Goal: Communication & Community: Connect with others

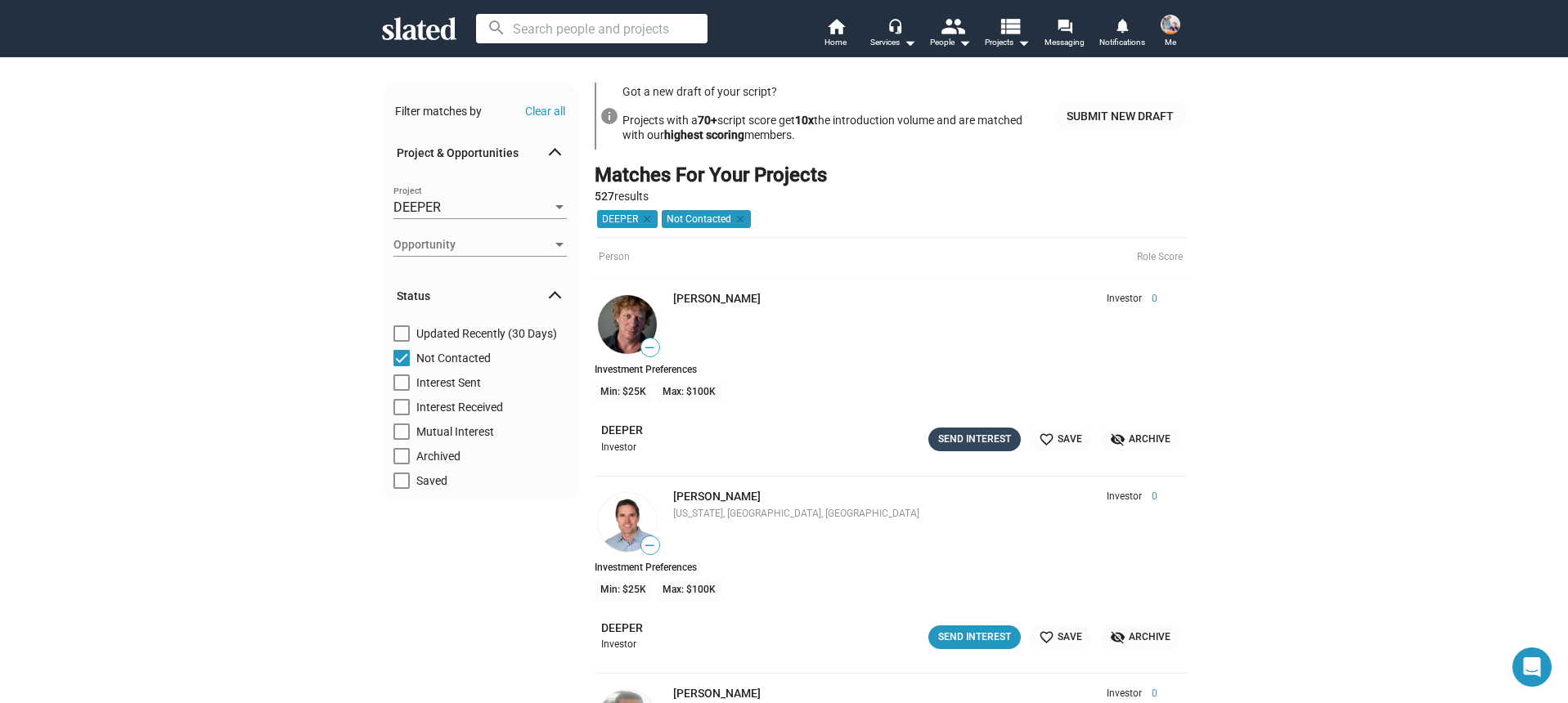
click at [962, 448] on div "Send Interest" at bounding box center [974, 439] width 73 height 18
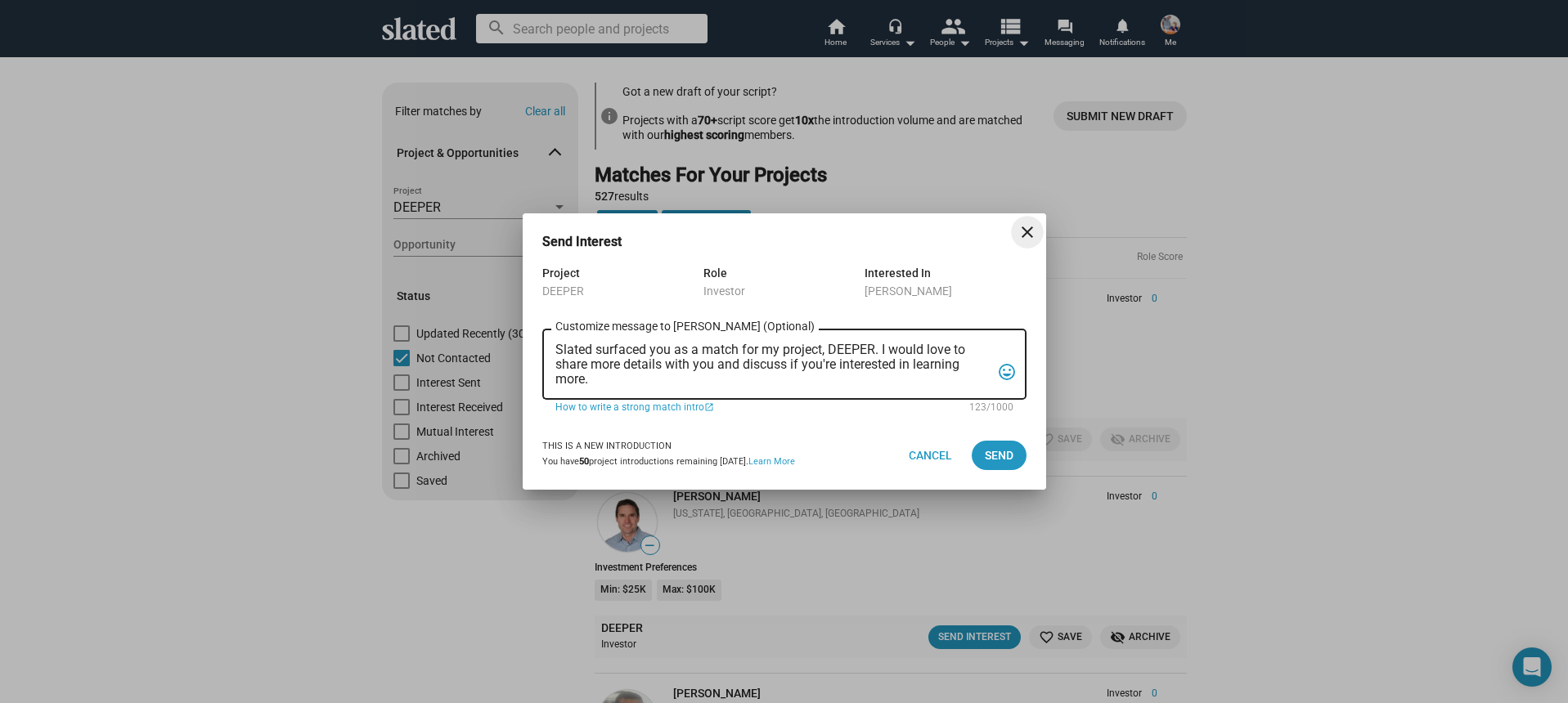
click at [1027, 235] on mat-icon "close" at bounding box center [1028, 232] width 20 height 20
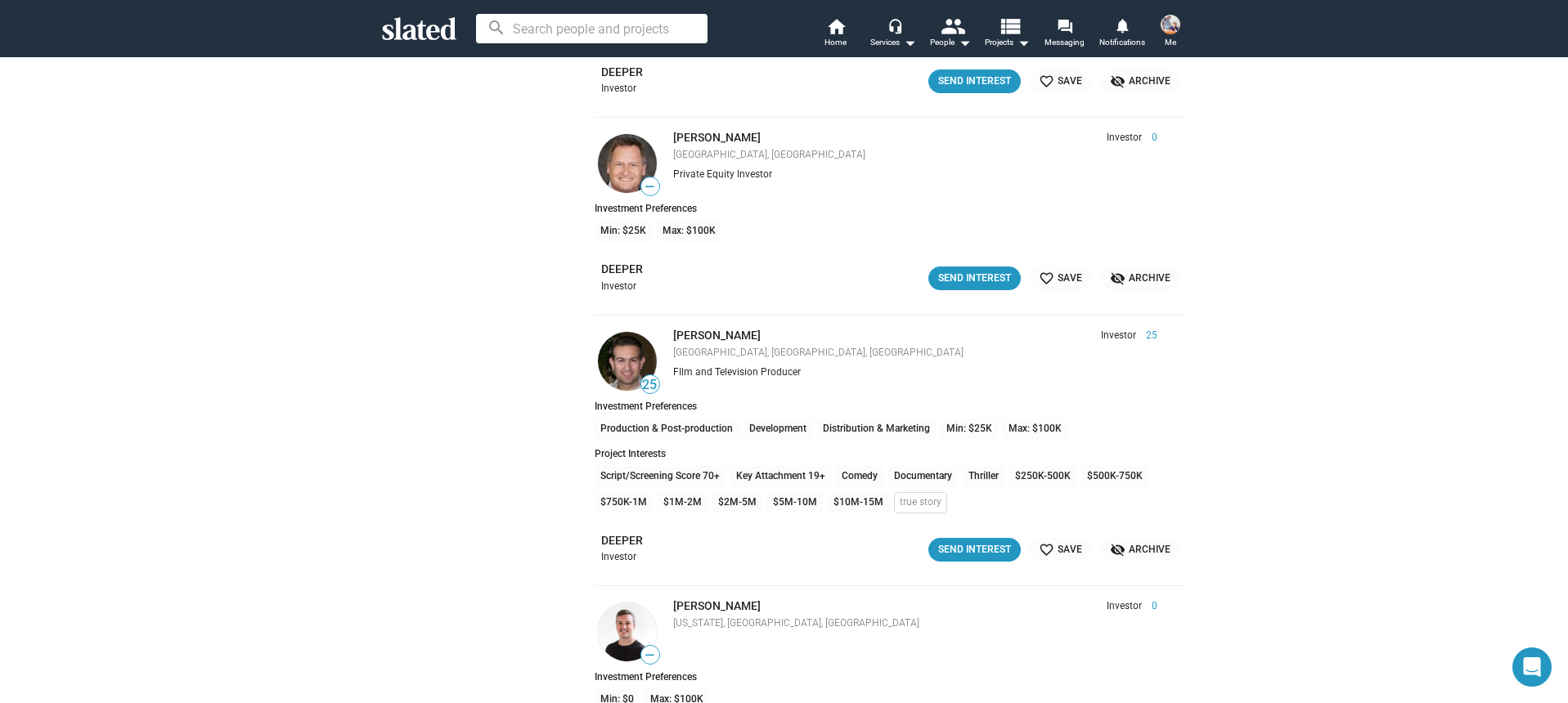
scroll to position [1404, 0]
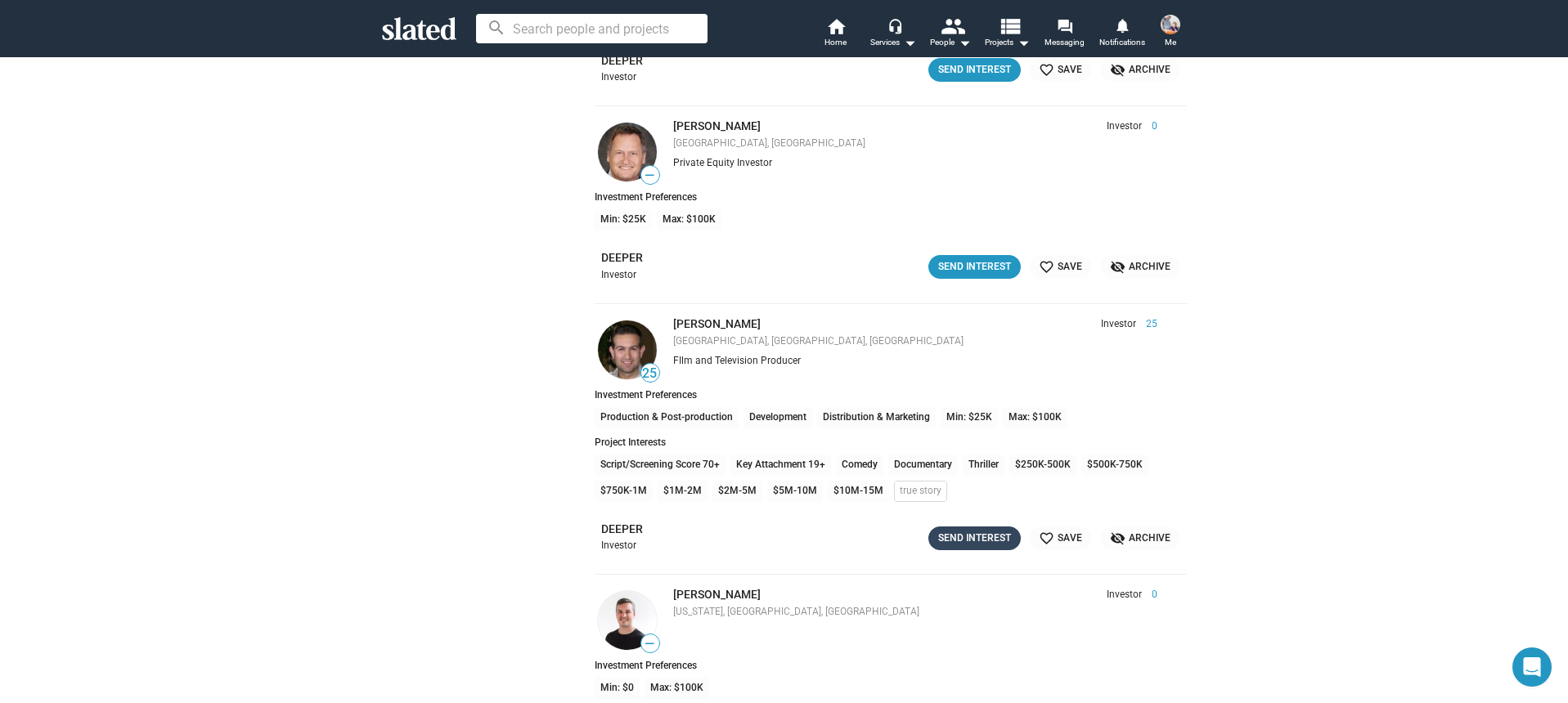
click at [978, 541] on div "Send Interest" at bounding box center [974, 539] width 73 height 18
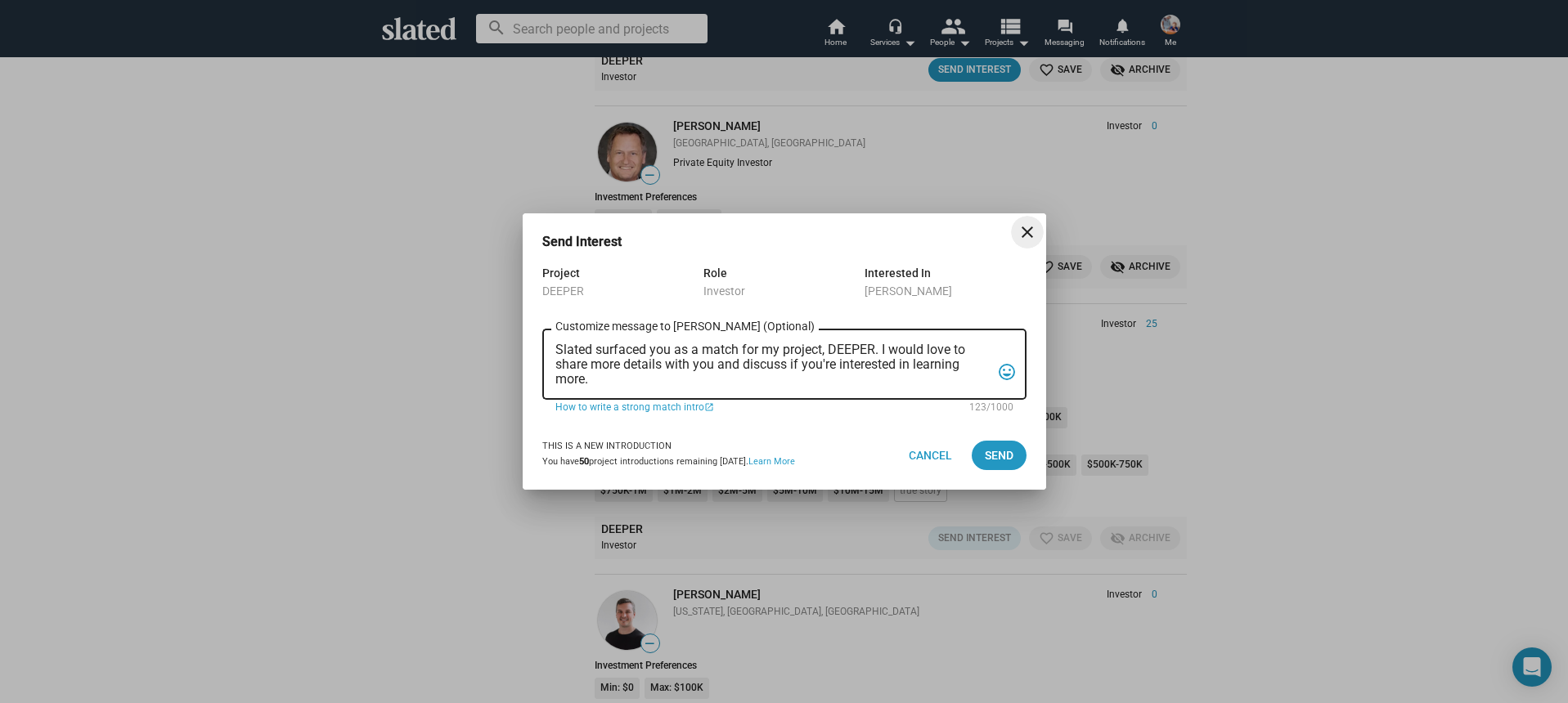
click at [742, 381] on textarea "Slated surfaced you as a match for my project, DEEPER. I would love to share mo…" at bounding box center [773, 364] width 435 height 44
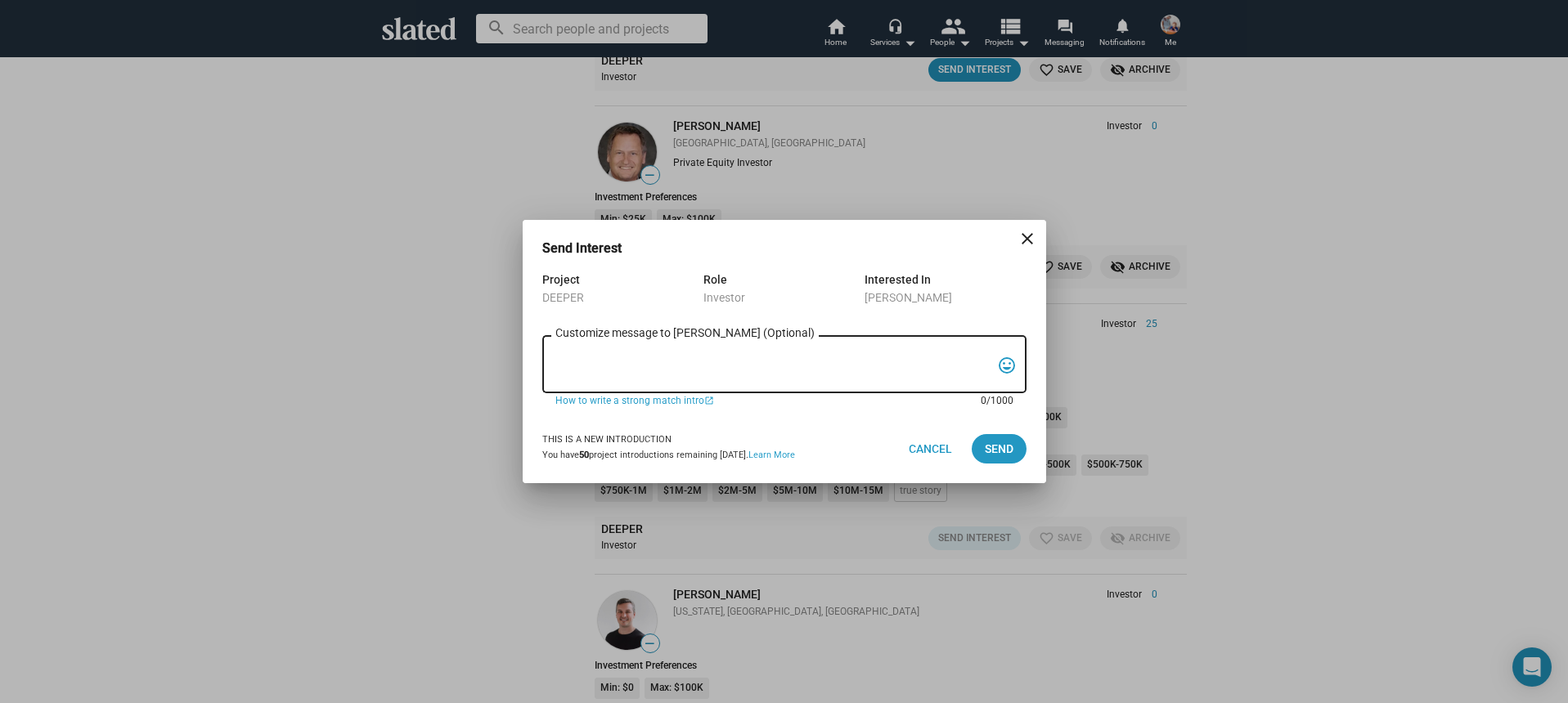
paste textarea "Lo, Ip dolo si Ametco Adipis, eli S’d eiusmodte incididu ut LABORE, e doloremag…"
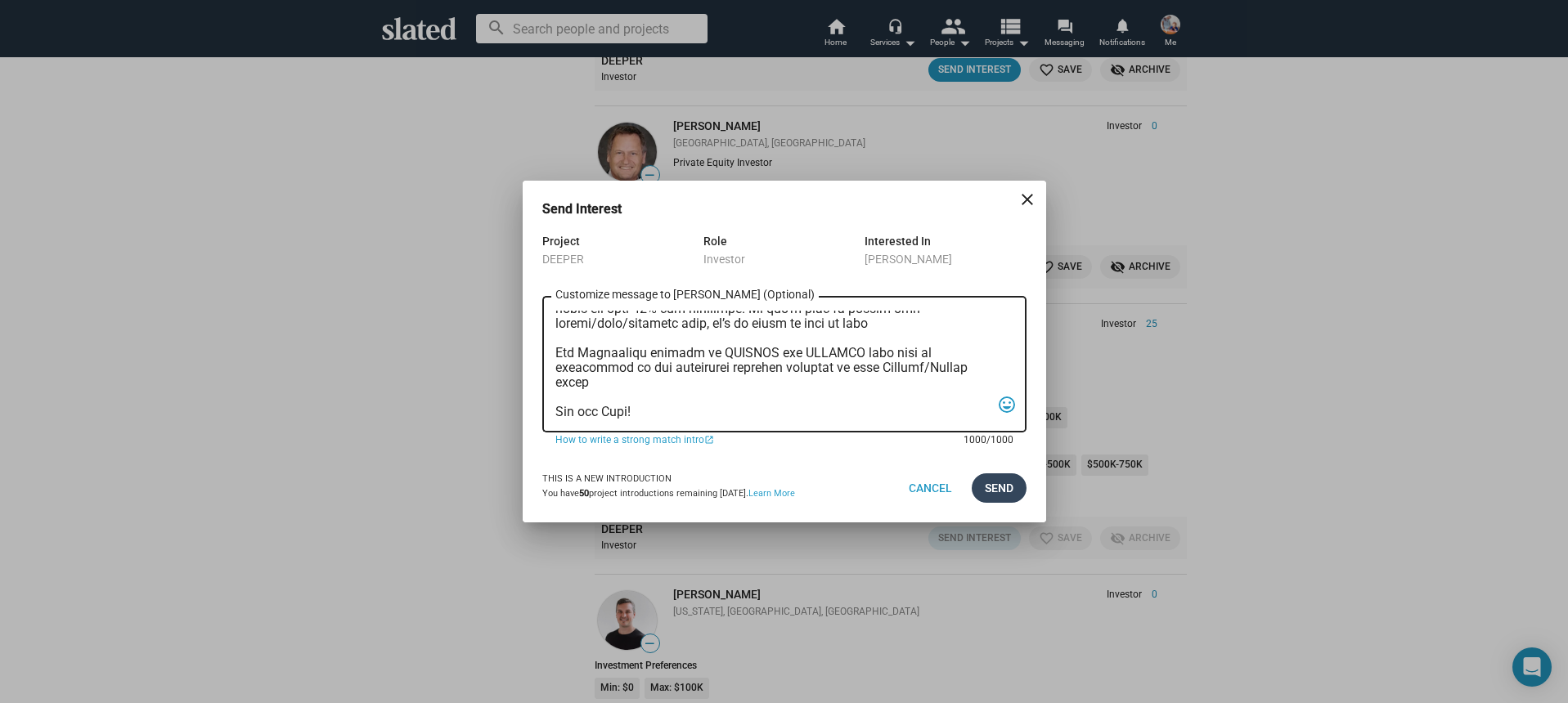
type textarea "Lo, Ip dolo si Ametco Adipis, eli S’d eiusmodte incididu ut LABORE, e doloremag…"
click at [1010, 490] on span "Send" at bounding box center [999, 488] width 28 height 29
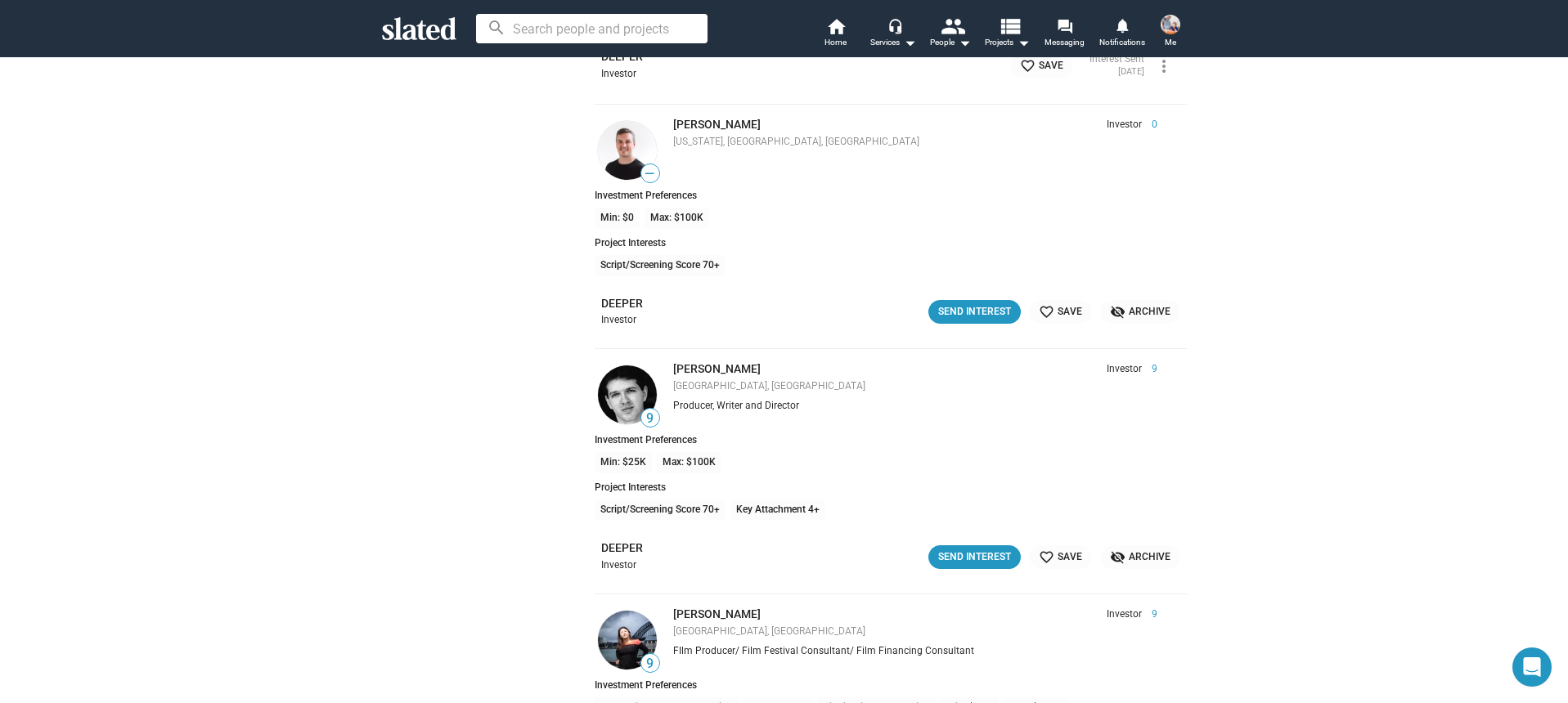
scroll to position [1885, 0]
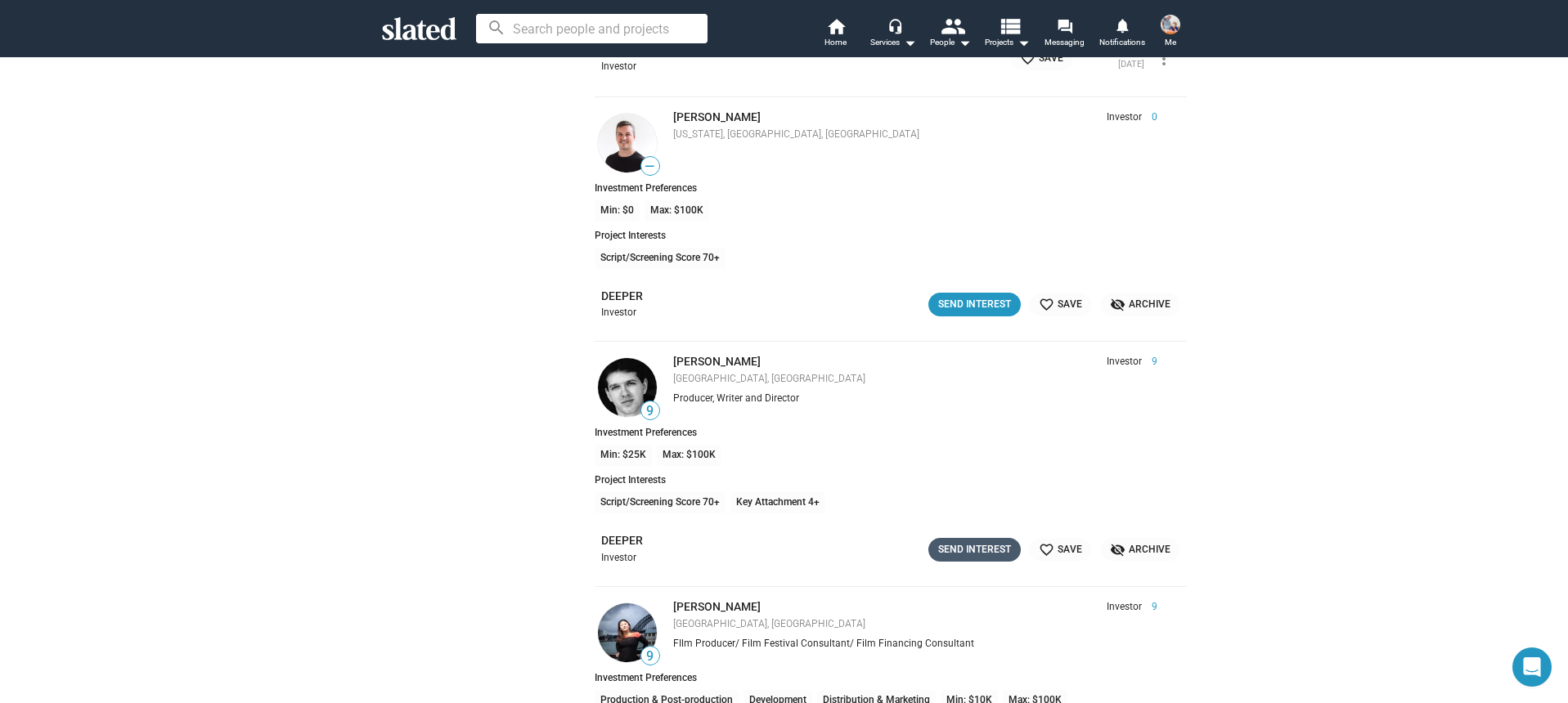
click at [982, 545] on div "Send Interest" at bounding box center [974, 549] width 73 height 18
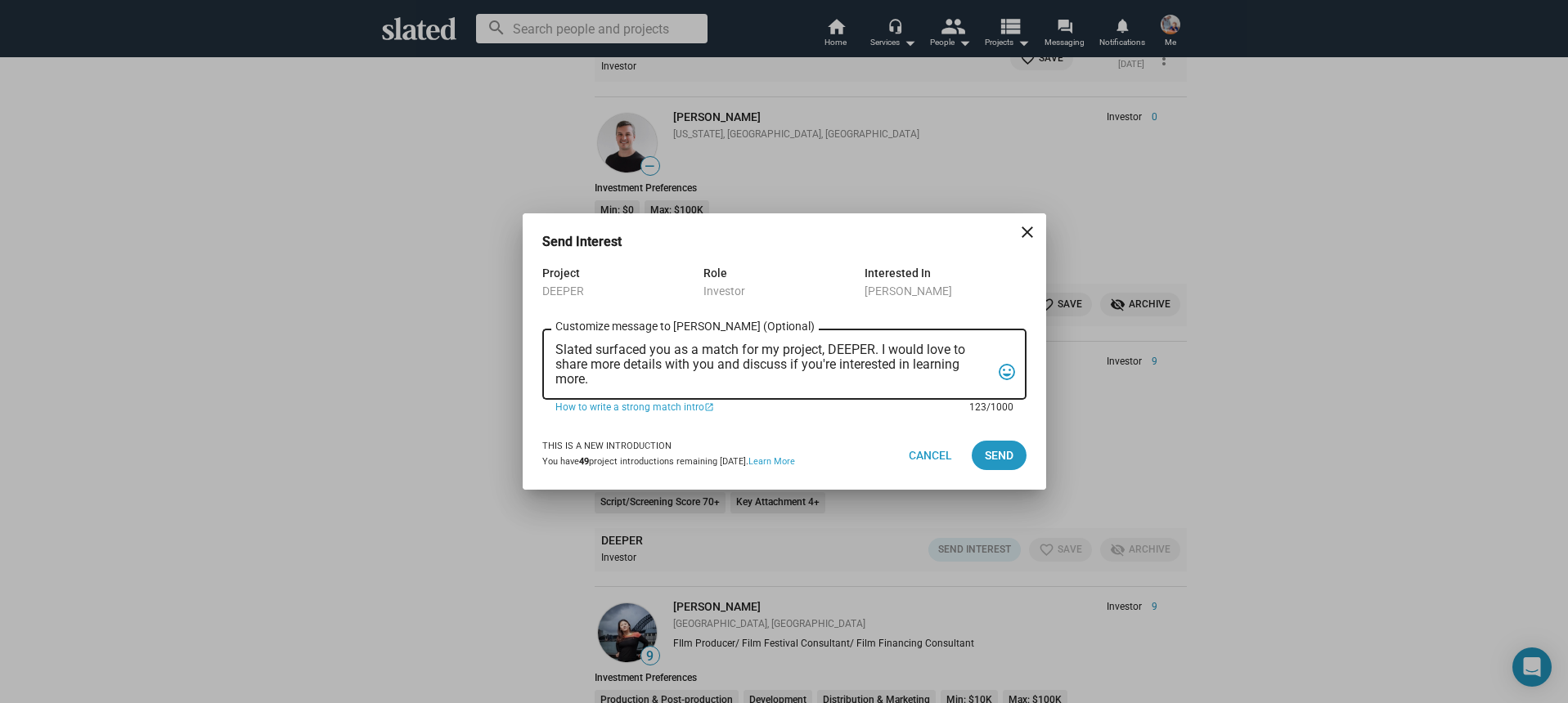
click at [748, 384] on textarea "Slated surfaced you as a match for my project, DEEPER. I would love to share mo…" at bounding box center [773, 364] width 435 height 44
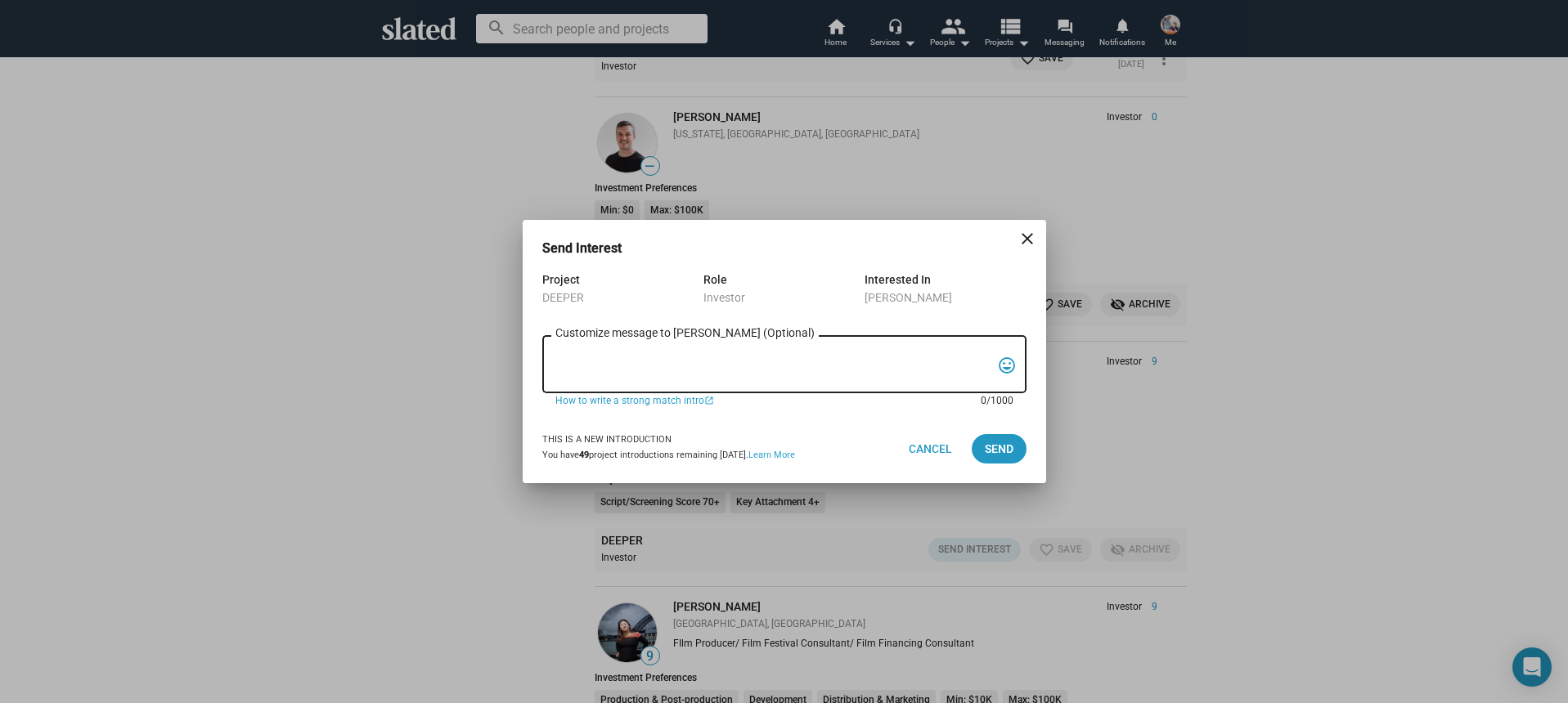
paste textarea "Lo, Ip dolo si Ametco Adipis, eli S’d eiusmodte incididu ut LABORE, e doloremag…"
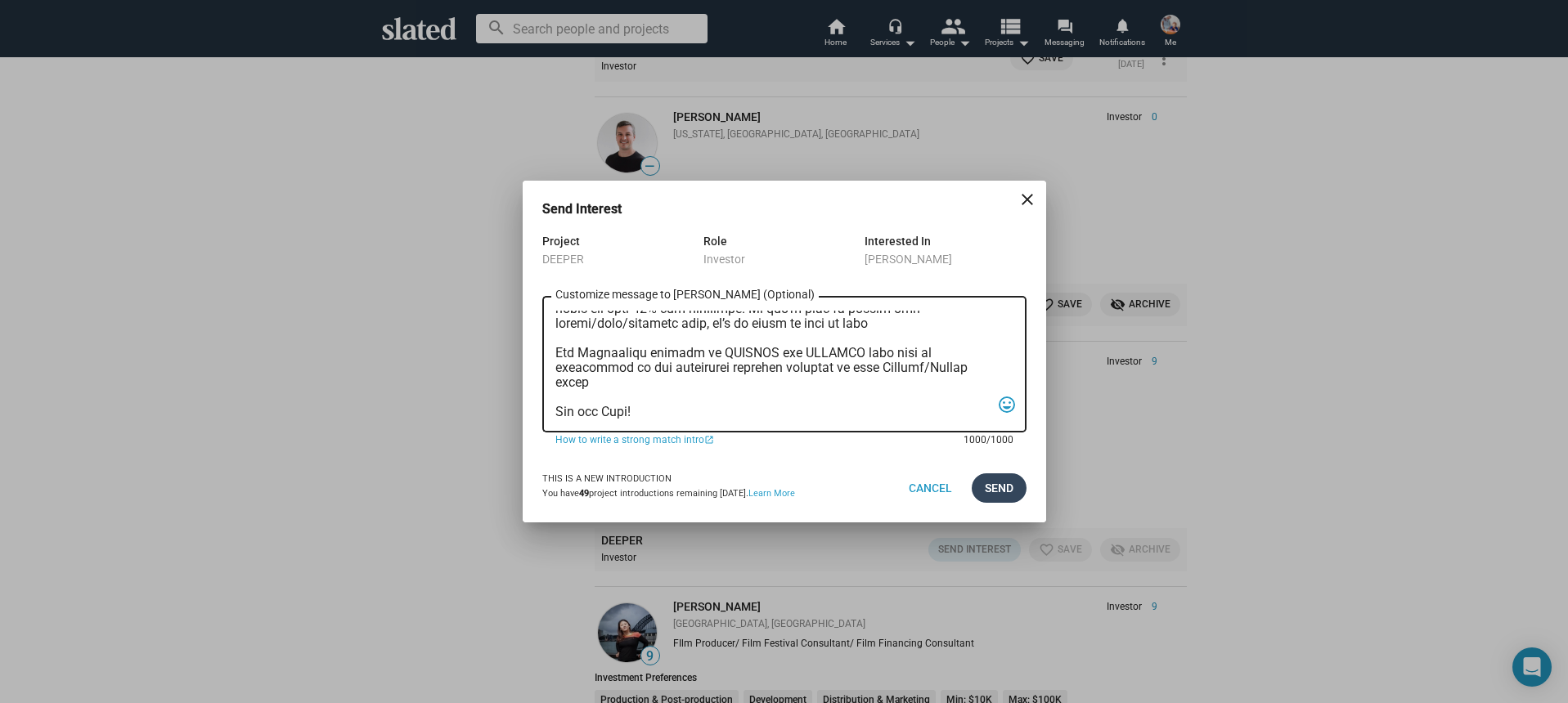
type textarea "Lo, Ip dolo si Ametco Adipis, eli S’d eiusmodte incididu ut LABORE, e doloremag…"
click at [988, 497] on span "Send" at bounding box center [999, 488] width 28 height 29
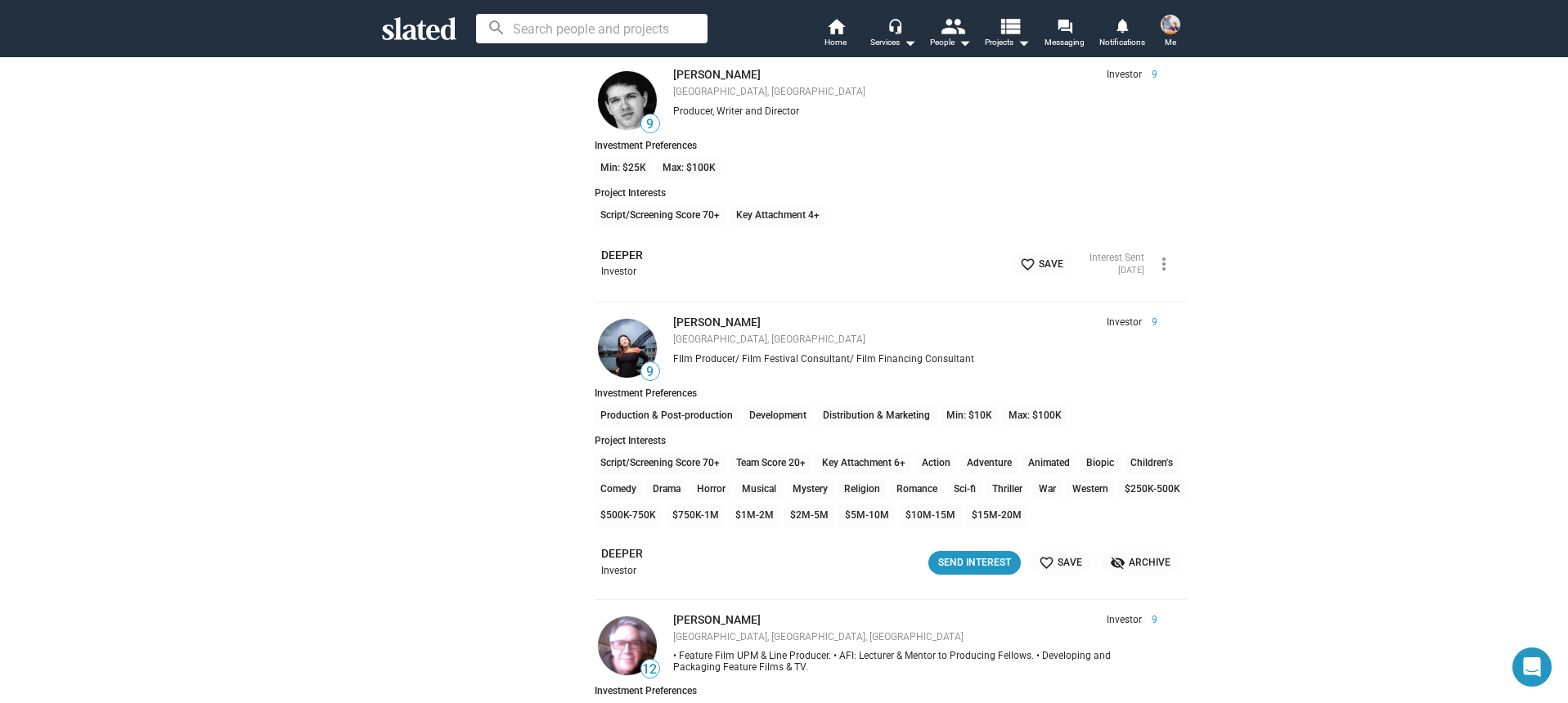
scroll to position [2177, 0]
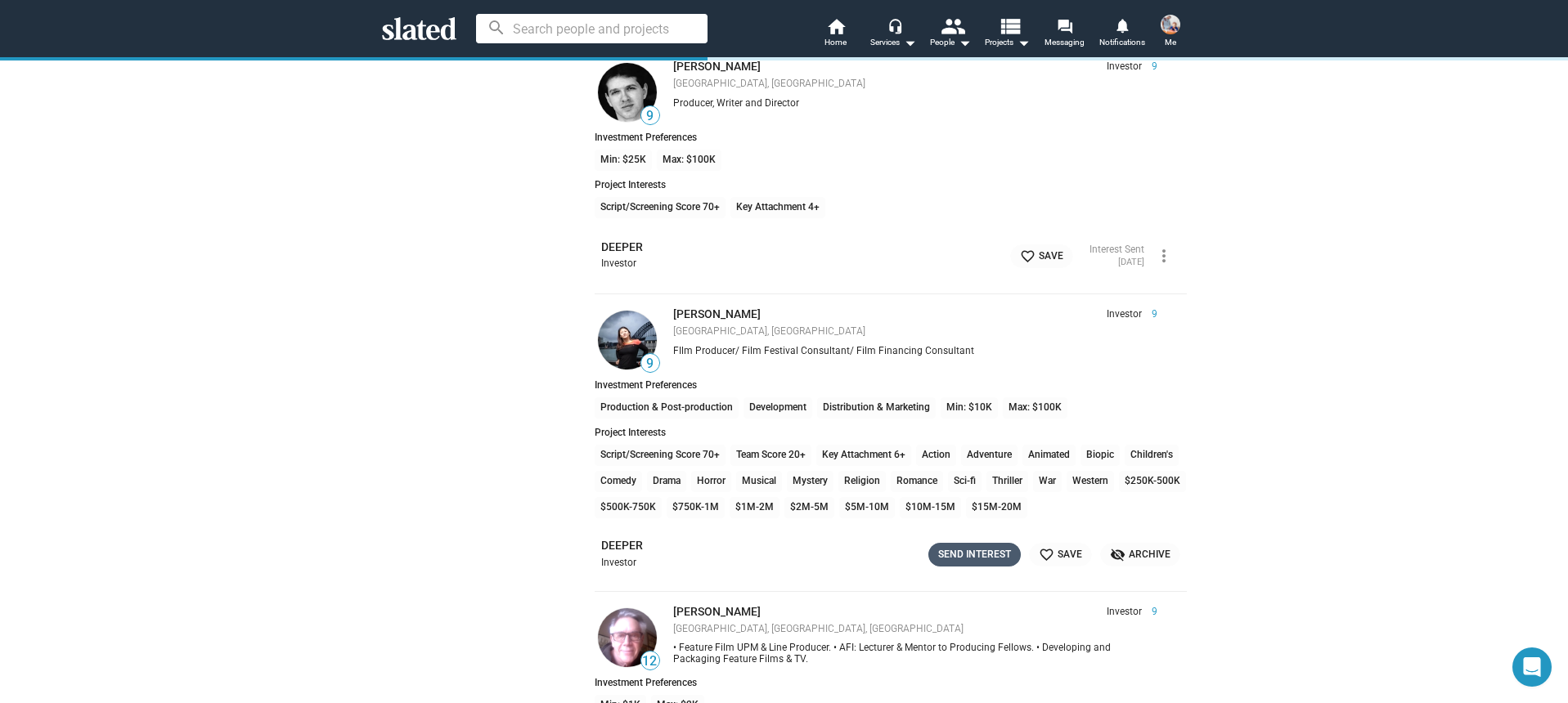
click at [972, 563] on div "Send Interest" at bounding box center [974, 554] width 73 height 18
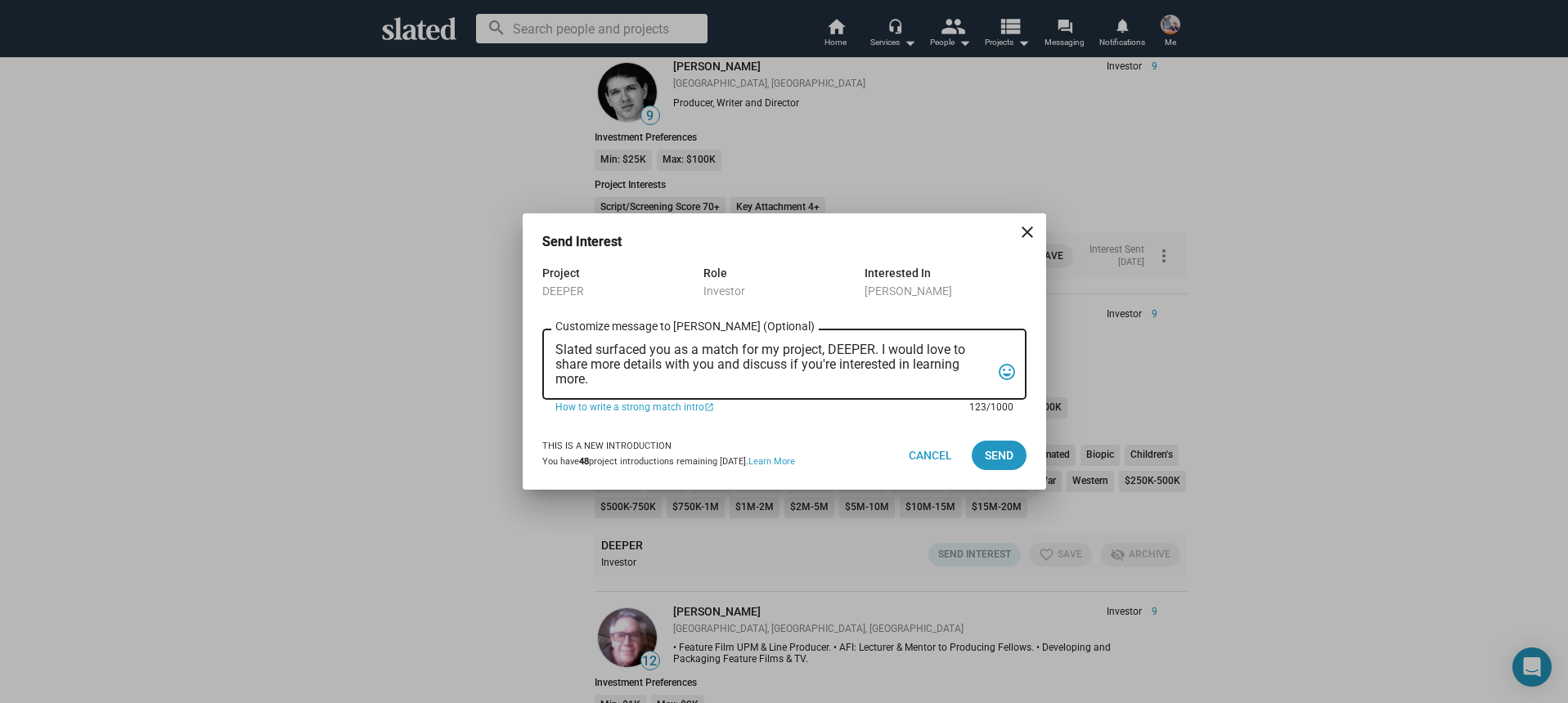
click at [748, 382] on textarea "Slated surfaced you as a match for my project, DEEPER. I would love to share mo…" at bounding box center [773, 364] width 435 height 44
click at [755, 382] on textarea "Slated surfaced you as a match for my project, DEEPER. I would love to share mo…" at bounding box center [773, 364] width 435 height 44
click at [755, 382] on textarea "Slated surfaced you as a match for my project, DEEPER. I would love to share mo…" at bounding box center [773, 364] width 435 height 44
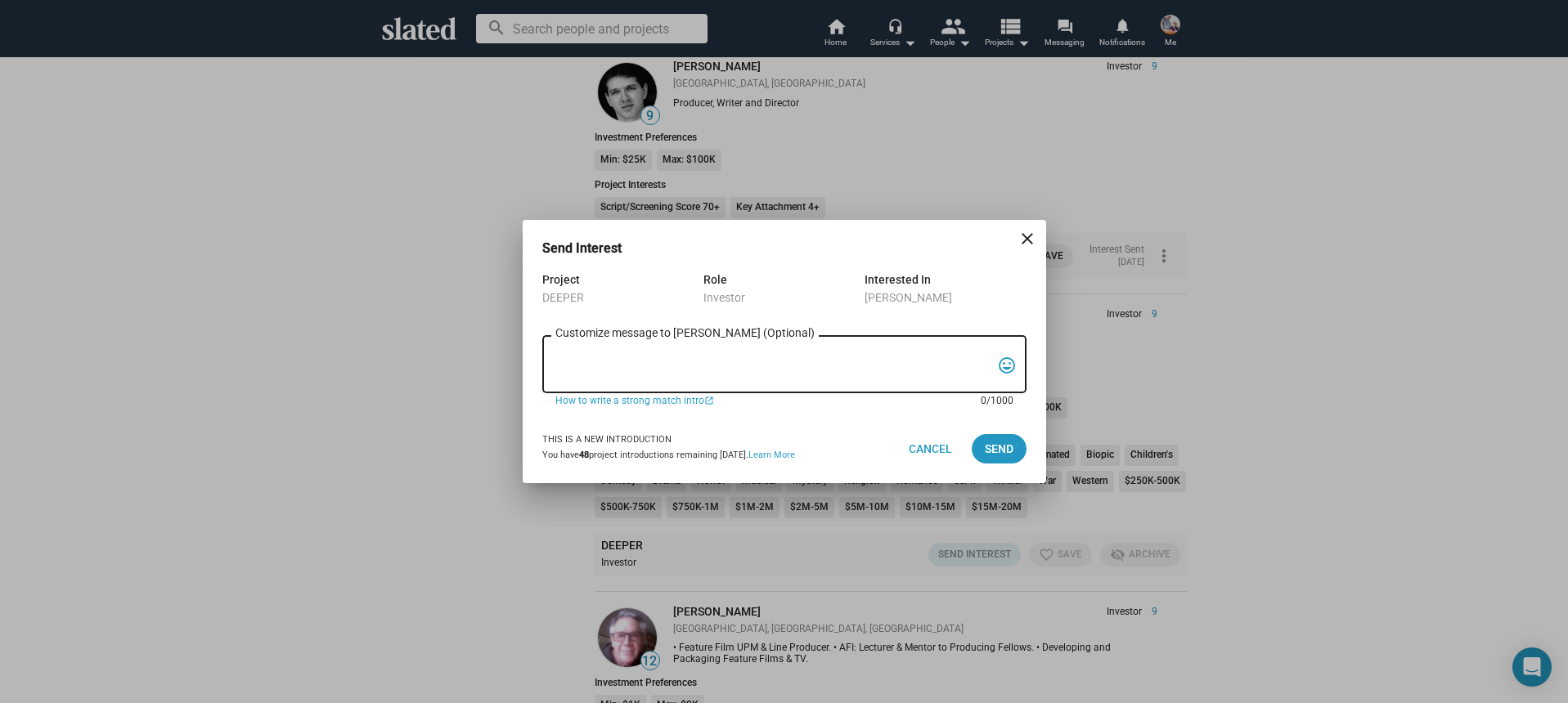
paste textarea "Hi, My name is Nathan Thomas, and I’m assistant producer of DEEPER, a psycholog…"
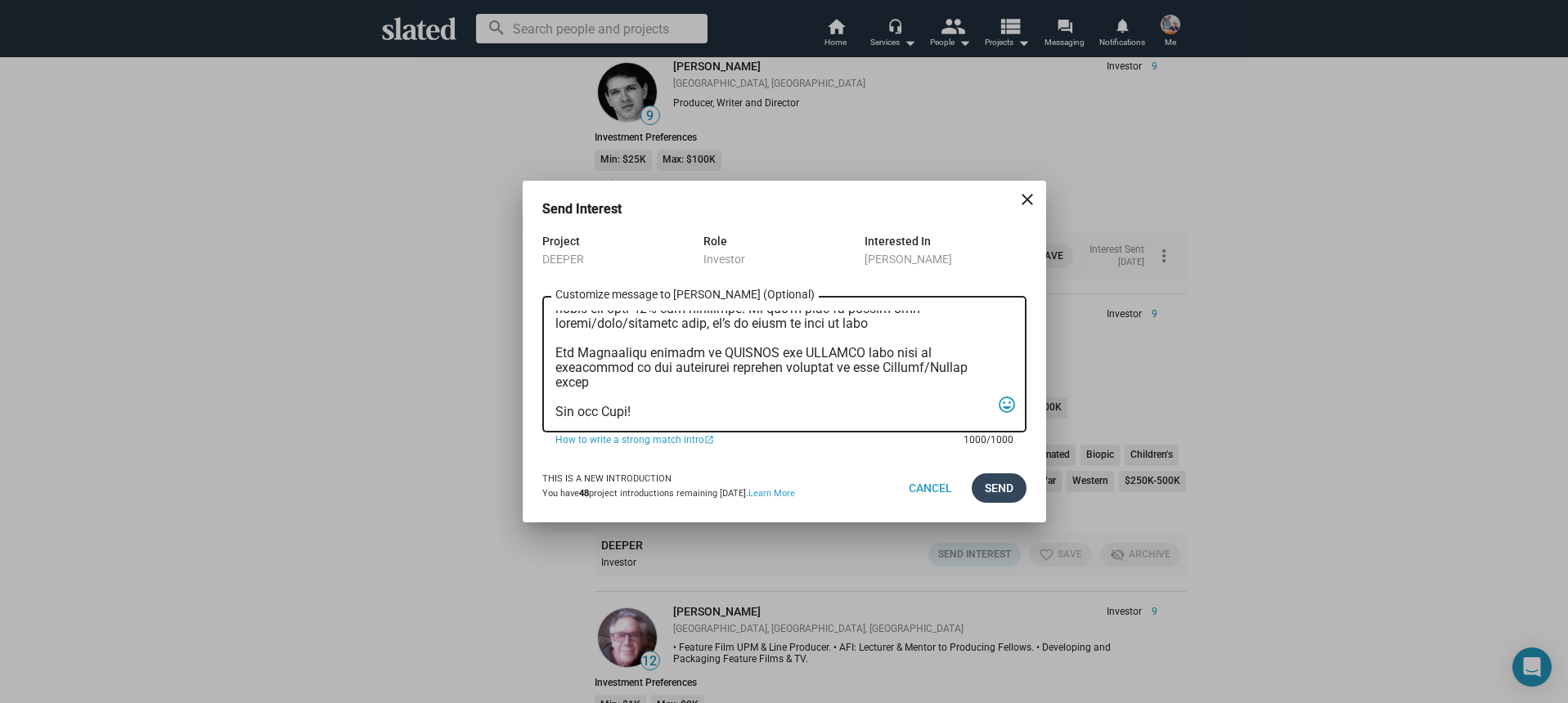
type textarea "Hi, My name is Nathan Thomas, and I’m assistant producer of DEEPER, a psycholog…"
click at [1006, 493] on span "Send" at bounding box center [999, 488] width 28 height 29
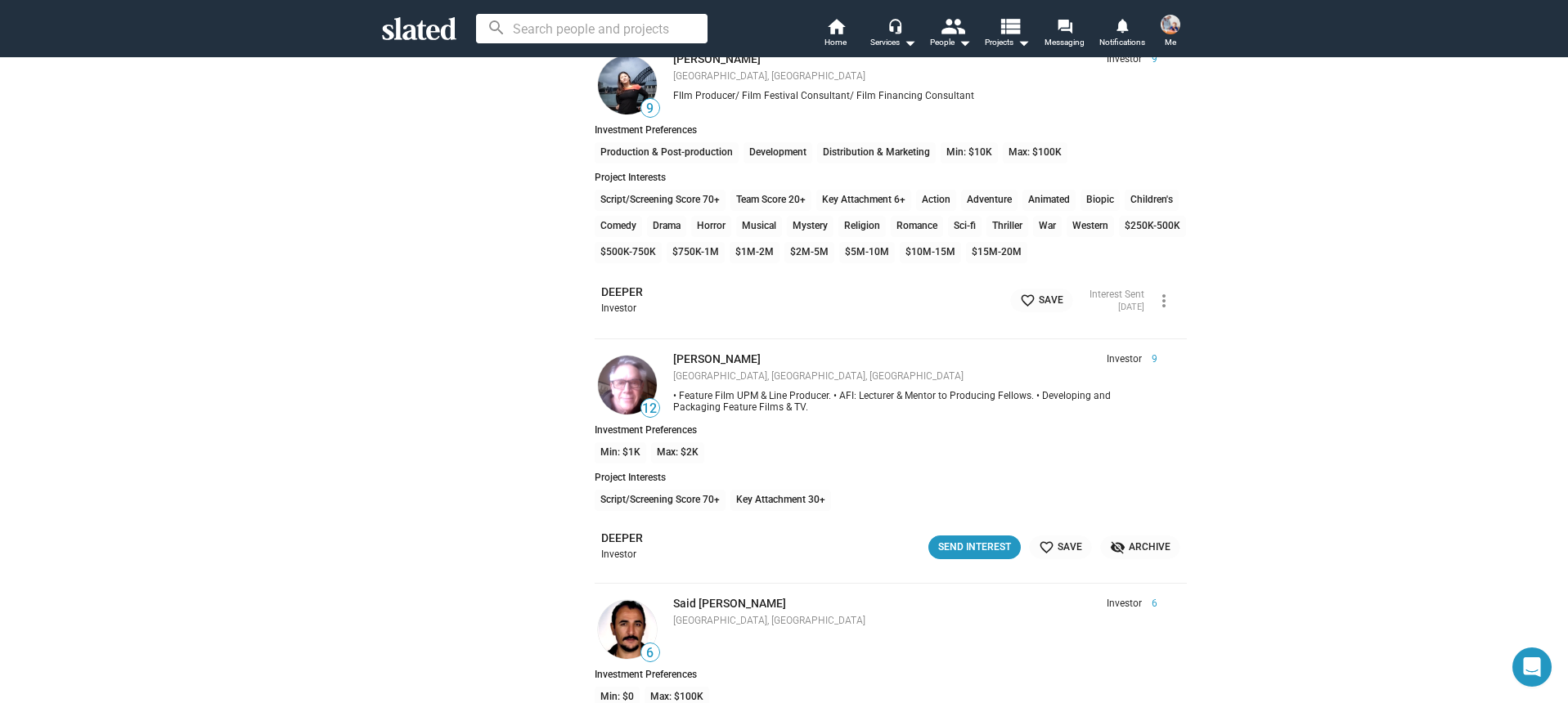
scroll to position [2440, 0]
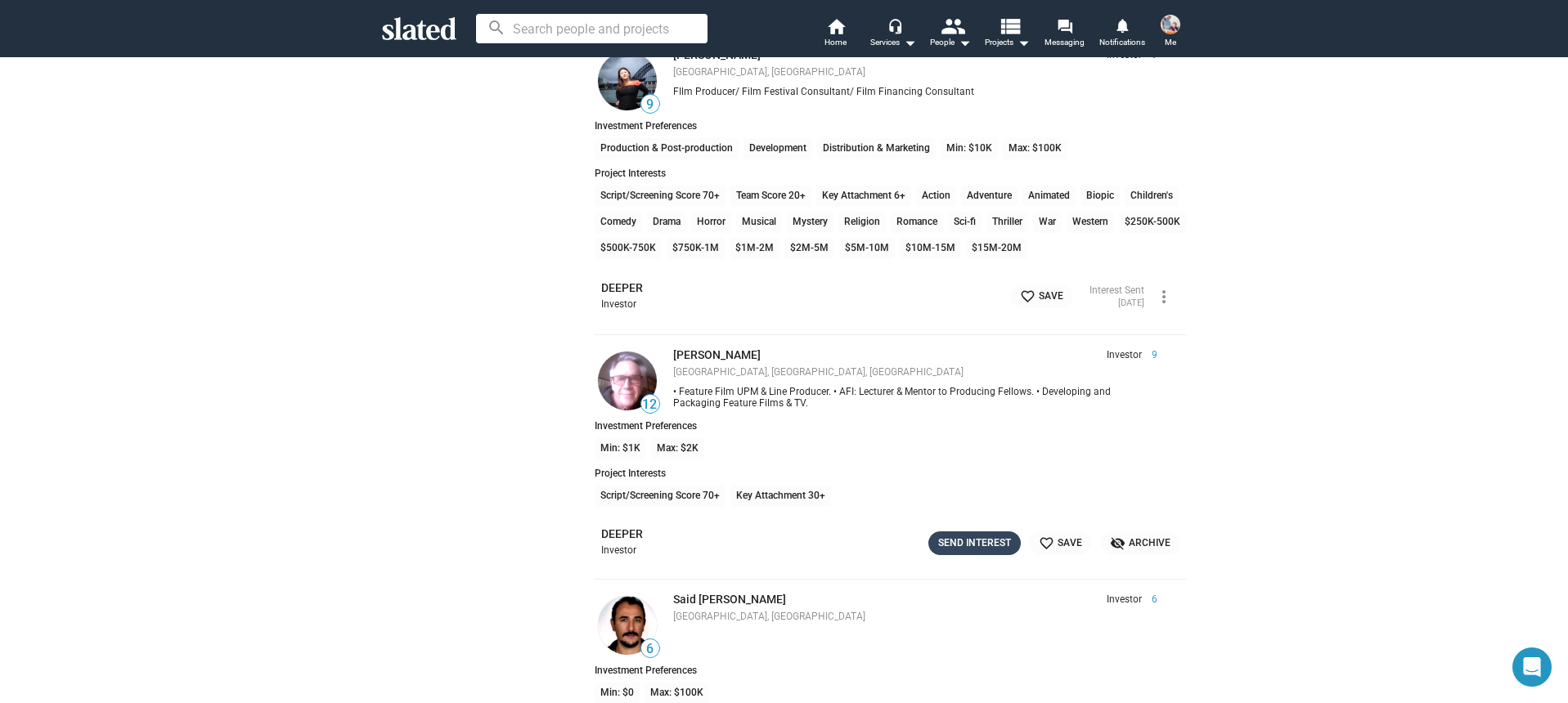
click at [992, 543] on div "Send Interest" at bounding box center [974, 543] width 73 height 18
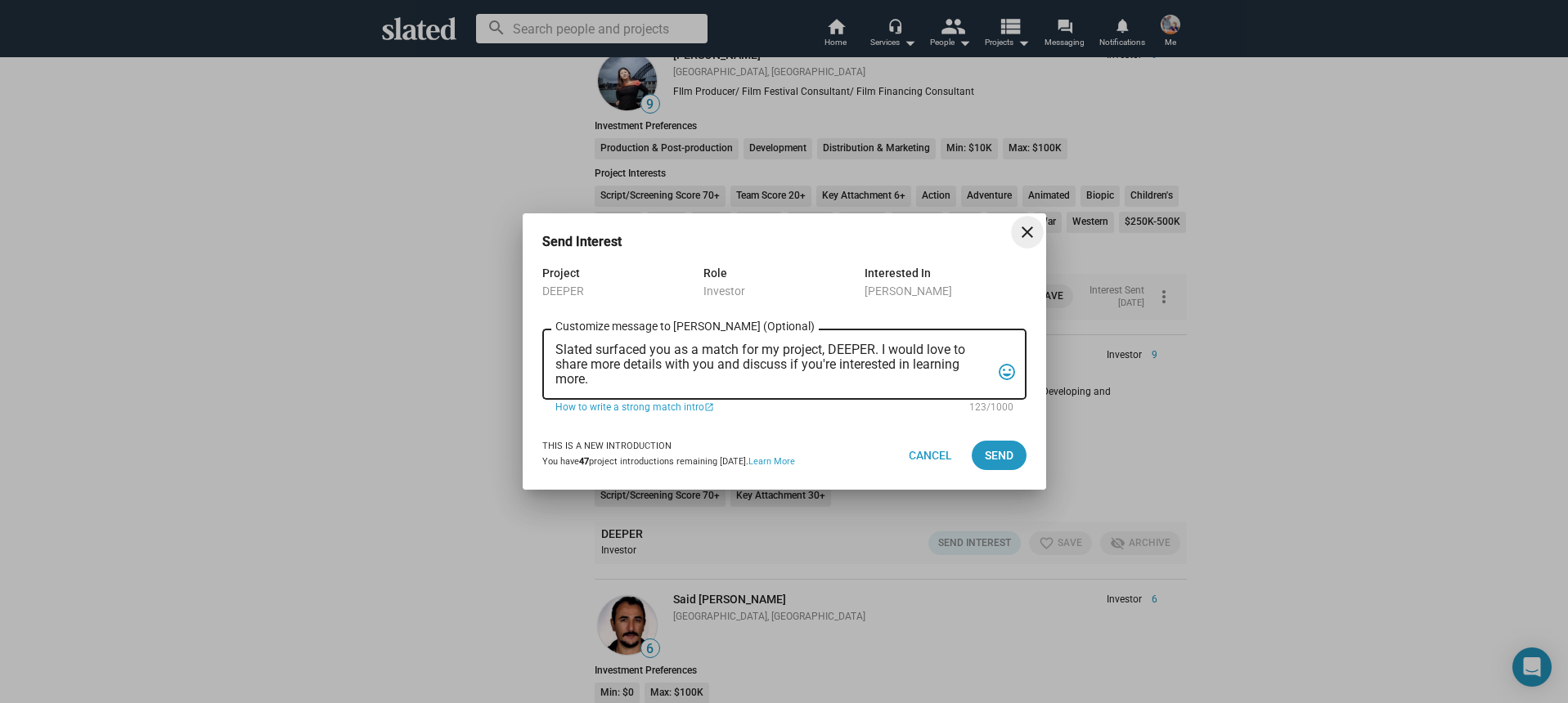
click at [754, 377] on textarea "Slated surfaced you as a match for my project, DEEPER. I would love to share mo…" at bounding box center [773, 364] width 435 height 44
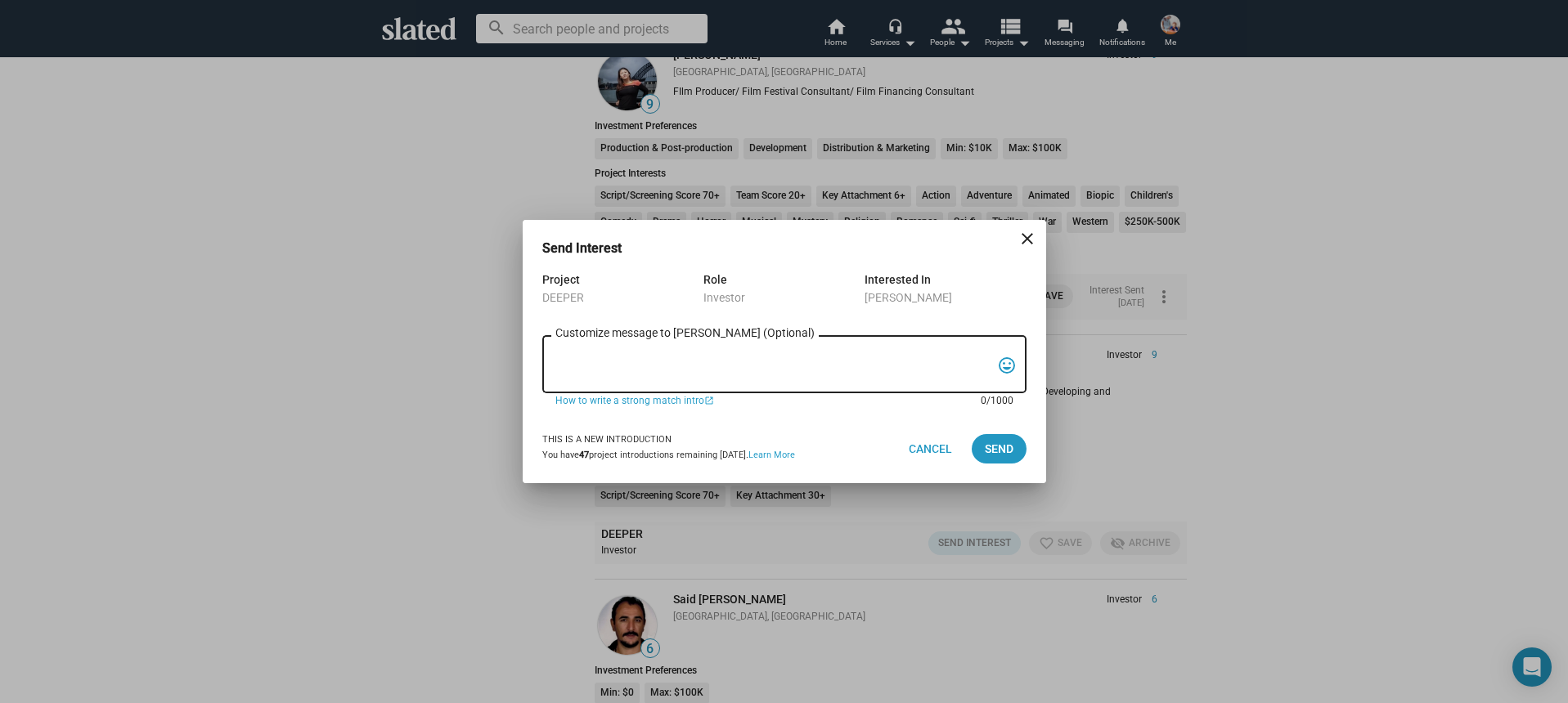
paste textarea "Hi, My name is Nathan Thomas, and I’m assistant producer of DEEPER, a psycholog…"
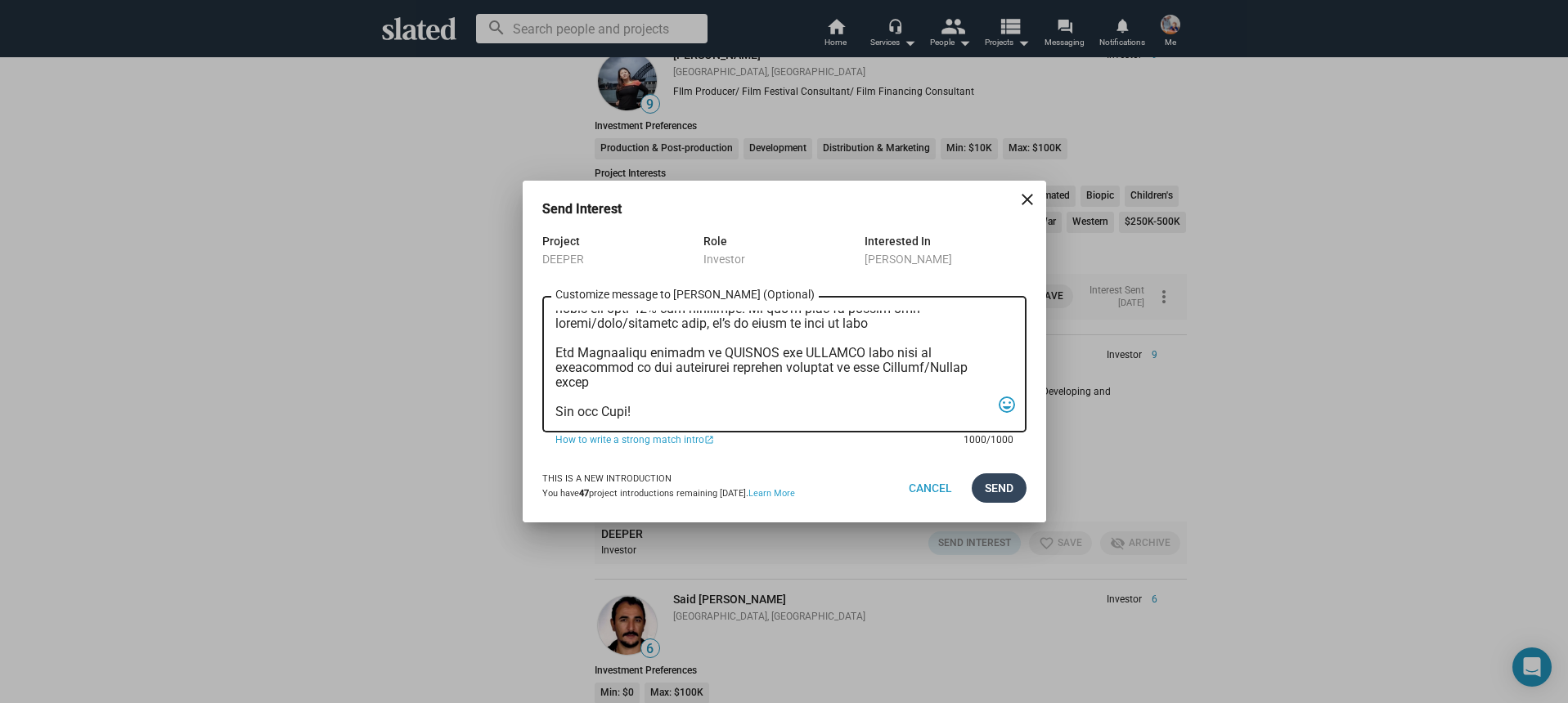
type textarea "Hi, My name is Nathan Thomas, and I’m assistant producer of DEEPER, a psycholog…"
click at [988, 498] on span "Send" at bounding box center [999, 488] width 28 height 29
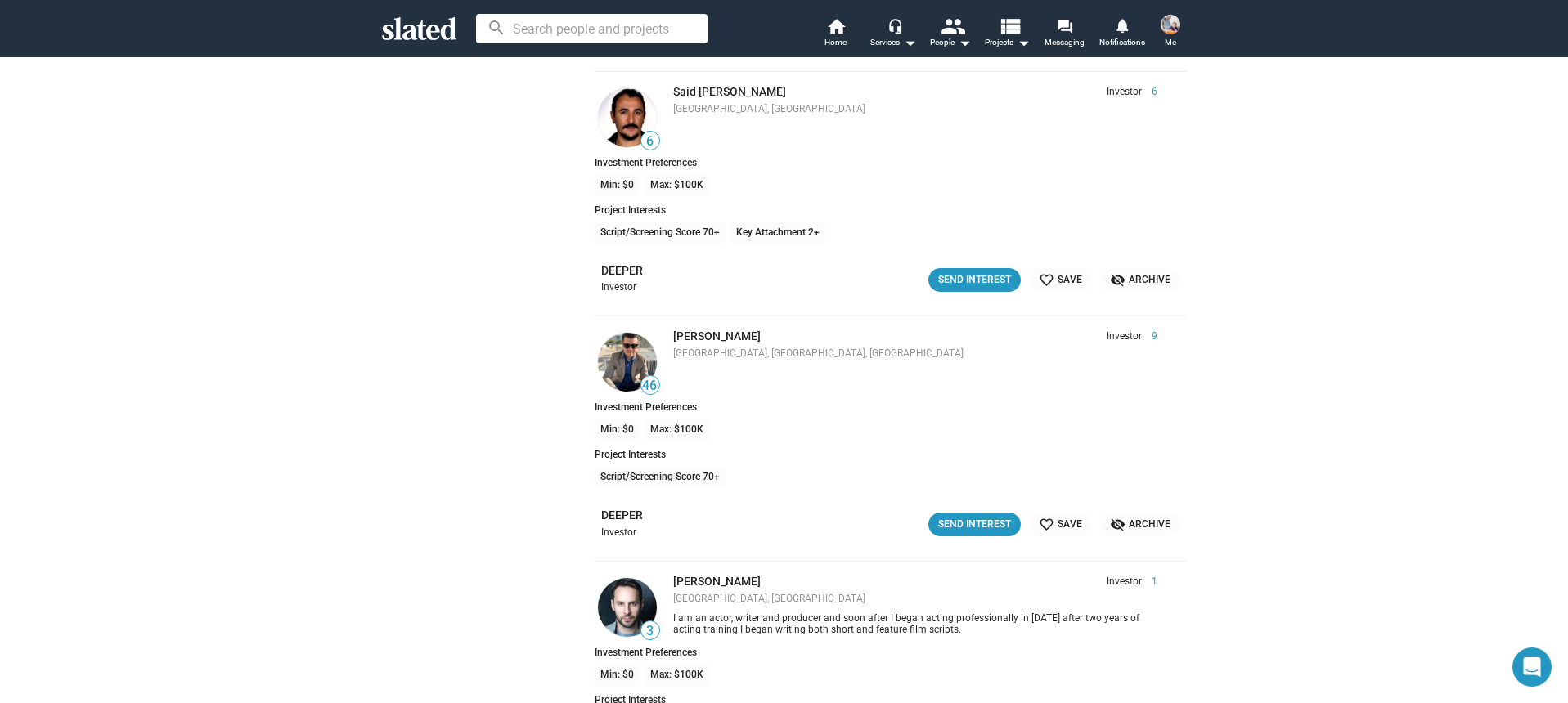
scroll to position [2961, 0]
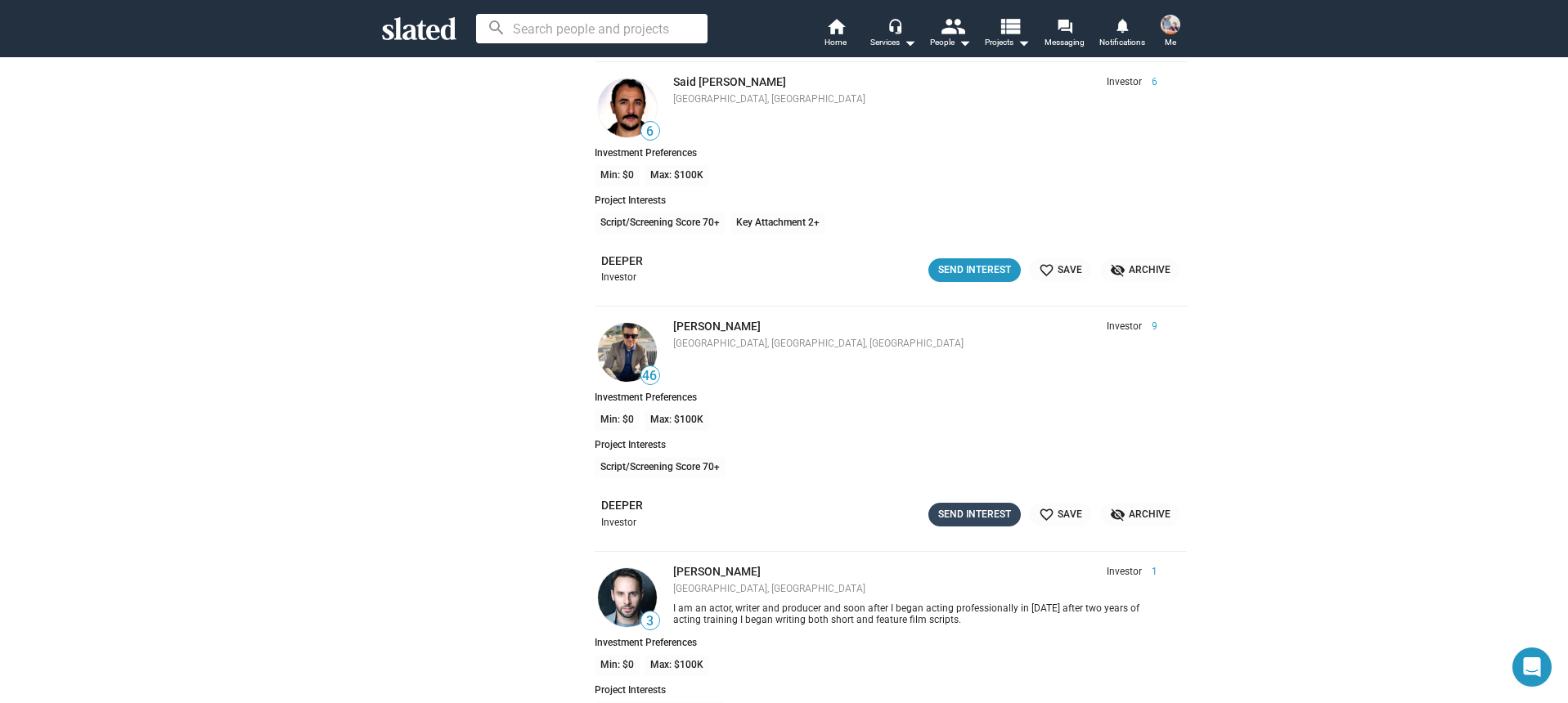
click at [954, 507] on div "Send Interest" at bounding box center [974, 514] width 73 height 18
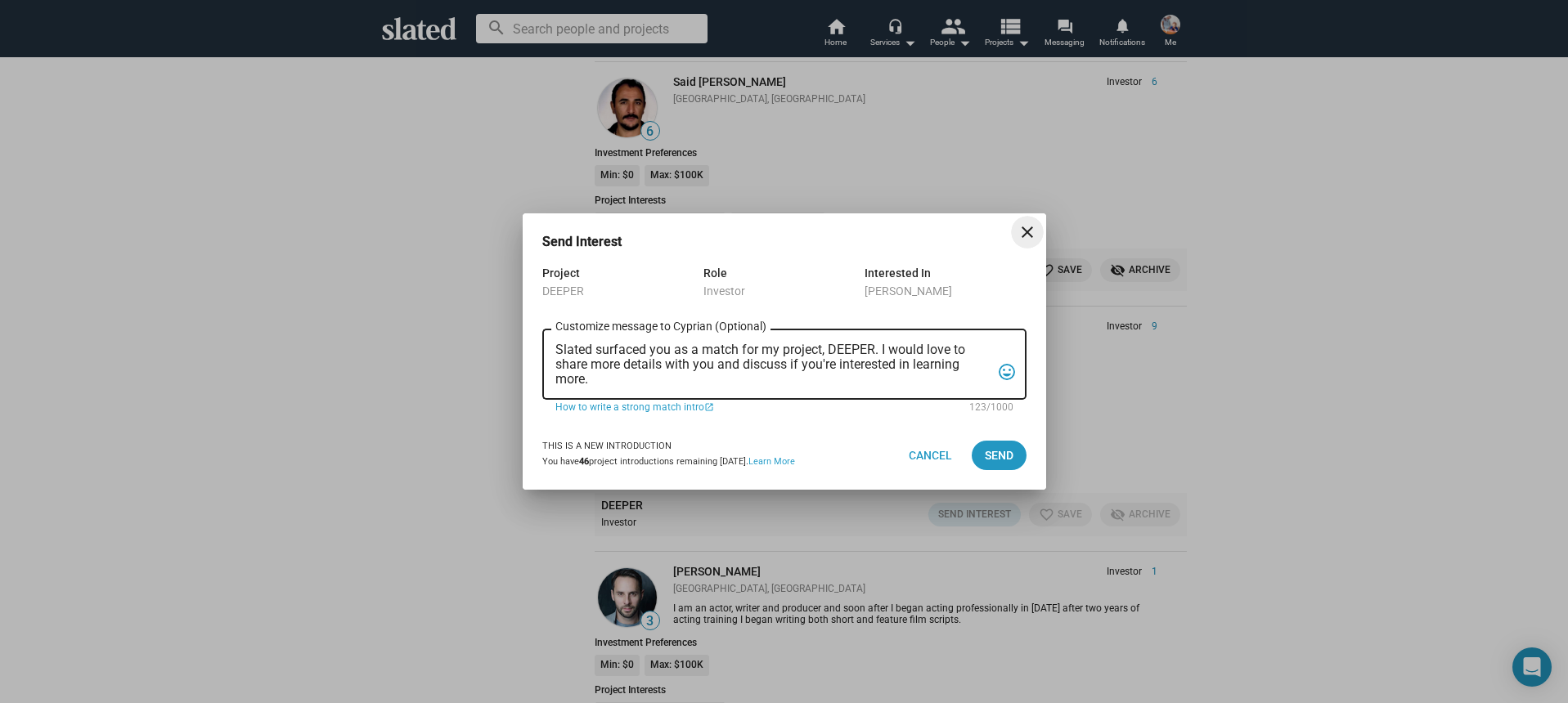
click at [769, 360] on textarea "Slated surfaced you as a match for my project, DEEPER. I would love to share mo…" at bounding box center [773, 364] width 435 height 44
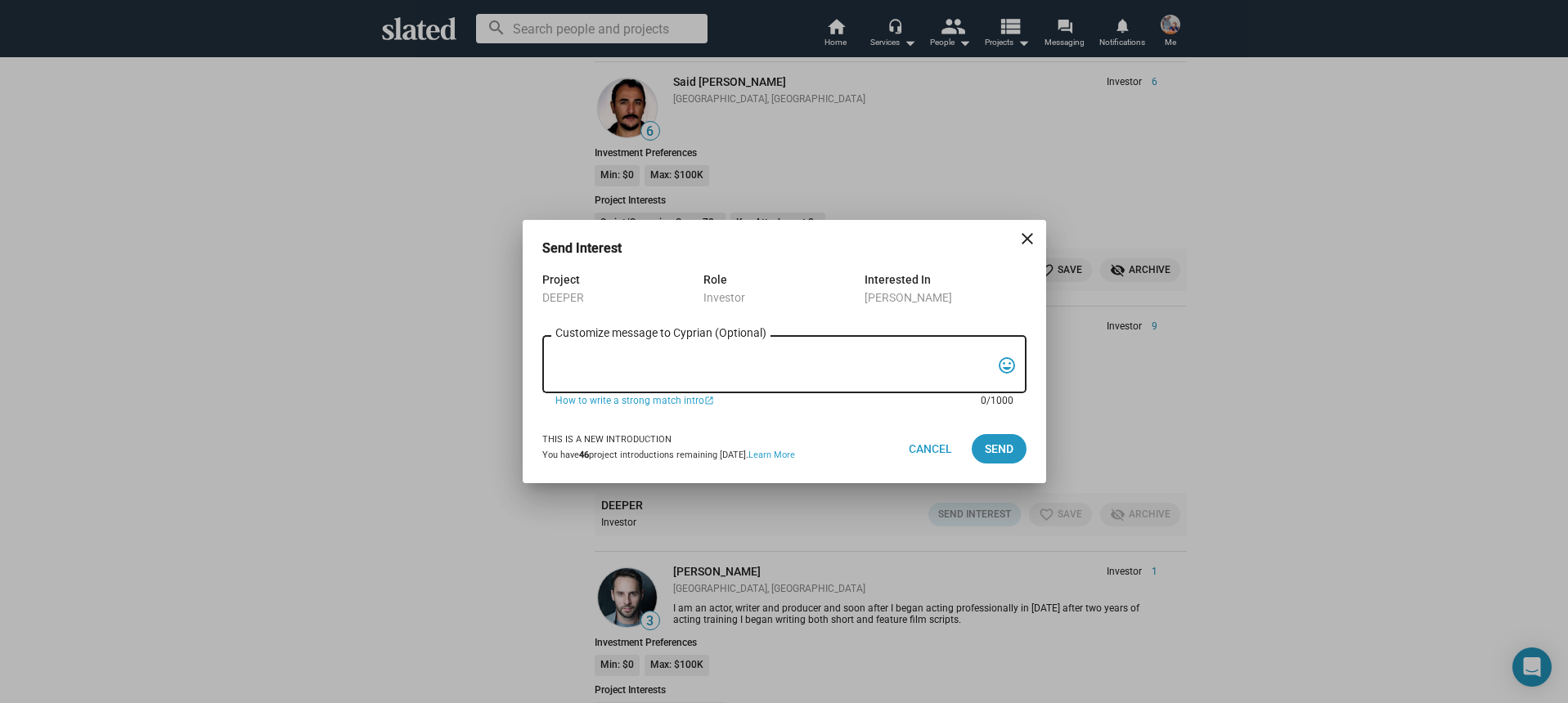
paste textarea "Hi, My name is Nathan Thomas, and I’m assistant producer of DEEPER, a psycholog…"
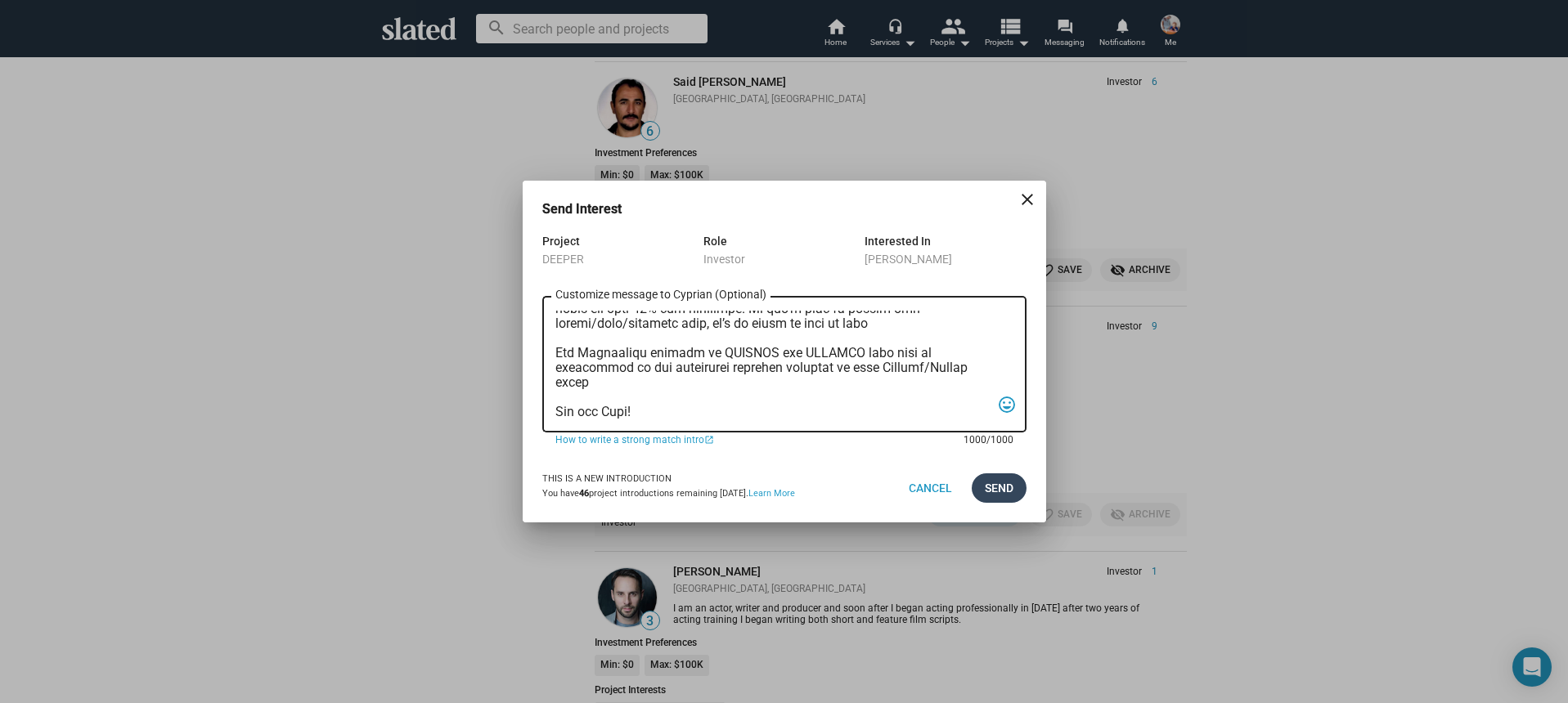
type textarea "Hi, My name is Nathan Thomas, and I’m assistant producer of DEEPER, a psycholog…"
click at [998, 488] on span "Send" at bounding box center [999, 488] width 28 height 29
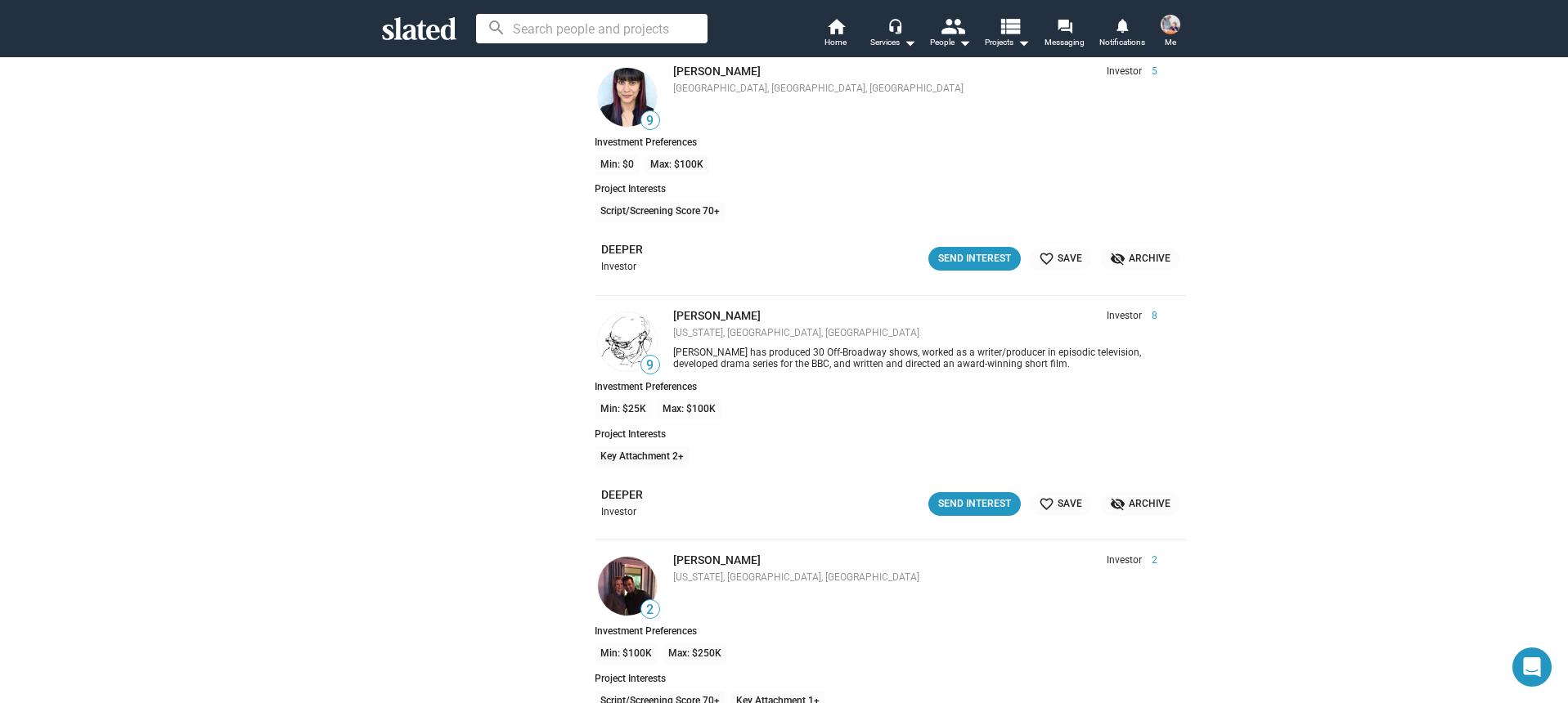
scroll to position [6588, 0]
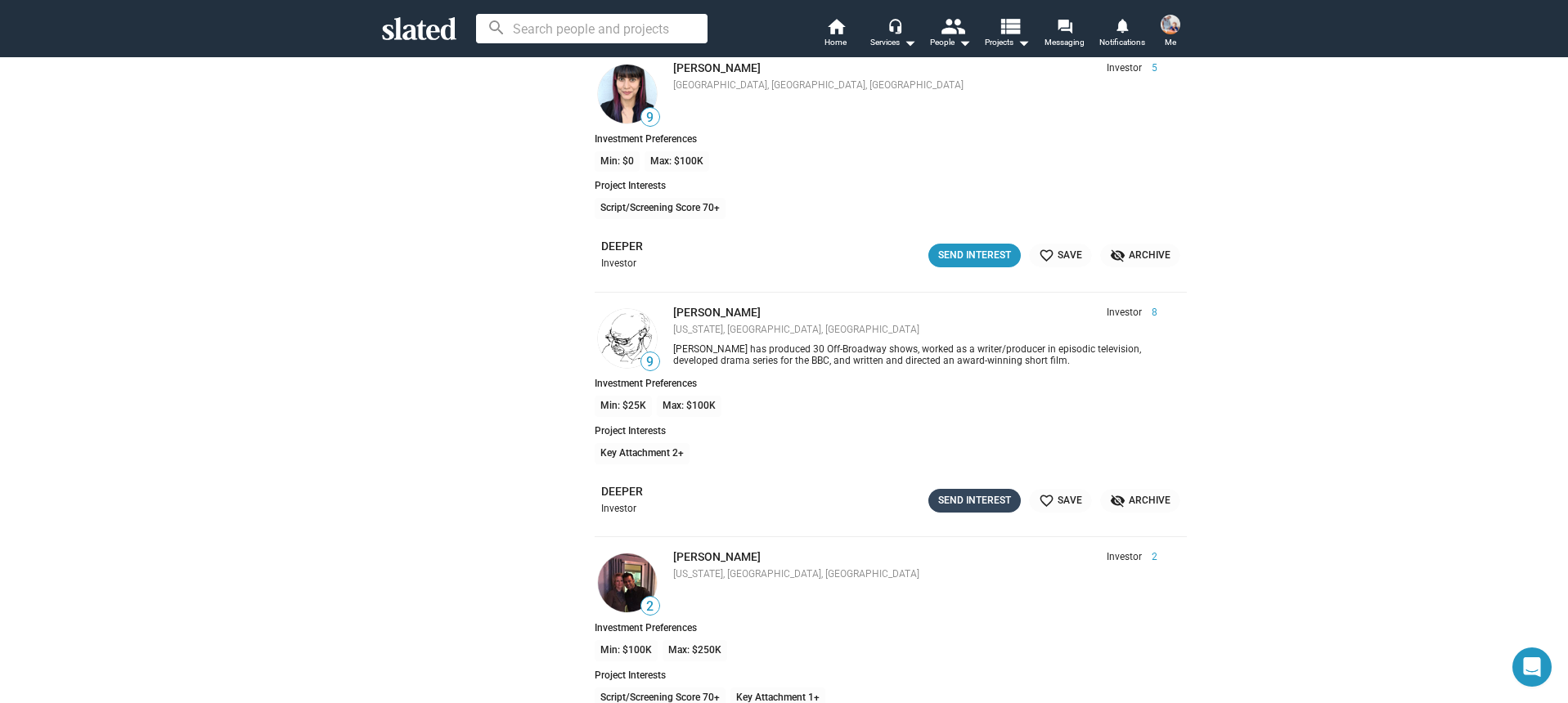
click at [968, 502] on div "Send Interest" at bounding box center [974, 501] width 73 height 18
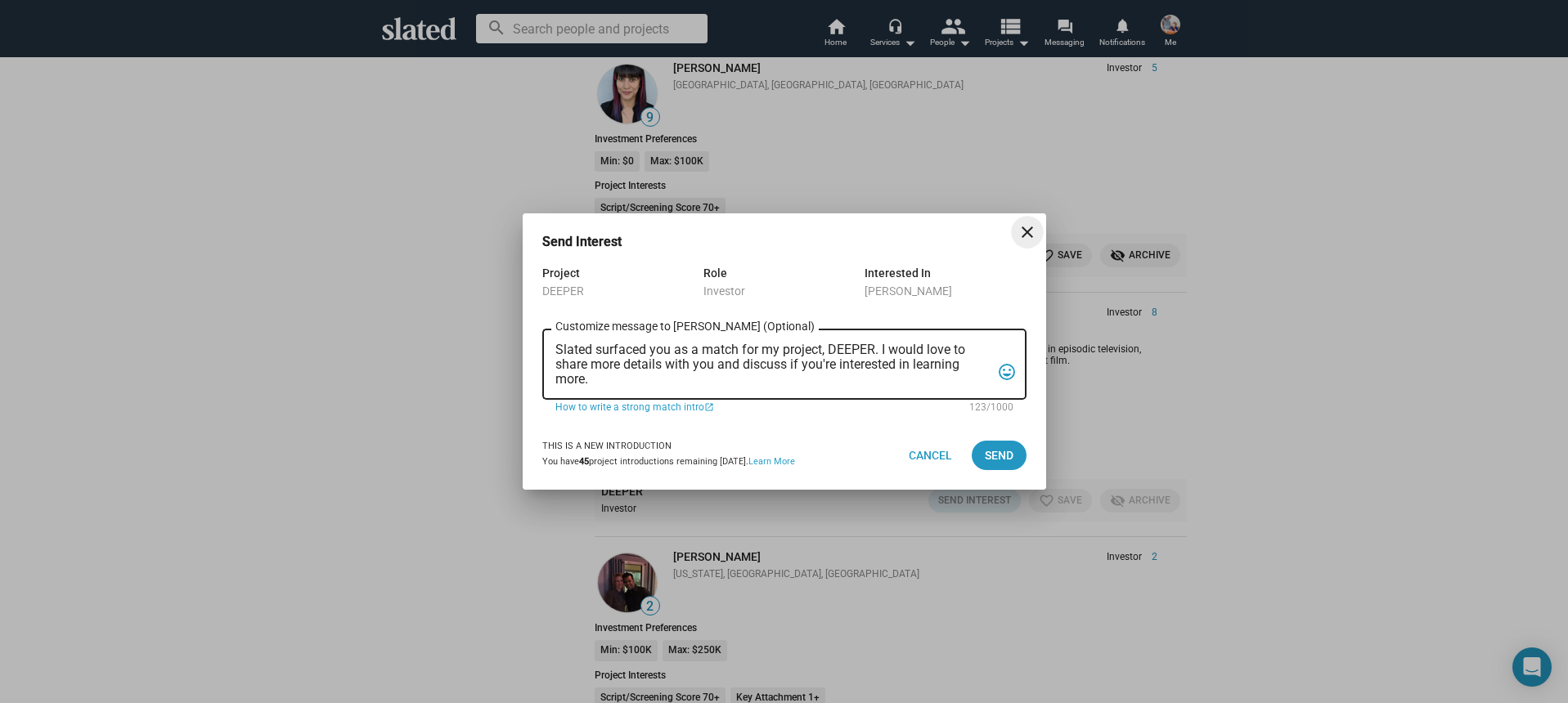
click at [728, 382] on textarea "Slated surfaced you as a match for my project, DEEPER. I would love to share mo…" at bounding box center [773, 364] width 435 height 44
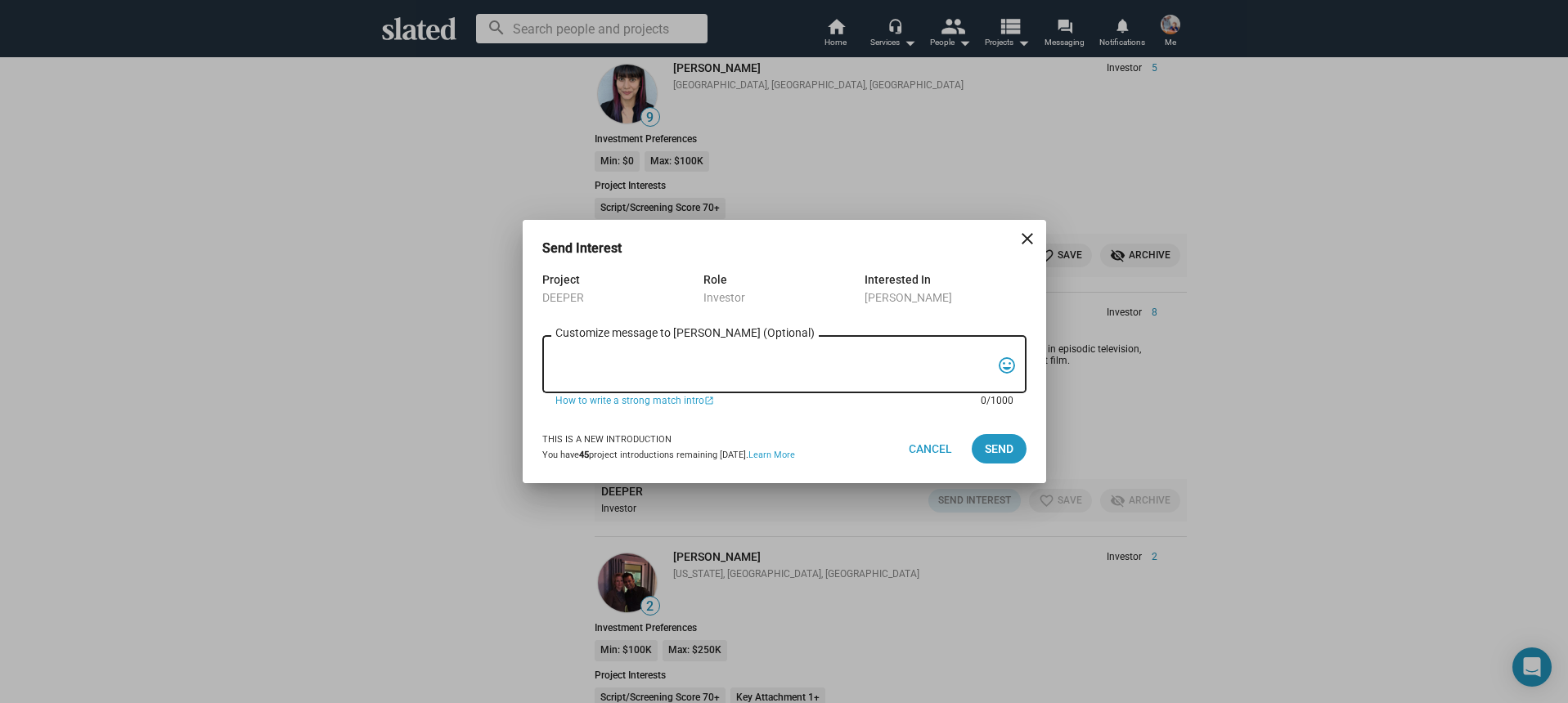
paste textarea "Hi, My name is Nathan Thomas, and I’m assistant producer of DEEPER, a psycholog…"
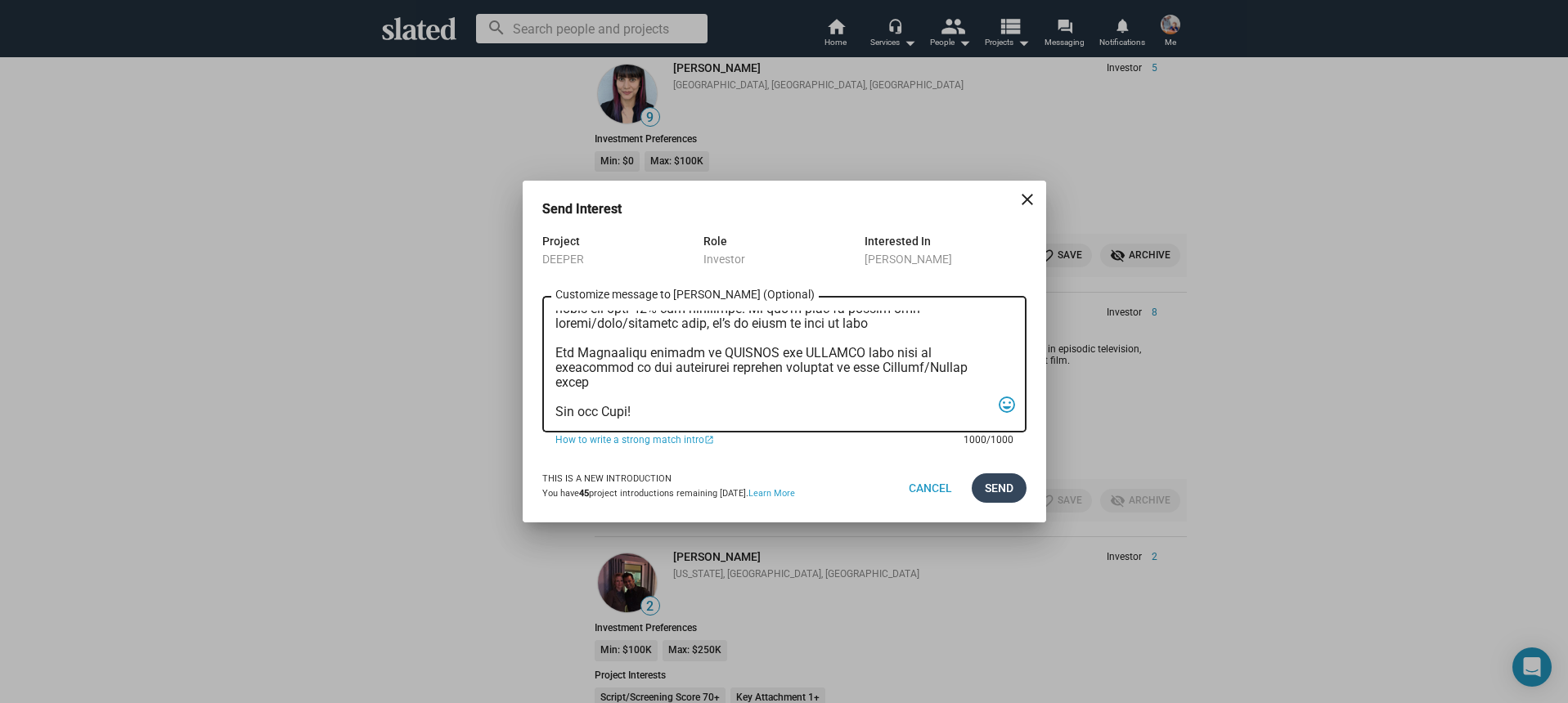
type textarea "Hi, My name is Nathan Thomas, and I’m assistant producer of DEEPER, a psycholog…"
click at [981, 484] on button "Send" at bounding box center [999, 488] width 55 height 29
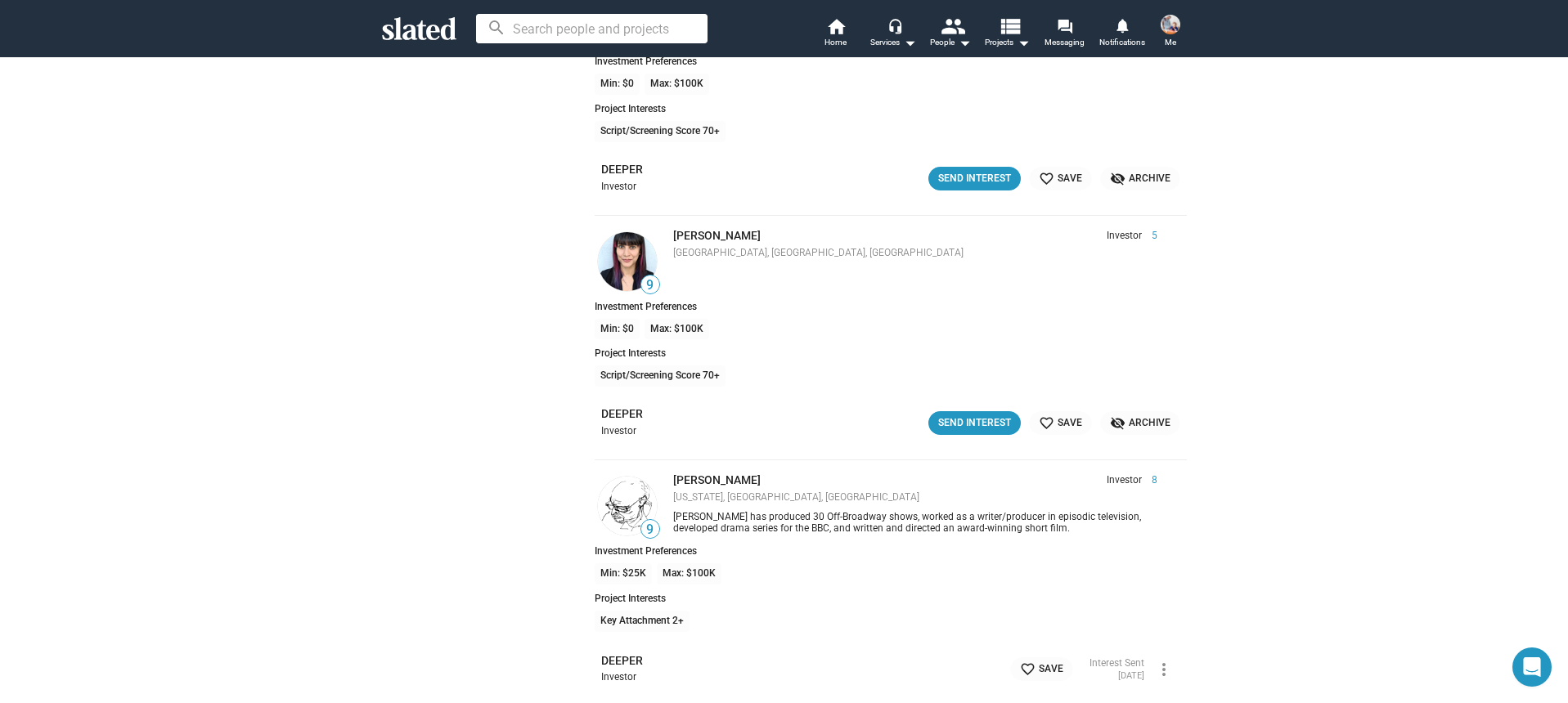
scroll to position [6418, 0]
click at [960, 428] on div "Send Interest" at bounding box center [974, 425] width 73 height 18
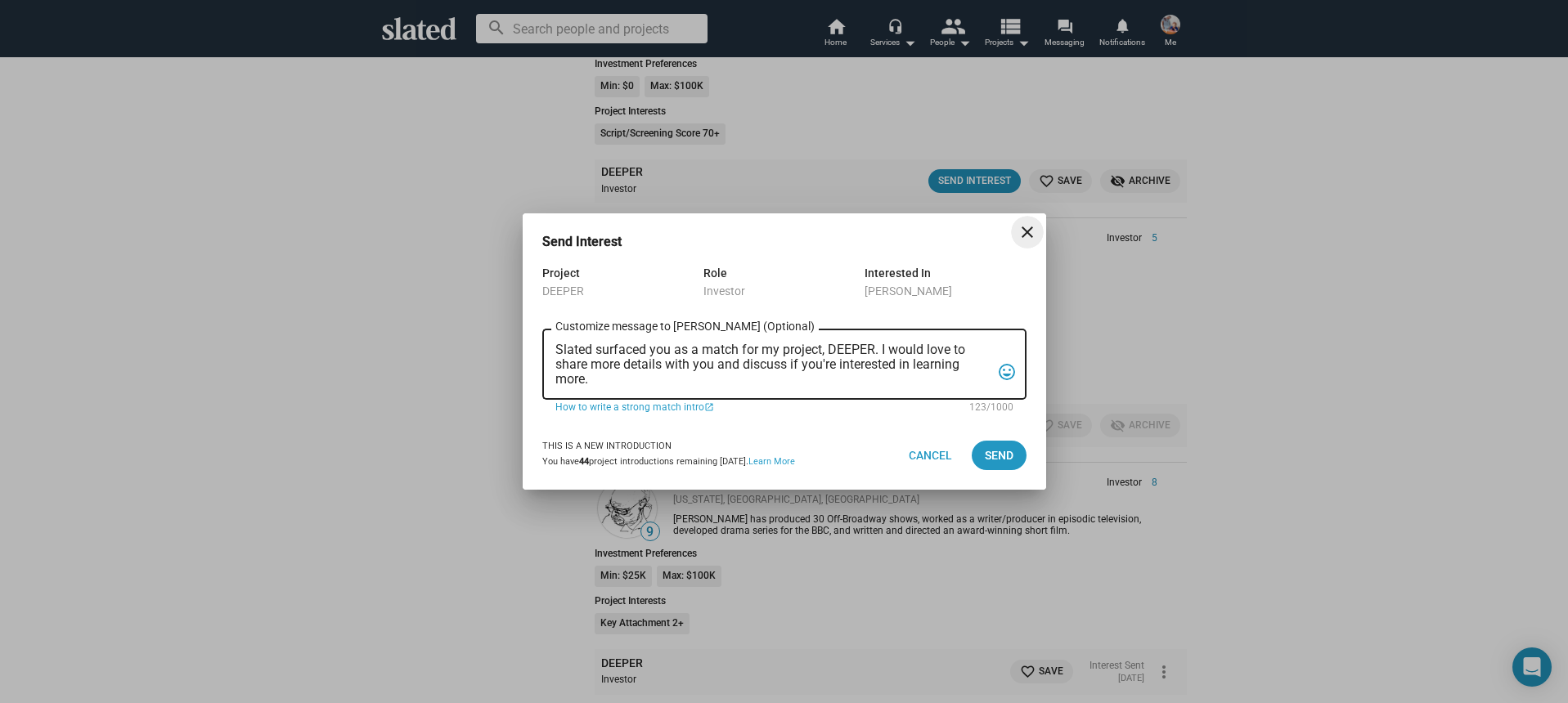
click at [801, 380] on textarea "Slated surfaced you as a match for my project, DEEPER. I would love to share mo…" at bounding box center [773, 364] width 435 height 44
click at [799, 380] on textarea "Slated surfaced you as a match for my project, DEEPER. I would love to share mo…" at bounding box center [773, 364] width 435 height 44
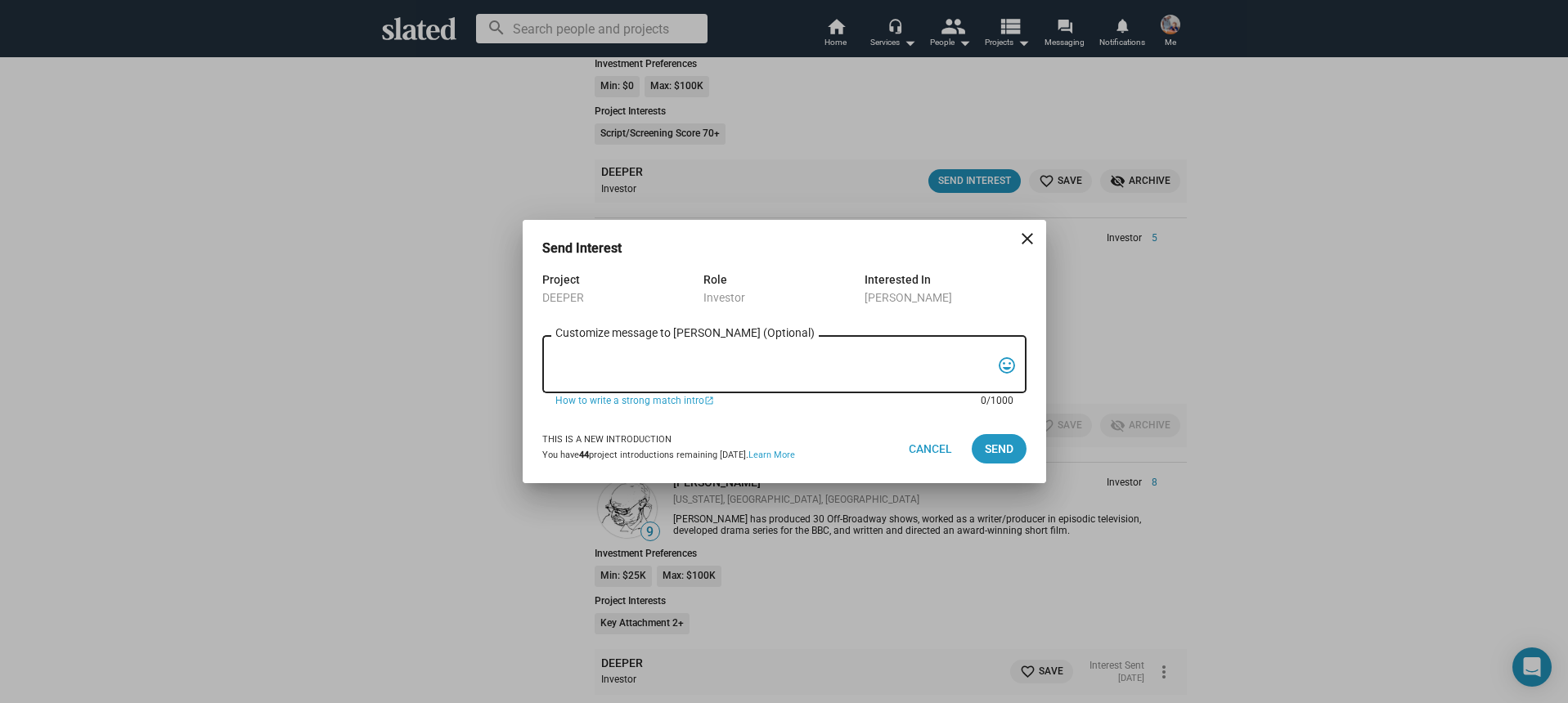
paste textarea "Hi, My name is Nathan Thomas, and I’m assistant producer of DEEPER, a psycholog…"
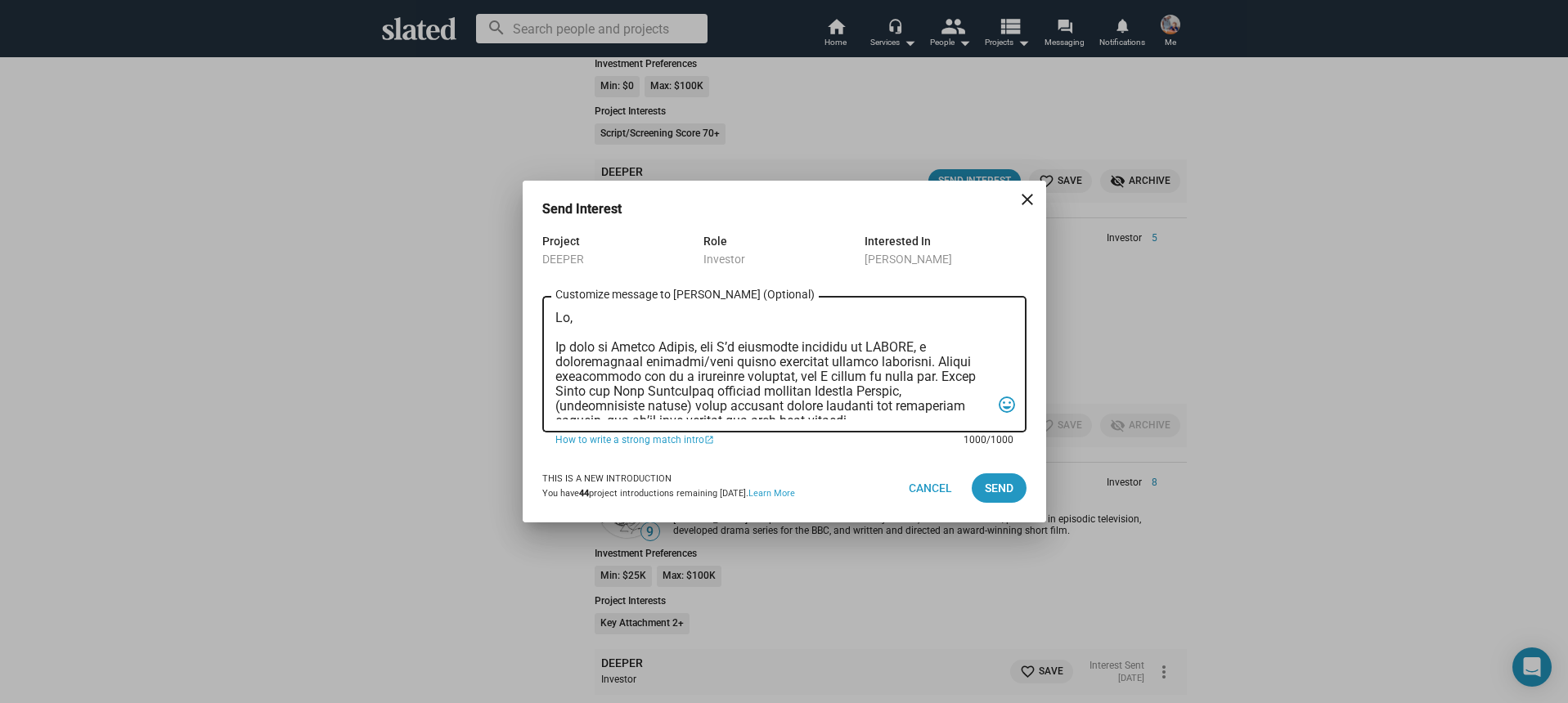
scroll to position [436, 0]
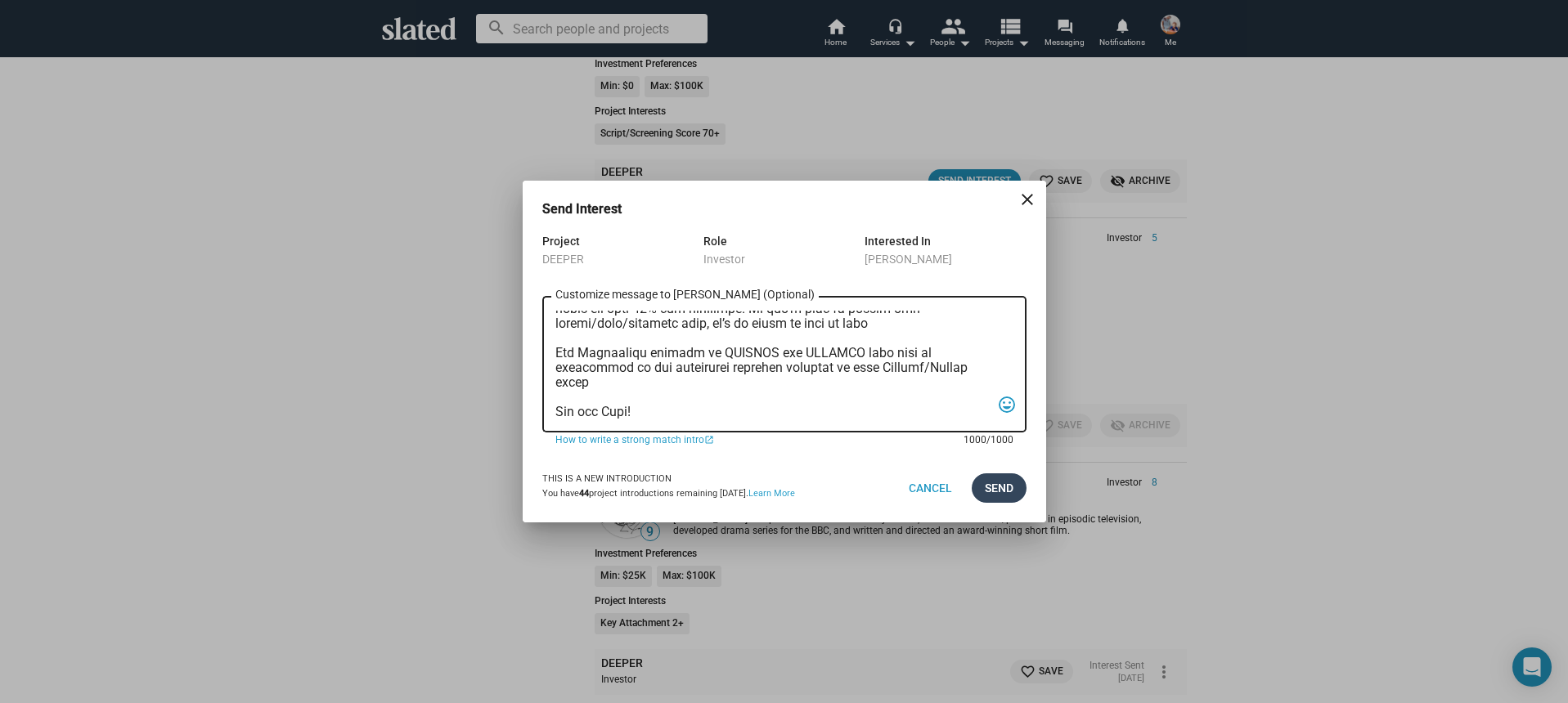
type textarea "Hi, My name is Nathan Thomas, and I’m assistant producer of DEEPER, a psycholog…"
click at [1007, 493] on span "Send" at bounding box center [999, 488] width 28 height 29
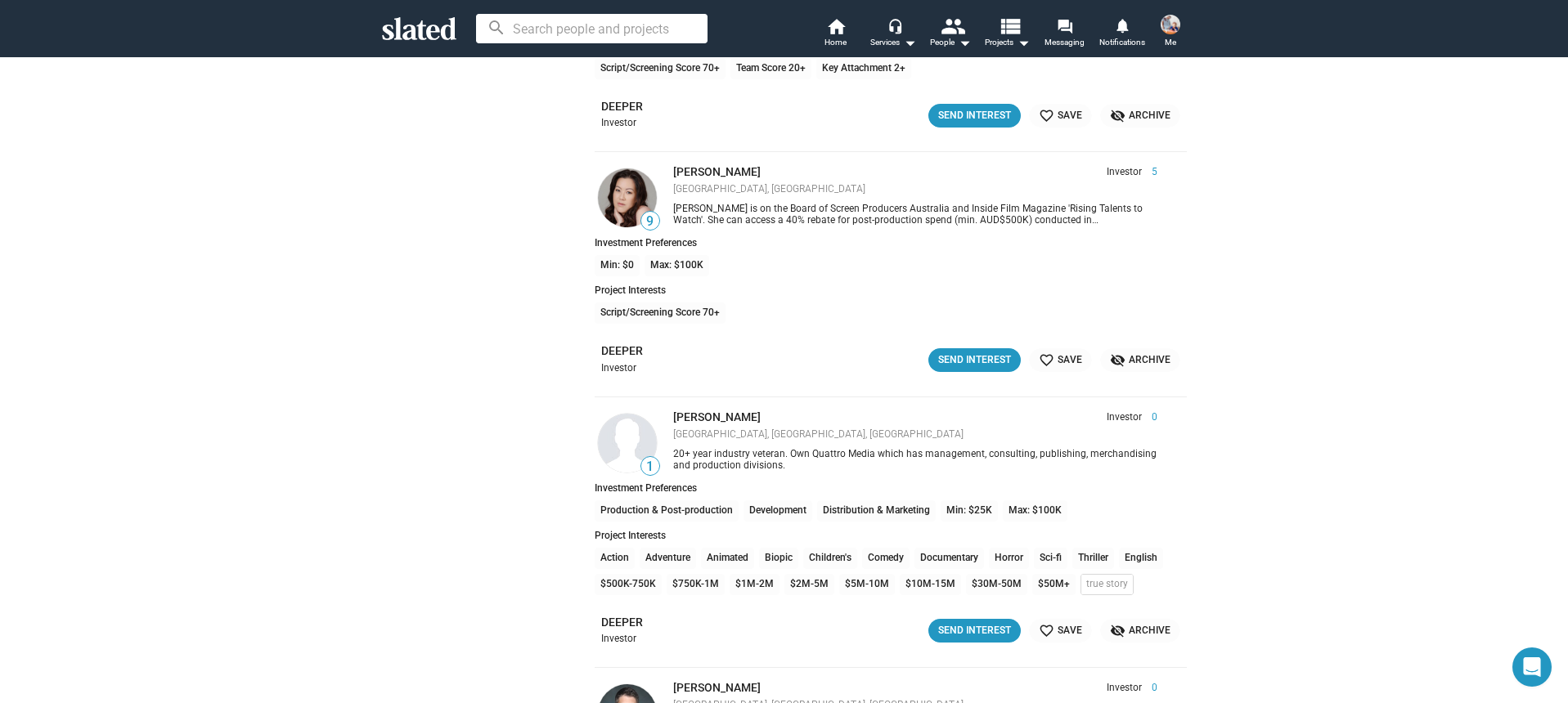
scroll to position [7471, 0]
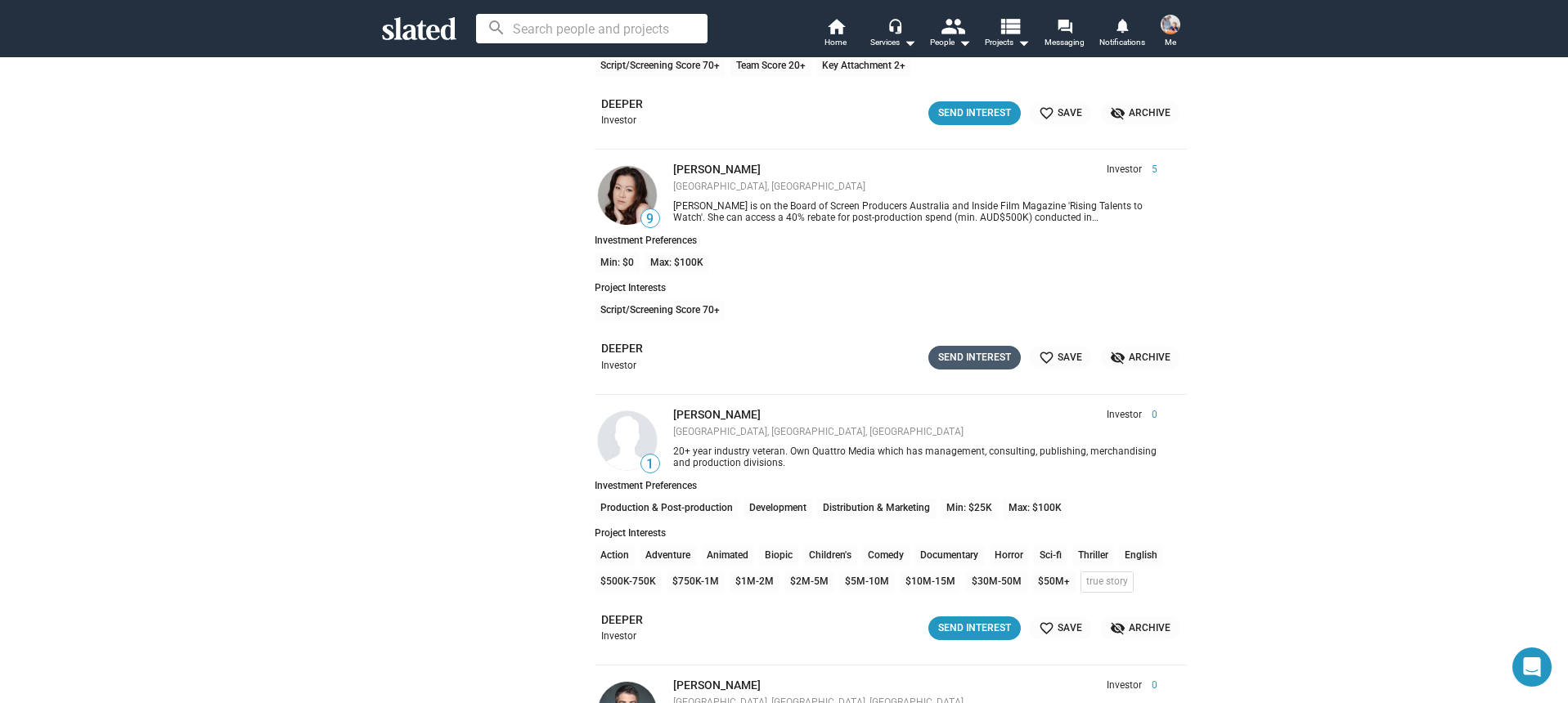
click at [971, 359] on div "Send Interest" at bounding box center [974, 357] width 73 height 18
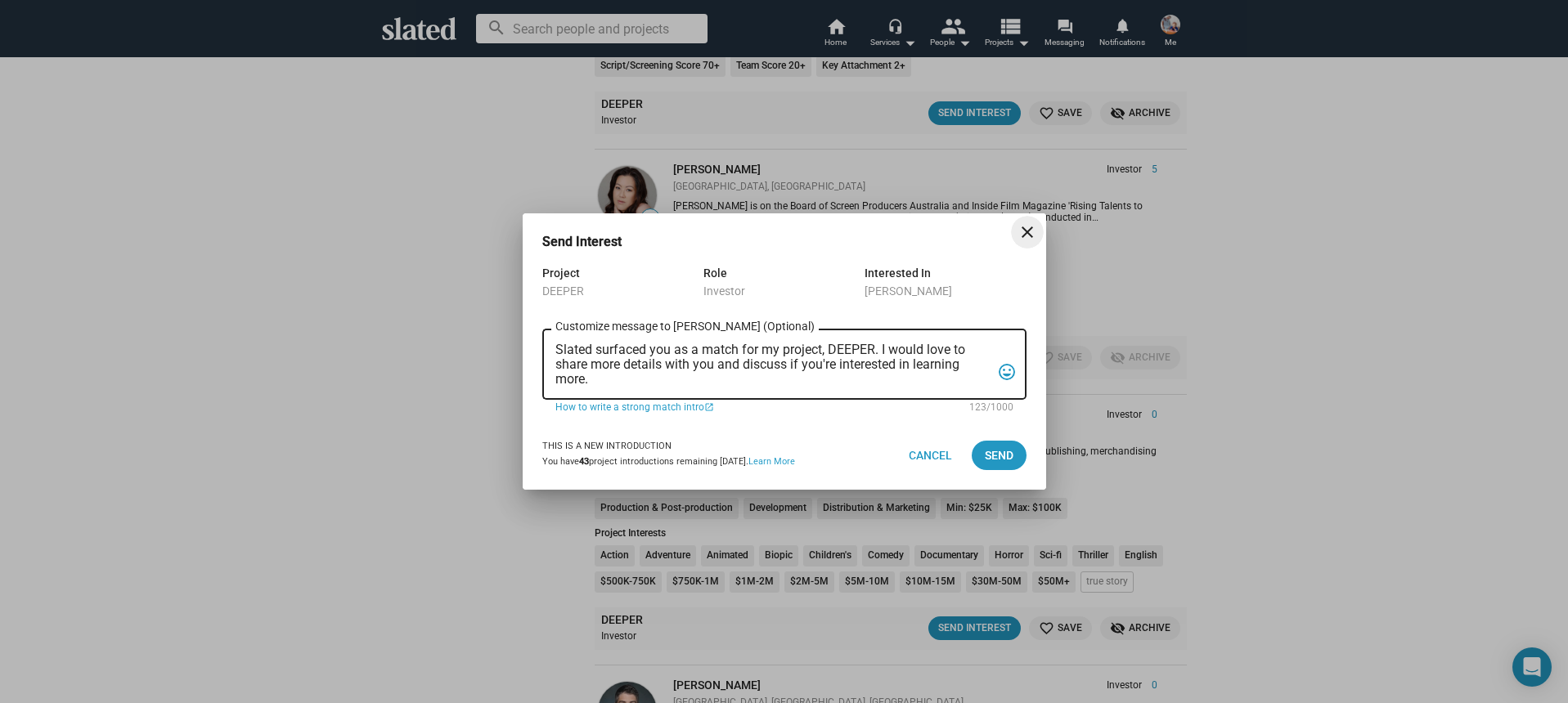
click at [814, 365] on textarea "Slated surfaced you as a match for my project, DEEPER. I would love to share mo…" at bounding box center [773, 364] width 435 height 44
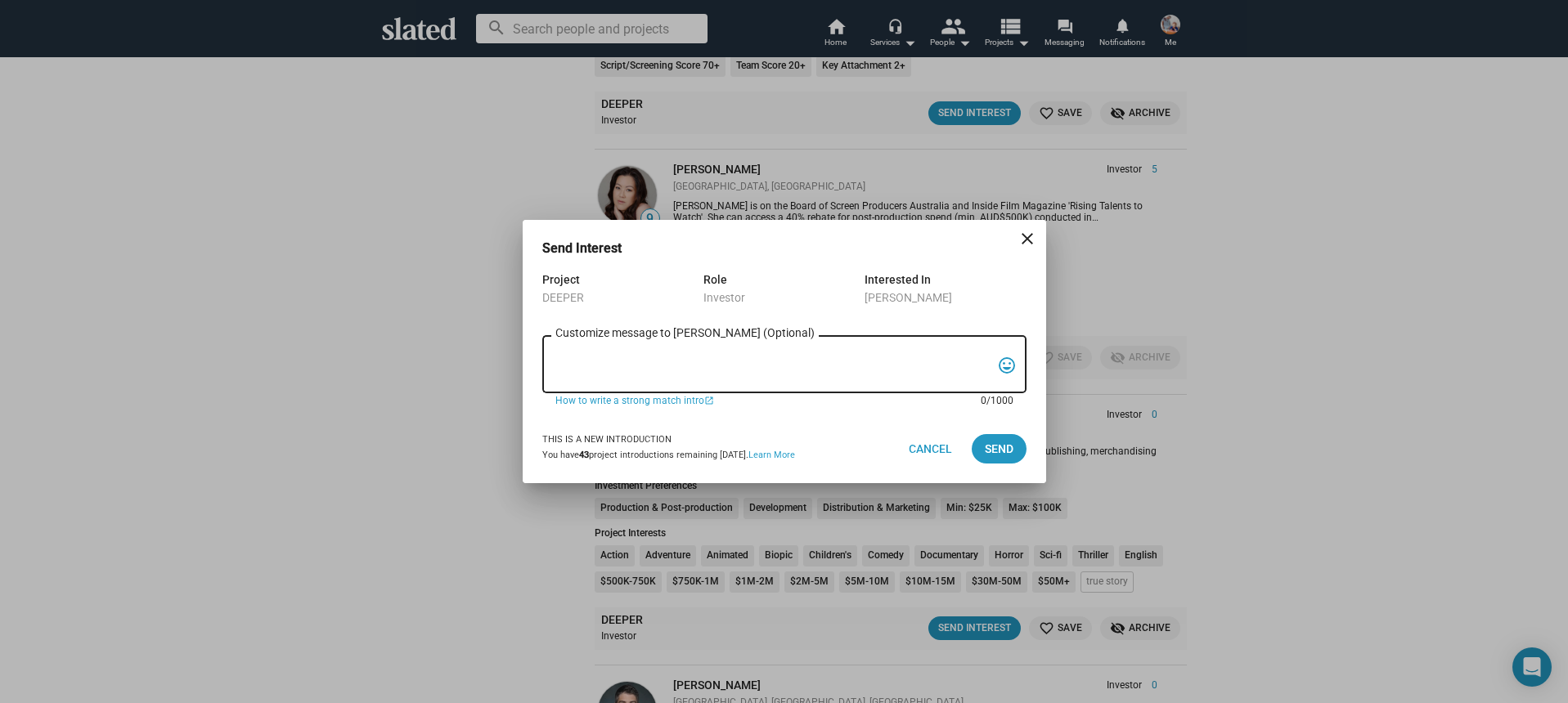
paste textarea "Hi, My name is Nathan Thomas, and I’m assistant producer of DEEPER, a psycholog…"
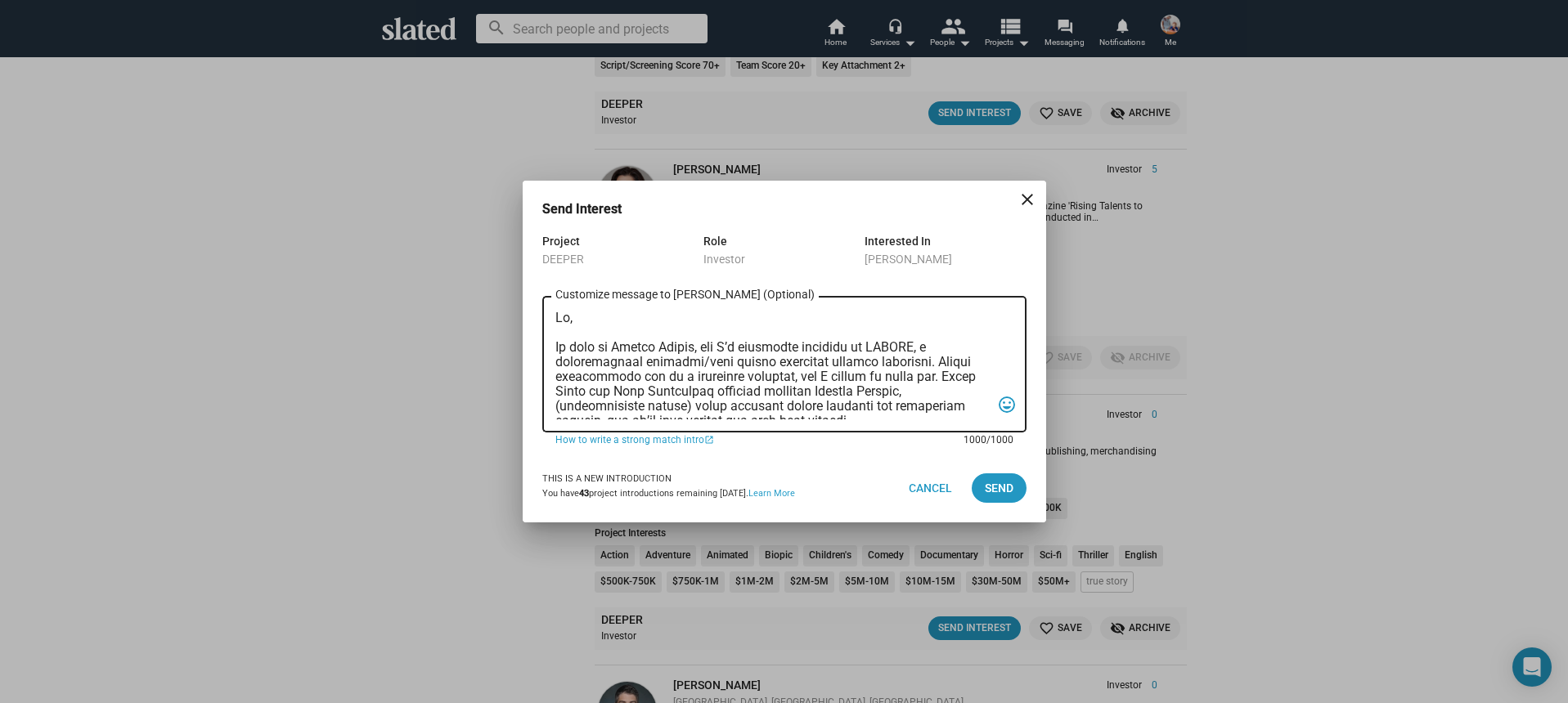
scroll to position [436, 0]
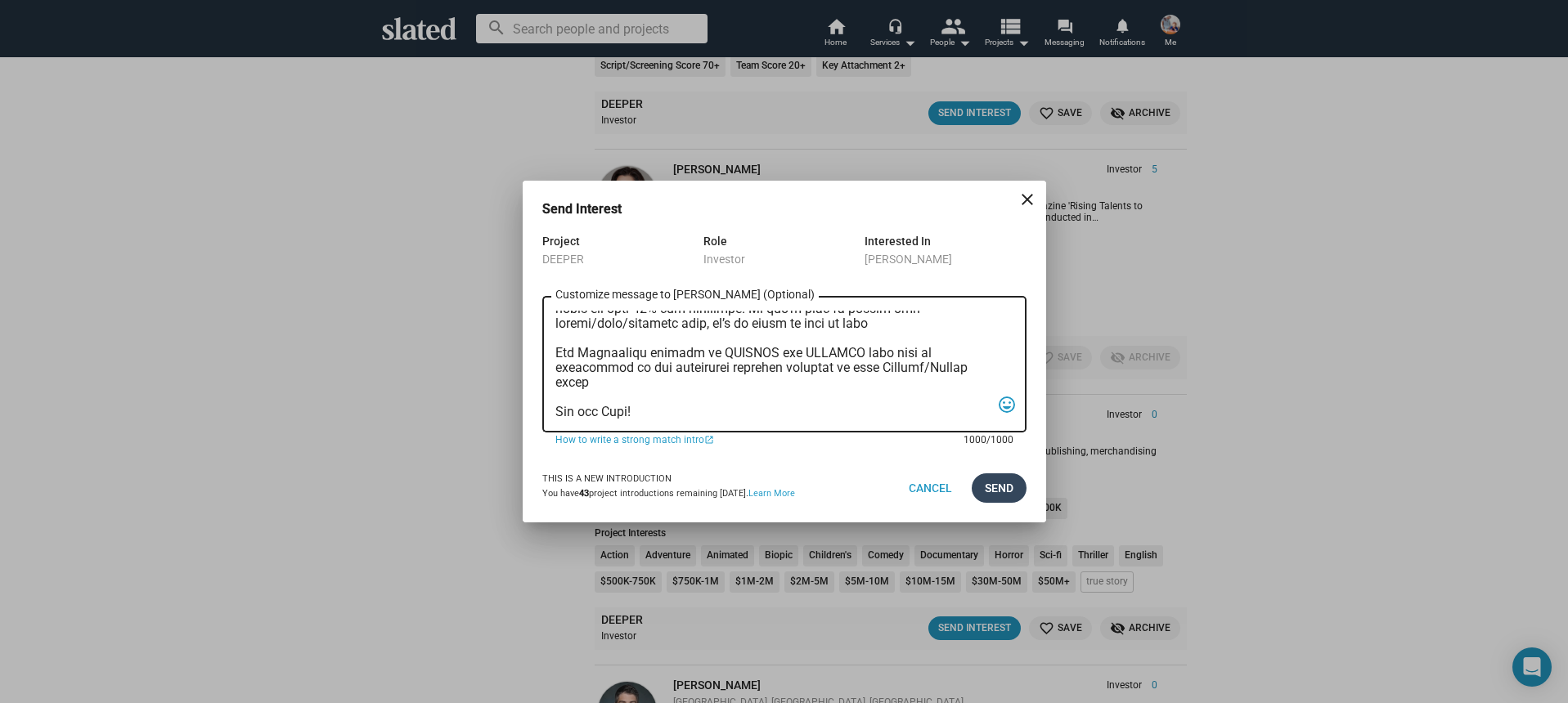
type textarea "Hi, My name is Nathan Thomas, and I’m assistant producer of DEEPER, a psycholog…"
click at [988, 483] on span "Send" at bounding box center [999, 488] width 28 height 29
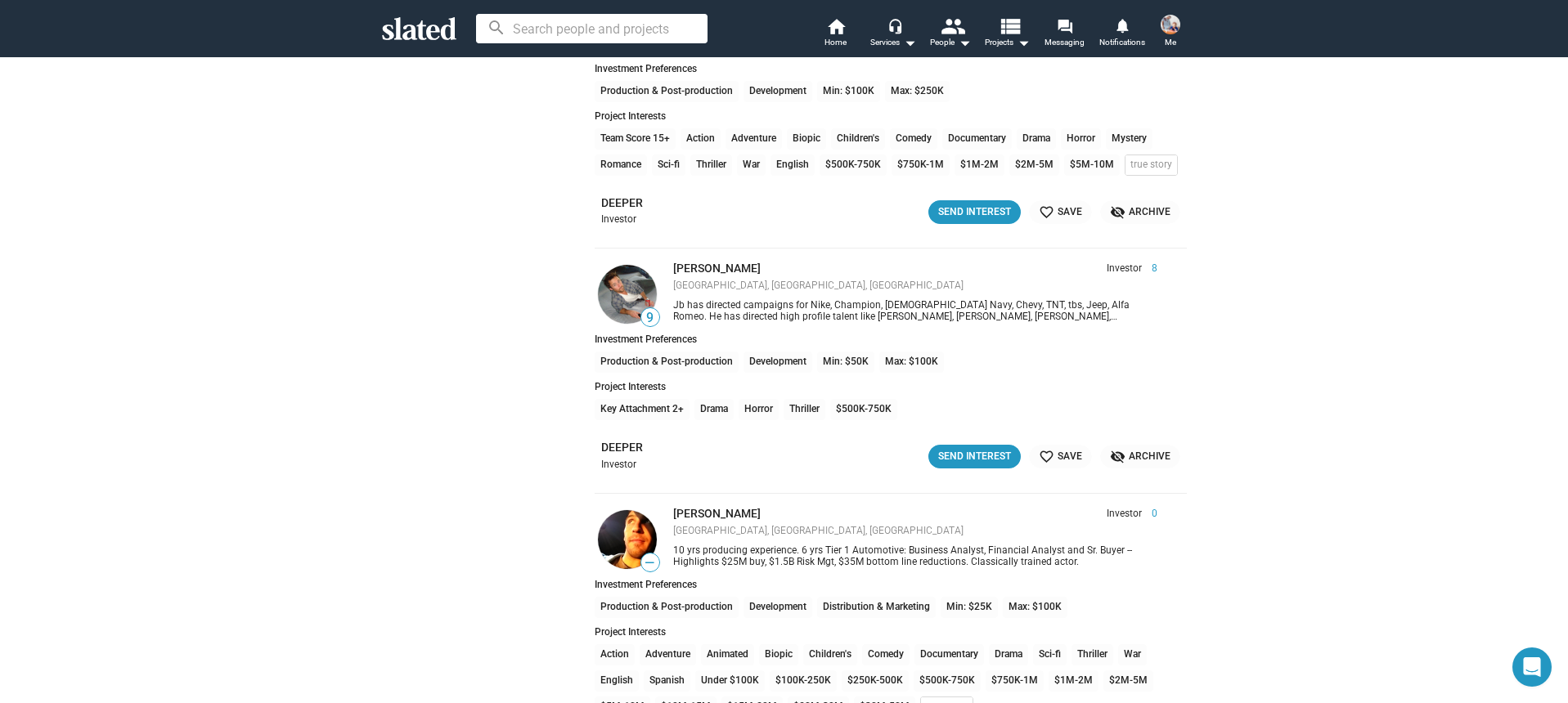
scroll to position [8460, 0]
click at [943, 451] on div "Send Interest" at bounding box center [974, 455] width 73 height 18
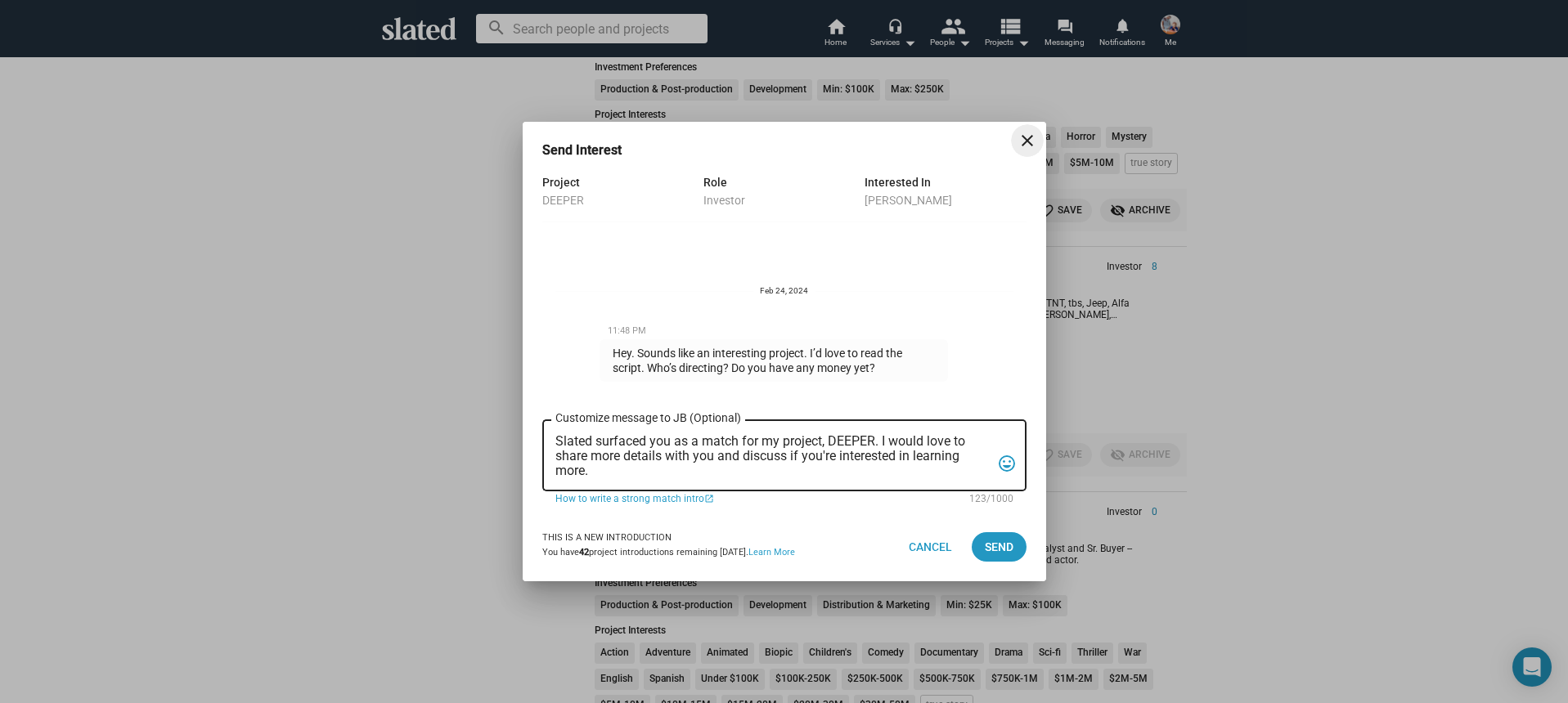
scroll to position [190, 0]
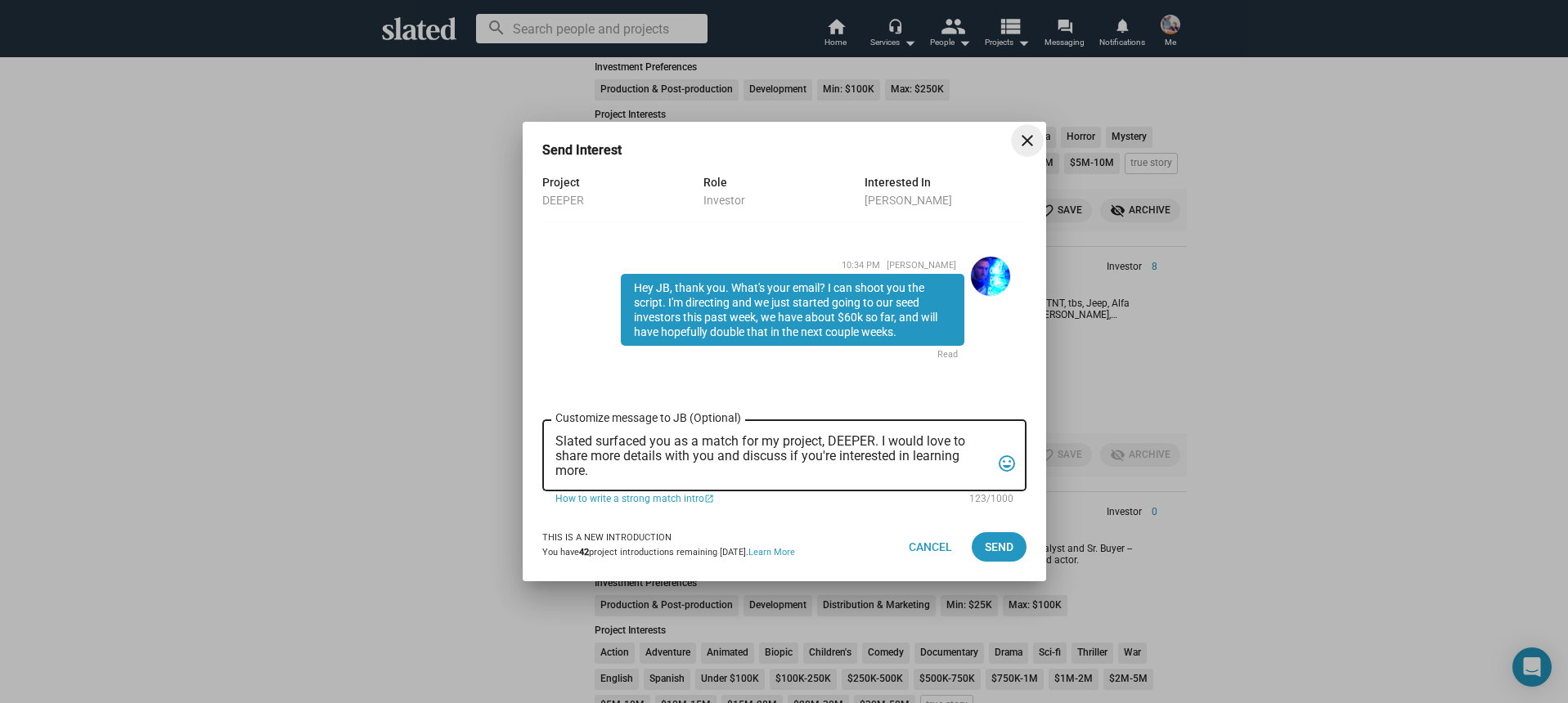
click at [707, 469] on textarea "Slated surfaced you as a match for my project, DEEPER. I would love to share mo…" at bounding box center [773, 456] width 435 height 44
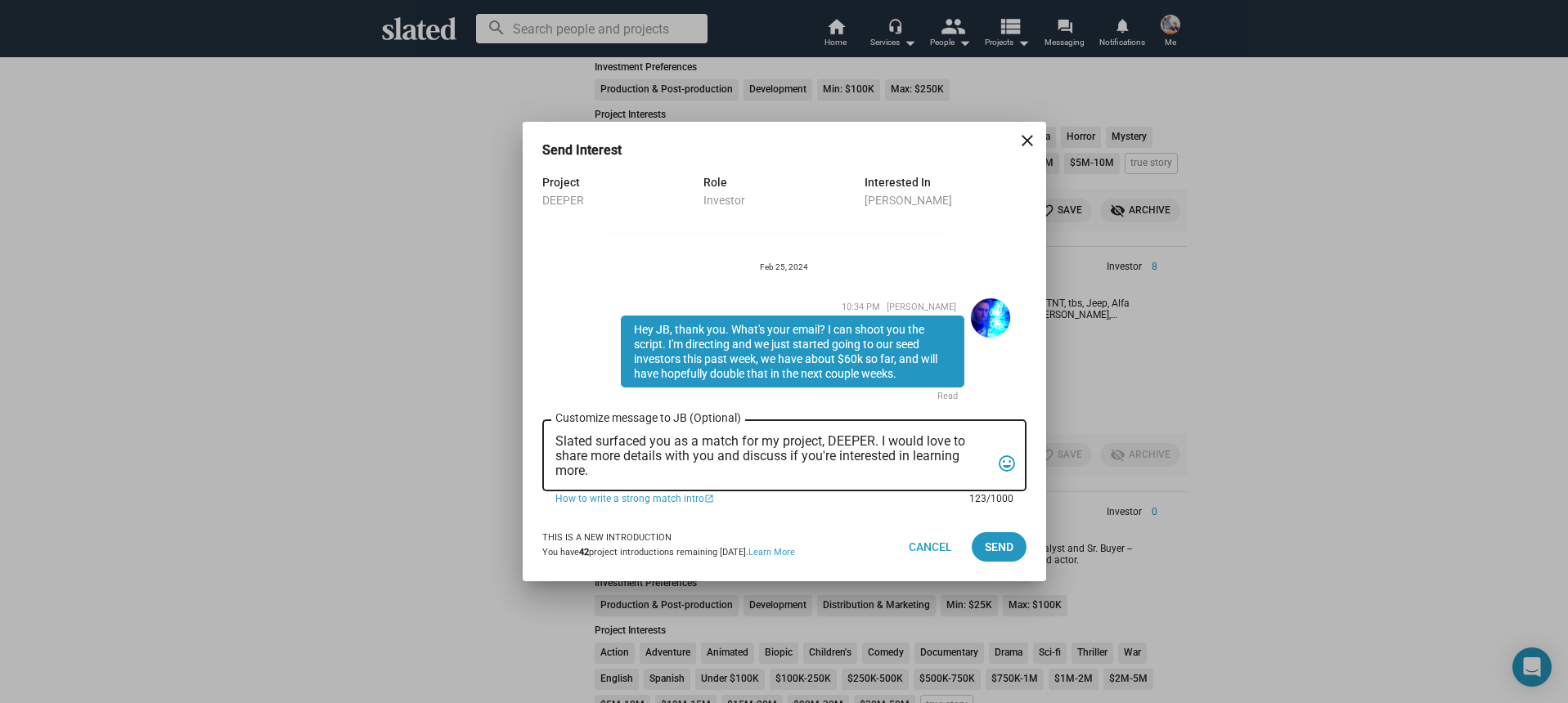
scroll to position [150, 0]
drag, startPoint x: 1028, startPoint y: 140, endPoint x: 850, endPoint y: 241, distance: 204.7
click at [1029, 140] on mat-icon "close" at bounding box center [1028, 141] width 20 height 20
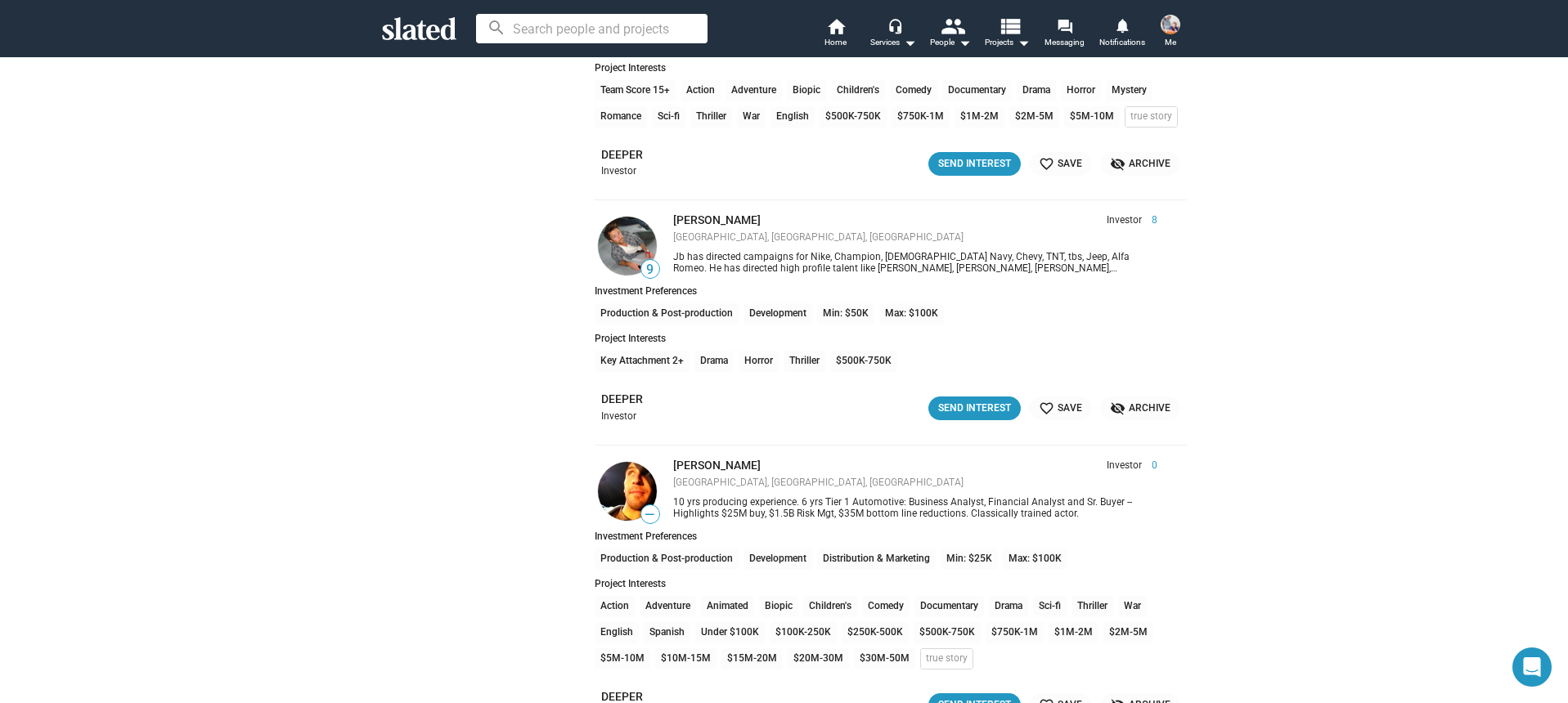
scroll to position [8509, 0]
drag, startPoint x: 1154, startPoint y: 405, endPoint x: 1224, endPoint y: 458, distance: 87.8
click at [1155, 406] on span "visibility_off Archive" at bounding box center [1140, 407] width 60 height 18
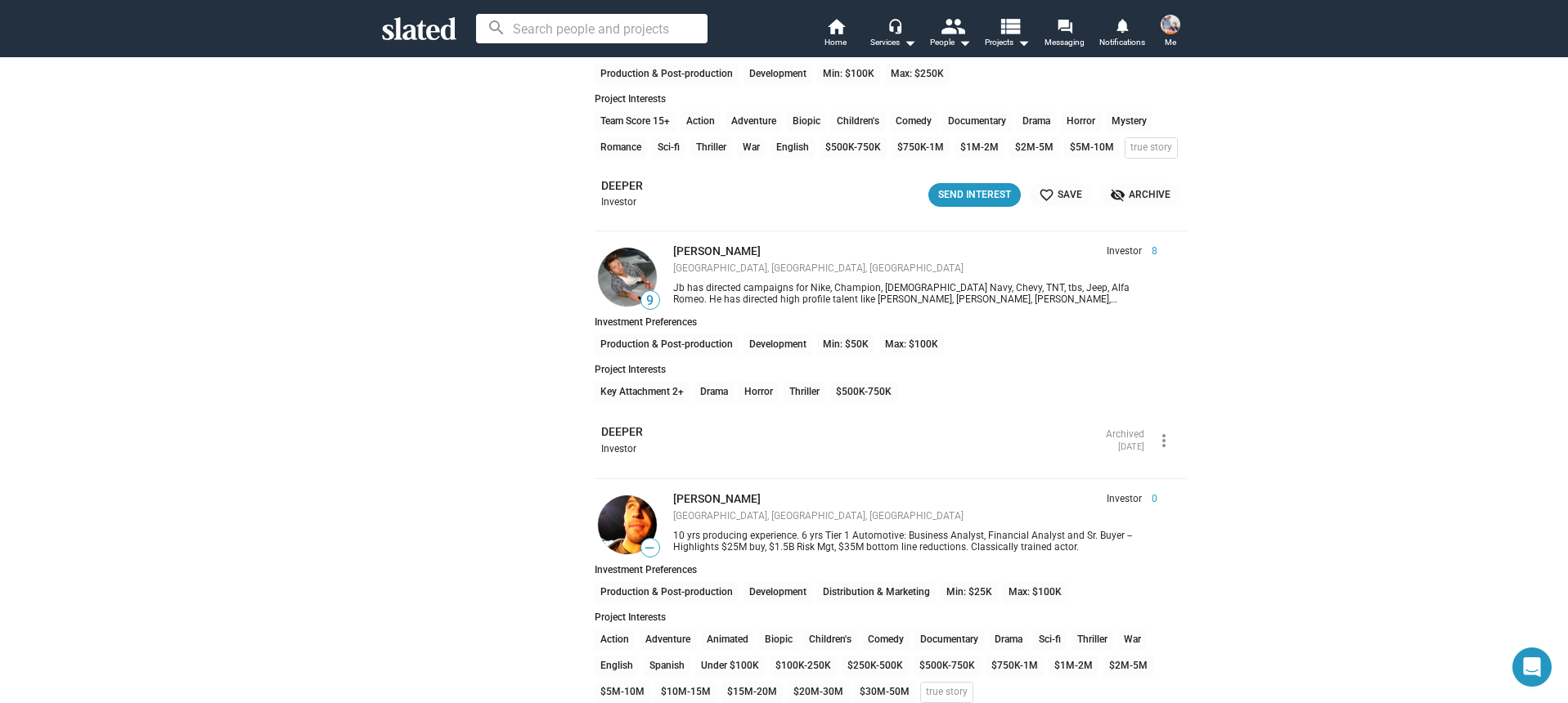
scroll to position [8474, 0]
click at [620, 443] on div "DEEPER Investor" at bounding box center [854, 442] width 505 height 32
drag, startPoint x: 1108, startPoint y: 450, endPoint x: 1124, endPoint y: 449, distance: 16.0
click at [1119, 450] on time "September 8, 2025" at bounding box center [1131, 448] width 26 height 11
click at [1166, 444] on mat-icon "more_vert" at bounding box center [1165, 443] width 20 height 20
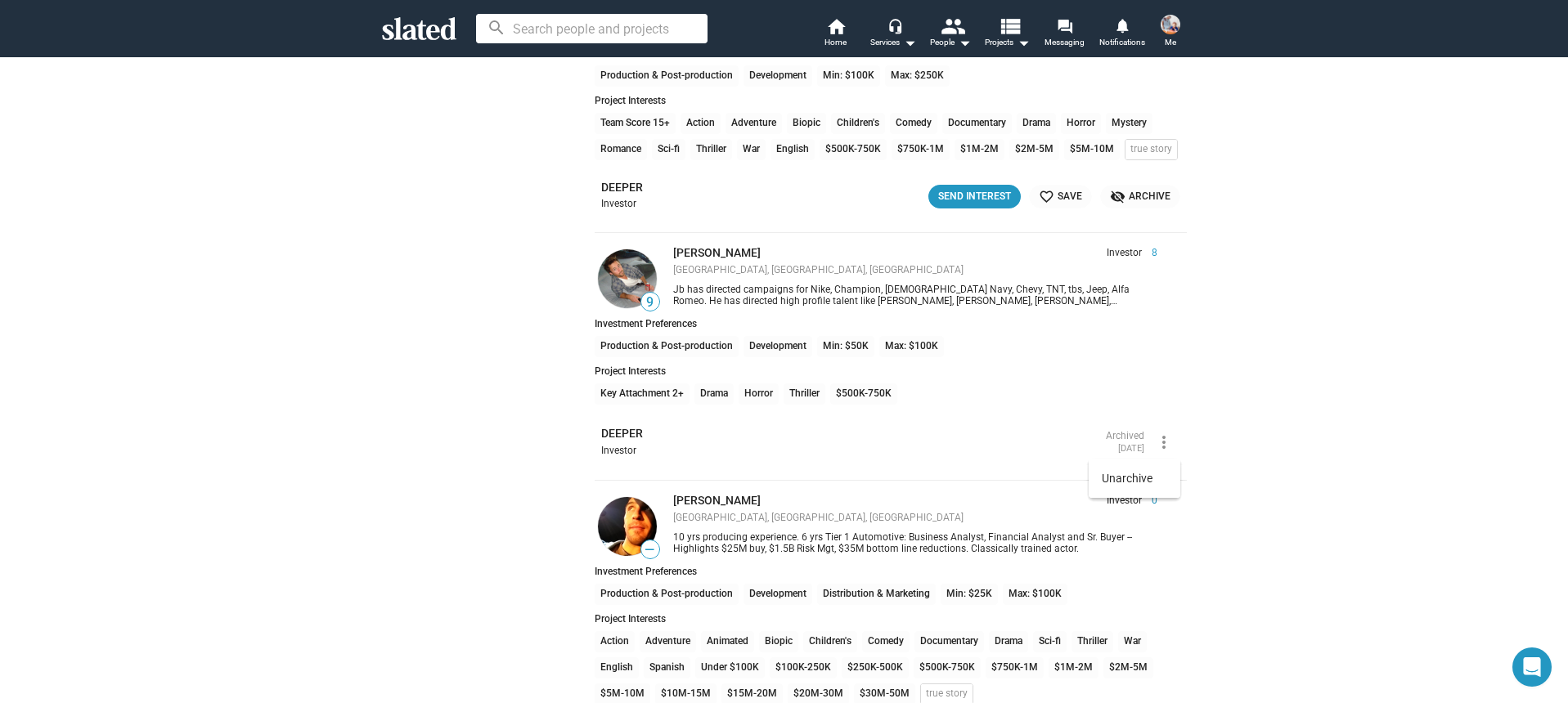
click at [1147, 480] on button "Unarchive" at bounding box center [1134, 478] width 92 height 26
click at [983, 443] on div "Send Interest" at bounding box center [974, 441] width 73 height 18
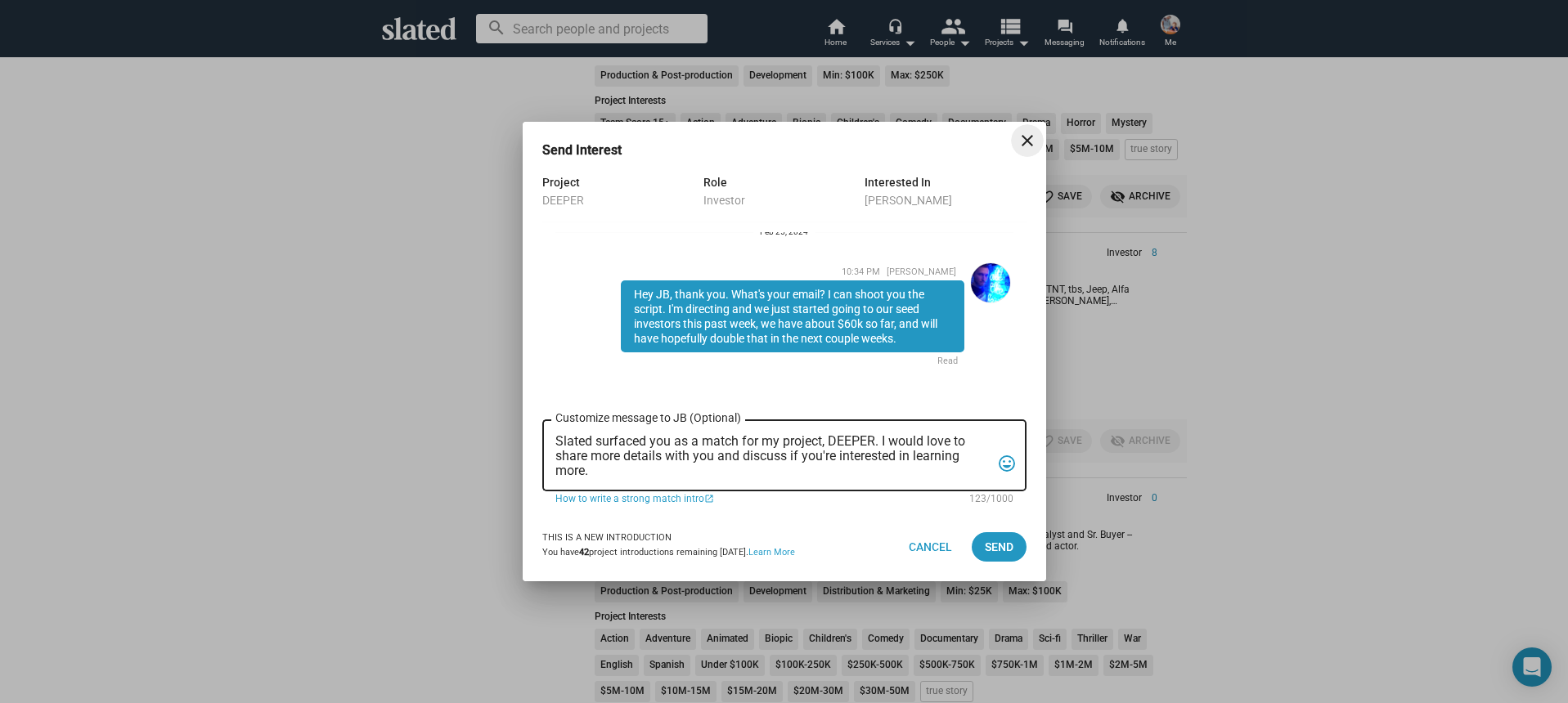
scroll to position [185, 0]
click at [1019, 139] on mat-icon "close" at bounding box center [1028, 141] width 20 height 20
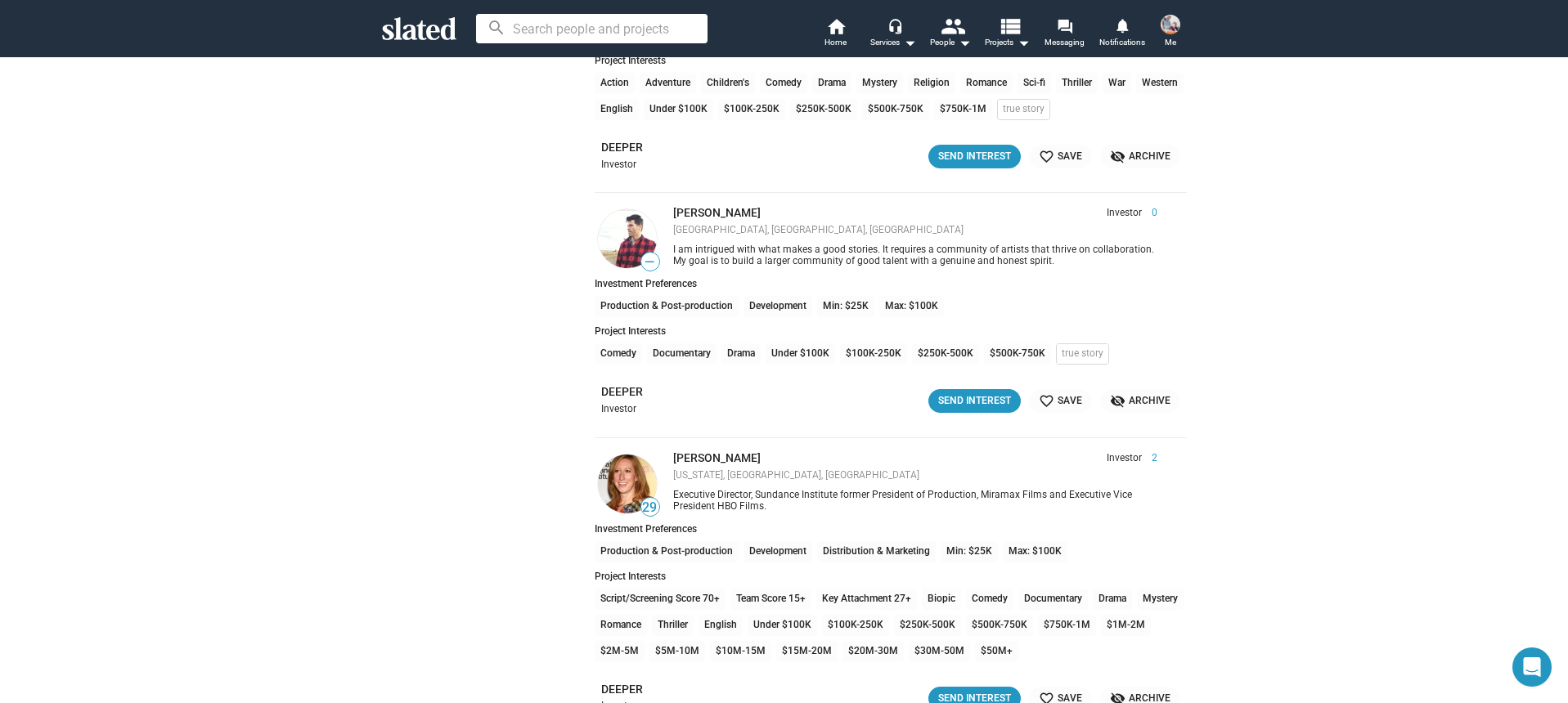
scroll to position [9981, 0]
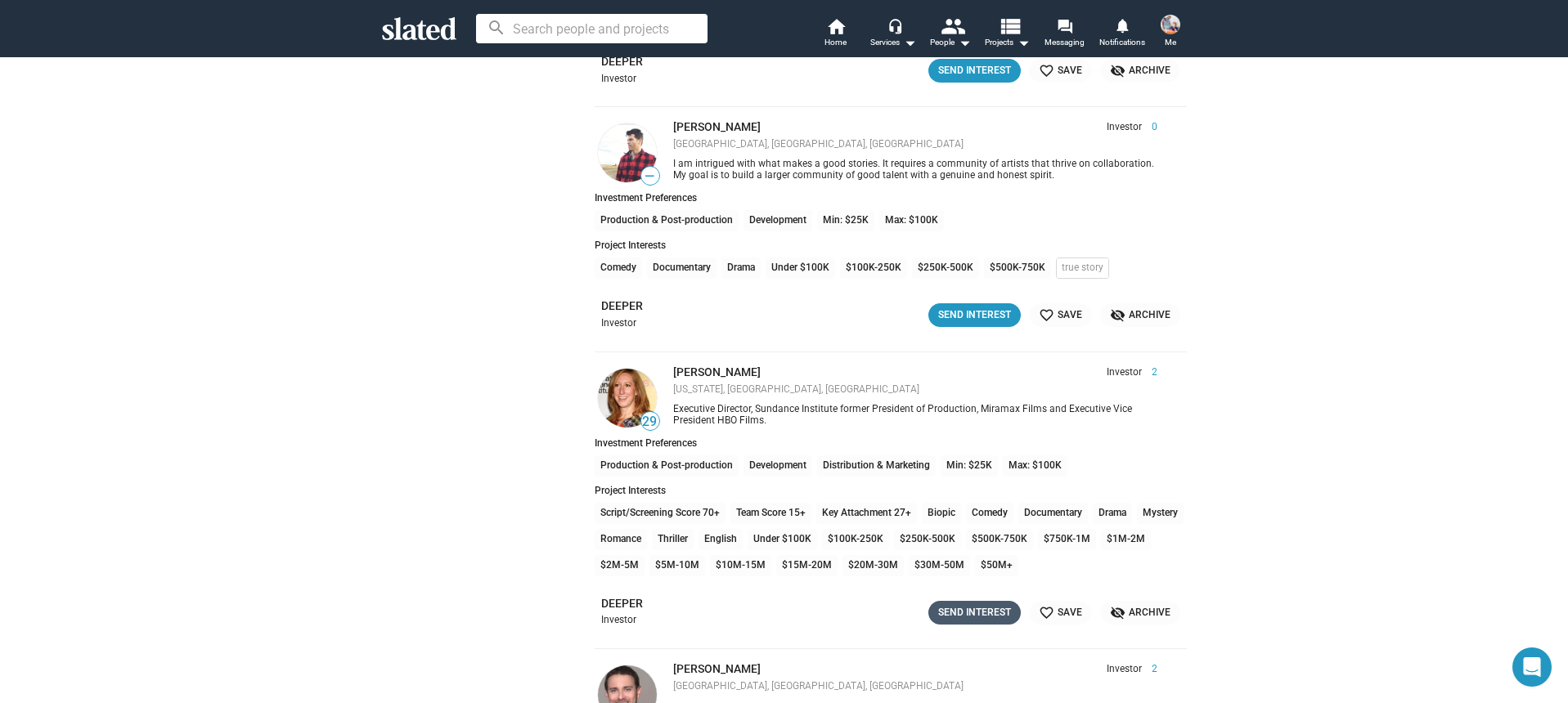
click at [987, 612] on div "Send Interest" at bounding box center [974, 613] width 73 height 18
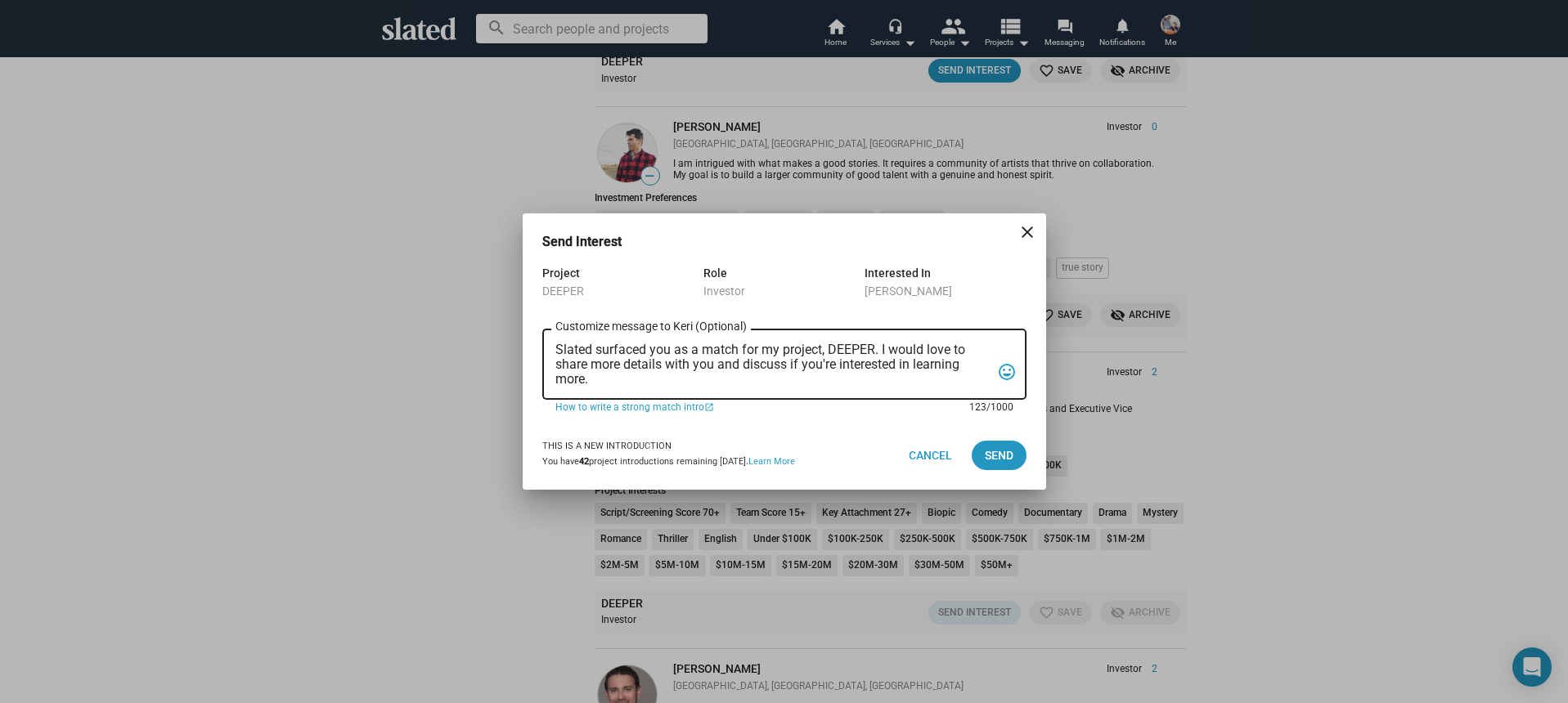
click at [766, 384] on textarea "Slated surfaced you as a match for my project, DEEPER. I would love to share mo…" at bounding box center [773, 364] width 435 height 44
click at [756, 386] on textarea "Slated surfaced you as a match for my project, DEEPER. I would love to share mo…" at bounding box center [773, 364] width 435 height 44
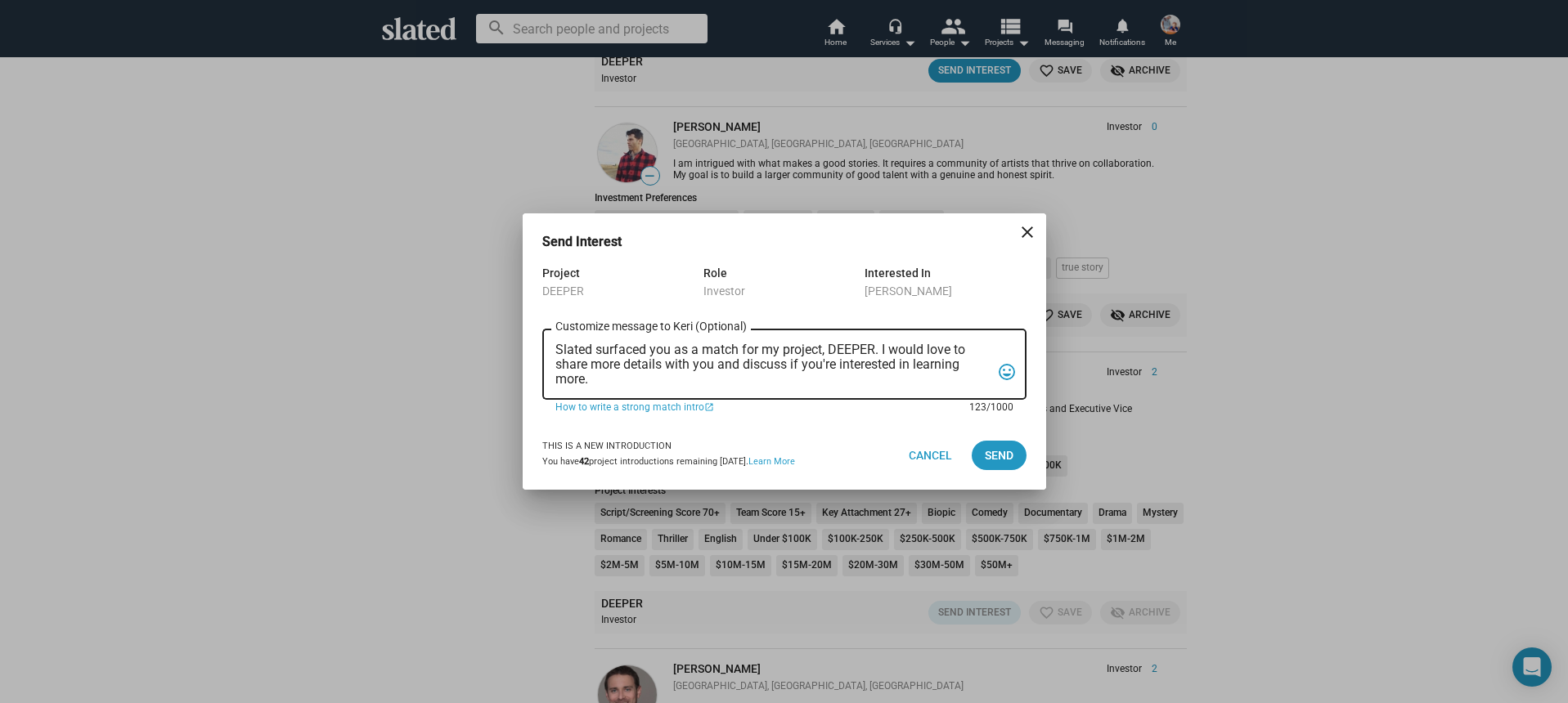
click at [756, 386] on textarea "Slated surfaced you as a match for my project, DEEPER. I would love to share mo…" at bounding box center [773, 364] width 435 height 44
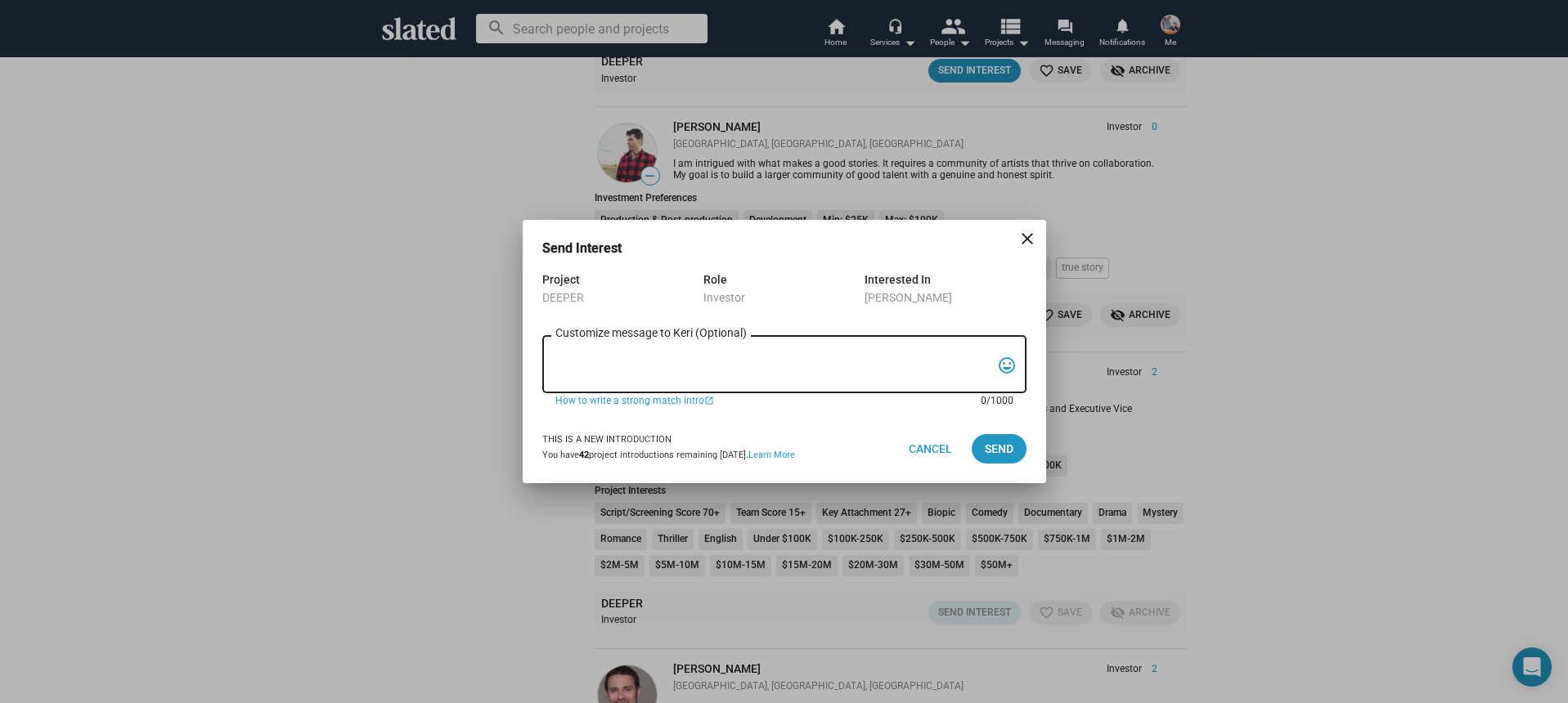
paste textarea "Hi, My name is Nathan Thomas, and I’m assistant producer of DEEPER, a psycholog…"
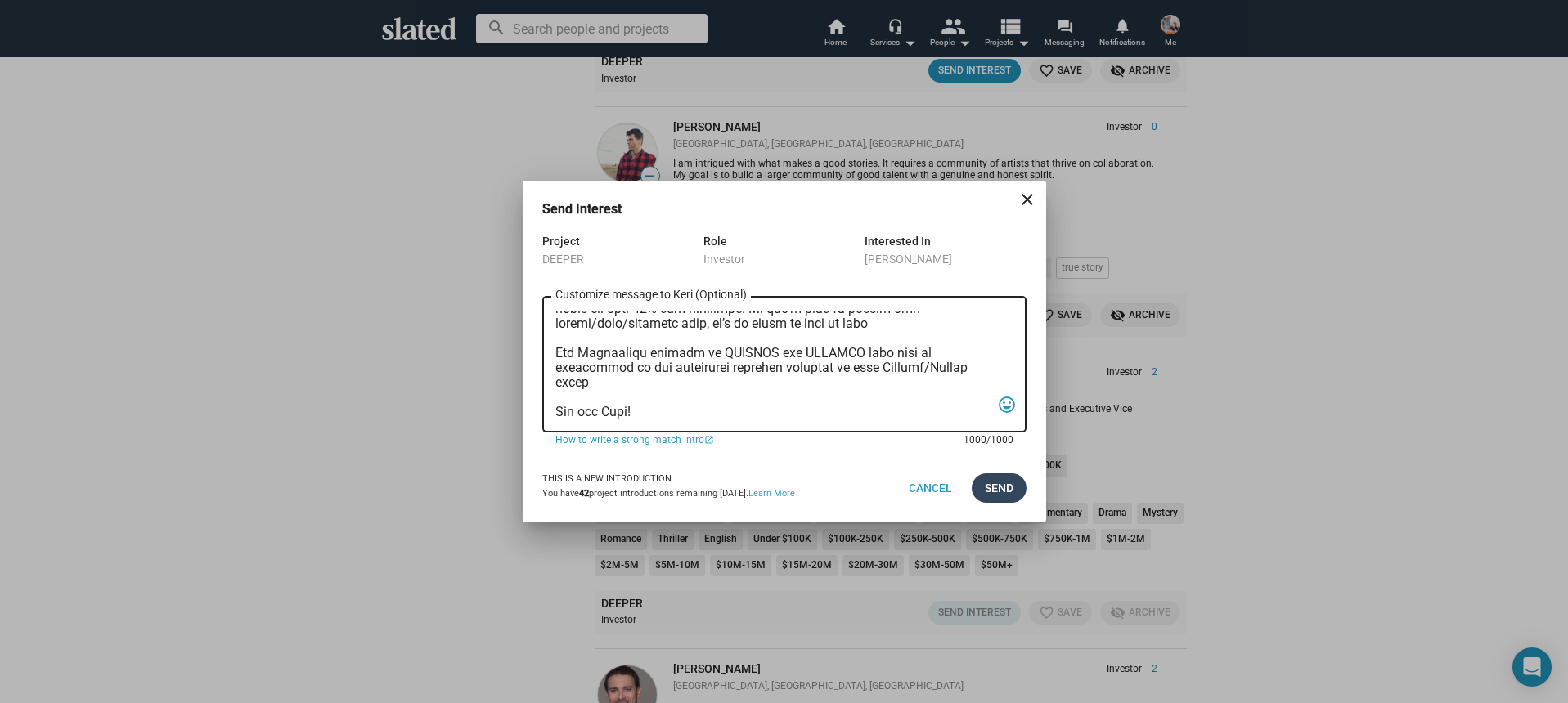
type textarea "Hi, My name is Nathan Thomas, and I’m assistant producer of DEEPER, a psycholog…"
click at [997, 475] on span "Send" at bounding box center [999, 488] width 28 height 29
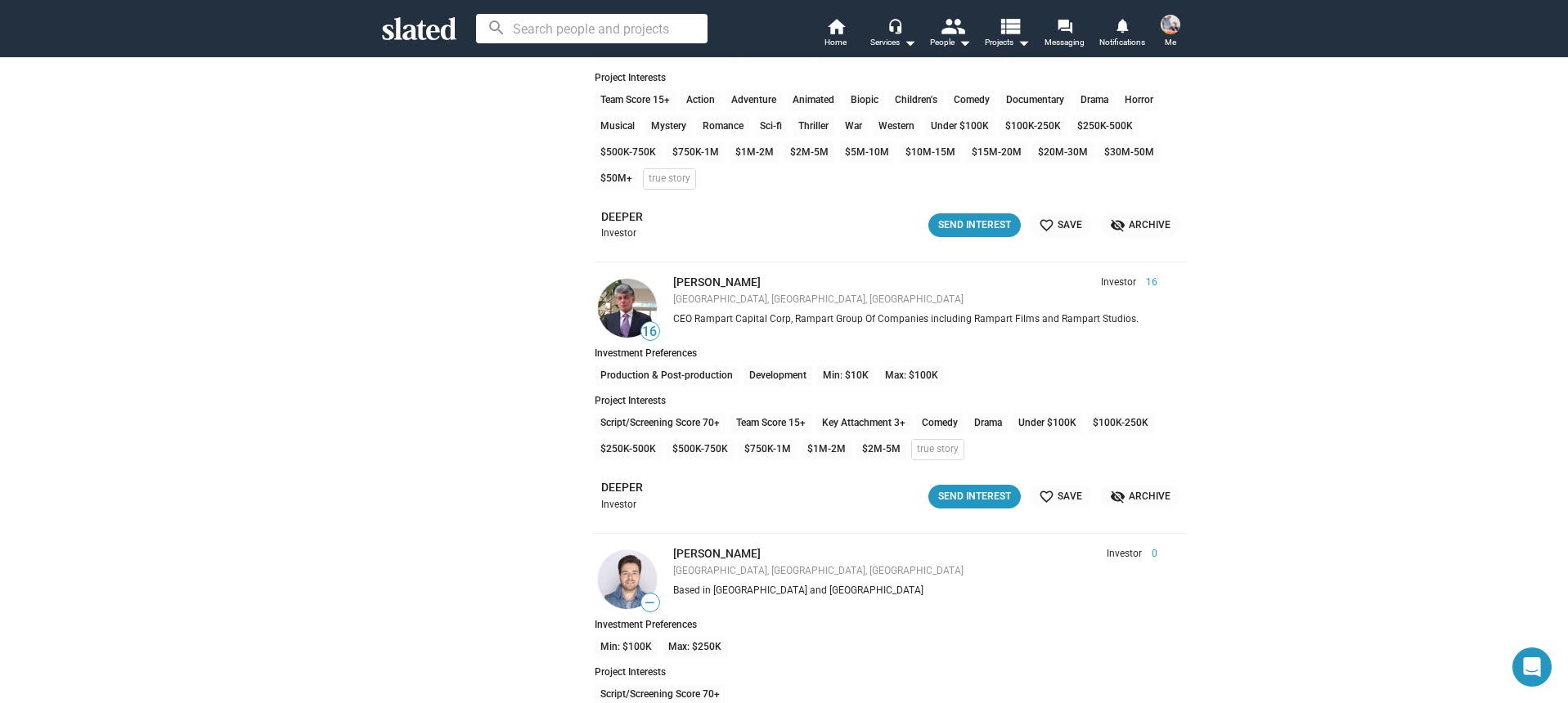
scroll to position [12050, 0]
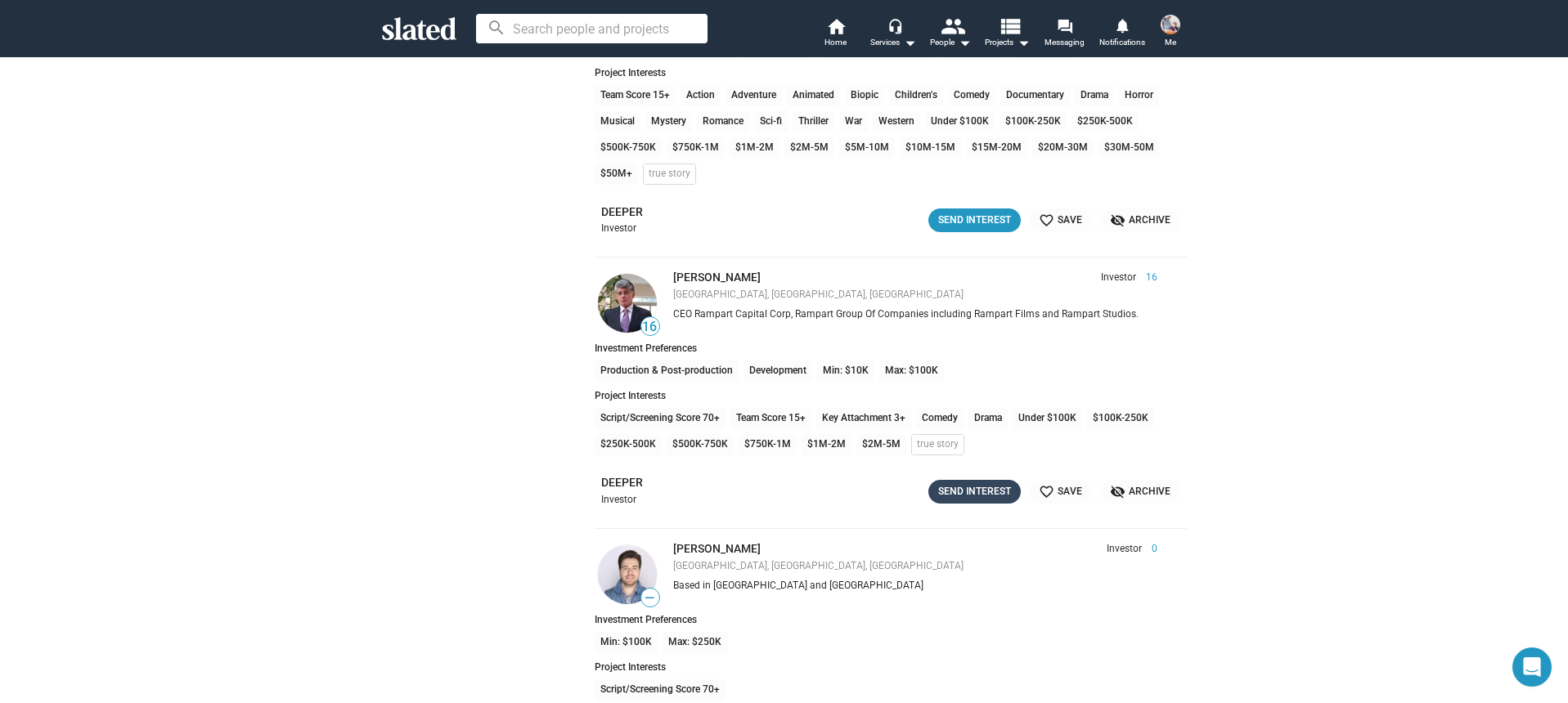
click at [987, 491] on div "Send Interest" at bounding box center [974, 492] width 73 height 18
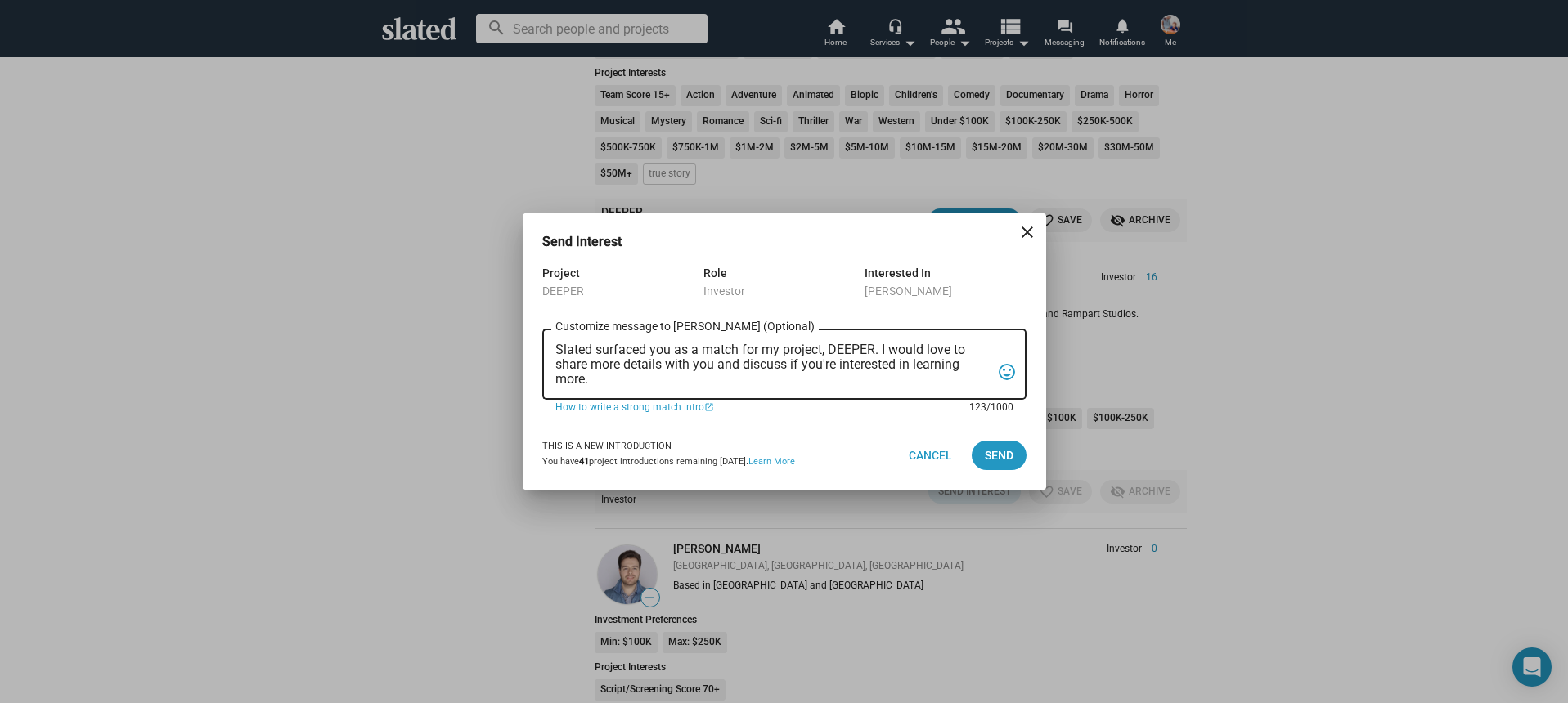
click at [722, 369] on textarea "Slated surfaced you as a match for my project, DEEPER. I would love to share mo…" at bounding box center [773, 364] width 435 height 44
click at [721, 369] on textarea "Slated surfaced you as a match for my project, DEEPER. I would love to share mo…" at bounding box center [773, 364] width 435 height 44
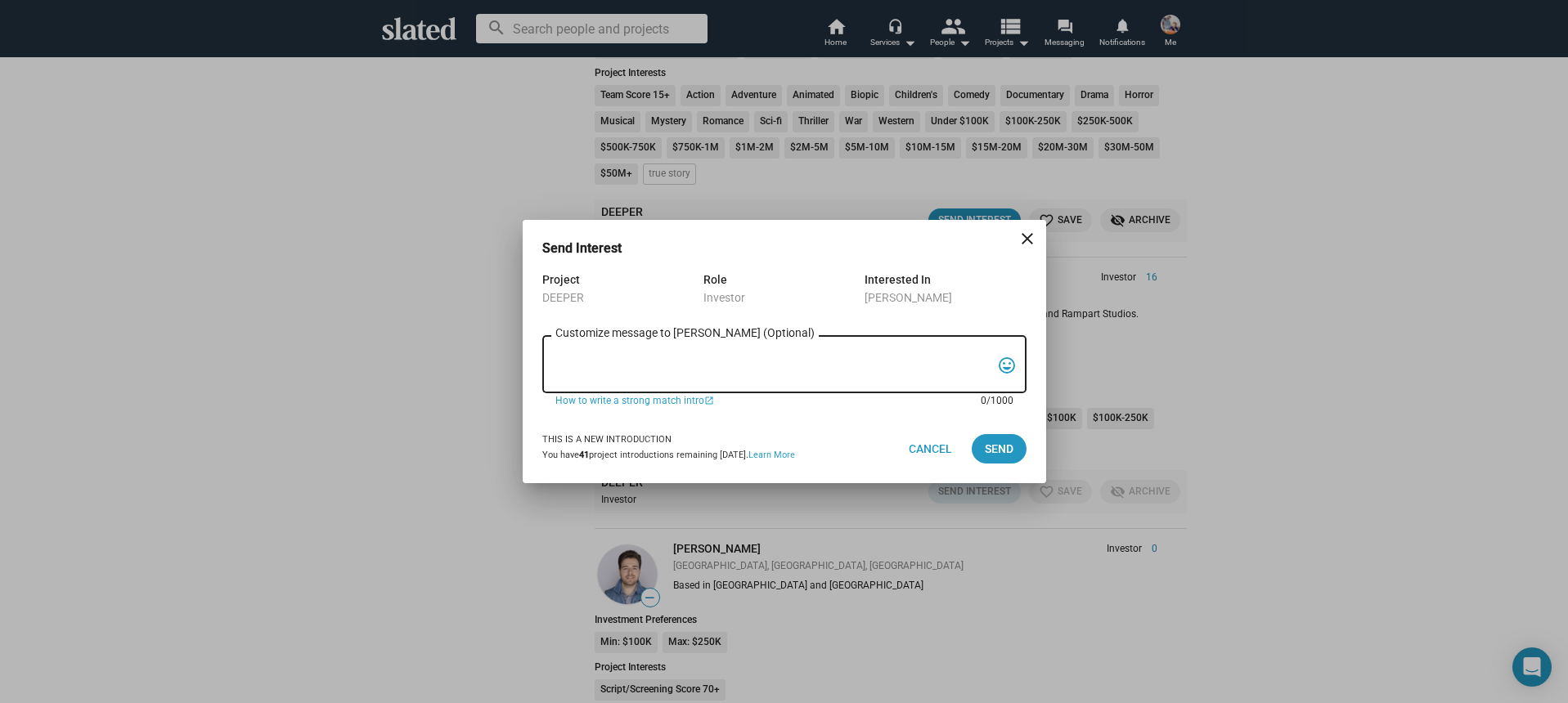
paste textarea "Hi, My name is Nathan Thomas, and I’m assistant producer of DEEPER, a psycholog…"
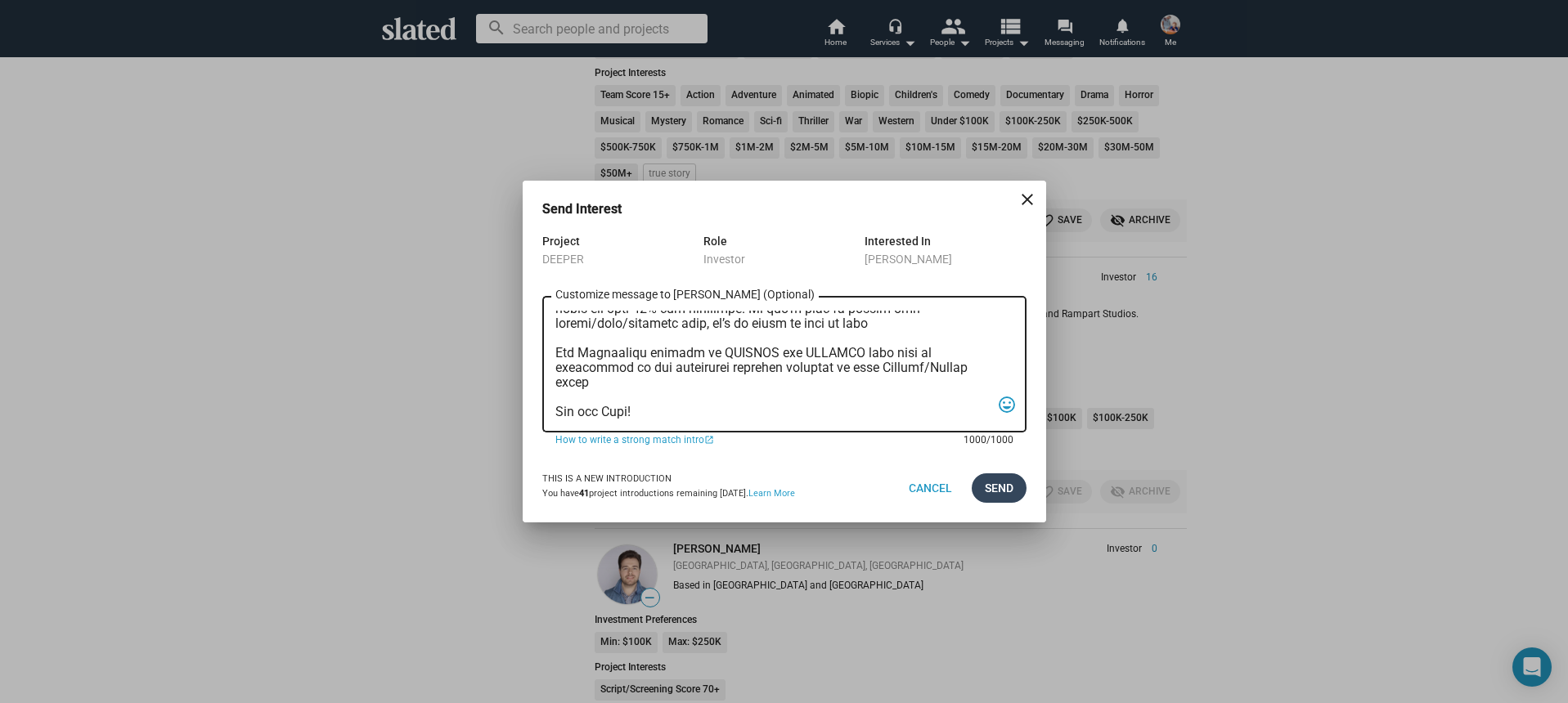
type textarea "Hi, My name is Nathan Thomas, and I’m assistant producer of DEEPER, a psycholog…"
click at [1003, 498] on span "Send" at bounding box center [999, 488] width 28 height 29
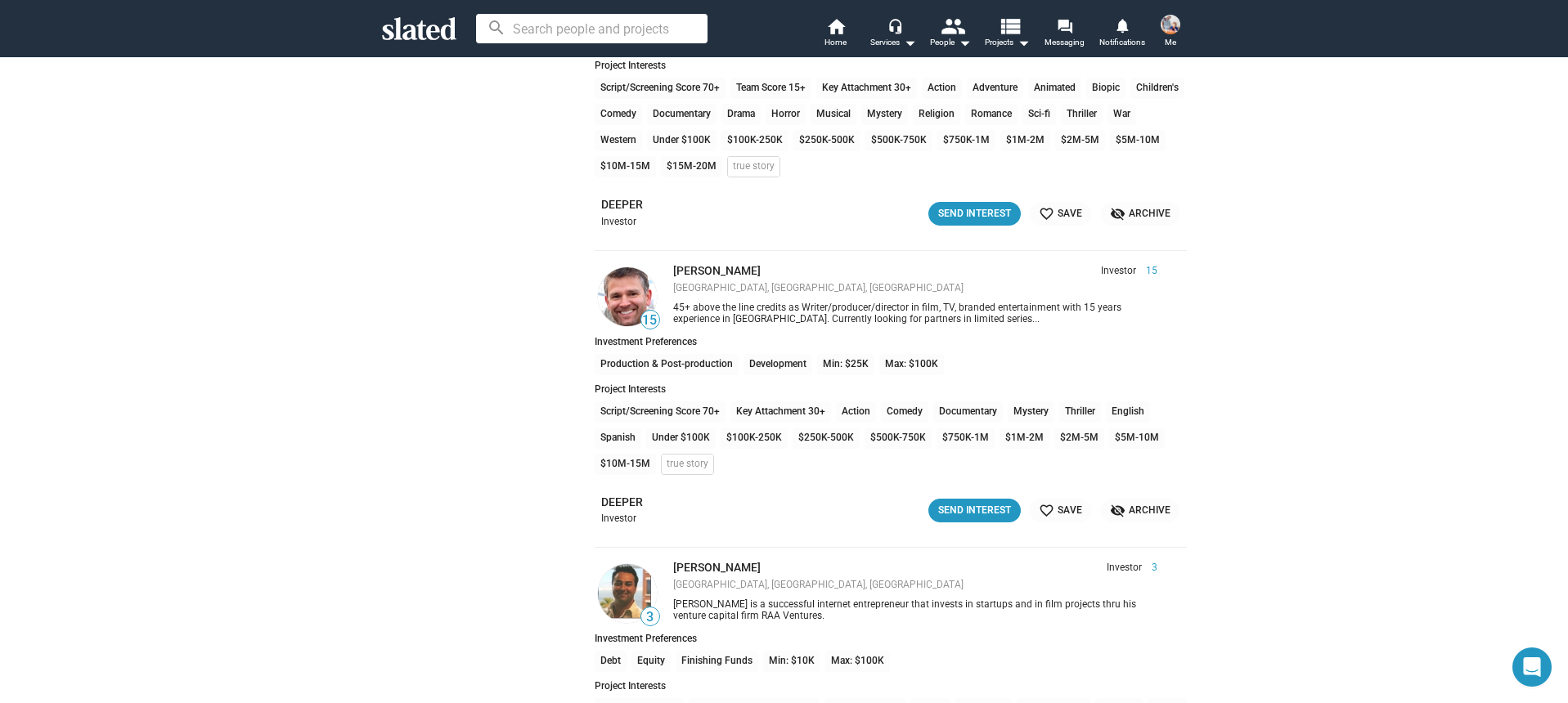
scroll to position [16140, 0]
click at [953, 513] on div "Send Interest" at bounding box center [974, 508] width 73 height 18
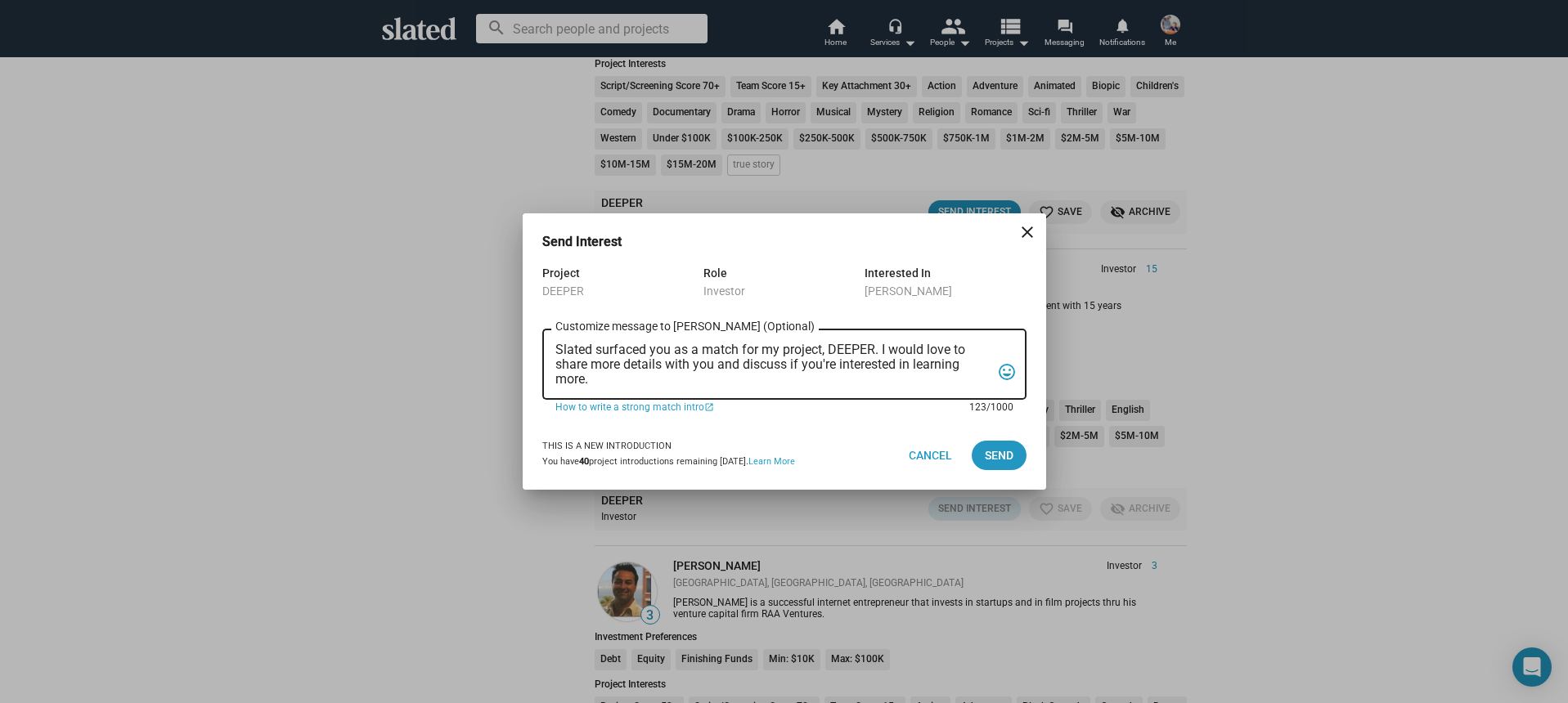
click at [717, 377] on textarea "Slated surfaced you as a match for my project, DEEPER. I would love to share mo…" at bounding box center [773, 364] width 435 height 44
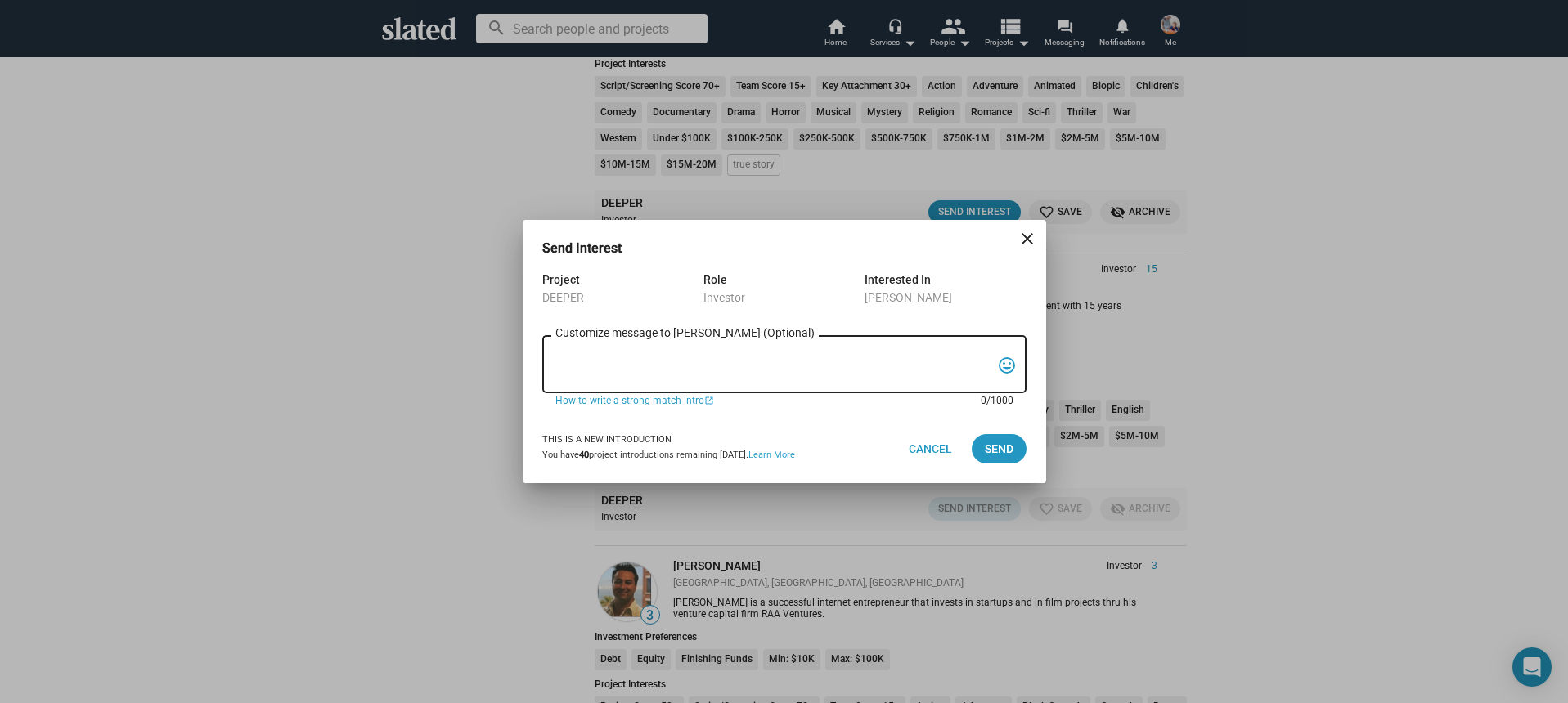
paste textarea "Hi, My name is Nathan Thomas, and I’m assistant producer of DEEPER, a psycholog…"
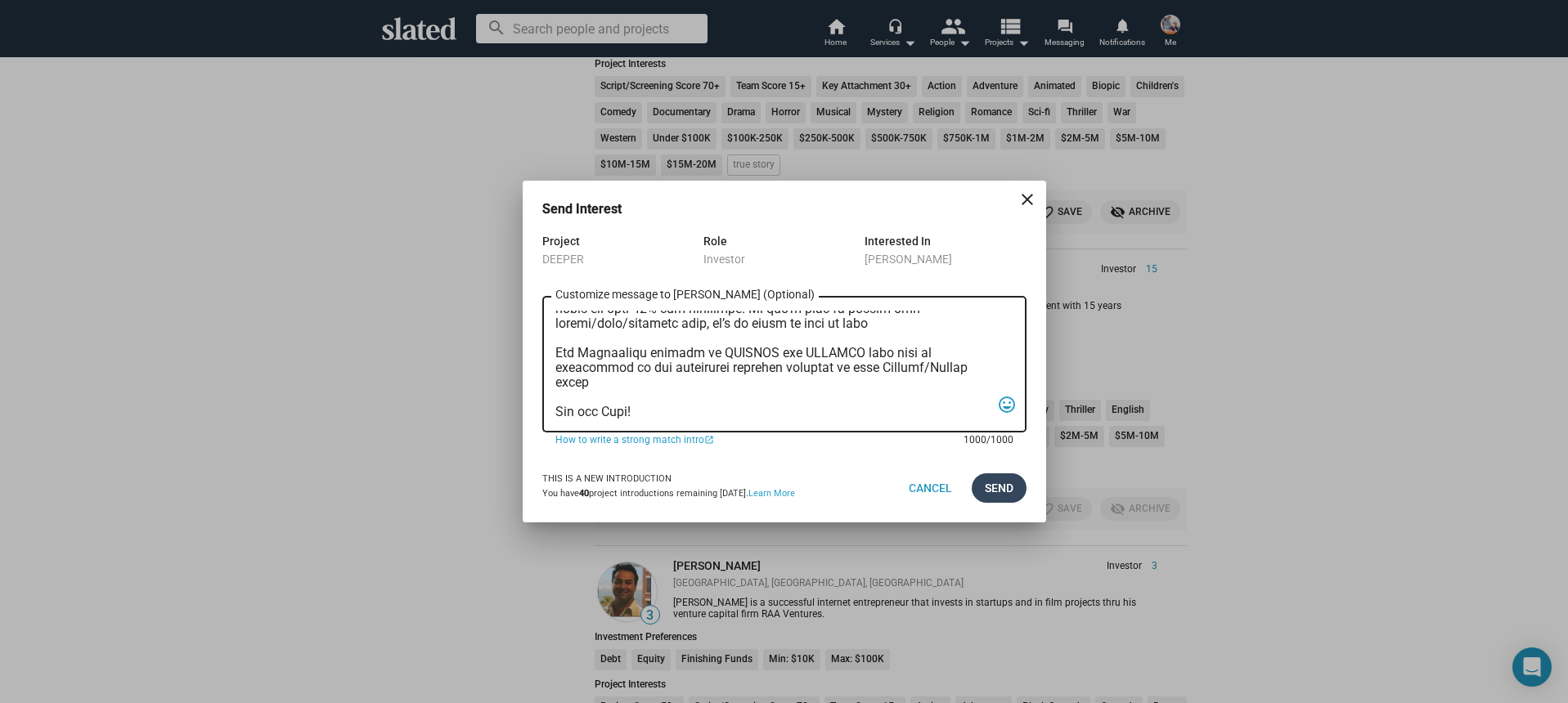
type textarea "Hi, My name is Nathan Thomas, and I’m assistant producer of DEEPER, a psycholog…"
click at [992, 487] on span "Send" at bounding box center [999, 488] width 28 height 29
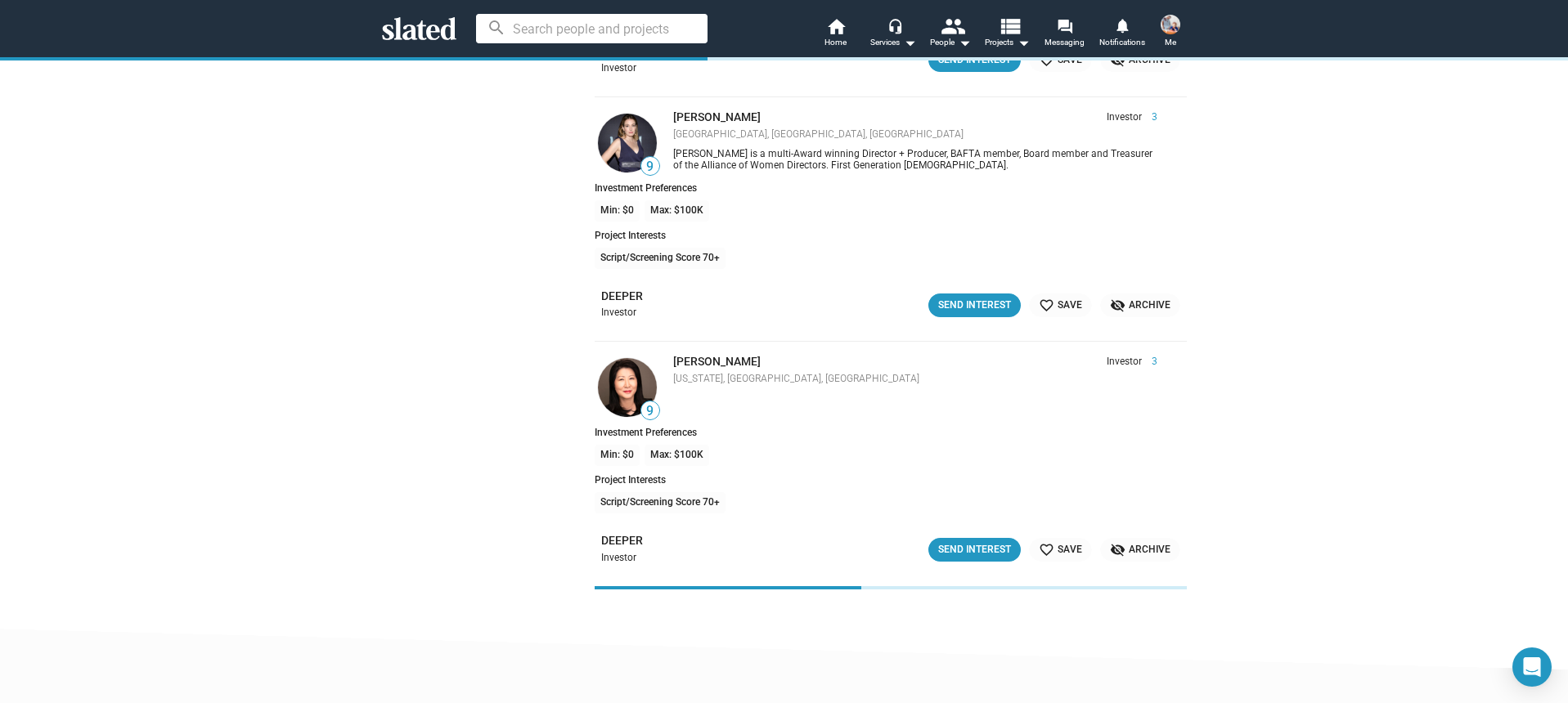
scroll to position [17407, 0]
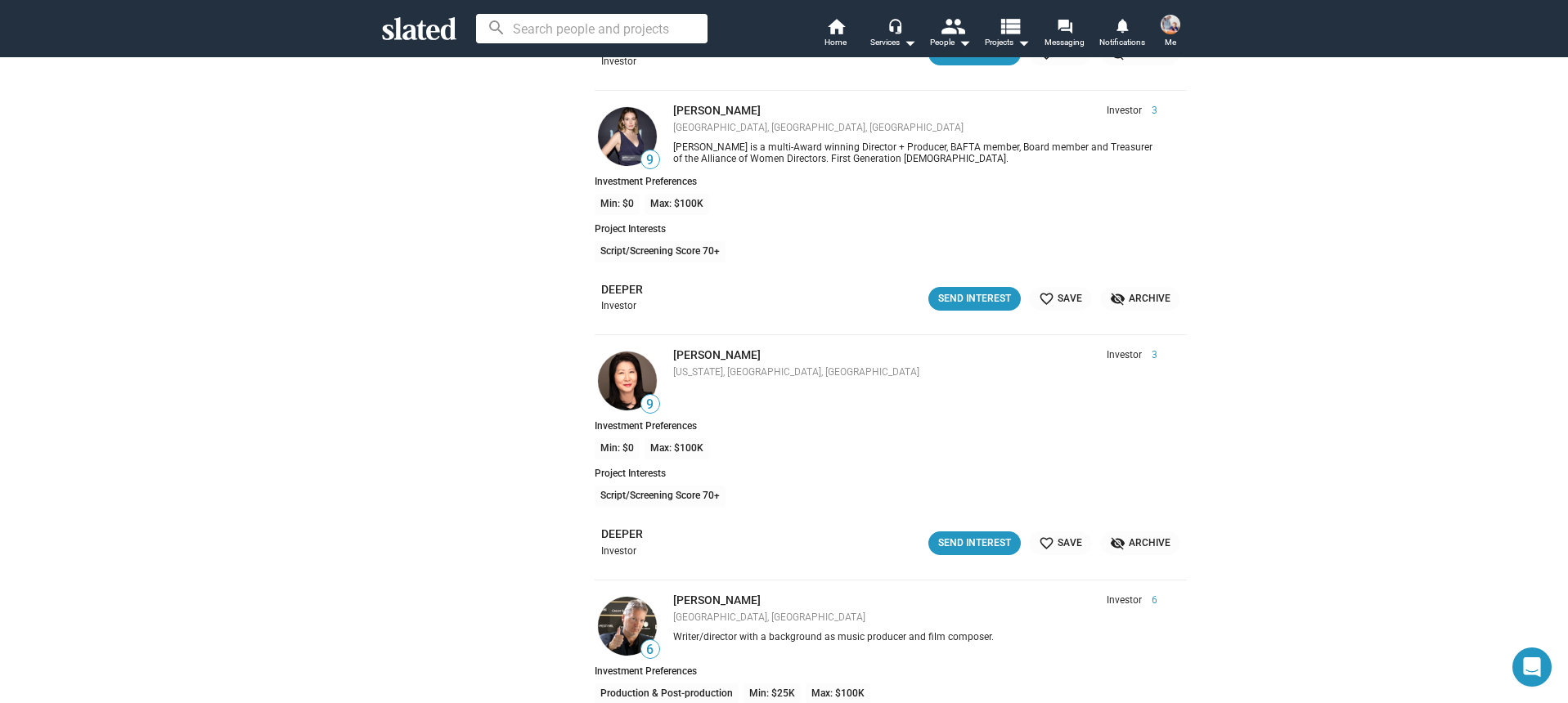
drag, startPoint x: 1063, startPoint y: 296, endPoint x: 1067, endPoint y: 311, distance: 15.5
click at [1064, 296] on span "favorite_border Save" at bounding box center [1061, 299] width 43 height 18
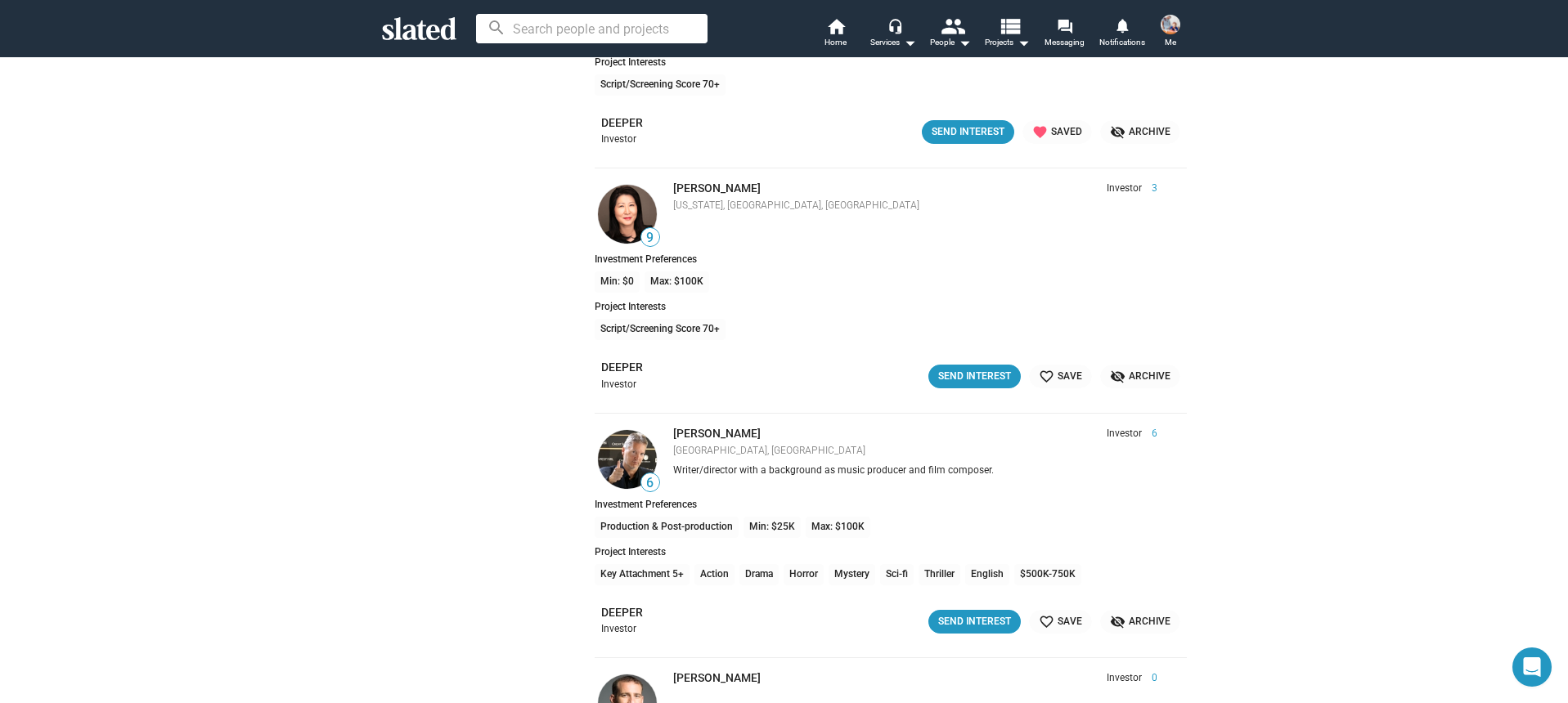
scroll to position [17580, 0]
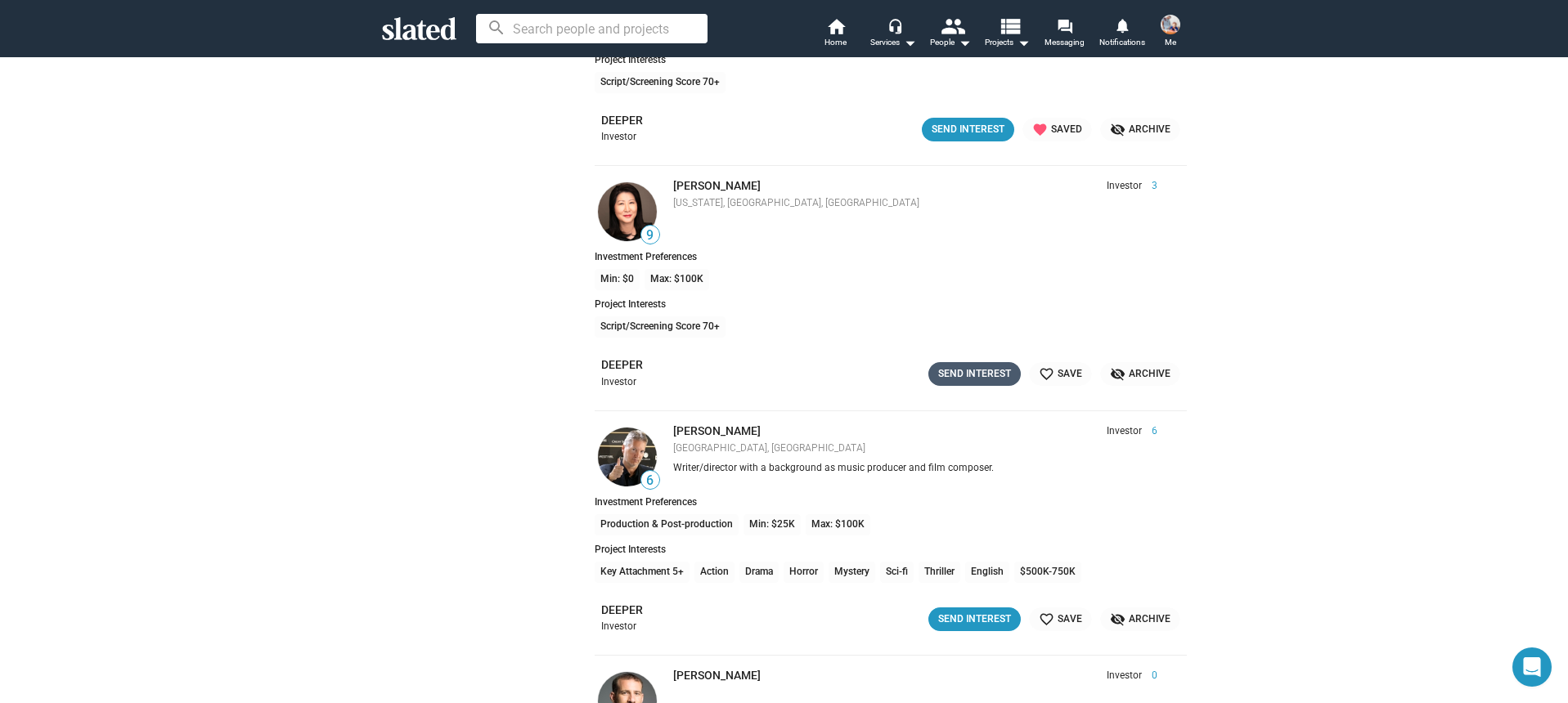
click at [967, 367] on div "Send Interest" at bounding box center [974, 374] width 73 height 18
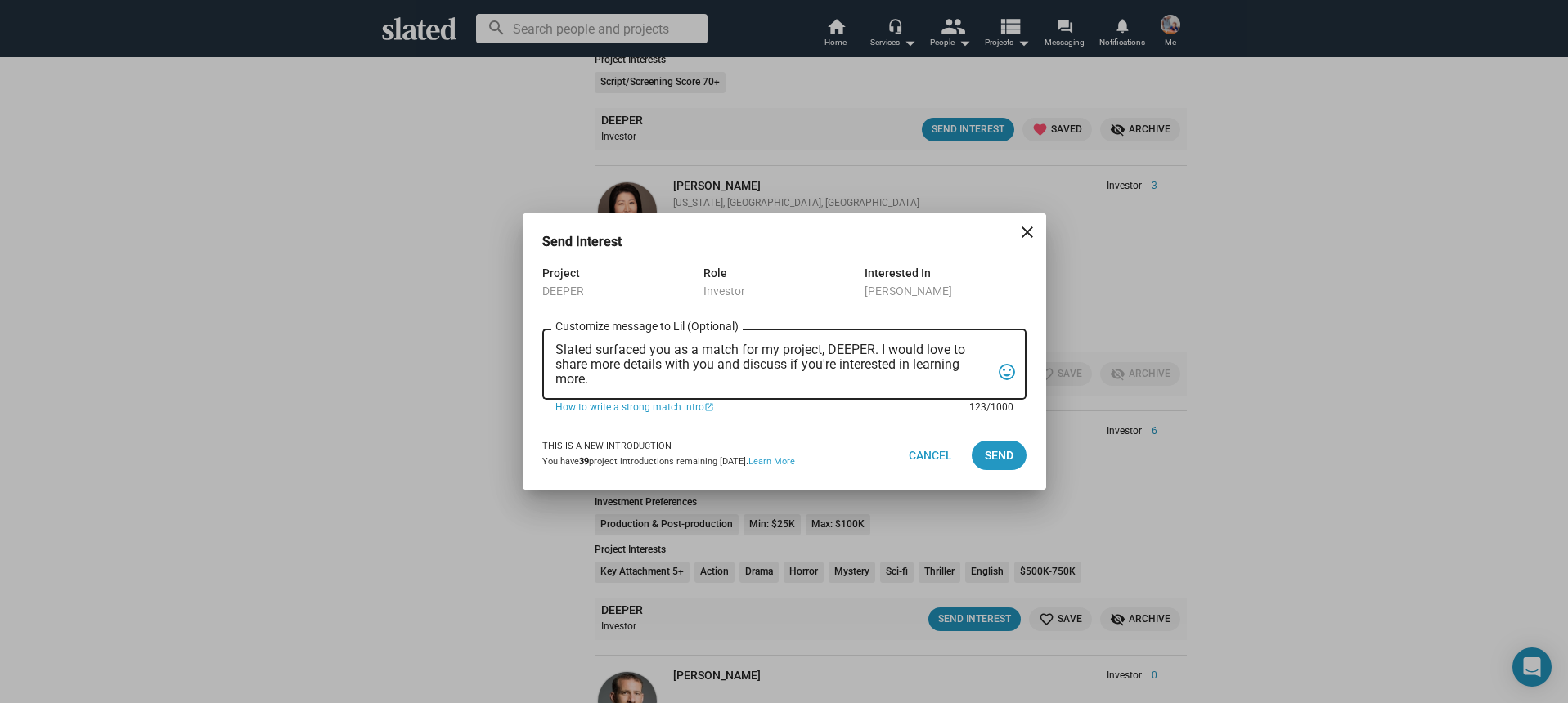
click at [674, 368] on textarea "Slated surfaced you as a match for my project, DEEPER. I would love to share mo…" at bounding box center [773, 364] width 435 height 44
click at [672, 369] on textarea "Slated surfaced you as a match for my project, DEEPER. I would love to share mo…" at bounding box center [773, 364] width 435 height 44
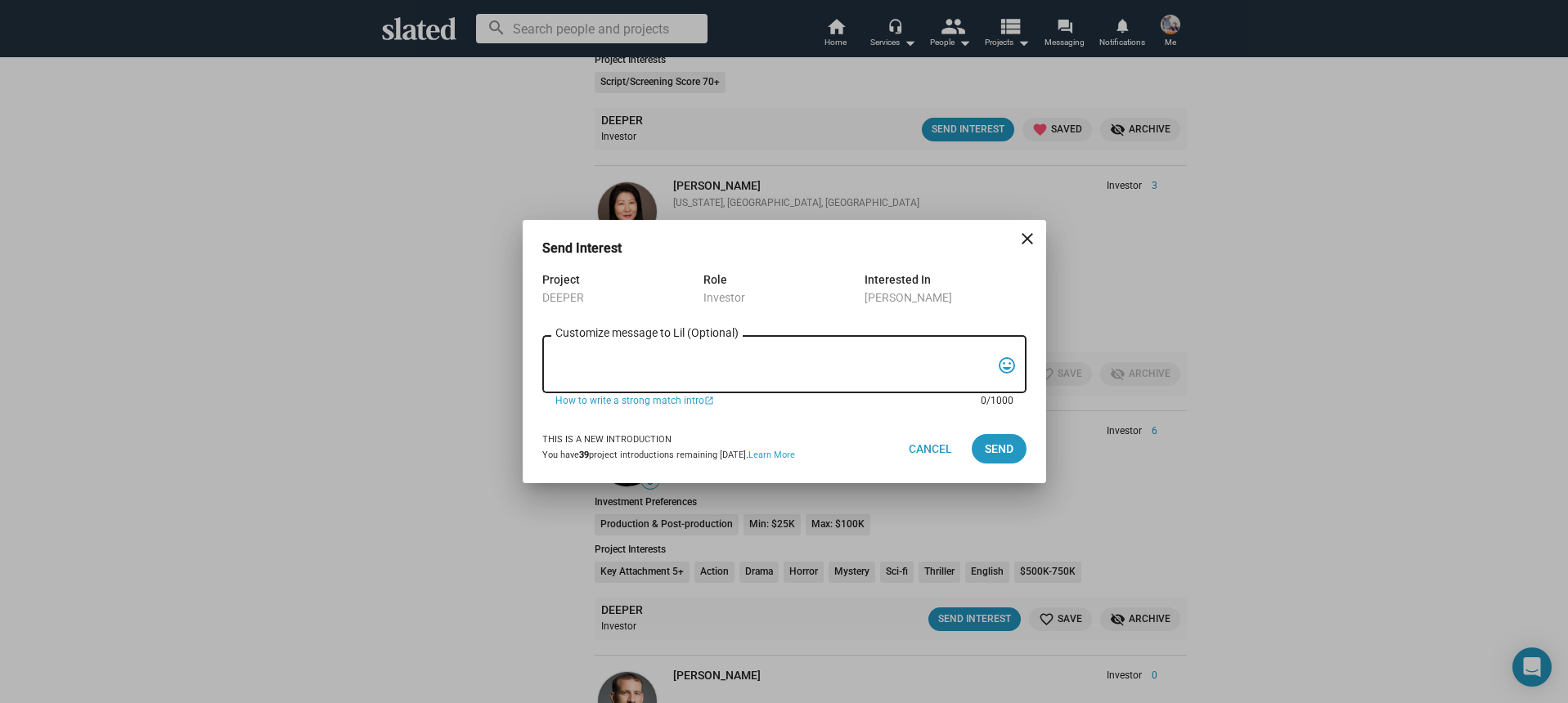
paste textarea "Hi, My name is Nathan Thomas, and I’m assistant producer of DEEPER, a psycholog…"
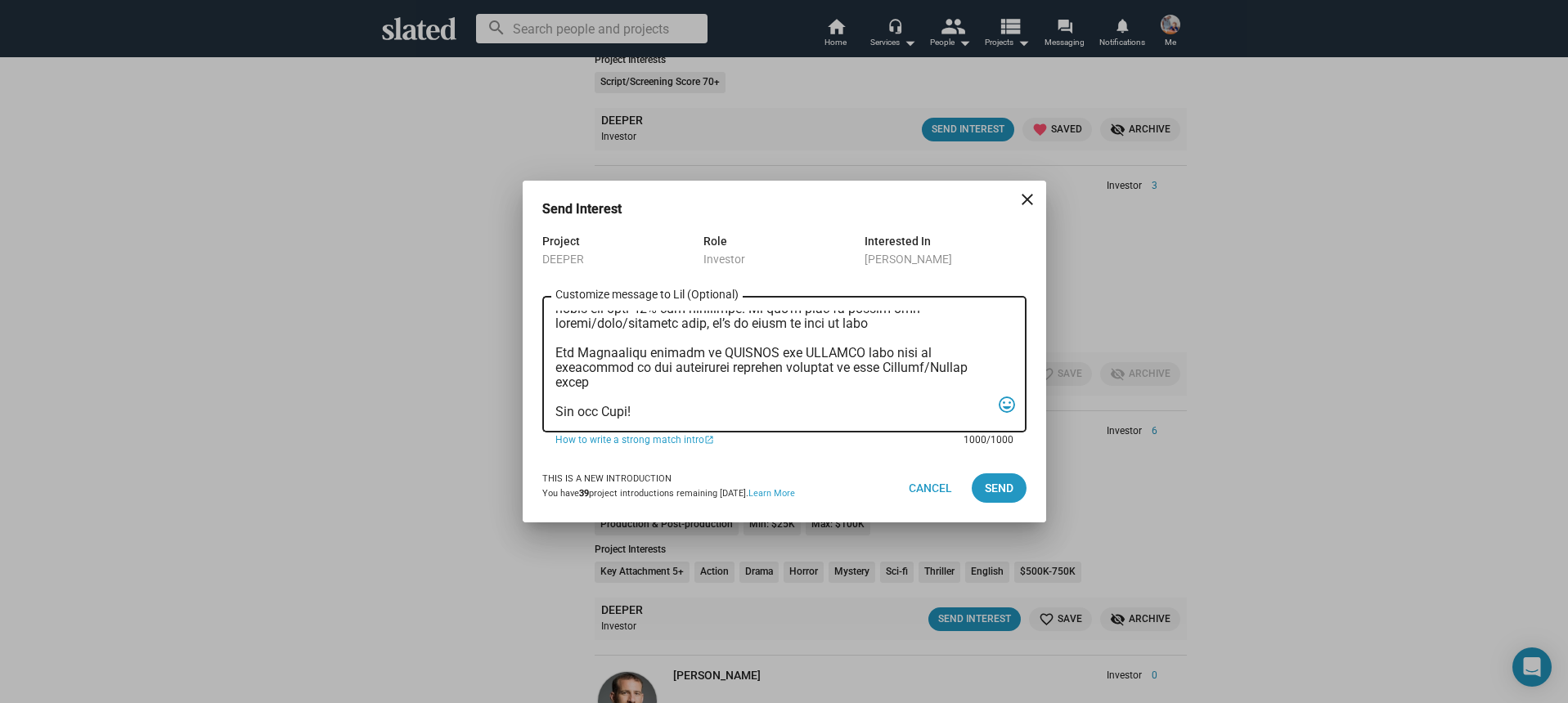
type textarea "Hi, My name is Nathan Thomas, and I’m assistant producer of DEEPER, a psycholog…"
click at [1017, 502] on div "Cancel Send" at bounding box center [961, 488] width 131 height 29
click at [1012, 499] on span "Send" at bounding box center [999, 488] width 28 height 29
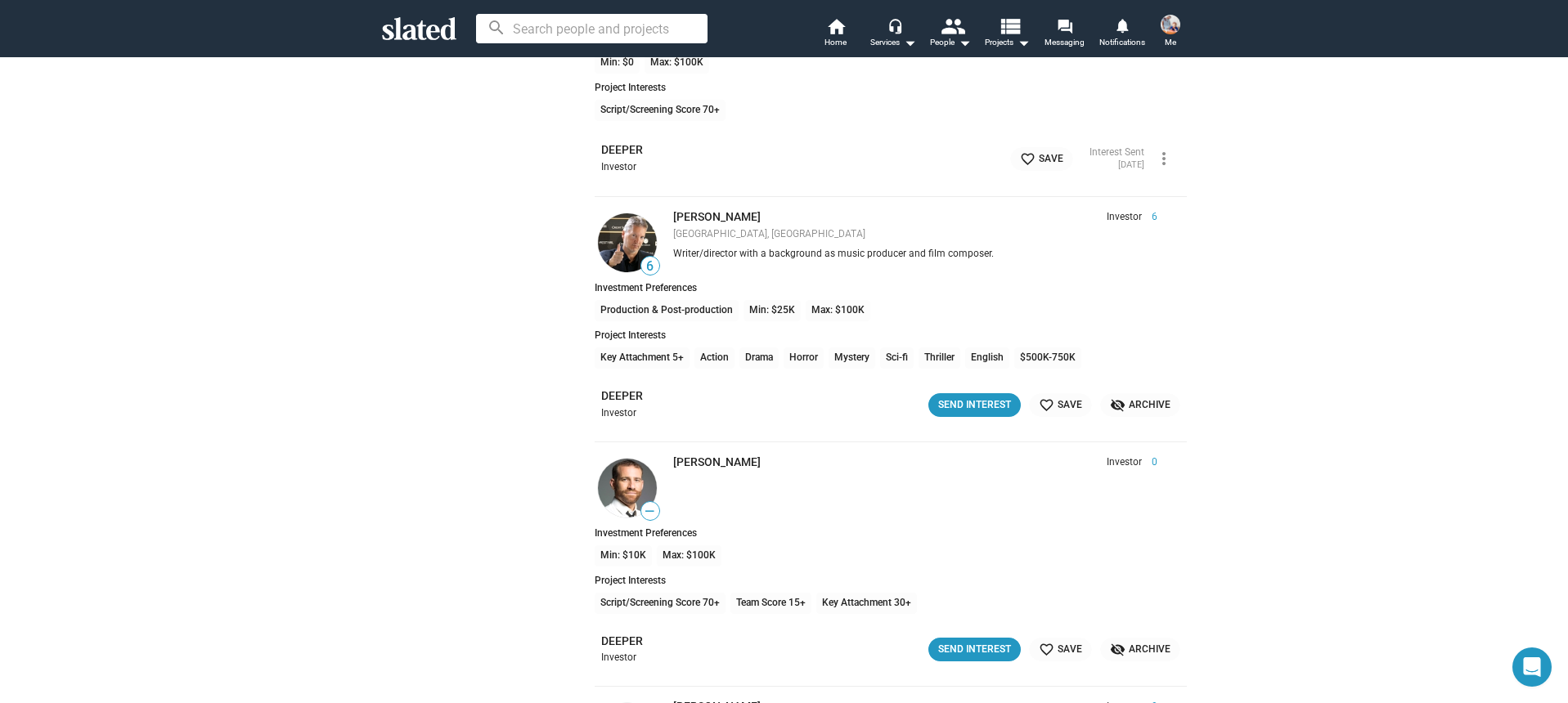
scroll to position [17815, 0]
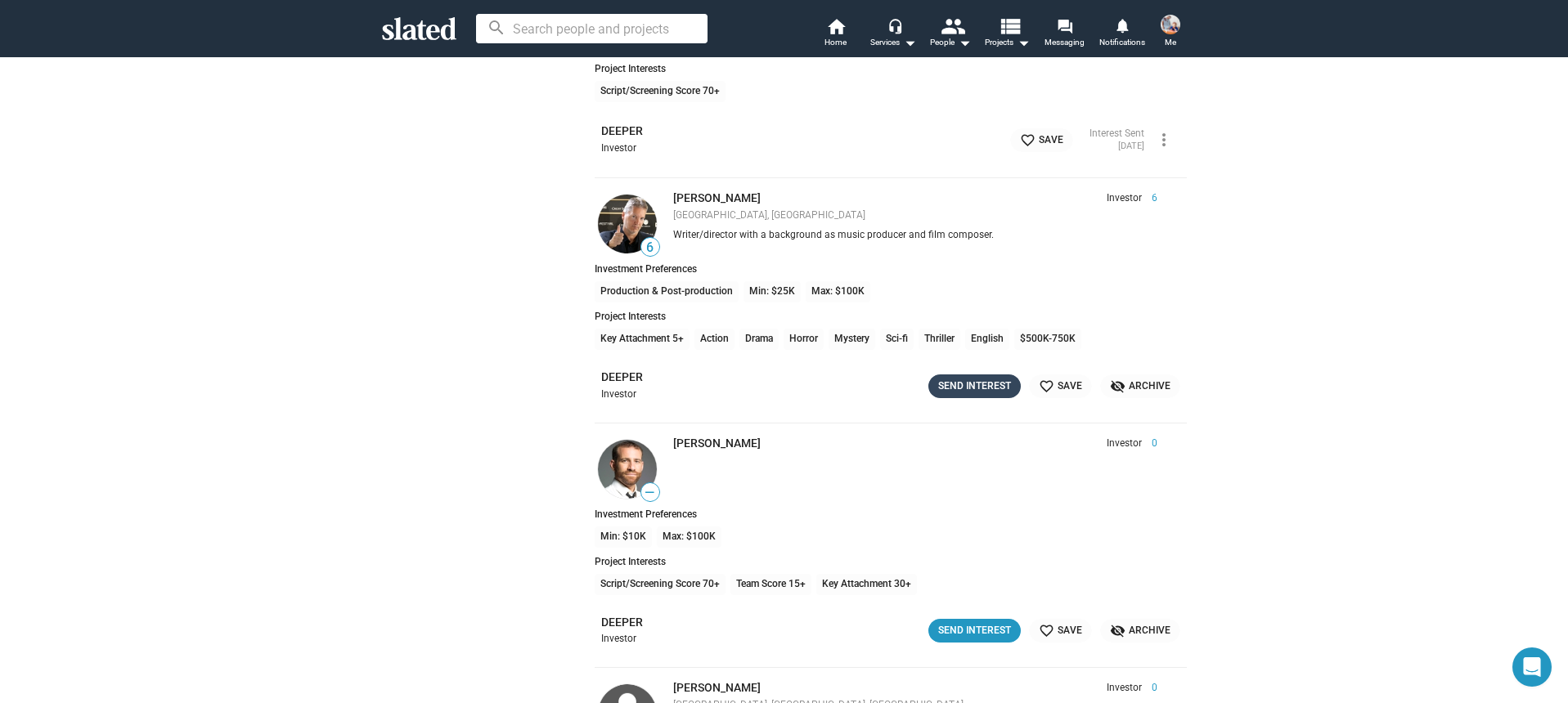
click at [980, 387] on div "Send Interest" at bounding box center [974, 386] width 73 height 18
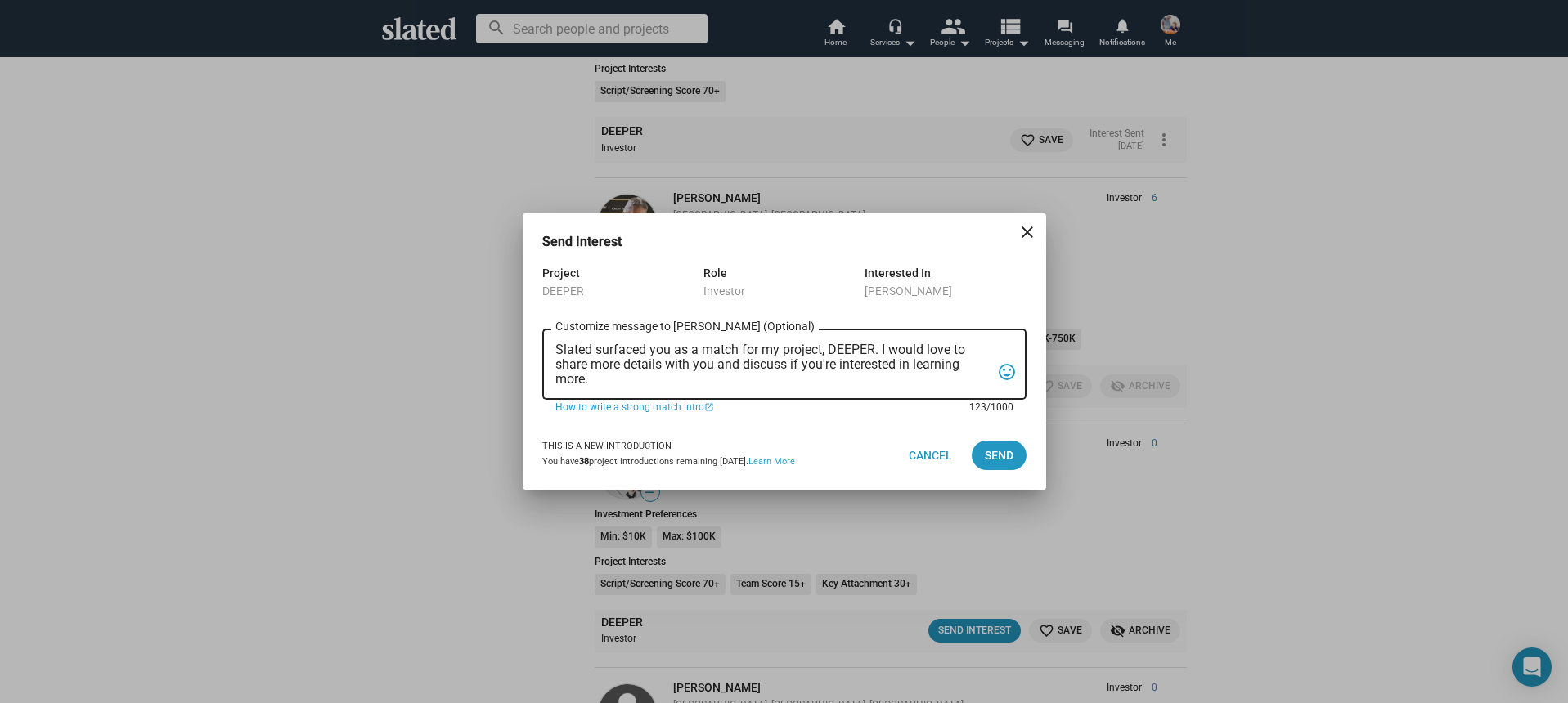
click at [834, 352] on textarea "Slated surfaced you as a match for my project, DEEPER. I would love to share mo…" at bounding box center [773, 364] width 435 height 44
click at [834, 352] on textarea "Slated surfaced you as a match for my project, DEEPER. I would love to share mo…" at bounding box center [773, 364] width 435 height 44
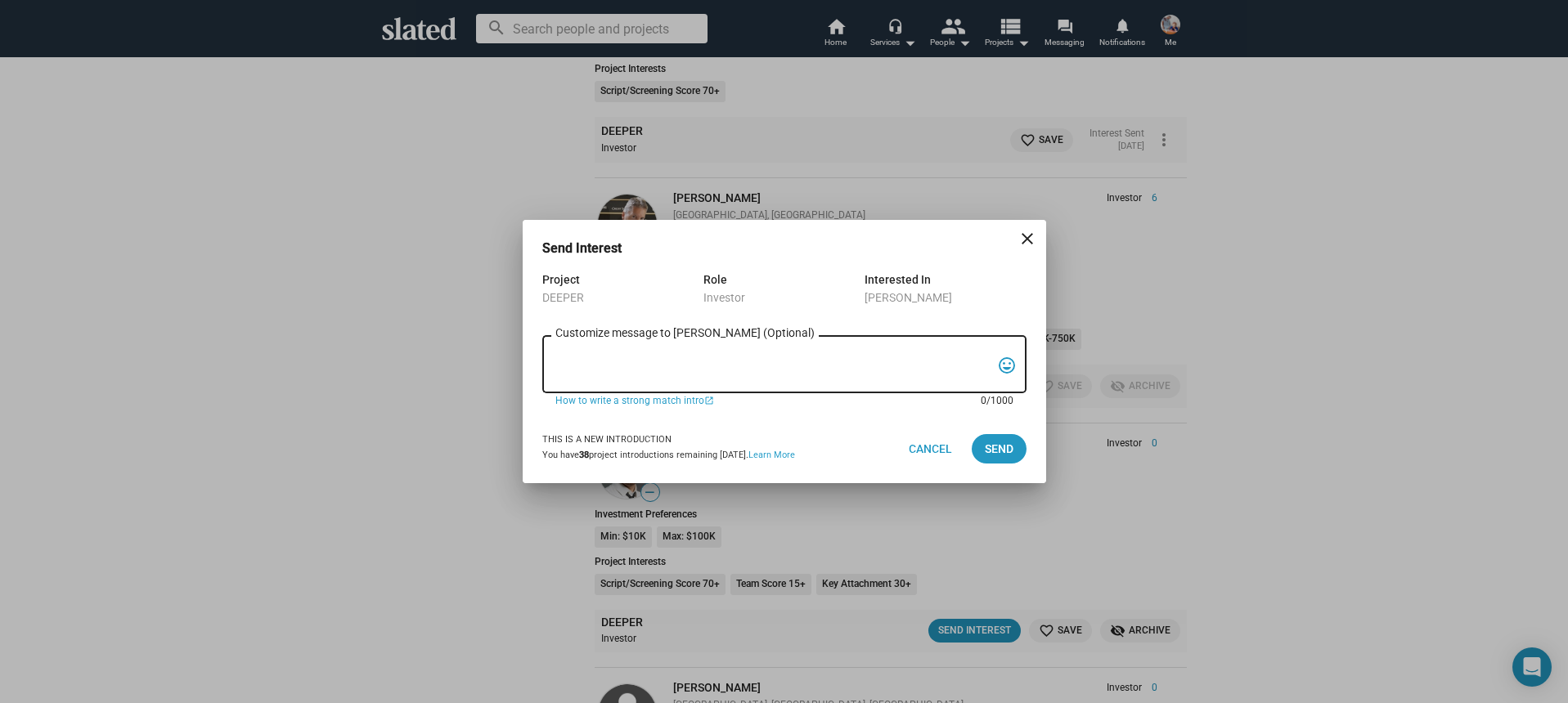
paste textarea "Hi, My name is Nathan Thomas, and I’m assistant producer of DEEPER, a psycholog…"
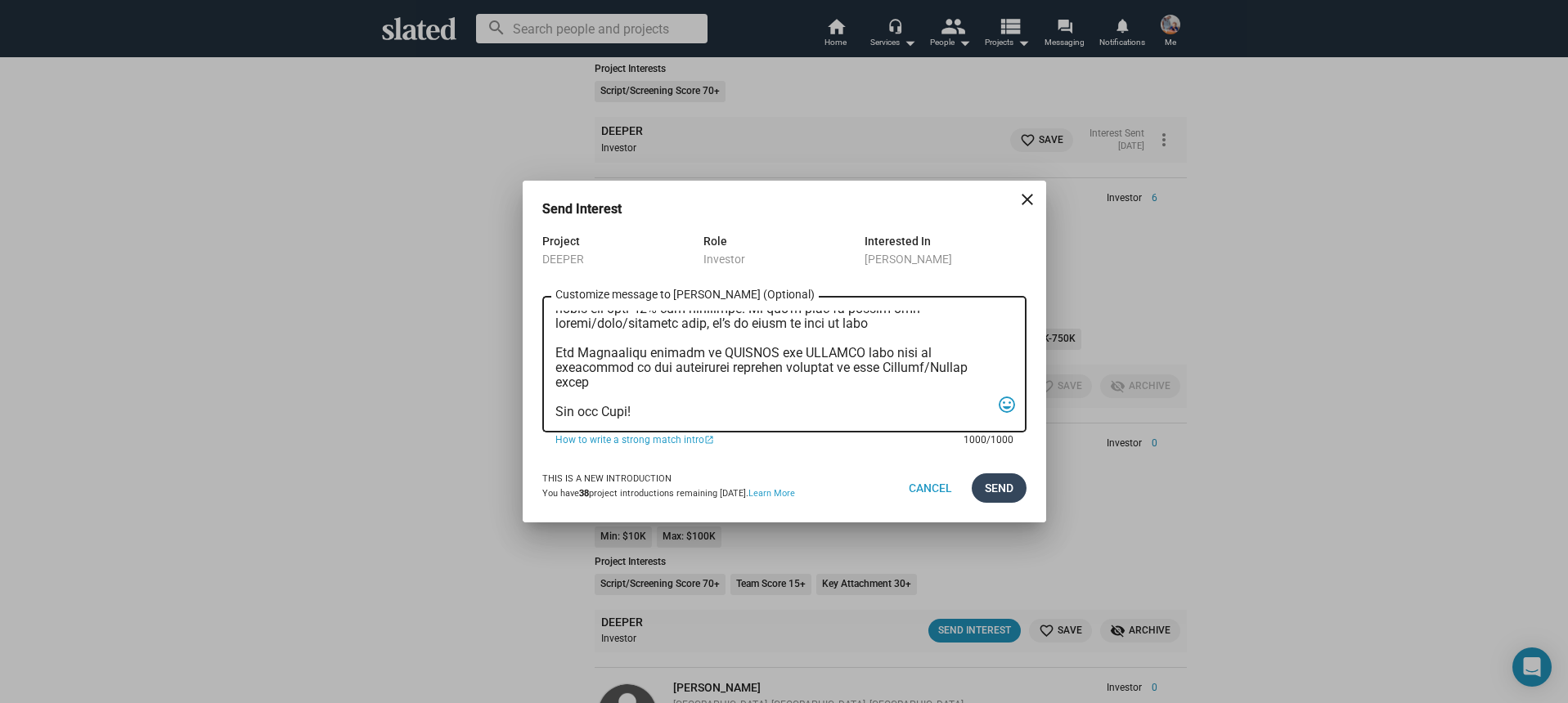
type textarea "Hi, My name is Nathan Thomas, and I’m assistant producer of DEEPER, a psycholog…"
click at [1002, 478] on span "Send" at bounding box center [999, 488] width 28 height 29
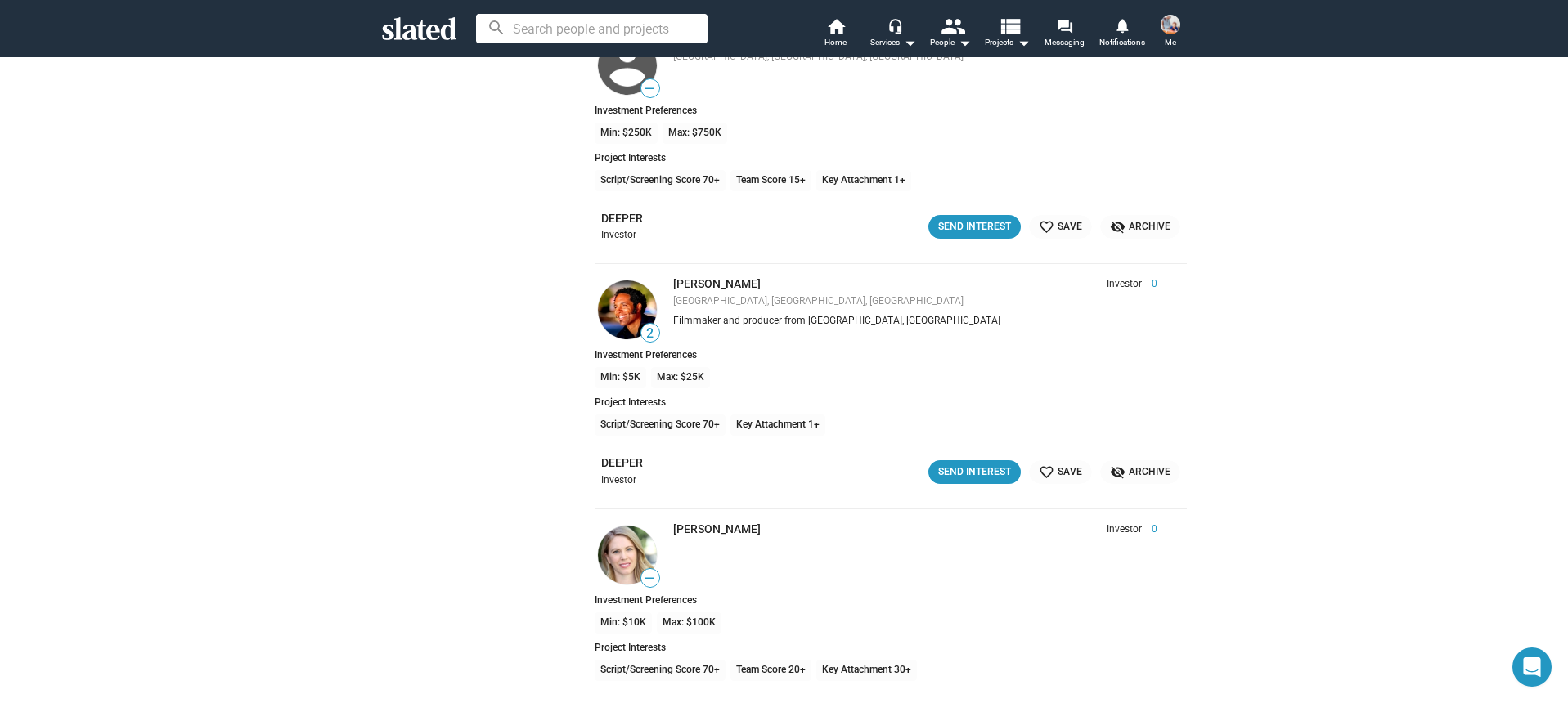
scroll to position [18471, 0]
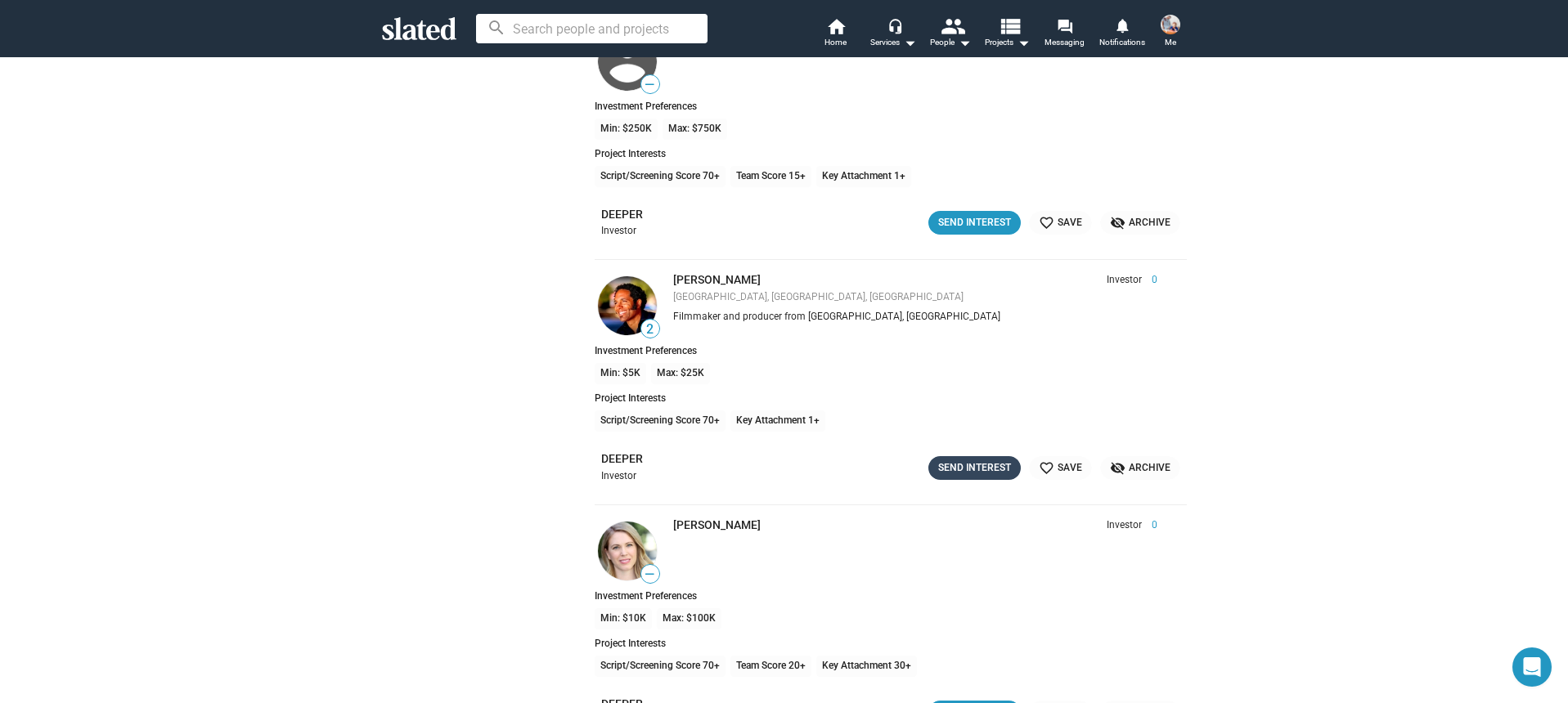
click at [963, 473] on div "Send Interest" at bounding box center [974, 468] width 73 height 18
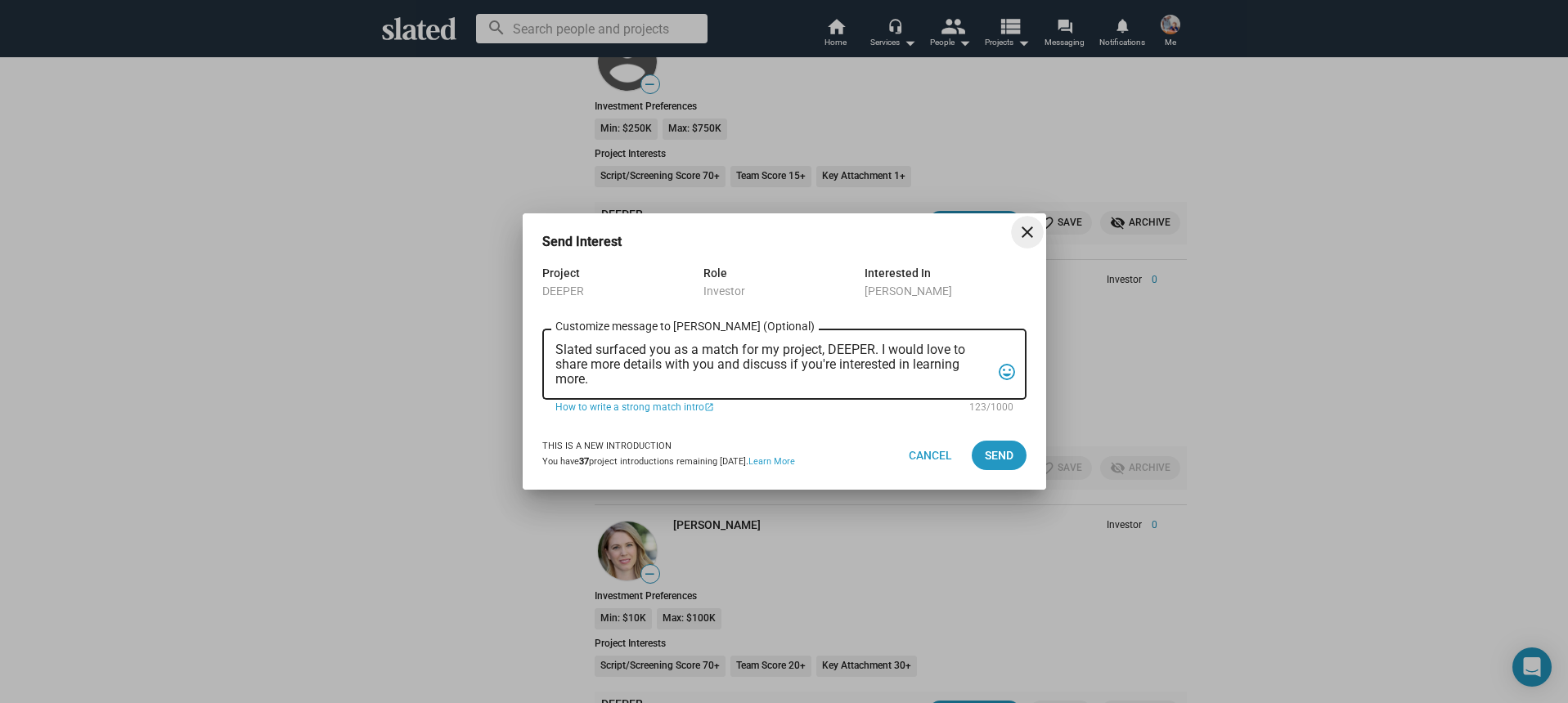
click at [767, 383] on textarea "Slated surfaced you as a match for my project, DEEPER. I would love to share mo…" at bounding box center [773, 364] width 435 height 44
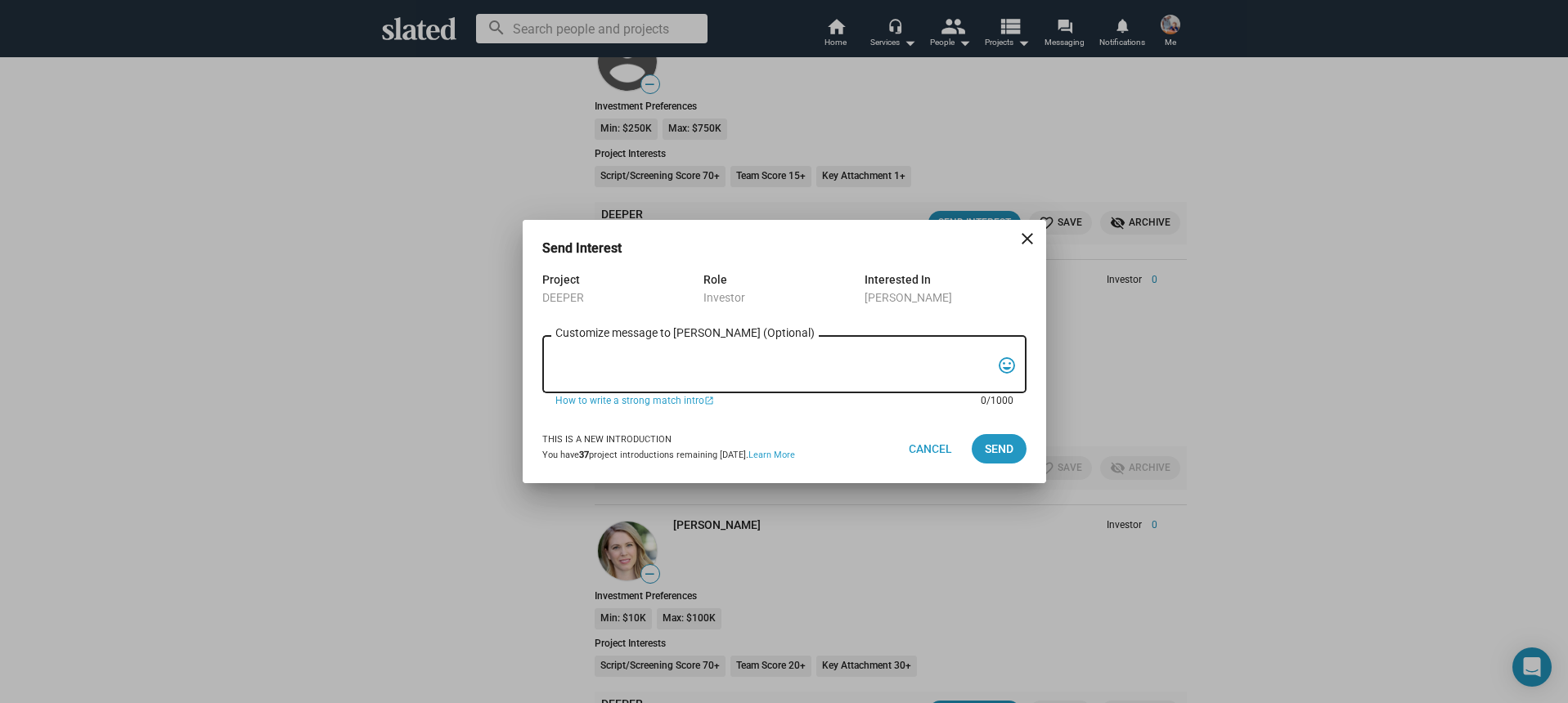
paste textarea "Hi, My name is Nathan Thomas, and I’m assistant producer of DEEPER, a psycholog…"
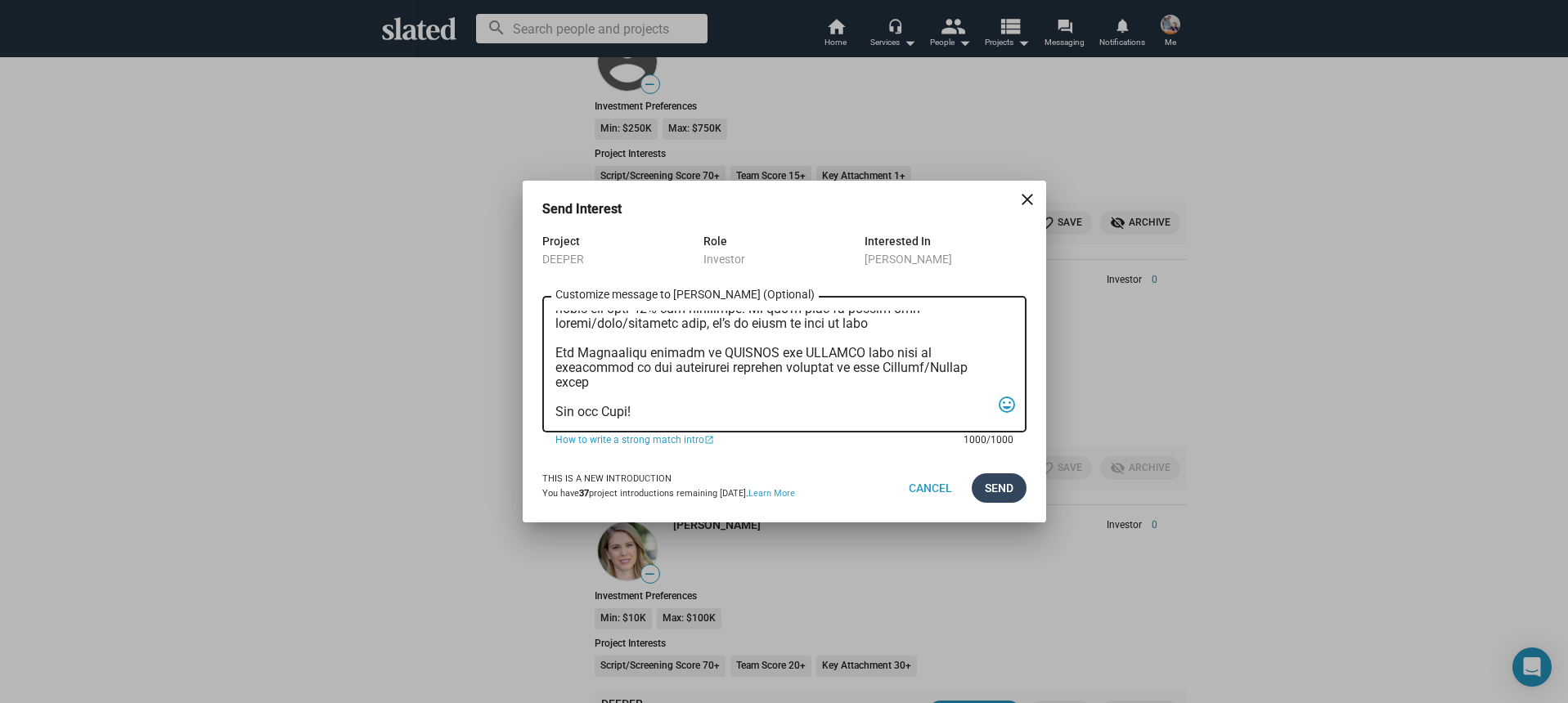
type textarea "Hi, My name is Nathan Thomas, and I’m assistant producer of DEEPER, a psycholog…"
click at [1009, 495] on span "Send" at bounding box center [999, 488] width 28 height 29
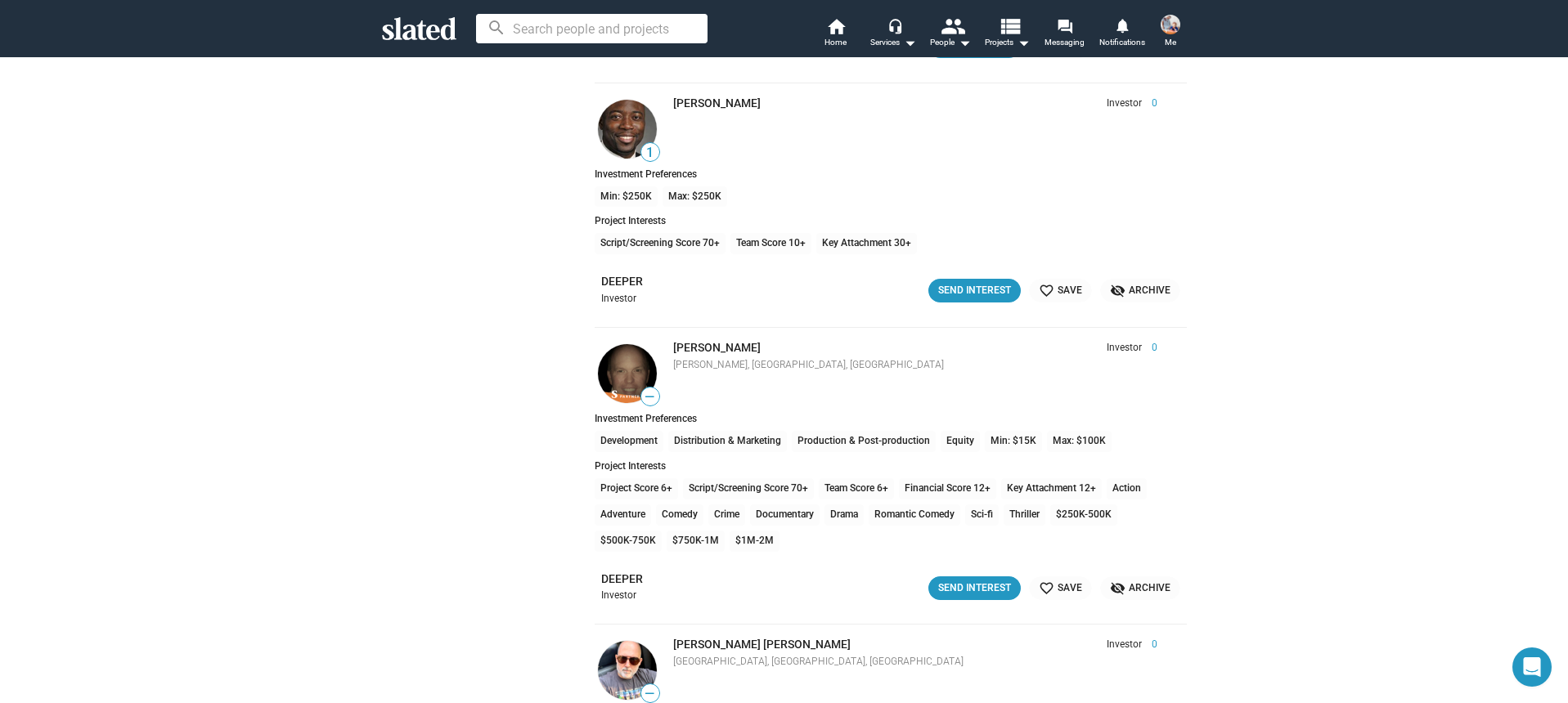
scroll to position [19152, 0]
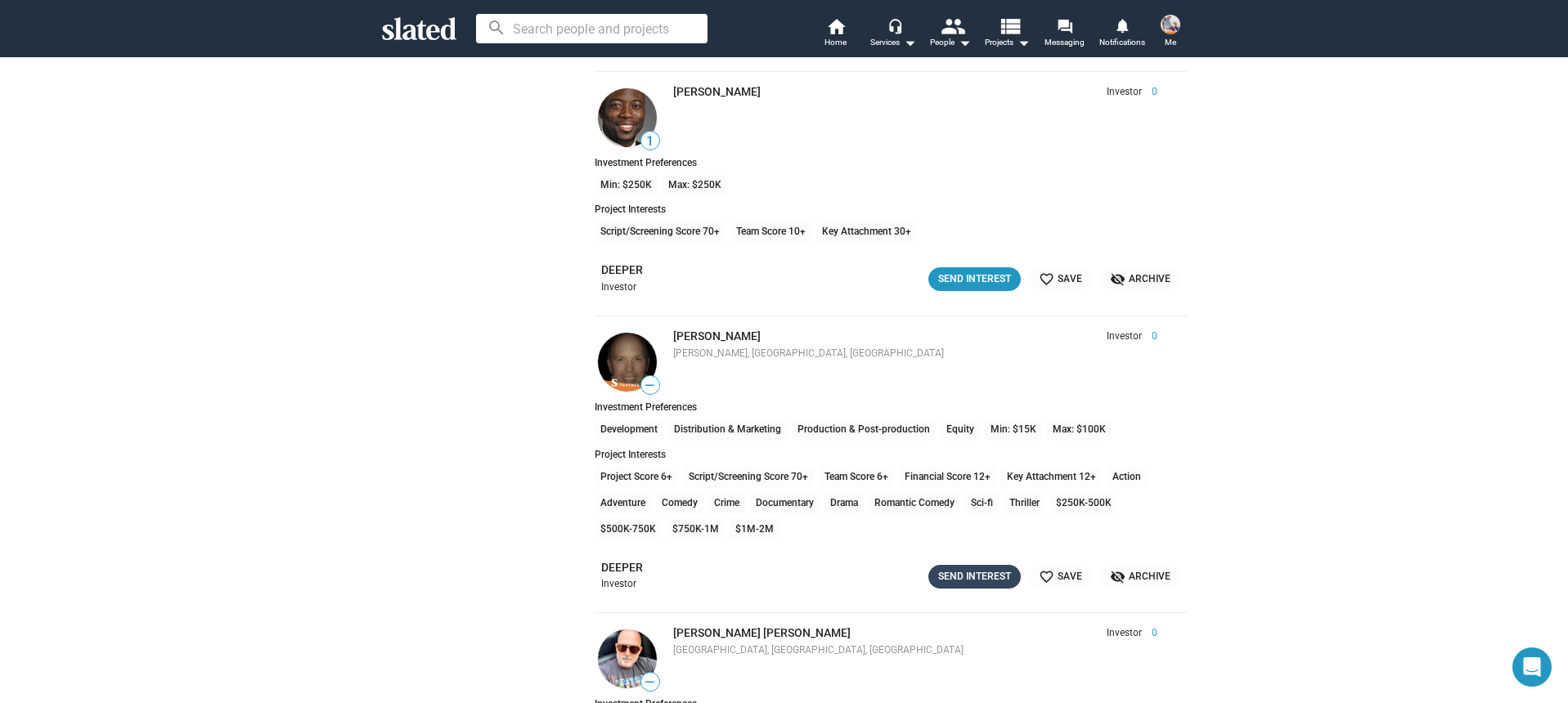
click at [953, 582] on div "Send Interest" at bounding box center [974, 577] width 73 height 18
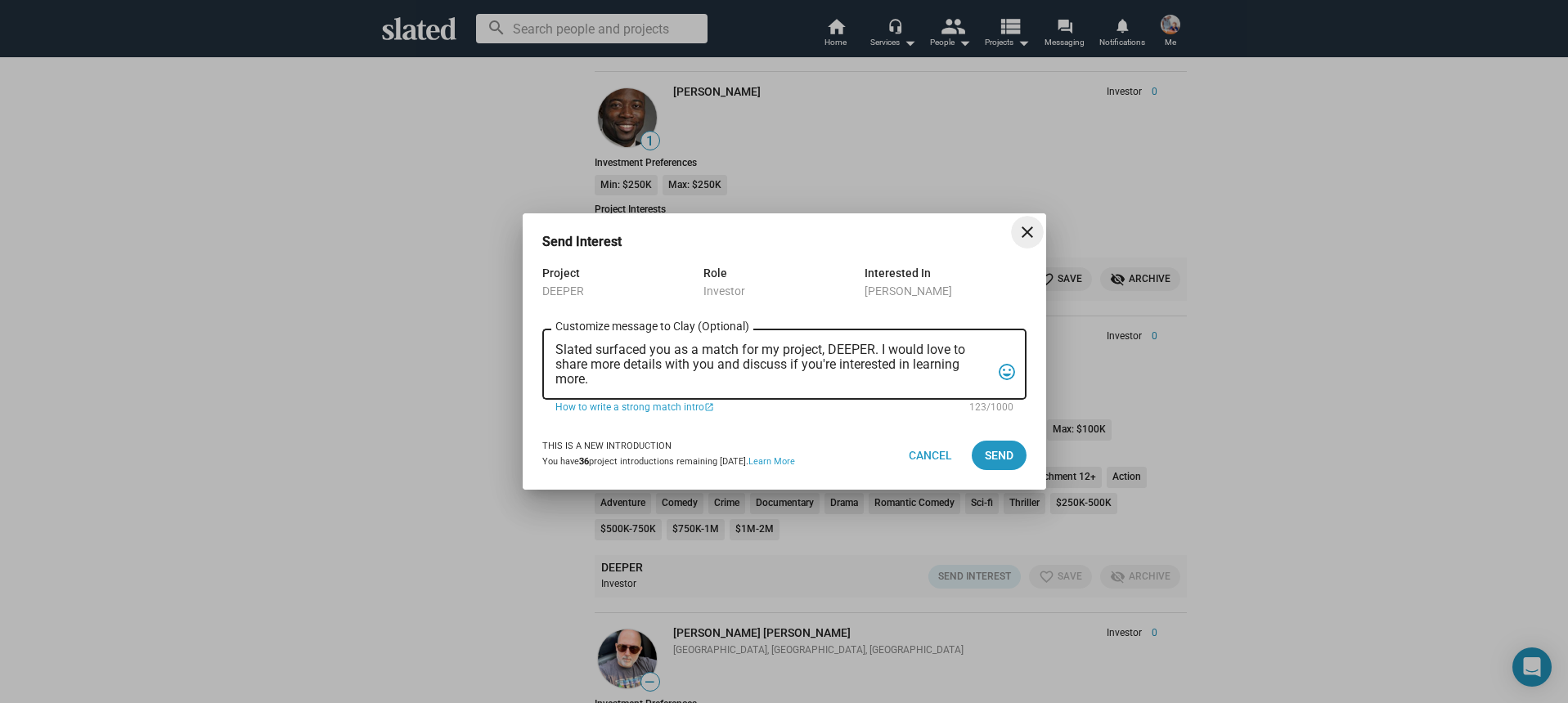
click at [737, 381] on textarea "Slated surfaced you as a match for my project, DEEPER. I would love to share mo…" at bounding box center [773, 364] width 435 height 44
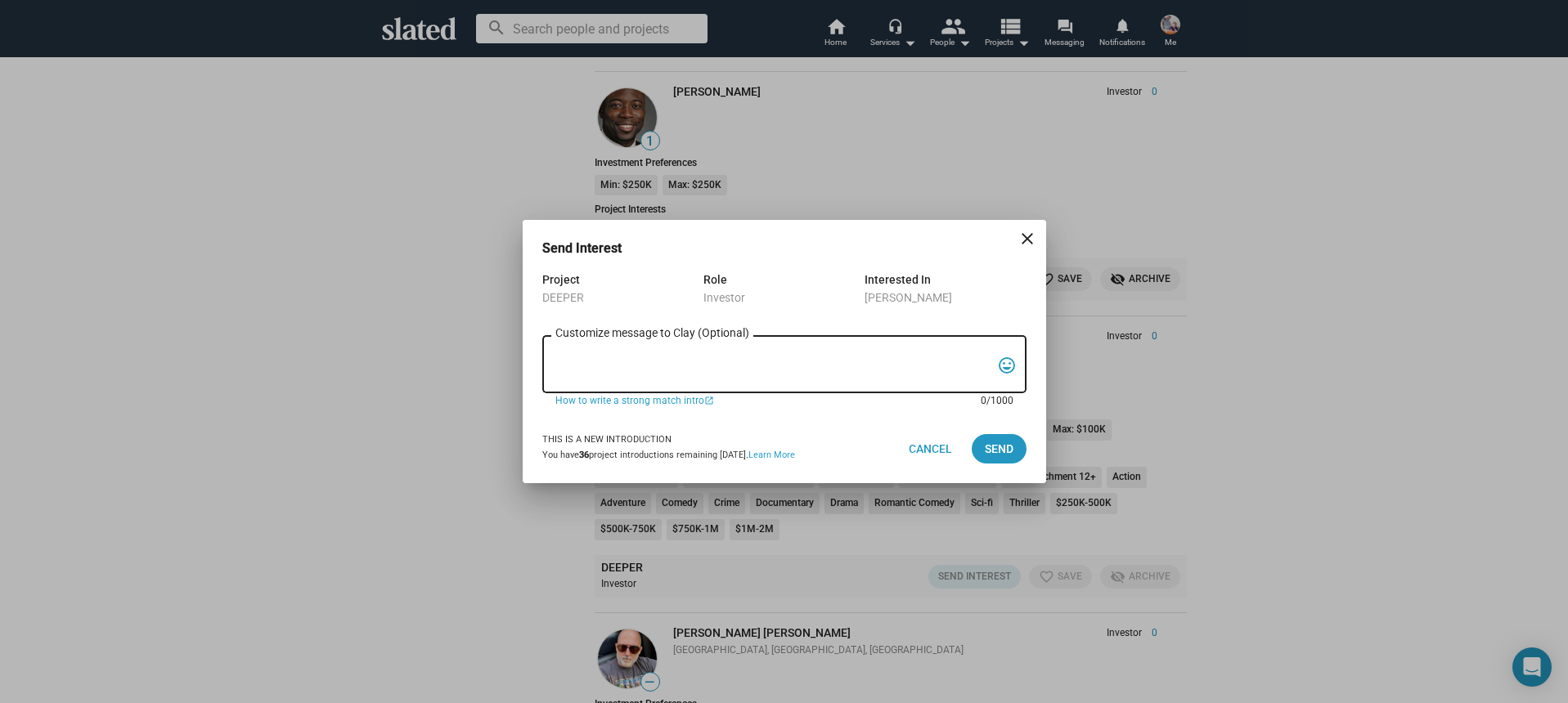
paste textarea "Hi, My name is Nathan Thomas, and I’m assistant producer of DEEPER, a psycholog…"
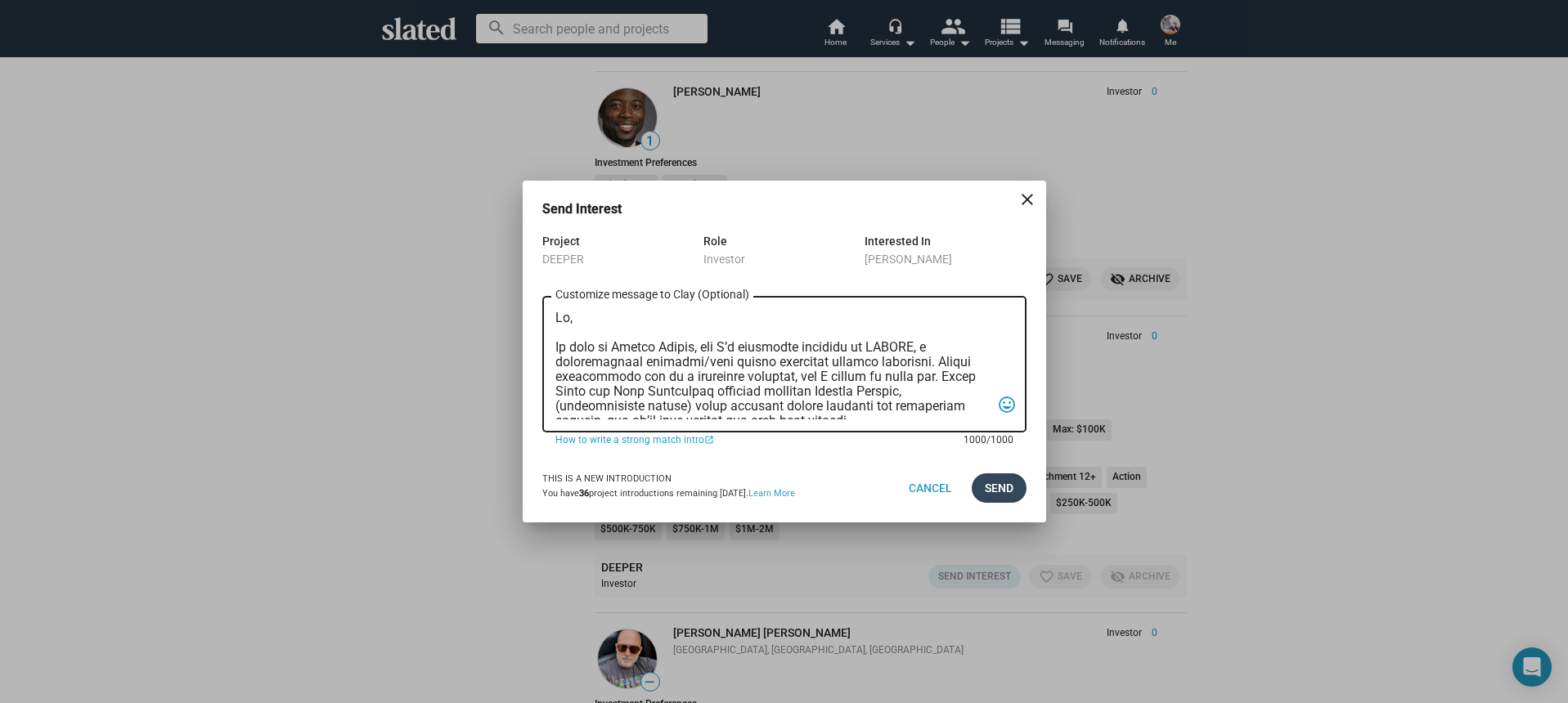
scroll to position [436, 0]
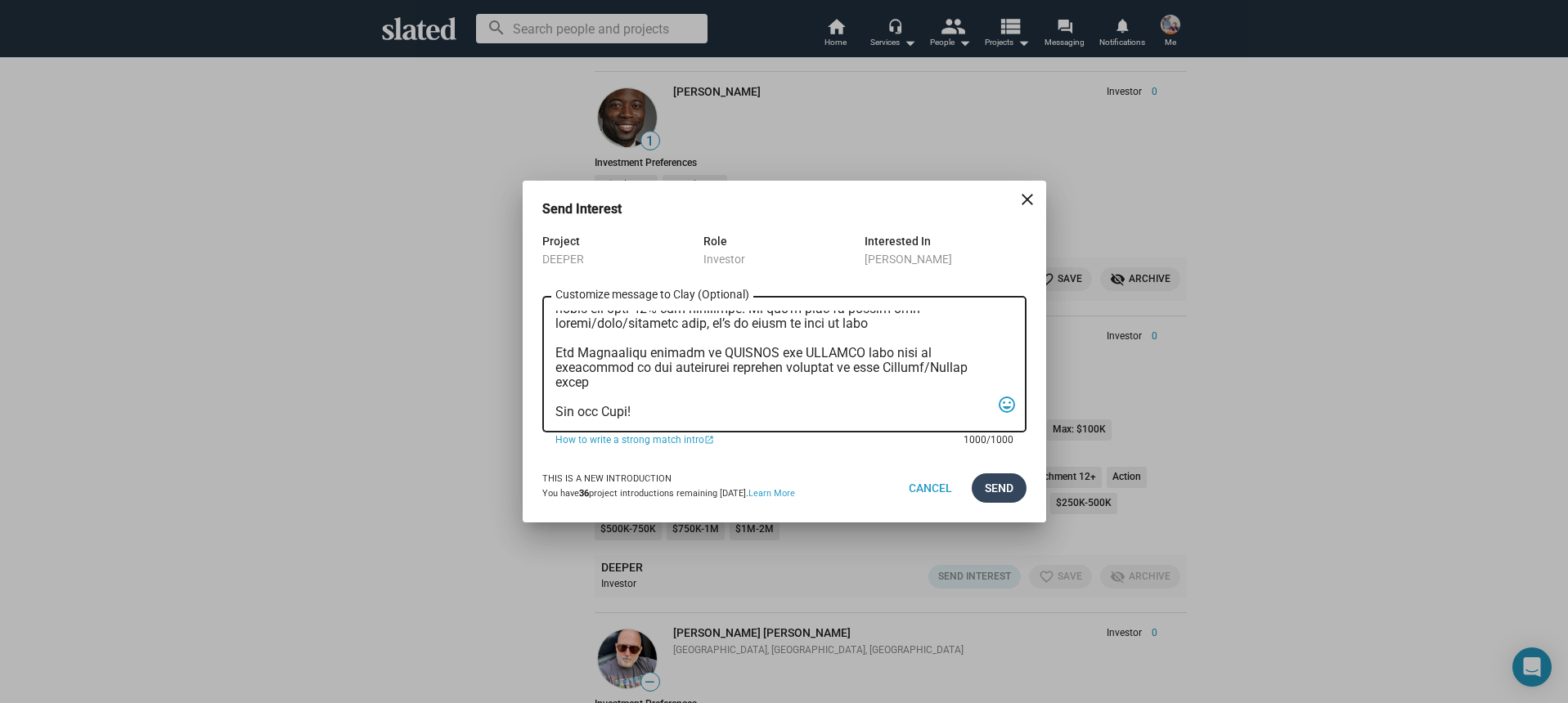
type textarea "Hi, My name is Nathan Thomas, and I’m assistant producer of DEEPER, a psycholog…"
click at [1002, 492] on span "Send" at bounding box center [999, 488] width 28 height 29
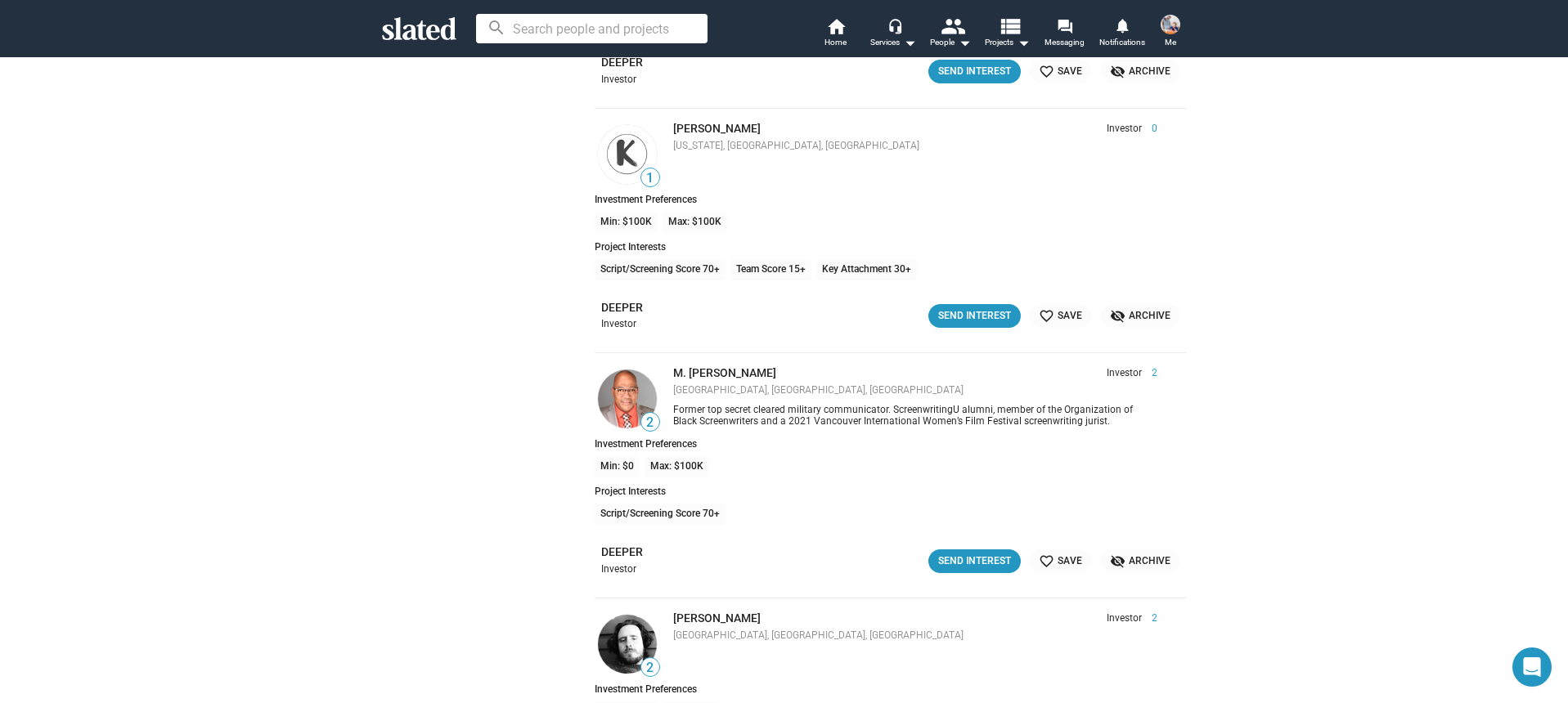
scroll to position [20153, 0]
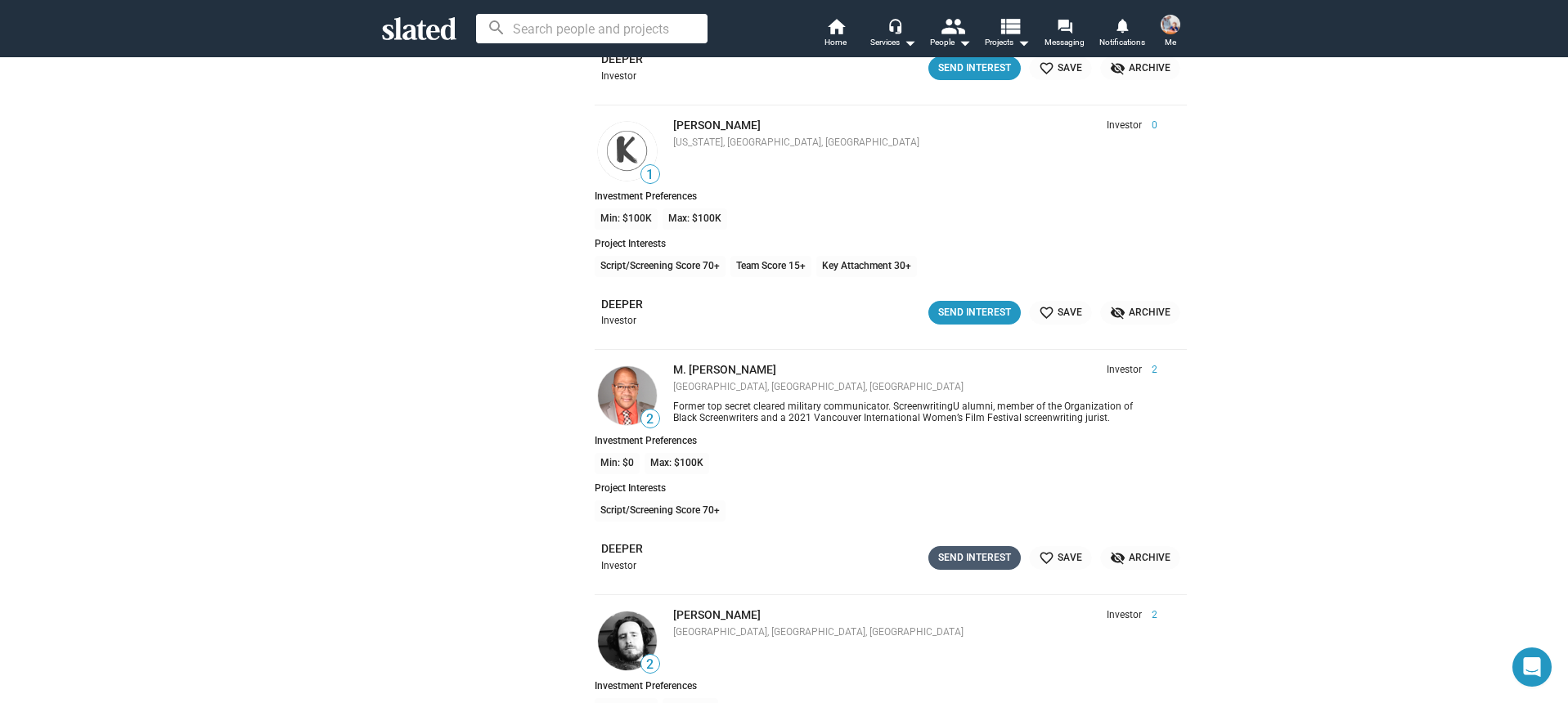
click at [1008, 559] on div "Send Interest" at bounding box center [974, 558] width 73 height 18
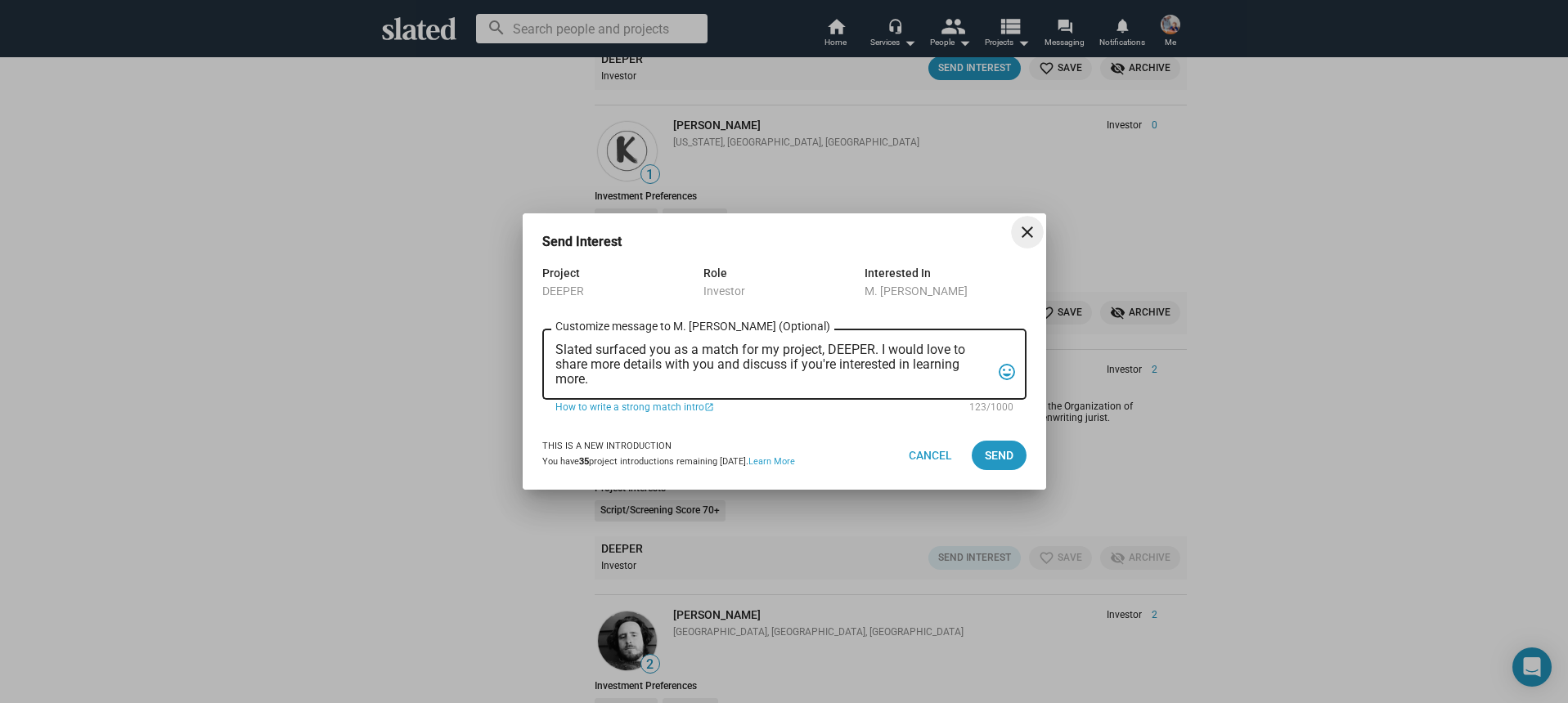
click at [662, 382] on textarea "Slated surfaced you as a match for my project, DEEPER. I would love to share mo…" at bounding box center [773, 364] width 435 height 44
click at [661, 382] on textarea "Slated surfaced you as a match for my project, DEEPER. I would love to share mo…" at bounding box center [773, 364] width 435 height 44
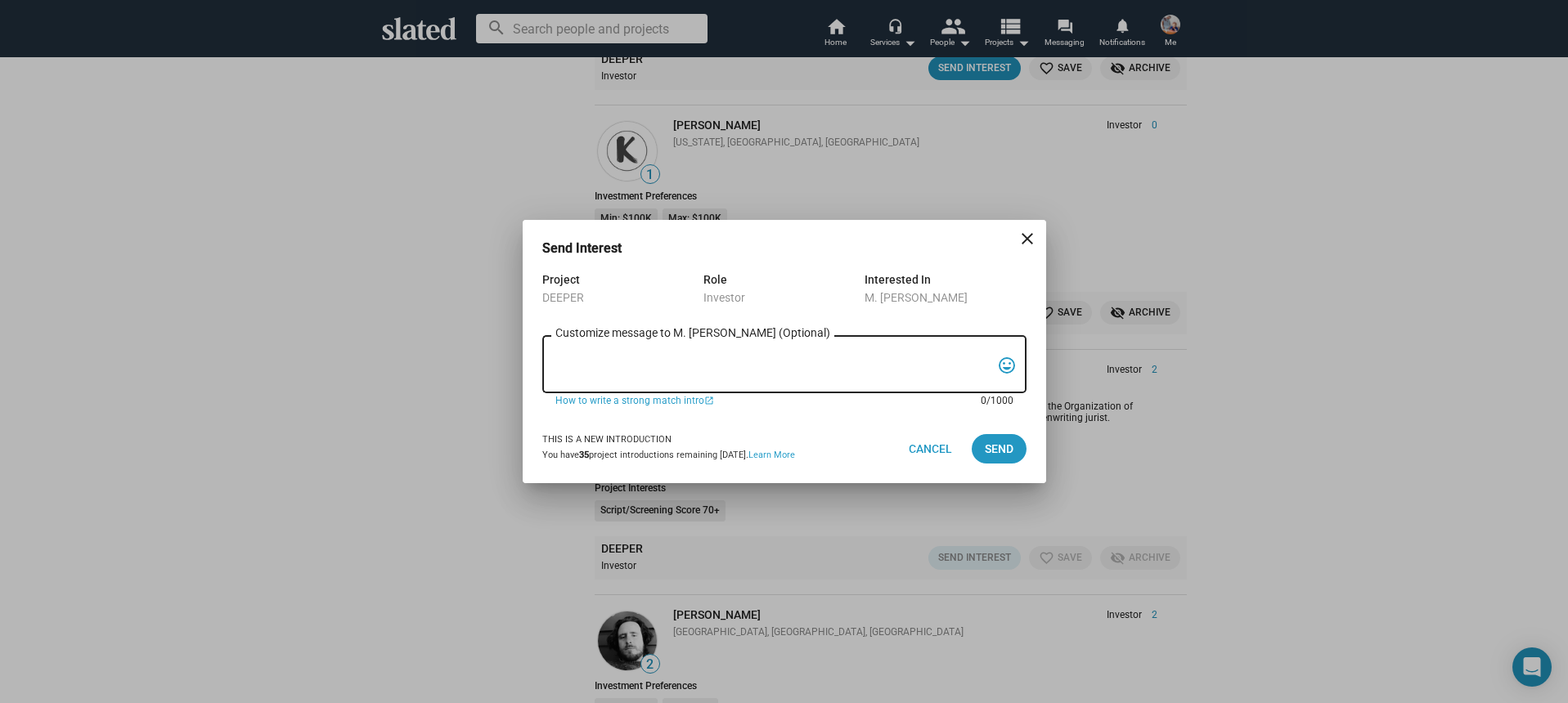
paste textarea "Hi, My name is Nathan Thomas, and I’m assistant producer of DEEPER, a psycholog…"
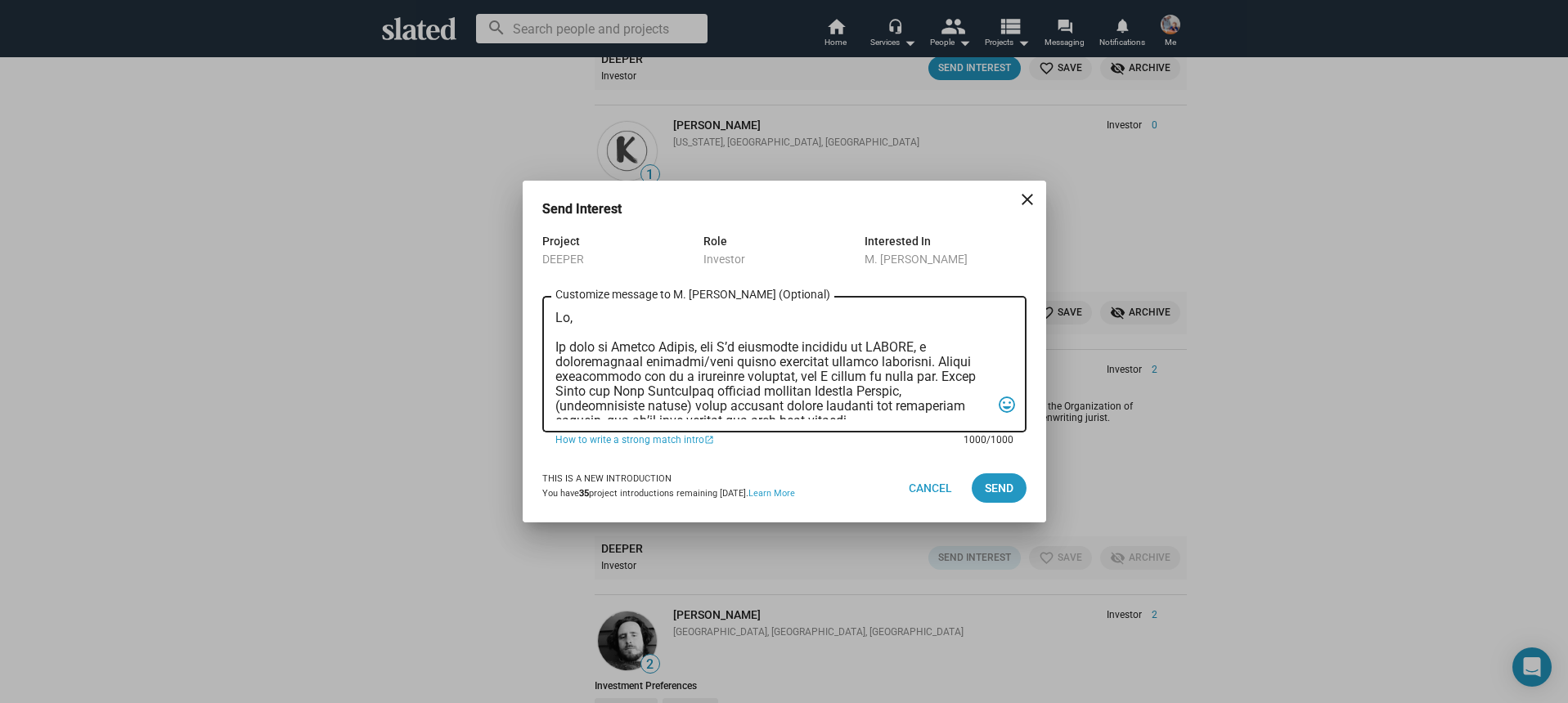
scroll to position [436, 0]
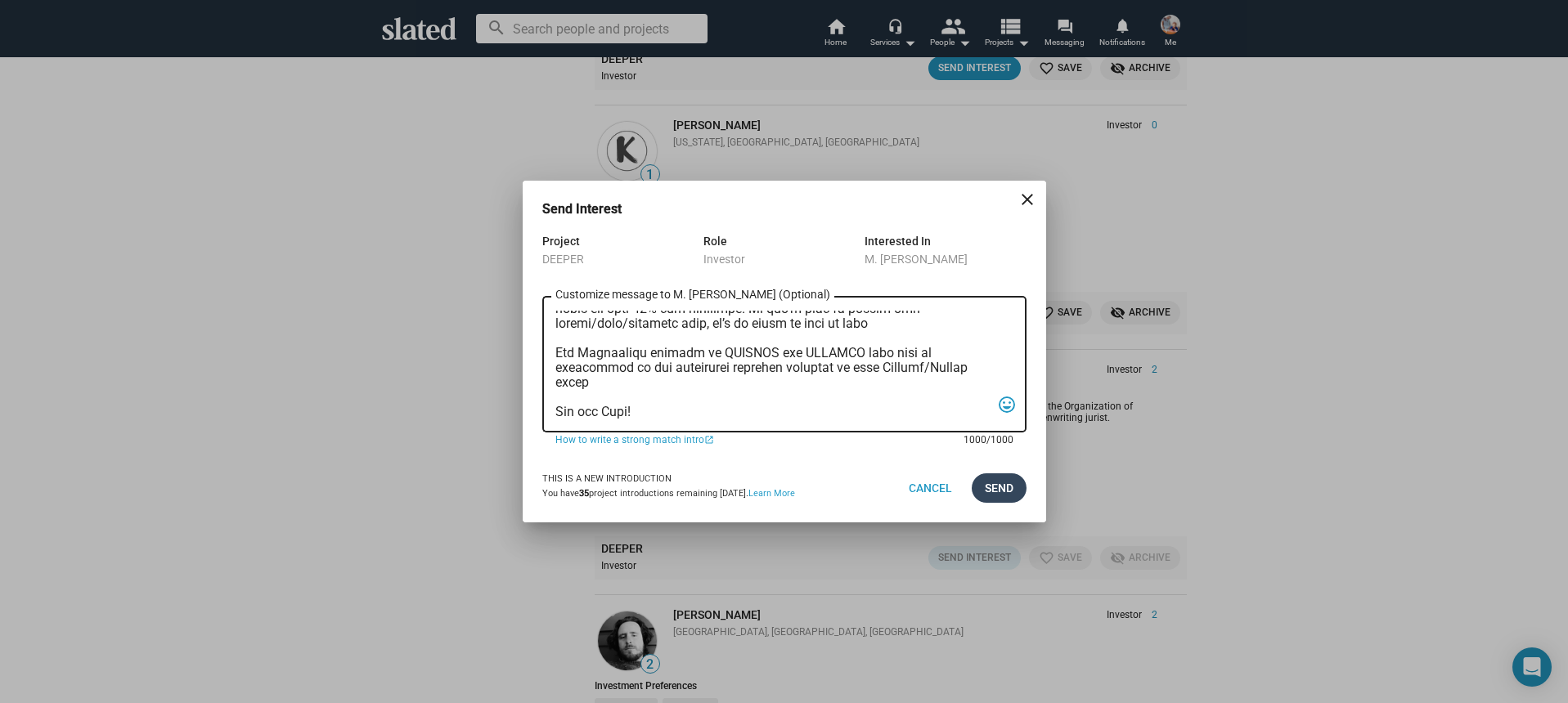
type textarea "Hi, My name is Nathan Thomas, and I’m assistant producer of DEEPER, a psycholog…"
click at [1014, 492] on button "Send" at bounding box center [999, 488] width 55 height 29
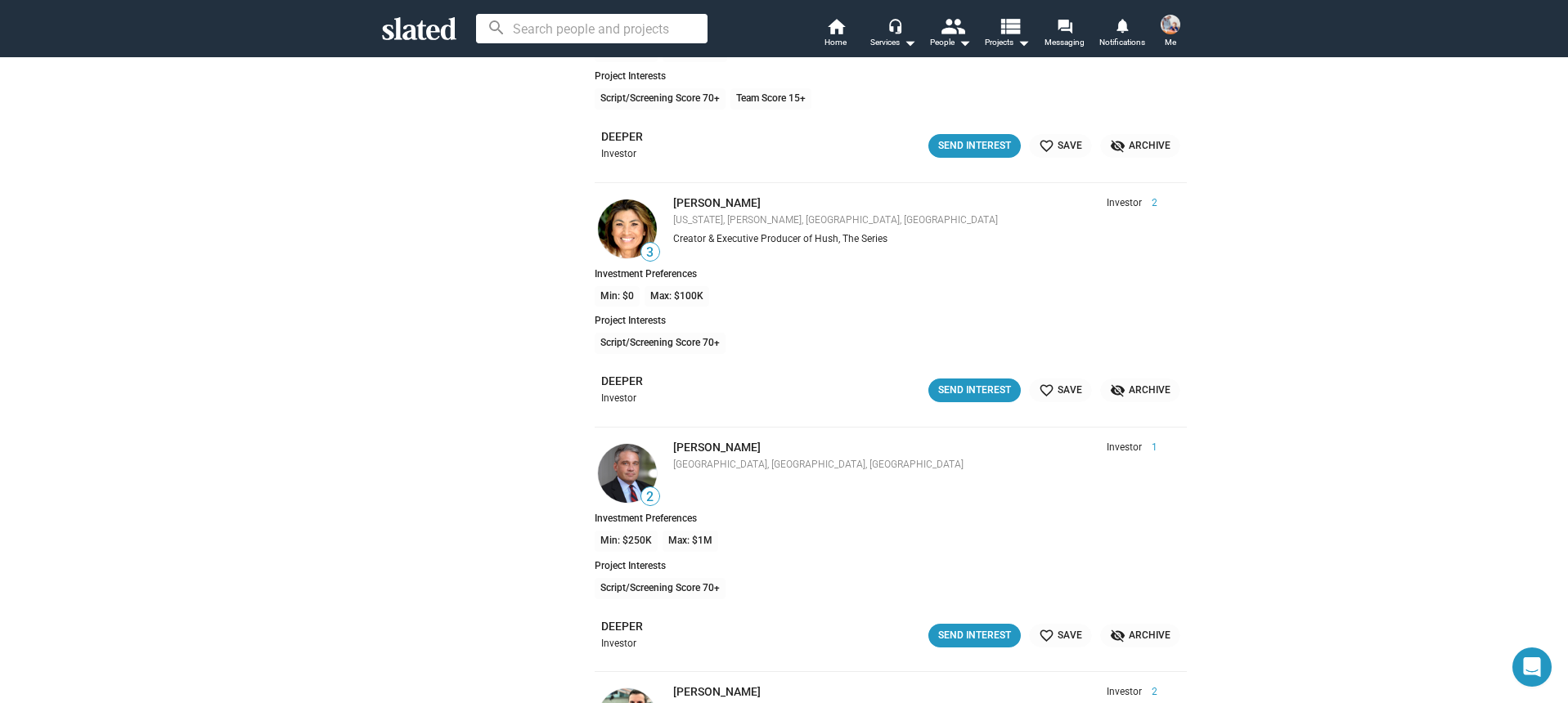
scroll to position [21304, 0]
drag, startPoint x: 972, startPoint y: 391, endPoint x: 966, endPoint y: 402, distance: 12.5
click at [972, 391] on div "Send Interest" at bounding box center [974, 388] width 73 height 18
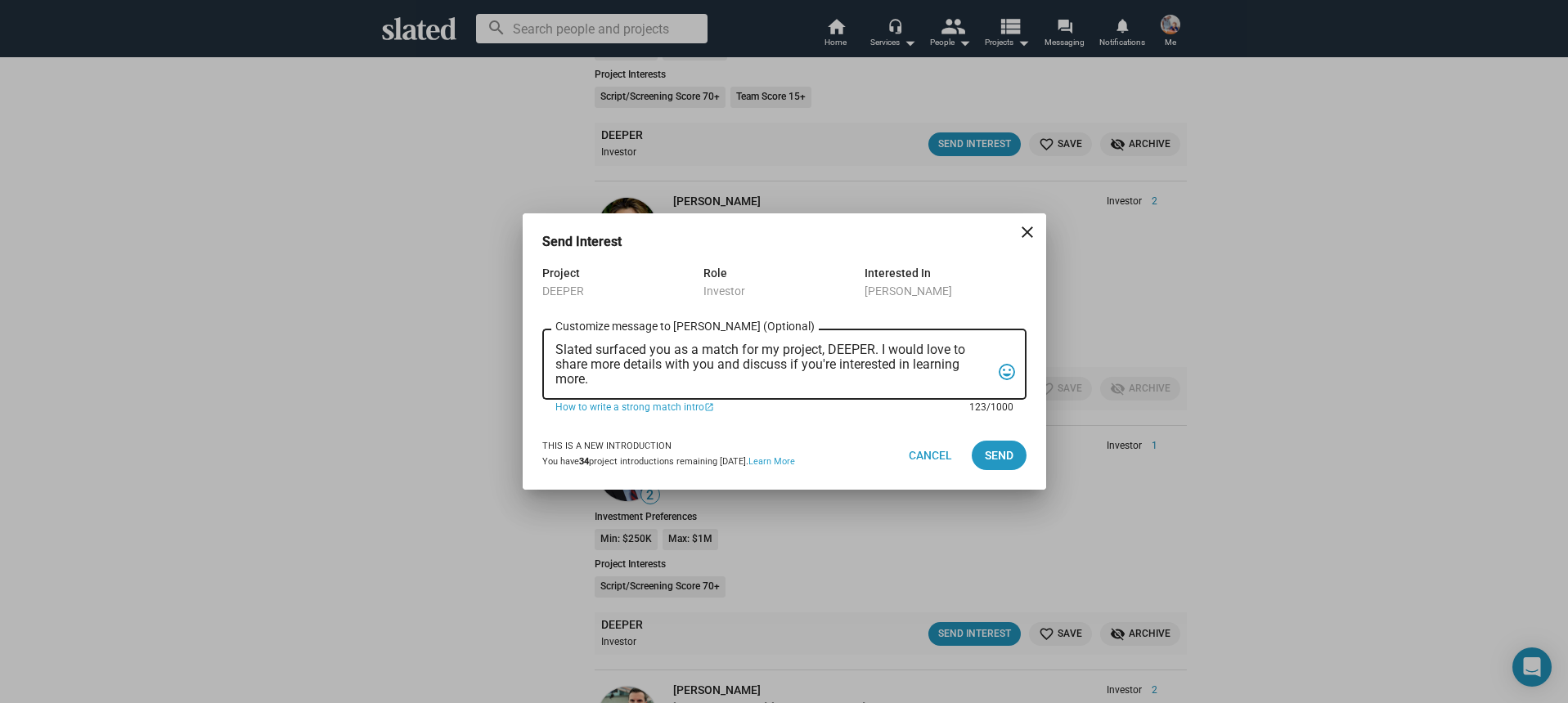
click at [812, 368] on textarea "Slated surfaced you as a match for my project, DEEPER. I would love to share mo…" at bounding box center [773, 364] width 435 height 44
click at [814, 367] on textarea "Slated surfaced you as a match for my project, DEEPER. I would love to share mo…" at bounding box center [773, 364] width 435 height 44
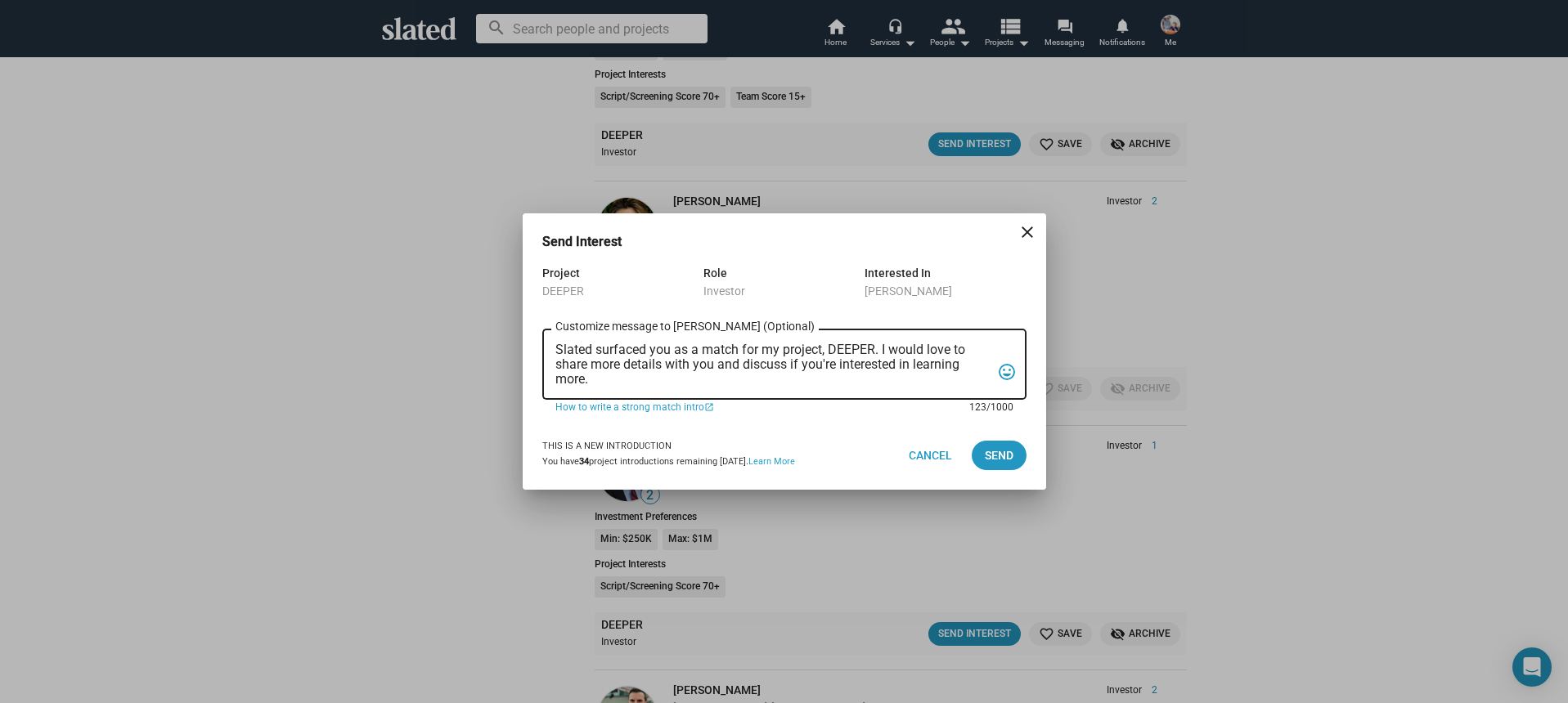
click at [814, 367] on textarea "Slated surfaced you as a match for my project, DEEPER. I would love to share mo…" at bounding box center [773, 364] width 435 height 44
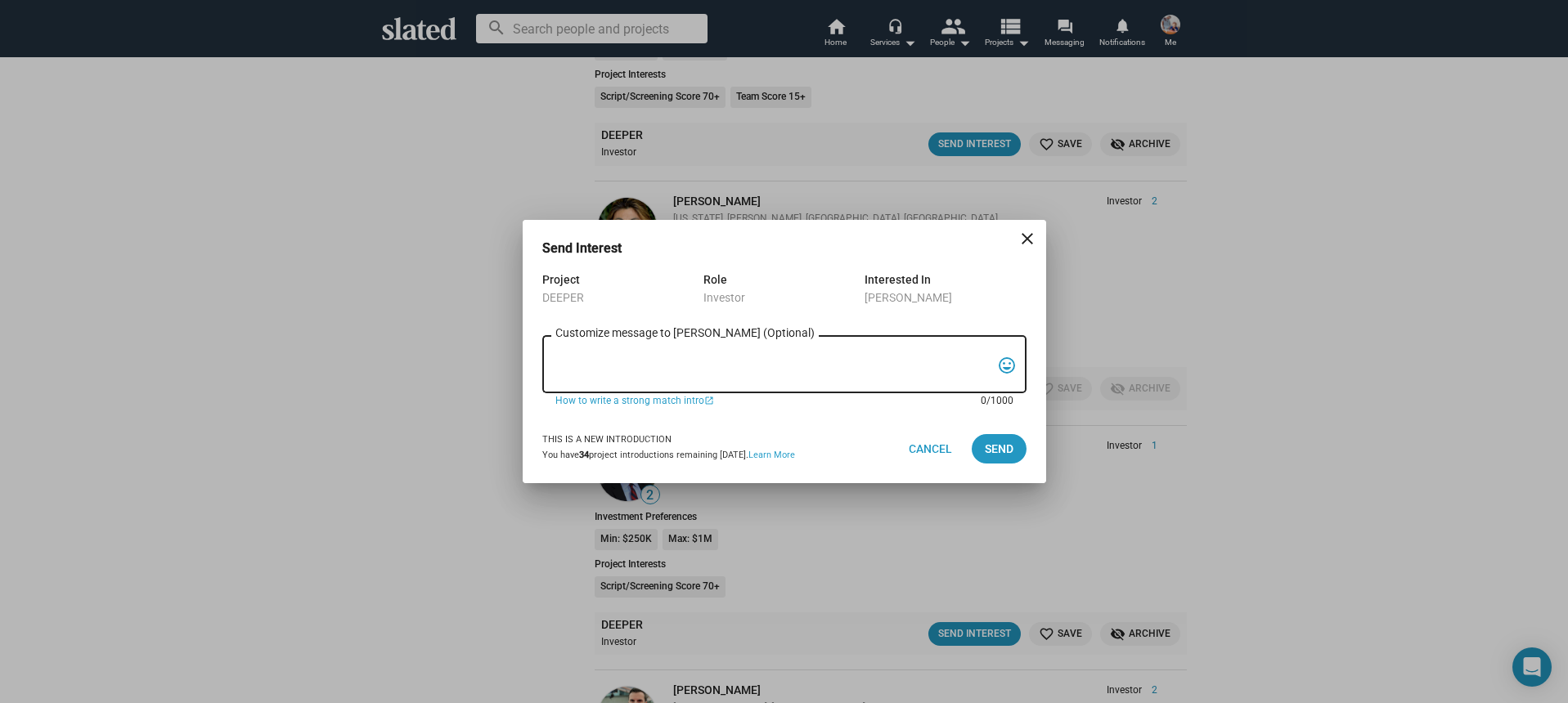
paste textarea "Hi, My name is Nathan Thomas, and I’m assistant producer of DEEPER, a psycholog…"
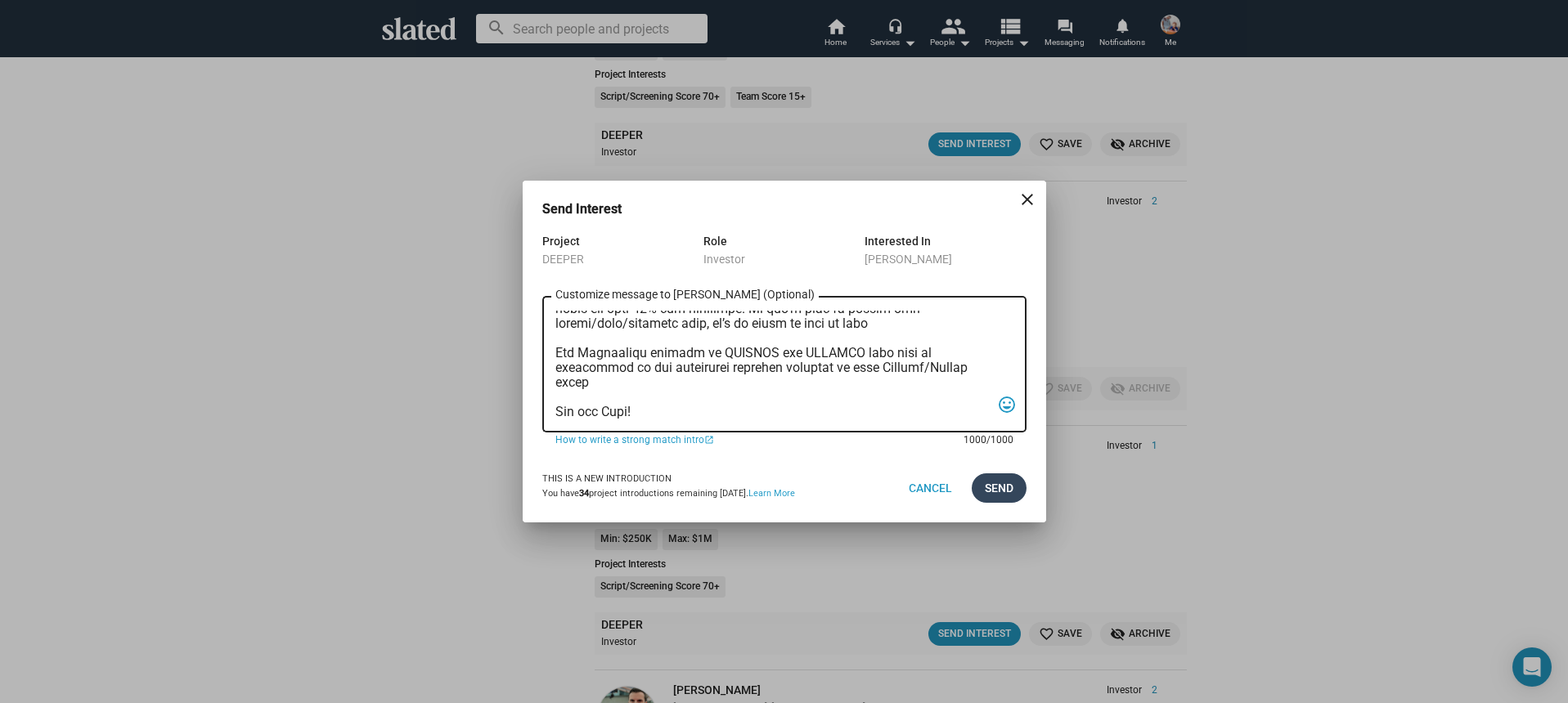
type textarea "Hi, My name is Nathan Thomas, and I’m assistant producer of DEEPER, a psycholog…"
click at [1007, 491] on span "Send" at bounding box center [999, 488] width 28 height 29
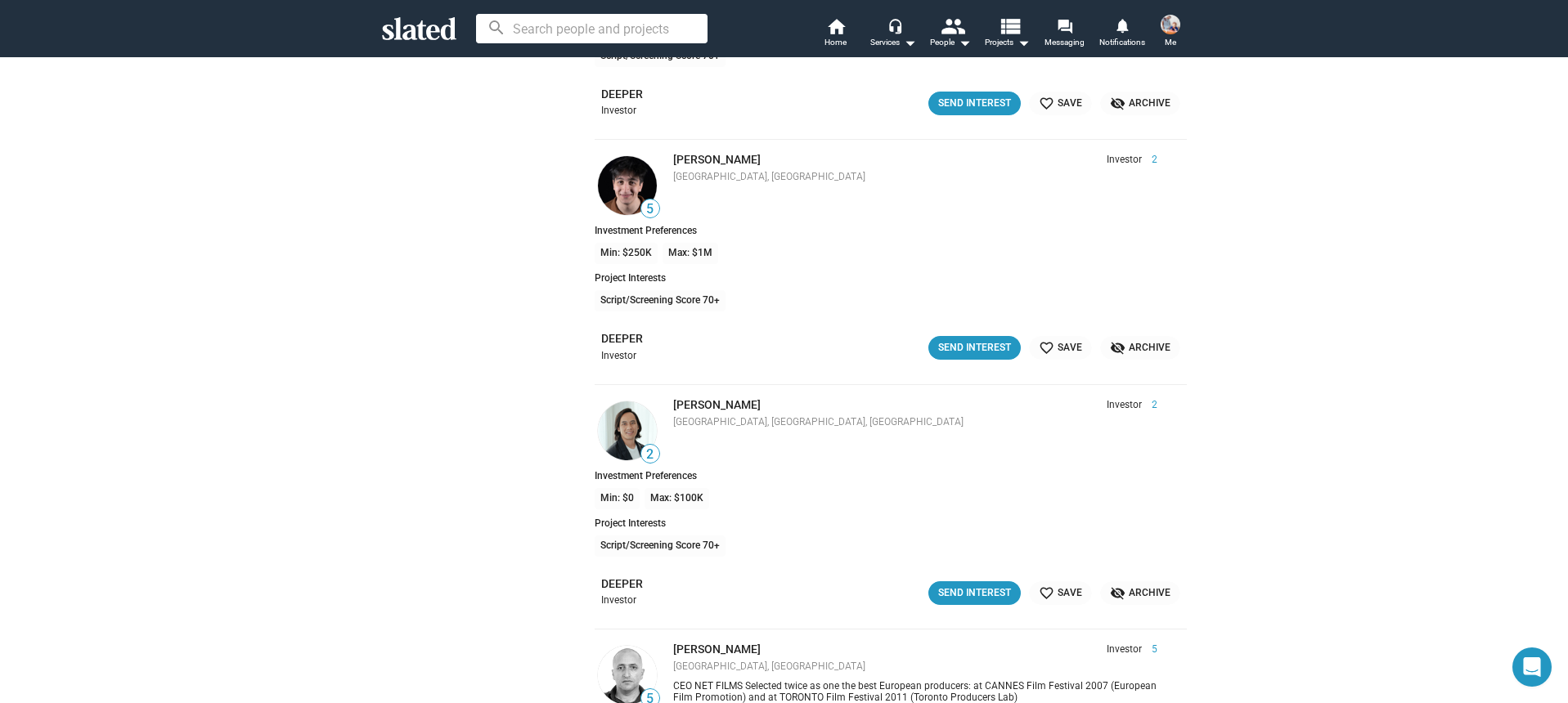
scroll to position [22084, 0]
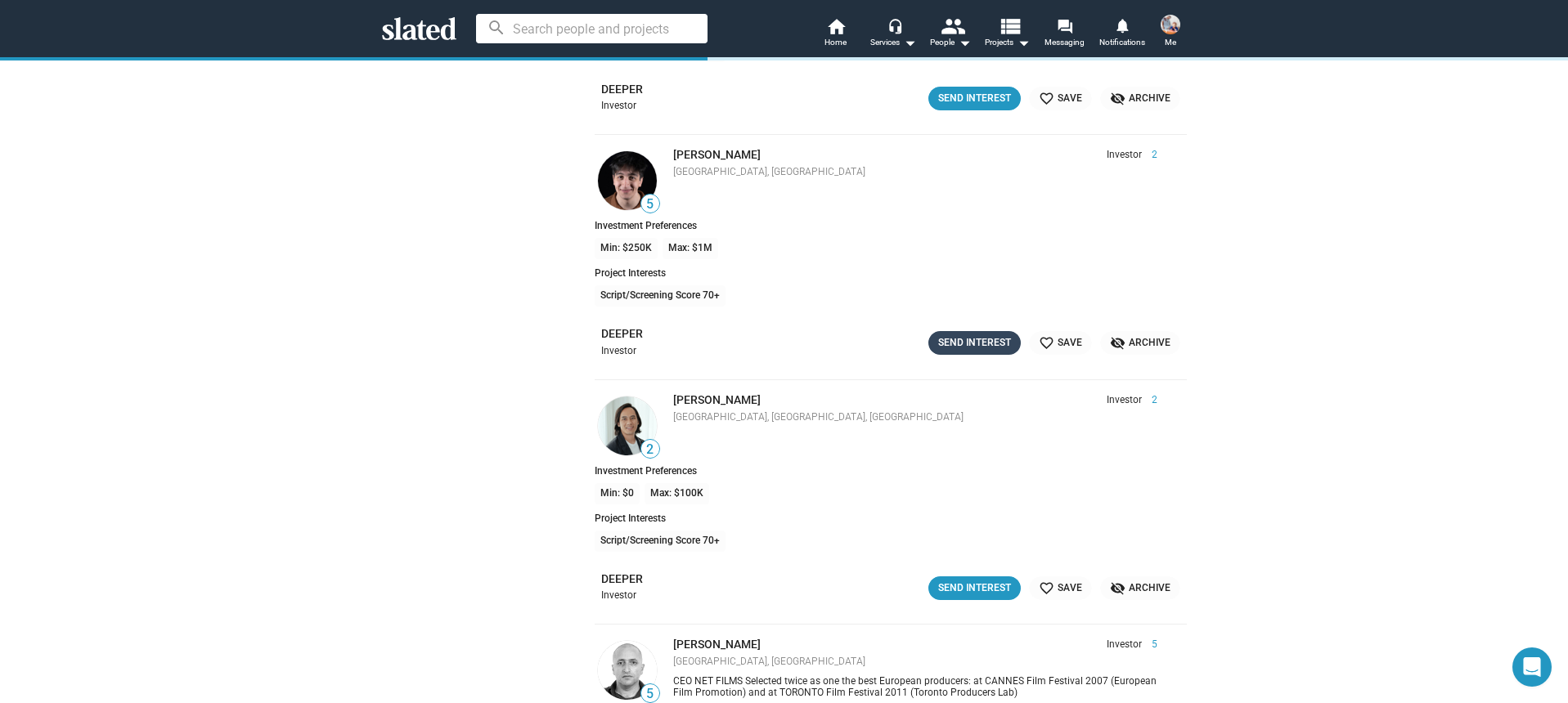
click at [969, 343] on div "Send Interest" at bounding box center [974, 343] width 73 height 18
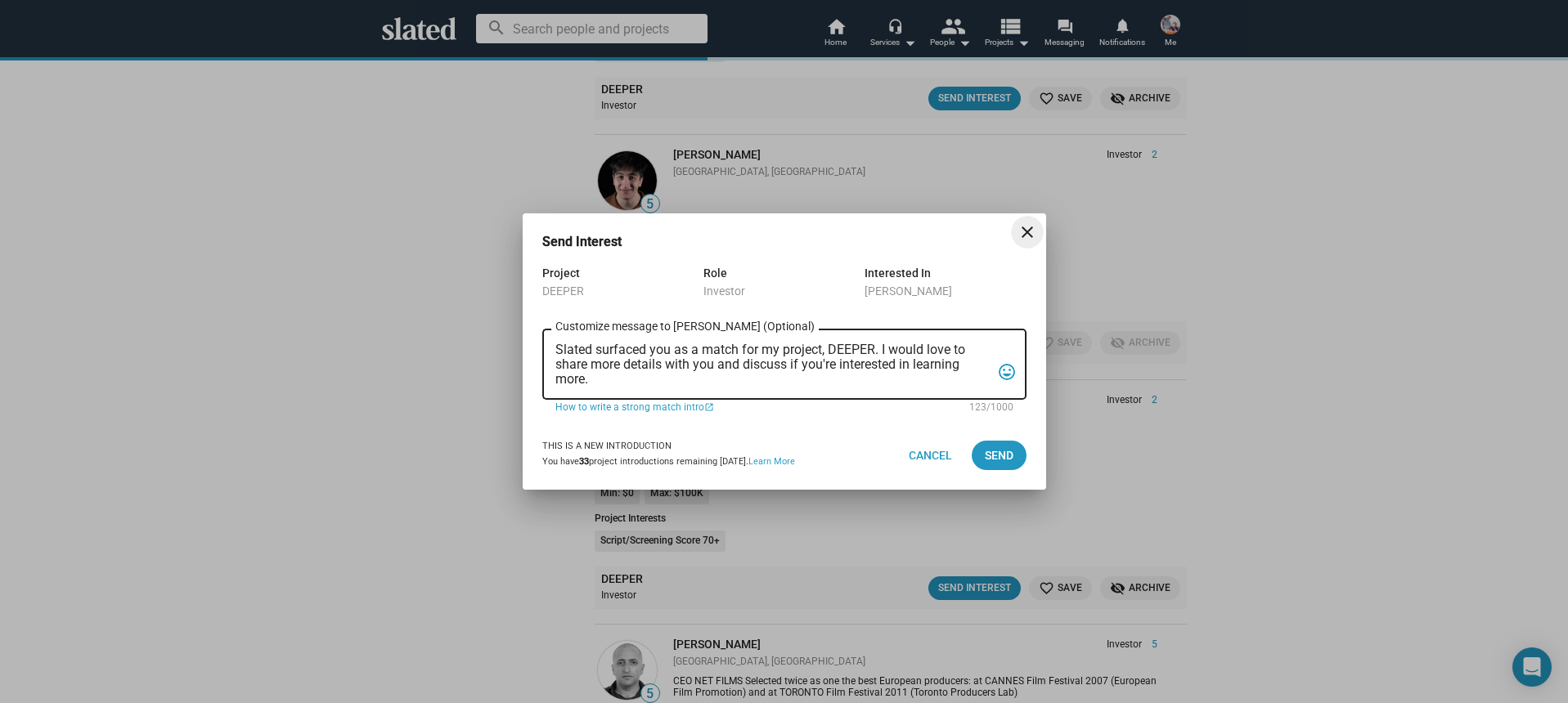
click at [804, 366] on textarea "Slated surfaced you as a match for my project, DEEPER. I would love to share mo…" at bounding box center [773, 364] width 435 height 44
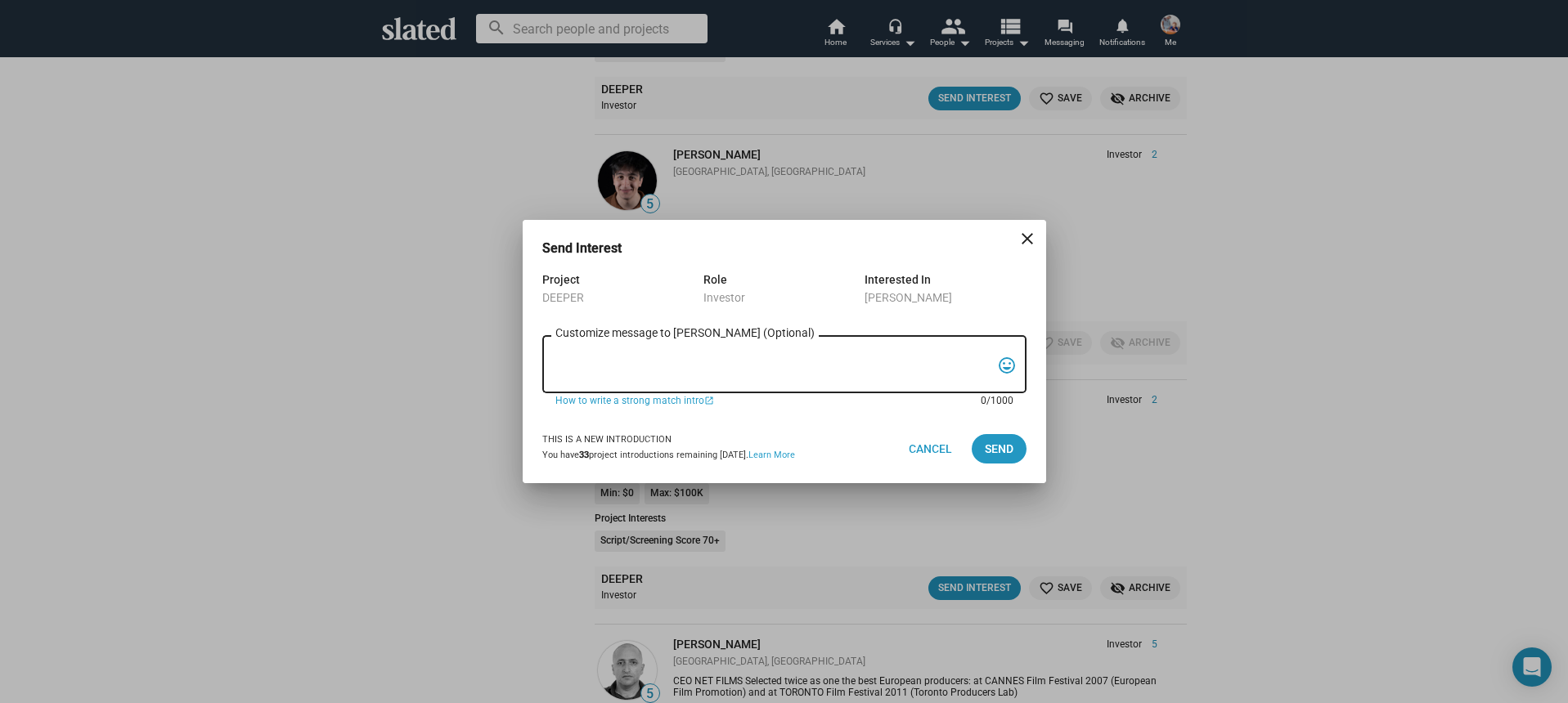
paste textarea "Hi, My name is Nathan Thomas, and I’m assistant producer of DEEPER, a psycholog…"
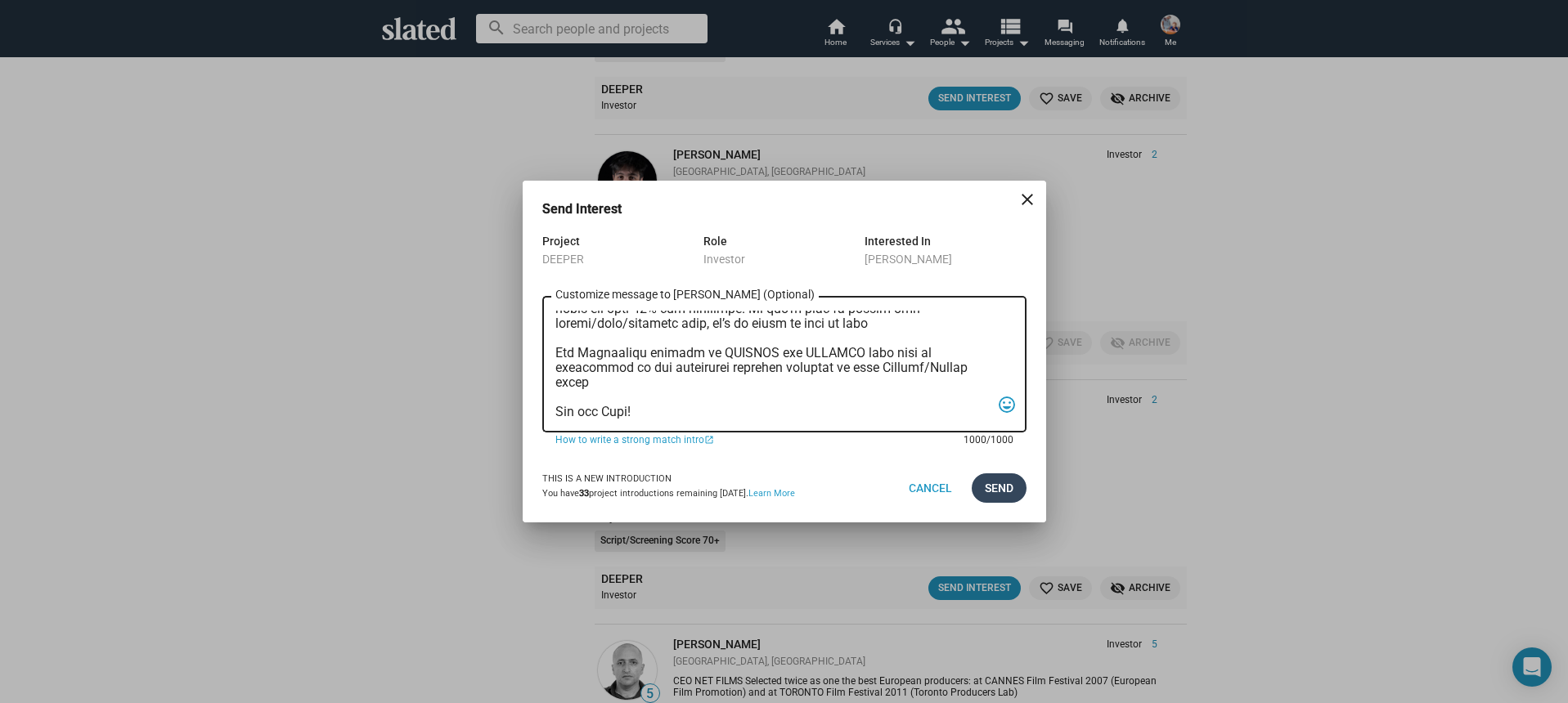
type textarea "Hi, My name is Nathan Thomas, and I’m assistant producer of DEEPER, a psycholog…"
click at [985, 485] on span "Send" at bounding box center [999, 488] width 28 height 29
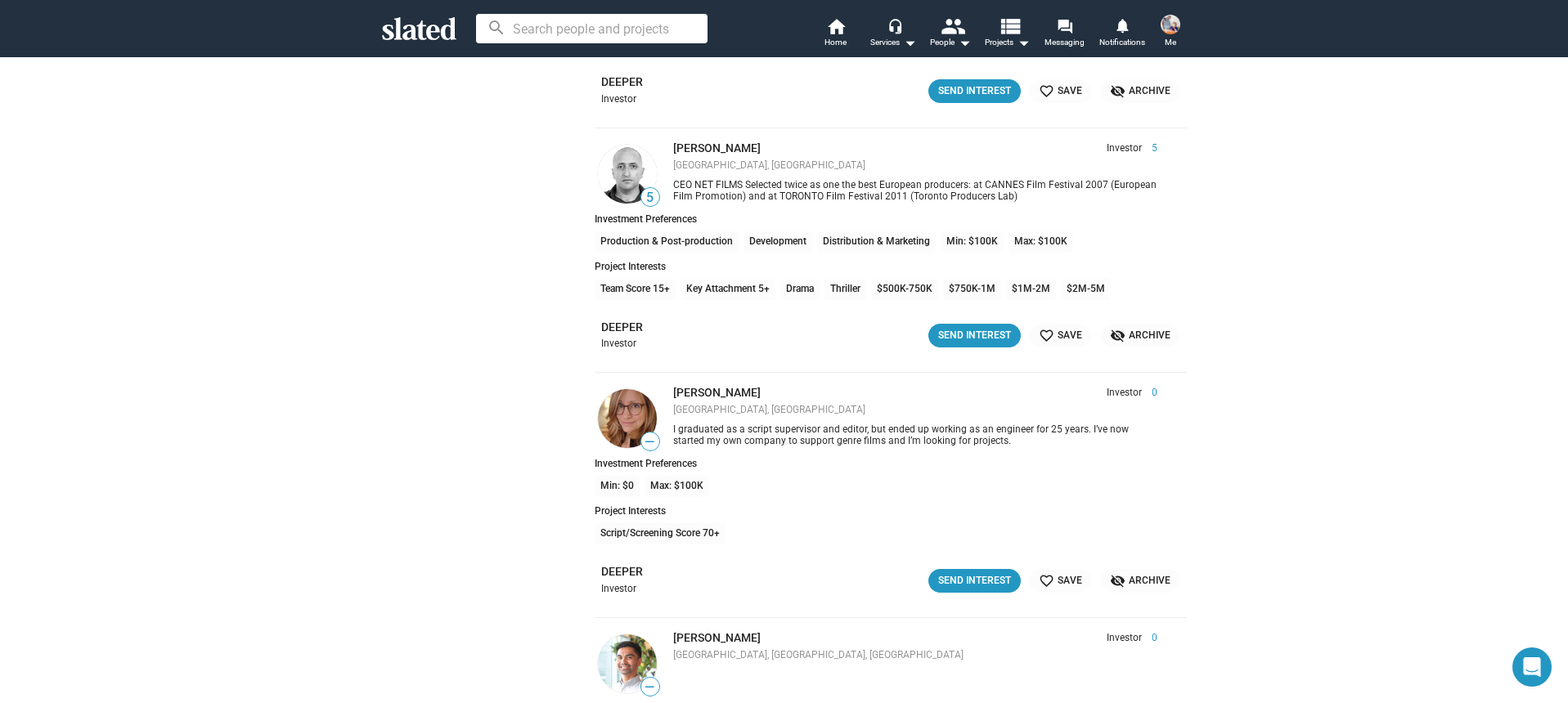
scroll to position [22588, 0]
click at [957, 331] on div "Send Interest" at bounding box center [974, 335] width 73 height 18
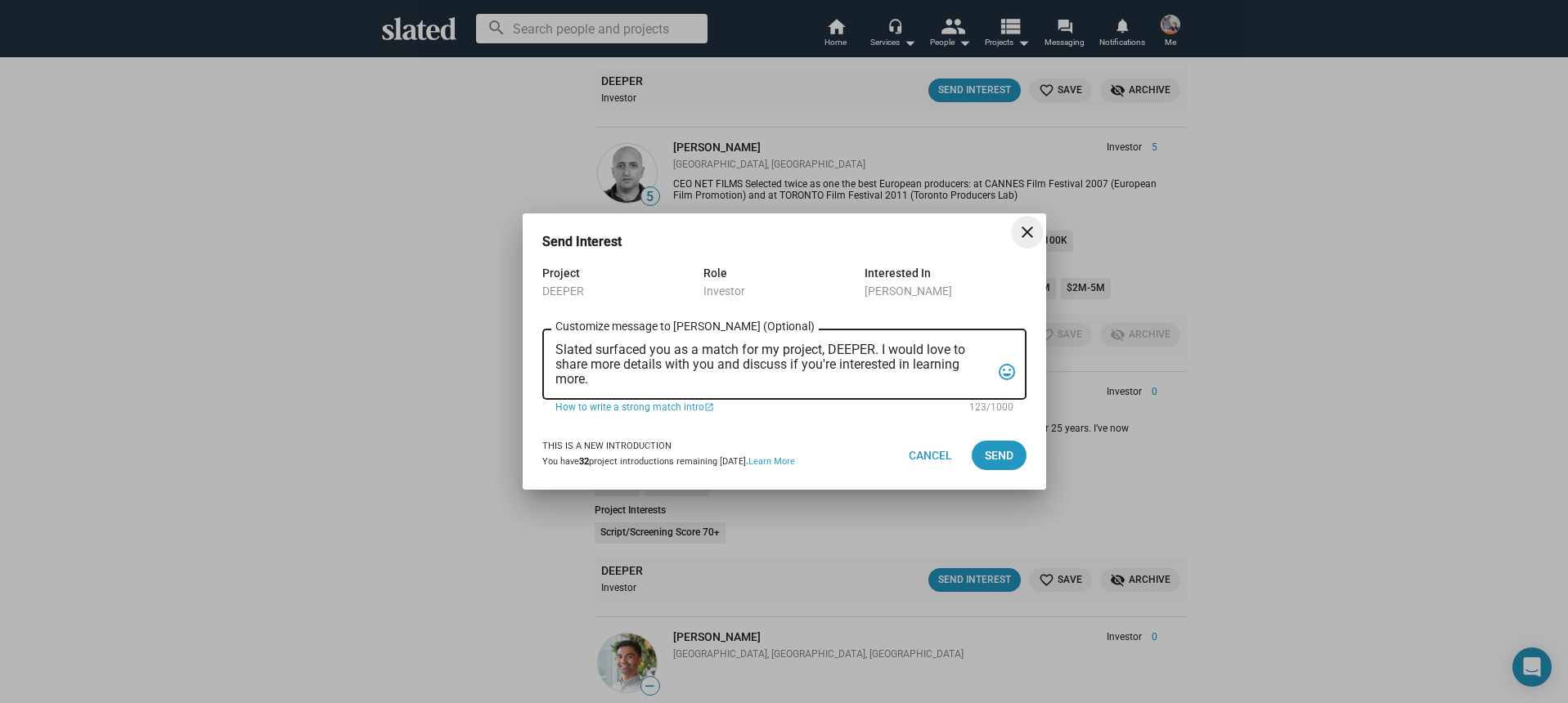
click at [769, 373] on textarea "Slated surfaced you as a match for my project, DEEPER. I would love to share mo…" at bounding box center [773, 364] width 435 height 44
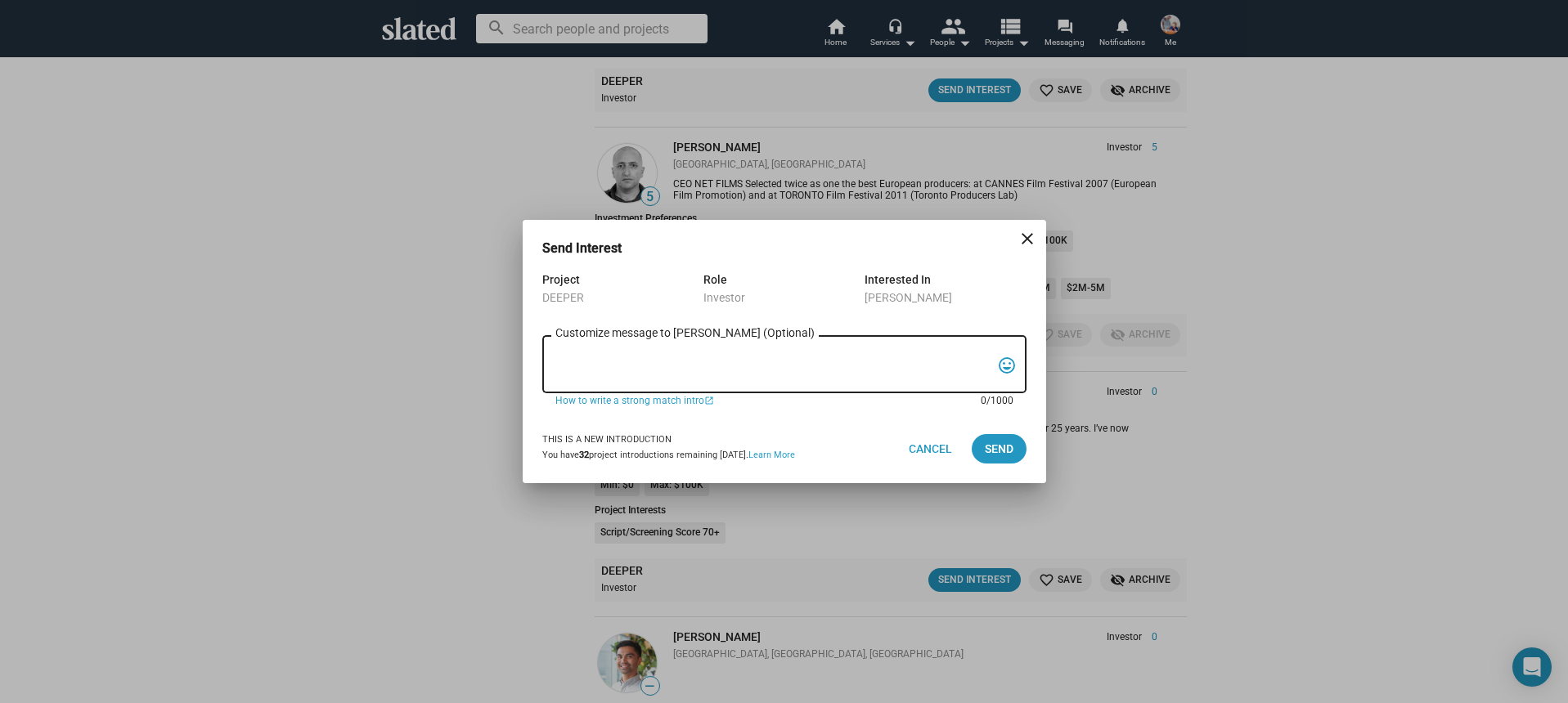
paste textarea "Hi, My name is Nathan Thomas, and I’m assistant producer of DEEPER, a psycholog…"
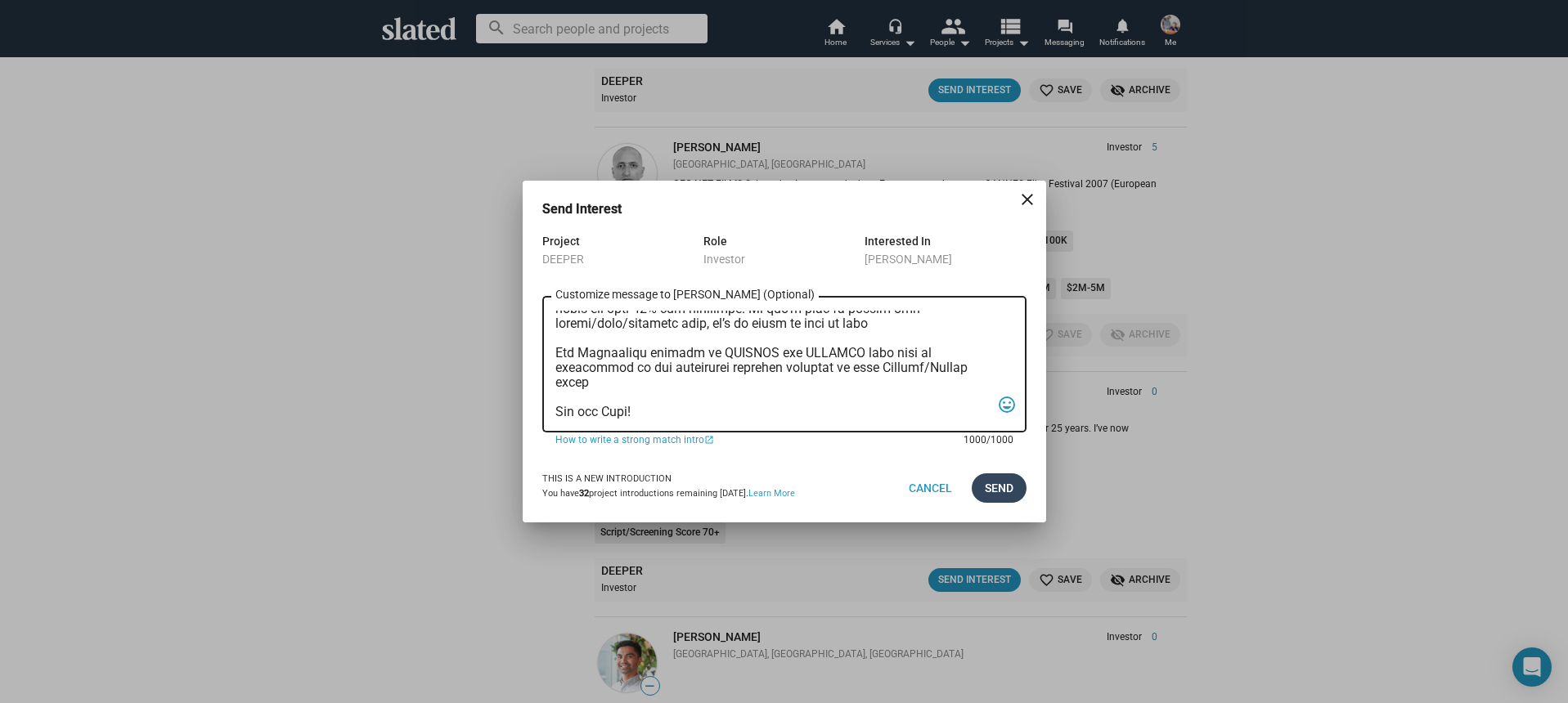
type textarea "Hi, My name is Nathan Thomas, and I’m assistant producer of DEEPER, a psycholog…"
click at [991, 476] on span "Send" at bounding box center [999, 488] width 28 height 29
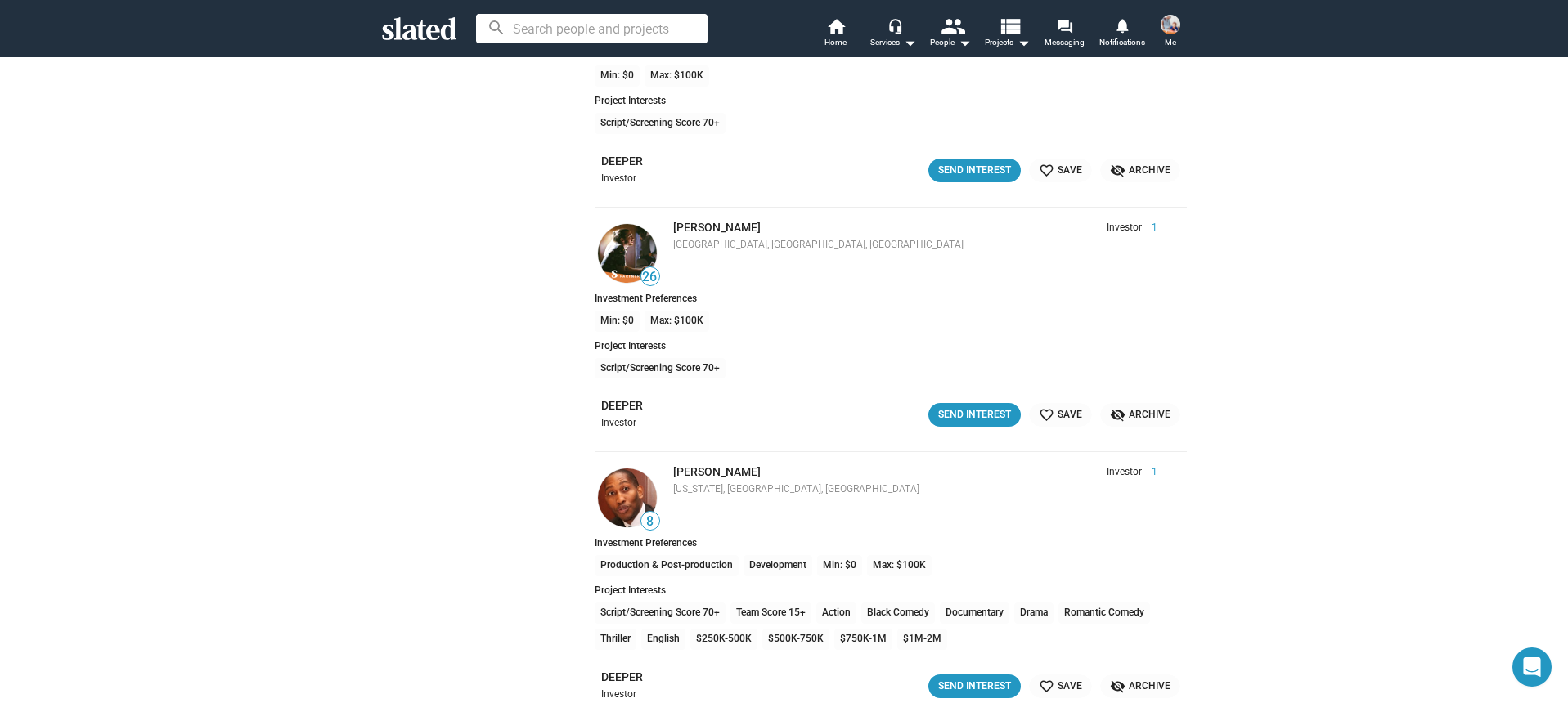
scroll to position [23248, 0]
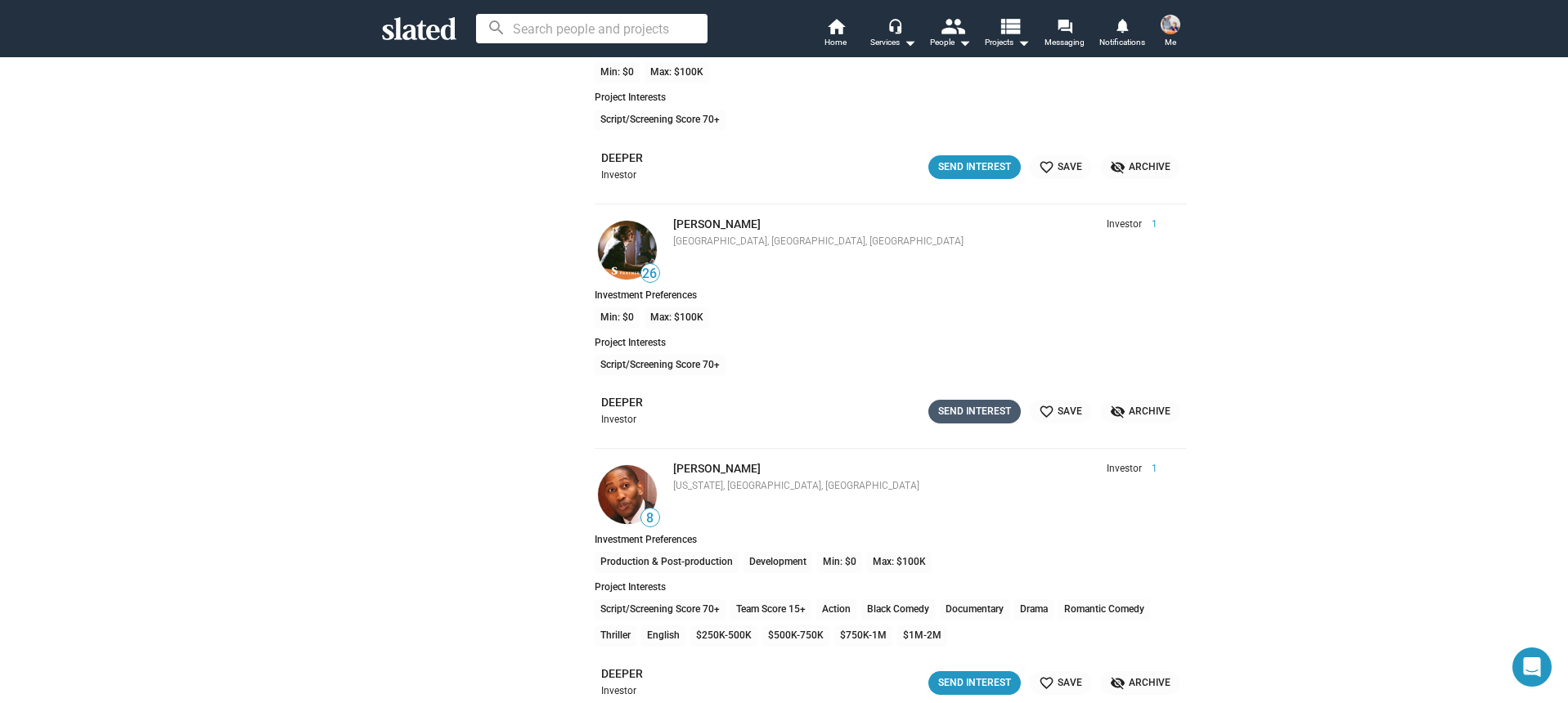
click at [982, 405] on div "Send Interest" at bounding box center [974, 412] width 73 height 18
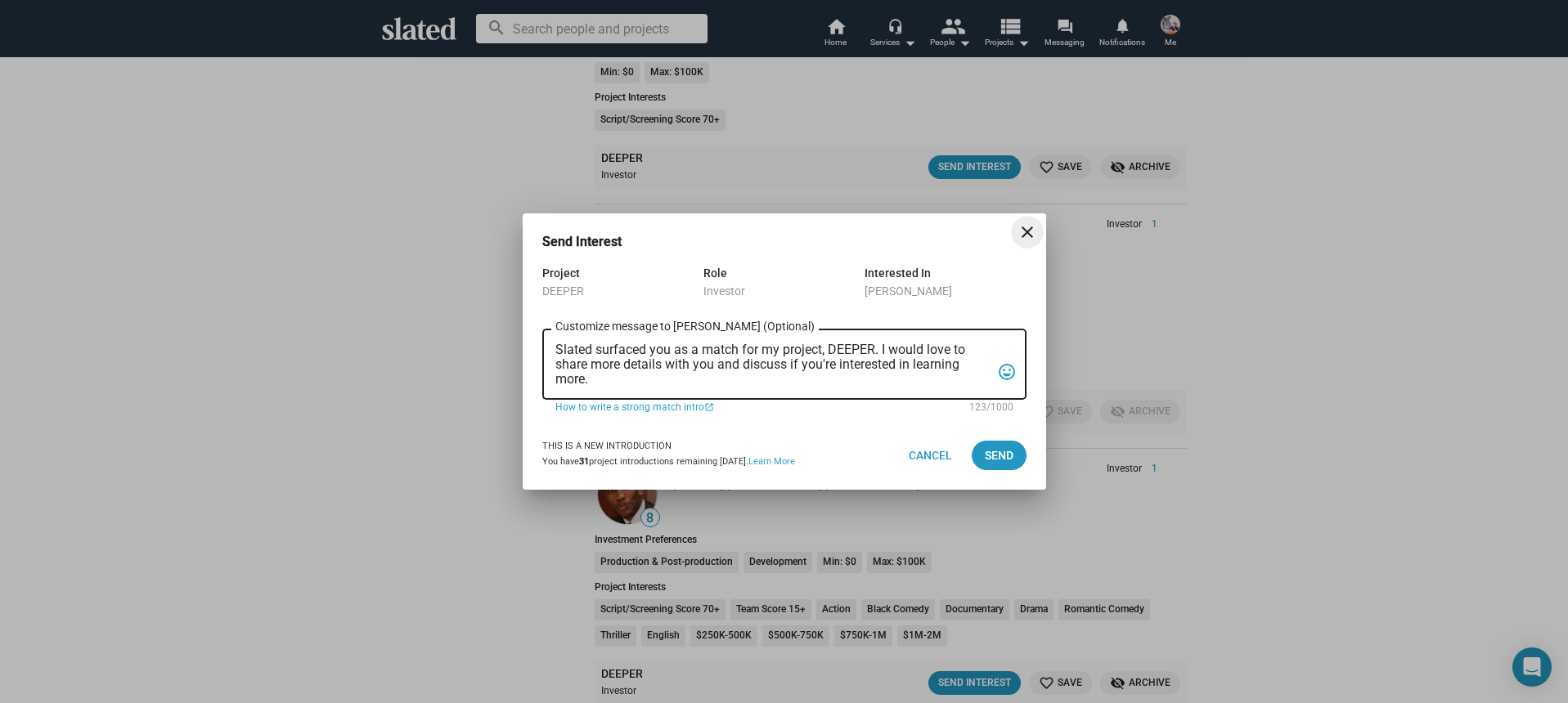
click at [703, 382] on textarea "Slated surfaced you as a match for my project, DEEPER. I would love to share mo…" at bounding box center [773, 364] width 435 height 44
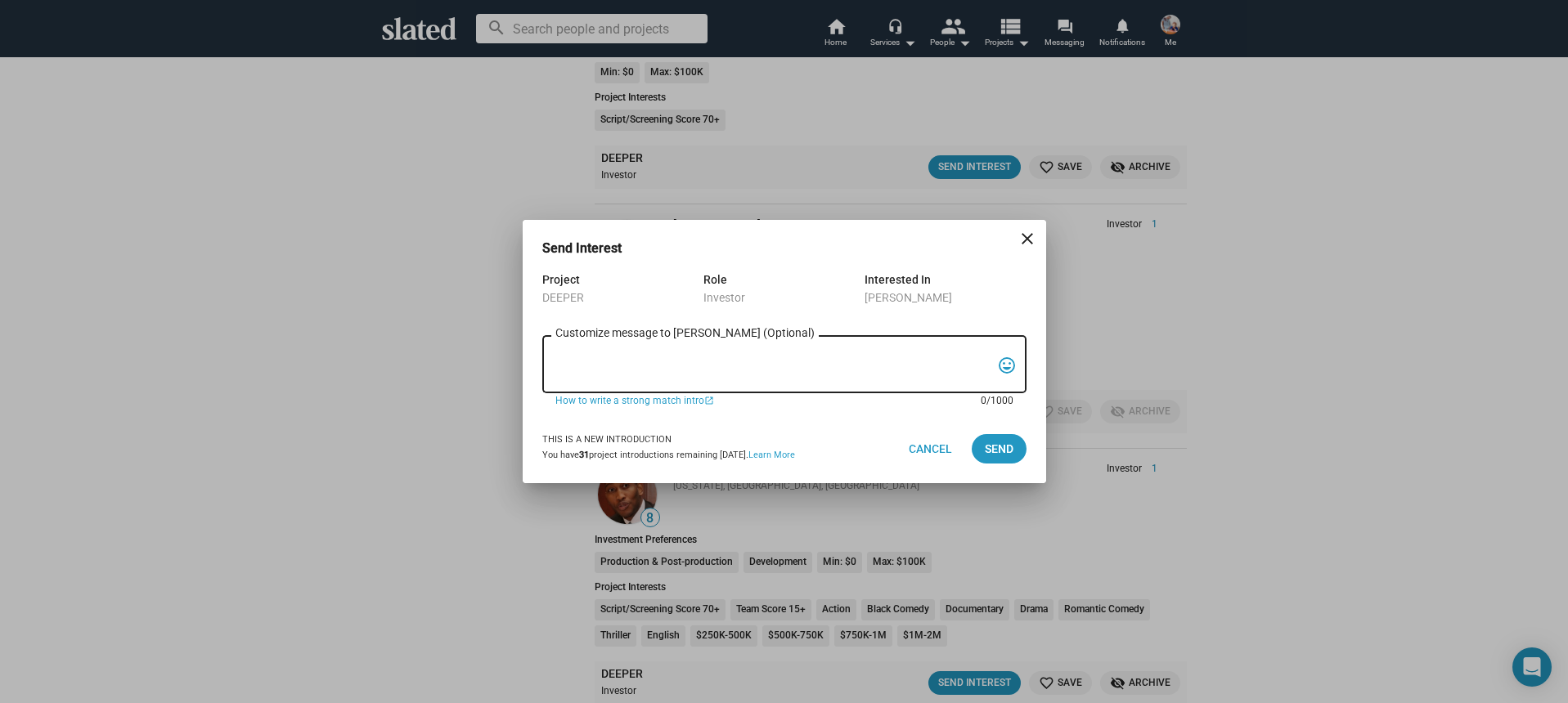
paste textarea "Hi, My name is Nathan Thomas, and I’m assistant producer of DEEPER, a psycholog…"
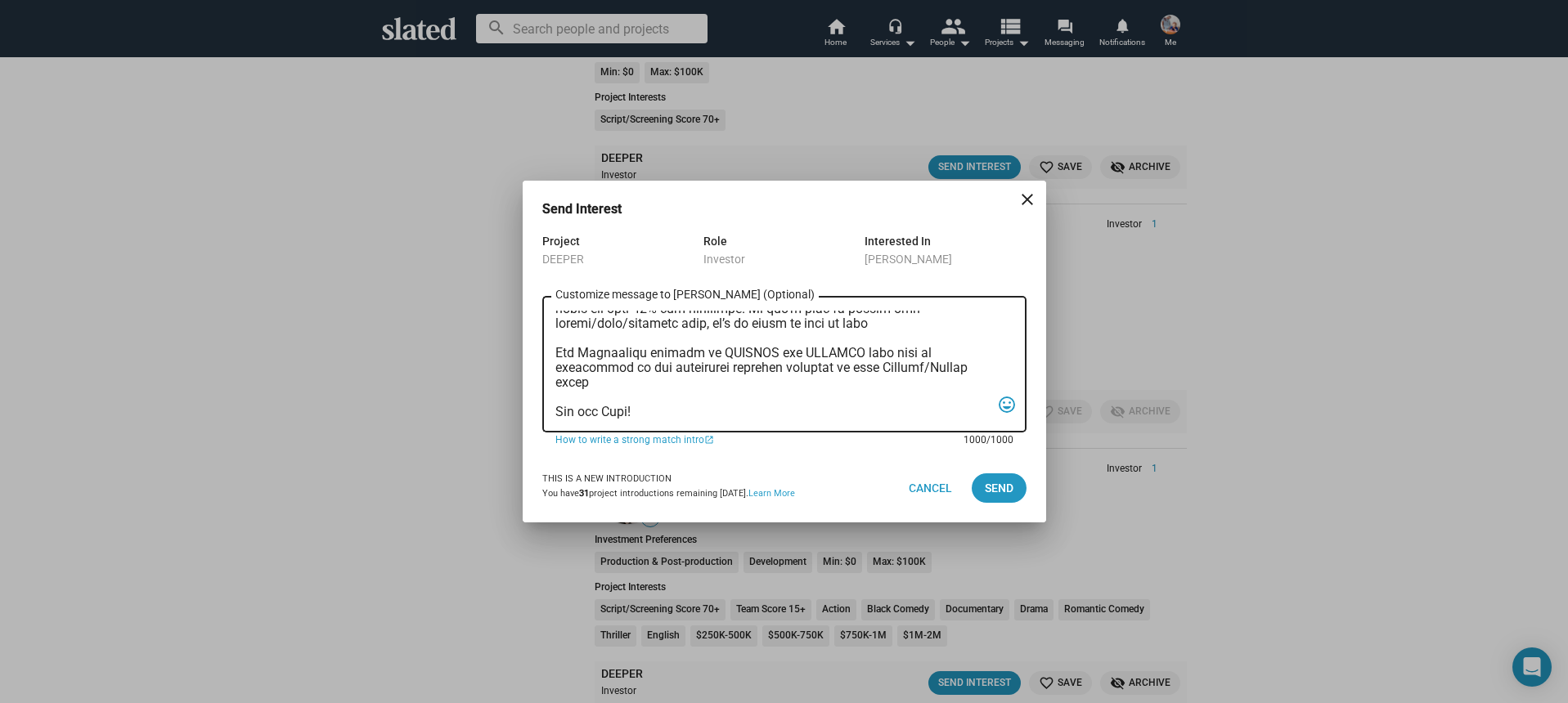
click at [591, 397] on textarea "Customize message to Seth (Optional) Customize message (Optional)" at bounding box center [773, 365] width 435 height 109
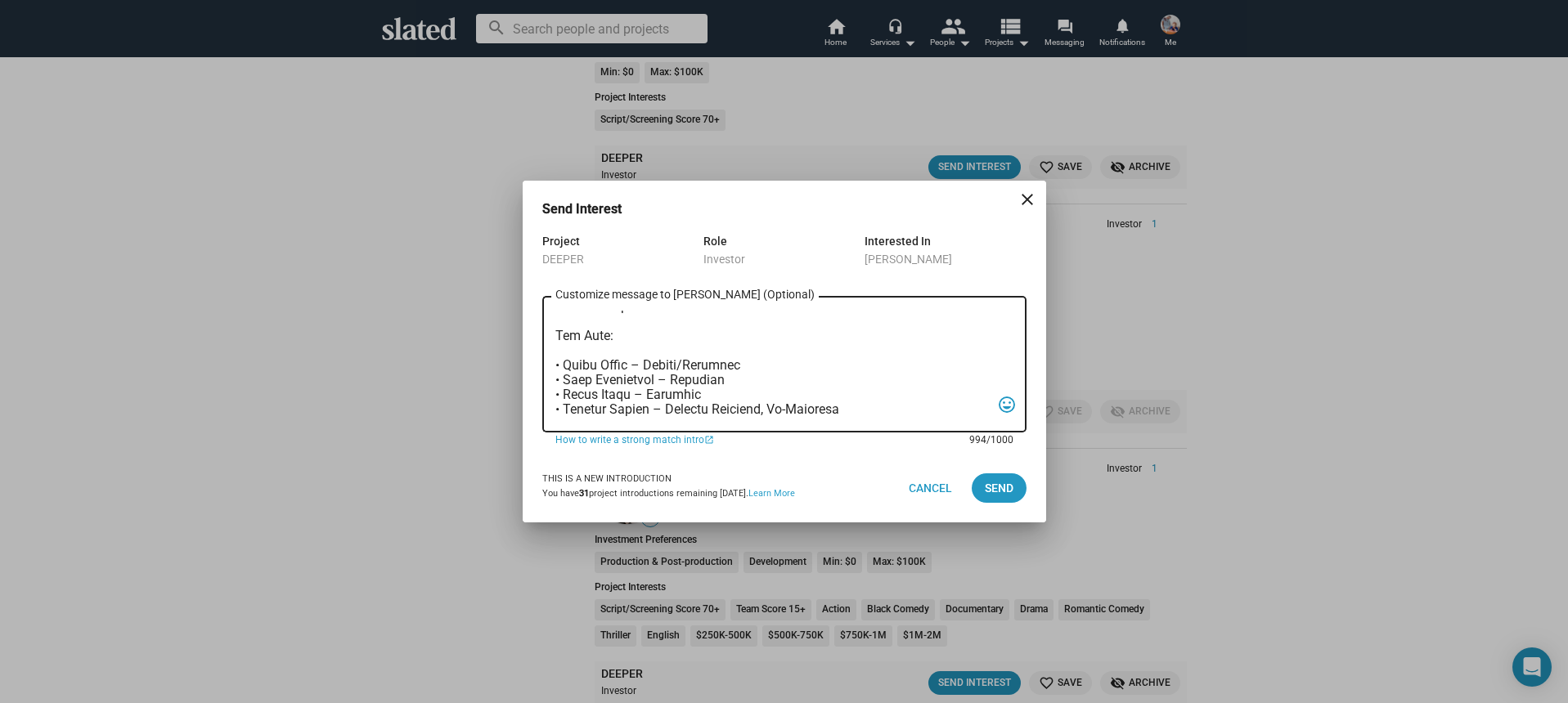
scroll to position [0, 0]
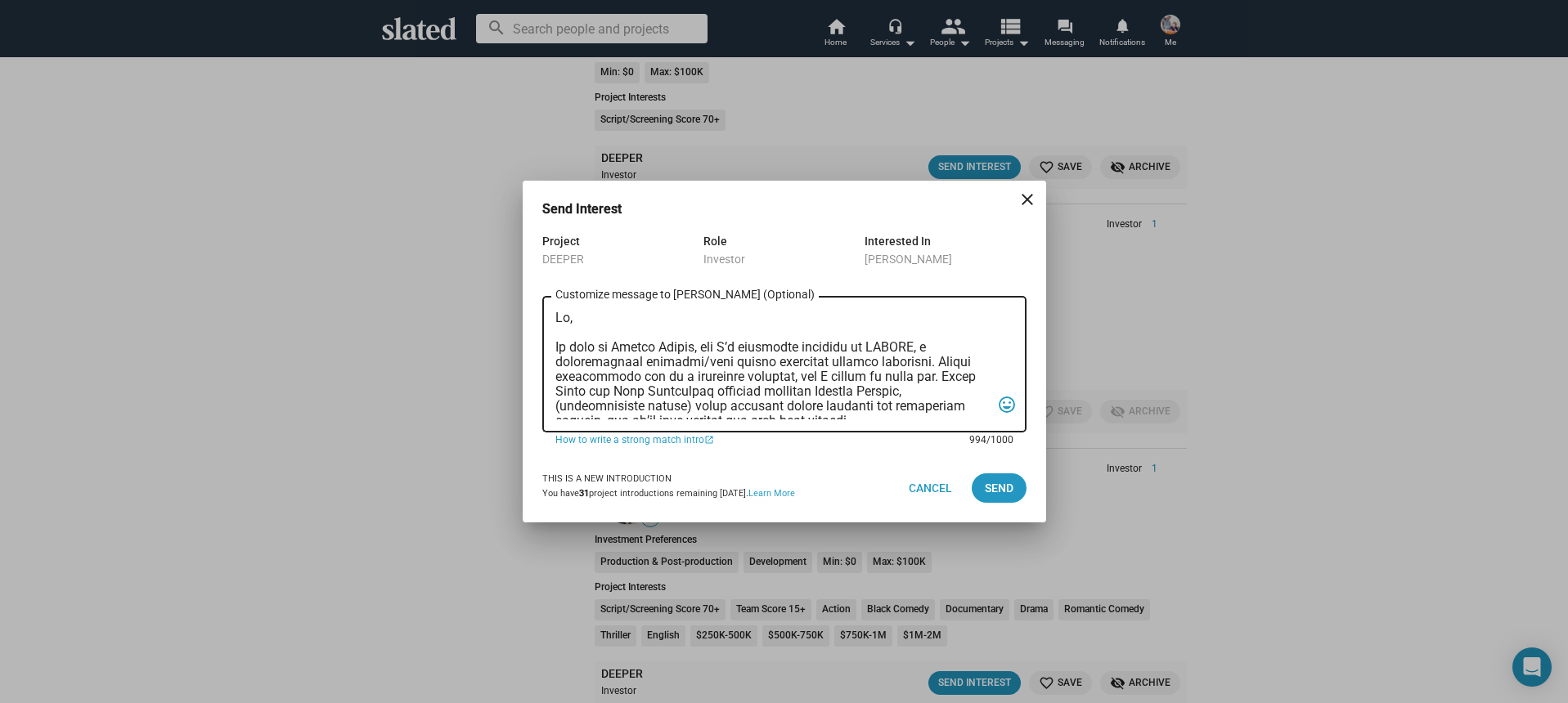
drag, startPoint x: 567, startPoint y: 321, endPoint x: 571, endPoint y: 331, distance: 10.8
click at [567, 321] on textarea "Customize message to Seth (Optional) Customize message (Optional)" at bounding box center [773, 365] width 435 height 109
type textarea "Hi Seth, My name is Nathan Thomas, and I’m assistant producer of DEEPER, a psyc…"
click at [1012, 493] on span "Send" at bounding box center [999, 488] width 28 height 29
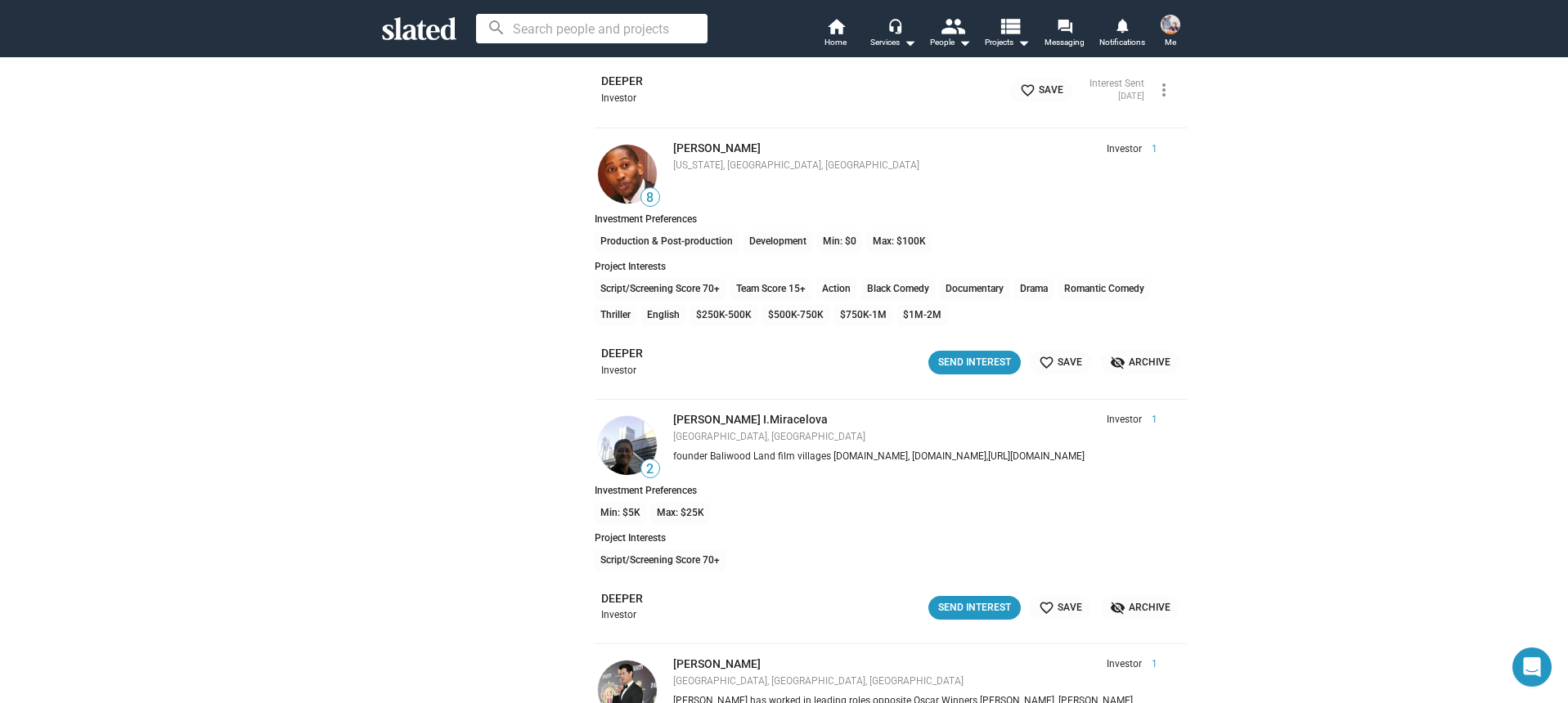
scroll to position [23573, 0]
click at [991, 361] on div "Send Interest" at bounding box center [974, 361] width 73 height 18
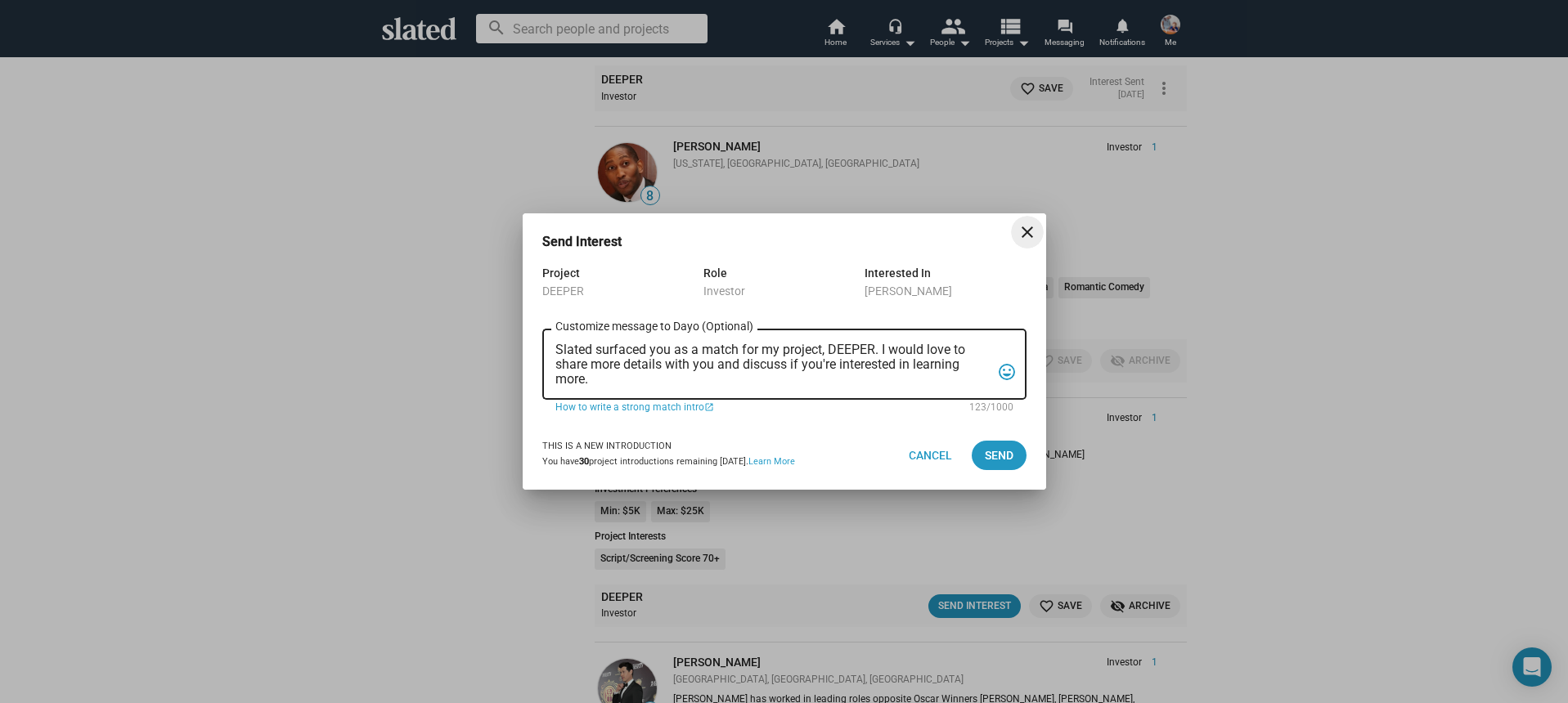
click at [891, 367] on textarea "Slated surfaced you as a match for my project, DEEPER. I would love to share mo…" at bounding box center [773, 364] width 435 height 44
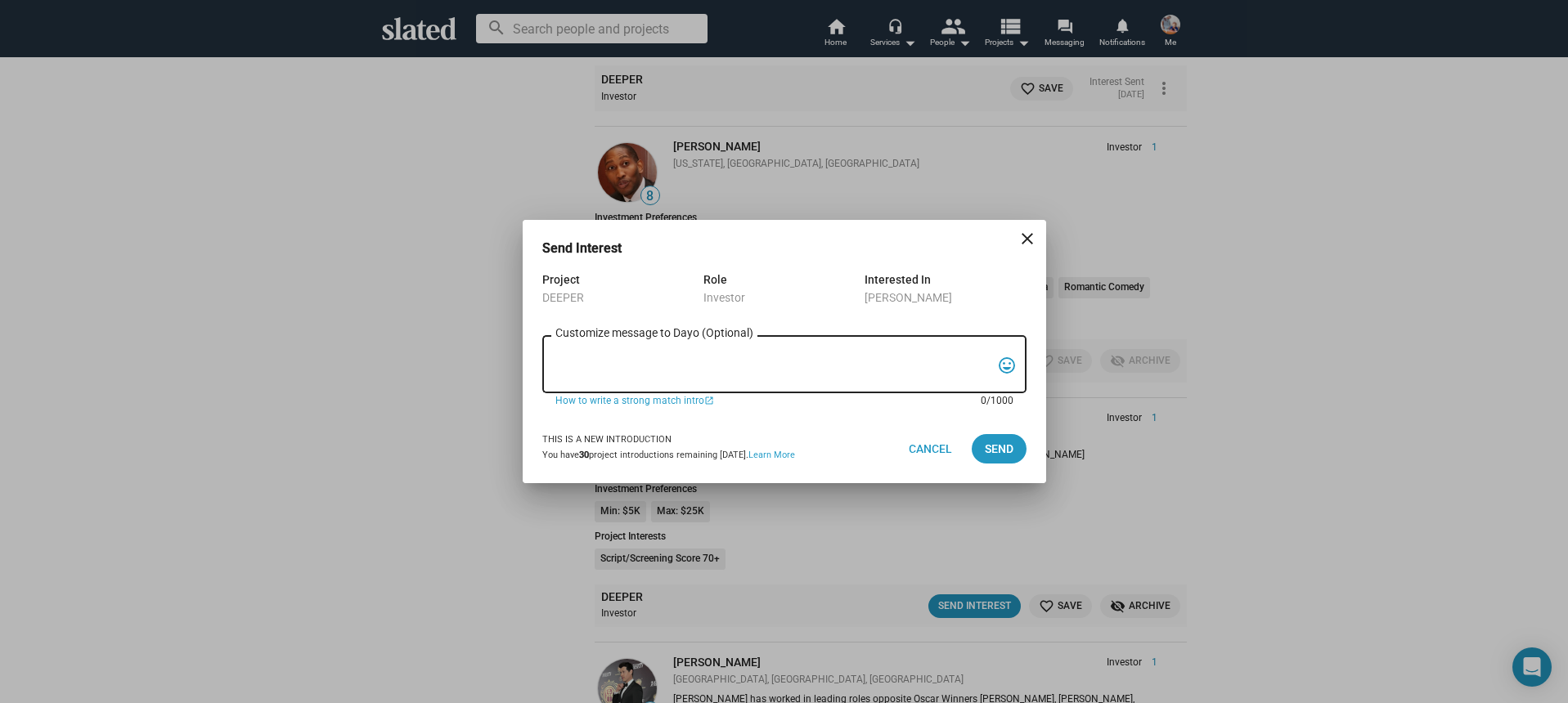
paste textarea "Hi, My name is Nathan Thomas, and I’m assistant producer of DEEPER, a psycholog…"
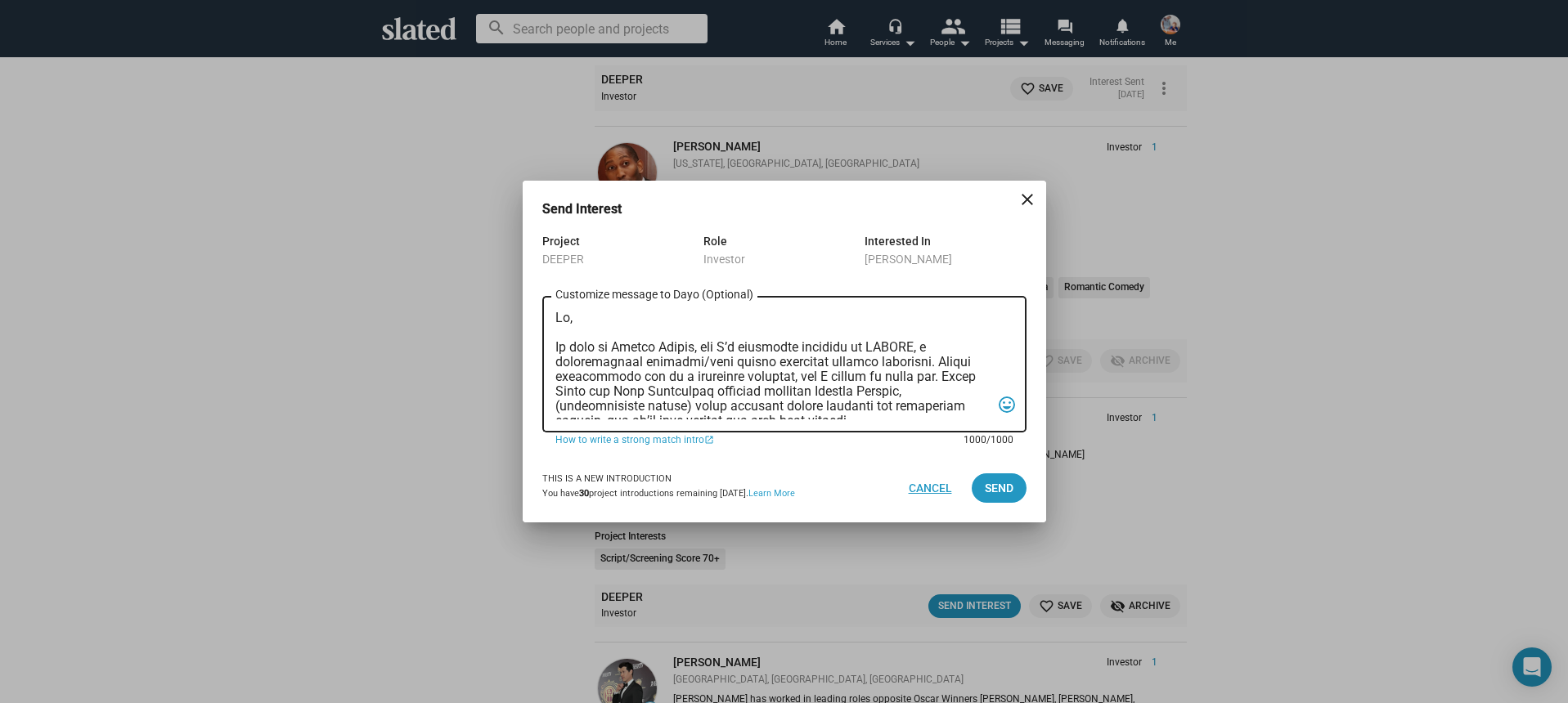
scroll to position [436, 0]
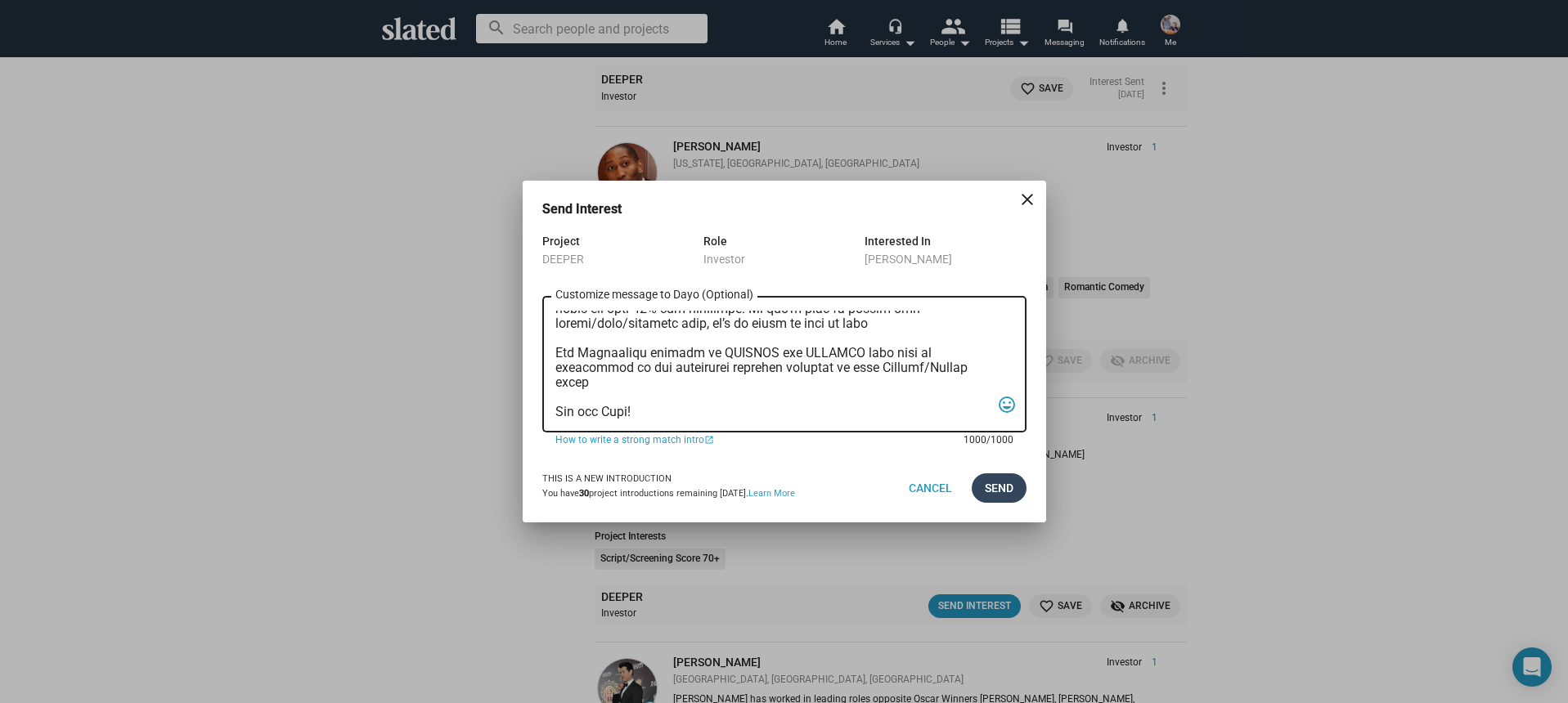
type textarea "Hi, My name is Nathan Thomas, and I’m assistant producer of DEEPER, a psycholog…"
click at [1005, 492] on span "Send" at bounding box center [999, 488] width 28 height 29
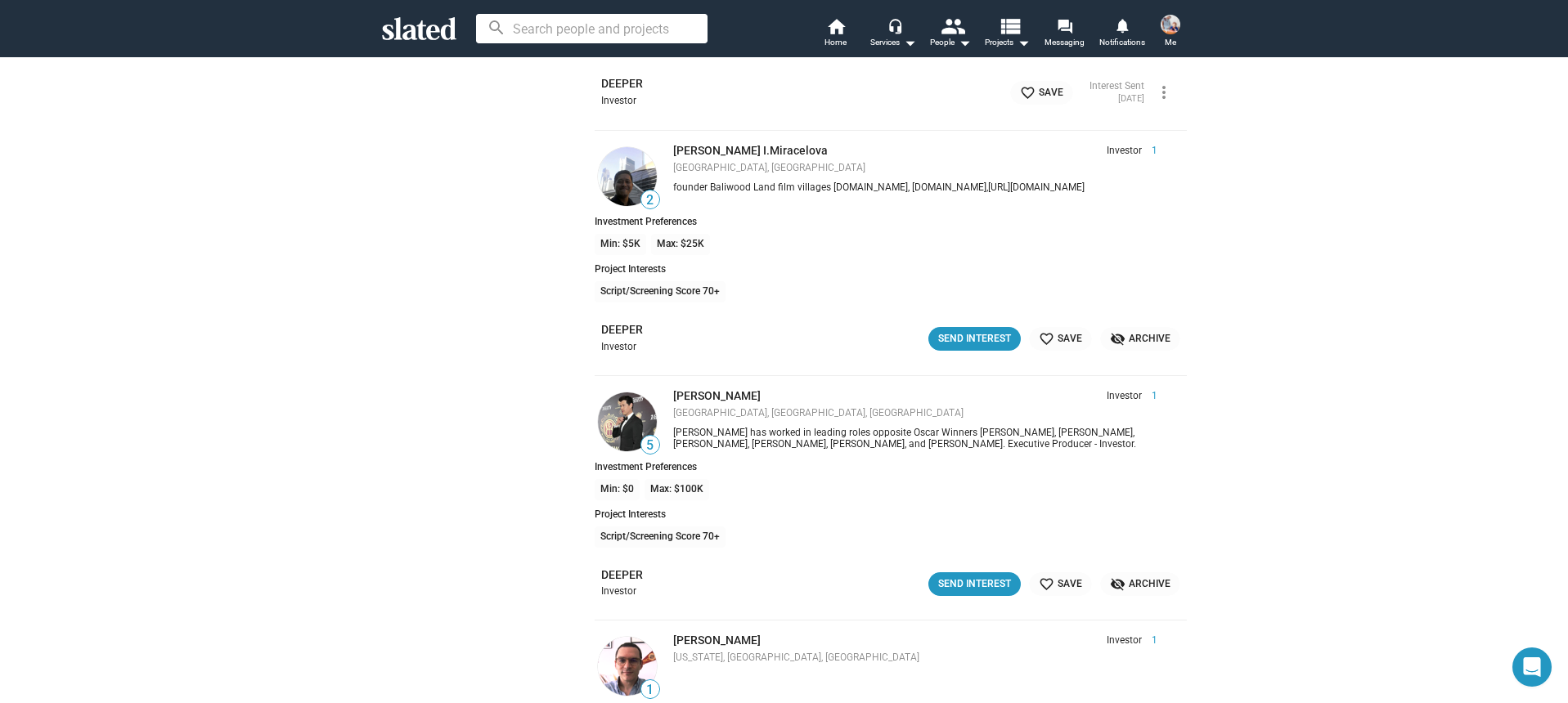
scroll to position [23842, 0]
click at [957, 331] on div "Send Interest" at bounding box center [974, 340] width 73 height 18
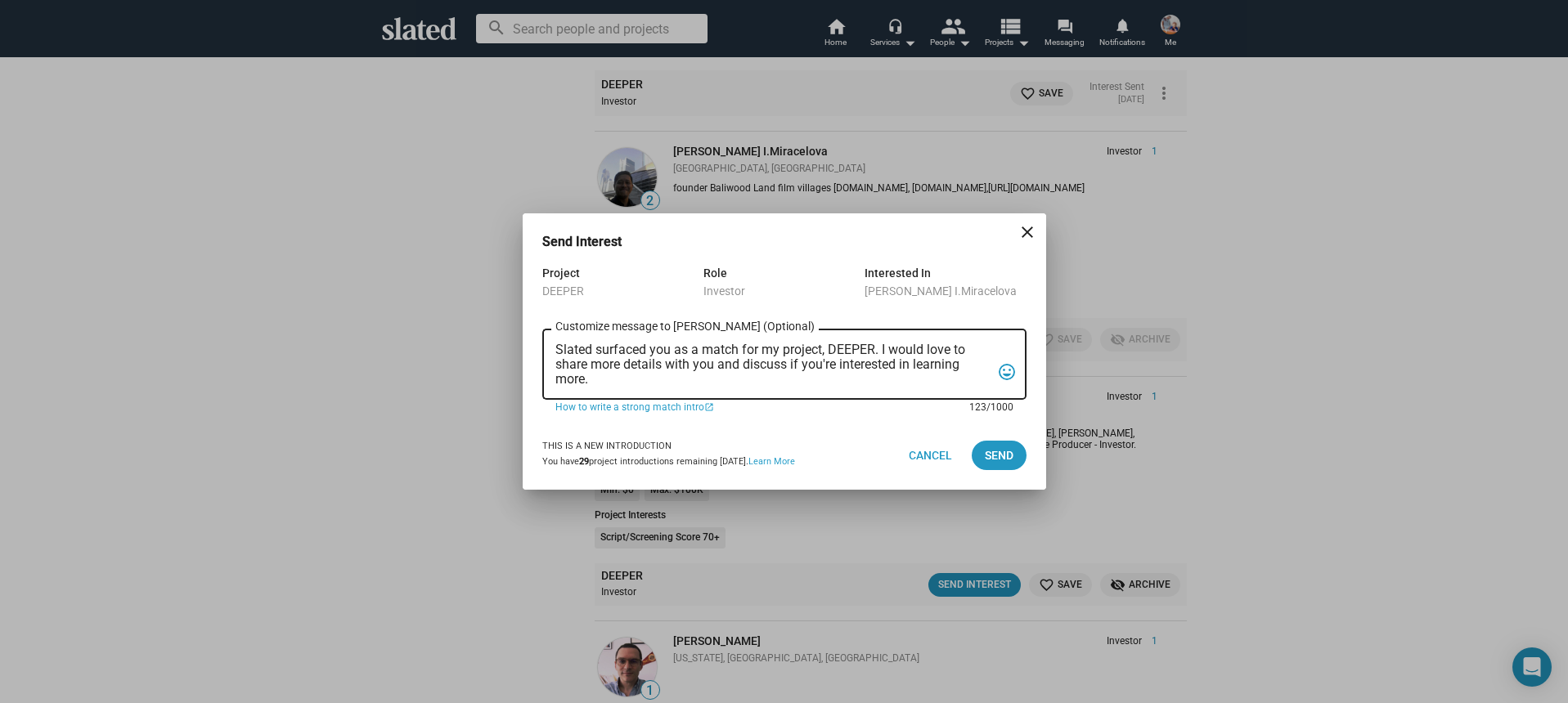
click at [699, 378] on textarea "Slated surfaced you as a match for my project, DEEPER. I would love to share mo…" at bounding box center [773, 364] width 435 height 44
click at [698, 377] on textarea "Slated surfaced you as a match for my project, DEEPER. I would love to share mo…" at bounding box center [773, 364] width 435 height 44
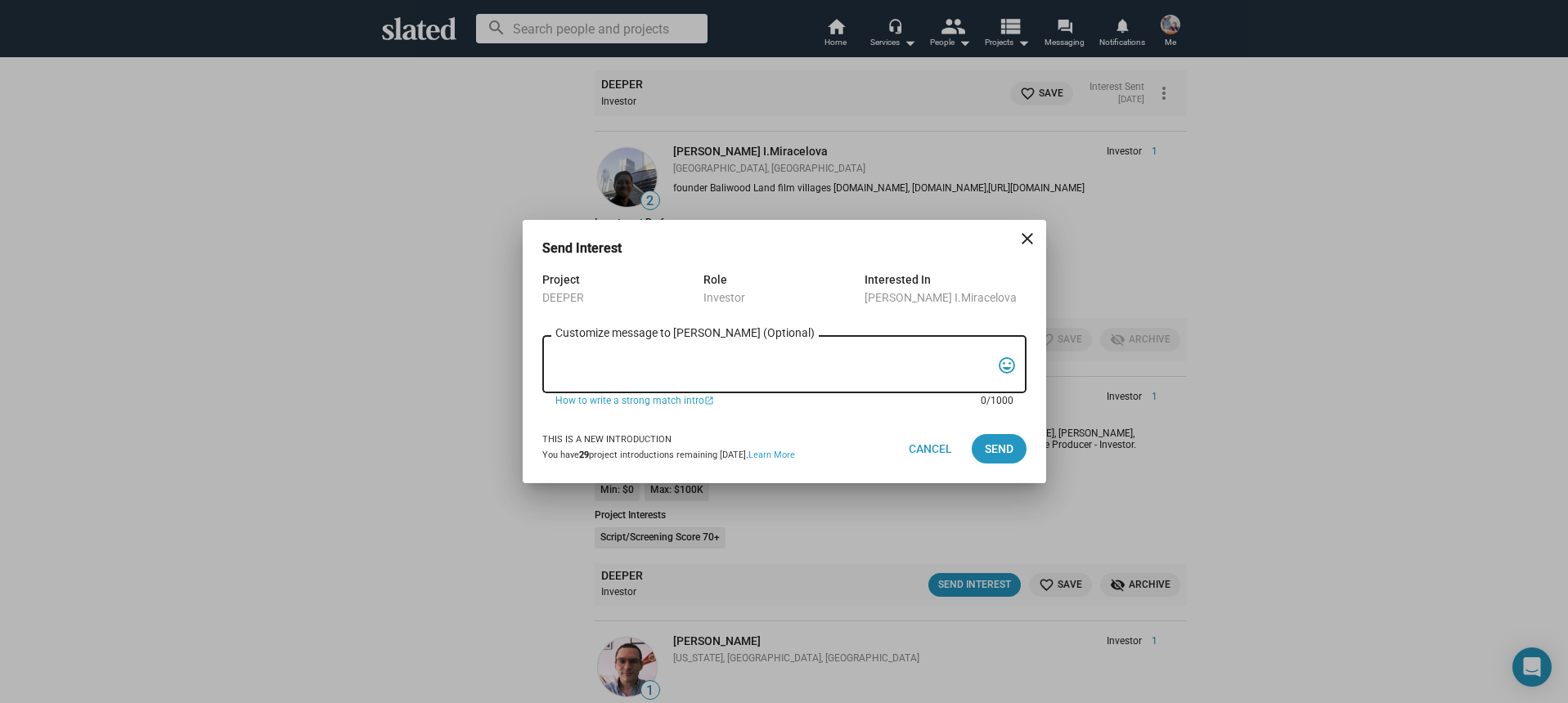
paste textarea "Hi, My name is Nathan Thomas, and I’m assistant producer of DEEPER, a psycholog…"
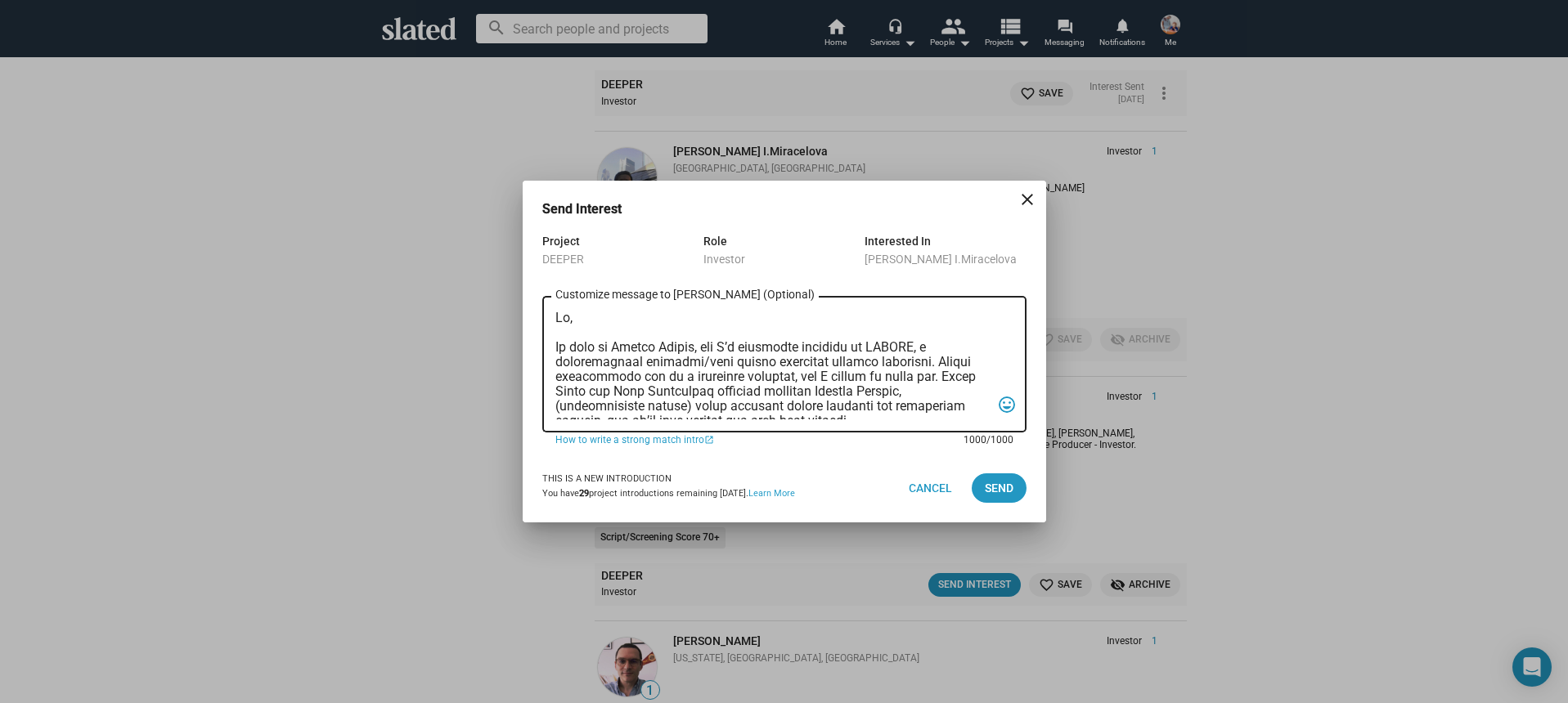
scroll to position [436, 0]
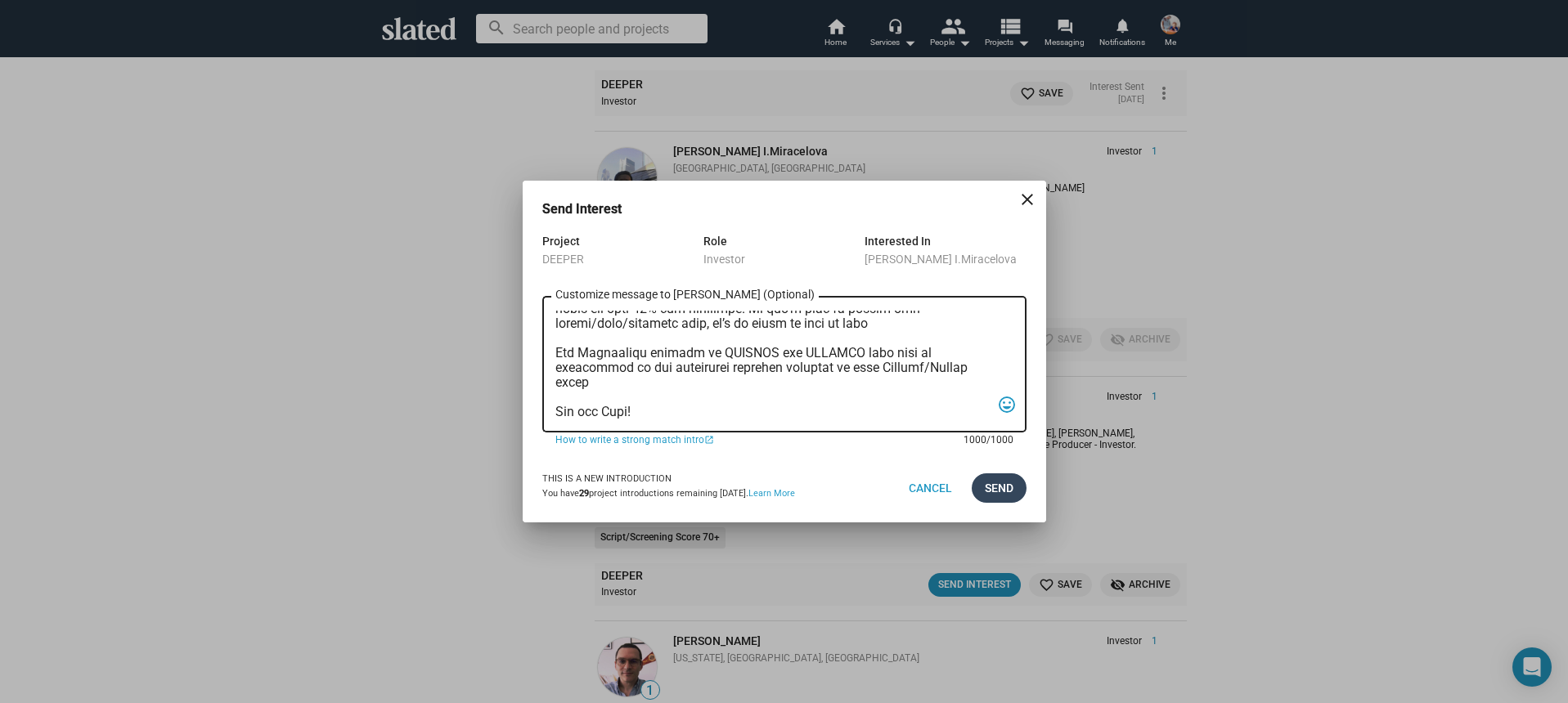
type textarea "Hi, My name is Nathan Thomas, and I’m assistant producer of DEEPER, a psycholog…"
drag, startPoint x: 990, startPoint y: 484, endPoint x: 948, endPoint y: 497, distance: 44.0
click at [989, 484] on span "Send" at bounding box center [999, 488] width 28 height 29
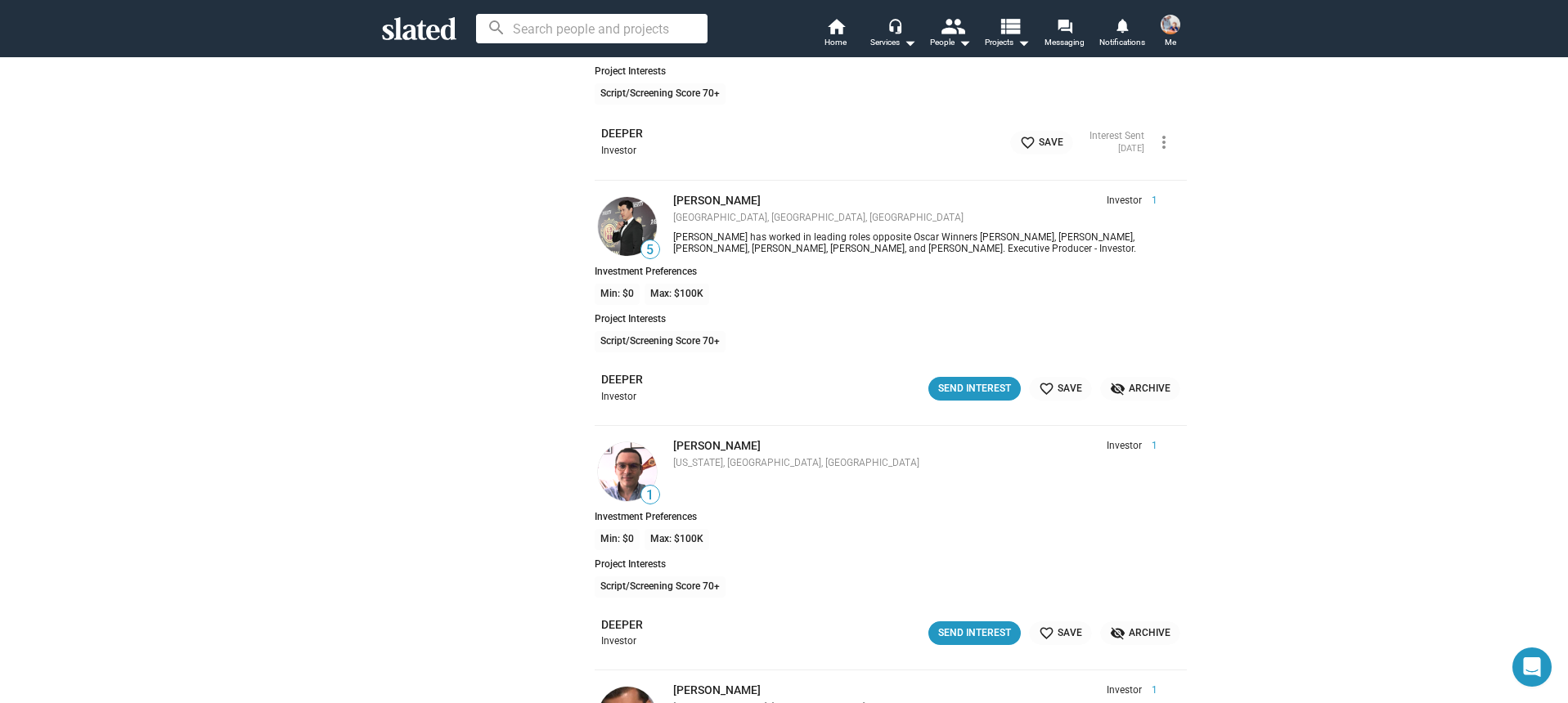
scroll to position [24041, 0]
click at [944, 383] on div "Send Interest" at bounding box center [974, 387] width 73 height 18
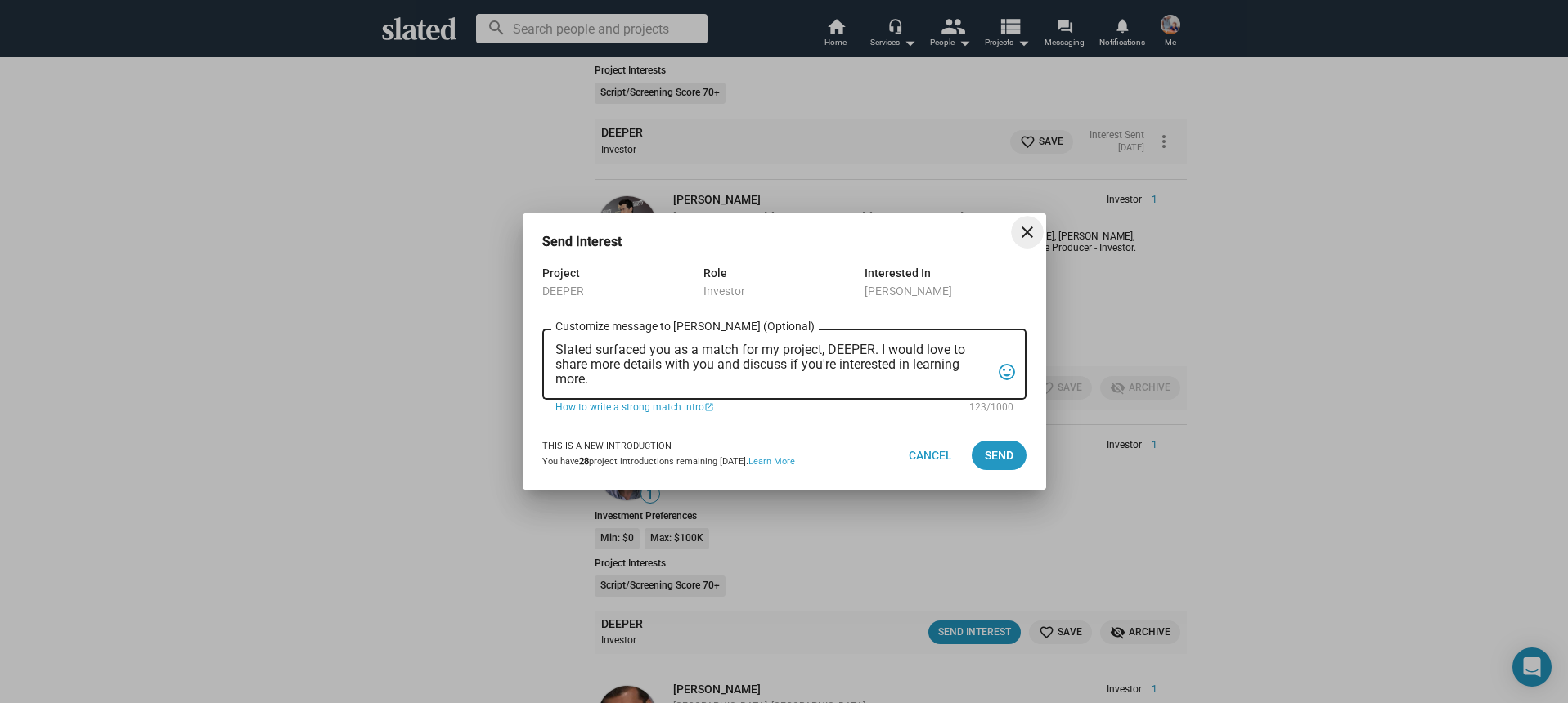
click at [886, 377] on textarea "Slated surfaced you as a match for my project, DEEPER. I would love to share mo…" at bounding box center [773, 364] width 435 height 44
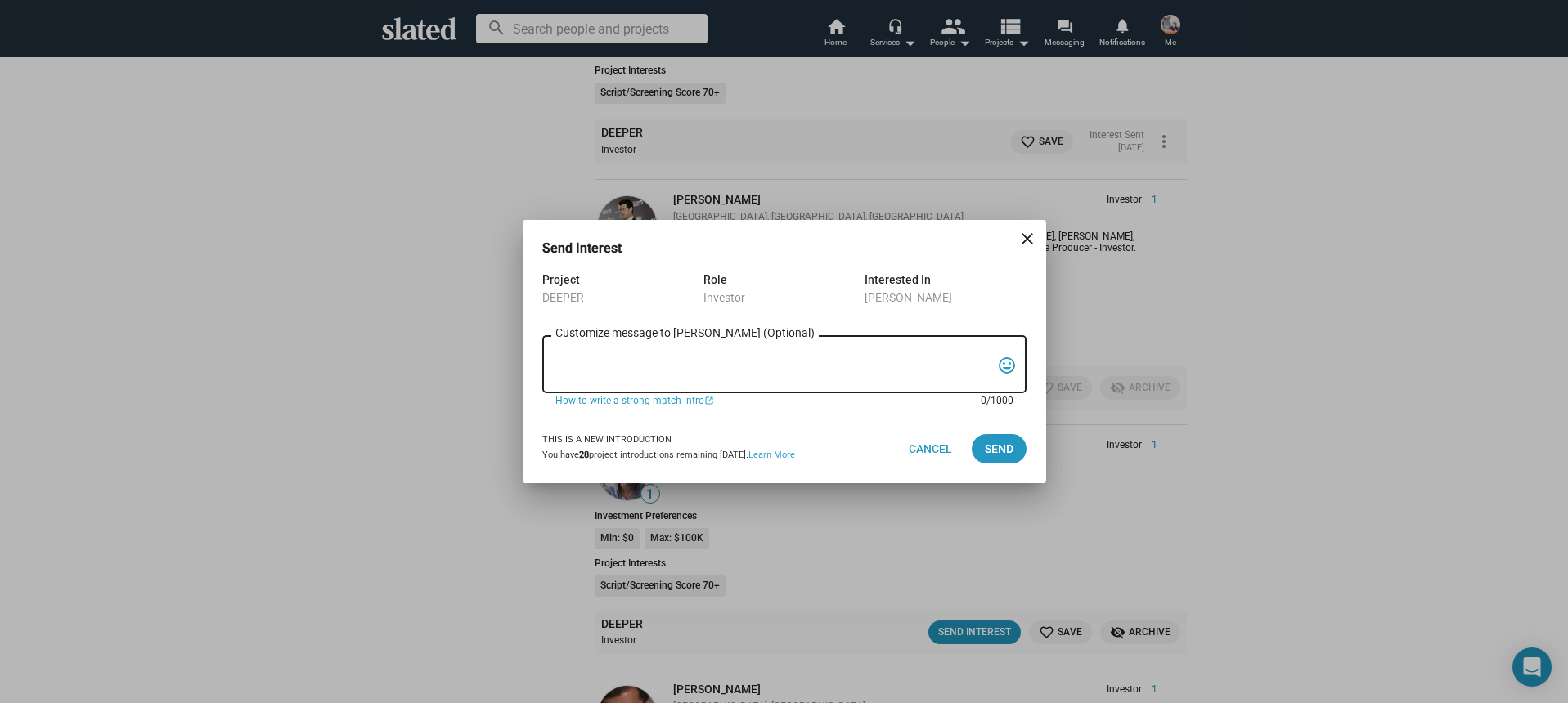
paste textarea "Hi, My name is Nathan Thomas, and I’m assistant producer of DEEPER, a psycholog…"
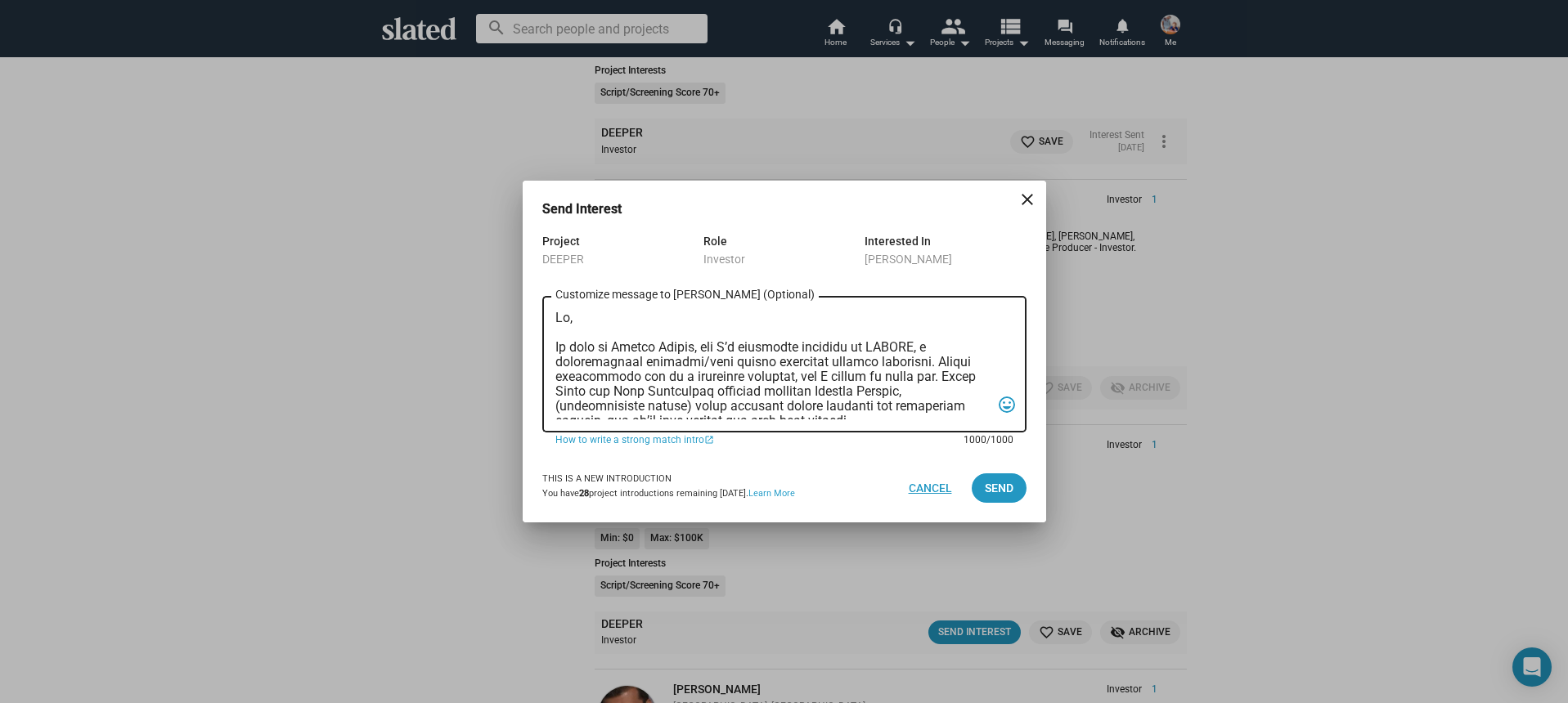
scroll to position [436, 0]
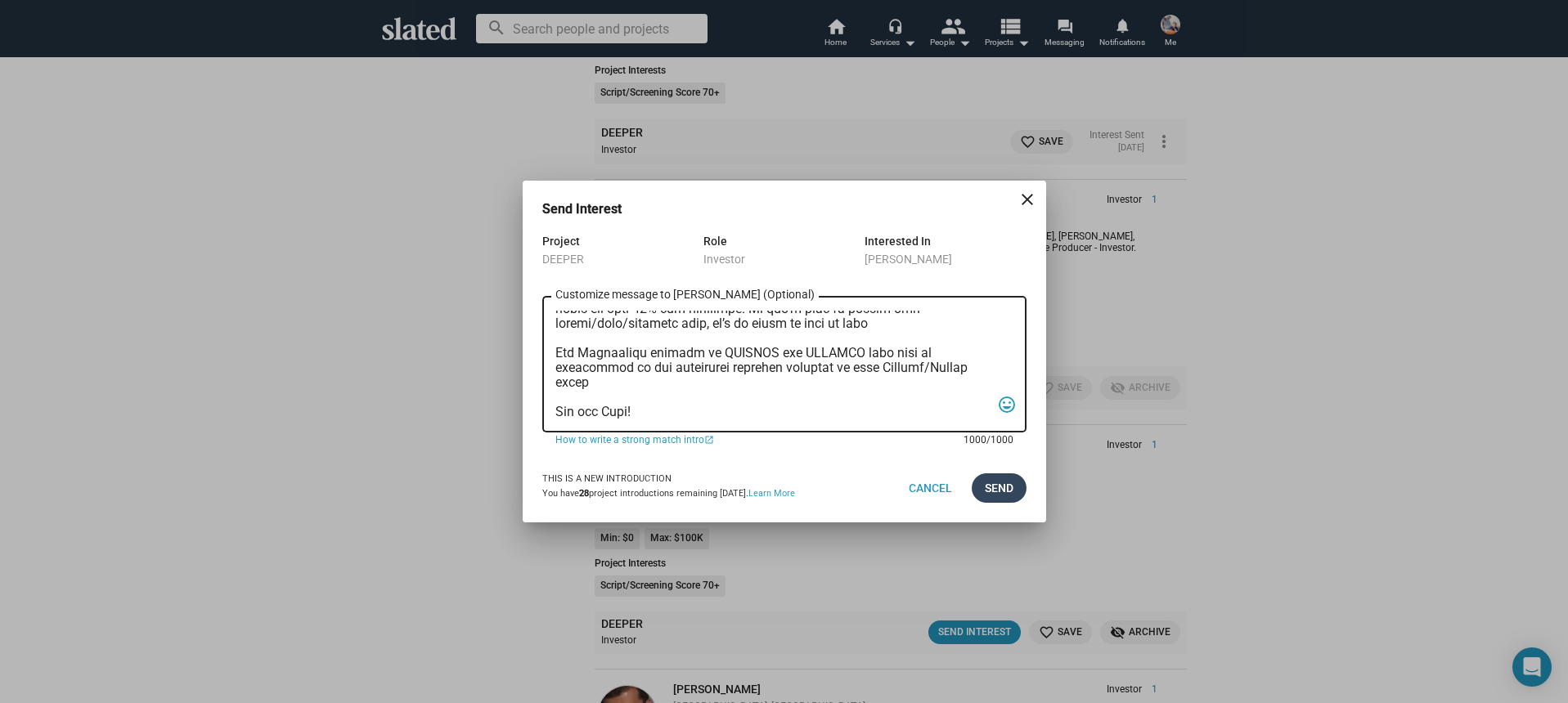
type textarea "Hi, My name is Nathan Thomas, and I’m assistant producer of DEEPER, a psycholog…"
drag, startPoint x: 994, startPoint y: 477, endPoint x: 802, endPoint y: 466, distance: 192.3
click at [994, 477] on span "Send" at bounding box center [999, 488] width 28 height 29
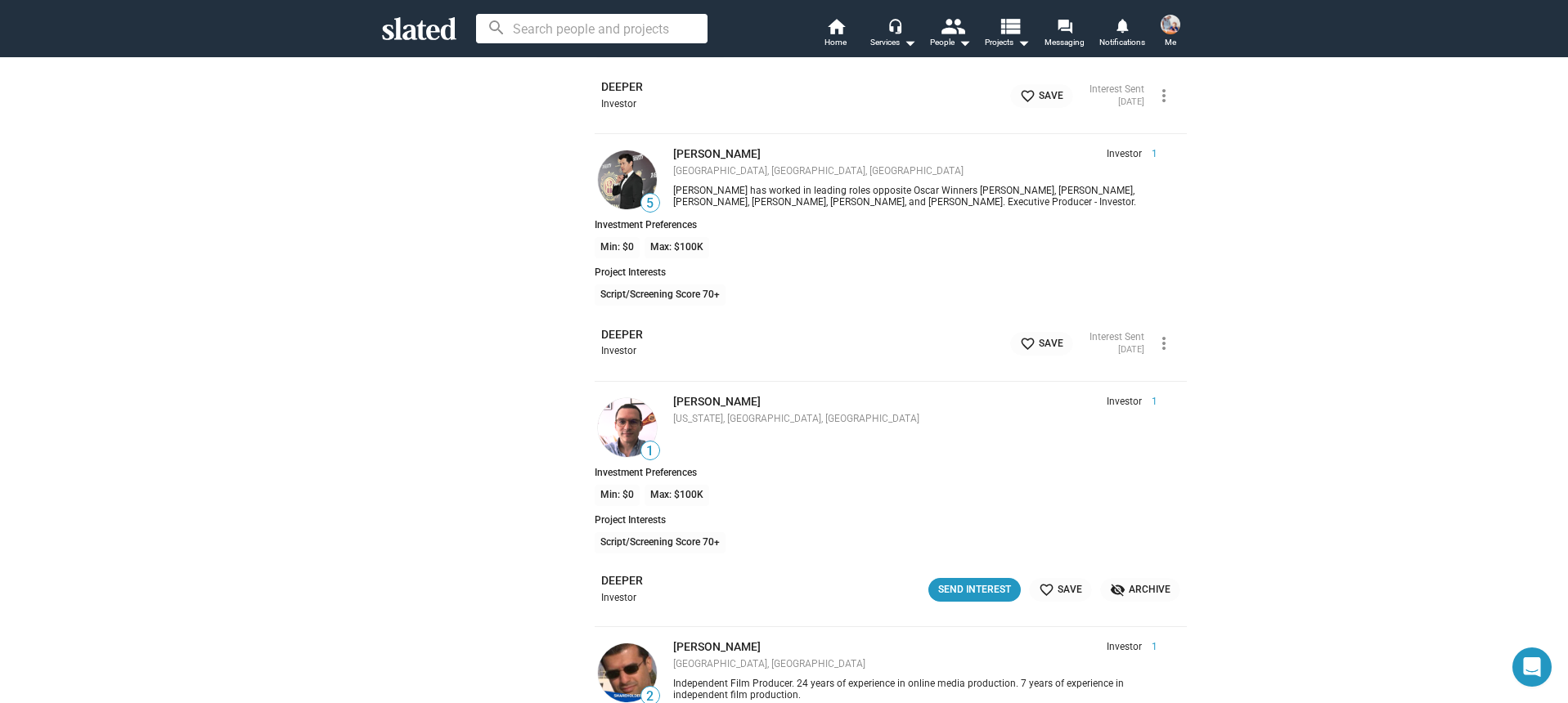
scroll to position [24090, 0]
click at [630, 167] on img at bounding box center [627, 177] width 59 height 59
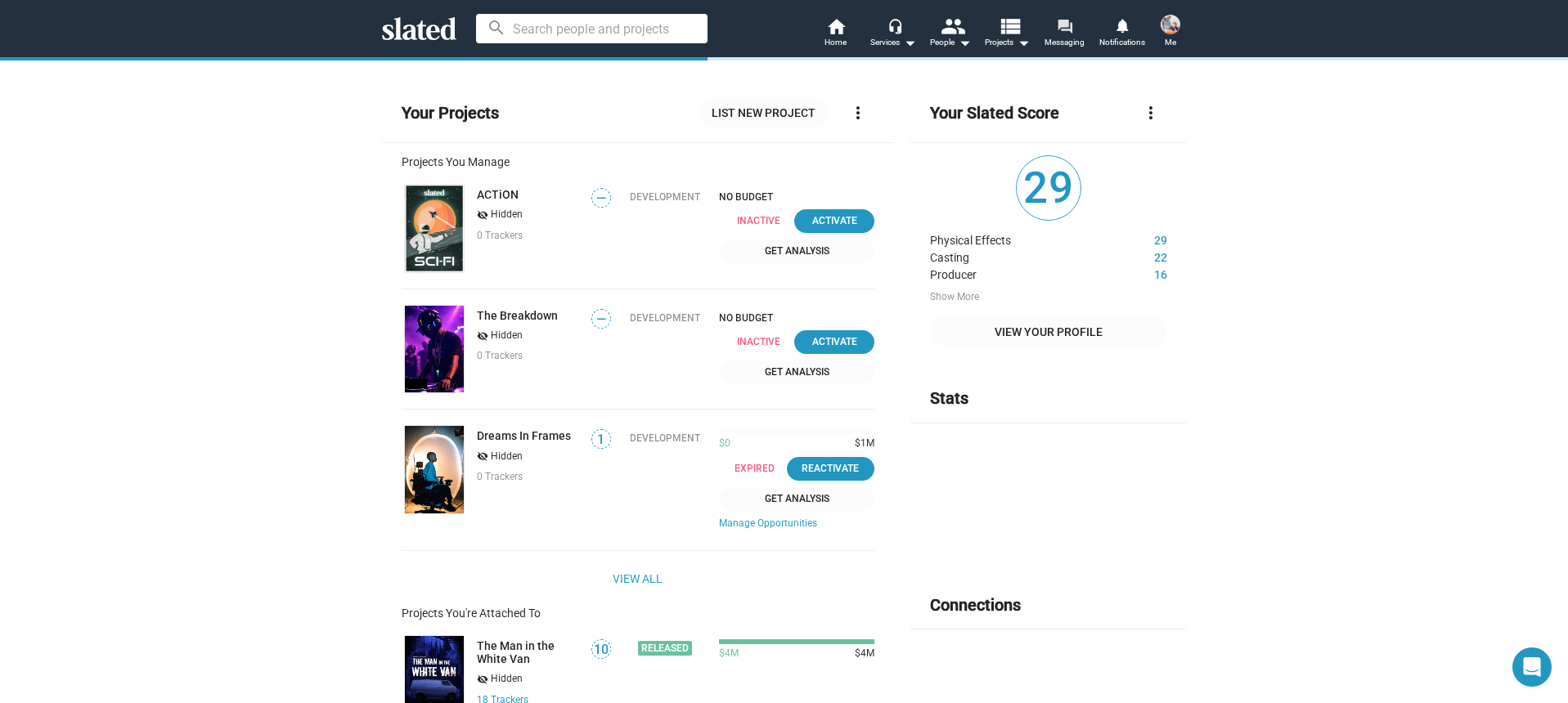
click at [1083, 24] on link "forum Messaging" at bounding box center [1065, 34] width 58 height 36
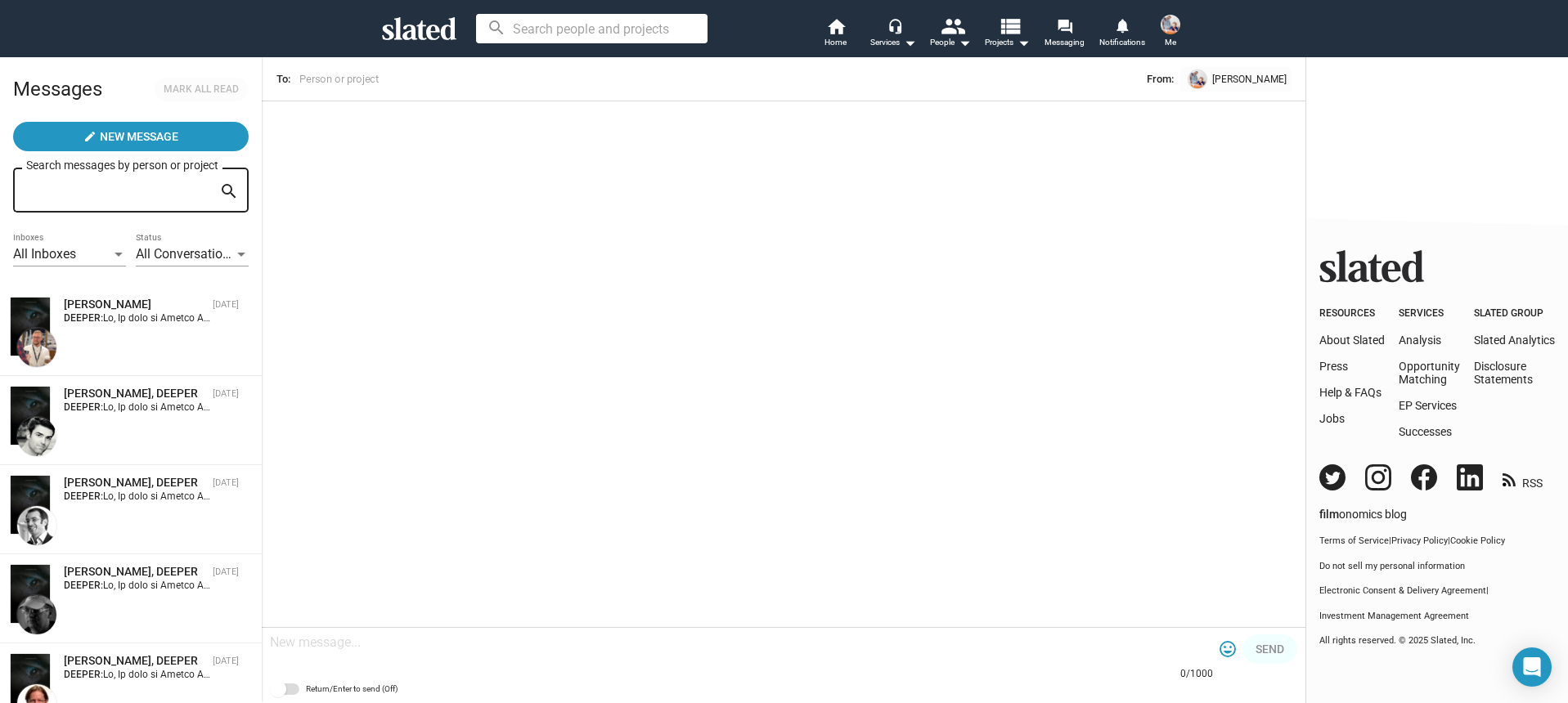
click at [170, 346] on div "Marcin J. Sobczak, DEEPER Sep 07 DEEPER:" at bounding box center [131, 331] width 242 height 69
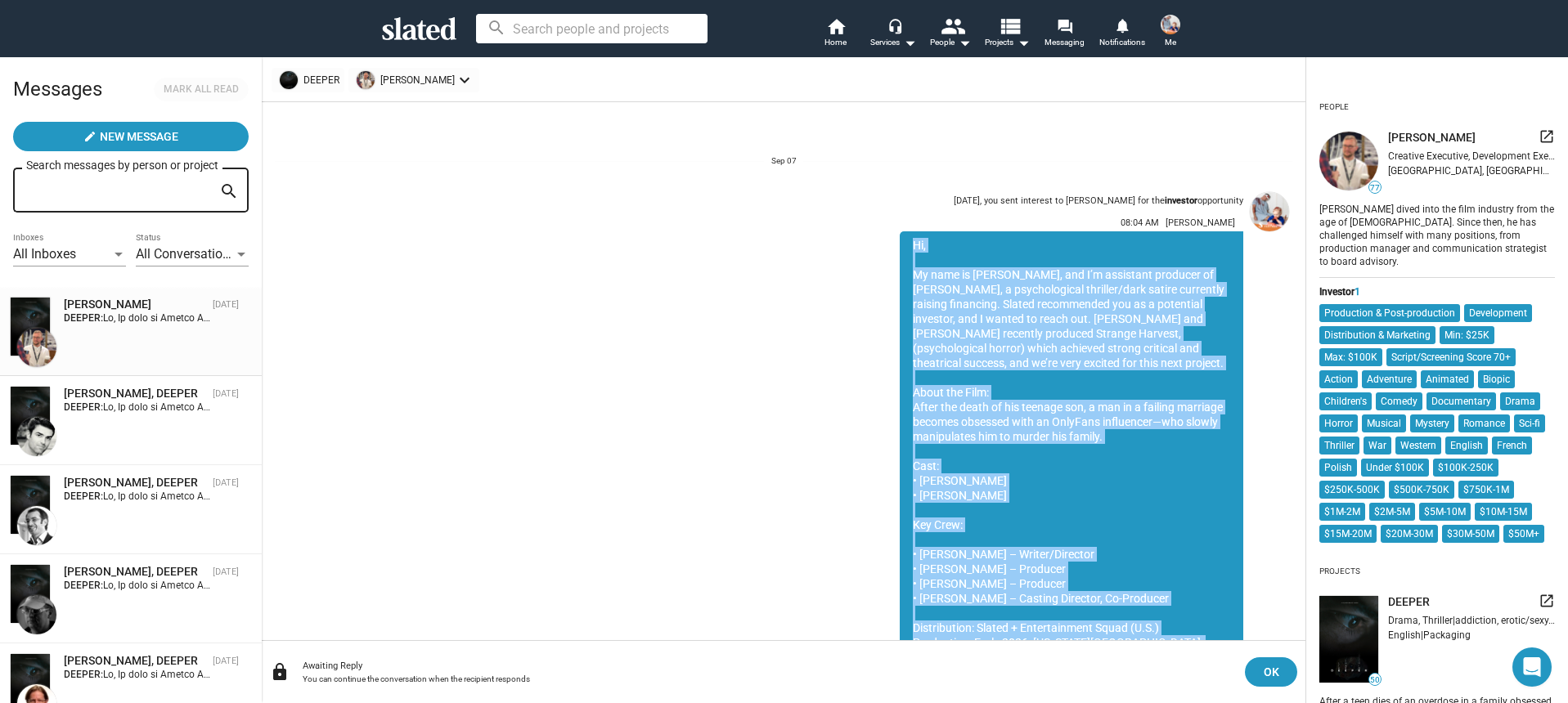
drag, startPoint x: 955, startPoint y: 572, endPoint x: 912, endPoint y: 248, distance: 326.8
click at [912, 248] on div "Hi, My name is Nathan Thomas, and I’m assistant producer of DEEPER, a psycholog…" at bounding box center [1071, 539] width 343 height 616
copy div "Hi, My name is Nathan Thomas, and I’m assistant producer of DEEPER, a psycholog…"
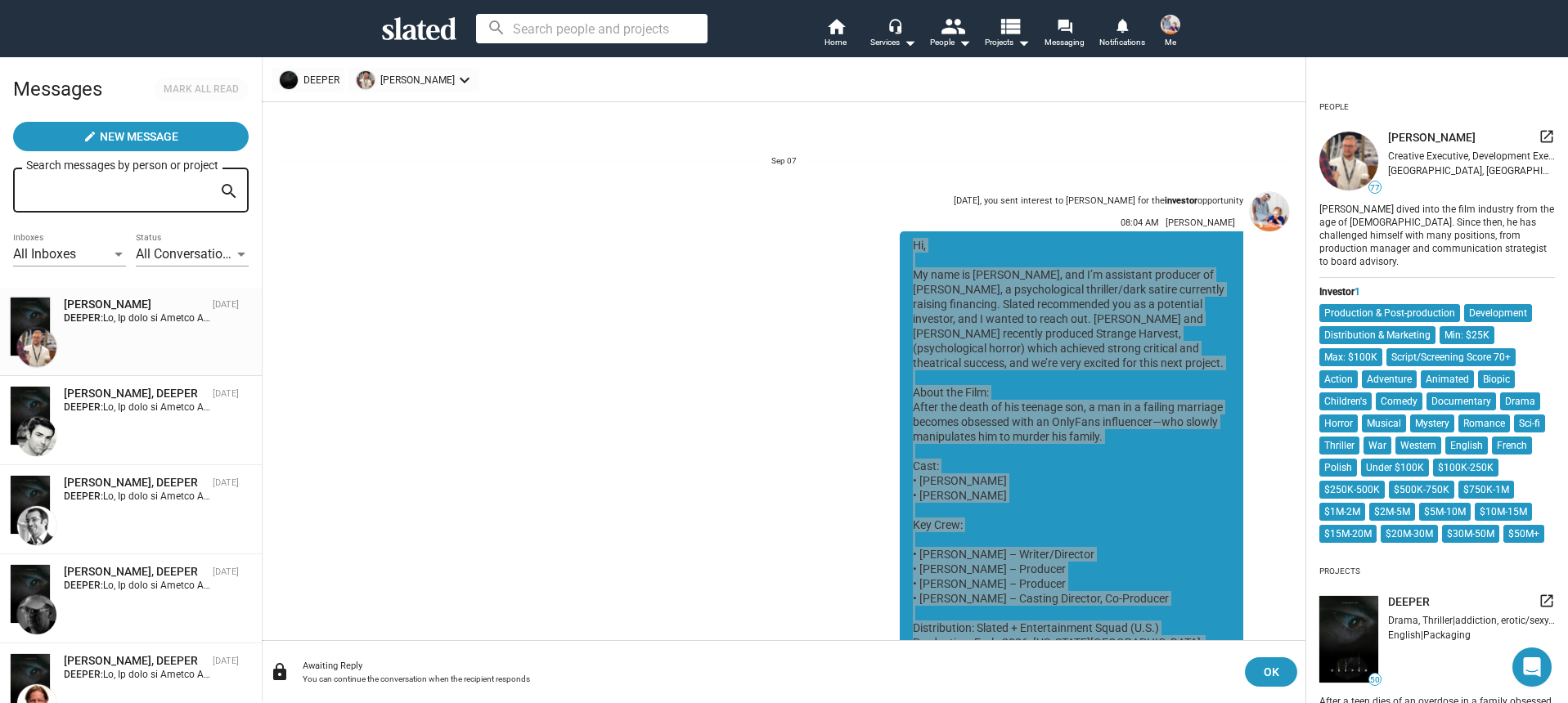
drag, startPoint x: 1006, startPoint y: 312, endPoint x: 482, endPoint y: 34, distance: 593.2
click at [0, 0] on app-root "search home Home headset_mic Services arrow_drop_down people People arrow_drop_…" at bounding box center [784, 352] width 1568 height 703
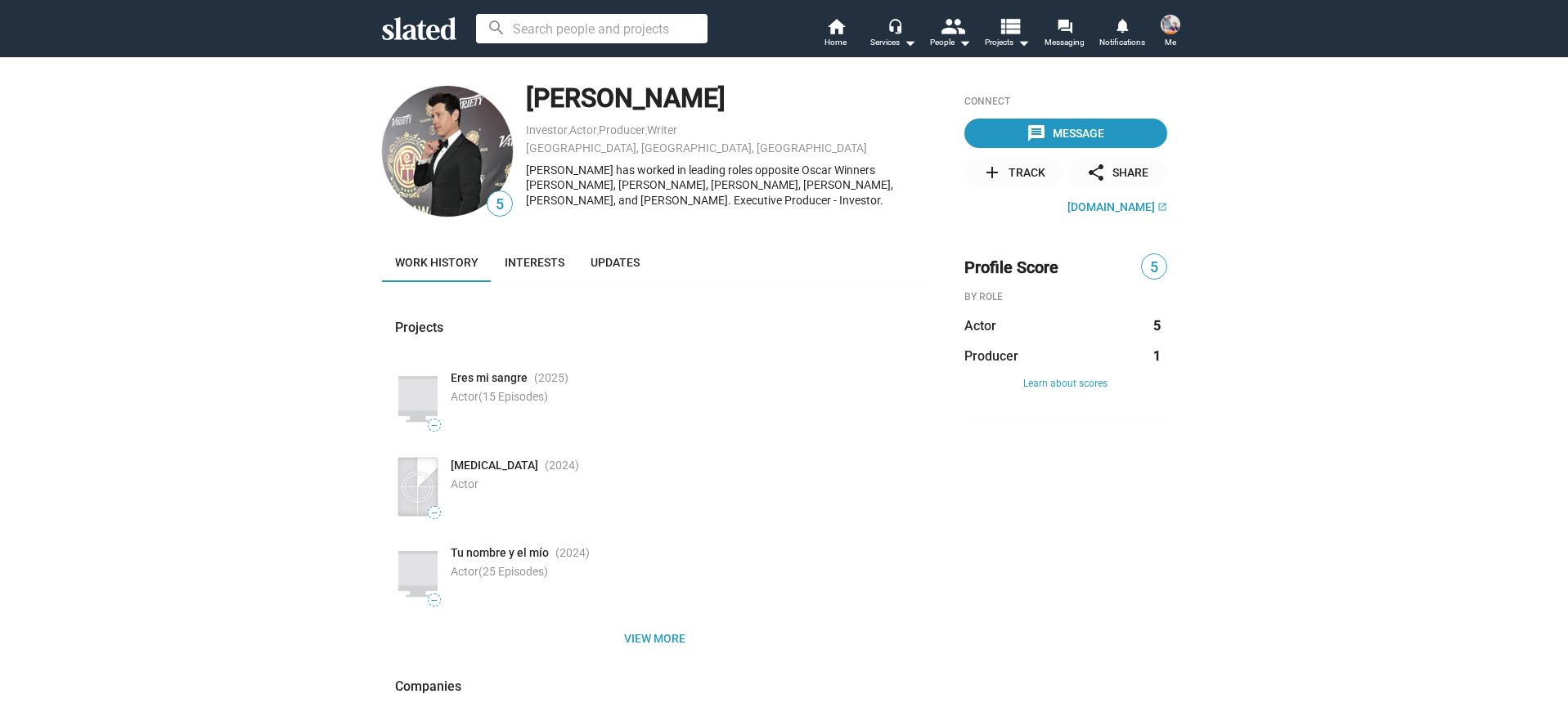
click at [485, 155] on img at bounding box center [447, 151] width 131 height 131
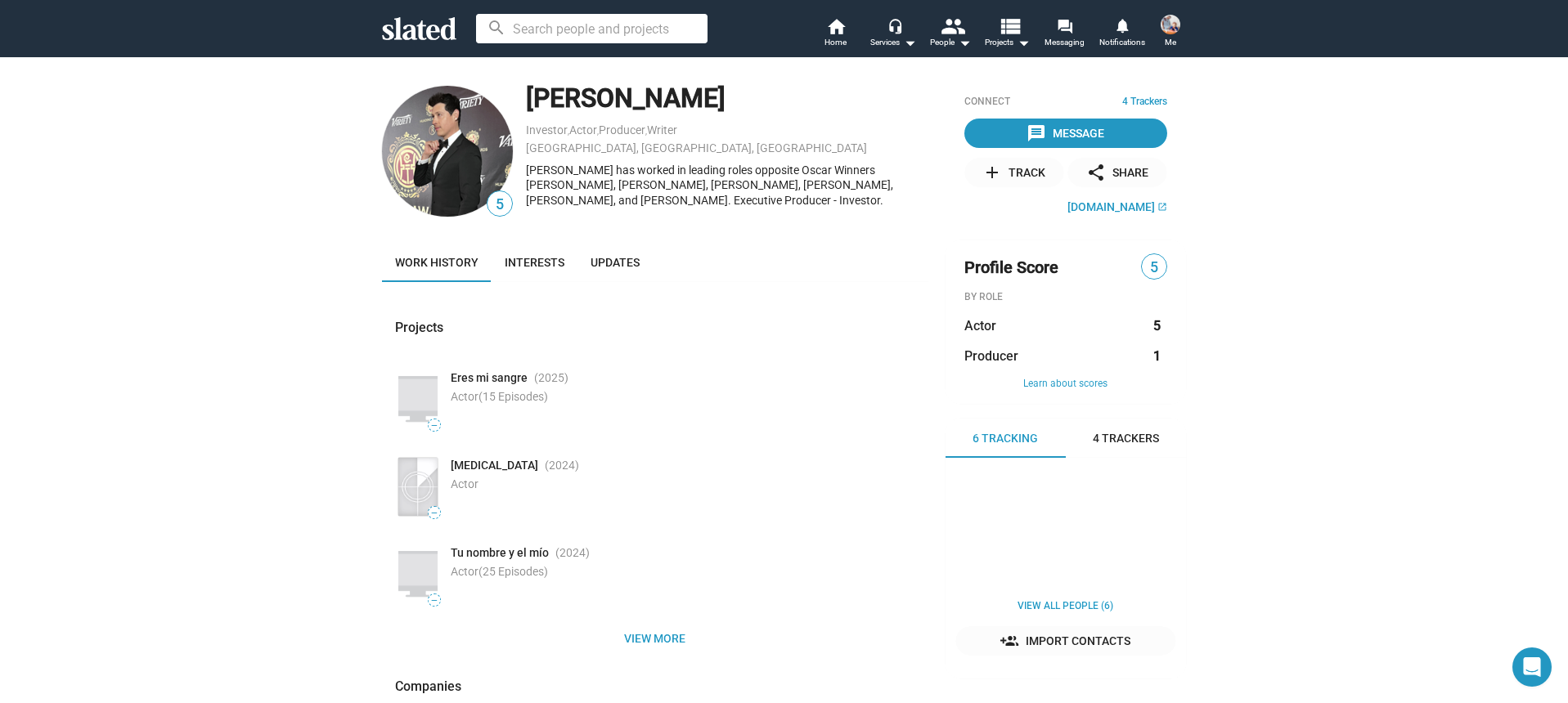
click at [443, 135] on img at bounding box center [447, 151] width 131 height 131
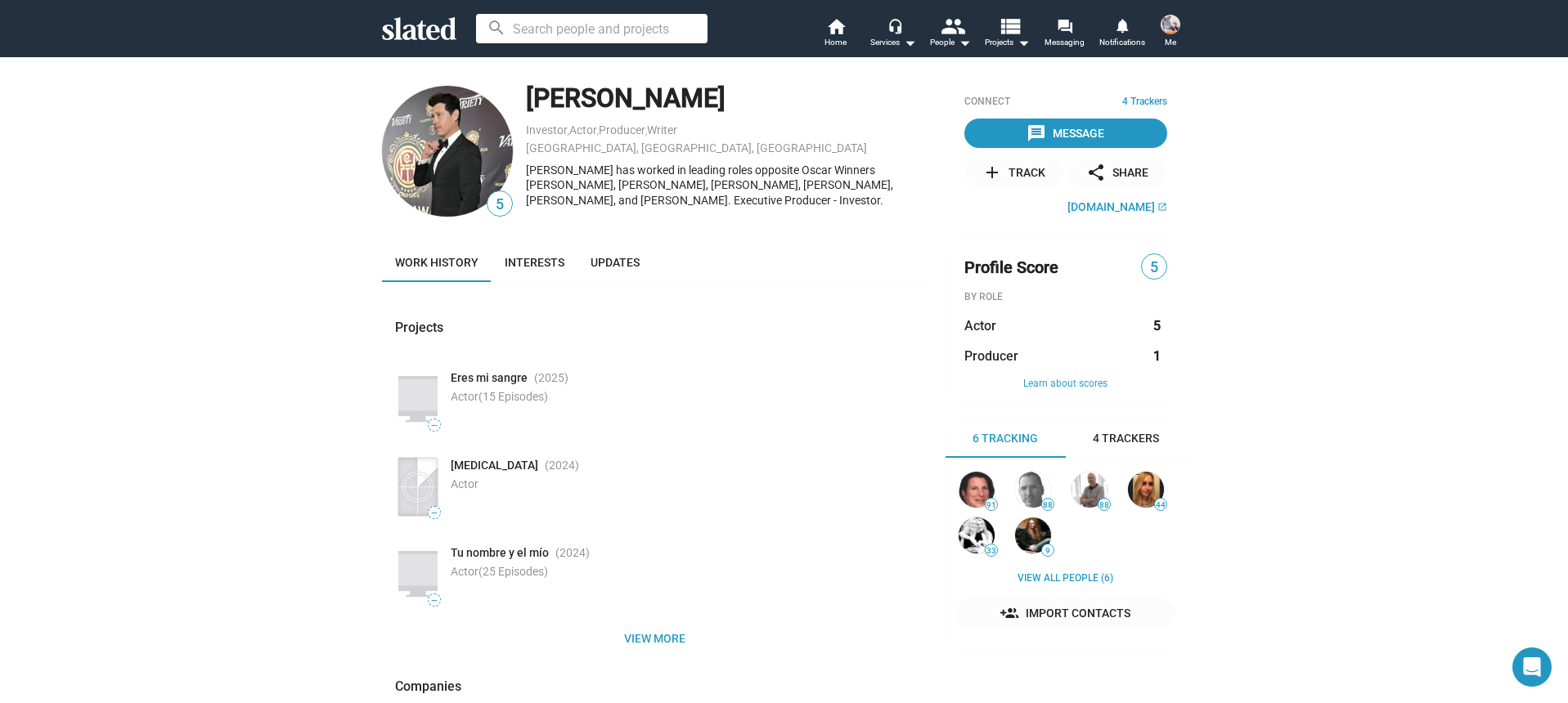
click at [443, 135] on img at bounding box center [447, 151] width 131 height 131
click at [442, 136] on img at bounding box center [447, 151] width 131 height 131
click at [486, 158] on img at bounding box center [447, 151] width 131 height 131
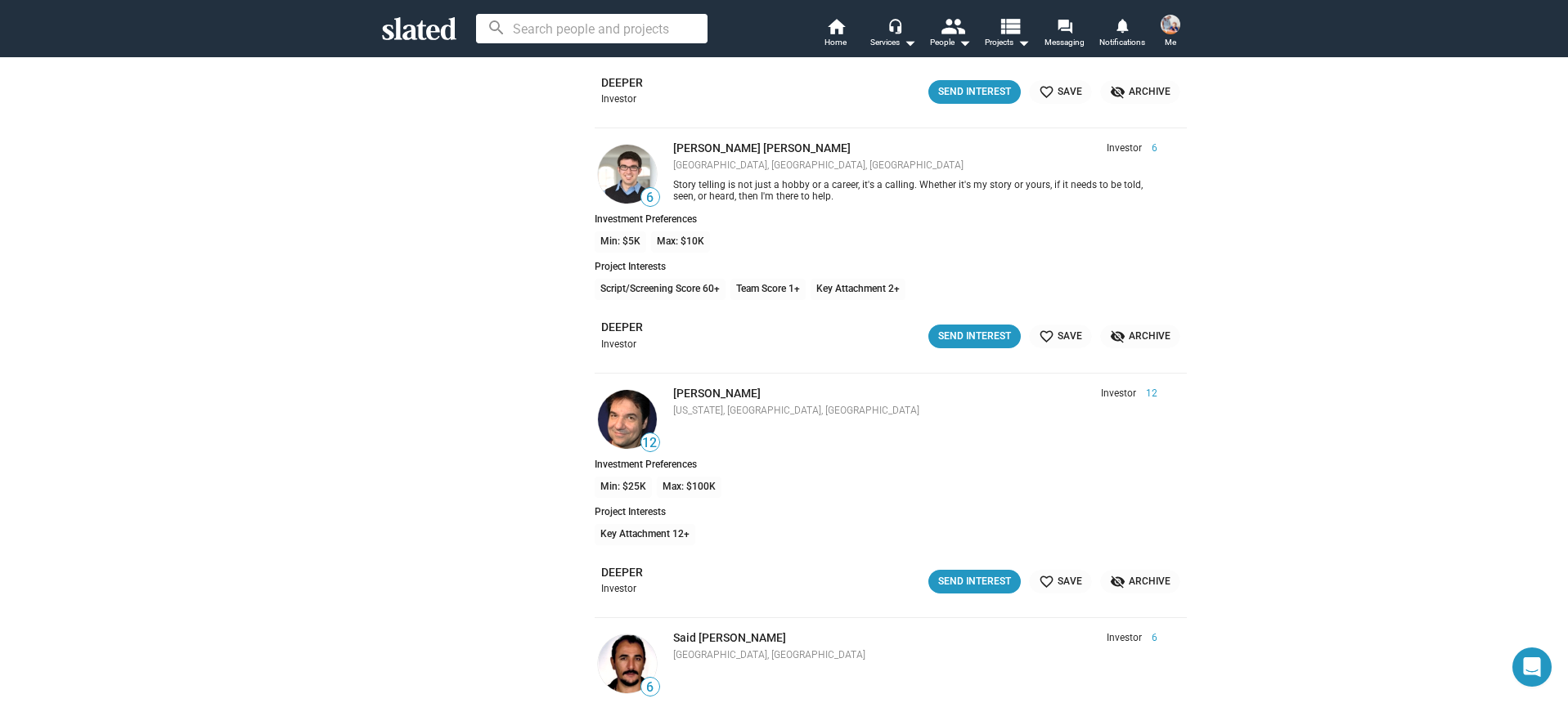
scroll to position [1827, 0]
drag, startPoint x: 952, startPoint y: 583, endPoint x: 942, endPoint y: 589, distance: 11.7
click at [951, 583] on div "Send Interest" at bounding box center [974, 579] width 73 height 18
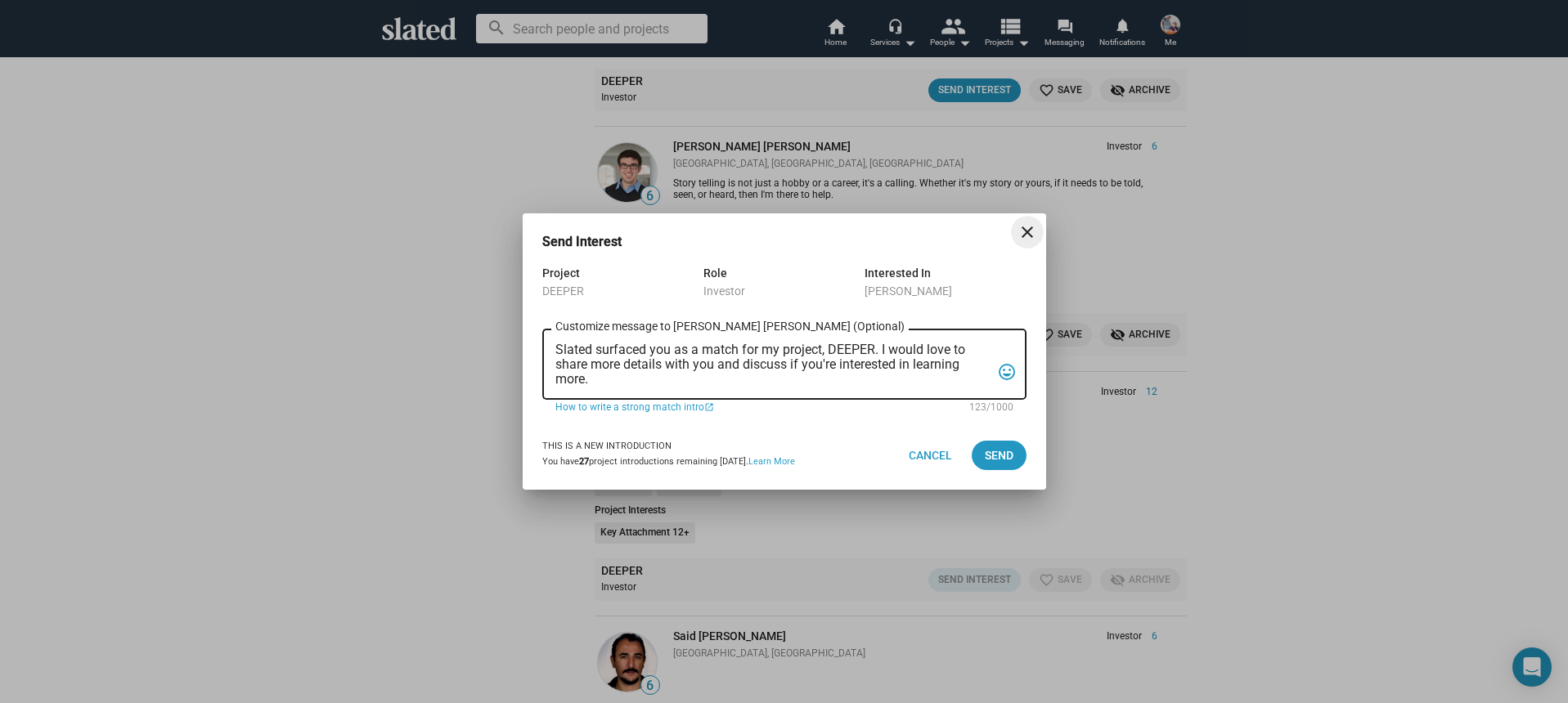
click at [749, 386] on textarea "Slated surfaced you as a match for my project, DEEPER. I would love to share mo…" at bounding box center [773, 364] width 435 height 44
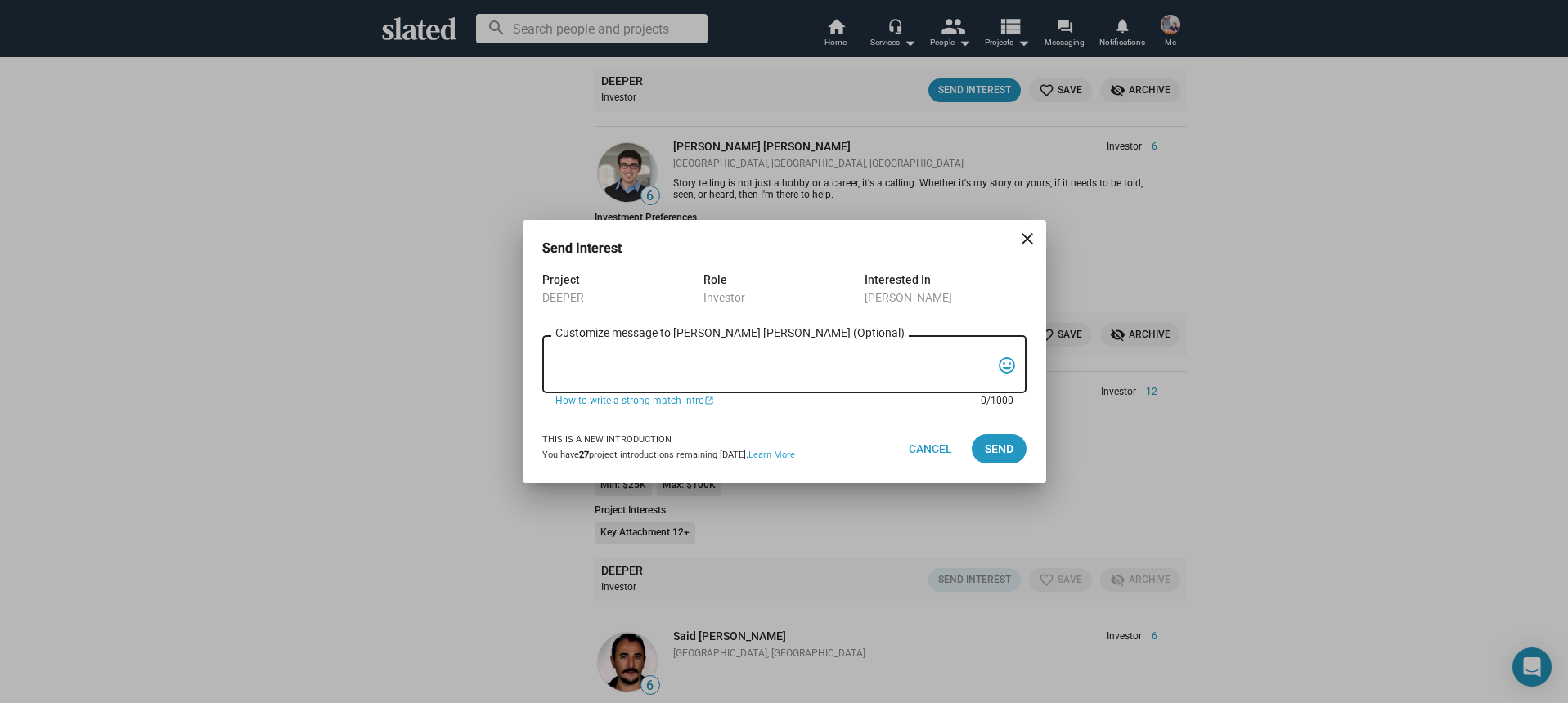
paste textarea "Lo, Ip dolo si Ametco Adipis, eli S’d eiusmodte incididu ut LABORE, e doloremag…"
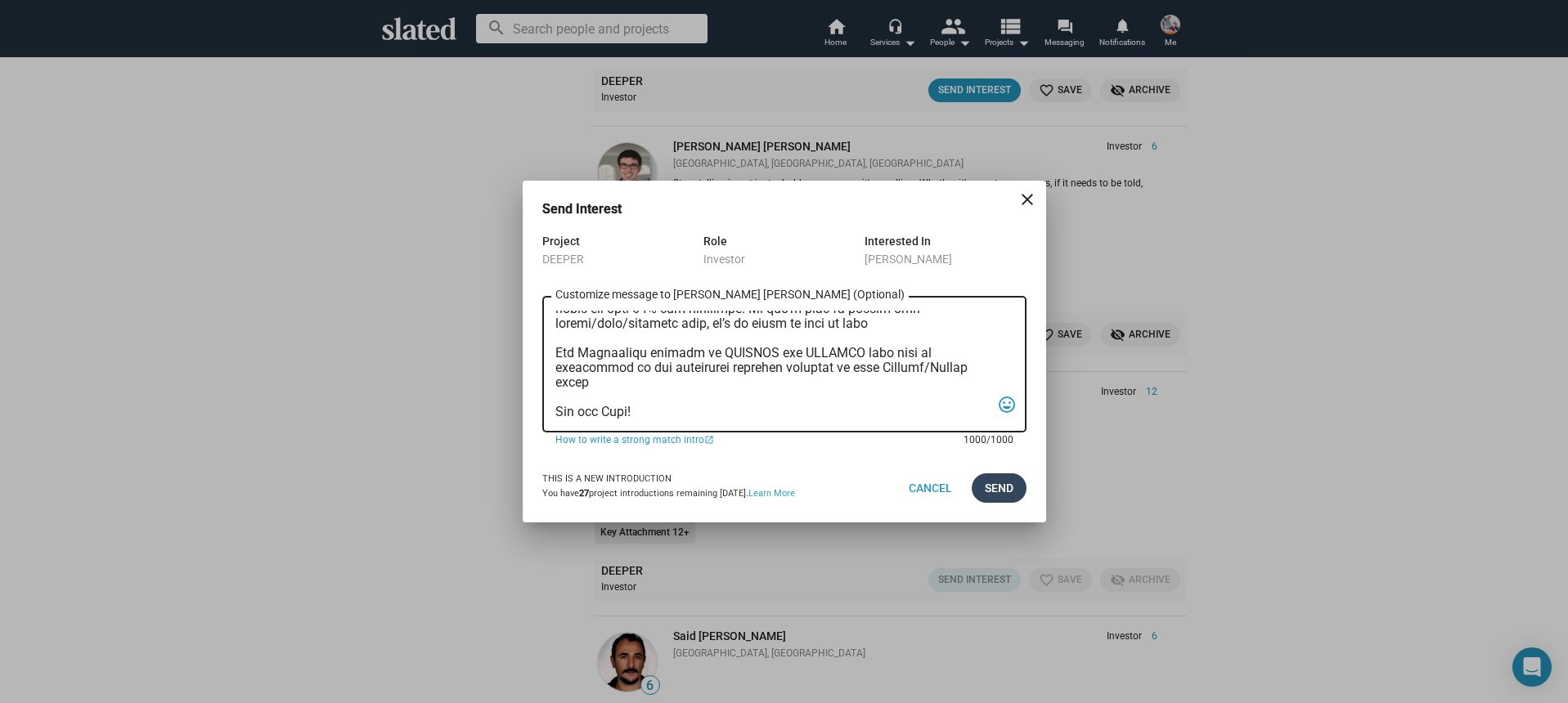
type textarea "Hi, My name is Nathan Thomas, and I’m assistant producer of DEEPER, a psycholog…"
click at [992, 485] on span "Send" at bounding box center [999, 488] width 28 height 29
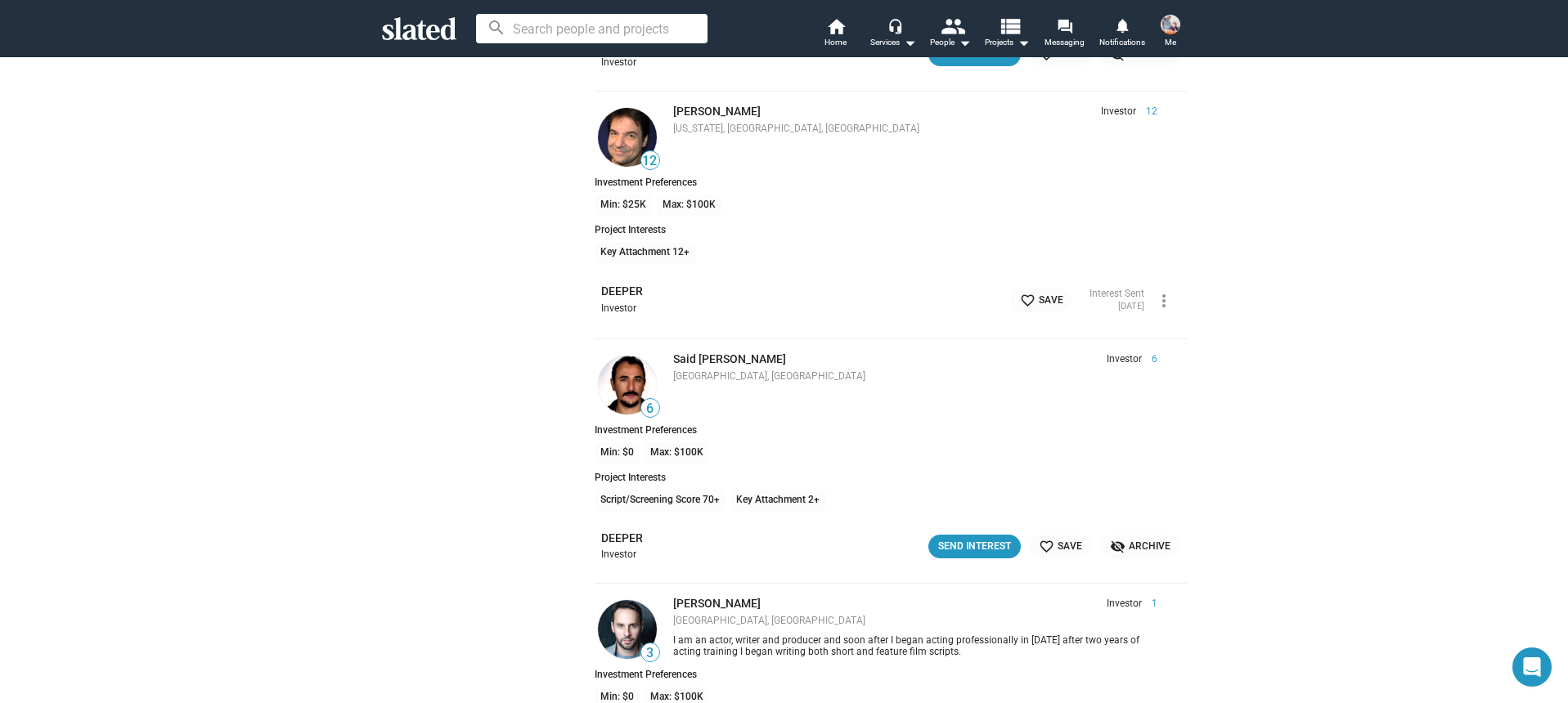
scroll to position [2115, 0]
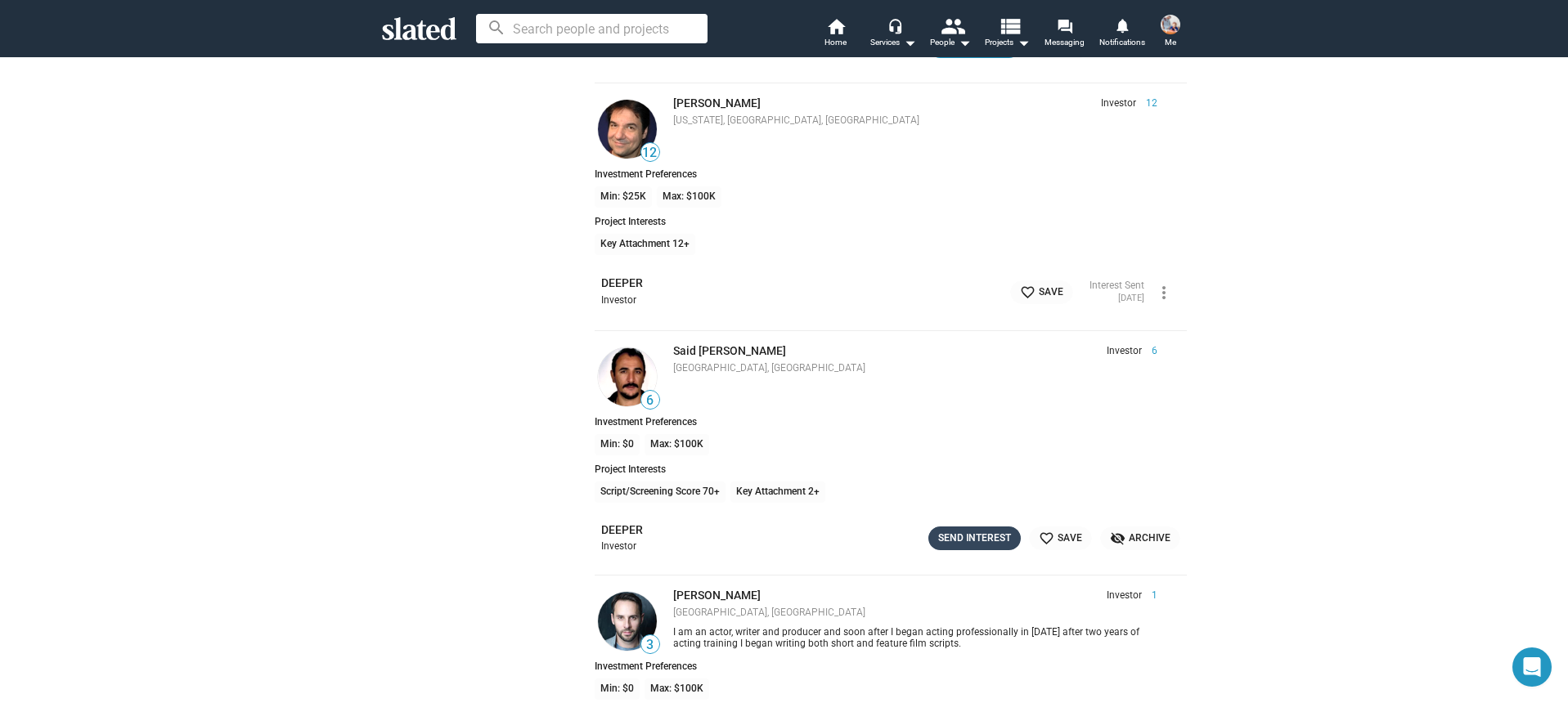
click at [948, 540] on div "Send Interest" at bounding box center [974, 539] width 73 height 18
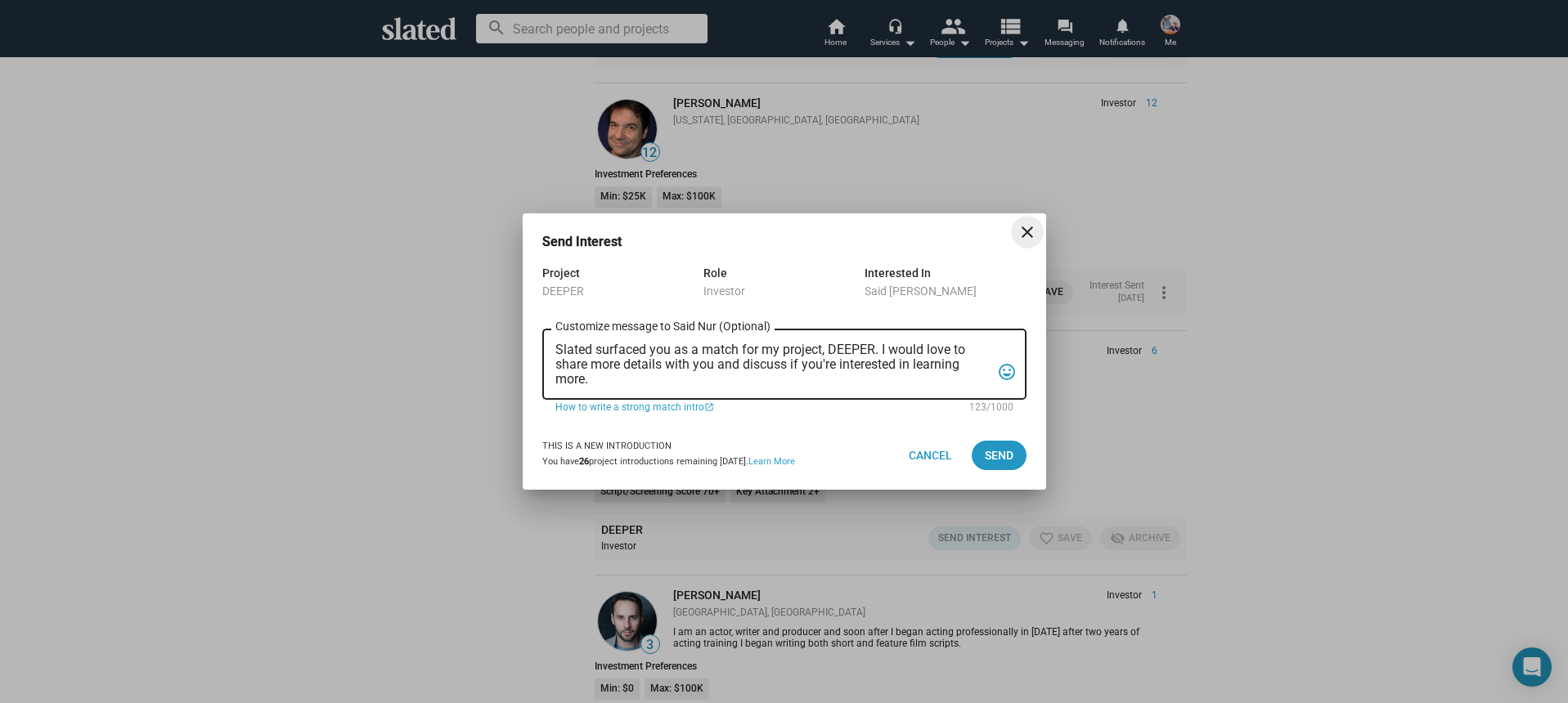
click at [729, 384] on textarea "Slated surfaced you as a match for my project, DEEPER. I would love to share mo…" at bounding box center [773, 364] width 435 height 44
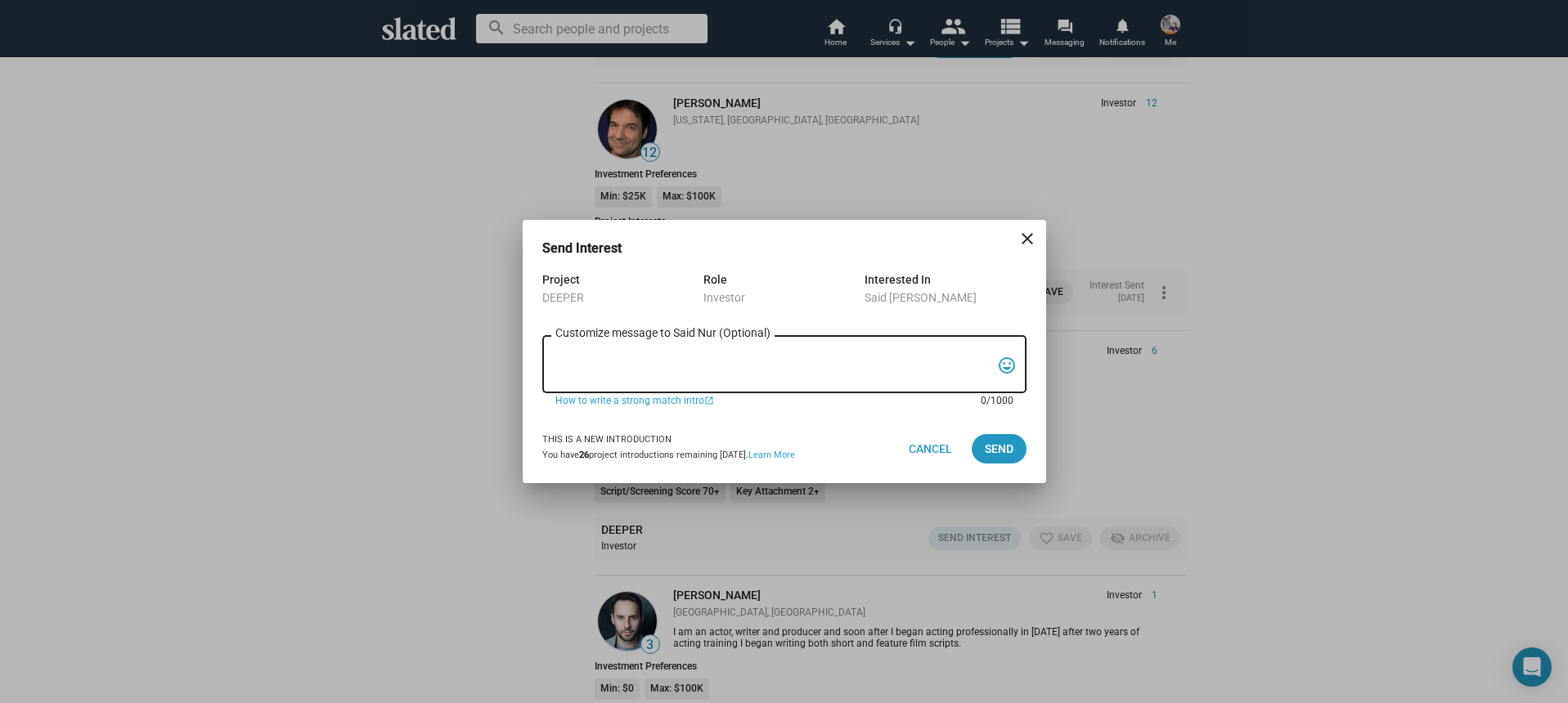
paste textarea "Hi, My name is Nathan Thomas, and I’m assistant producer of DEEPER, a psycholog…"
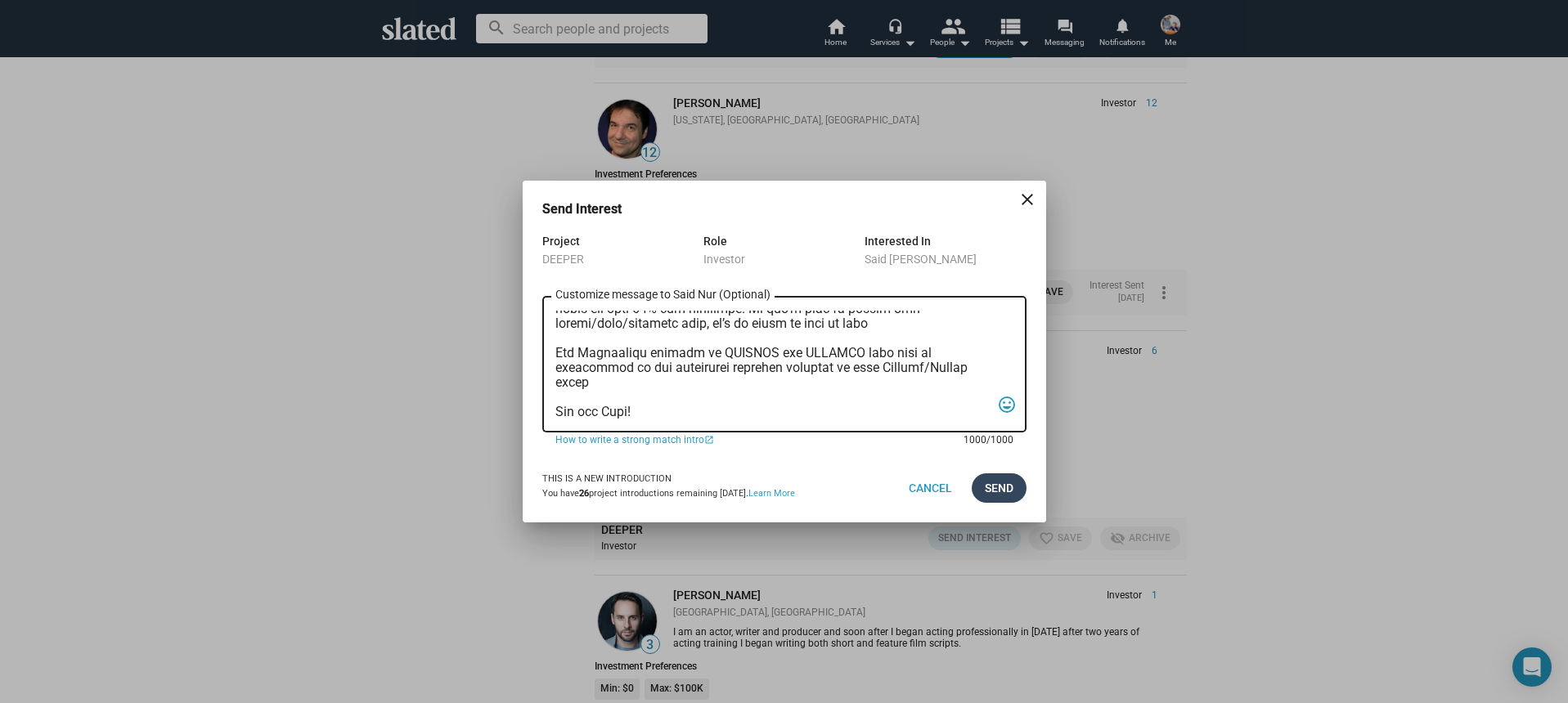
type textarea "Hi, My name is Nathan Thomas, and I’m assistant producer of DEEPER, a psycholog…"
click at [1002, 491] on span "Send" at bounding box center [999, 488] width 28 height 29
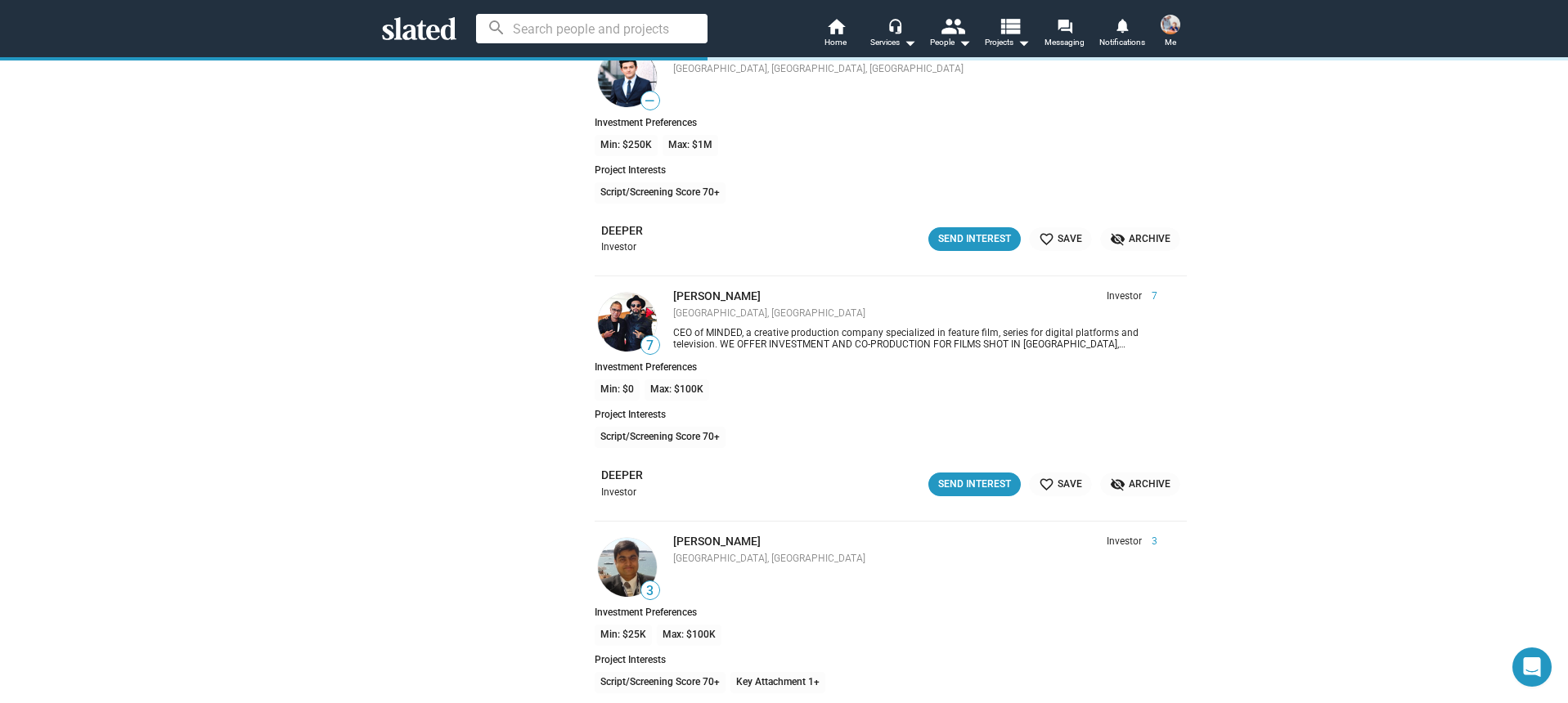
scroll to position [4478, 0]
click at [959, 491] on button "Send Interest" at bounding box center [974, 483] width 93 height 23
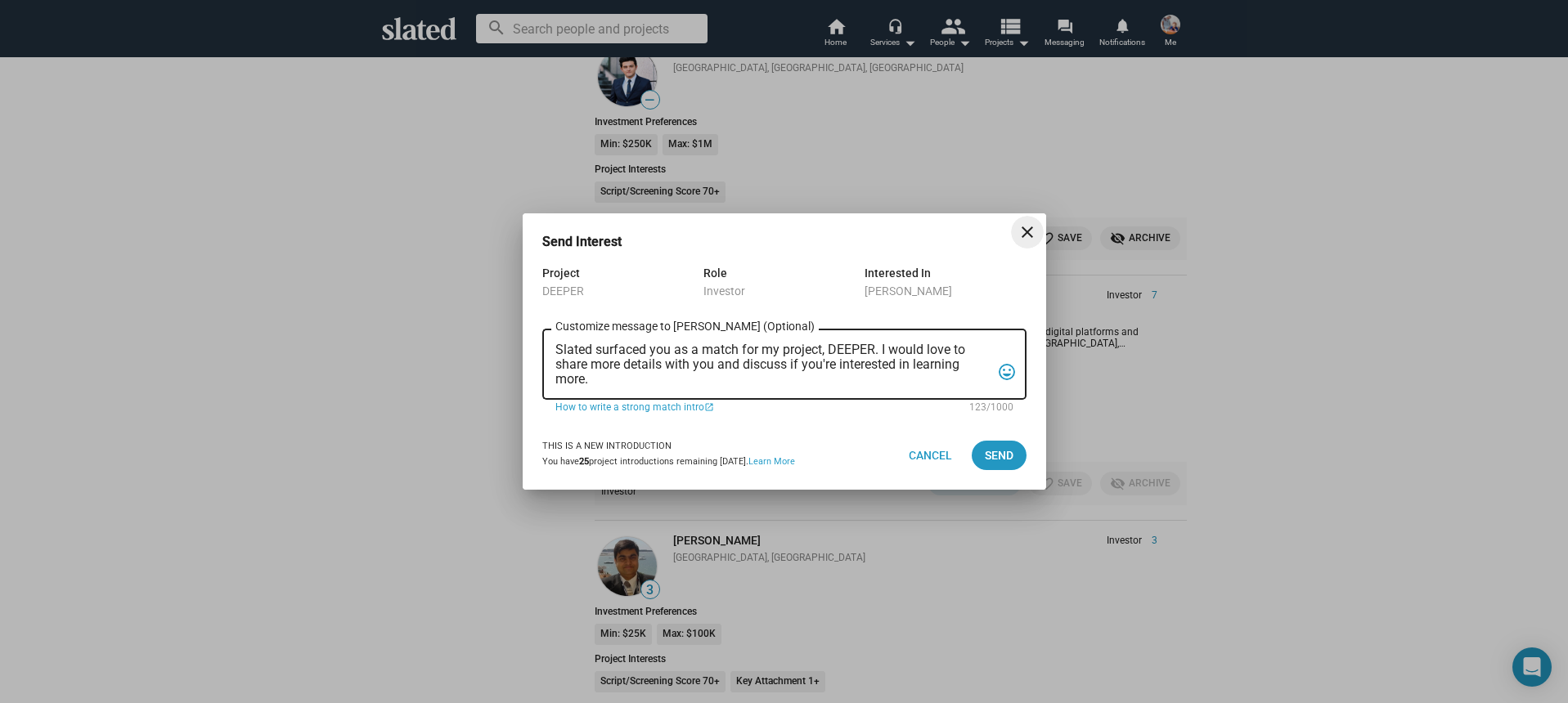
click at [731, 382] on textarea "Slated surfaced you as a match for my project, DEEPER. I would love to share mo…" at bounding box center [773, 364] width 435 height 44
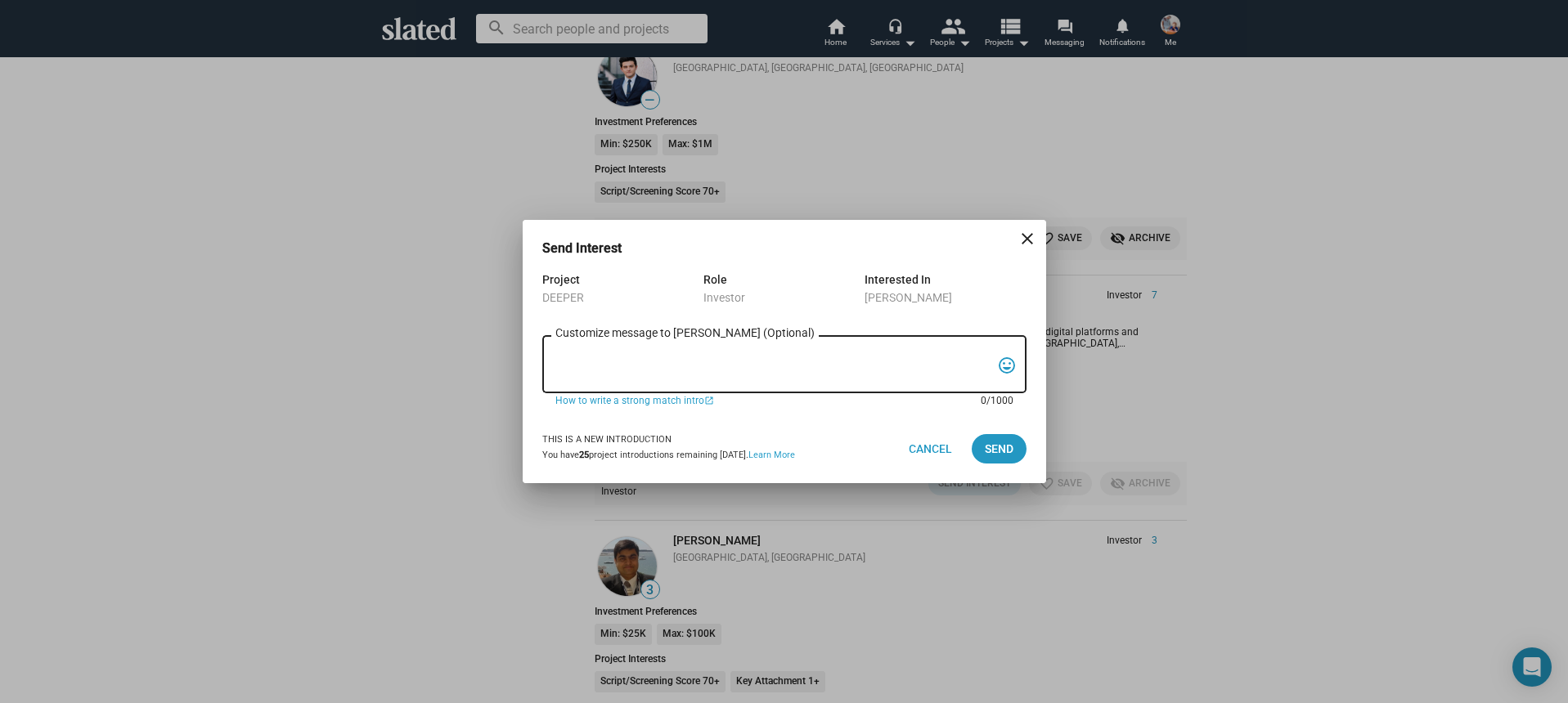
paste textarea "Hi, My name is Nathan Thomas, and I’m assistant producer of DEEPER, a psycholog…"
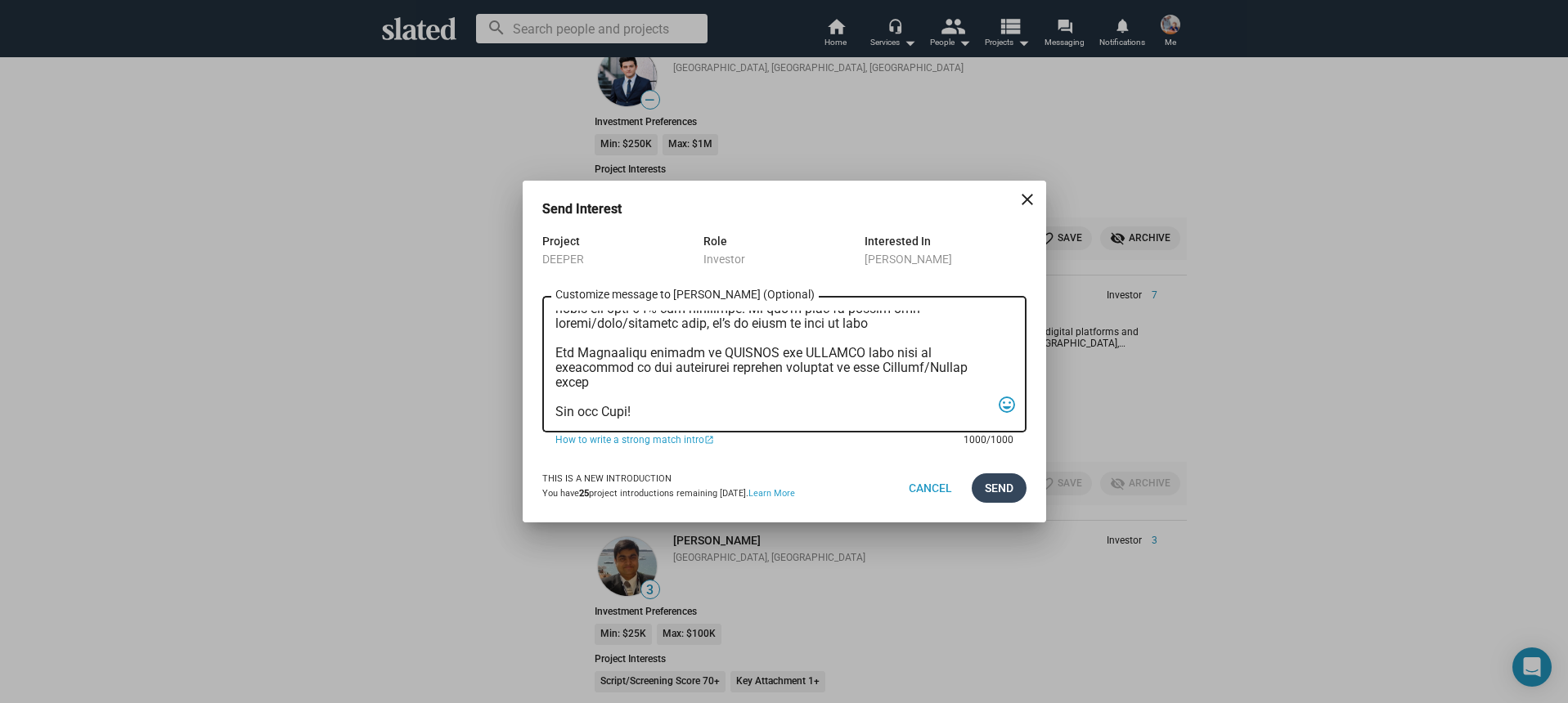
type textarea "Hi, My name is Nathan Thomas, and I’m assistant producer of DEEPER, a psycholog…"
click at [977, 492] on button "Send" at bounding box center [999, 488] width 55 height 29
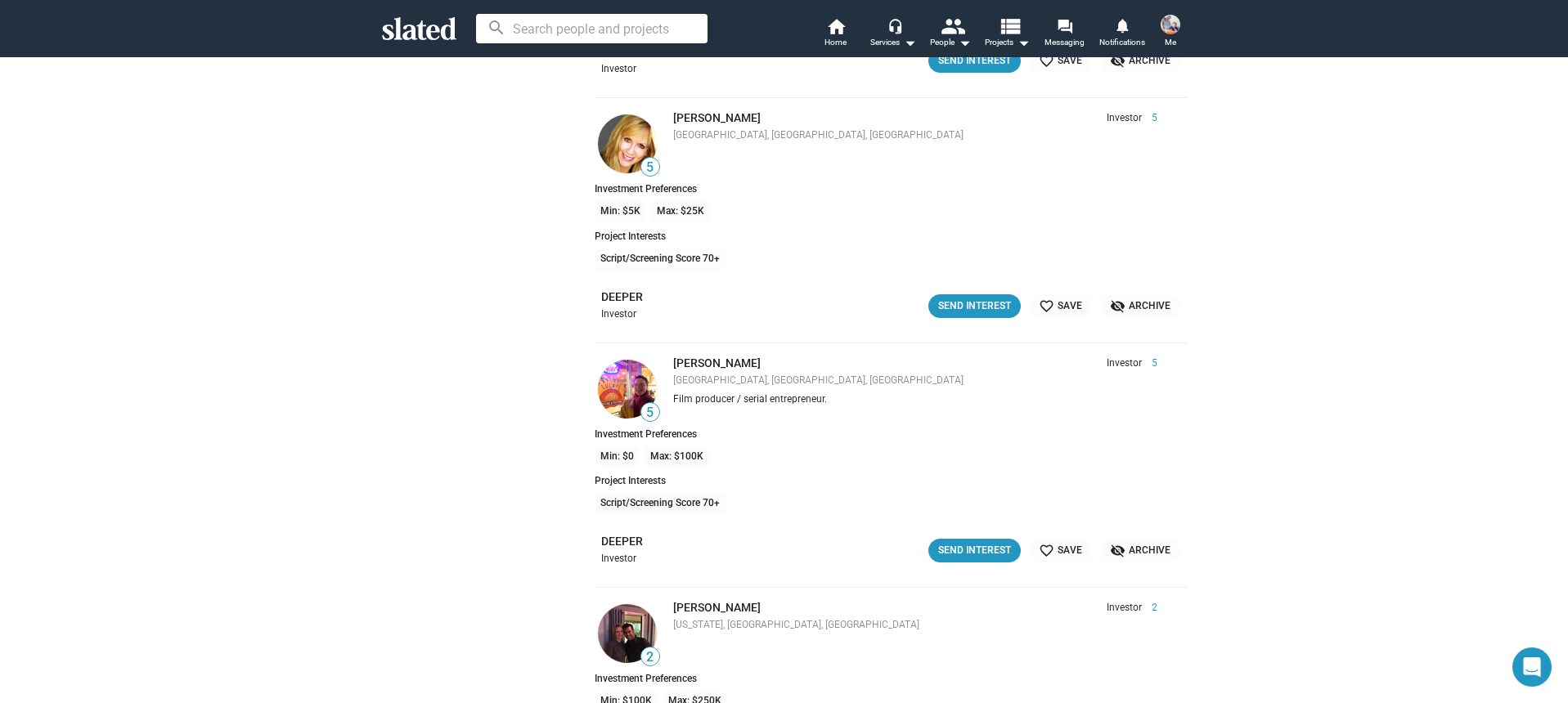
scroll to position [5400, 0]
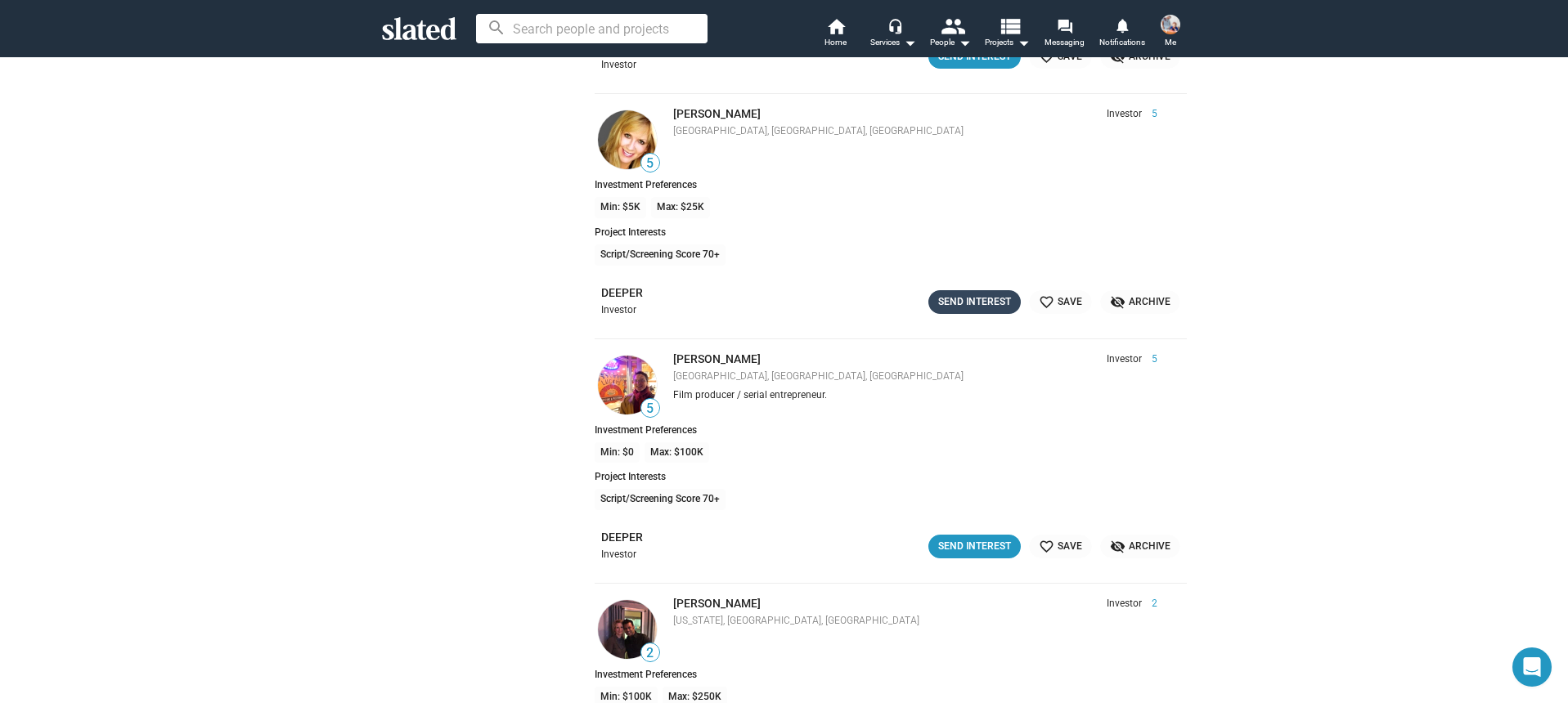
click at [967, 296] on div "Send Interest" at bounding box center [974, 302] width 73 height 18
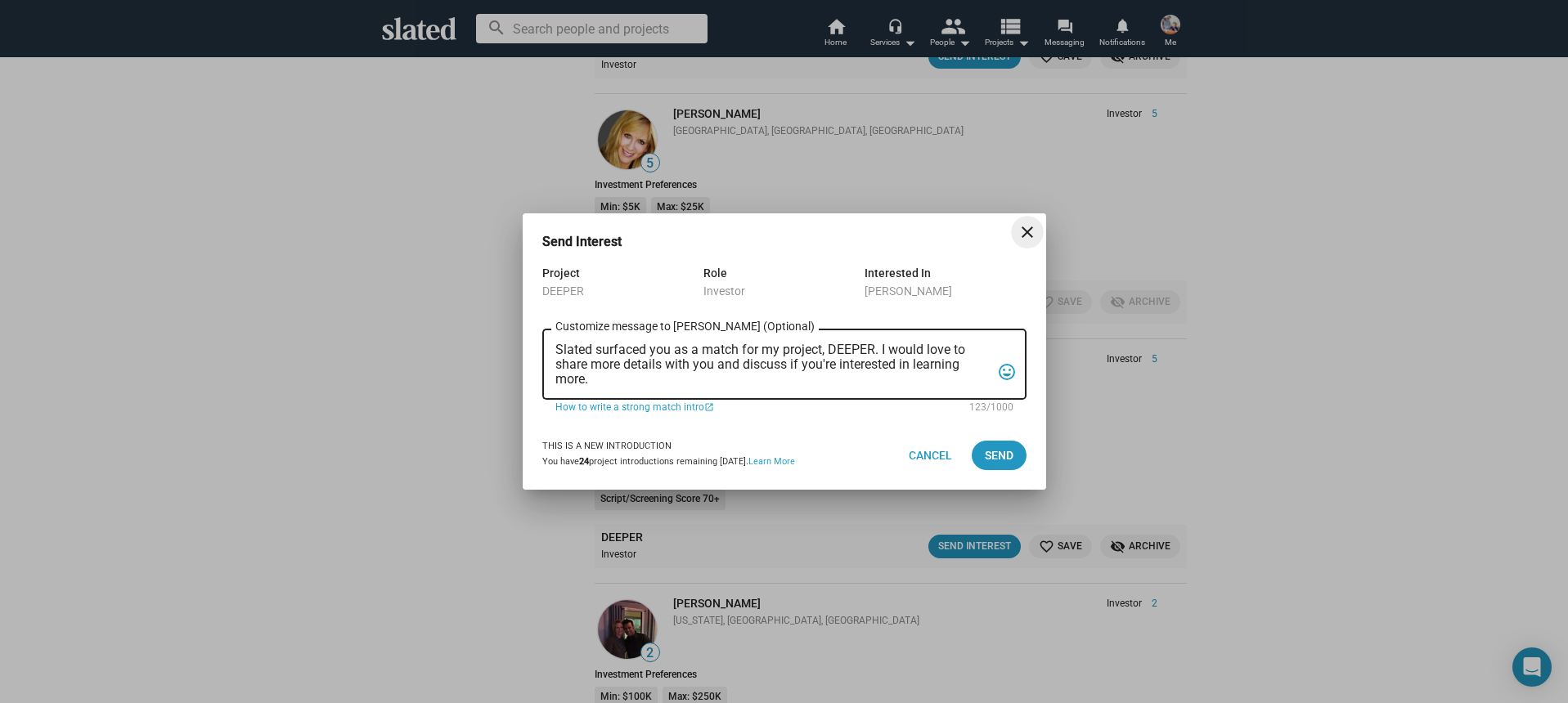
click at [743, 382] on textarea "Slated surfaced you as a match for my project, DEEPER. I would love to share mo…" at bounding box center [773, 364] width 435 height 44
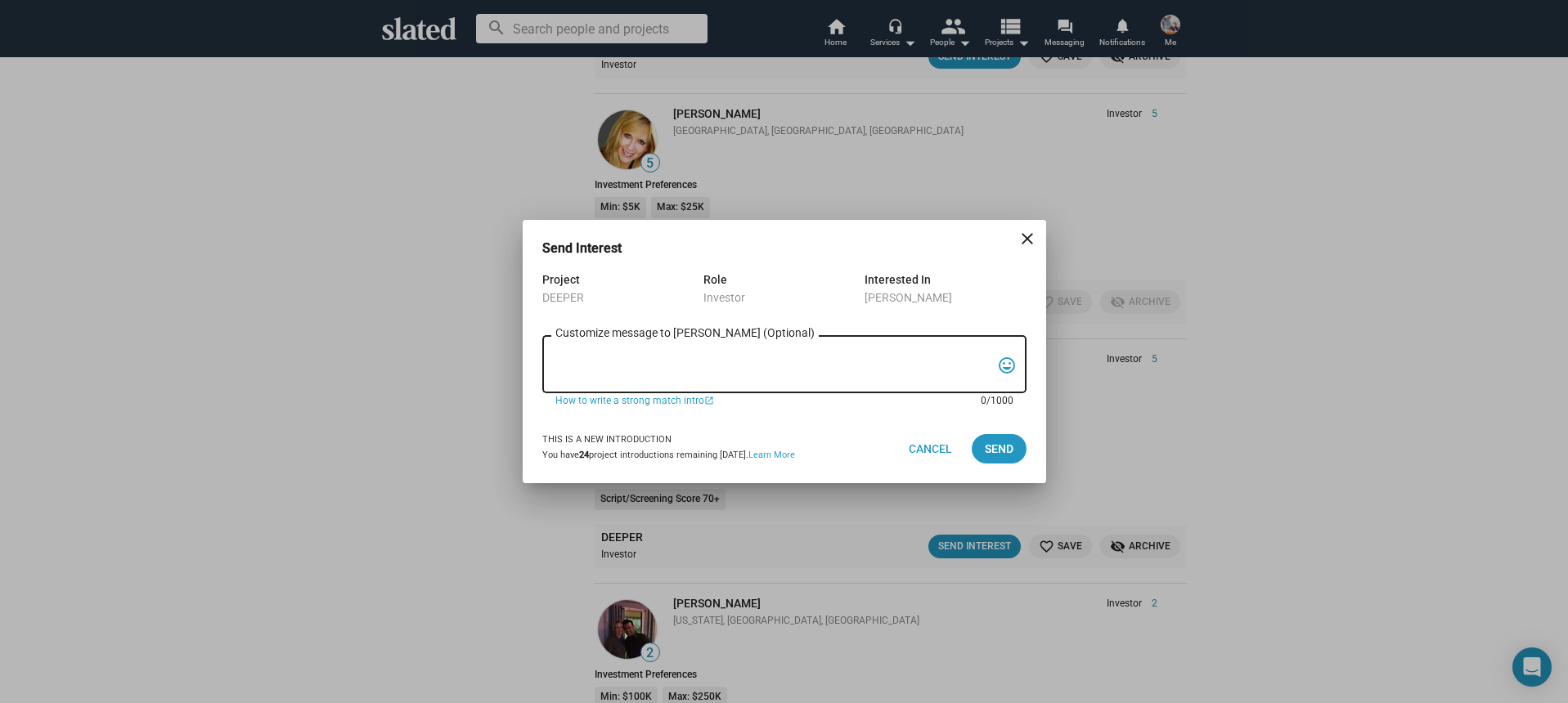
paste textarea "Hi, My name is Nathan Thomas, and I’m assistant producer of DEEPER, a psycholog…"
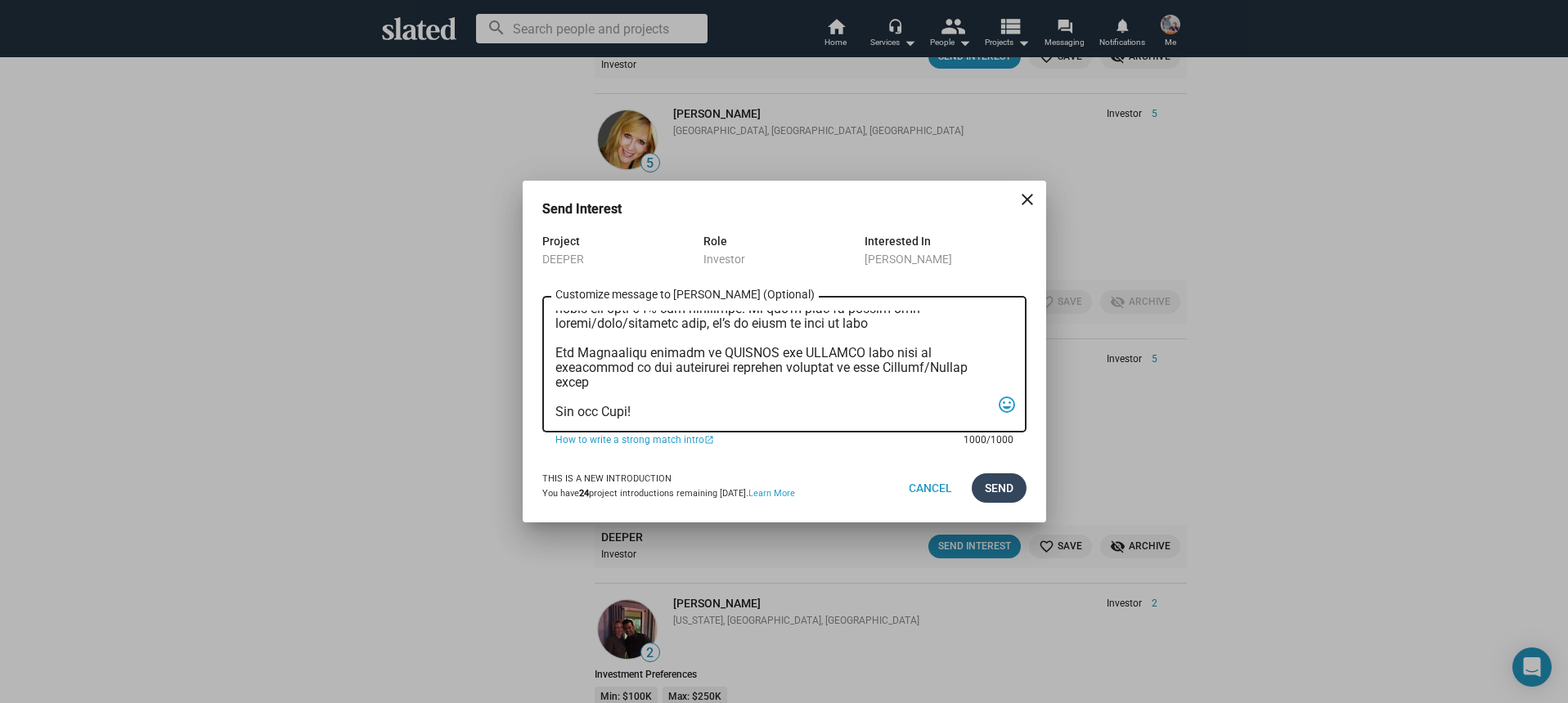
type textarea "Hi, My name is Nathan Thomas, and I’m assistant producer of DEEPER, a psycholog…"
click at [994, 493] on span "Send" at bounding box center [999, 488] width 28 height 29
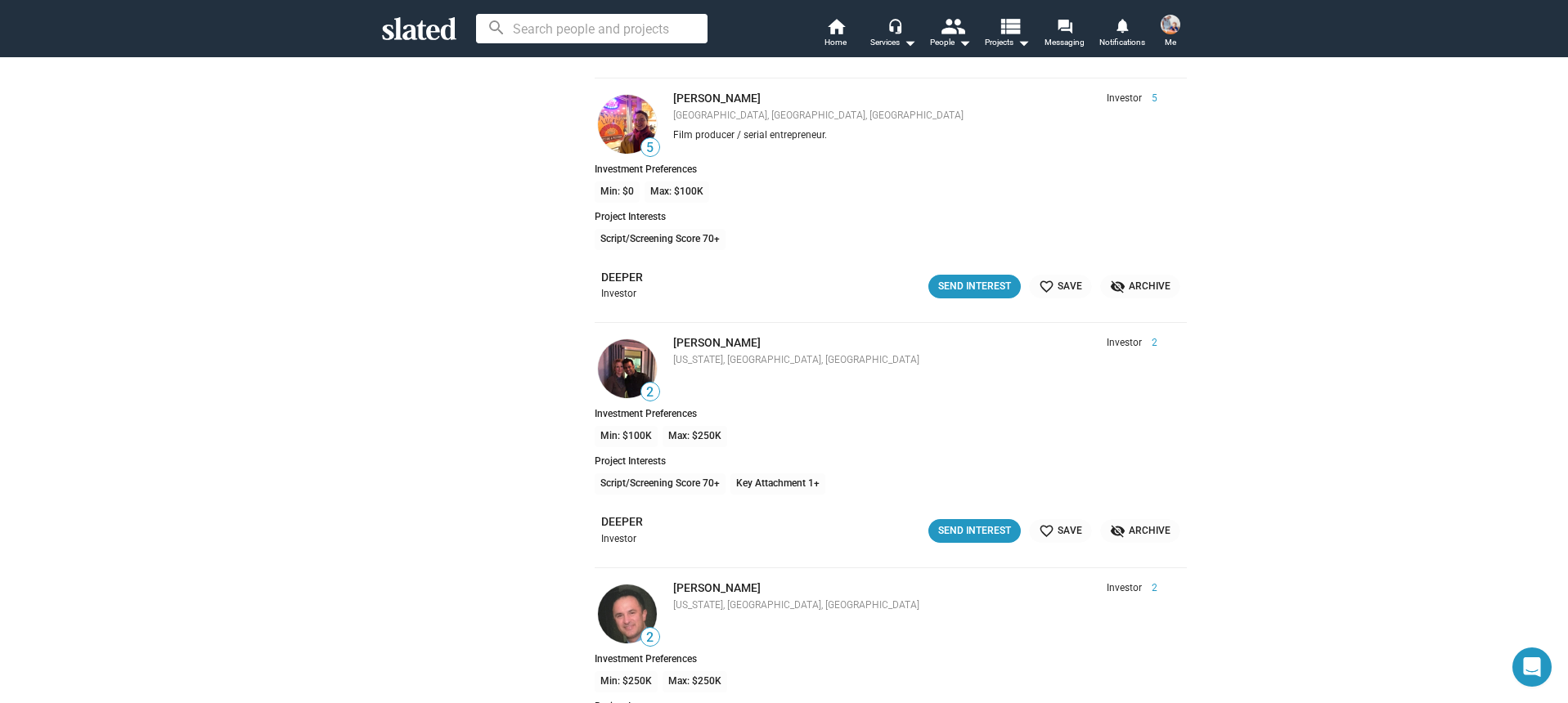
scroll to position [5674, 0]
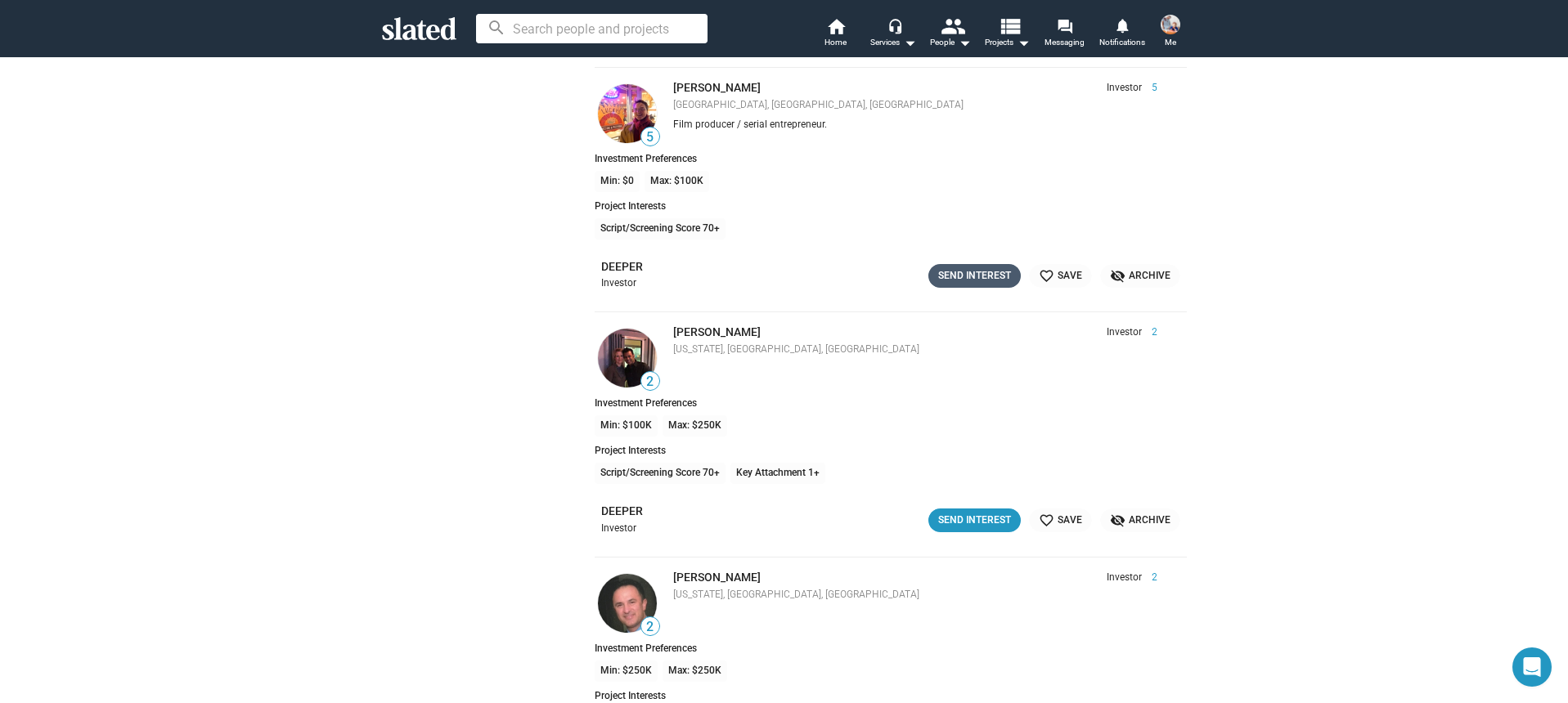
click at [971, 278] on div "Send Interest" at bounding box center [974, 276] width 73 height 18
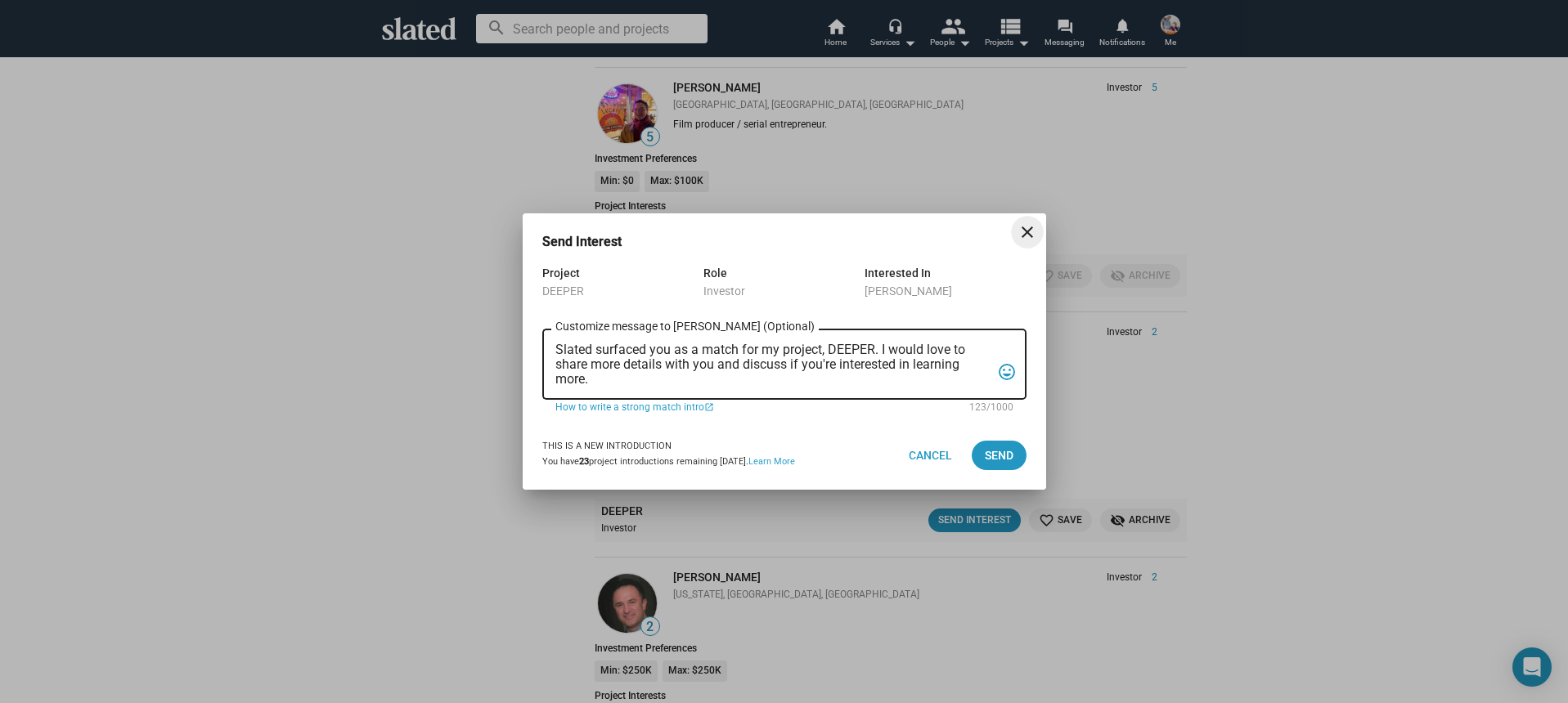
click at [775, 367] on textarea "Slated surfaced you as a match for my project, DEEPER. I would love to share mo…" at bounding box center [773, 364] width 435 height 44
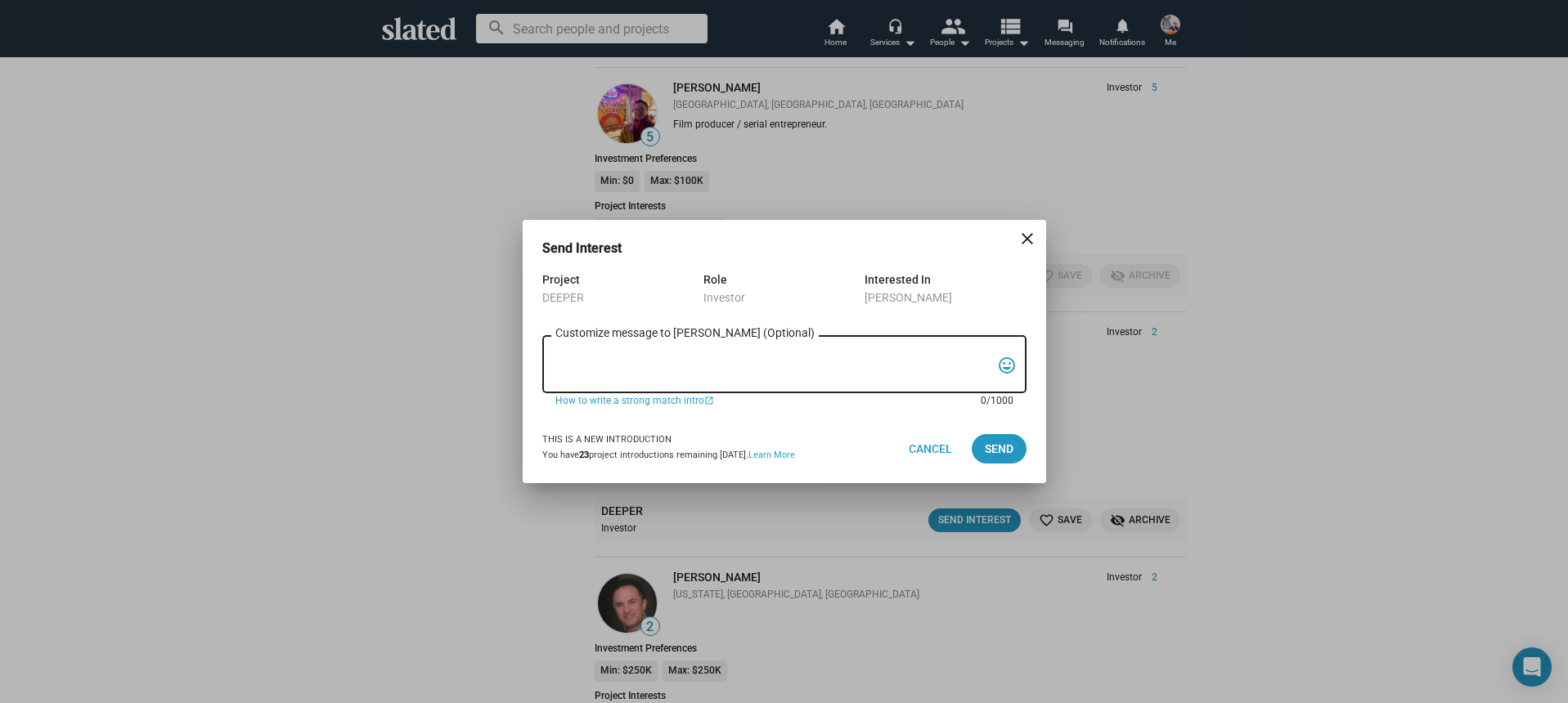
paste textarea "Hi, My name is Nathan Thomas, and I’m assistant producer of DEEPER, a psycholog…"
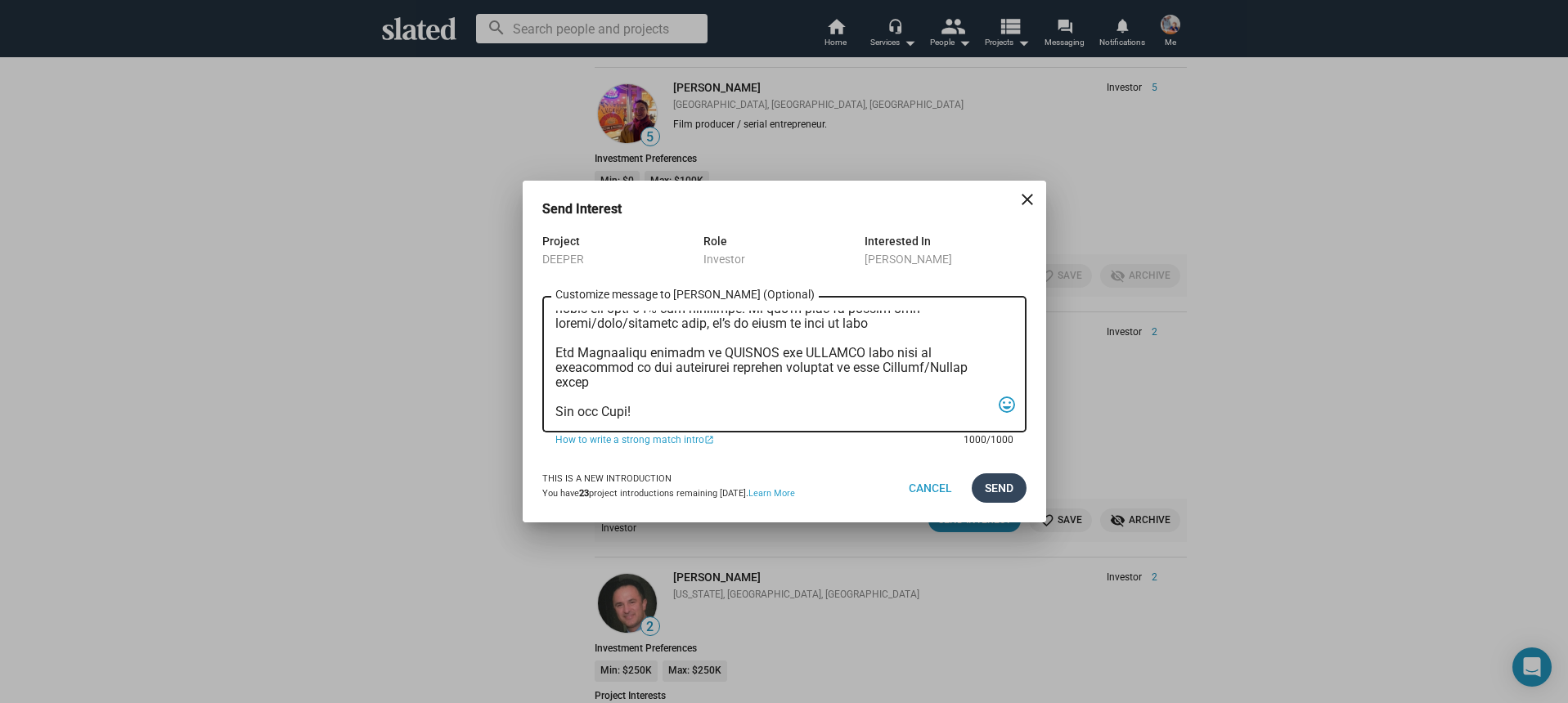
type textarea "Hi, My name is Nathan Thomas, and I’m assistant producer of DEEPER, a psycholog…"
click at [1003, 483] on span "Send" at bounding box center [999, 488] width 28 height 29
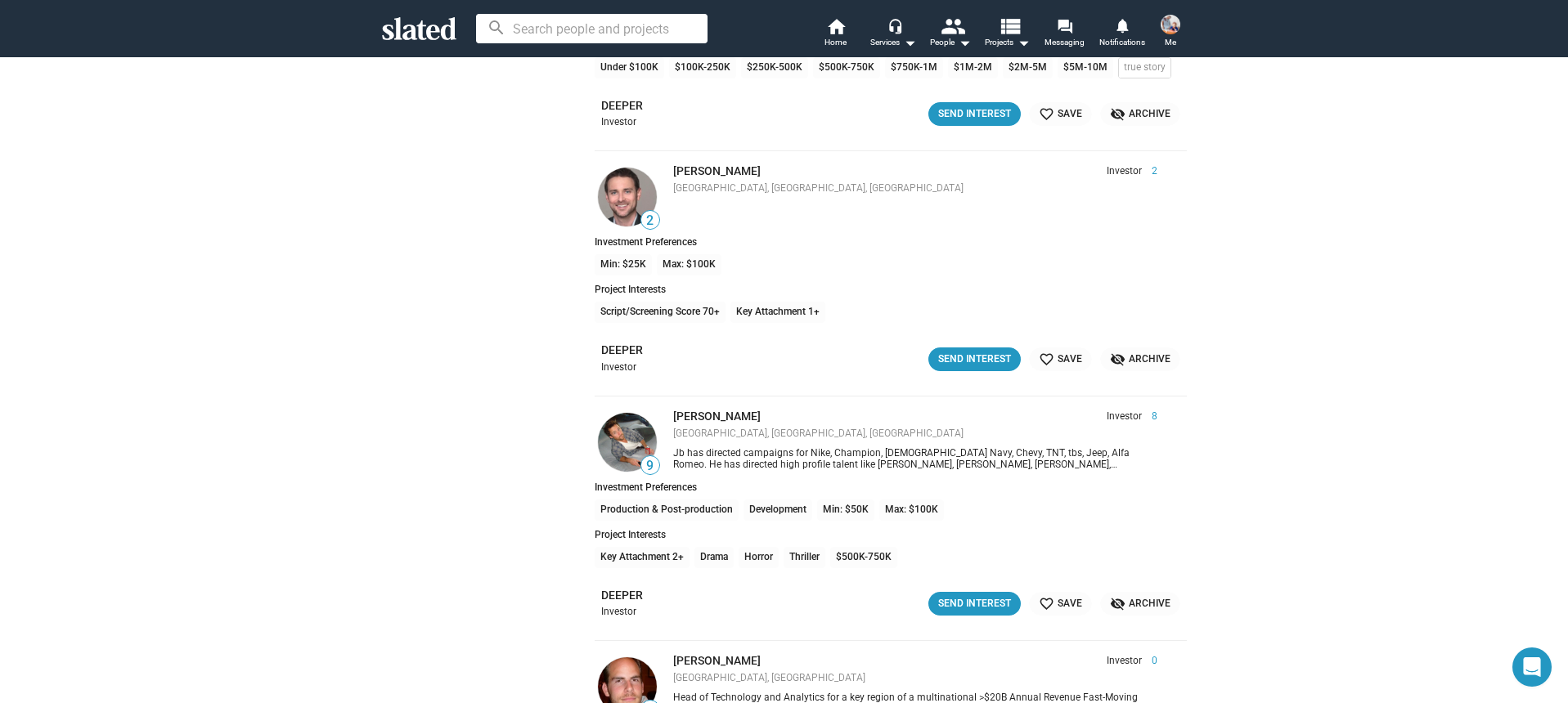
scroll to position [8054, 0]
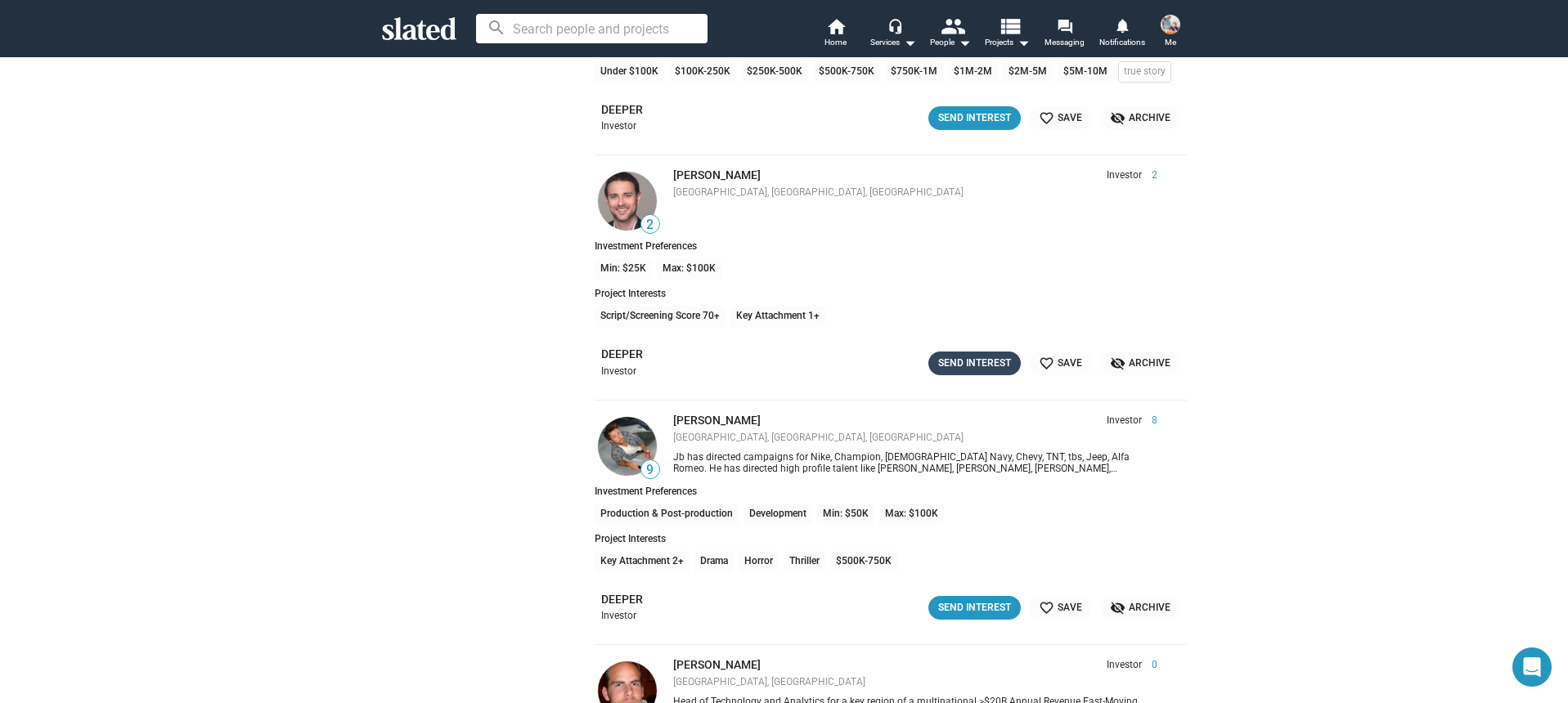
click at [974, 359] on div "Send Interest" at bounding box center [974, 363] width 73 height 18
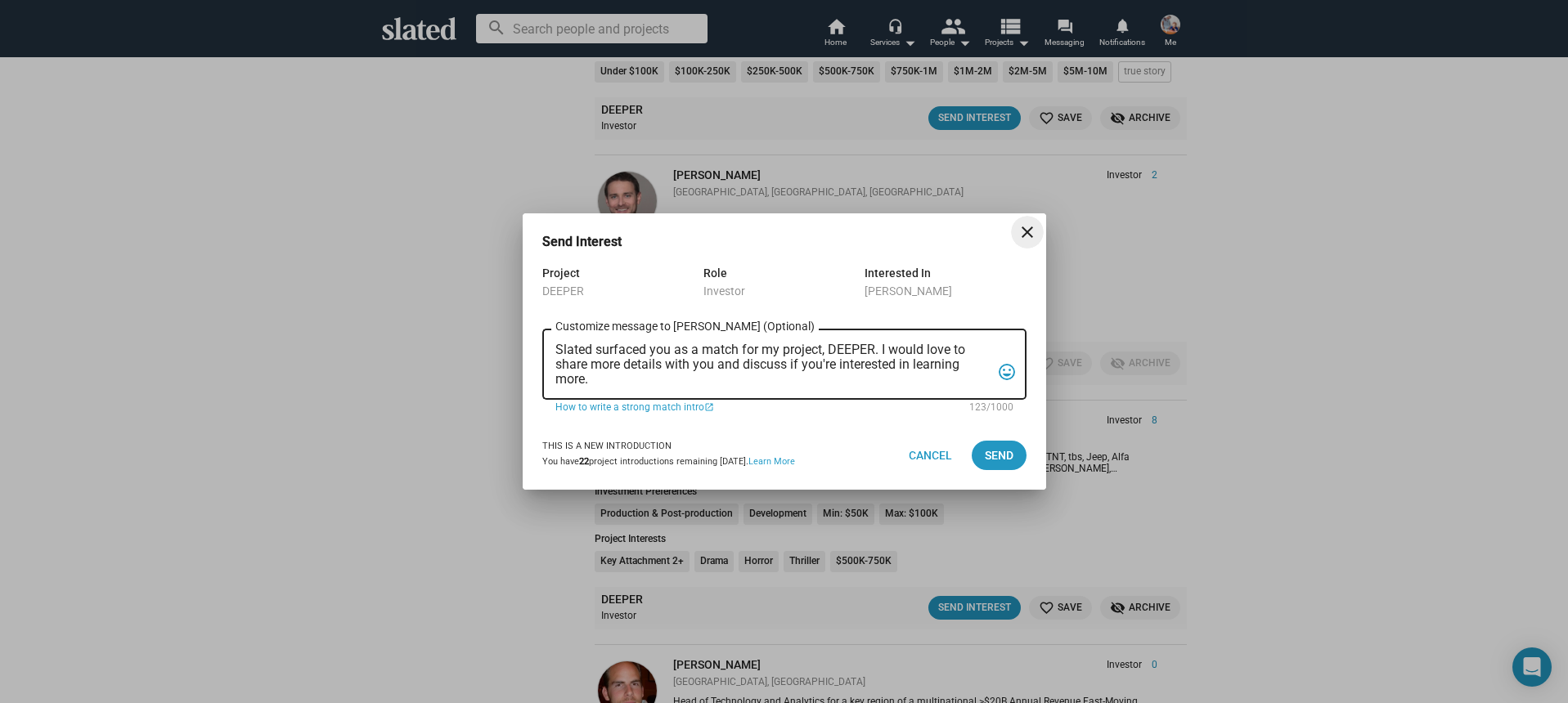
click at [719, 378] on textarea "Slated surfaced you as a match for my project, DEEPER. I would love to share mo…" at bounding box center [773, 364] width 435 height 44
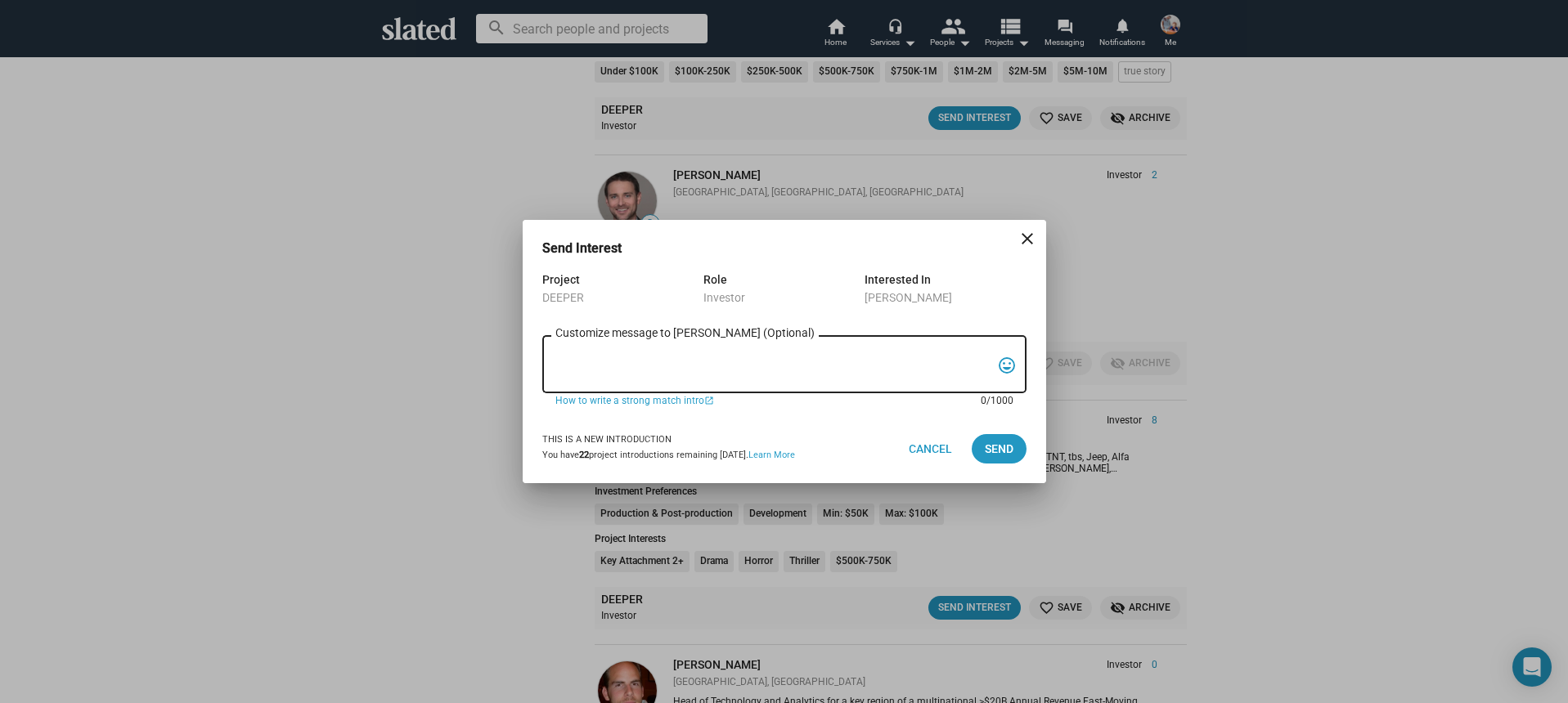
paste textarea "Hi, My name is Nathan Thomas, and I’m assistant producer of DEEPER, a psycholog…"
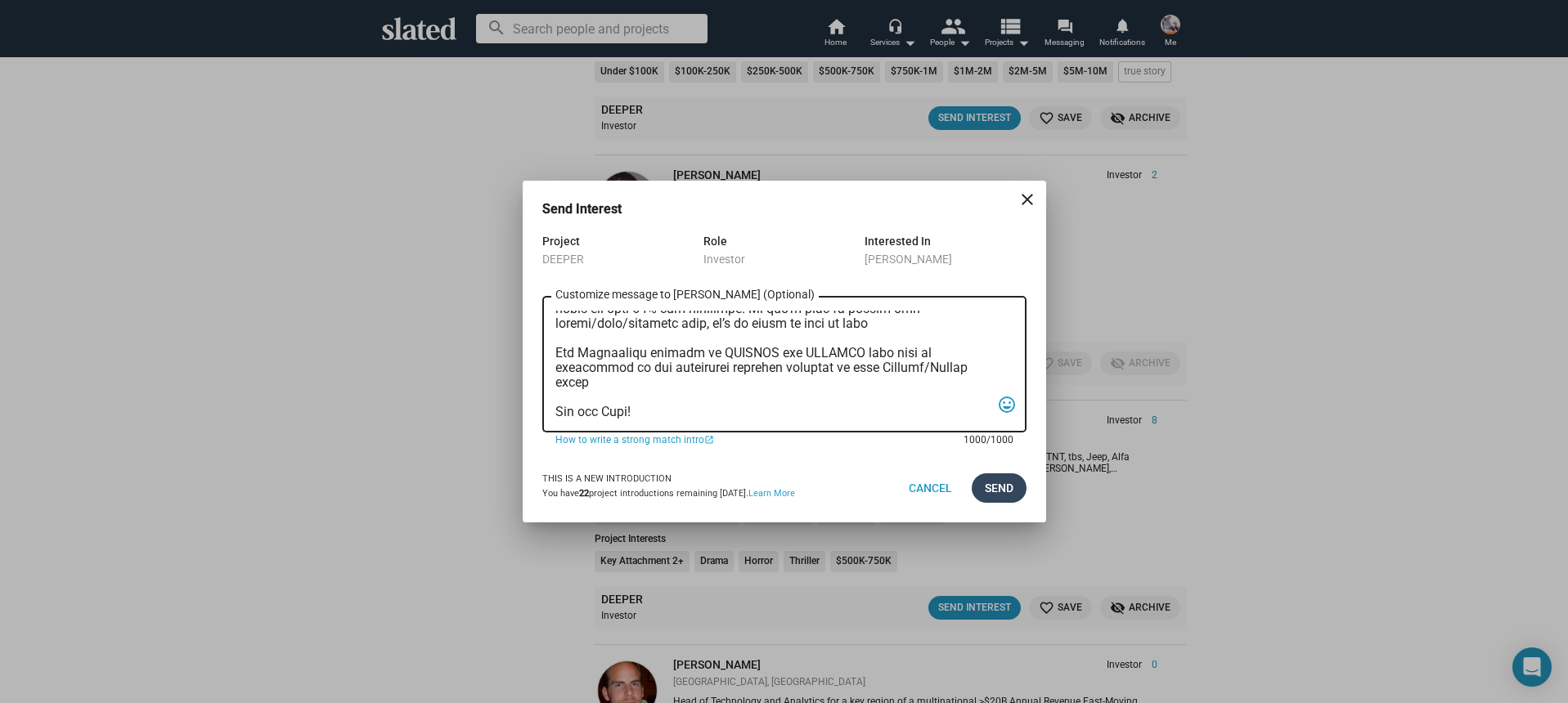
type textarea "Hi, My name is Nathan Thomas, and I’m assistant producer of DEEPER, a psycholog…"
click at [1006, 486] on span "Send" at bounding box center [999, 488] width 28 height 29
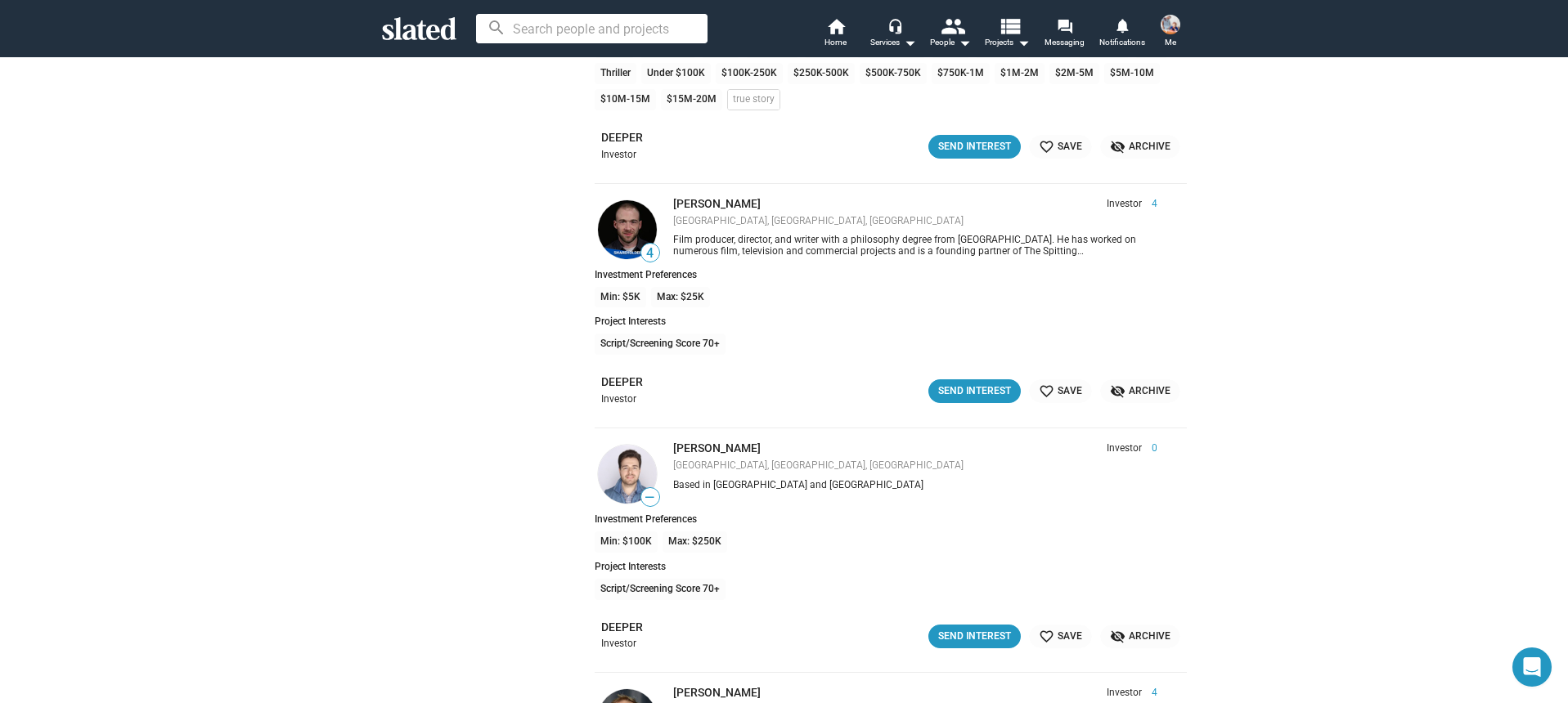
scroll to position [9955, 0]
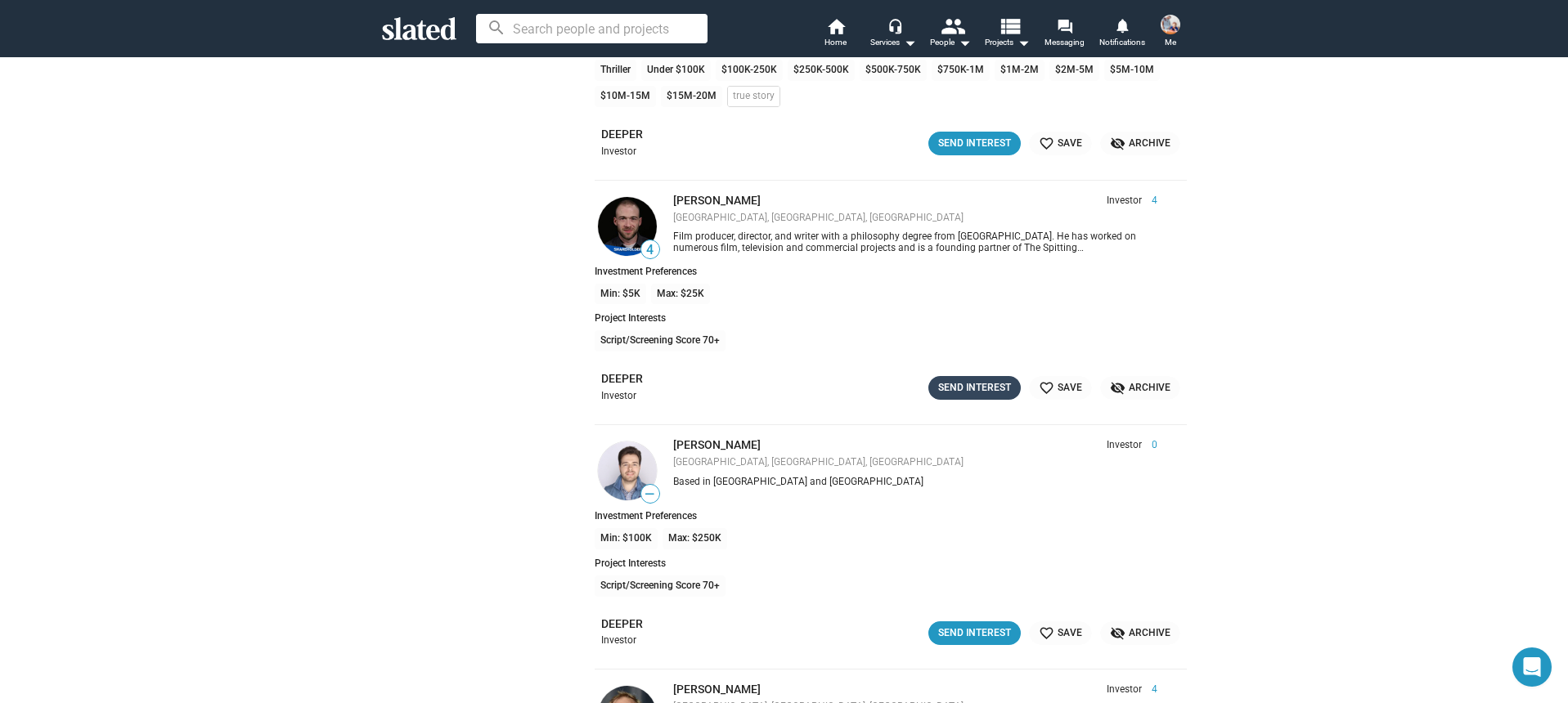
click at [992, 387] on div "Send Interest" at bounding box center [974, 387] width 73 height 18
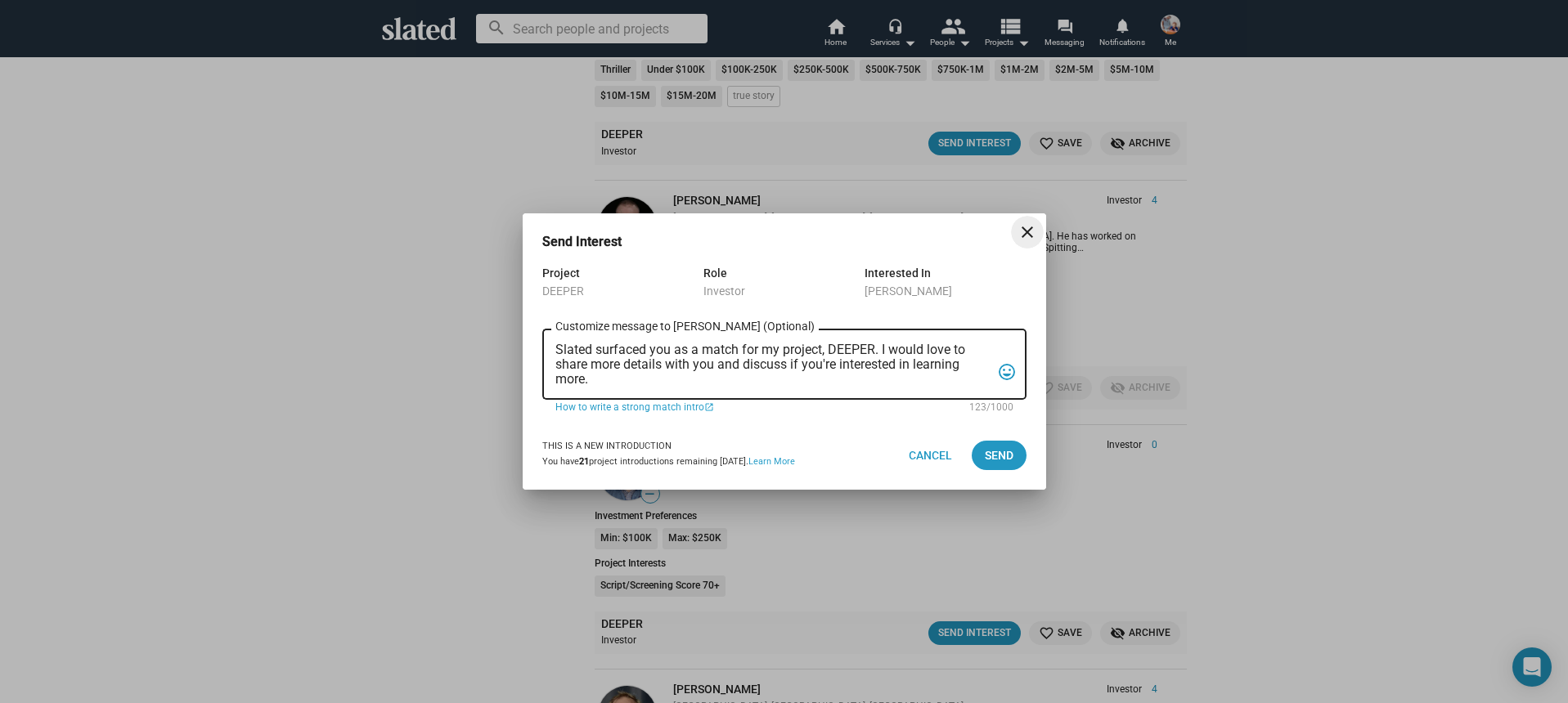
click at [729, 375] on textarea "Slated surfaced you as a match for my project, DEEPER. I would love to share mo…" at bounding box center [773, 364] width 435 height 44
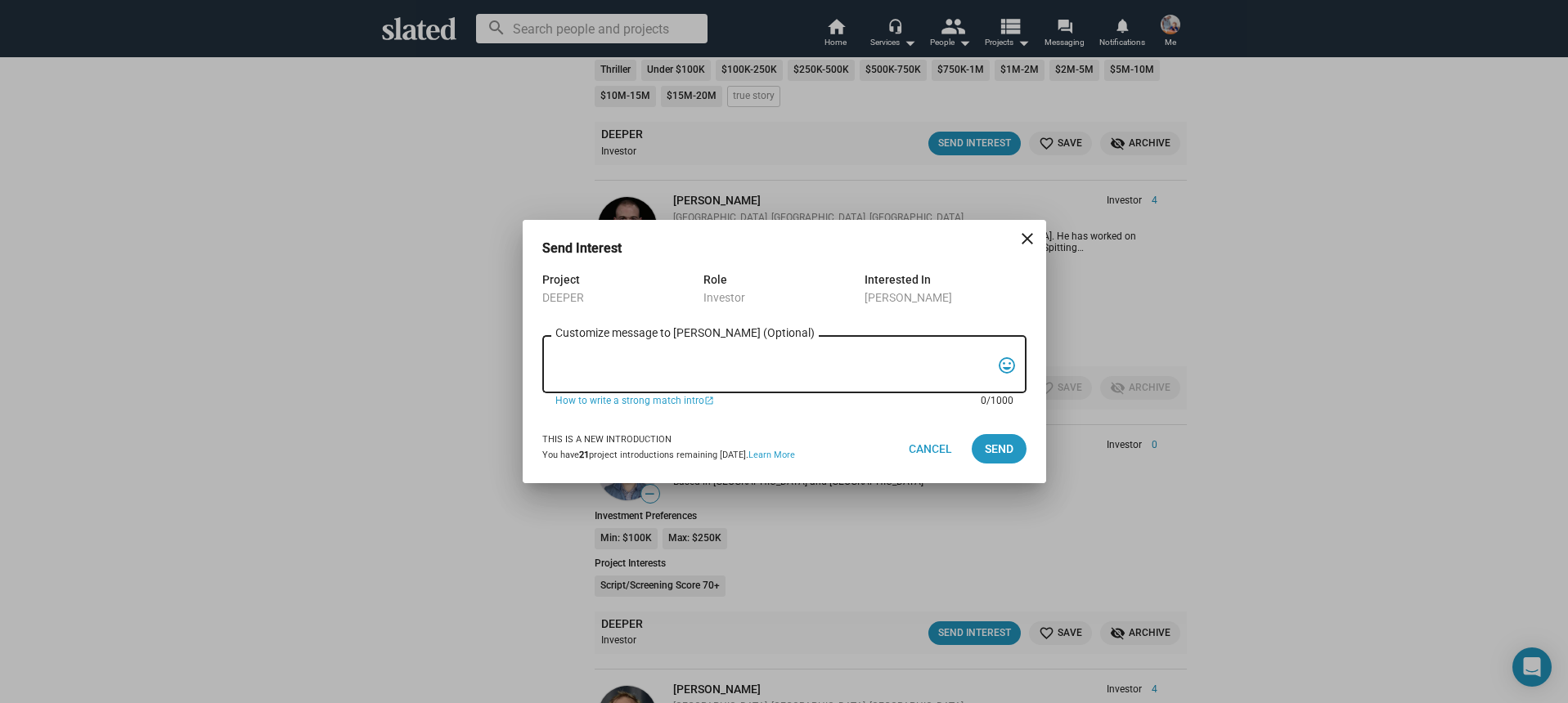
paste textarea "Hi, My name is Nathan Thomas, and I’m assistant producer of DEEPER, a psycholog…"
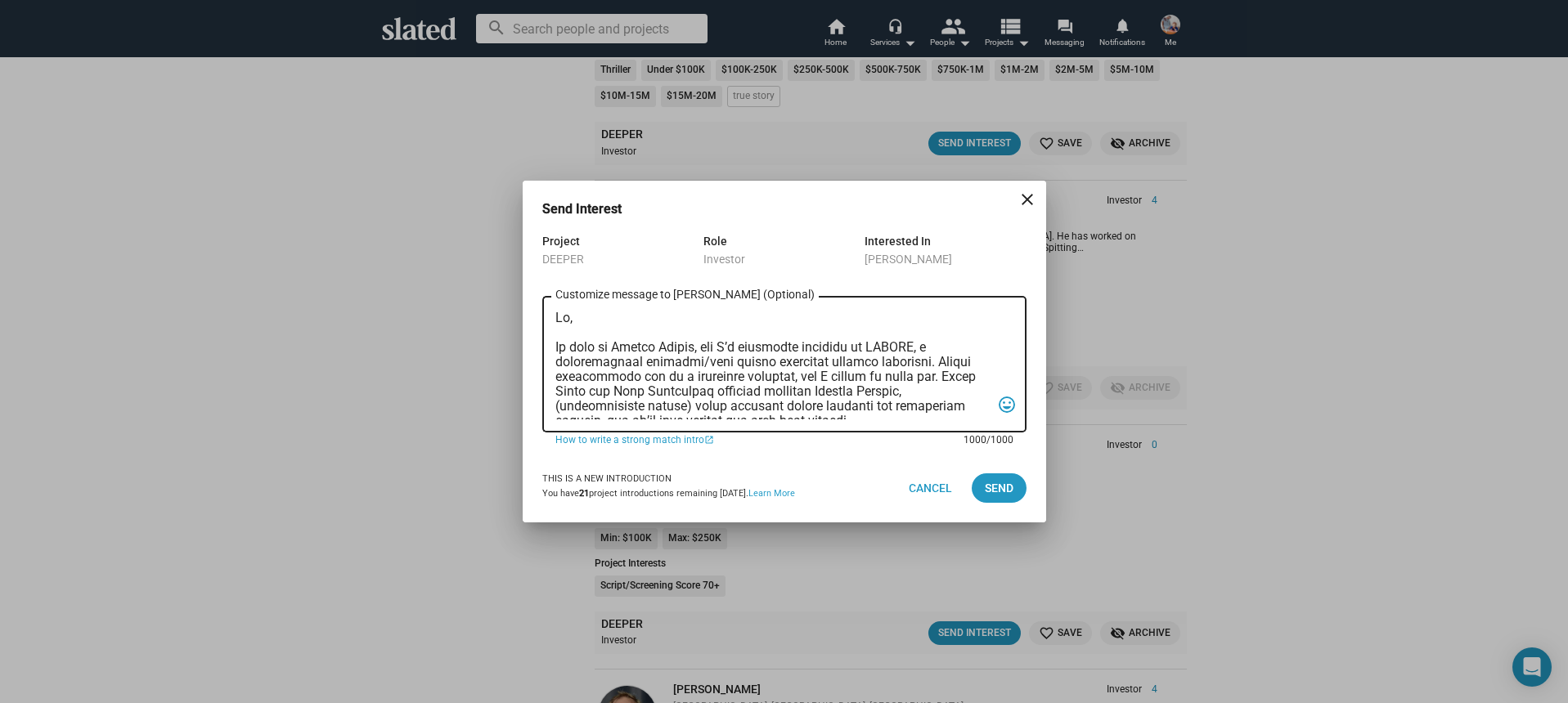
scroll to position [436, 0]
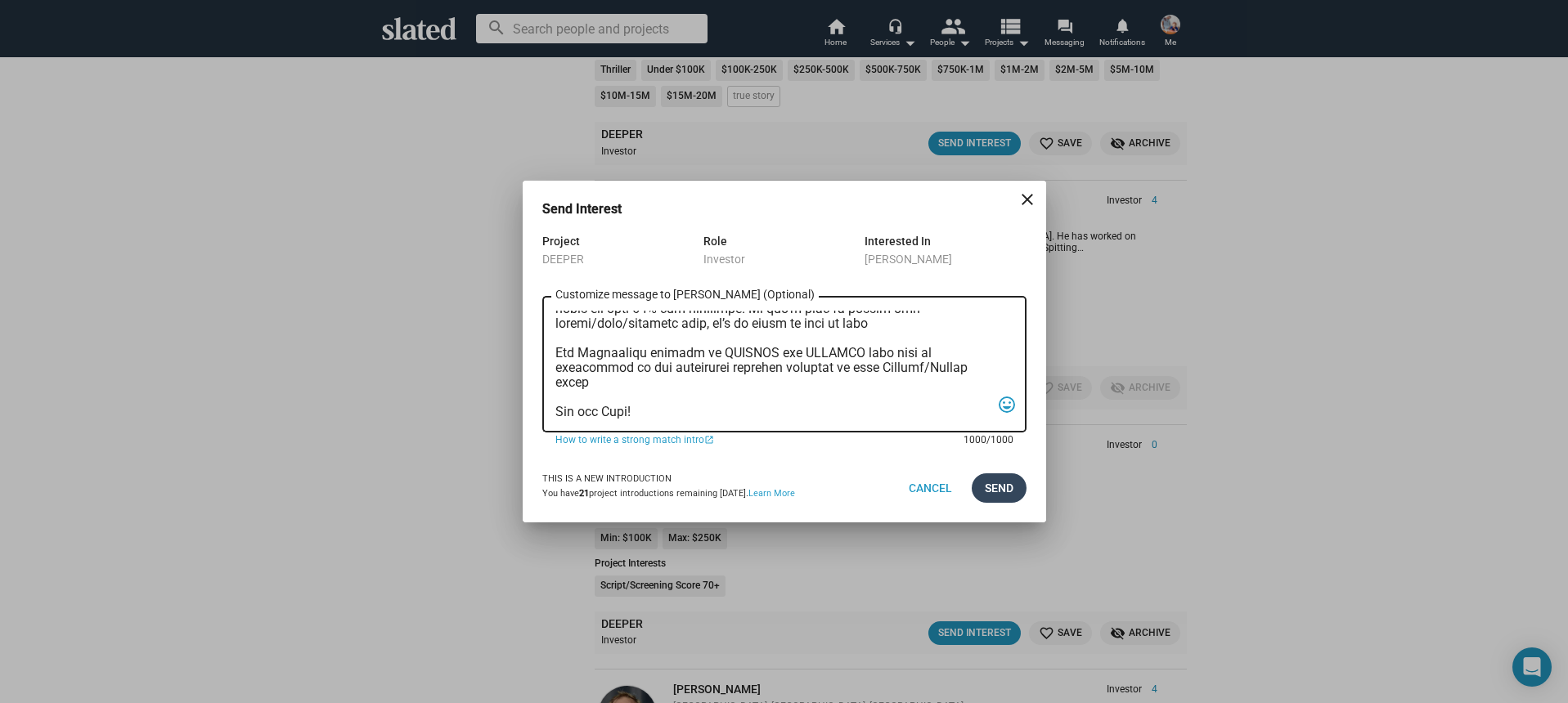
type textarea "Hi, My name is Nathan Thomas, and I’m assistant producer of DEEPER, a psycholog…"
click at [986, 484] on span "Send" at bounding box center [999, 488] width 28 height 29
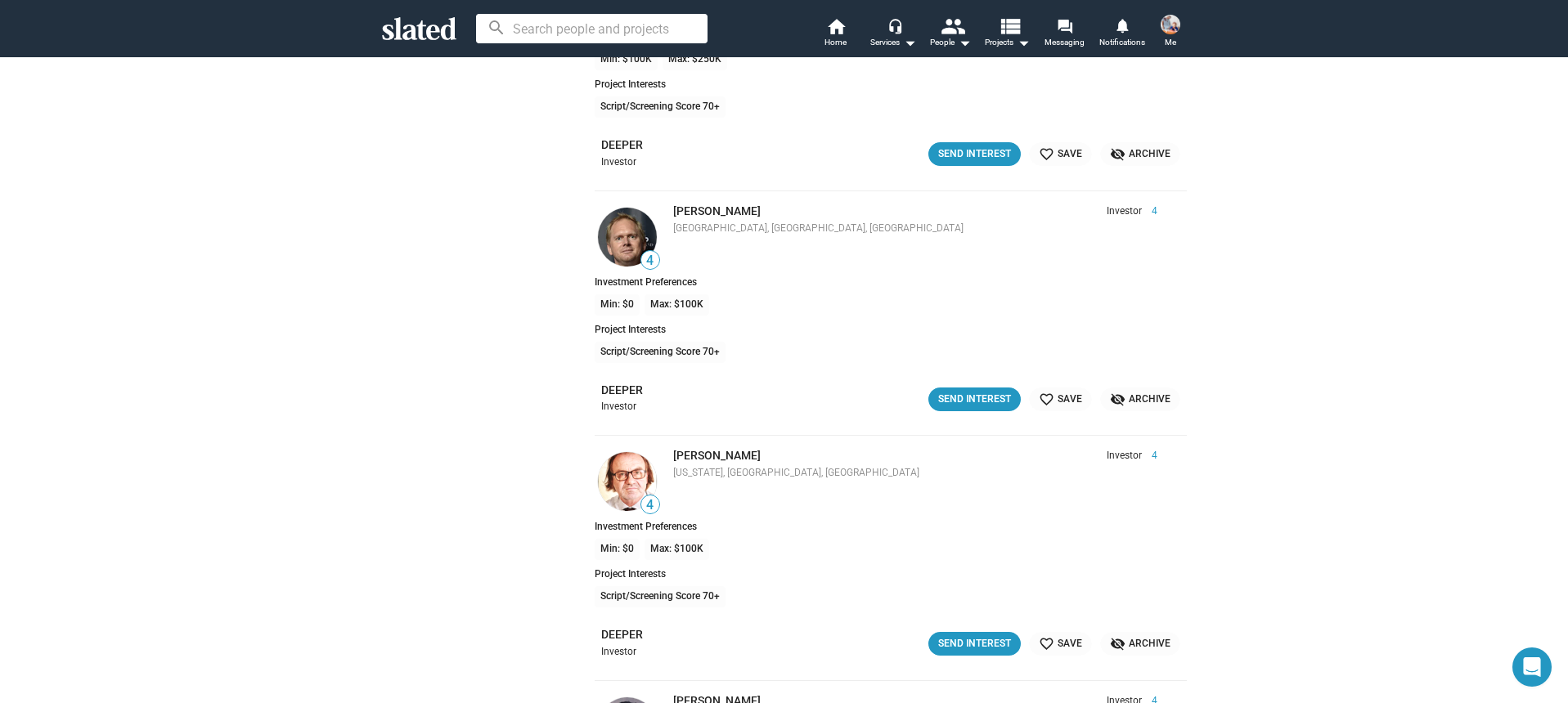
scroll to position [10438, 0]
click at [992, 390] on div "Send Interest" at bounding box center [974, 397] width 73 height 18
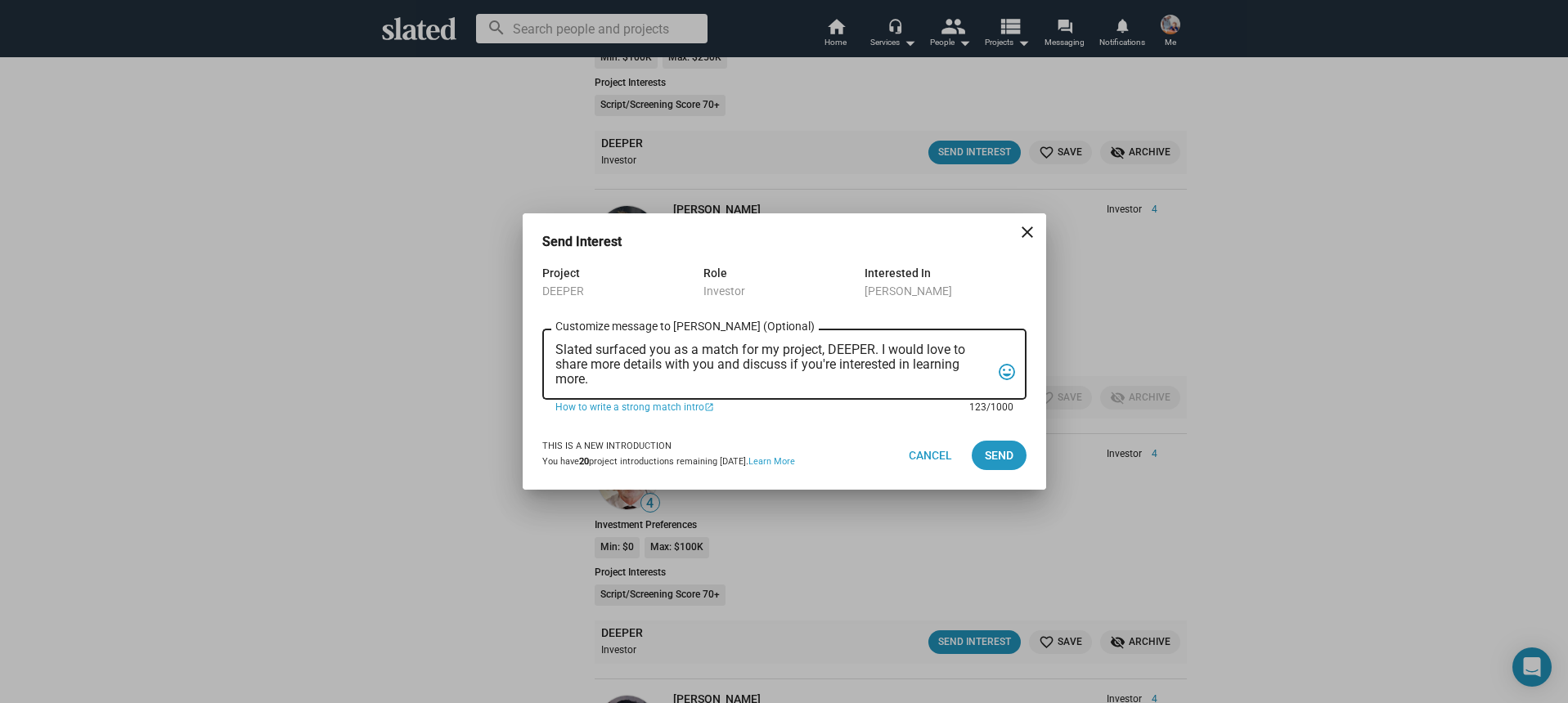
click at [729, 375] on textarea "Slated surfaced you as a match for my project, DEEPER. I would love to share mo…" at bounding box center [773, 364] width 435 height 44
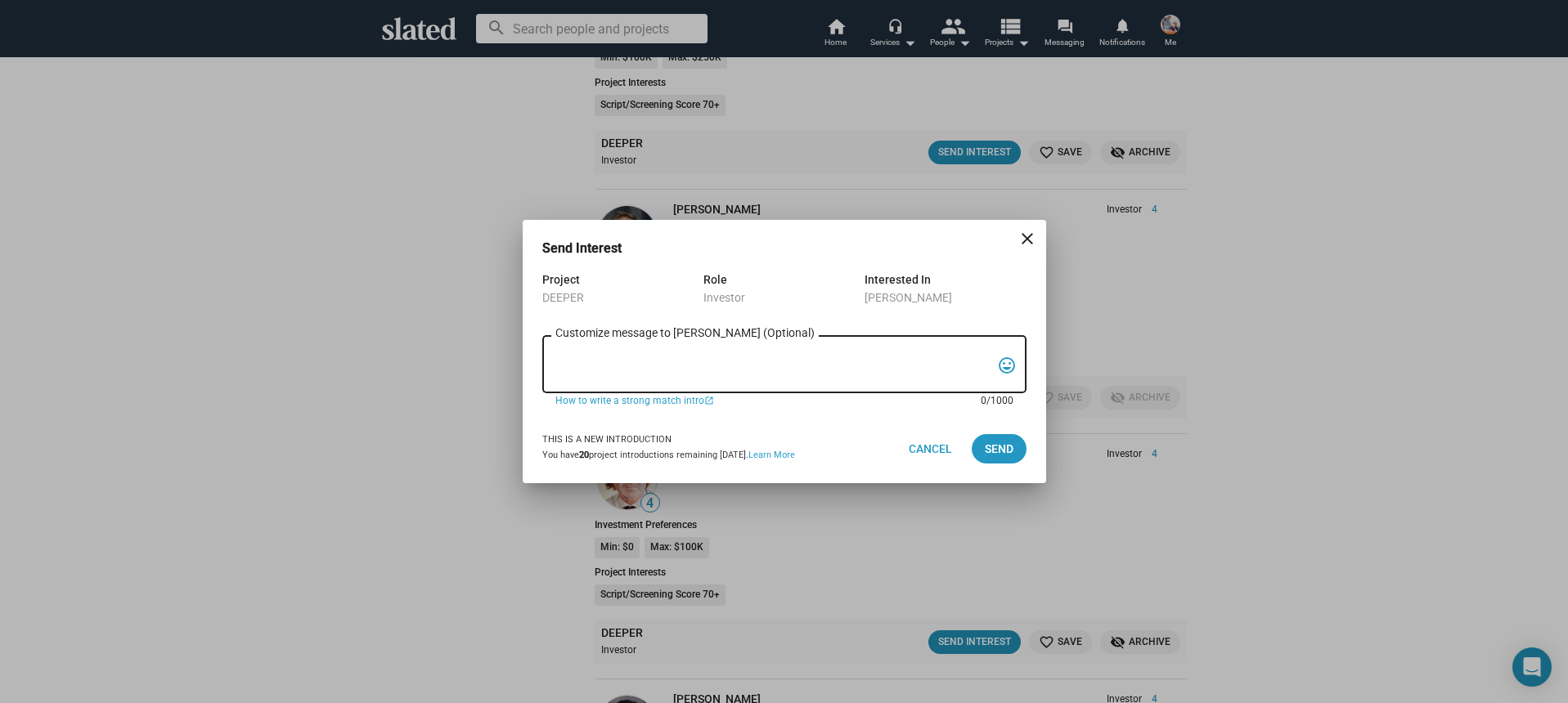
paste textarea "Hi, My name is Nathan Thomas, and I’m assistant producer of DEEPER, a psycholog…"
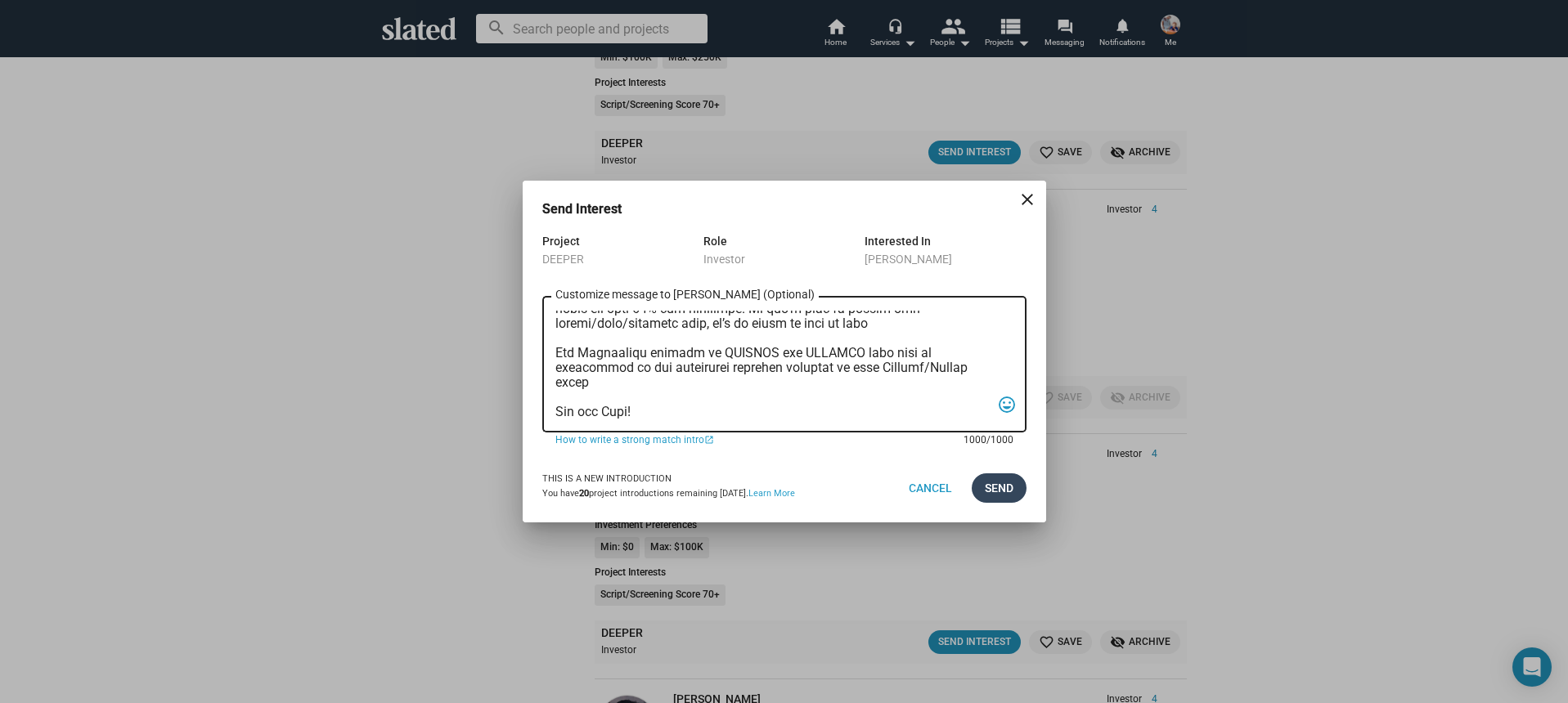
type textarea "Hi, My name is Nathan Thomas, and I’m assistant producer of DEEPER, a psycholog…"
click at [1001, 493] on span "Send" at bounding box center [999, 488] width 28 height 29
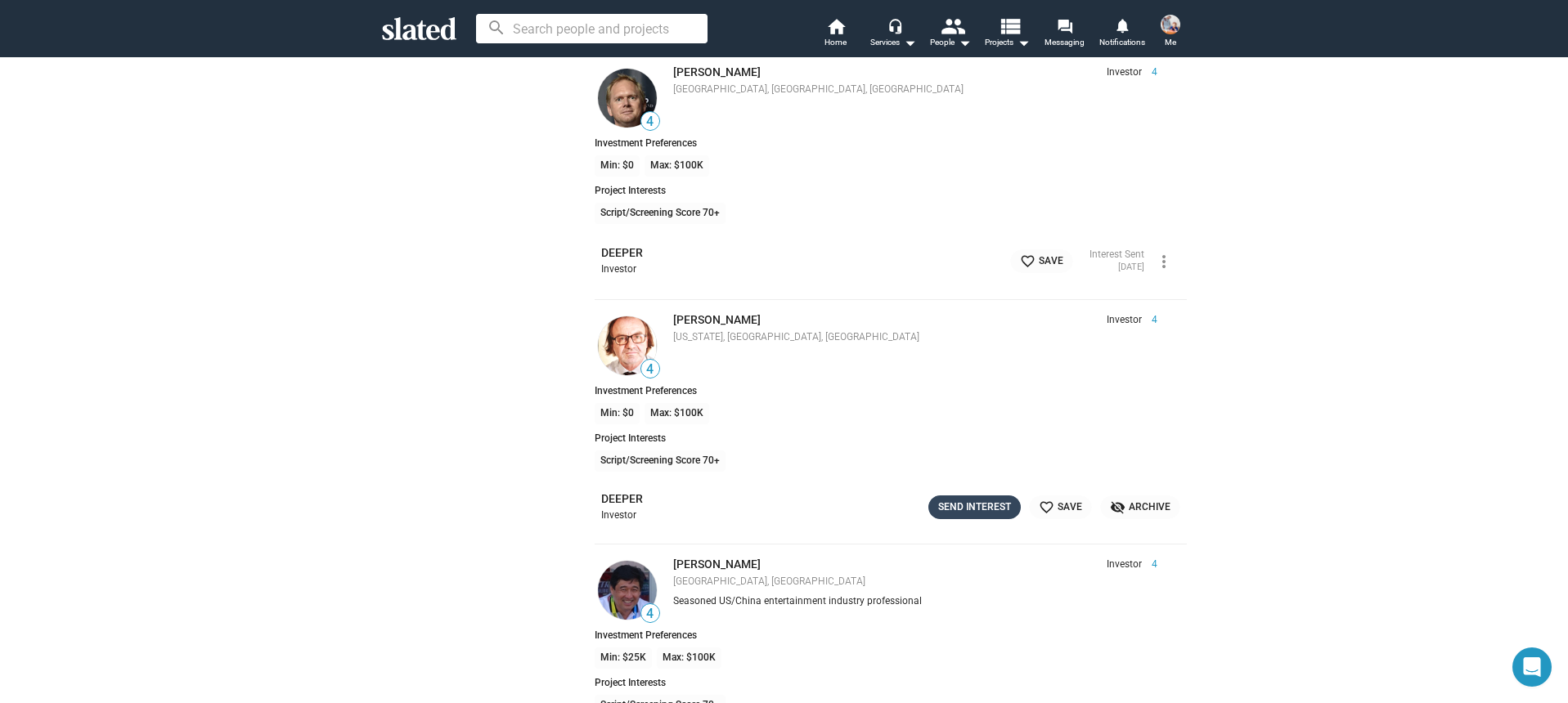
scroll to position [10583, 0]
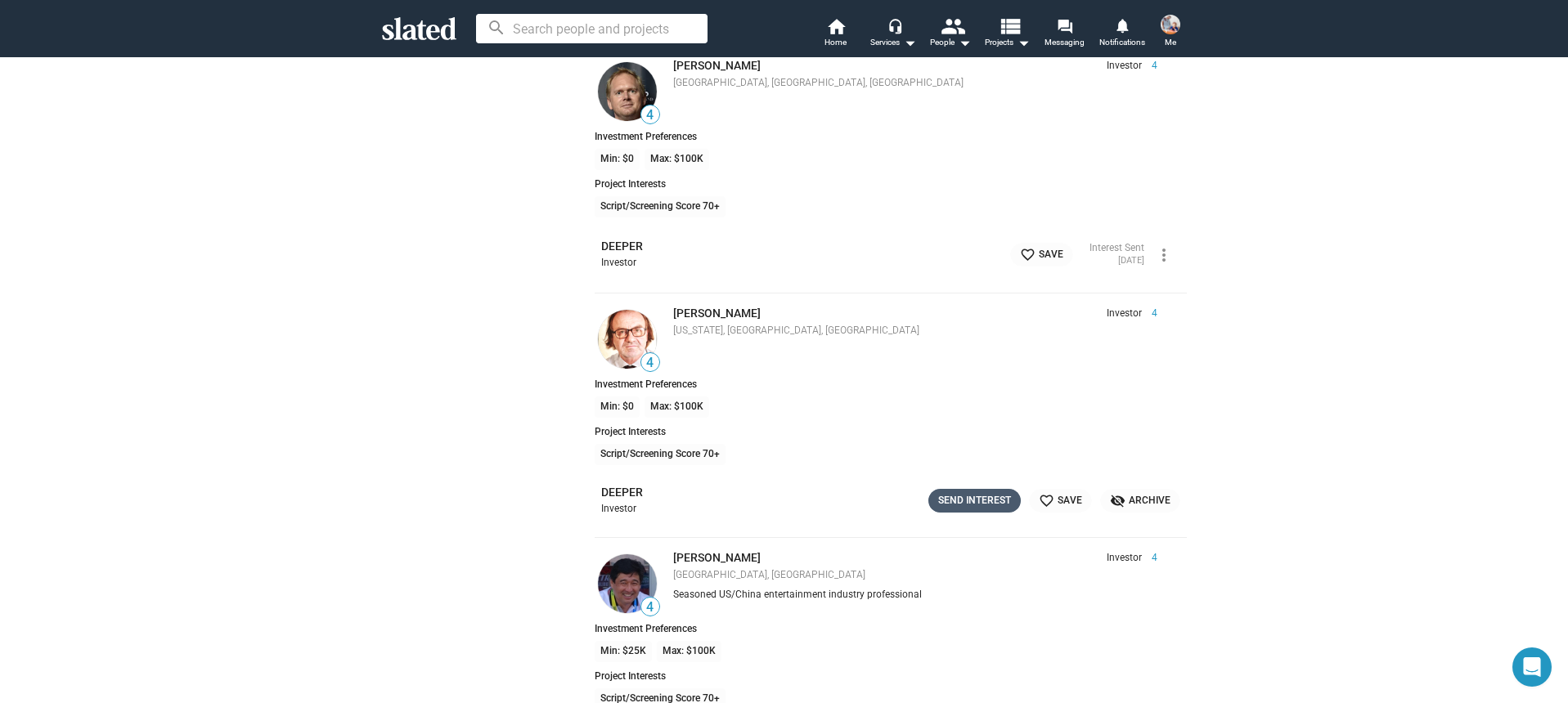
click at [959, 503] on div "Send Interest" at bounding box center [974, 501] width 73 height 18
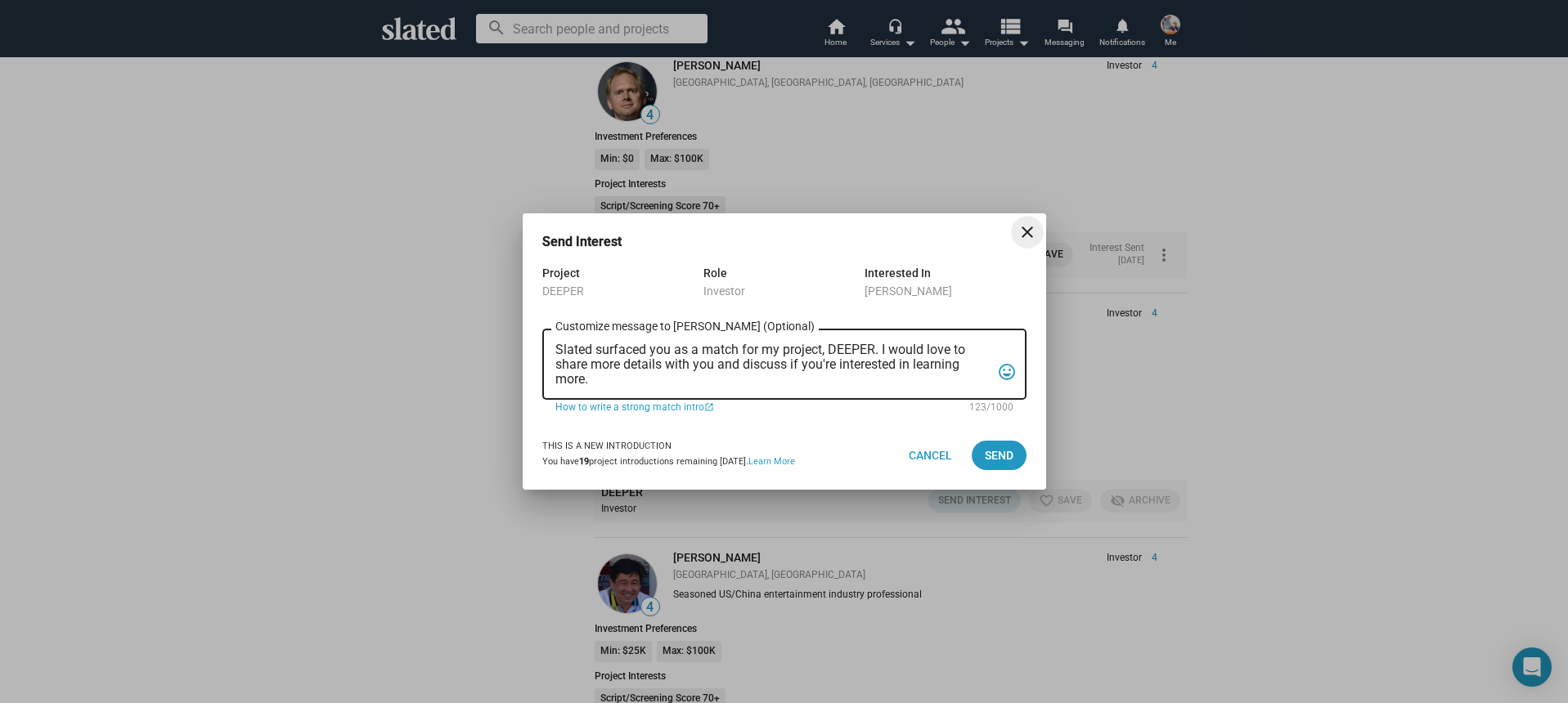
click at [715, 384] on textarea "Slated surfaced you as a match for my project, DEEPER. I would love to share mo…" at bounding box center [773, 364] width 435 height 44
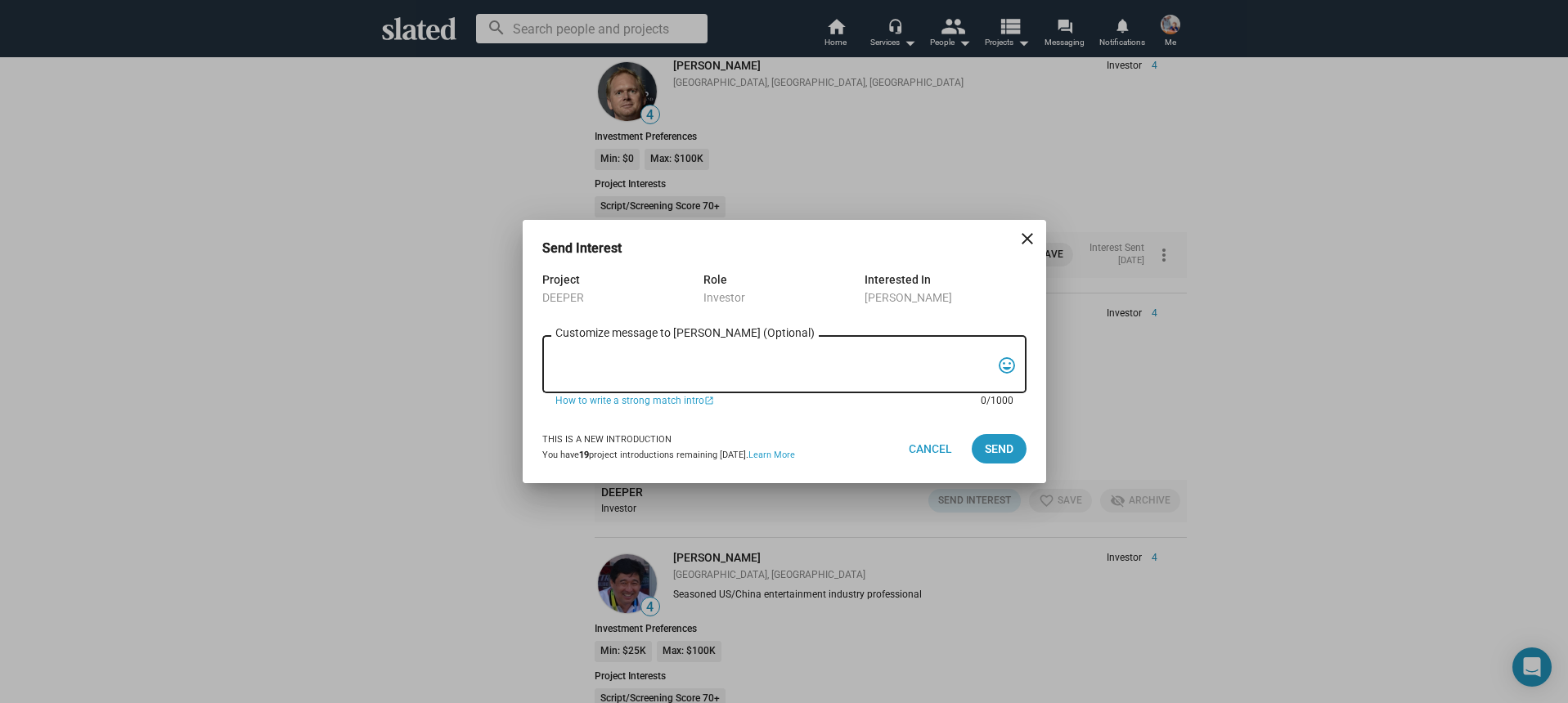
paste textarea "Hi, My name is Nathan Thomas, and I’m assistant producer of DEEPER, a psycholog…"
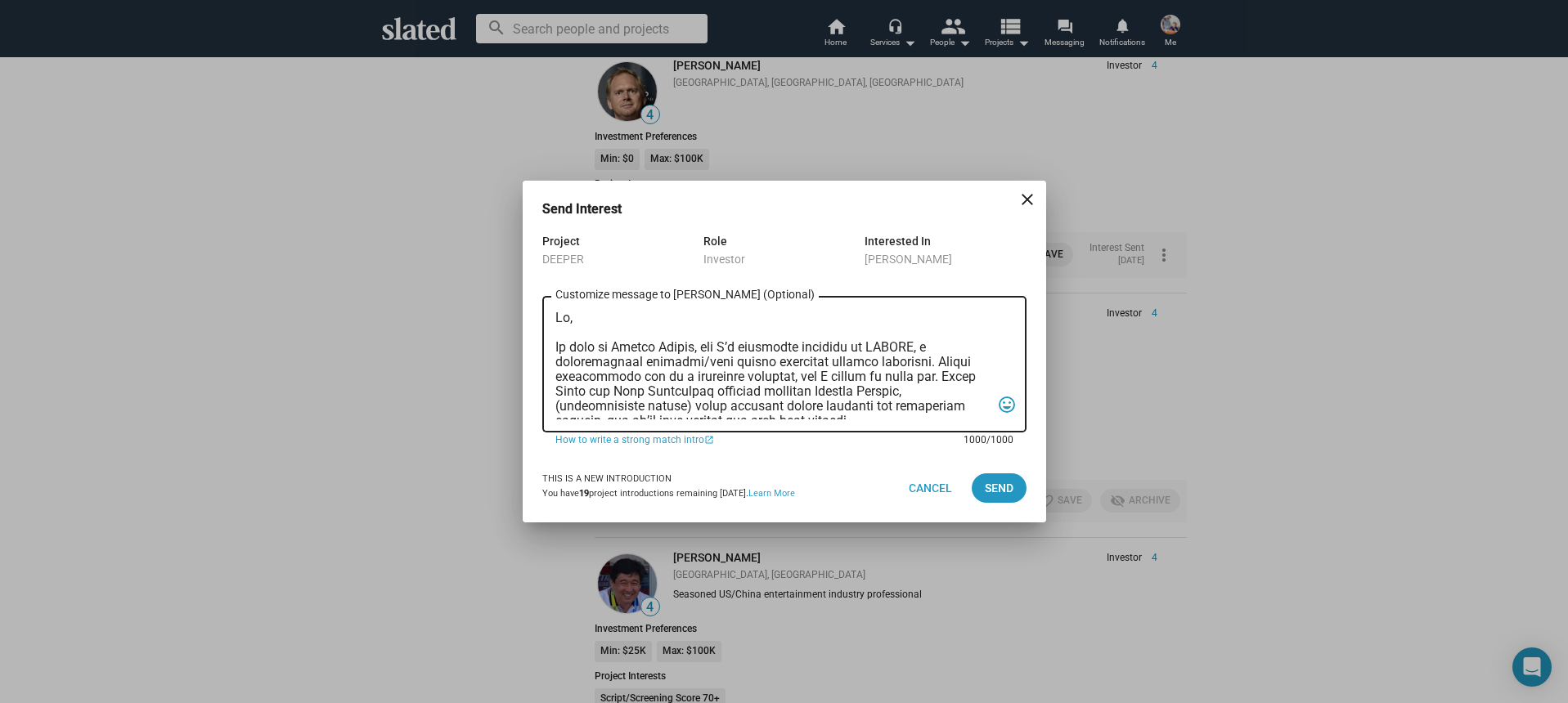
scroll to position [436, 0]
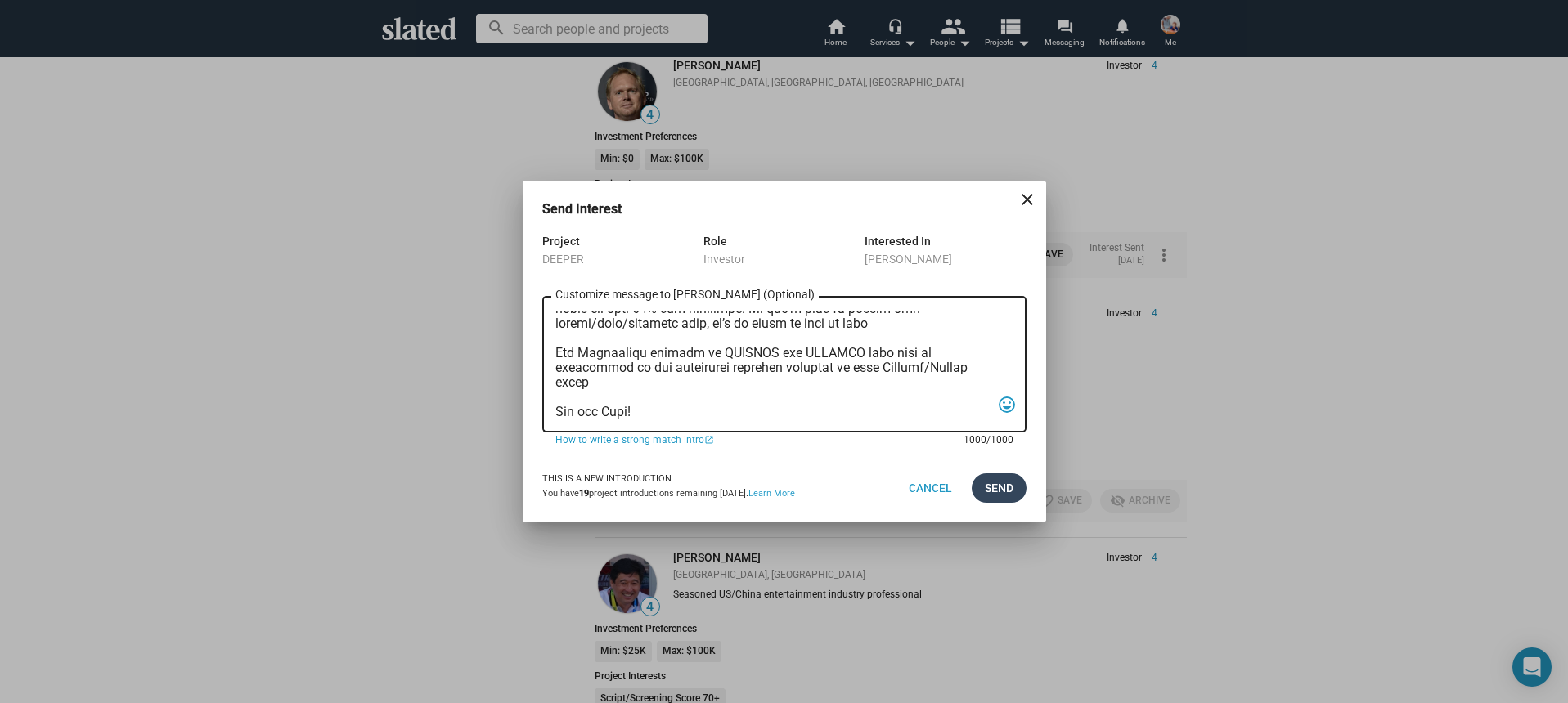
type textarea "Hi, My name is Nathan Thomas, and I’m assistant producer of DEEPER, a psycholog…"
click at [977, 480] on button "Send" at bounding box center [999, 488] width 55 height 29
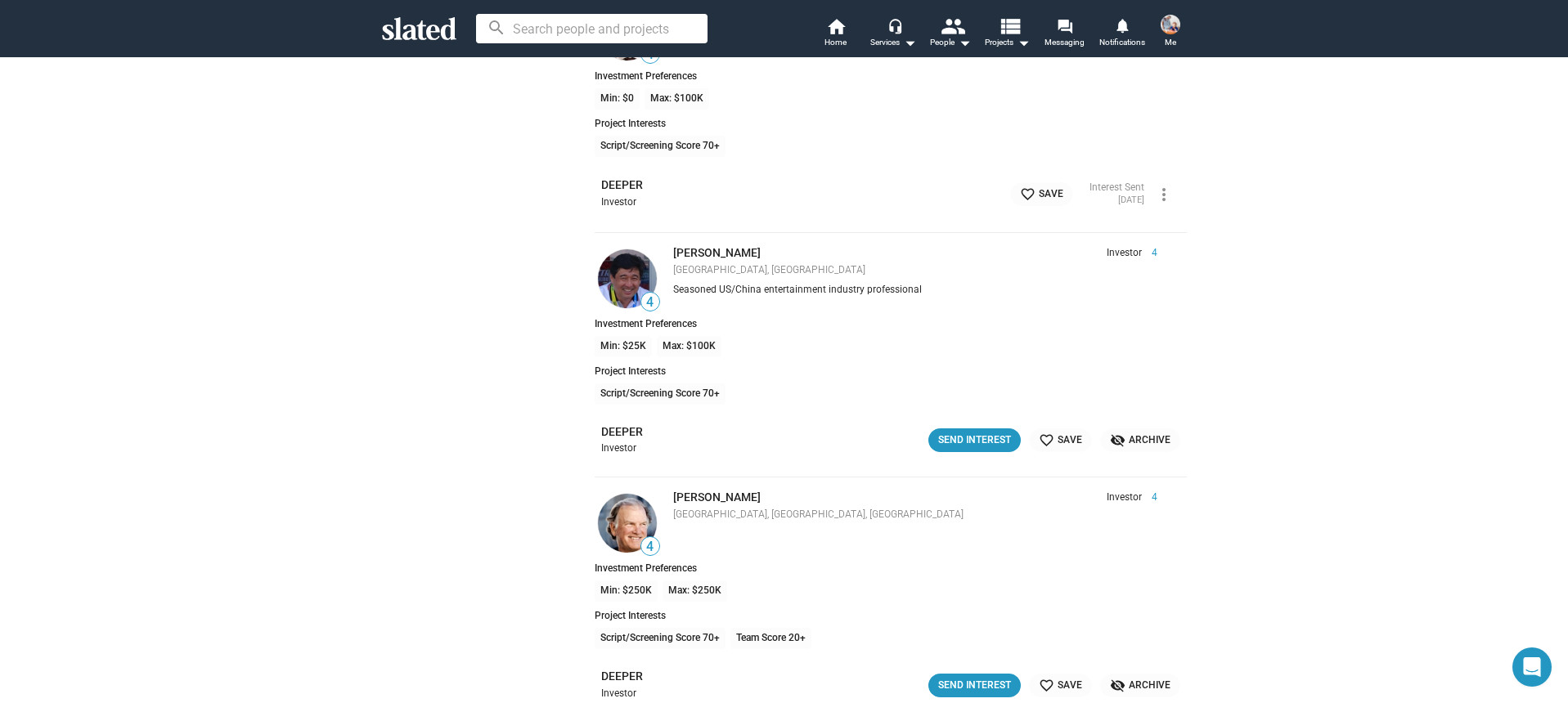
scroll to position [10901, 0]
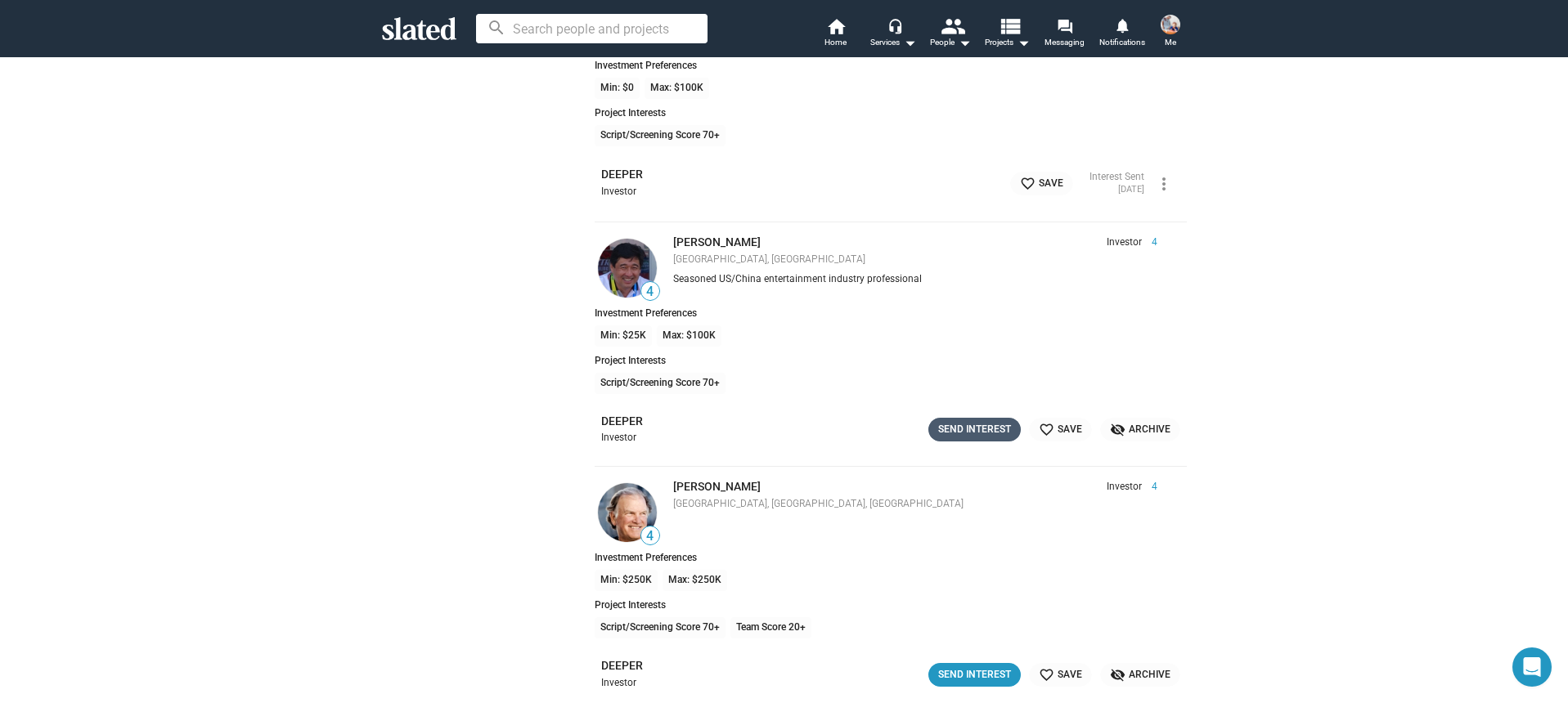
click at [949, 432] on div "Send Interest" at bounding box center [974, 429] width 73 height 18
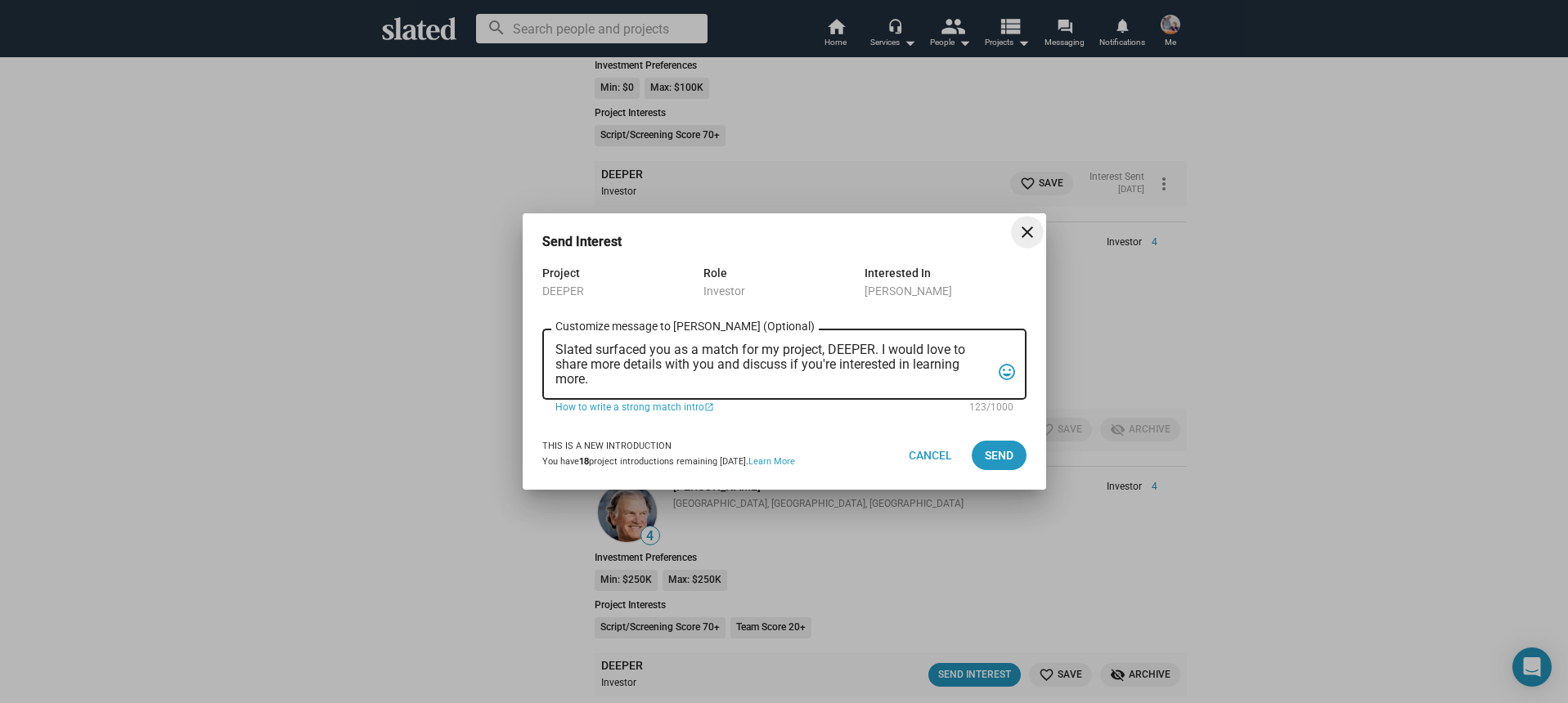
click at [711, 382] on textarea "Slated surfaced you as a match for my project, DEEPER. I would love to share mo…" at bounding box center [773, 364] width 435 height 44
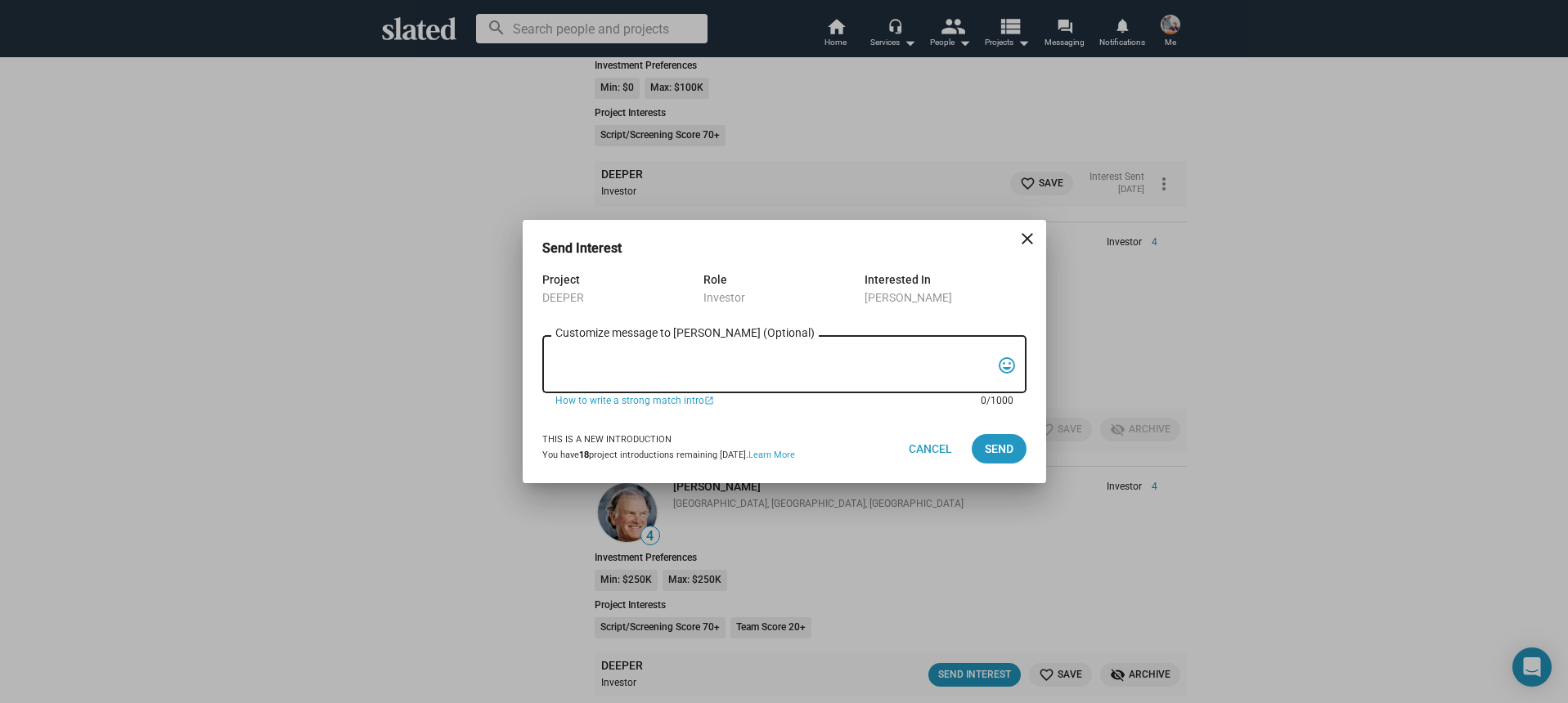
paste textarea "Hi, My name is Nathan Thomas, and I’m assistant producer of DEEPER, a psycholog…"
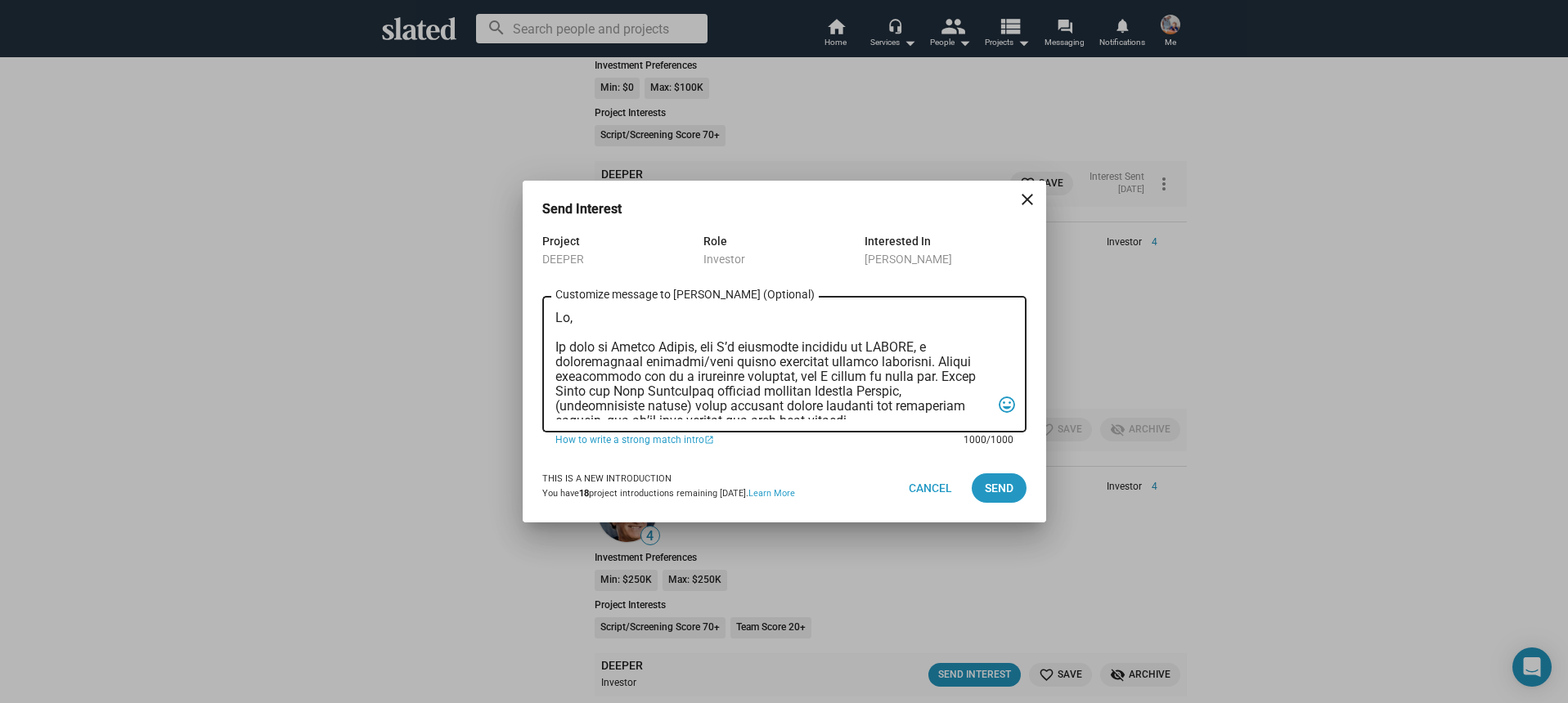
scroll to position [436, 0]
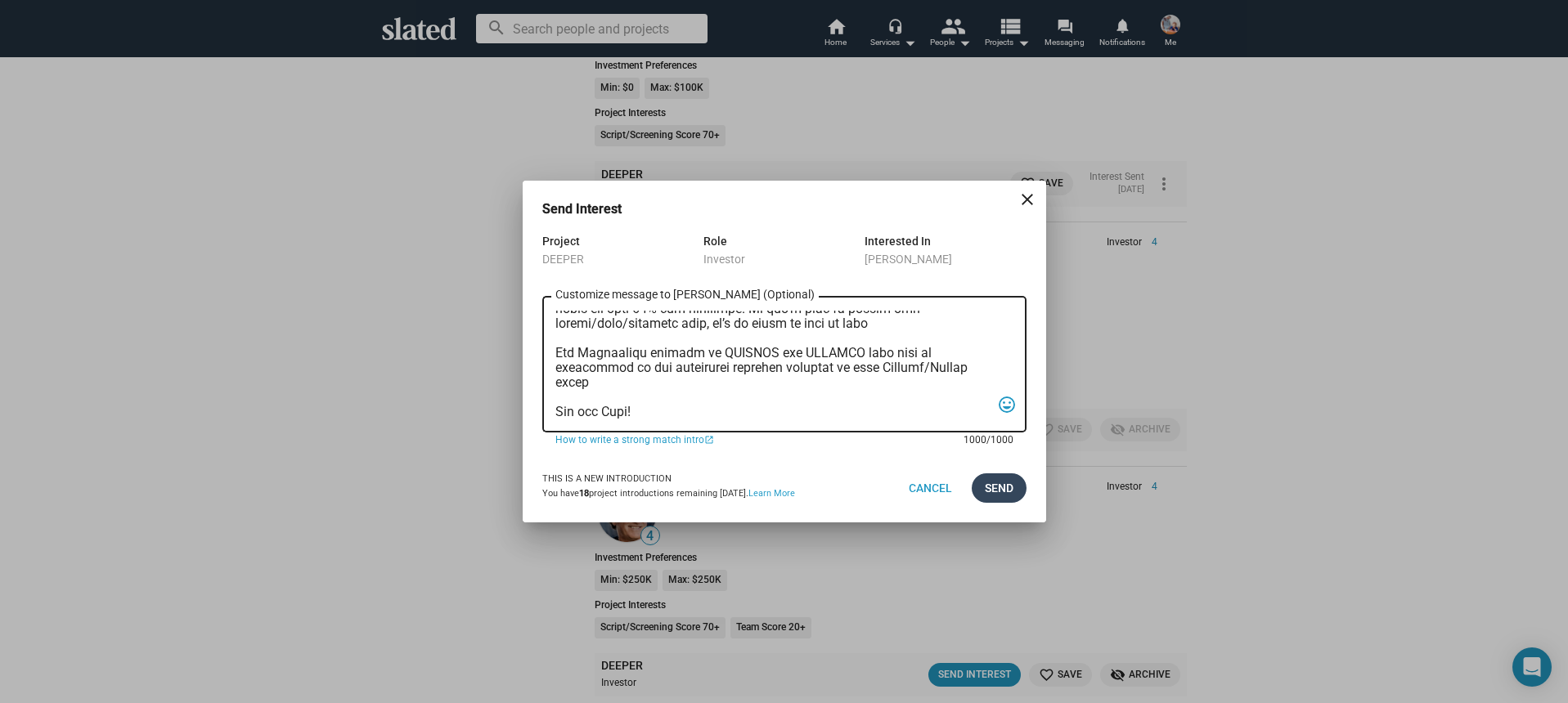
type textarea "Hi, My name is Nathan Thomas, and I’m assistant producer of DEEPER, a psycholog…"
click at [1003, 481] on span "Send" at bounding box center [999, 488] width 28 height 29
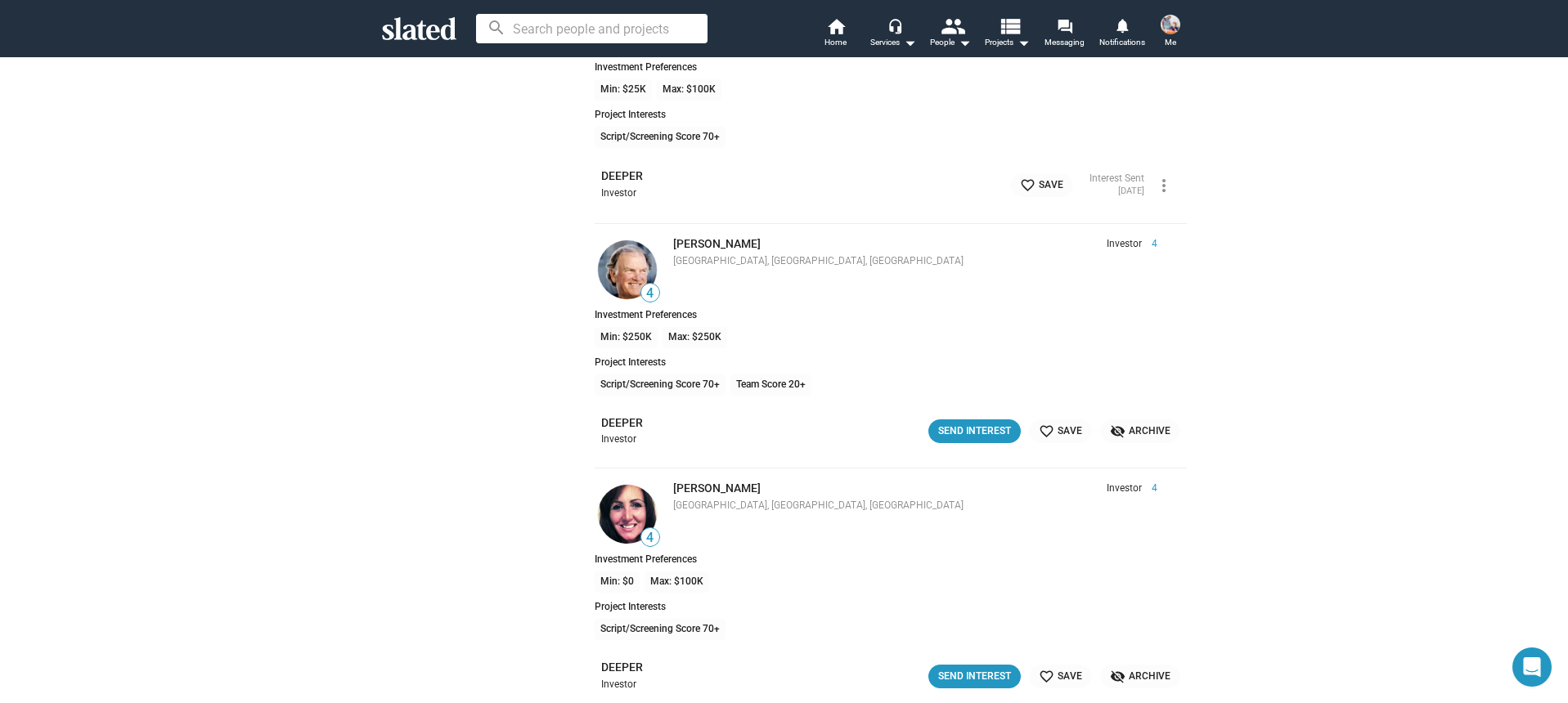
scroll to position [11155, 0]
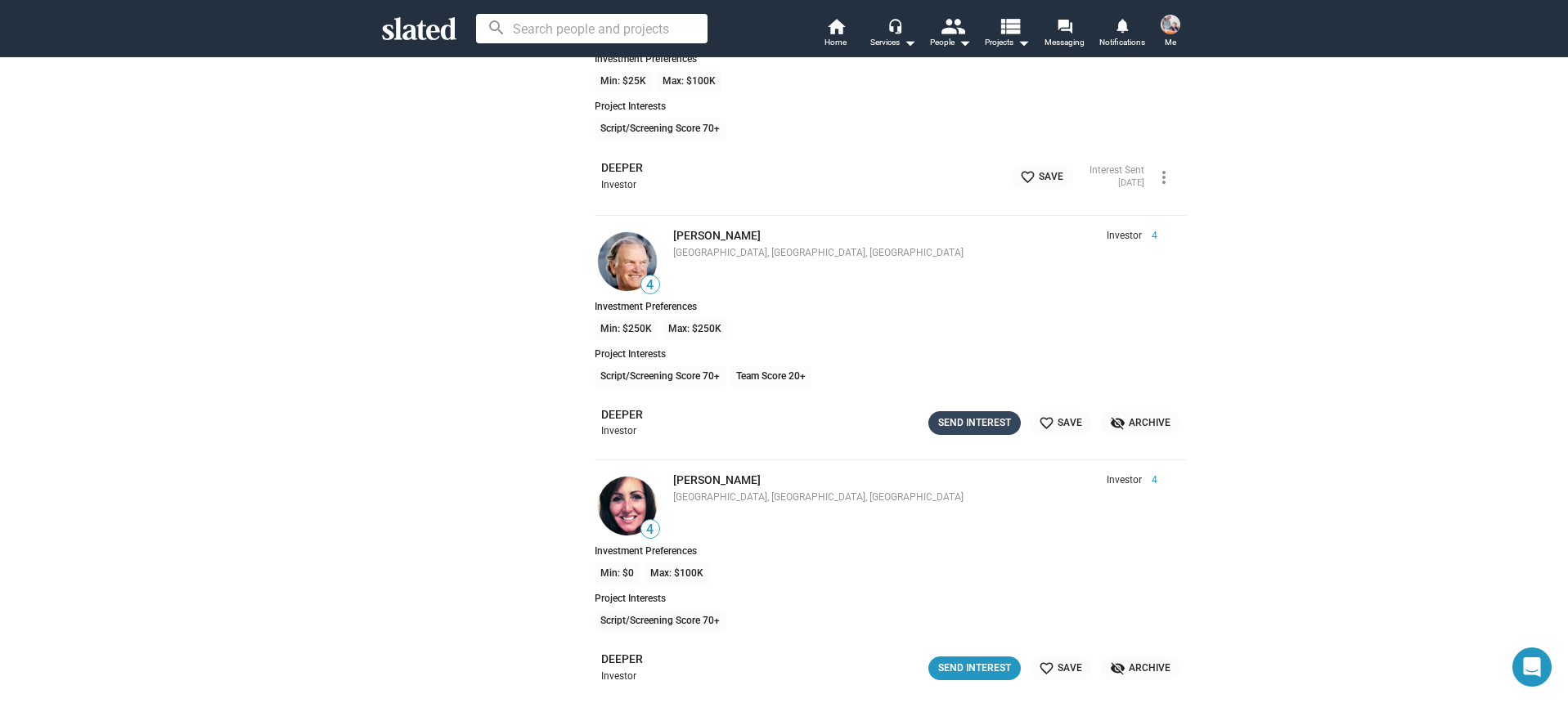
click at [941, 417] on div "Send Interest" at bounding box center [974, 422] width 73 height 18
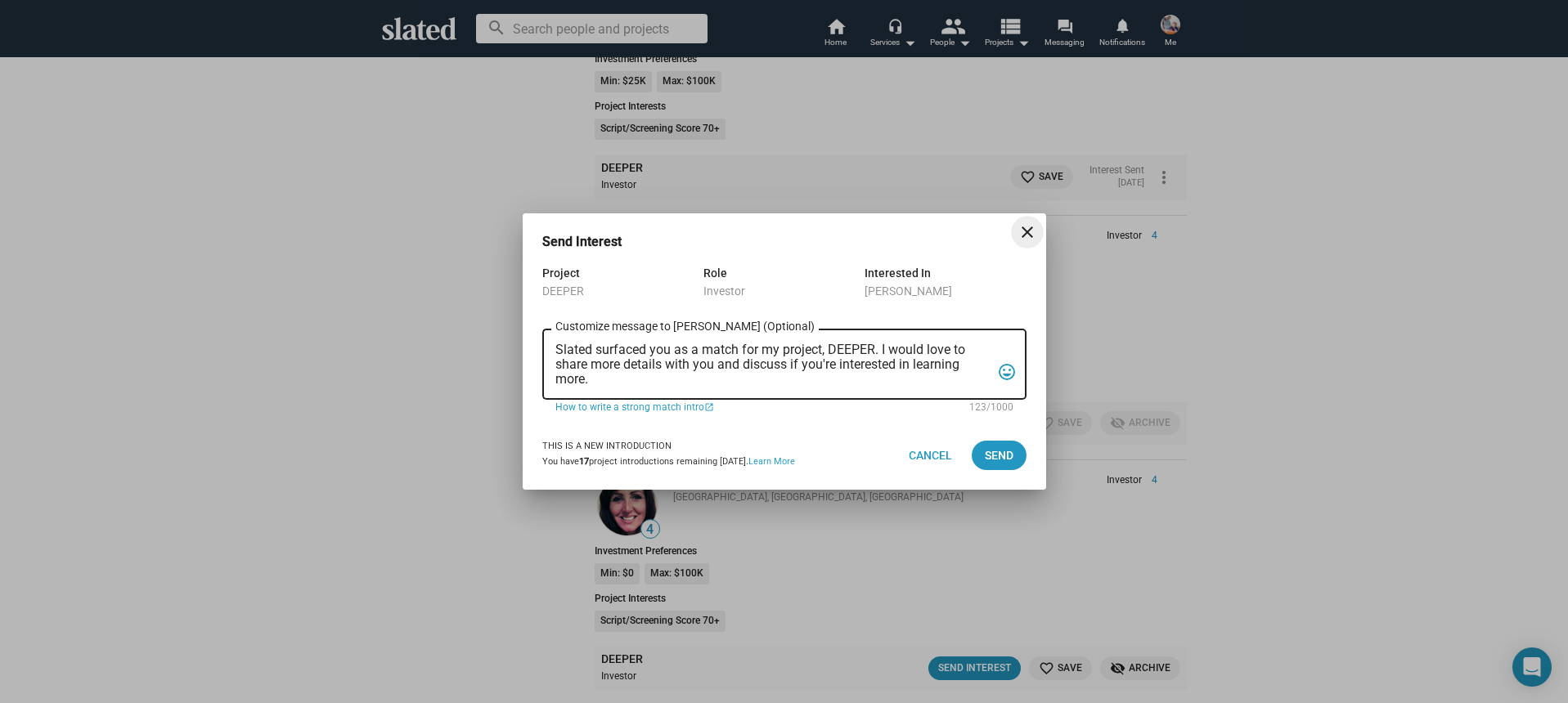
click at [785, 386] on textarea "Slated surfaced you as a match for my project, DEEPER. I would love to share mo…" at bounding box center [773, 364] width 435 height 44
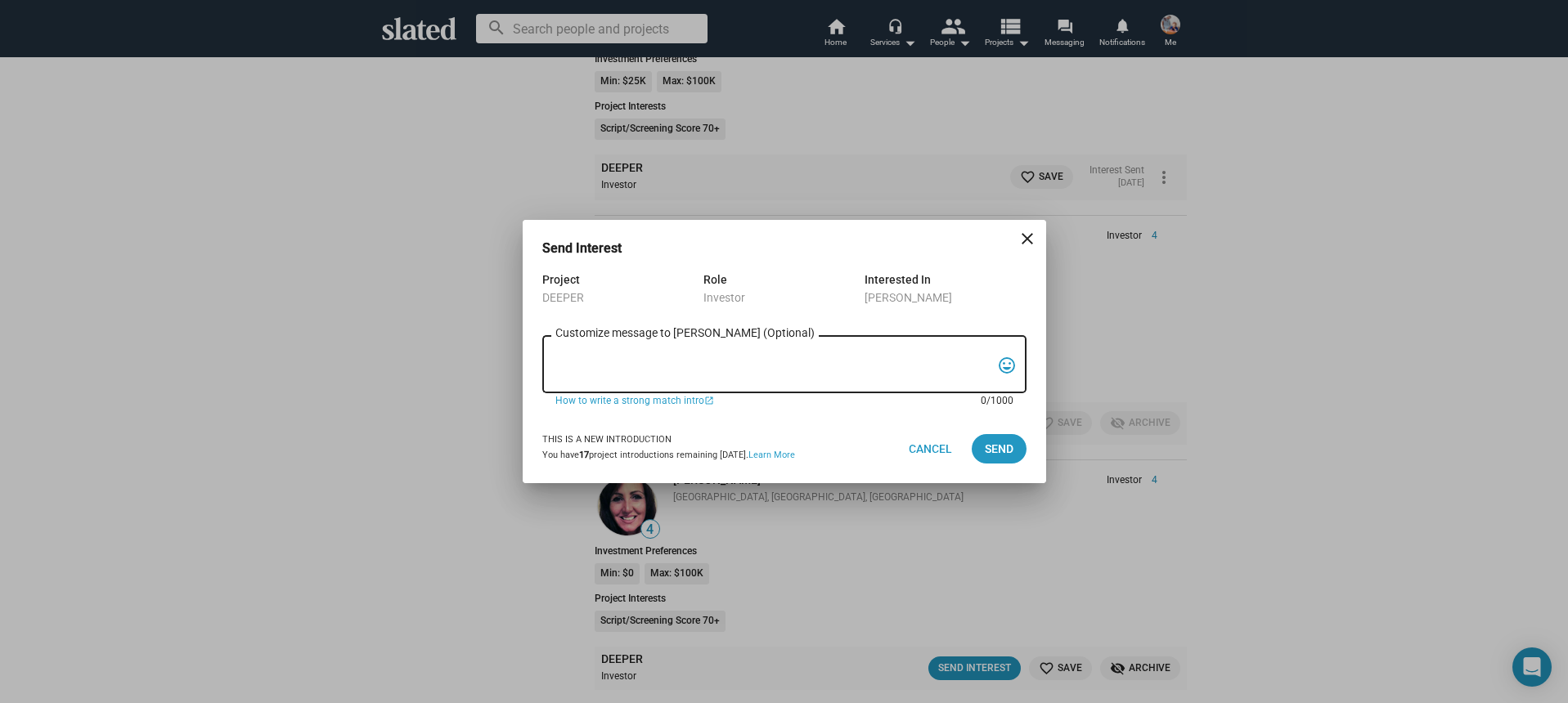
paste textarea "Hi, My name is Nathan Thomas, and I’m assistant producer of DEEPER, a psycholog…"
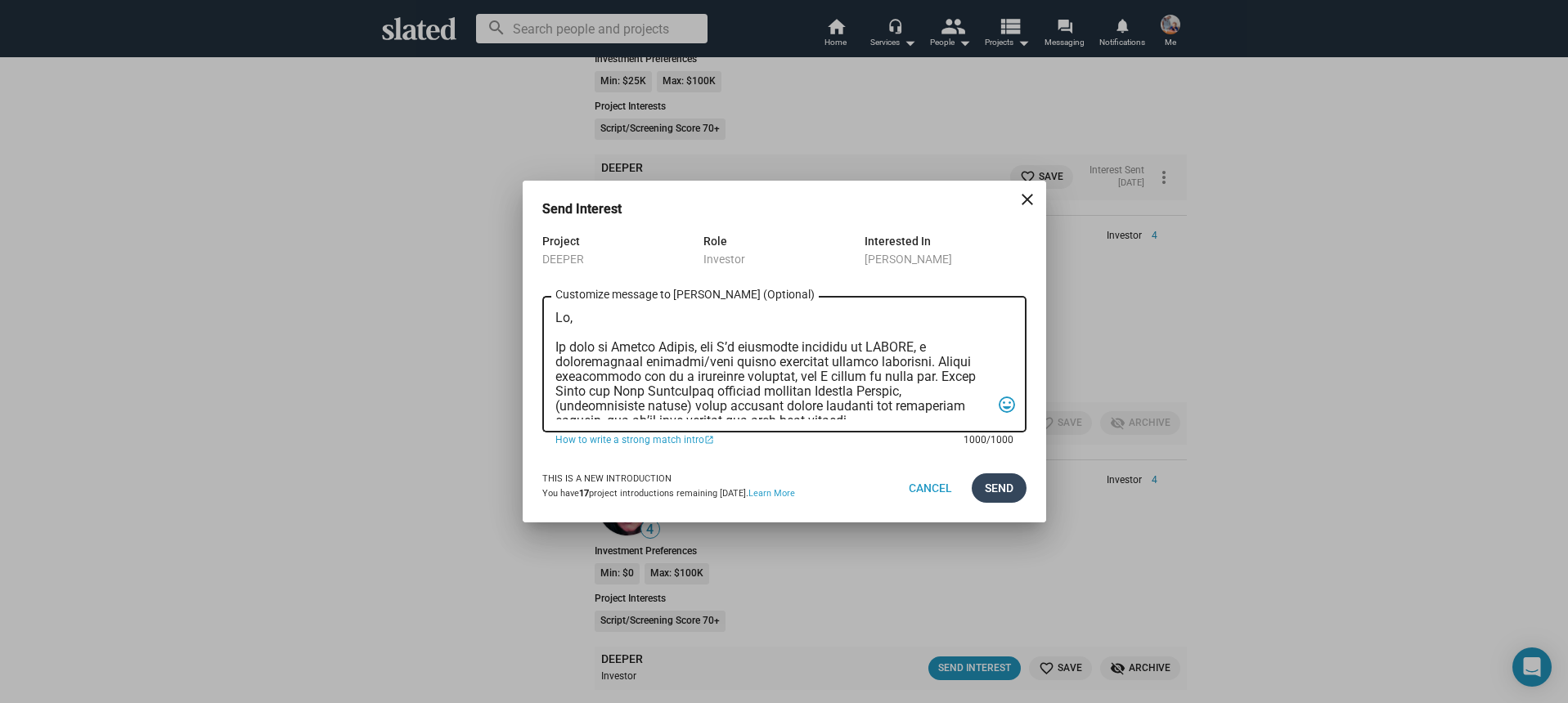
scroll to position [436, 0]
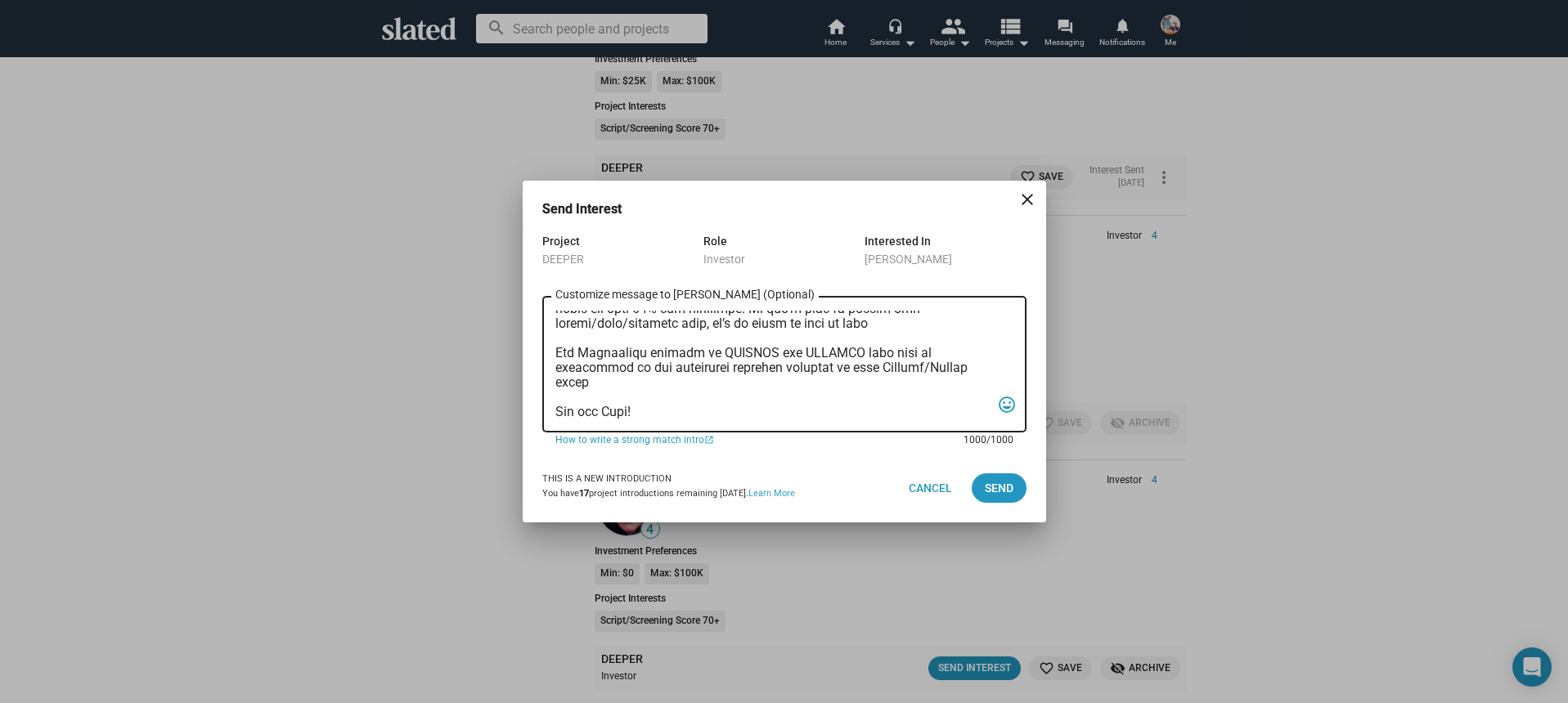
type textarea "Hi, My name is Nathan Thomas, and I’m assistant producer of DEEPER, a psycholog…"
click at [1014, 469] on div "This is a new introduction You have 17 project introductions remaining today. L…" at bounding box center [784, 488] width 485 height 68
click at [1012, 478] on span "Send" at bounding box center [999, 488] width 28 height 29
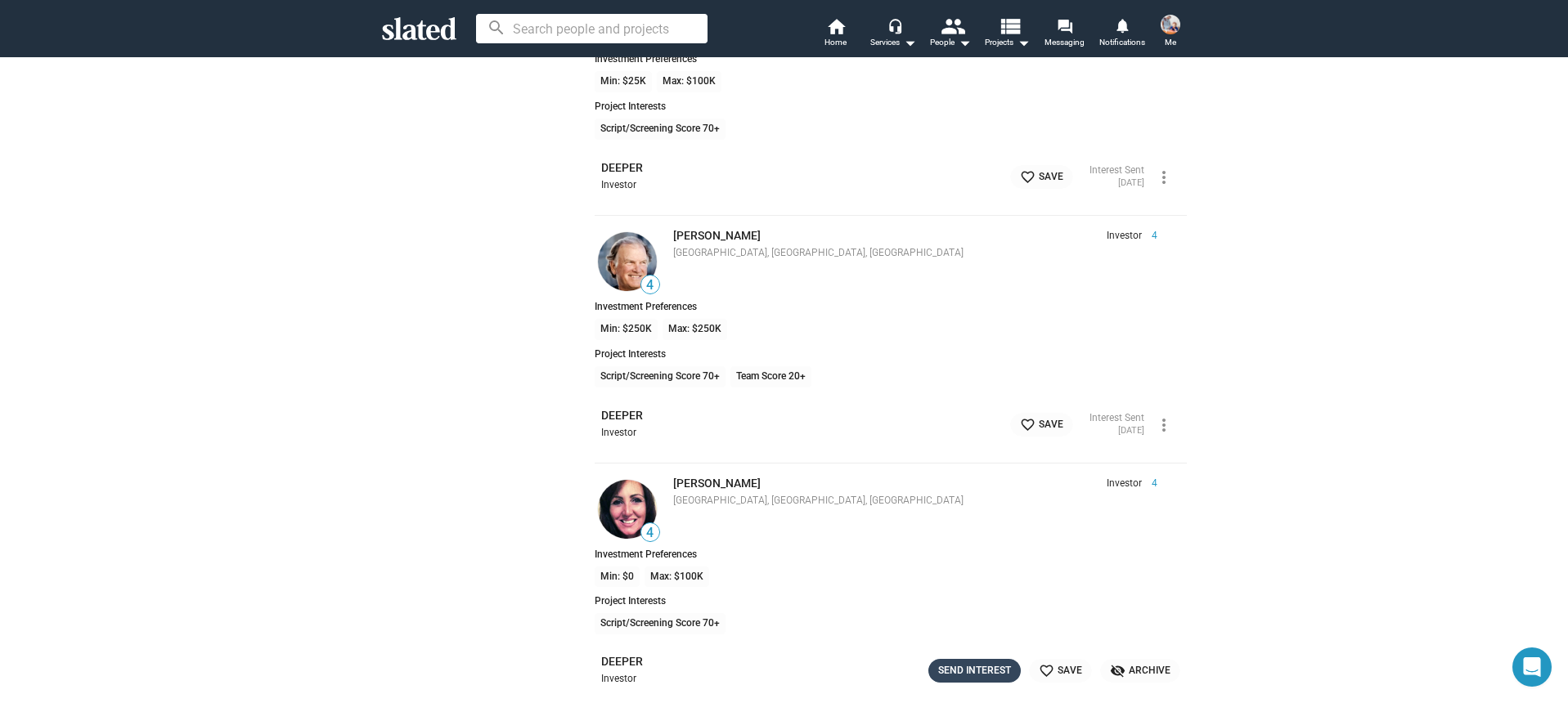
click at [981, 670] on div "Send Interest" at bounding box center [974, 670] width 73 height 18
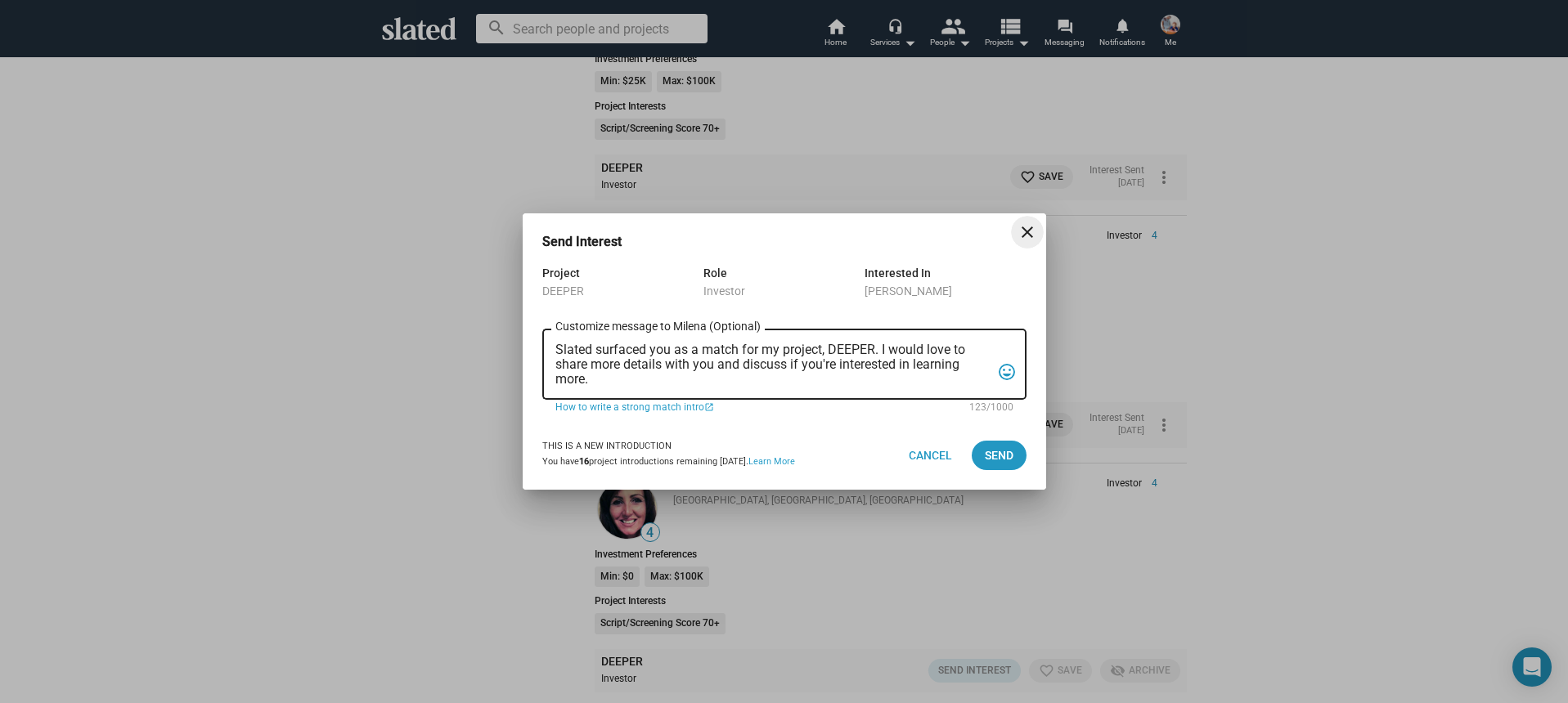
click at [734, 382] on textarea "Slated surfaced you as a match for my project, DEEPER. I would love to share mo…" at bounding box center [773, 364] width 435 height 44
click at [740, 381] on textarea "Slated surfaced you as a match for my project, DEEPER. I would love to share mo…" at bounding box center [773, 364] width 435 height 44
click at [741, 381] on textarea "Slated surfaced you as a match for my project, DEEPER. I would love to share mo…" at bounding box center [773, 364] width 435 height 44
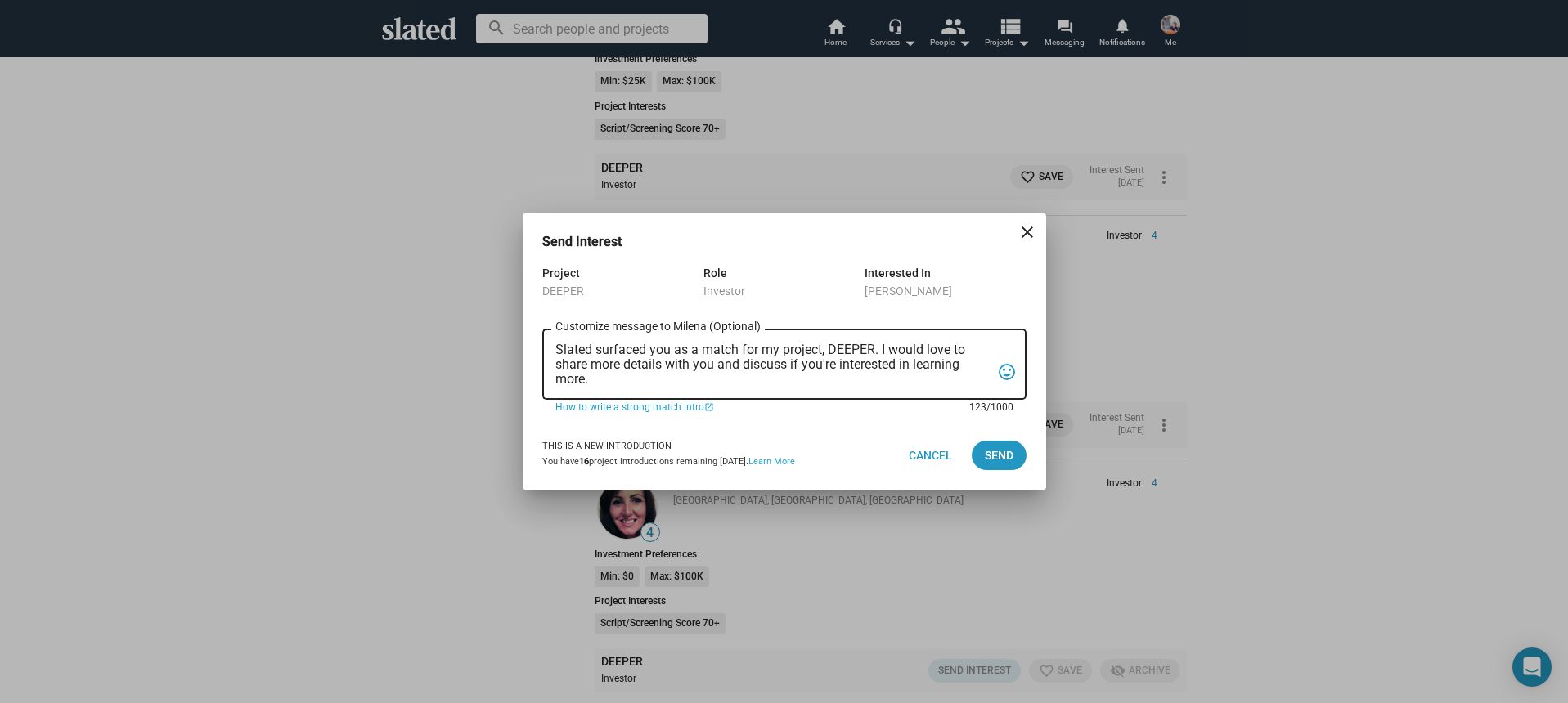
click at [741, 381] on textarea "Slated surfaced you as a match for my project, DEEPER. I would love to share mo…" at bounding box center [773, 364] width 435 height 44
click at [740, 382] on textarea "Slated surfaced you as a match for my project, DEEPER. I would love to share mo…" at bounding box center [773, 364] width 435 height 44
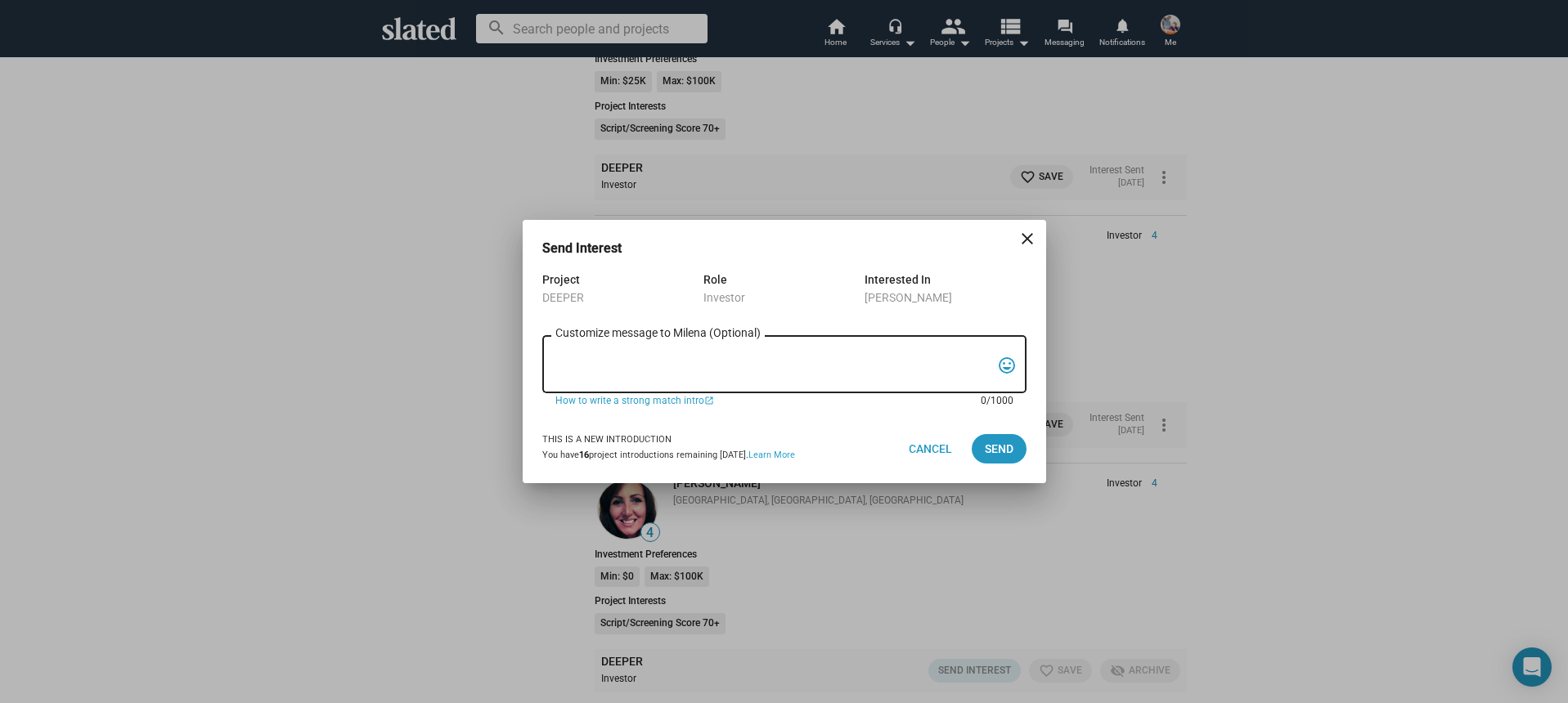
paste textarea "Hi, My name is Nathan Thomas, and I’m assistant producer of DEEPER, a psycholog…"
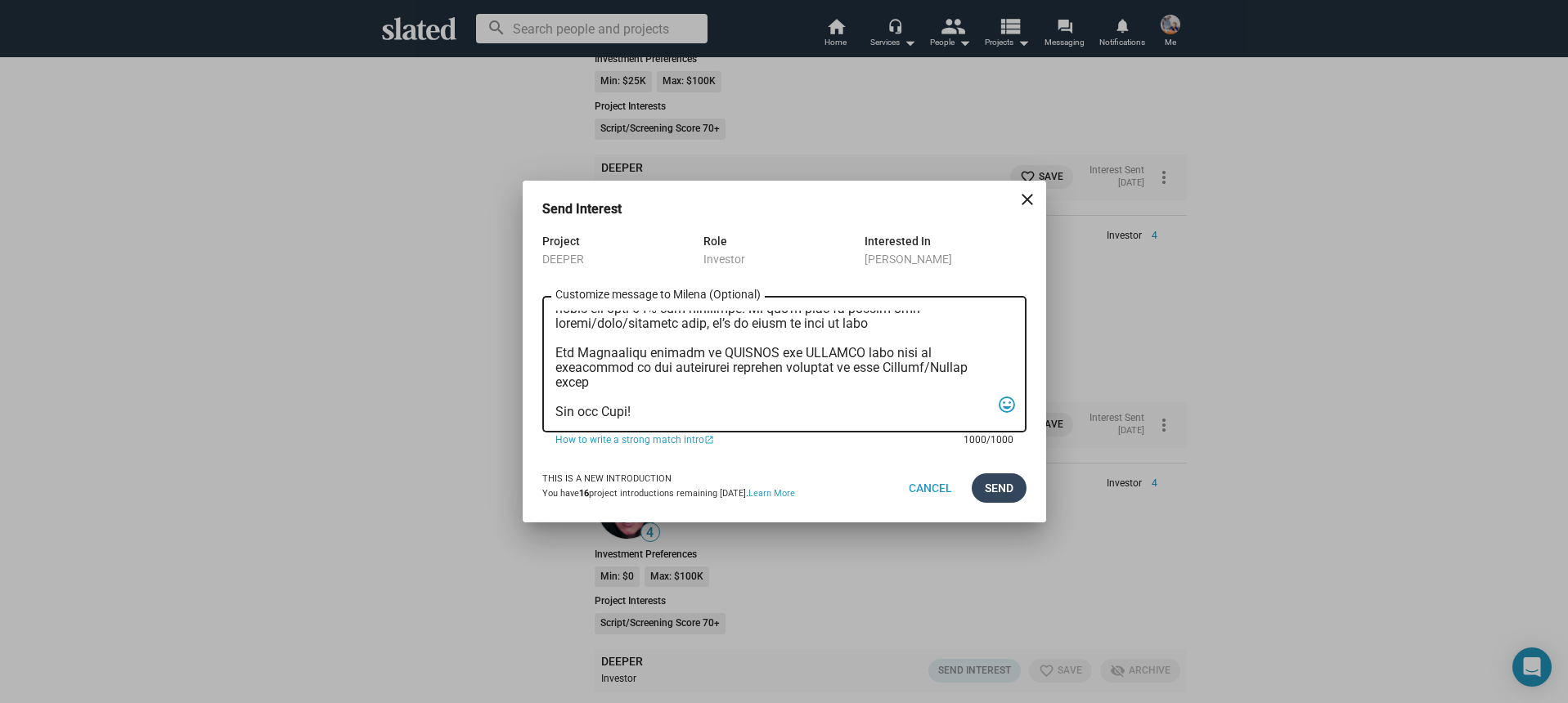
type textarea "Hi, My name is Nathan Thomas, and I’m assistant producer of DEEPER, a psycholog…"
click at [1007, 481] on span "Send" at bounding box center [999, 488] width 28 height 29
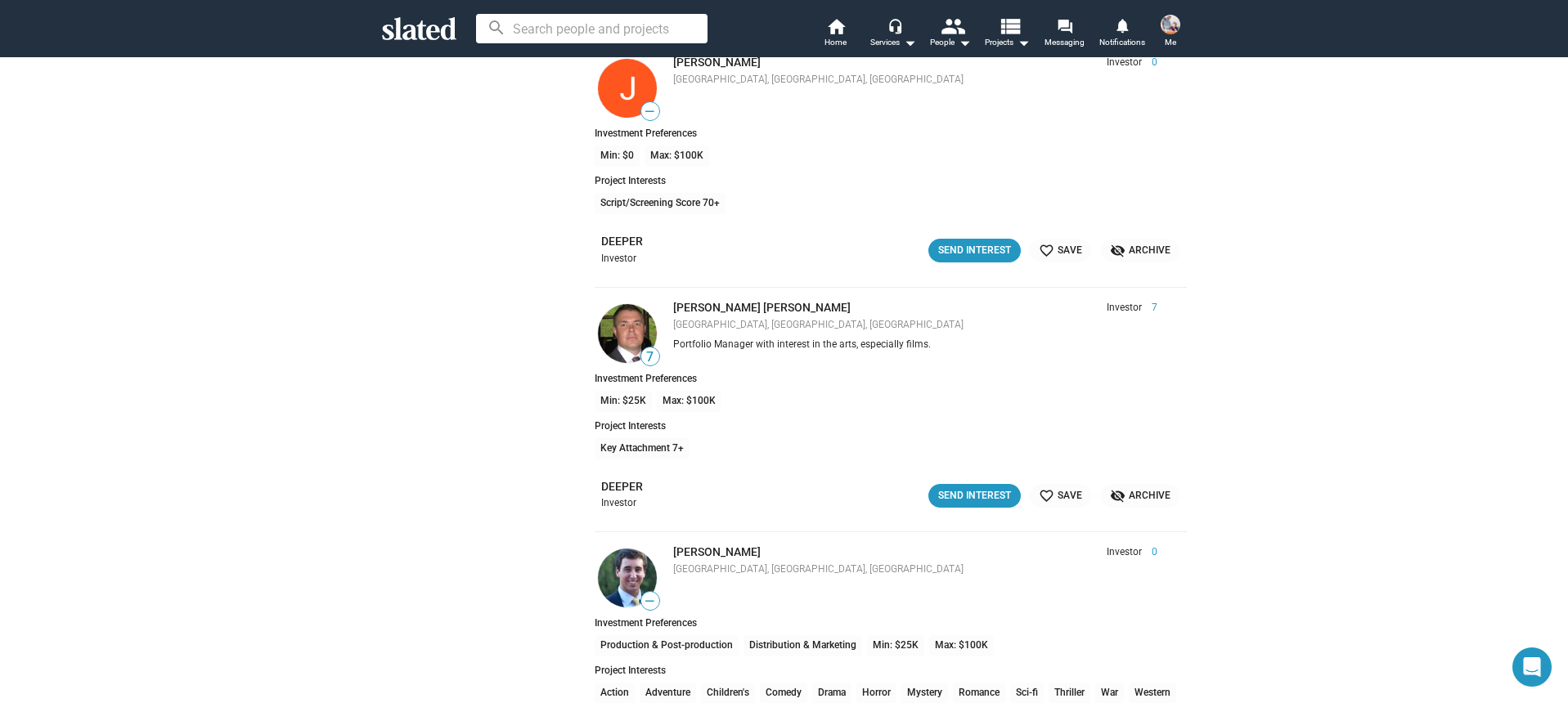
scroll to position [11872, 0]
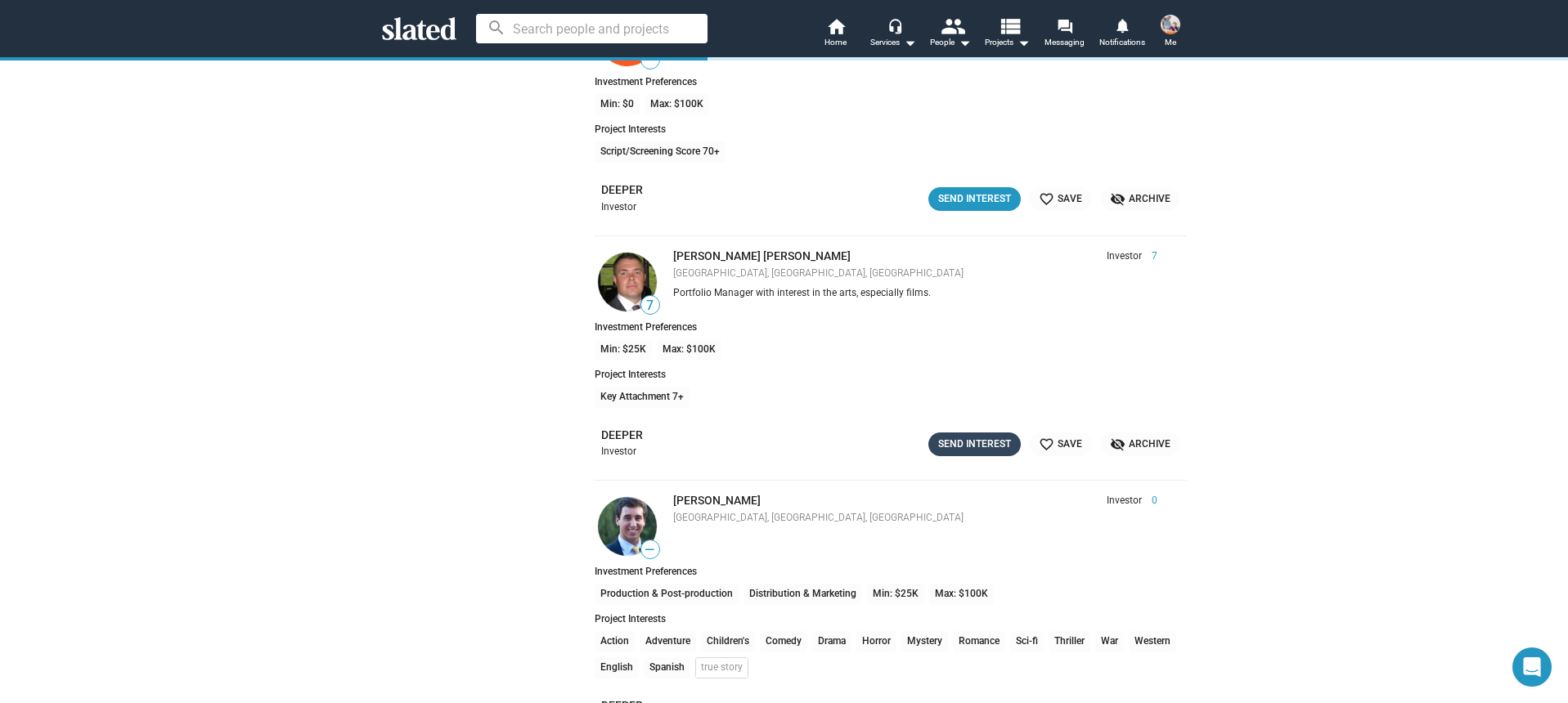
click at [945, 453] on div "Send Interest" at bounding box center [974, 444] width 73 height 18
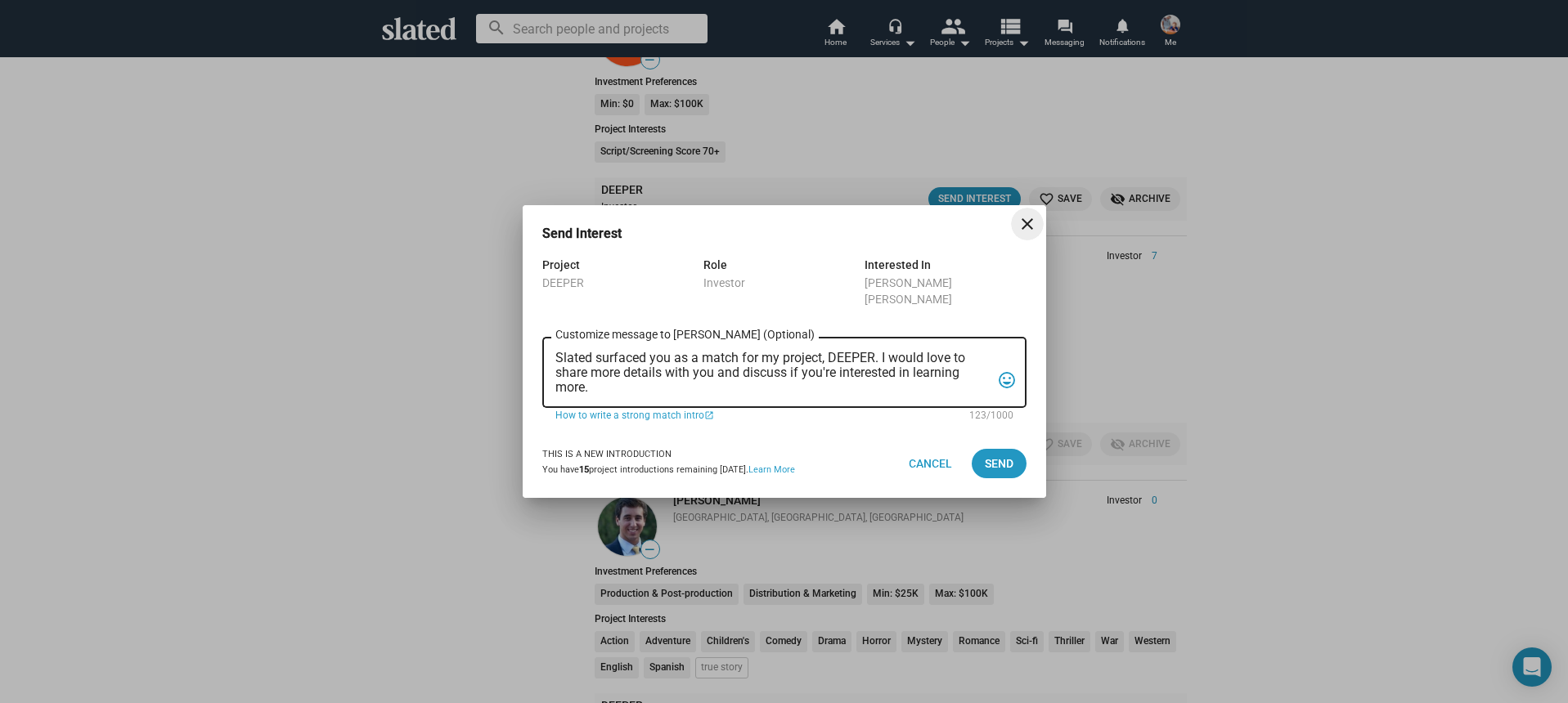
click at [817, 382] on textarea "Slated surfaced you as a match for my project, DEEPER. I would love to share mo…" at bounding box center [773, 372] width 435 height 44
click at [816, 382] on textarea "Slated surfaced you as a match for my project, DEEPER. I would love to share mo…" at bounding box center [773, 372] width 435 height 44
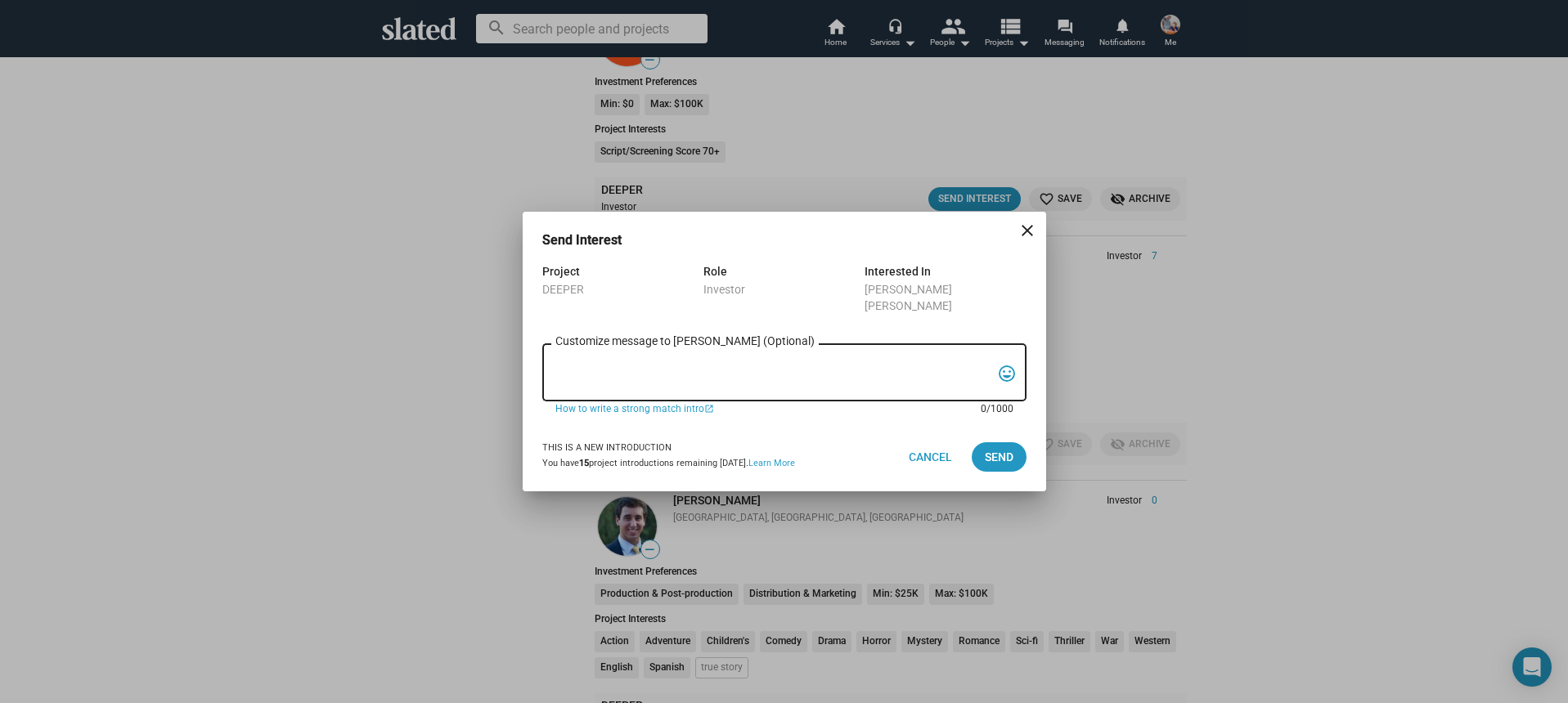
paste textarea "Hi, My name is Nathan Thomas, and I’m assistant producer of DEEPER, a psycholog…"
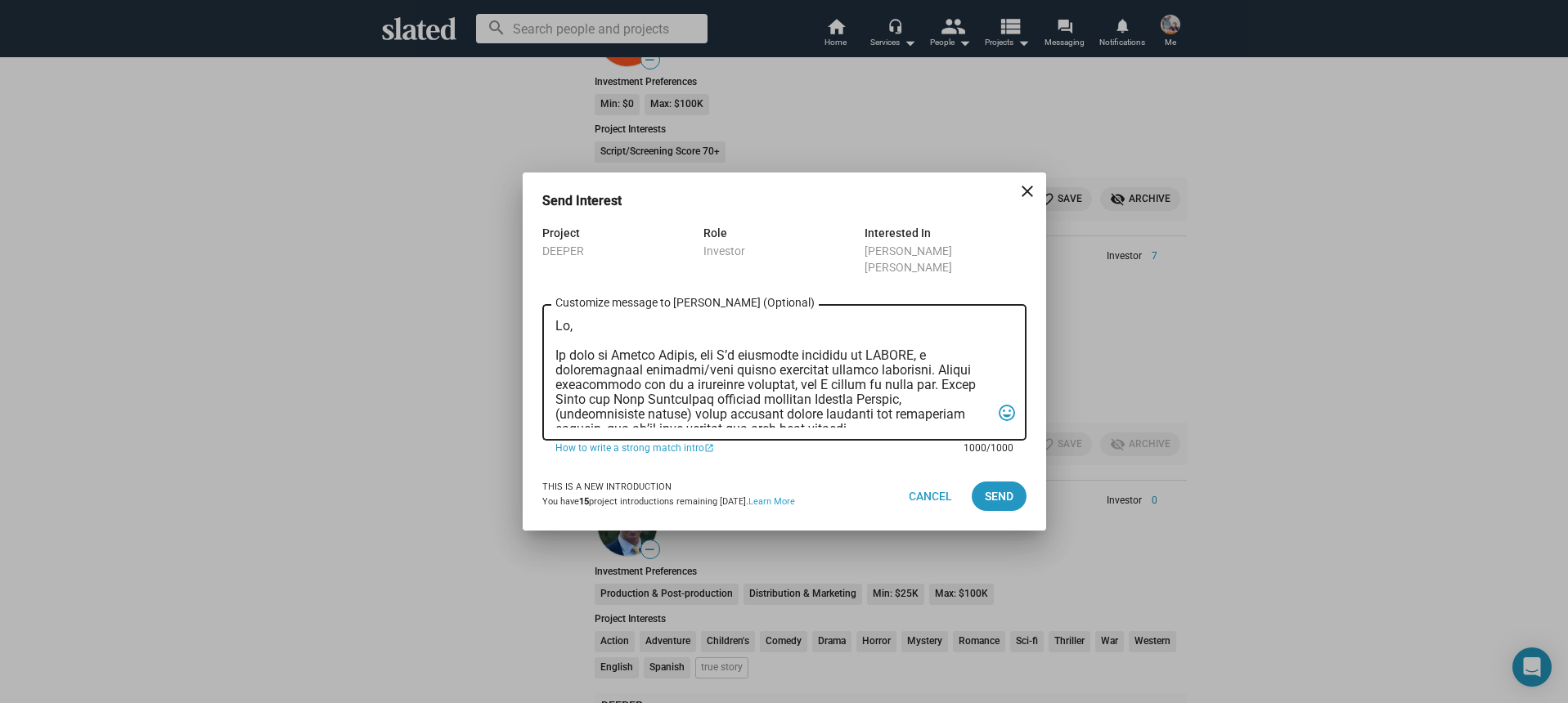
scroll to position [436, 0]
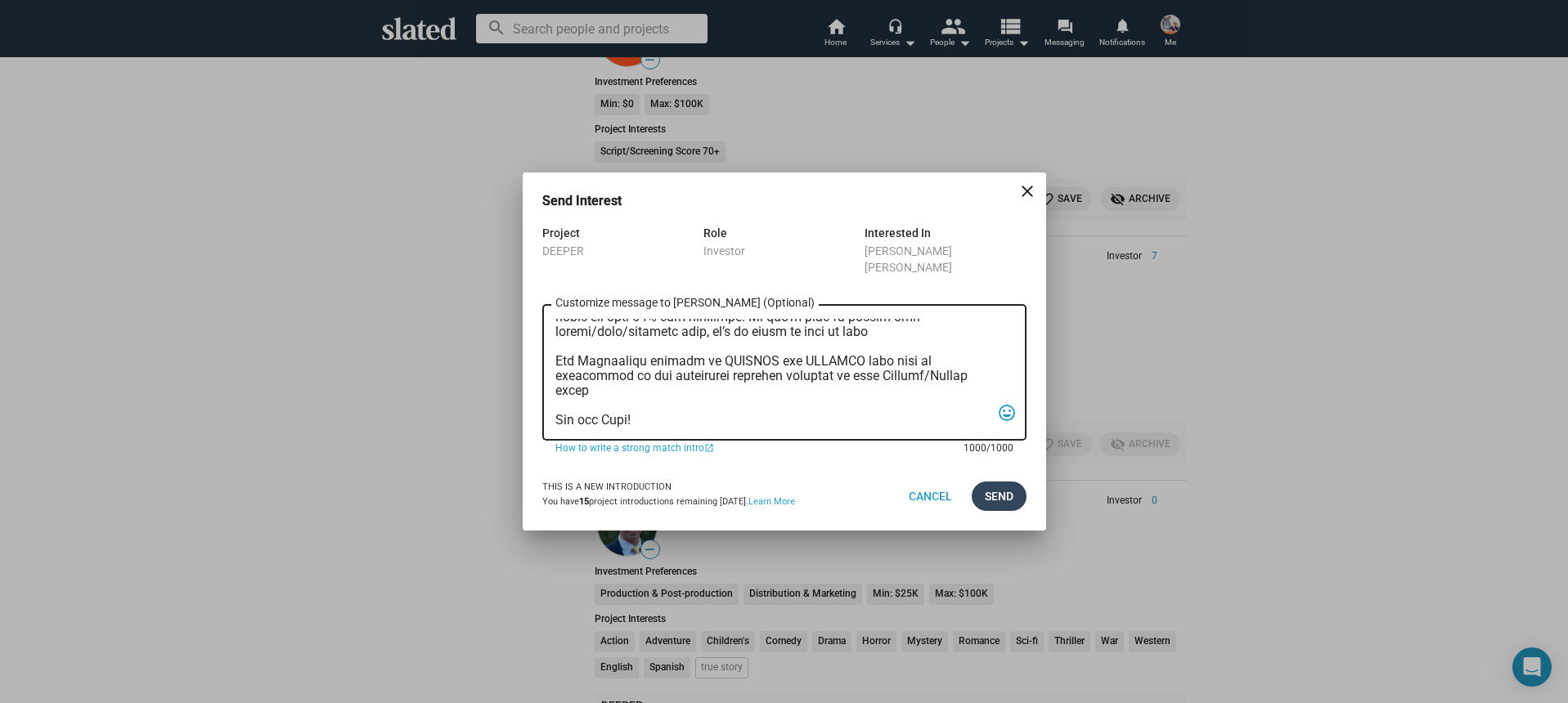
type textarea "Hi, My name is Nathan Thomas, and I’m assistant producer of DEEPER, a psycholog…"
click at [996, 495] on span "Send" at bounding box center [999, 496] width 28 height 29
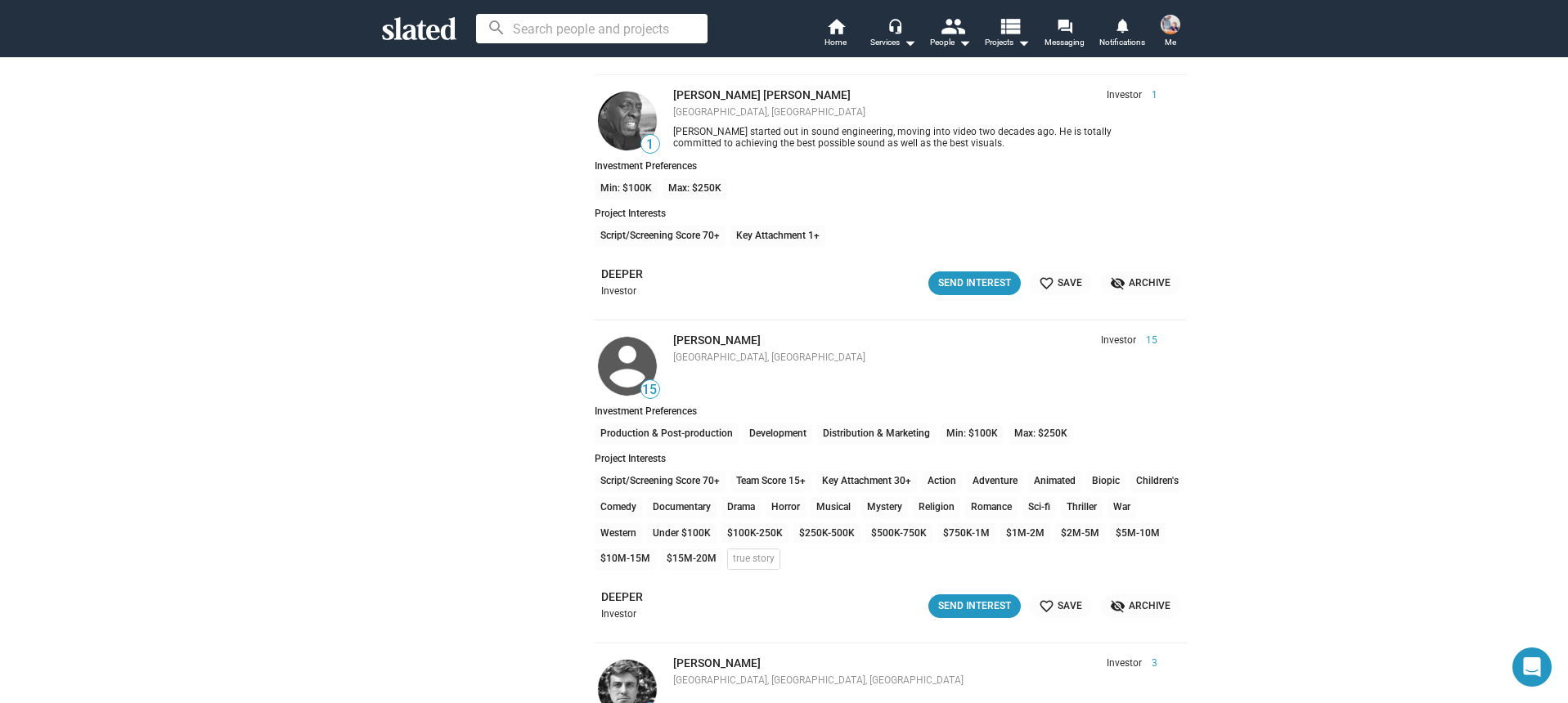
scroll to position [12553, 0]
click at [972, 283] on div "Send Interest" at bounding box center [974, 285] width 73 height 18
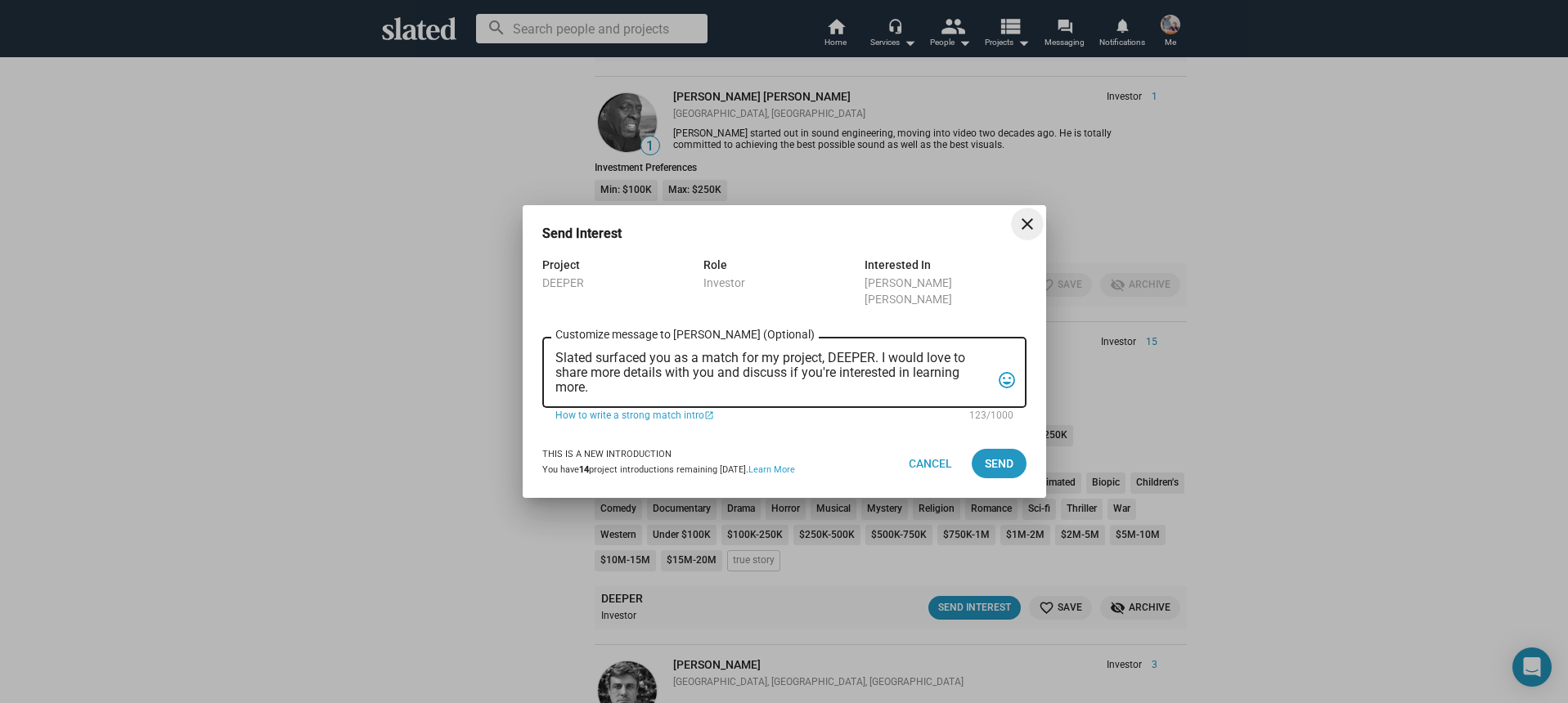
click at [827, 365] on textarea "Slated surfaced you as a match for my project, DEEPER. I would love to share mo…" at bounding box center [773, 372] width 435 height 44
click at [825, 367] on textarea "Slated surfaced you as a match for my project, DEEPER. I would love to share mo…" at bounding box center [773, 372] width 435 height 44
click at [824, 367] on textarea "Slated surfaced you as a match for my project, DEEPER. I would love to share mo…" at bounding box center [773, 372] width 435 height 44
click at [824, 367] on textarea "Slated surfaced you as a match for my project, DEEPER. I would love to share mo…" at bounding box center [773, 372] width 435 height 44
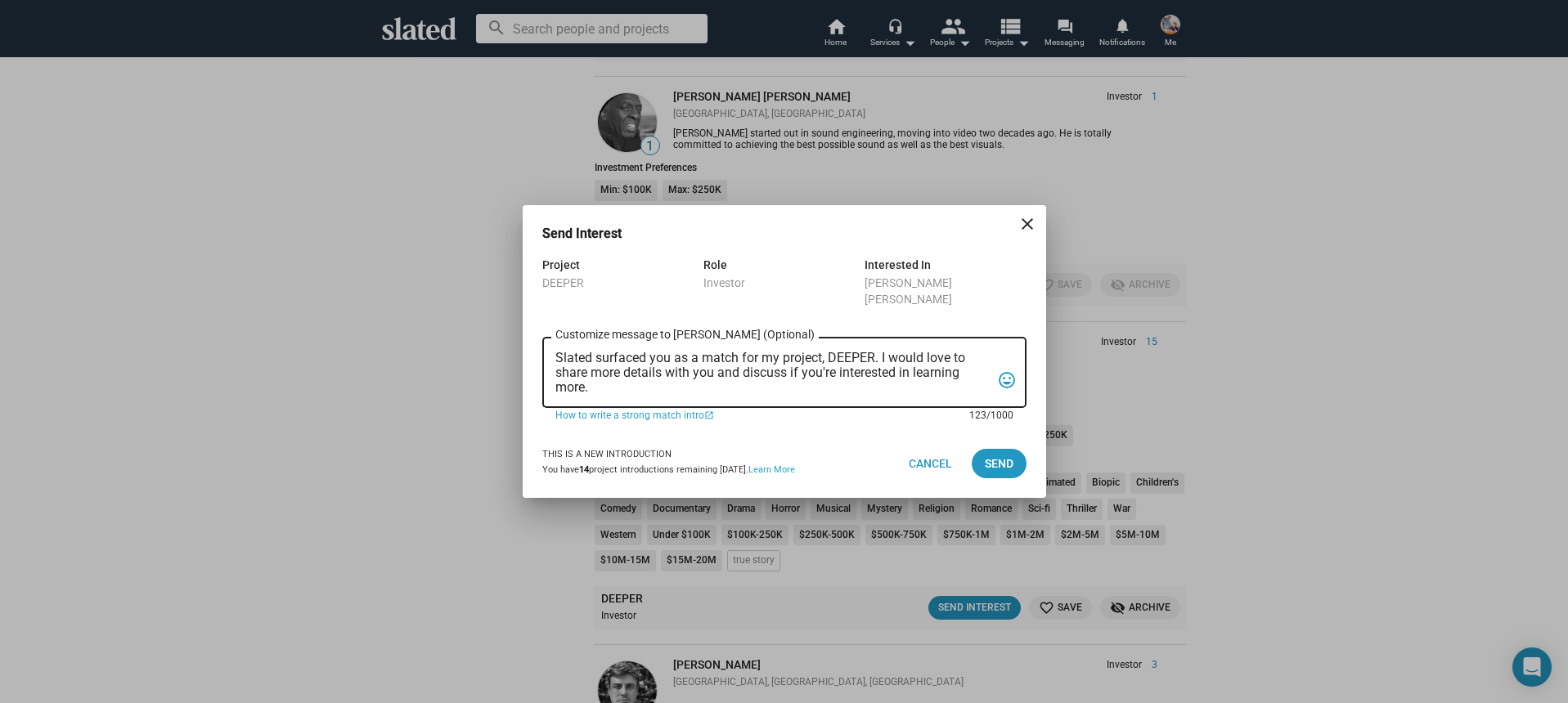
click at [823, 367] on textarea "Slated surfaced you as a match for my project, DEEPER. I would love to share mo…" at bounding box center [773, 372] width 435 height 44
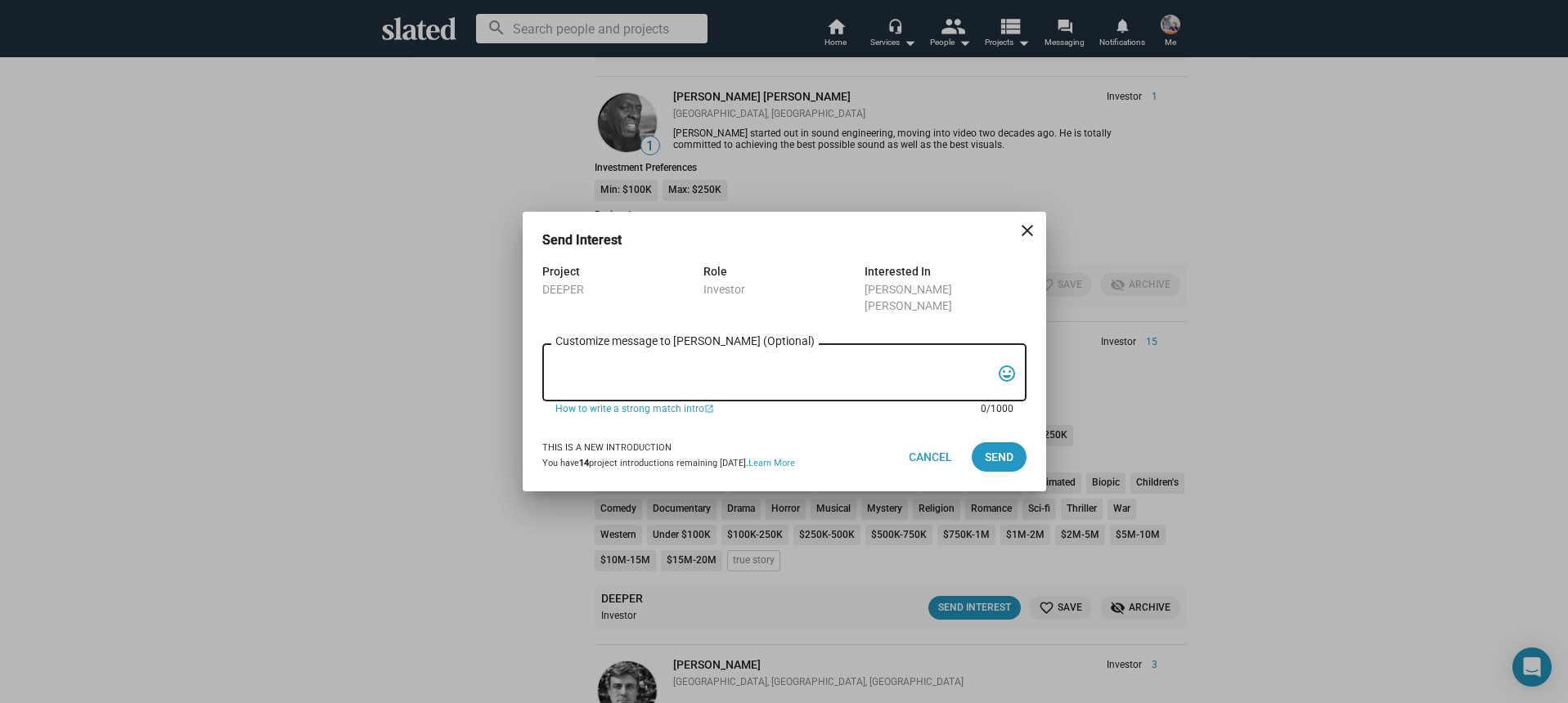
paste textarea "Hi, My name is Nathan Thomas, and I’m assistant producer of DEEPER, a psycholog…"
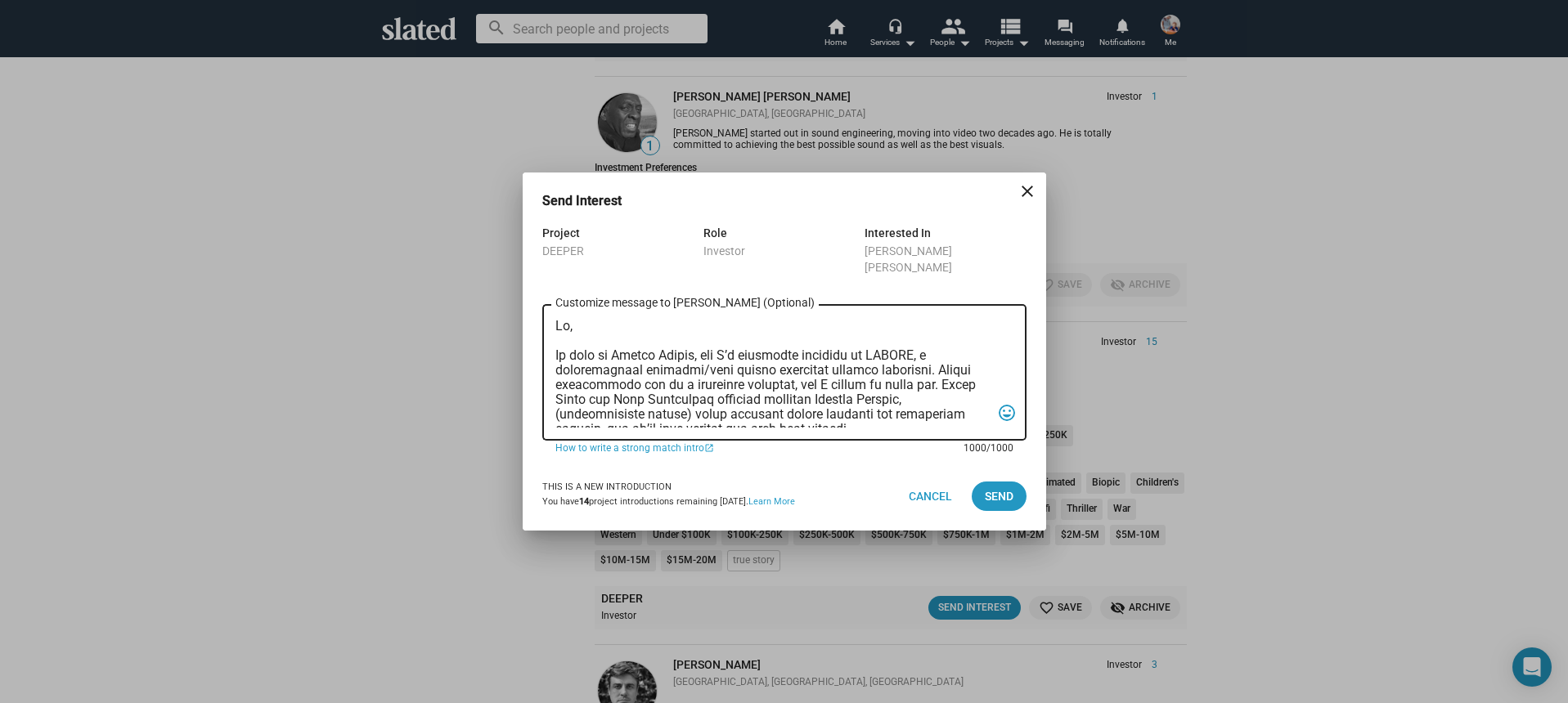
scroll to position [436, 0]
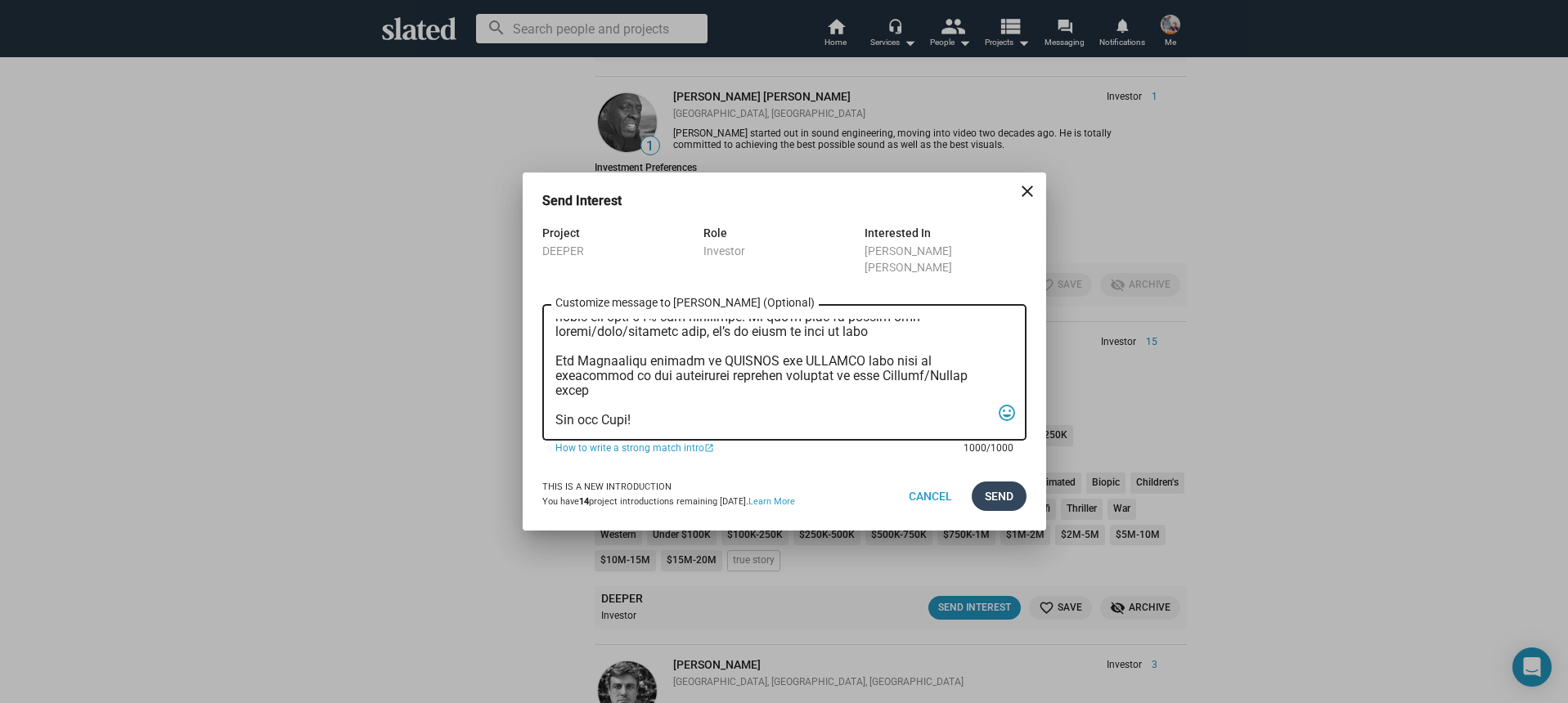
type textarea "Hi, My name is Nathan Thomas, and I’m assistant producer of DEEPER, a psycholog…"
click at [997, 488] on span "Send" at bounding box center [999, 496] width 28 height 29
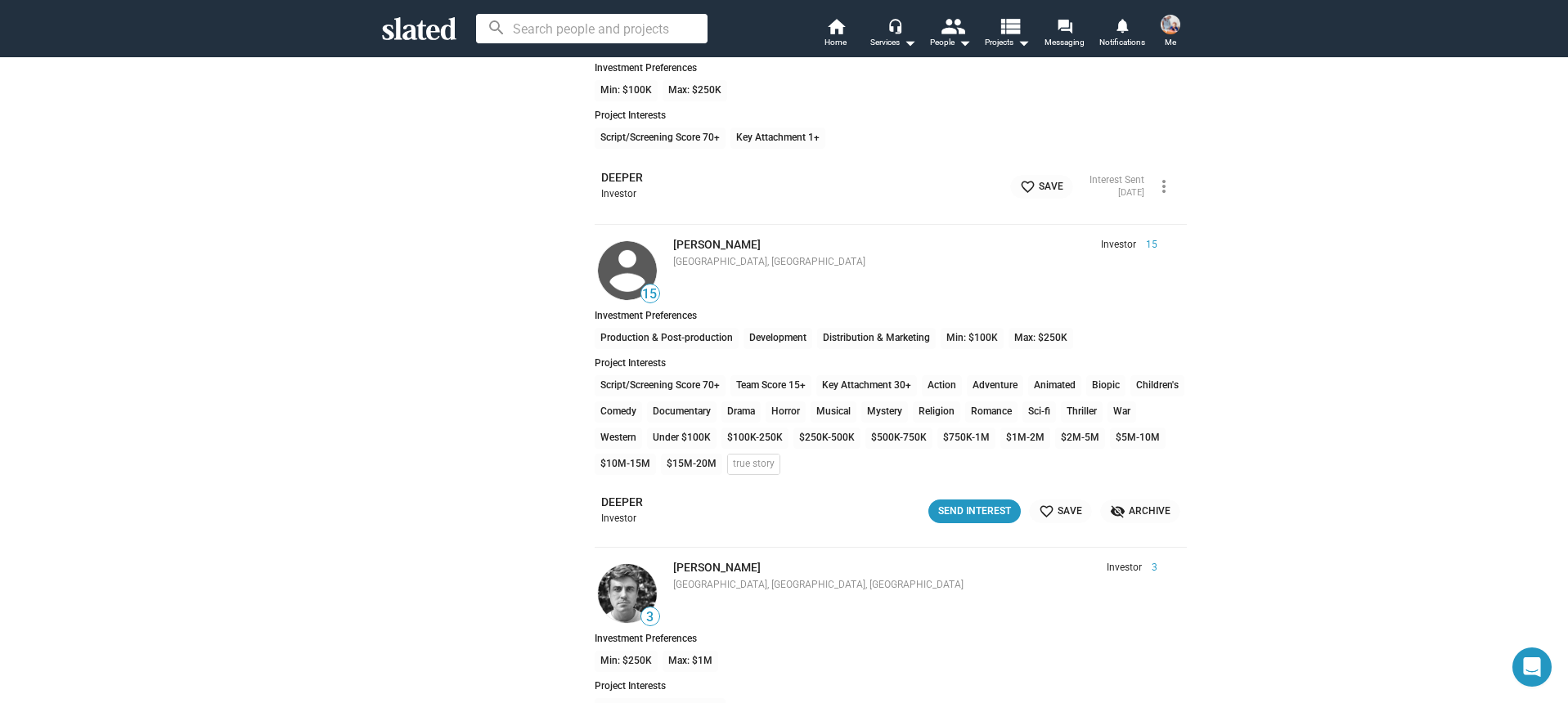
scroll to position [12637, 0]
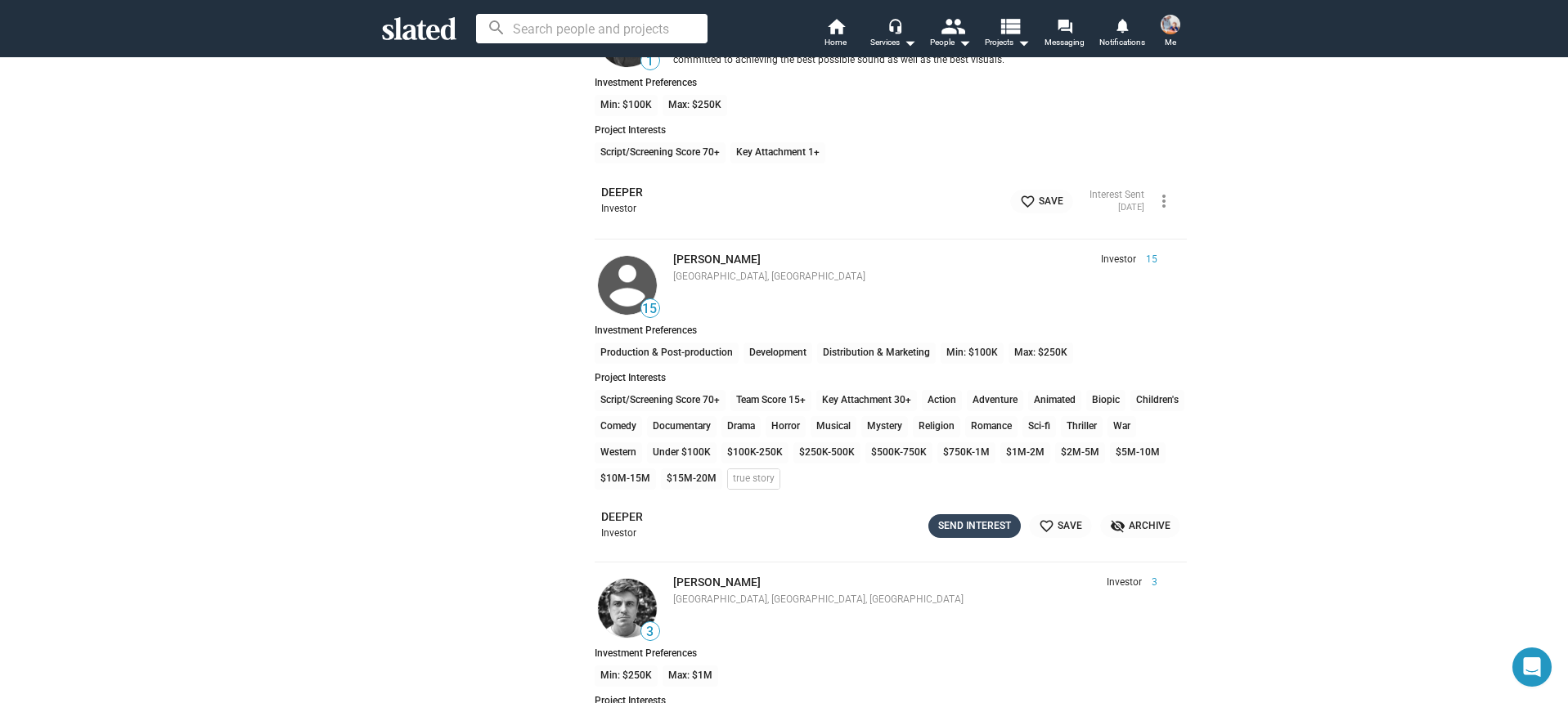
click at [983, 529] on div "Send Interest" at bounding box center [974, 526] width 73 height 18
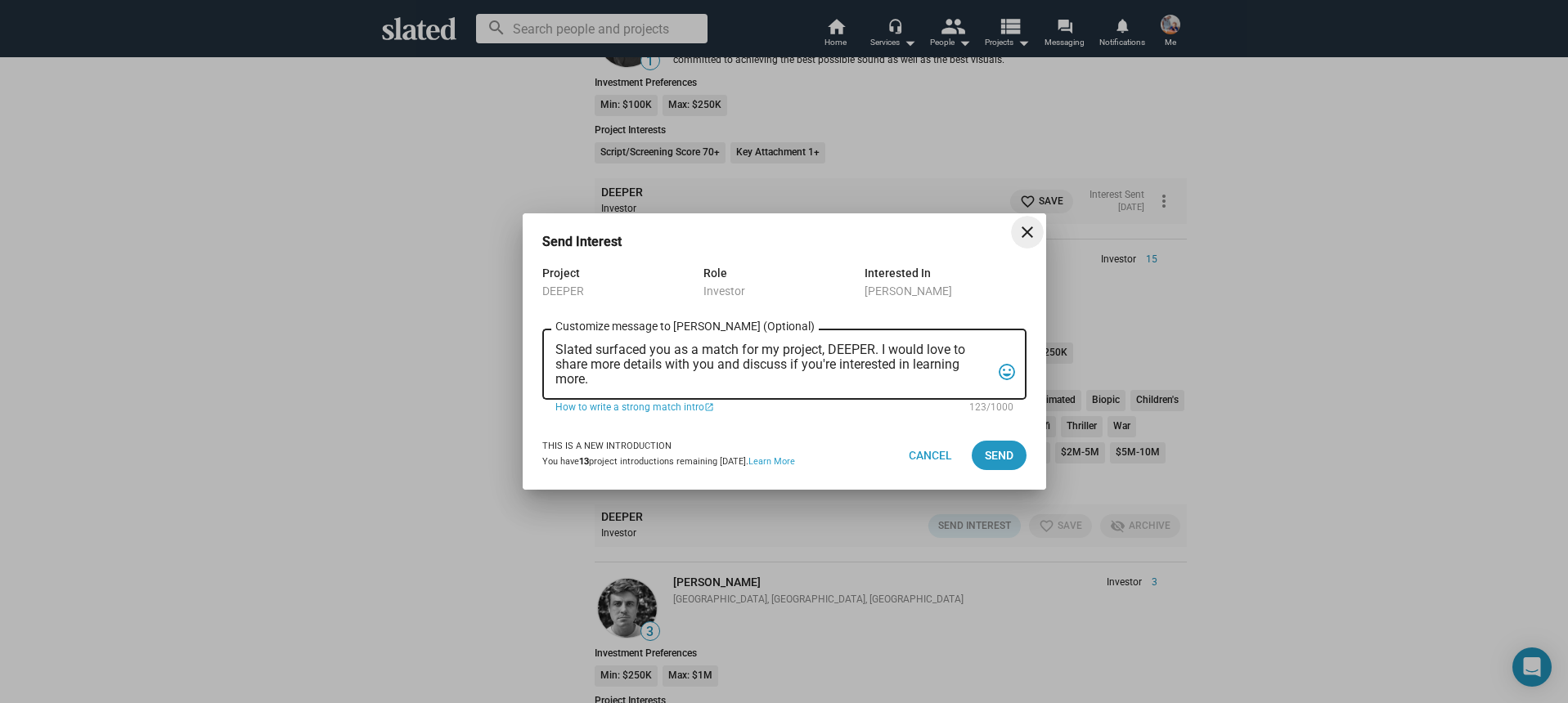
click at [701, 374] on textarea "Slated surfaced you as a match for my project, DEEPER. I would love to share mo…" at bounding box center [773, 364] width 435 height 44
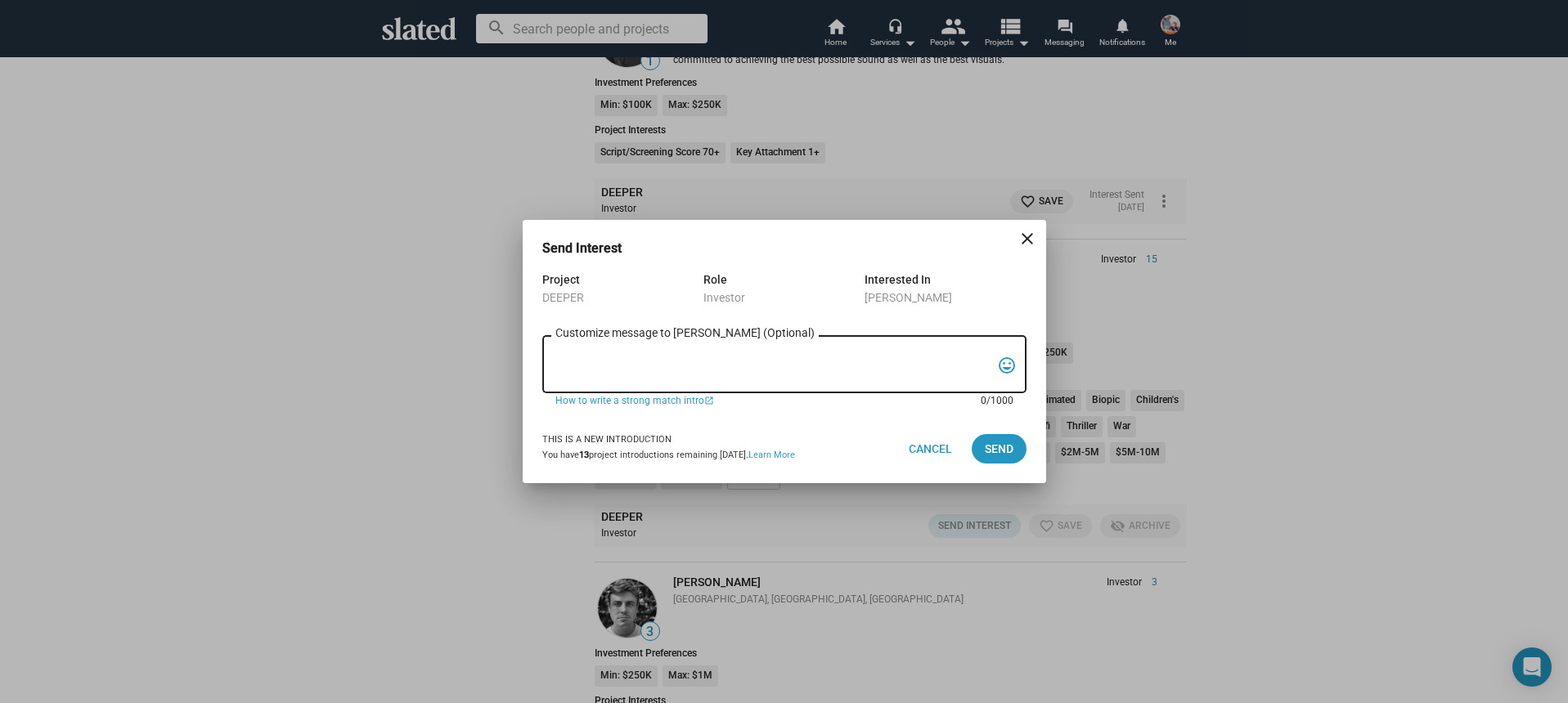
click at [710, 372] on textarea "Customize message to Chan (Optional) Customize message (Optional)" at bounding box center [773, 364] width 435 height 31
paste textarea "Hi, My name is Nathan Thomas, and I’m assistant producer of DEEPER, a psycholog…"
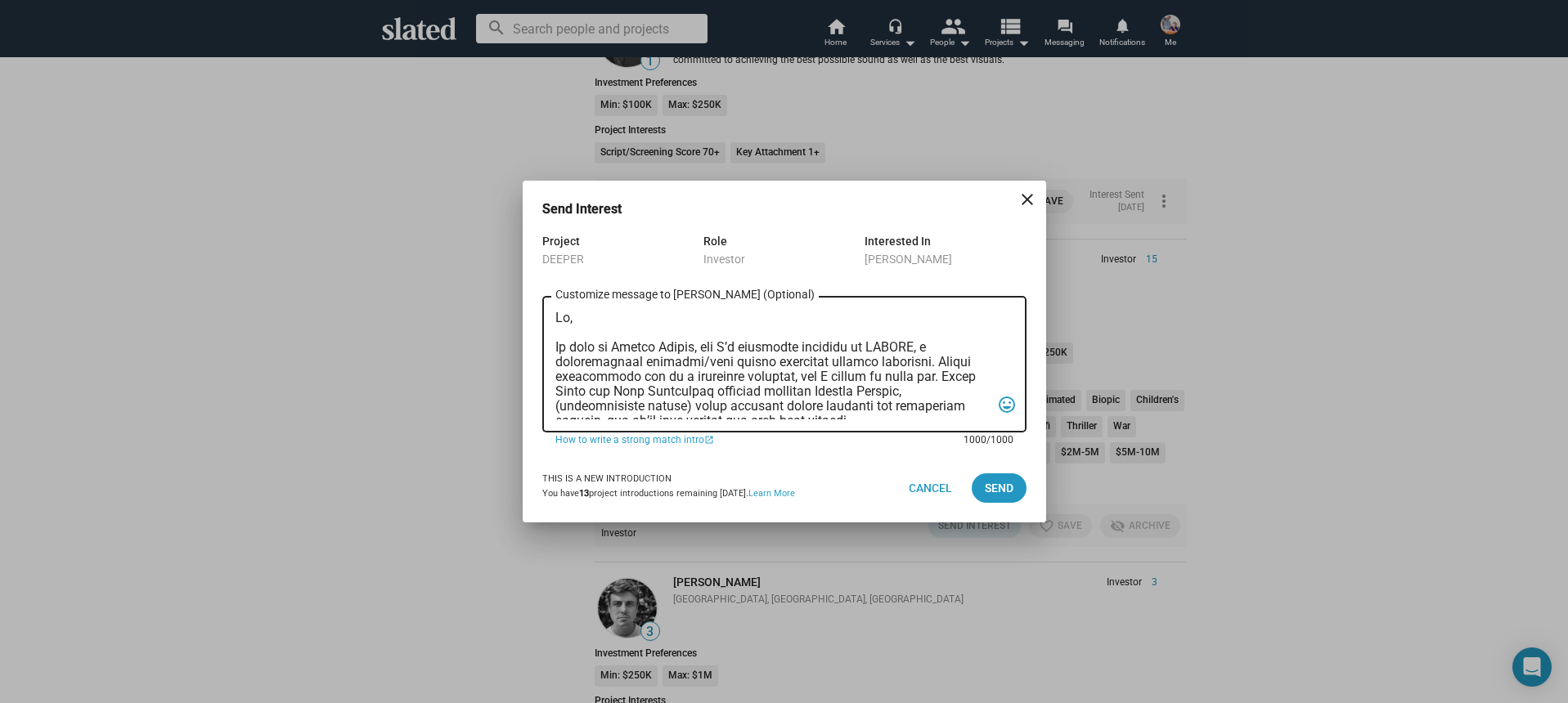
scroll to position [436, 0]
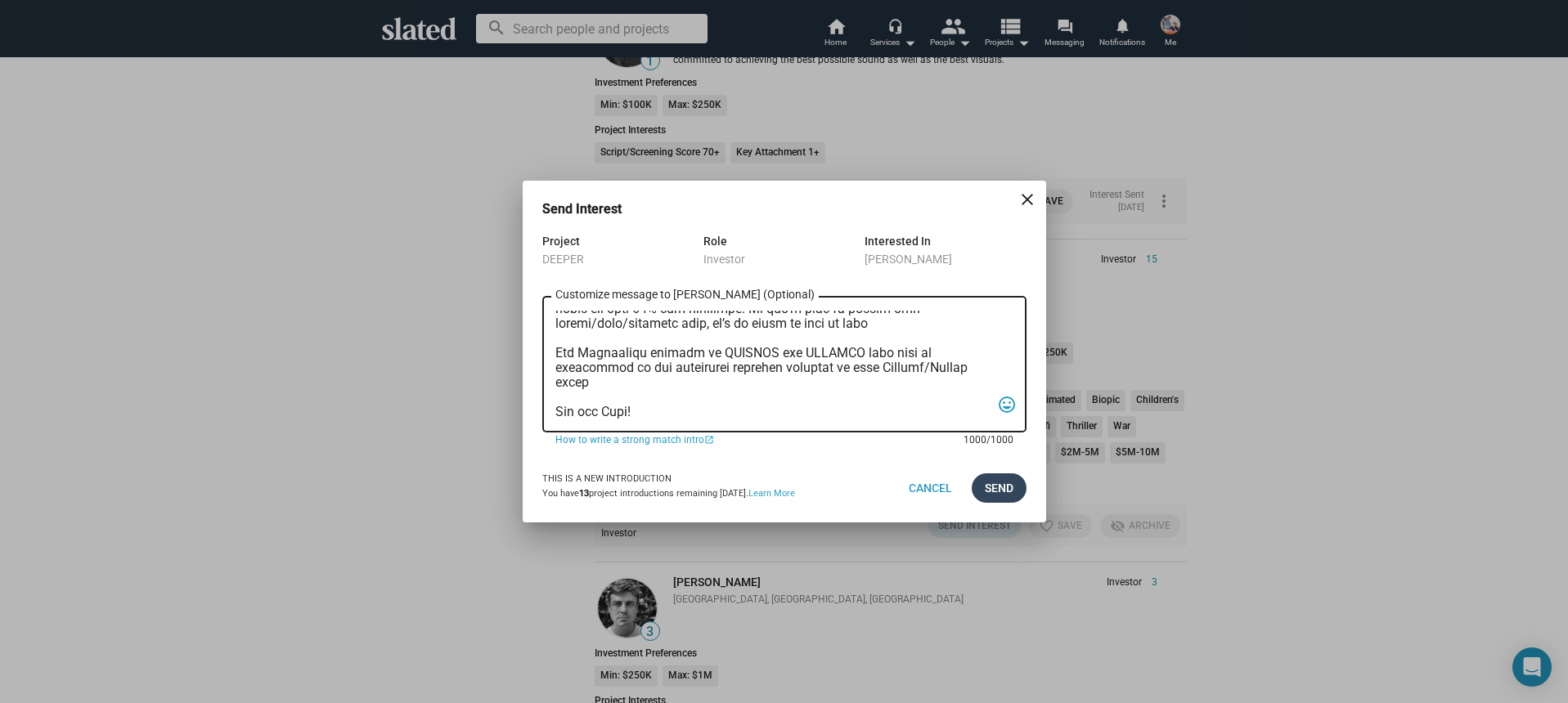
type textarea "Hi, My name is Nathan Thomas, and I’m assistant producer of DEEPER, a psycholog…"
click at [1007, 496] on span "Send" at bounding box center [999, 488] width 28 height 29
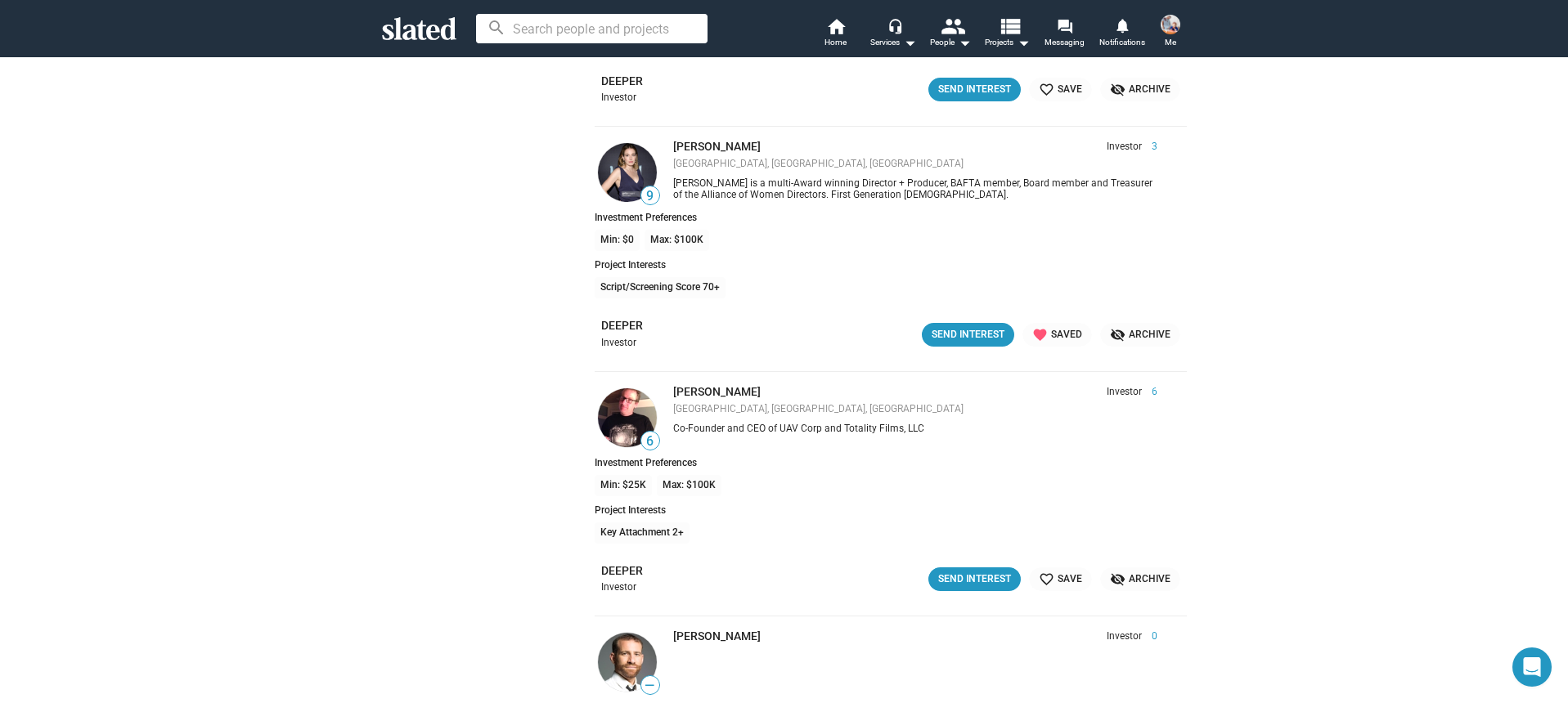
scroll to position [13936, 0]
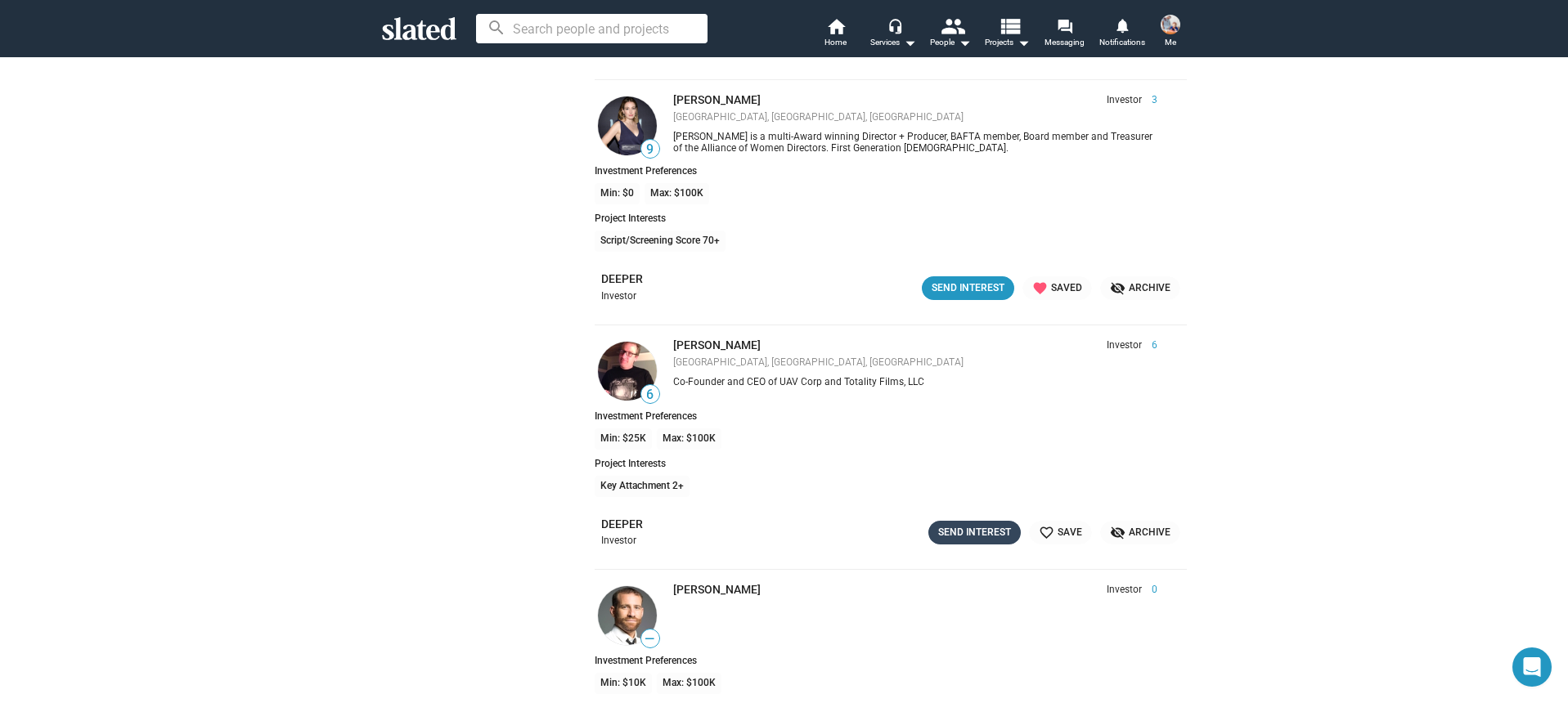
click at [959, 524] on div "Send Interest" at bounding box center [974, 533] width 73 height 18
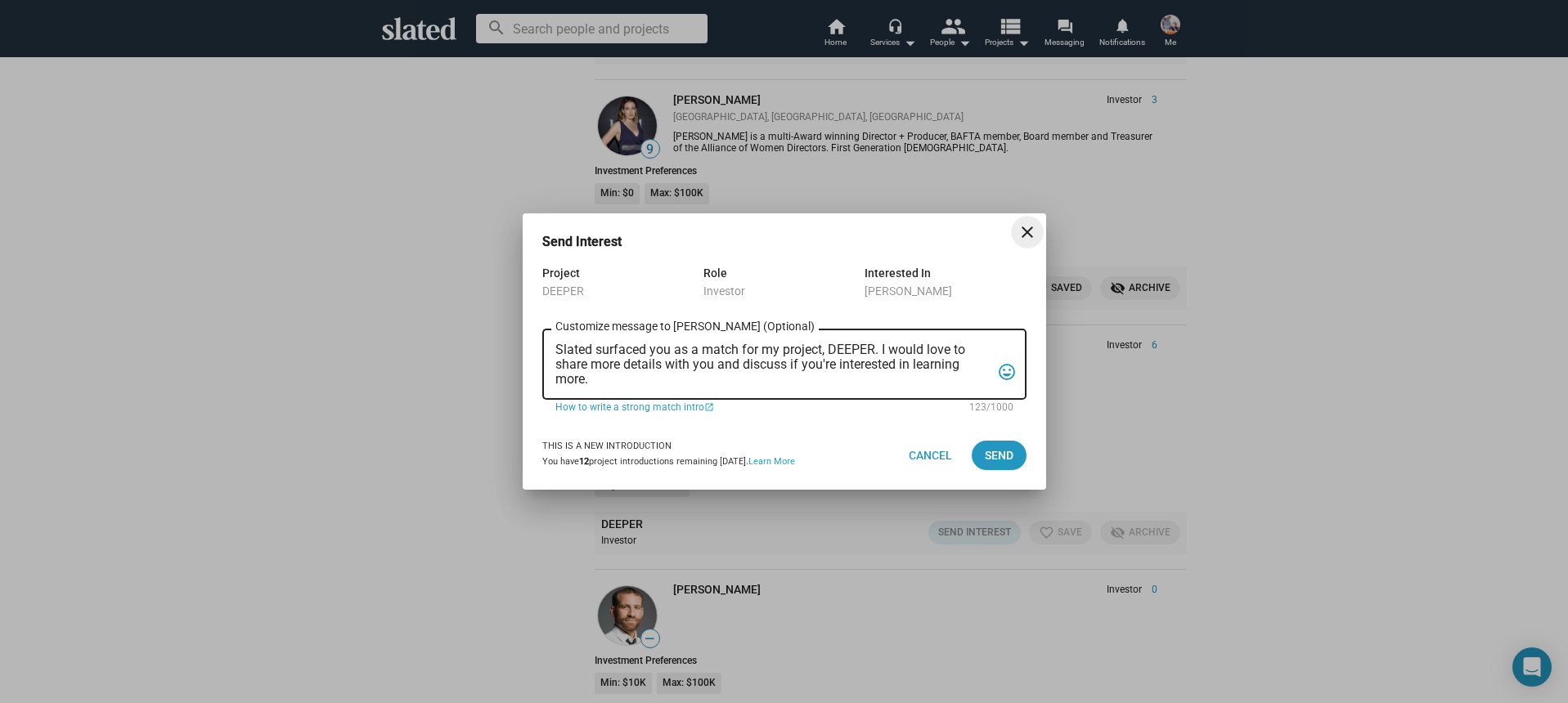
click at [731, 386] on textarea "Slated surfaced you as a match for my project, DEEPER. I would love to share mo…" at bounding box center [773, 364] width 435 height 44
click at [855, 376] on textarea "Slated surfaced you as a match for my project, DEEPER. I would love to share mo…" at bounding box center [773, 364] width 435 height 44
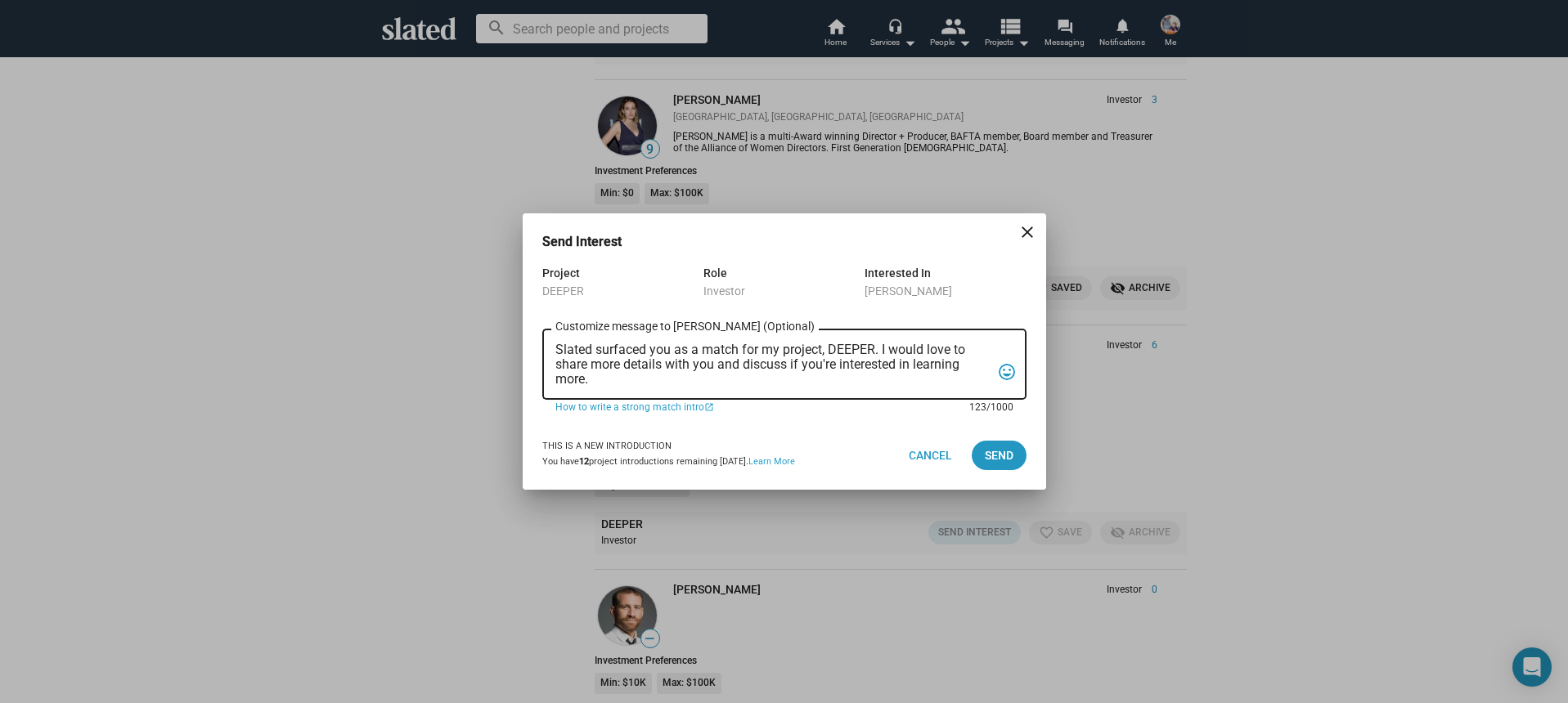
click at [855, 376] on textarea "Slated surfaced you as a match for my project, DEEPER. I would love to share mo…" at bounding box center [773, 364] width 435 height 44
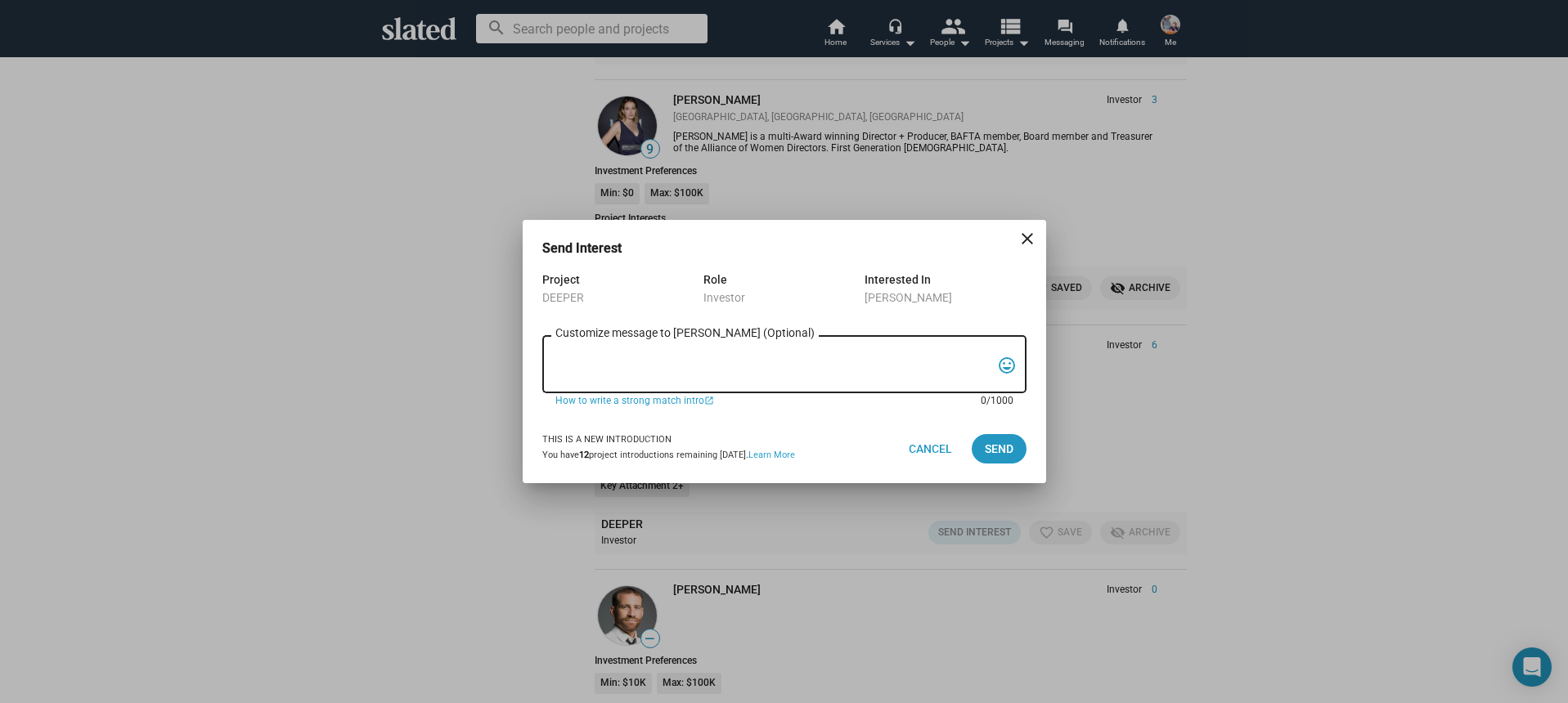
click at [666, 367] on textarea "Customize message to Jerry (Optional) Customize message (Optional)" at bounding box center [773, 364] width 435 height 31
paste textarea "Hi, My name is Nathan Thomas, and I’m assistant producer of DEEPER, a psycholog…"
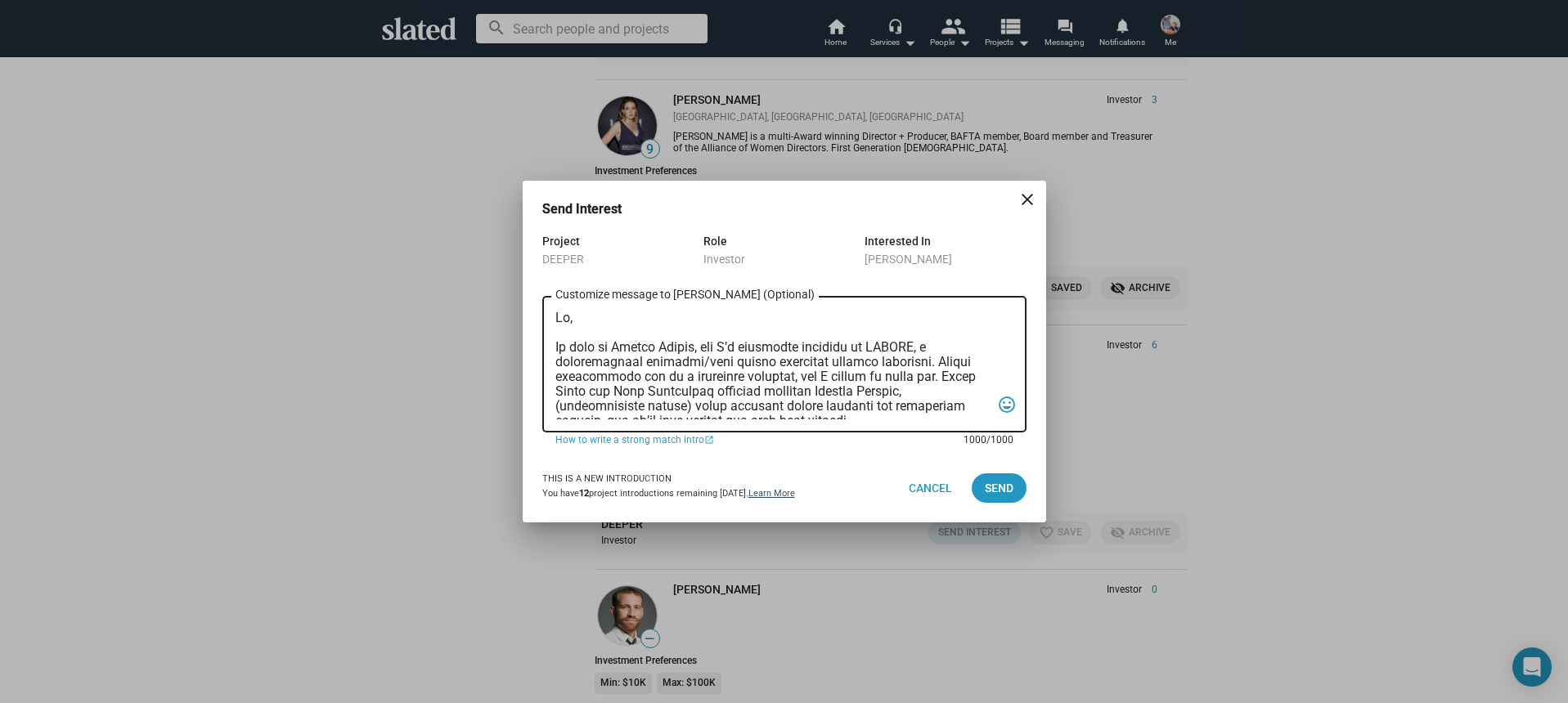
scroll to position [436, 0]
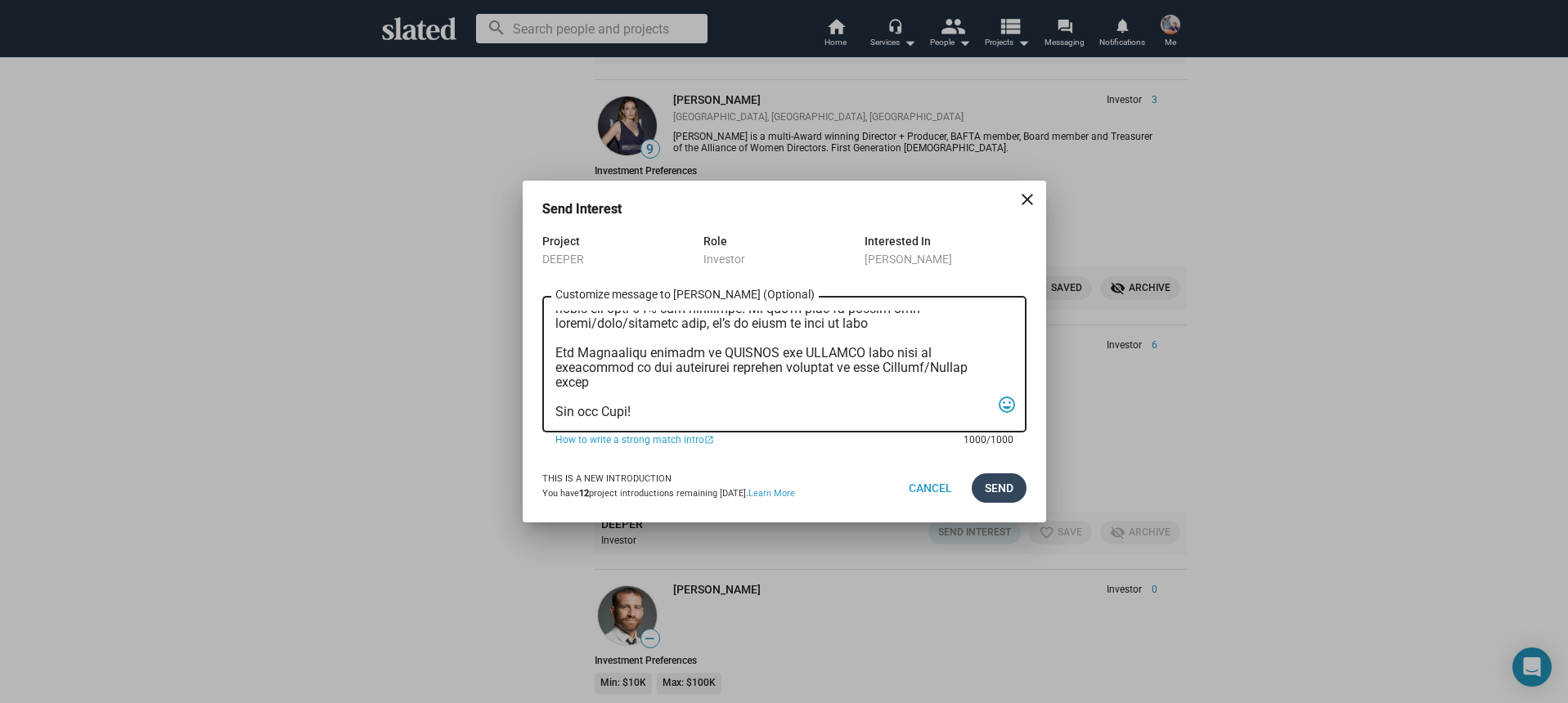
type textarea "Hi, My name is Nathan Thomas, and I’m assistant producer of DEEPER, a psycholog…"
click at [973, 494] on button "Send" at bounding box center [999, 488] width 55 height 29
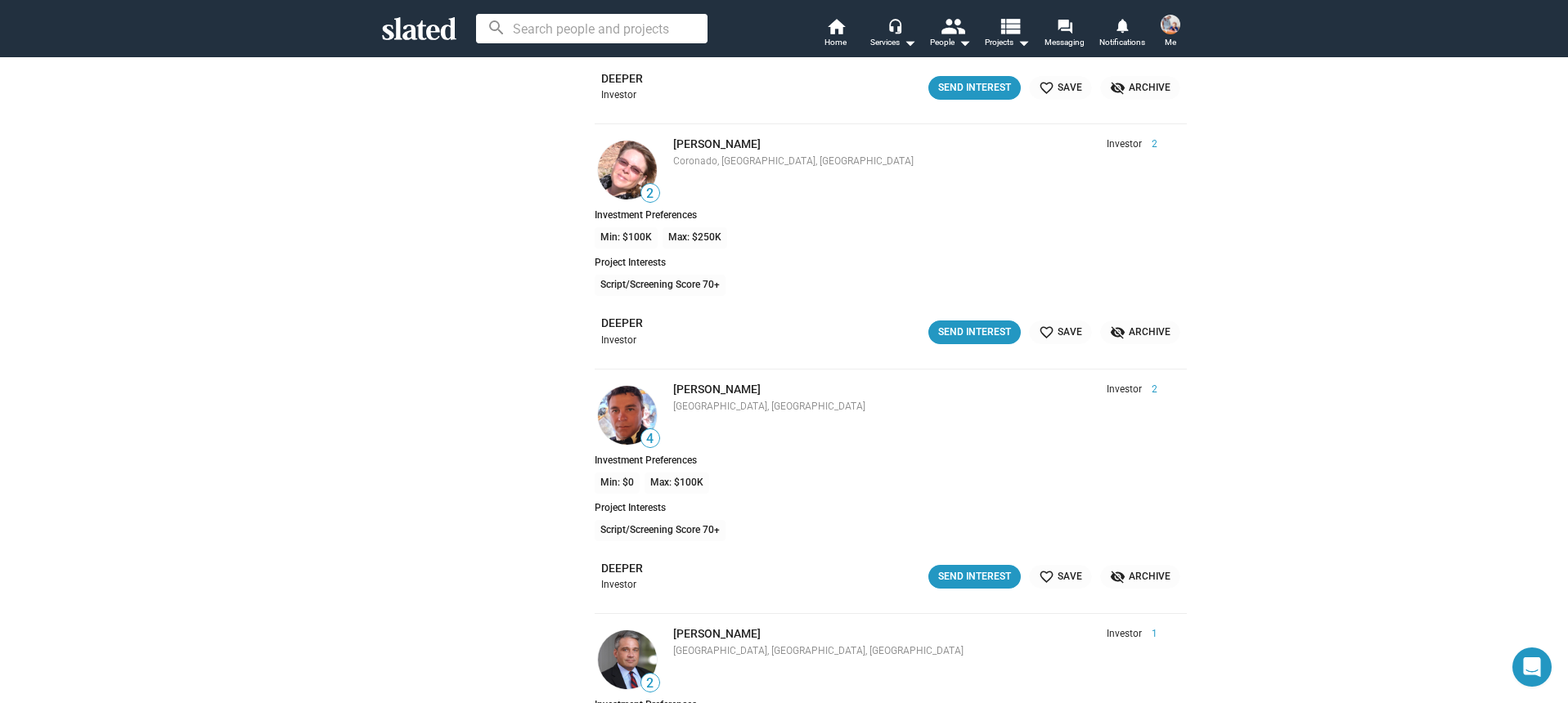
scroll to position [15854, 0]
click at [961, 569] on div "Send Interest" at bounding box center [974, 576] width 73 height 18
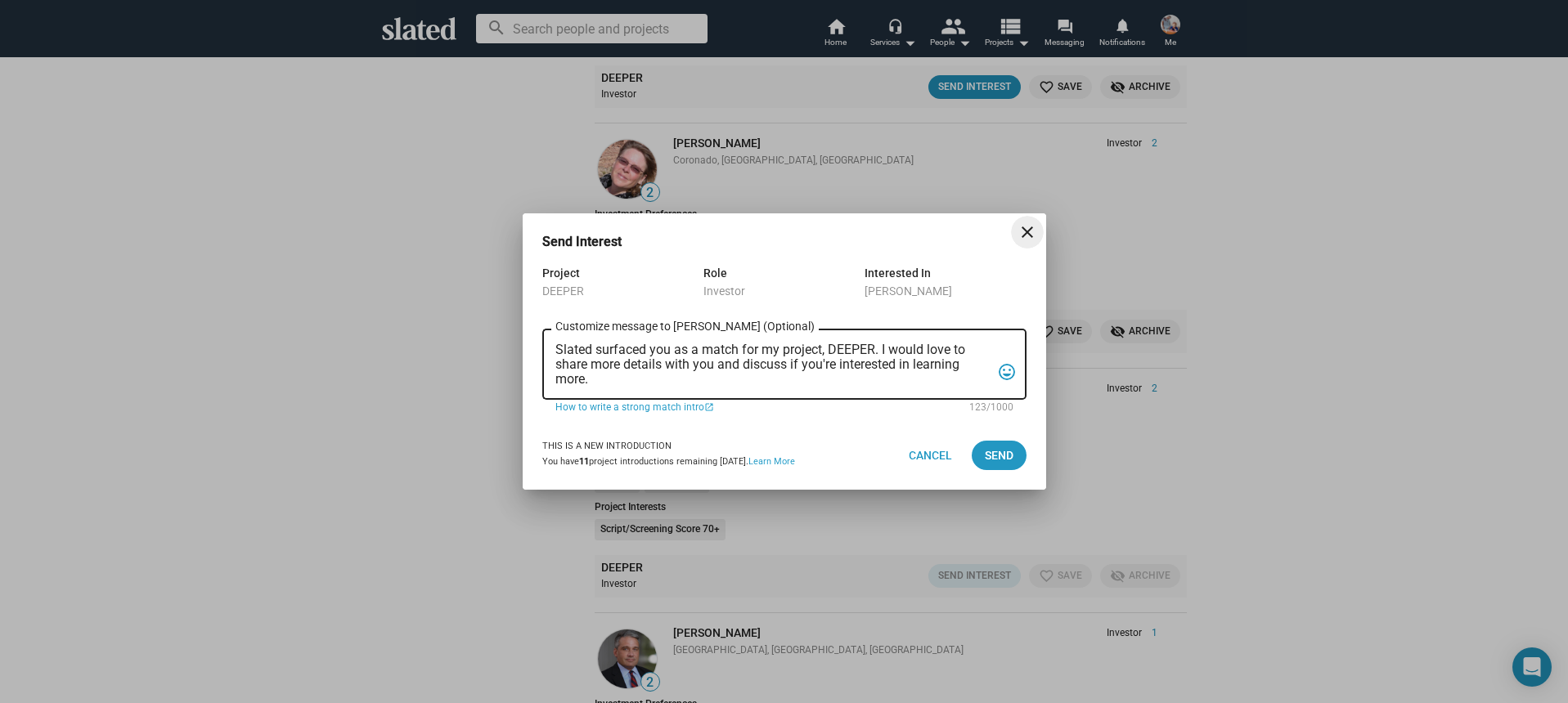
click at [788, 381] on textarea "Slated surfaced you as a match for my project, DEEPER. I would love to share mo…" at bounding box center [773, 364] width 435 height 44
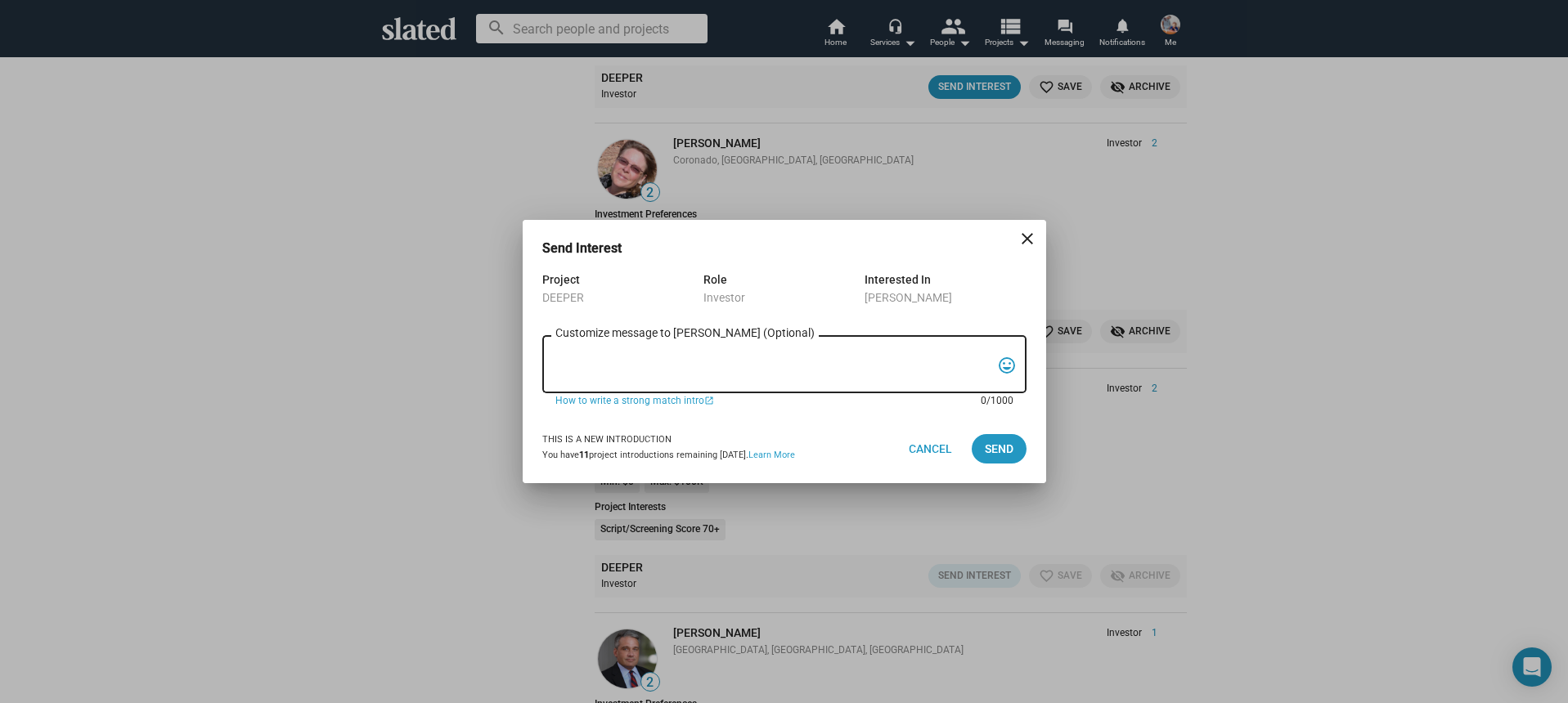
paste textarea "Hi, My name is Nathan Thomas, and I’m assistant producer of DEEPER, a psycholog…"
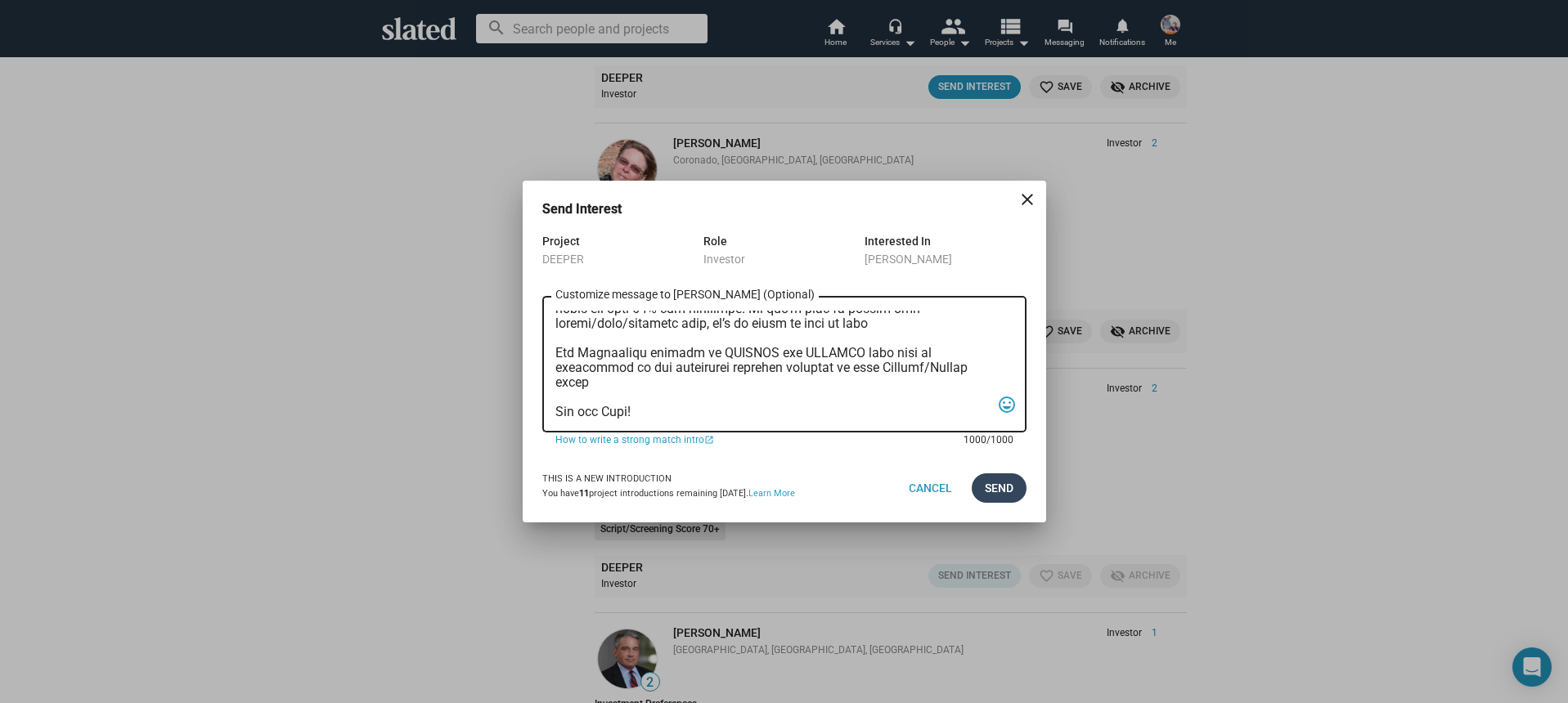
type textarea "Hi, My name is Nathan Thomas, and I’m assistant producer of DEEPER, a psycholog…"
click at [1017, 489] on button "Send" at bounding box center [999, 488] width 55 height 29
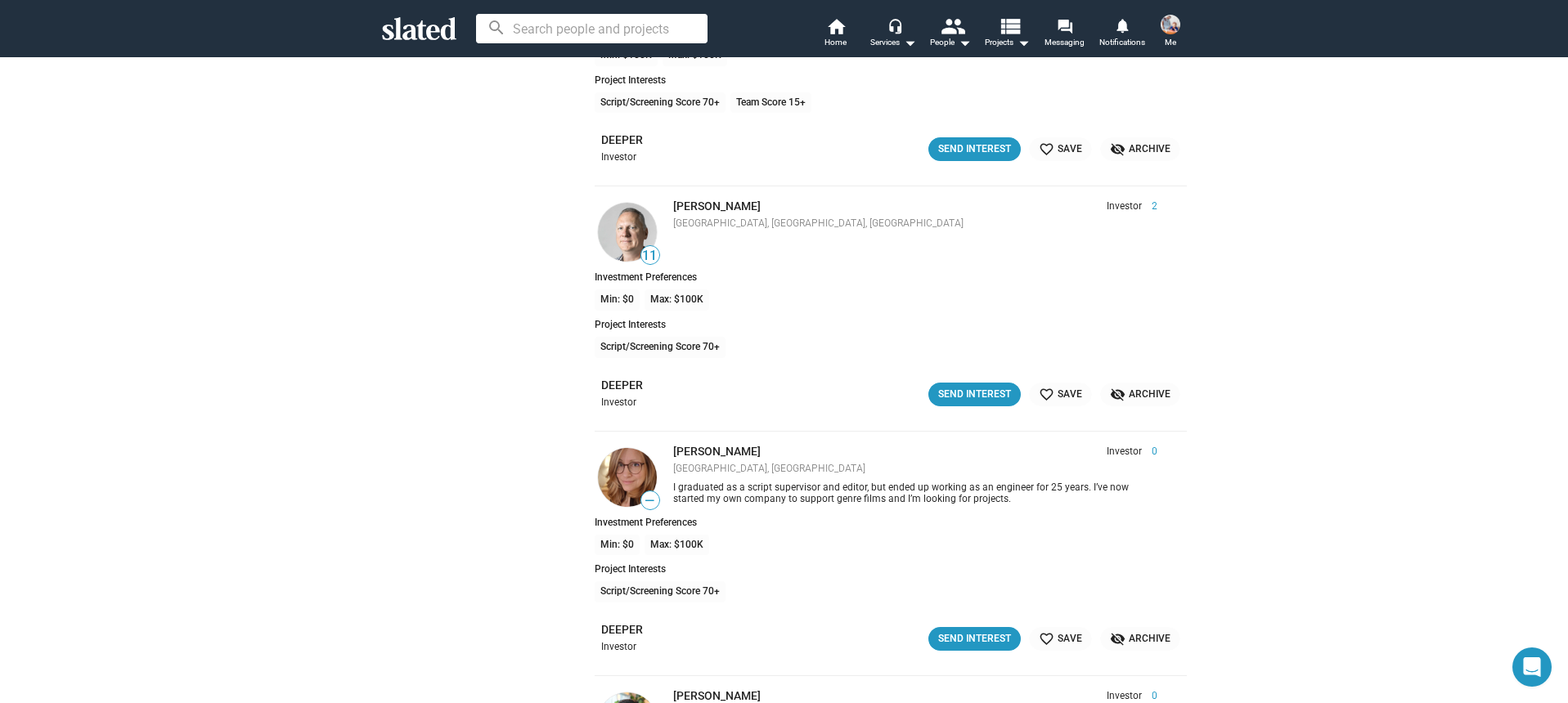
scroll to position [17509, 0]
click at [962, 393] on div "Send Interest" at bounding box center [974, 393] width 73 height 18
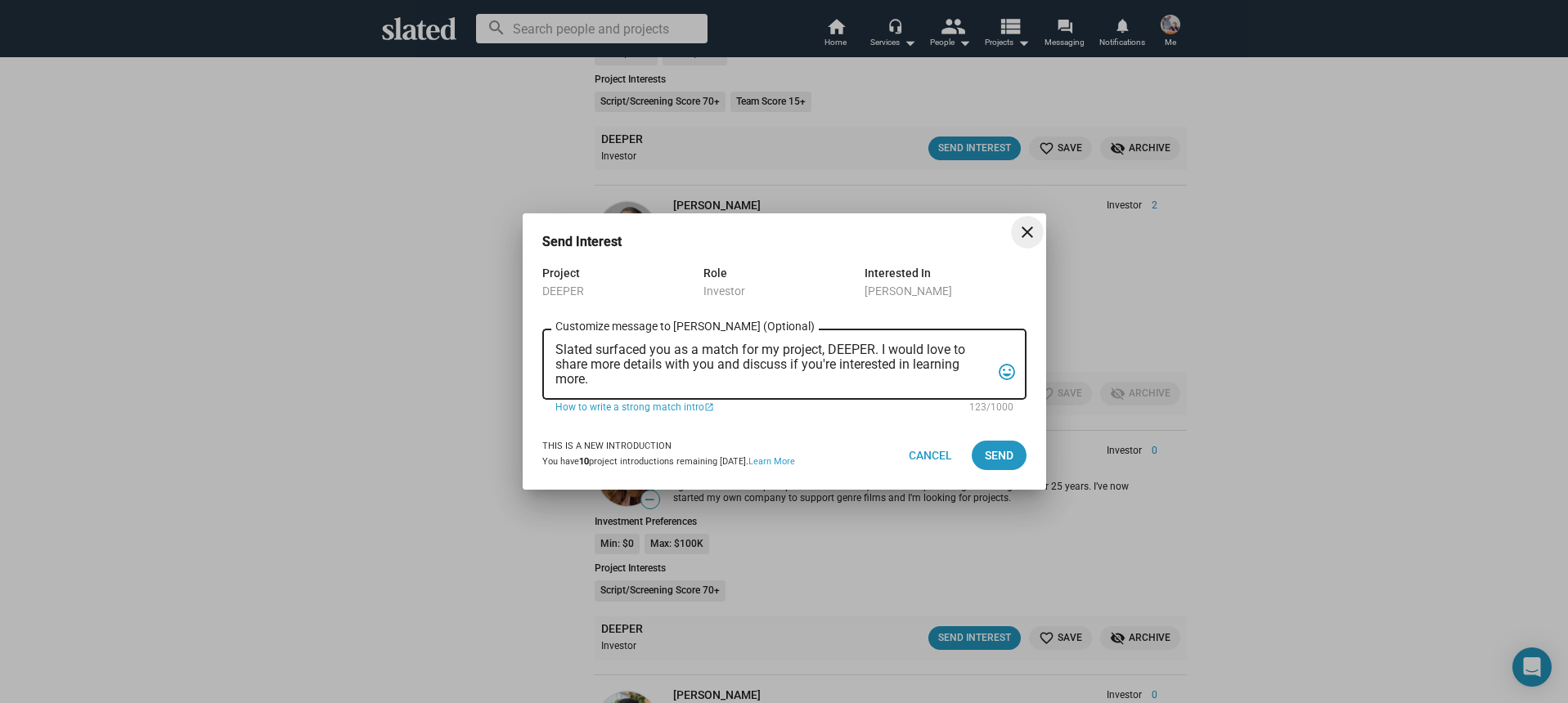
click at [826, 379] on textarea "Slated surfaced you as a match for my project, DEEPER. I would love to share mo…" at bounding box center [773, 364] width 435 height 44
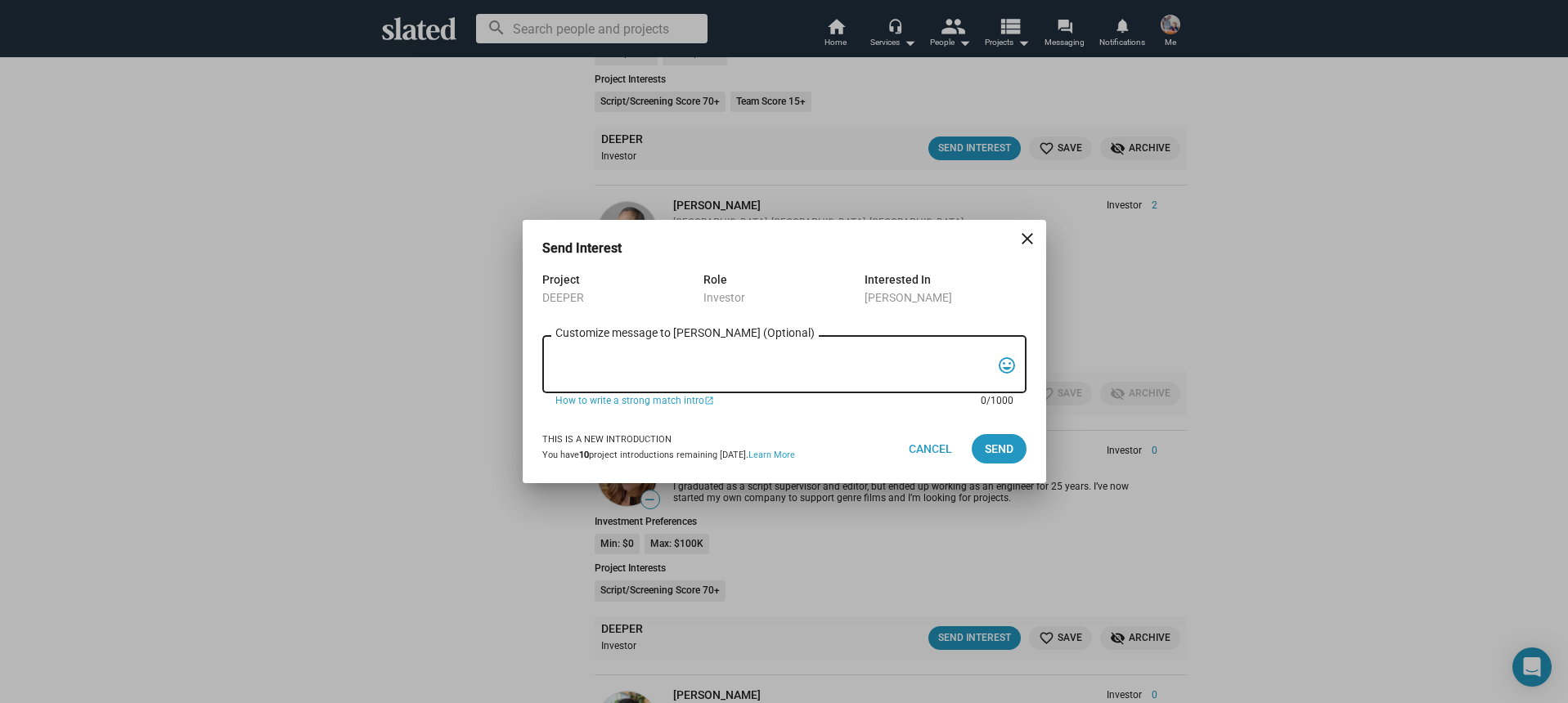
paste textarea "Hi, My name is Nathan Thomas, and I’m assistant producer of DEEPER, a psycholog…"
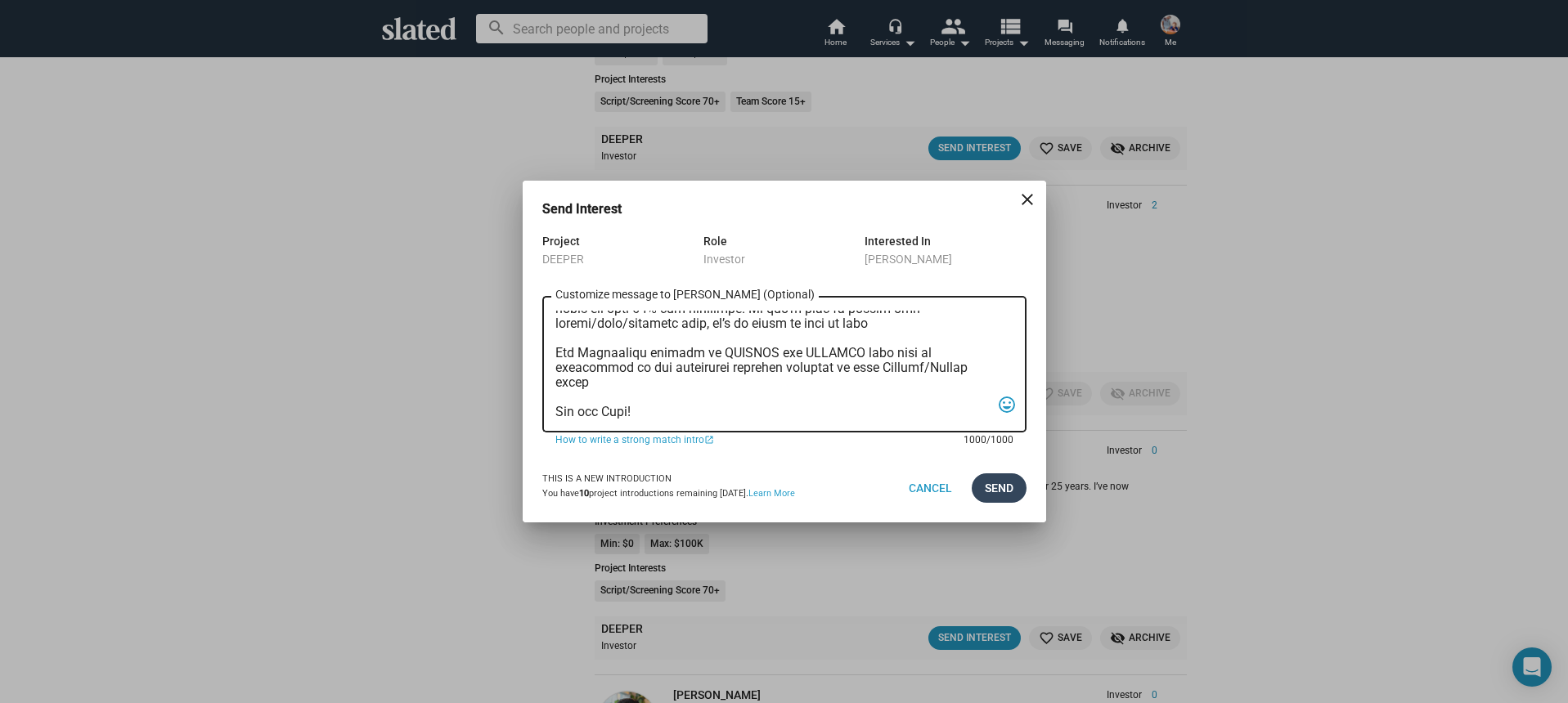
type textarea "Hi, My name is Nathan Thomas, and I’m assistant producer of DEEPER, a psycholog…"
click at [1015, 481] on button "Send" at bounding box center [999, 488] width 55 height 29
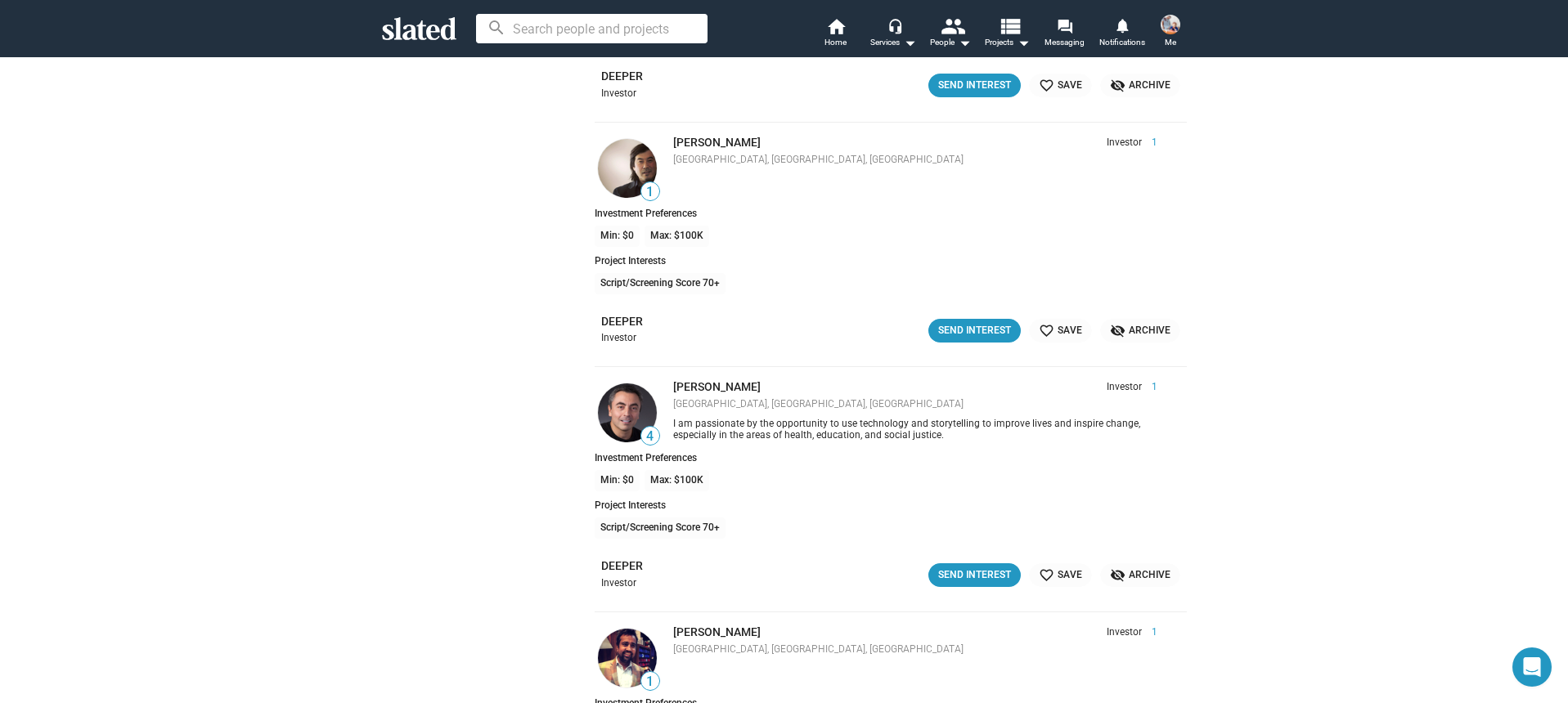
scroll to position [18804, 0]
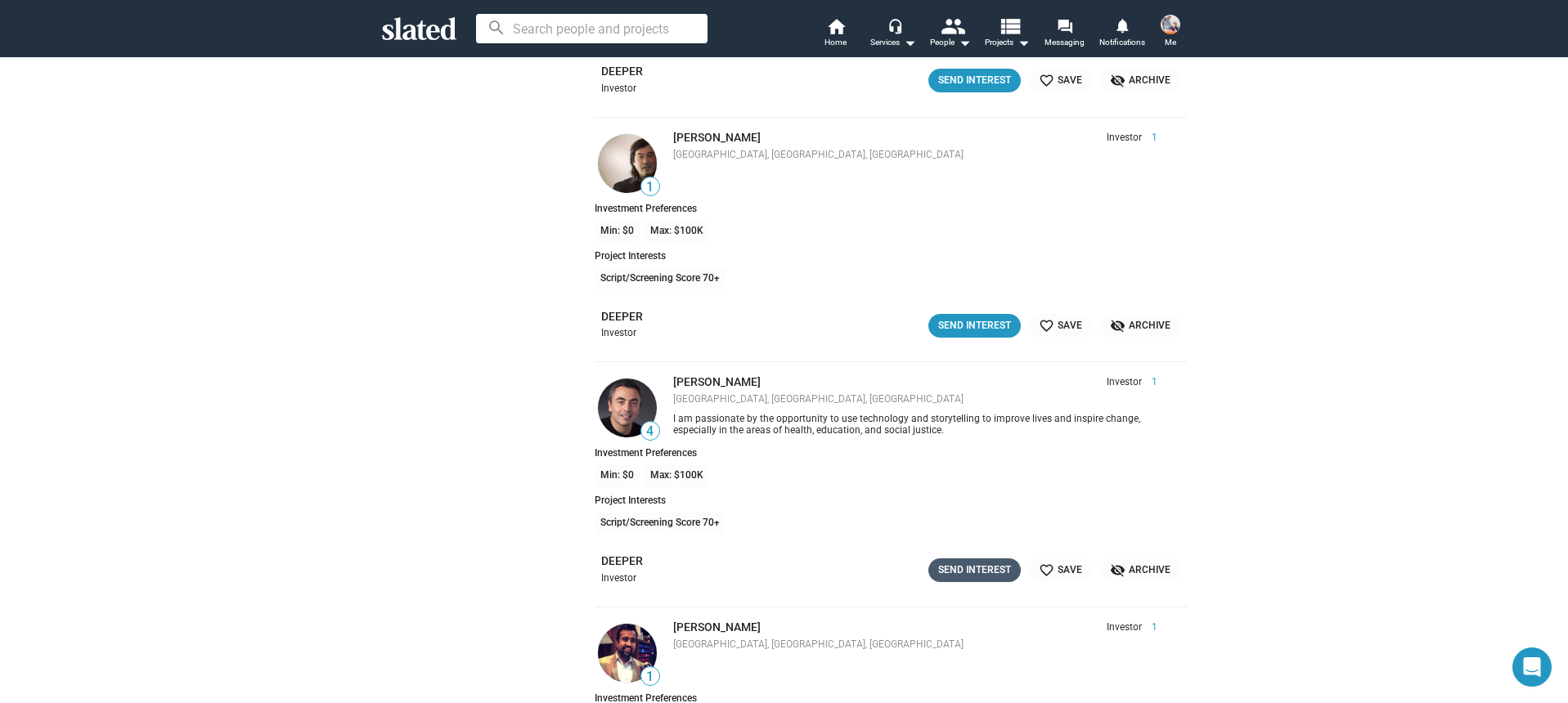
click at [990, 569] on div "Send Interest" at bounding box center [974, 570] width 73 height 18
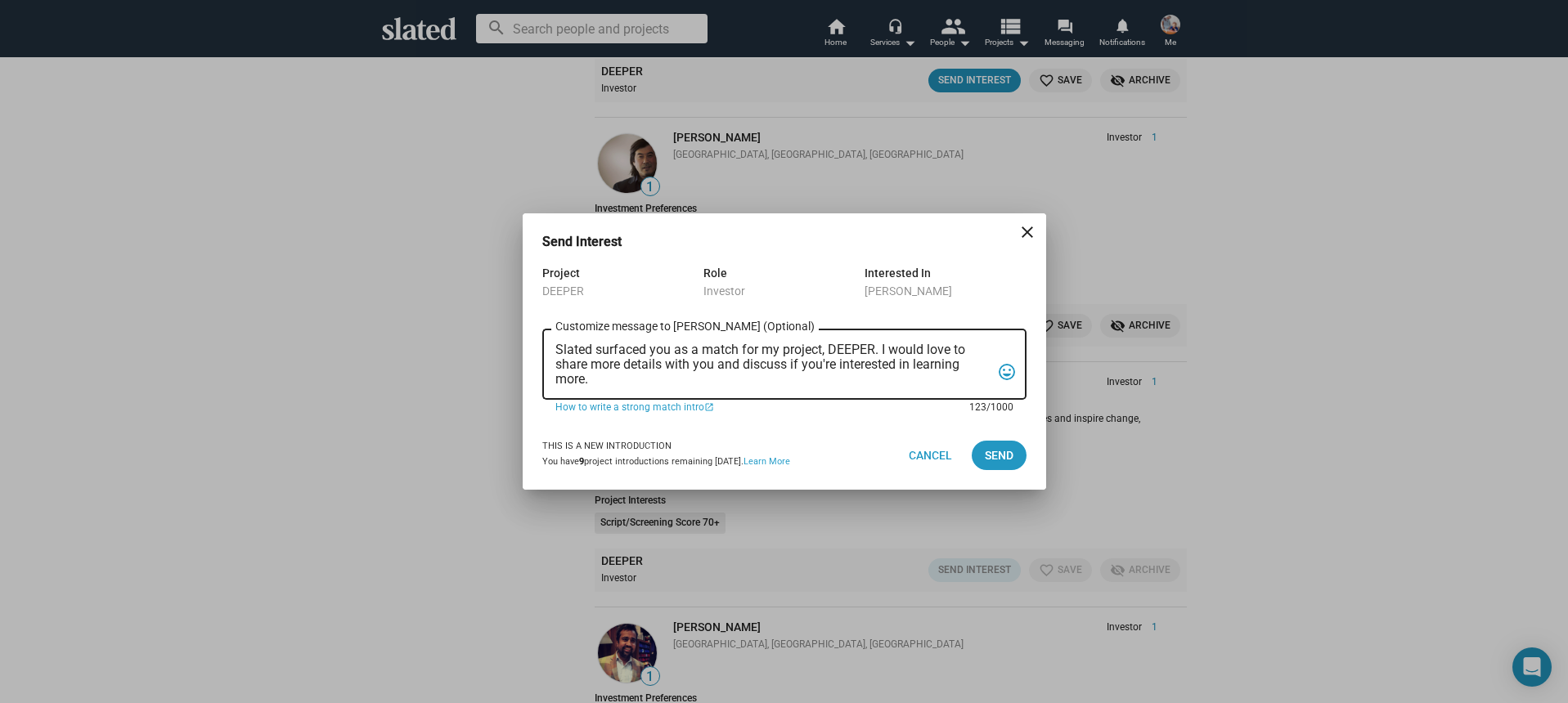
click at [751, 375] on textarea "Slated surfaced you as a match for my project, DEEPER. I would love to share mo…" at bounding box center [773, 364] width 435 height 44
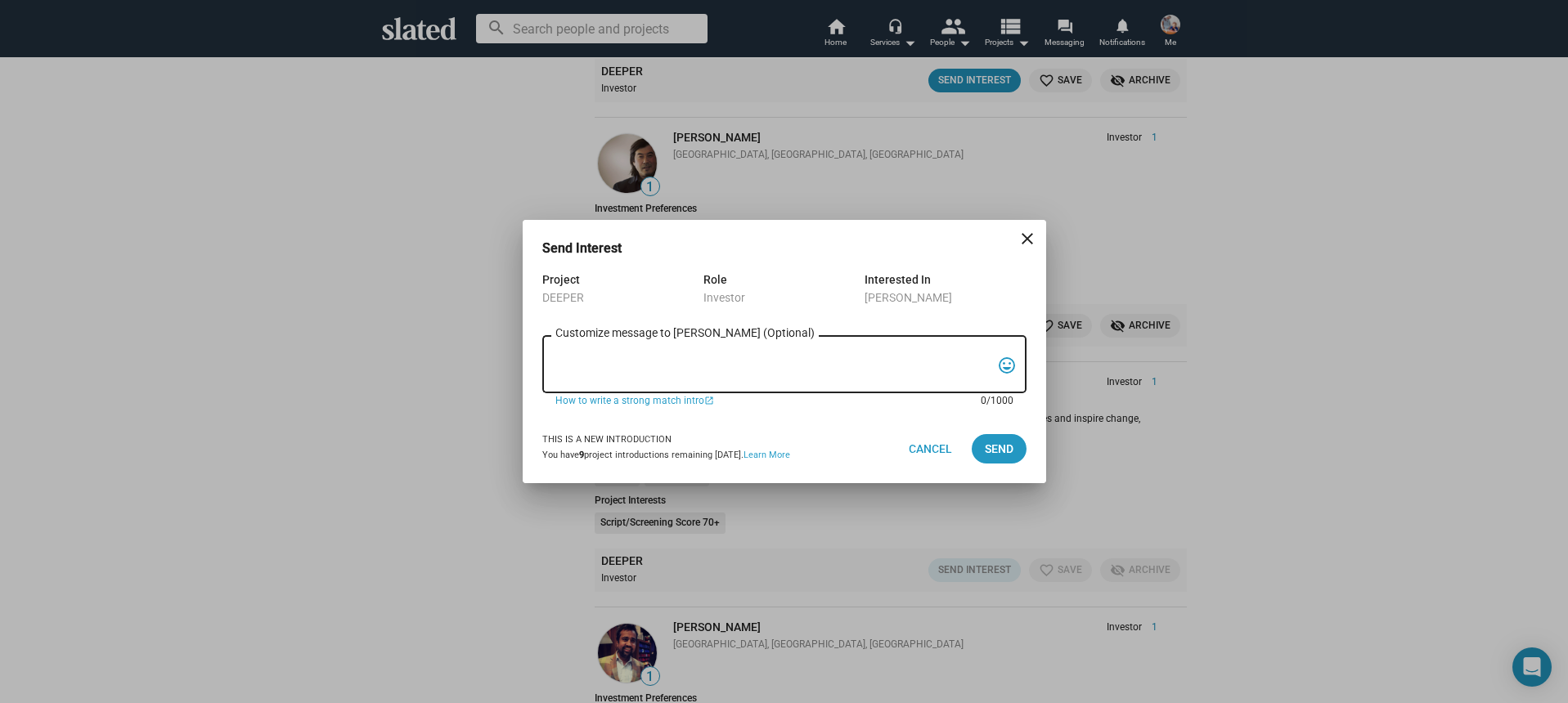
paste textarea "Hi, My name is Nathan Thomas, and I’m assistant producer of DEEPER, a psycholog…"
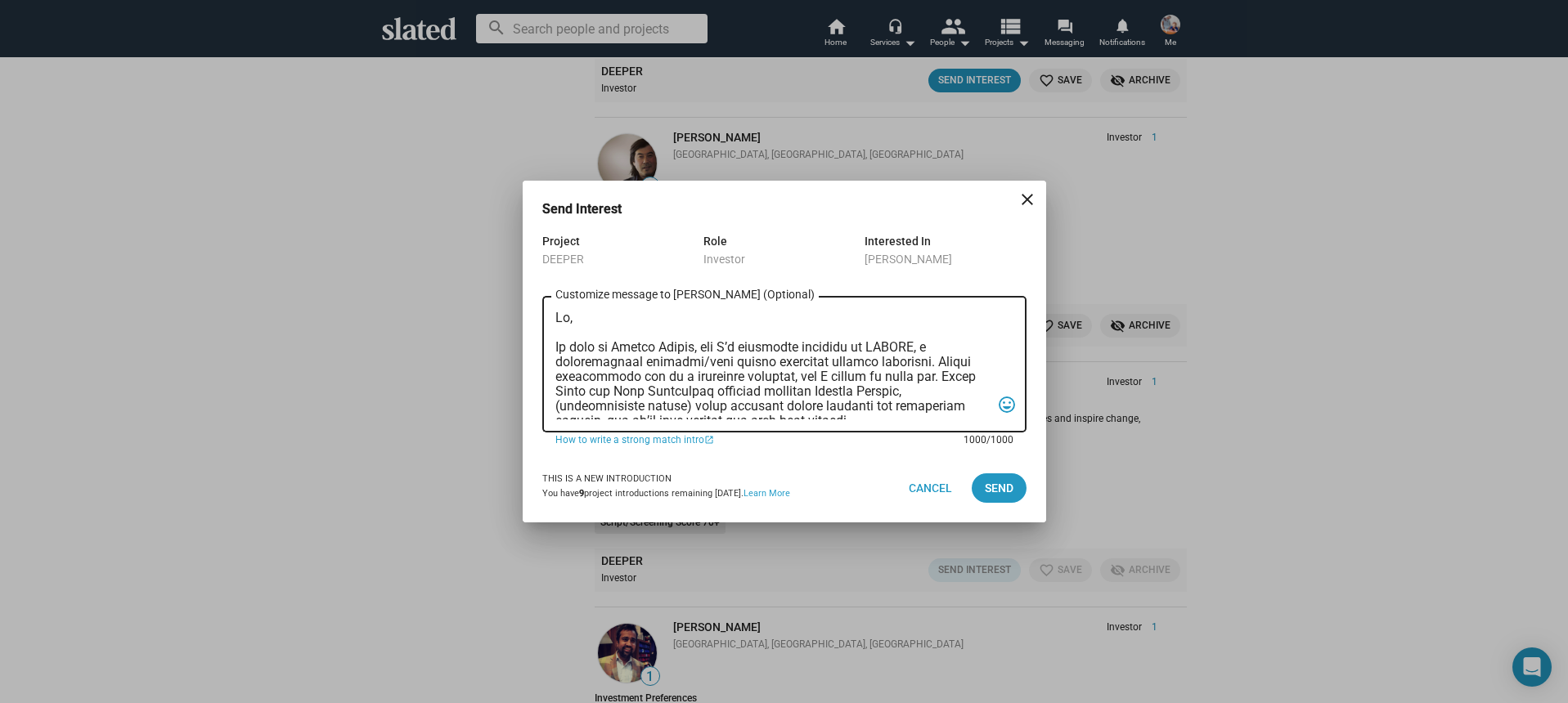
scroll to position [436, 0]
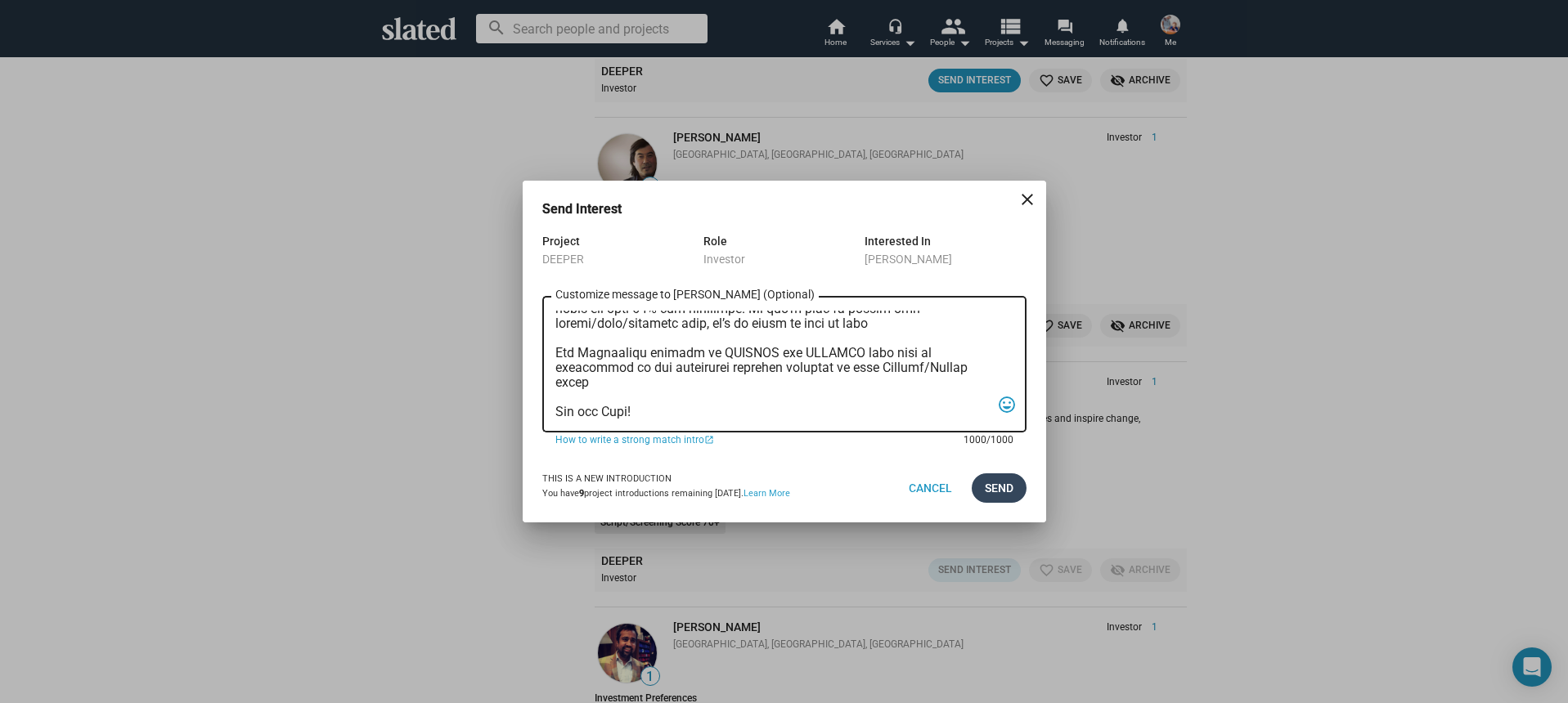
type textarea "Hi, My name is Nathan Thomas, and I’m assistant producer of DEEPER, a psycholog…"
click at [1002, 493] on span "Send" at bounding box center [999, 488] width 28 height 29
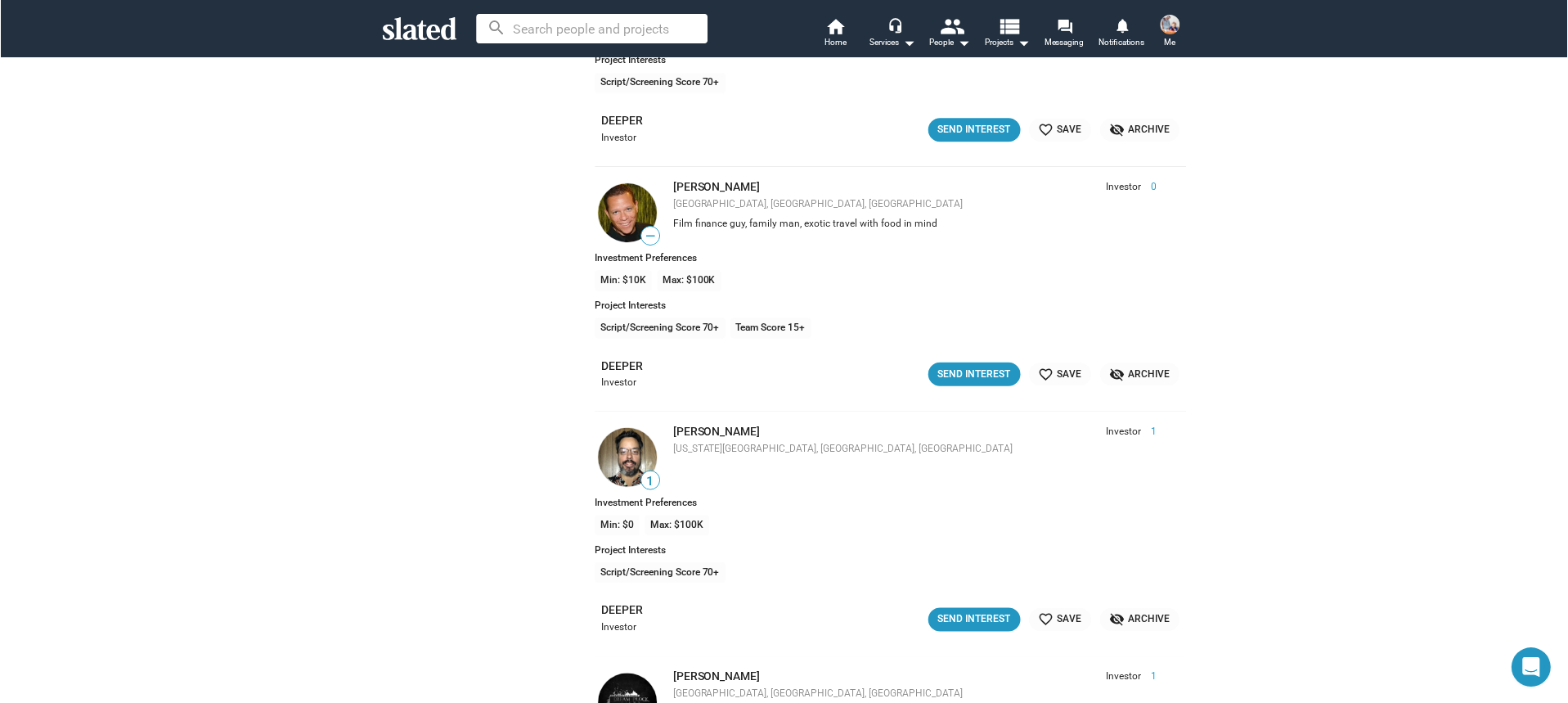
scroll to position [19513, 0]
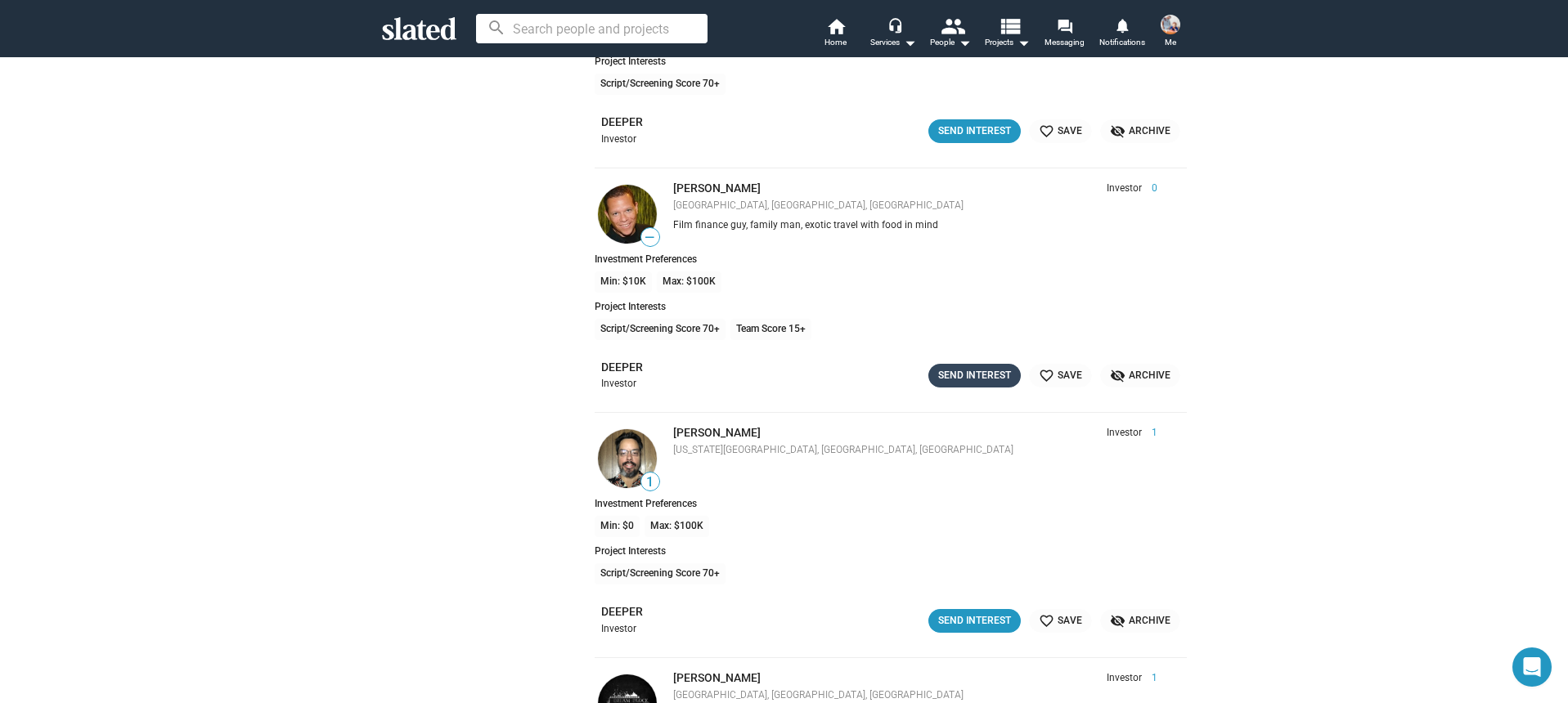
click at [992, 377] on div "Send Interest" at bounding box center [974, 376] width 73 height 18
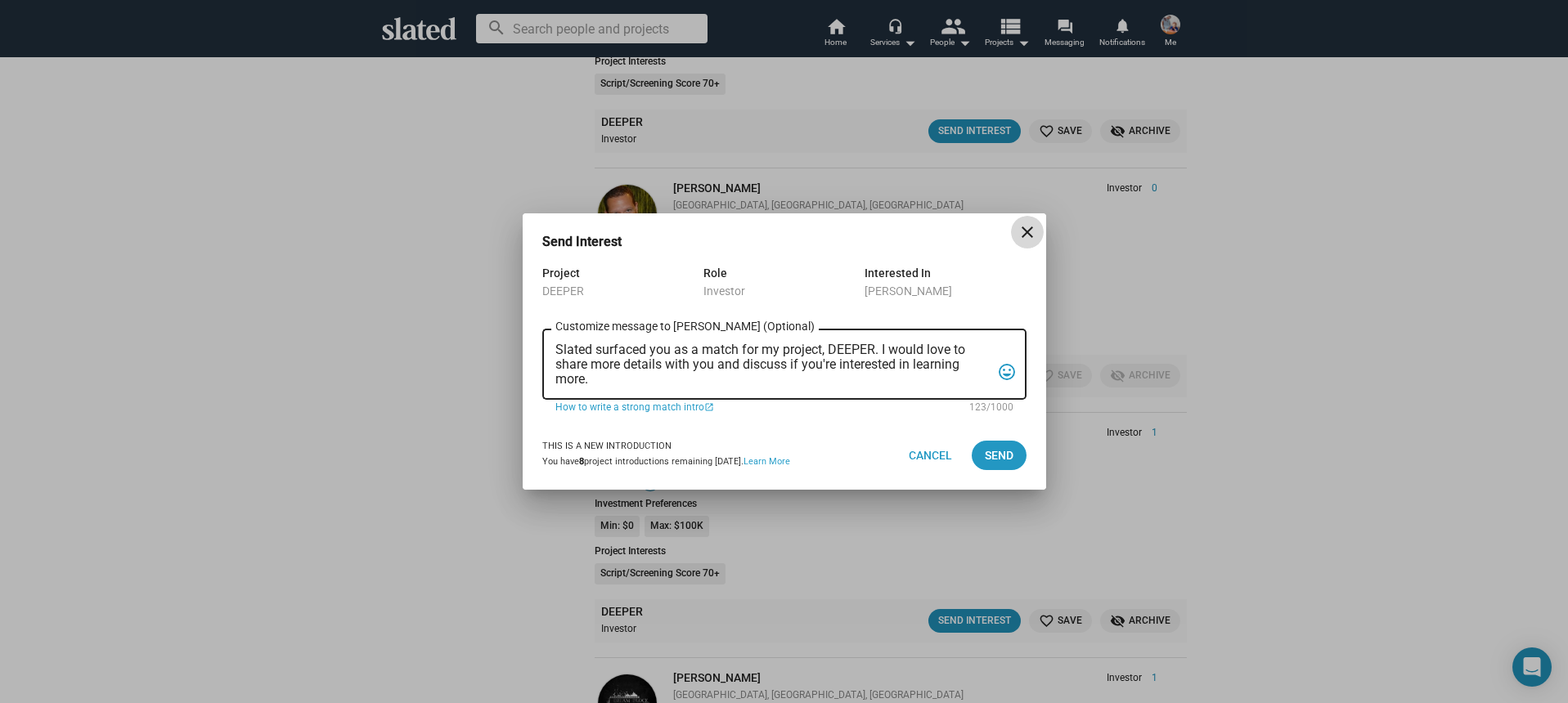
click at [1020, 230] on mat-icon "close" at bounding box center [1028, 232] width 20 height 20
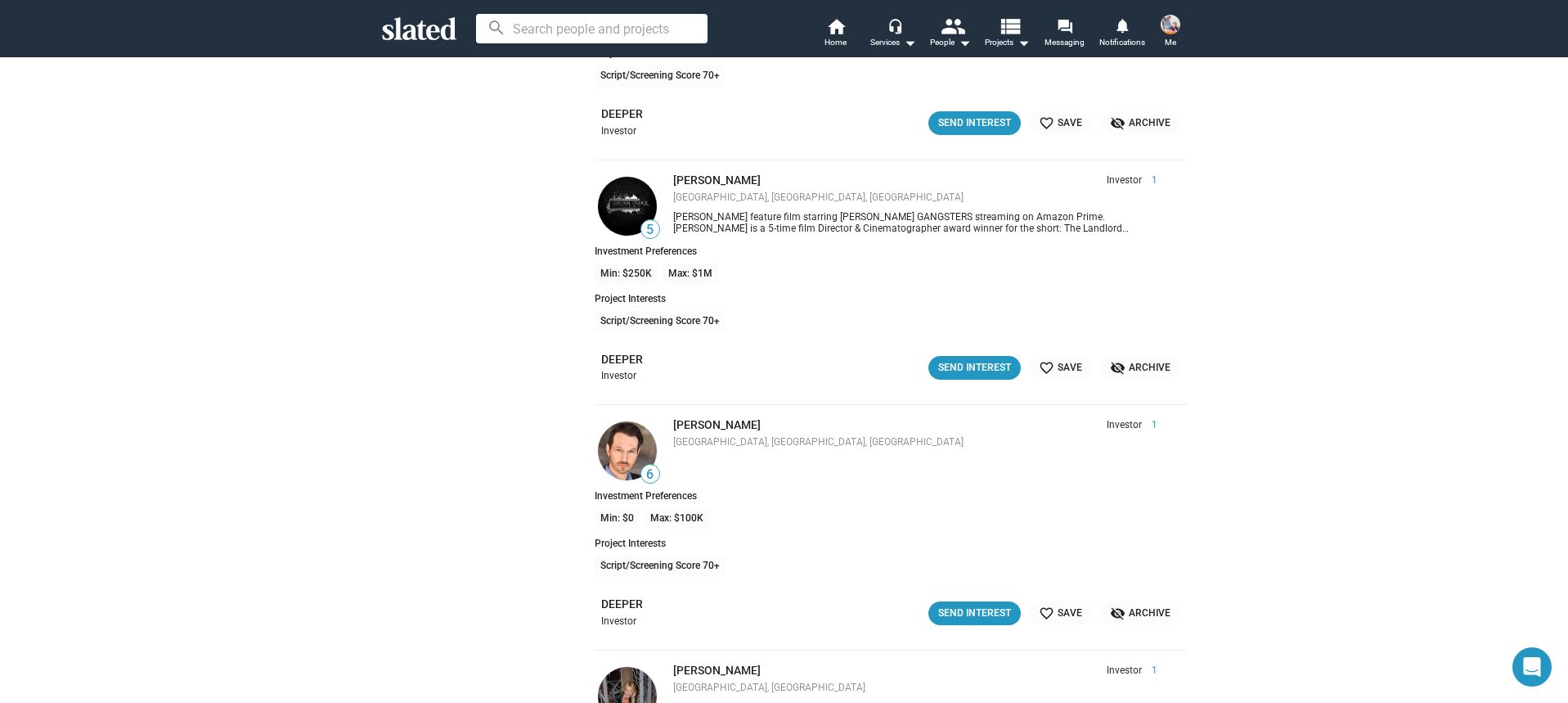
click at [972, 381] on div "DEEPER Investor Send Interest favorite_border Save visibility_off Archive" at bounding box center [891, 369] width 579 height 30
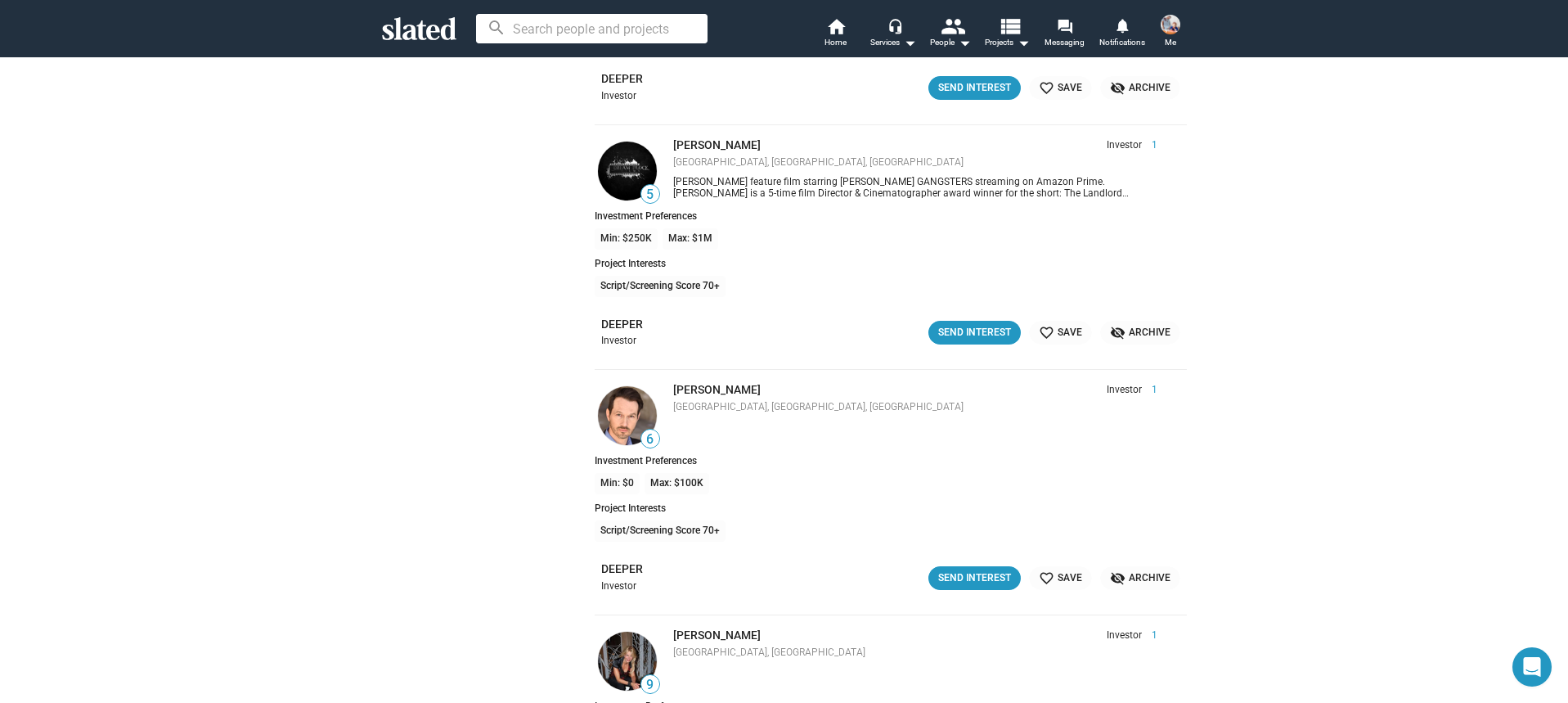
scroll to position [20053, 0]
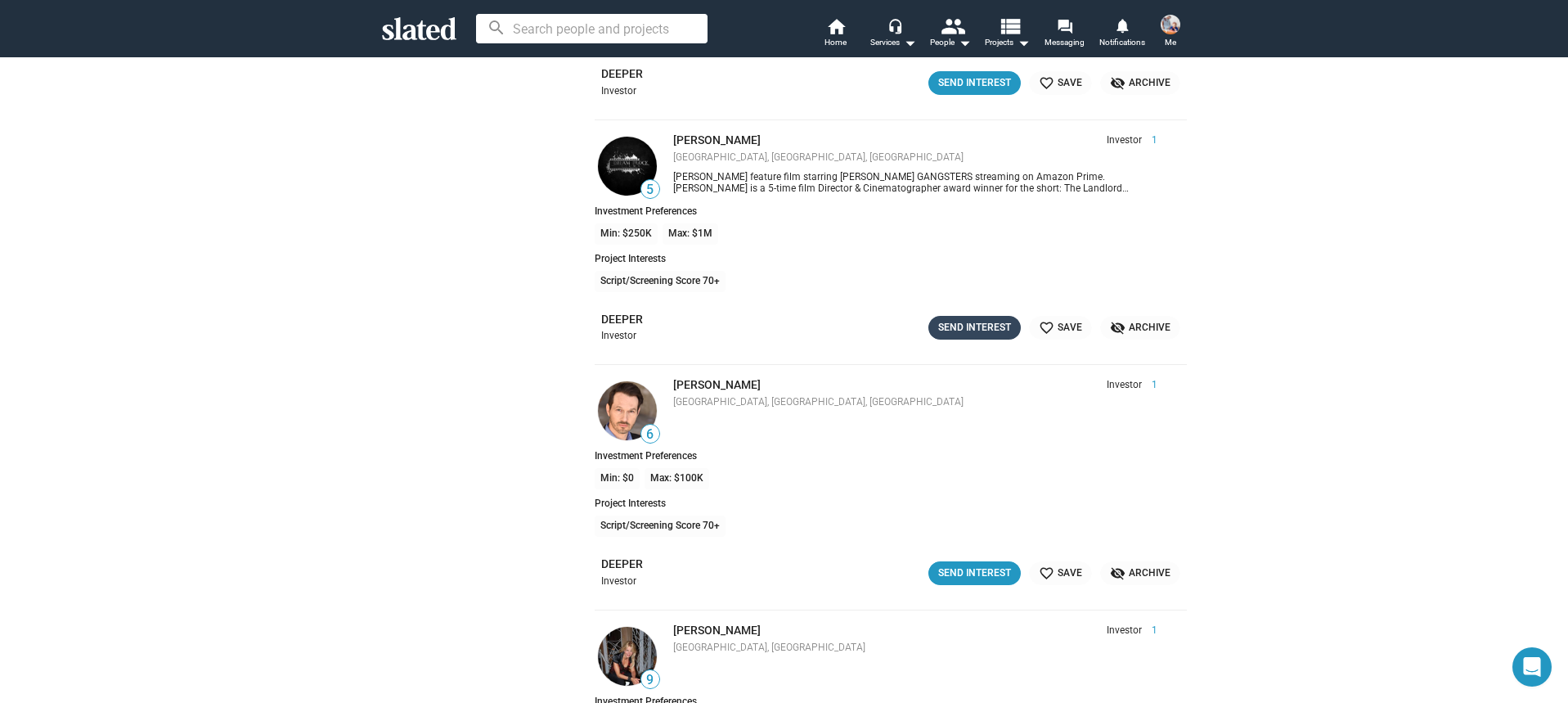
click at [955, 331] on div "Send Interest" at bounding box center [974, 328] width 73 height 18
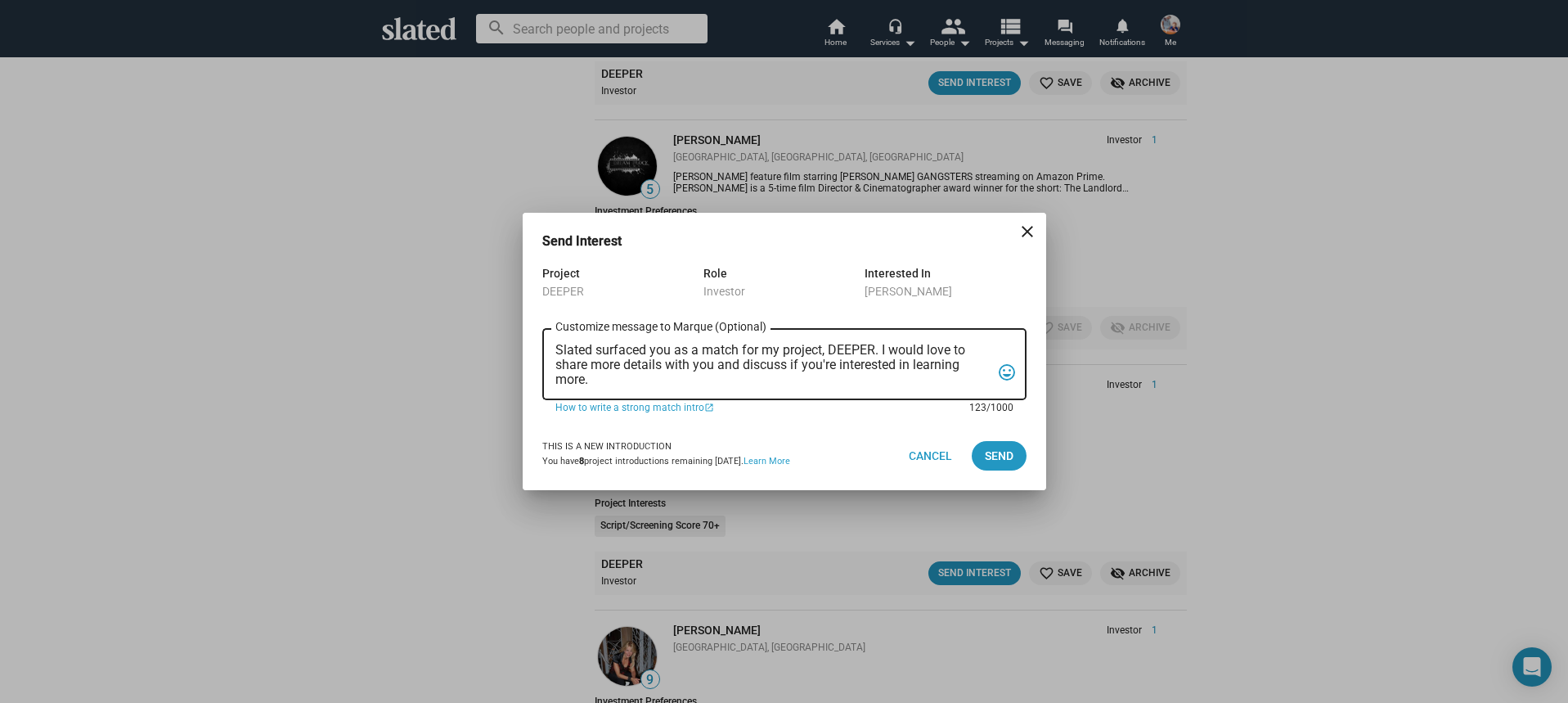
click at [668, 380] on textarea "Slated surfaced you as a match for my project, DEEPER. I would love to share mo…" at bounding box center [773, 364] width 435 height 44
click at [667, 381] on textarea "Slated surfaced you as a match for my project, DEEPER. I would love to share mo…" at bounding box center [773, 364] width 435 height 44
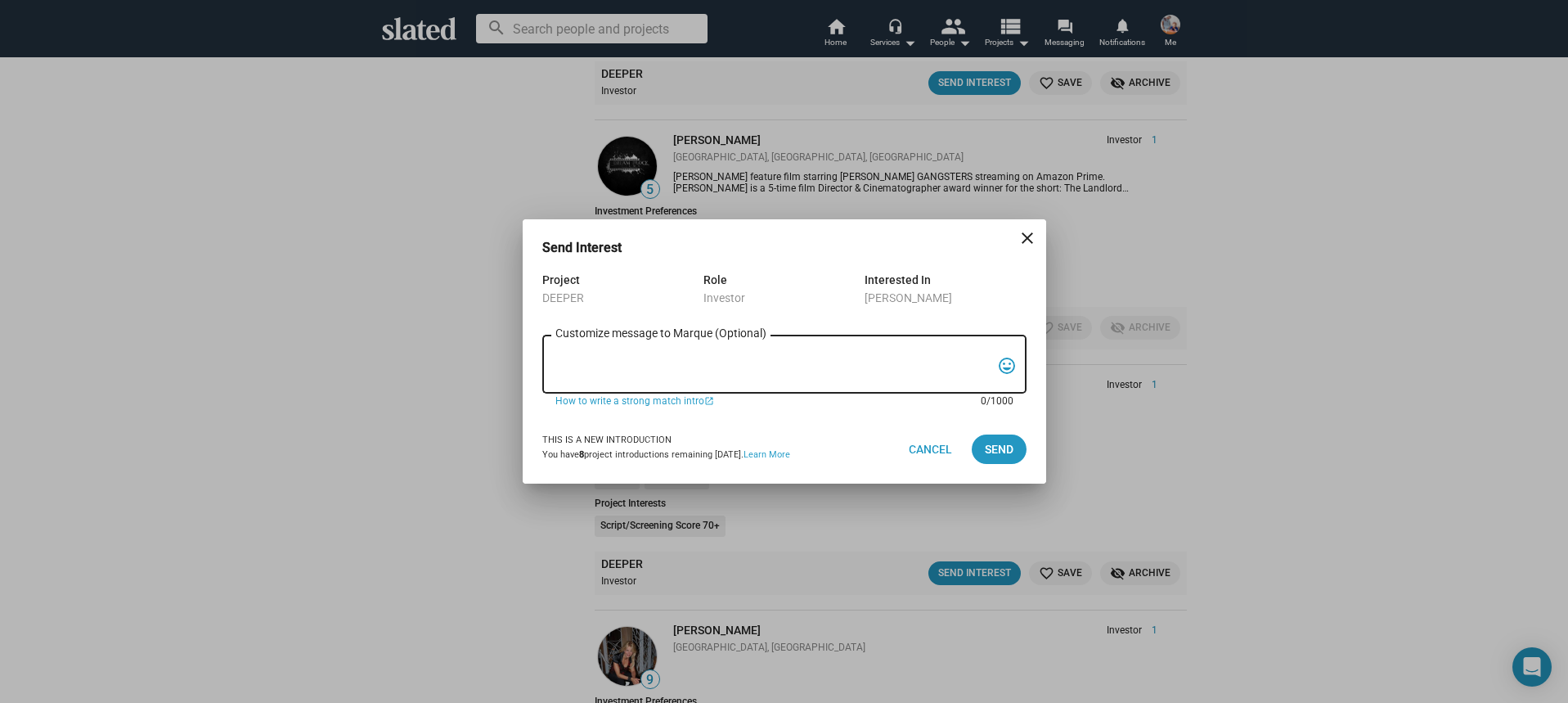
paste textarea "Hi, My name is Nathan Thomas, and I’m assistant producer of DEEPER, a psycholog…"
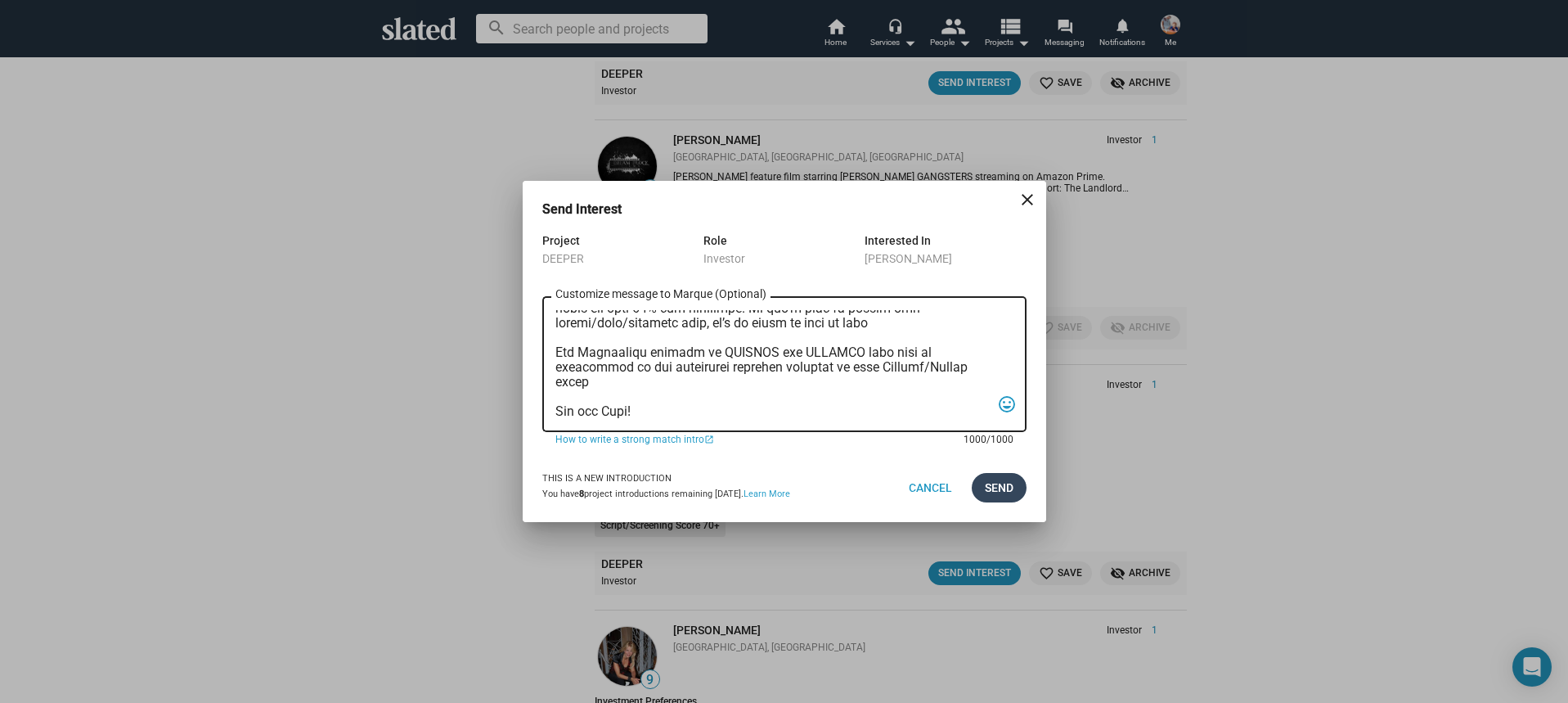
type textarea "Hi, My name is Nathan Thomas, and I’m assistant producer of DEEPER, a psycholog…"
click at [986, 479] on span "Send" at bounding box center [999, 487] width 28 height 29
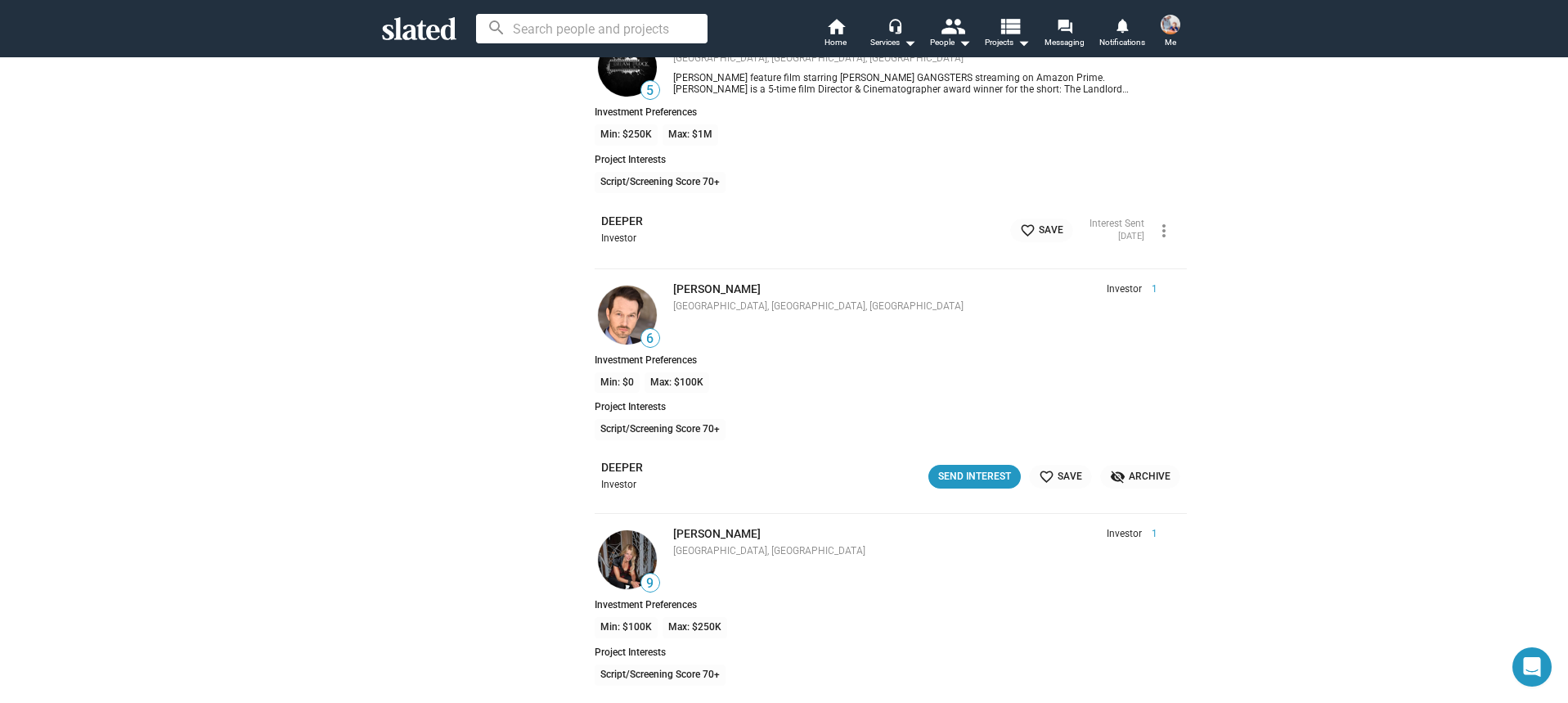
scroll to position [20237, 0]
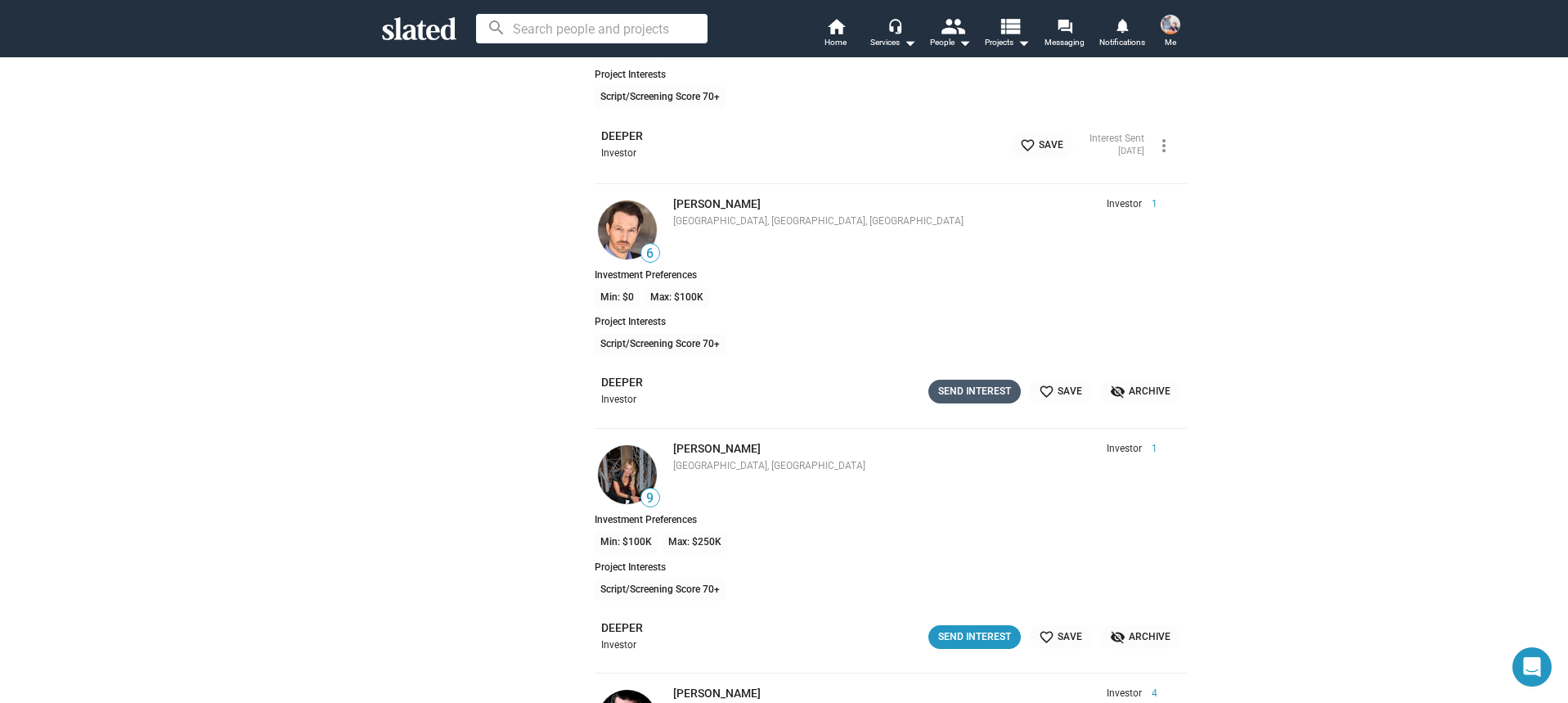
click at [962, 395] on div "Send Interest" at bounding box center [974, 391] width 73 height 18
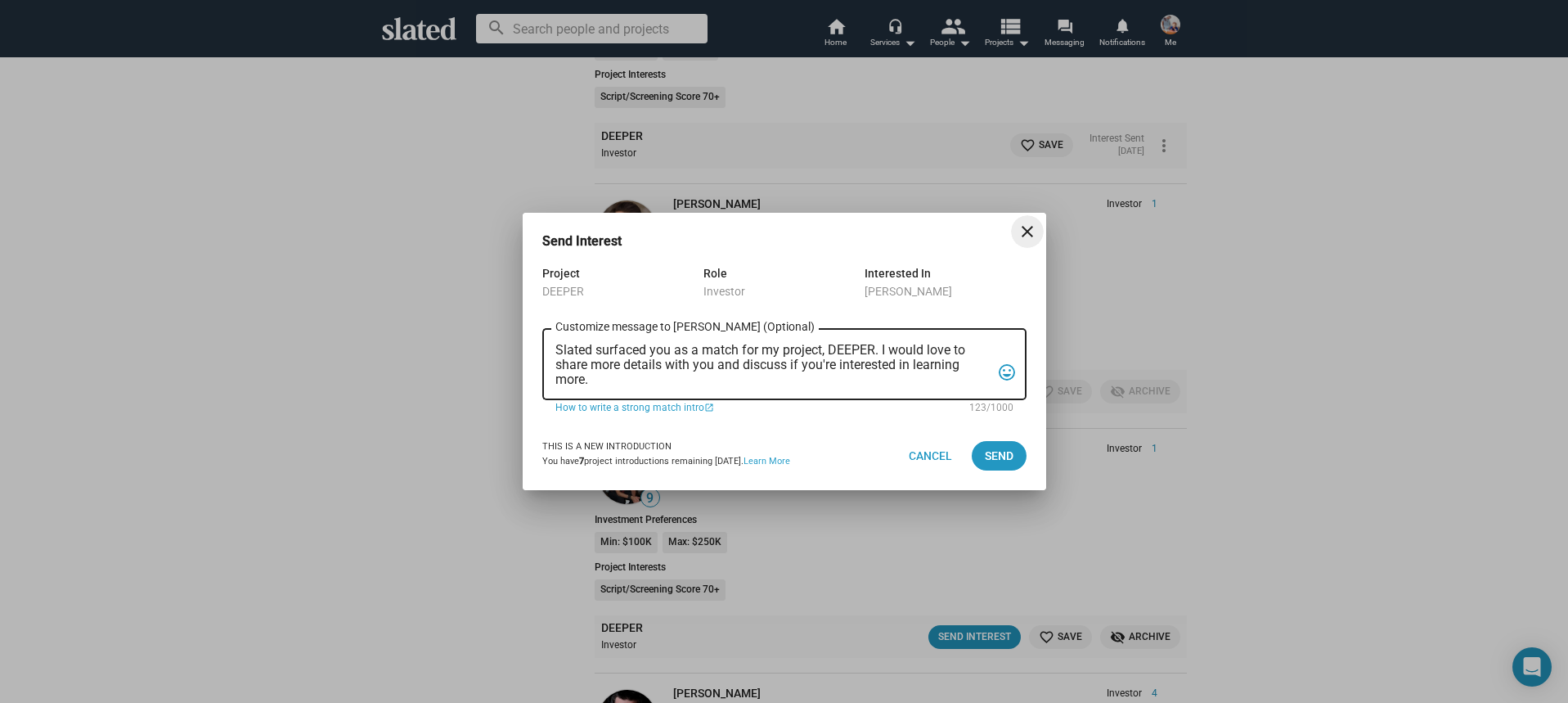
click at [880, 372] on textarea "Slated surfaced you as a match for my project, DEEPER. I would love to share mo…" at bounding box center [773, 364] width 435 height 44
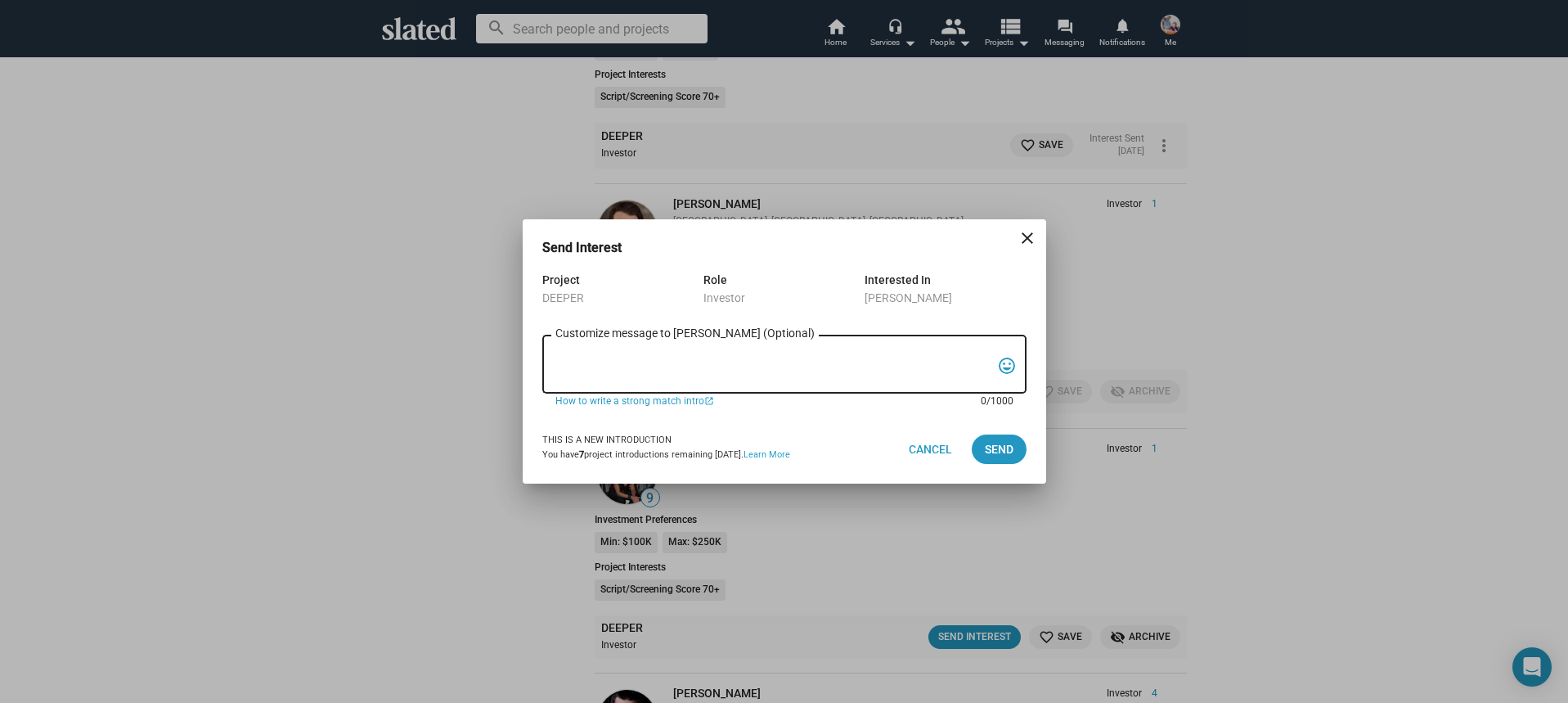
paste textarea "Hi, My name is Nathan Thomas, and I’m assistant producer of DEEPER, a psycholog…"
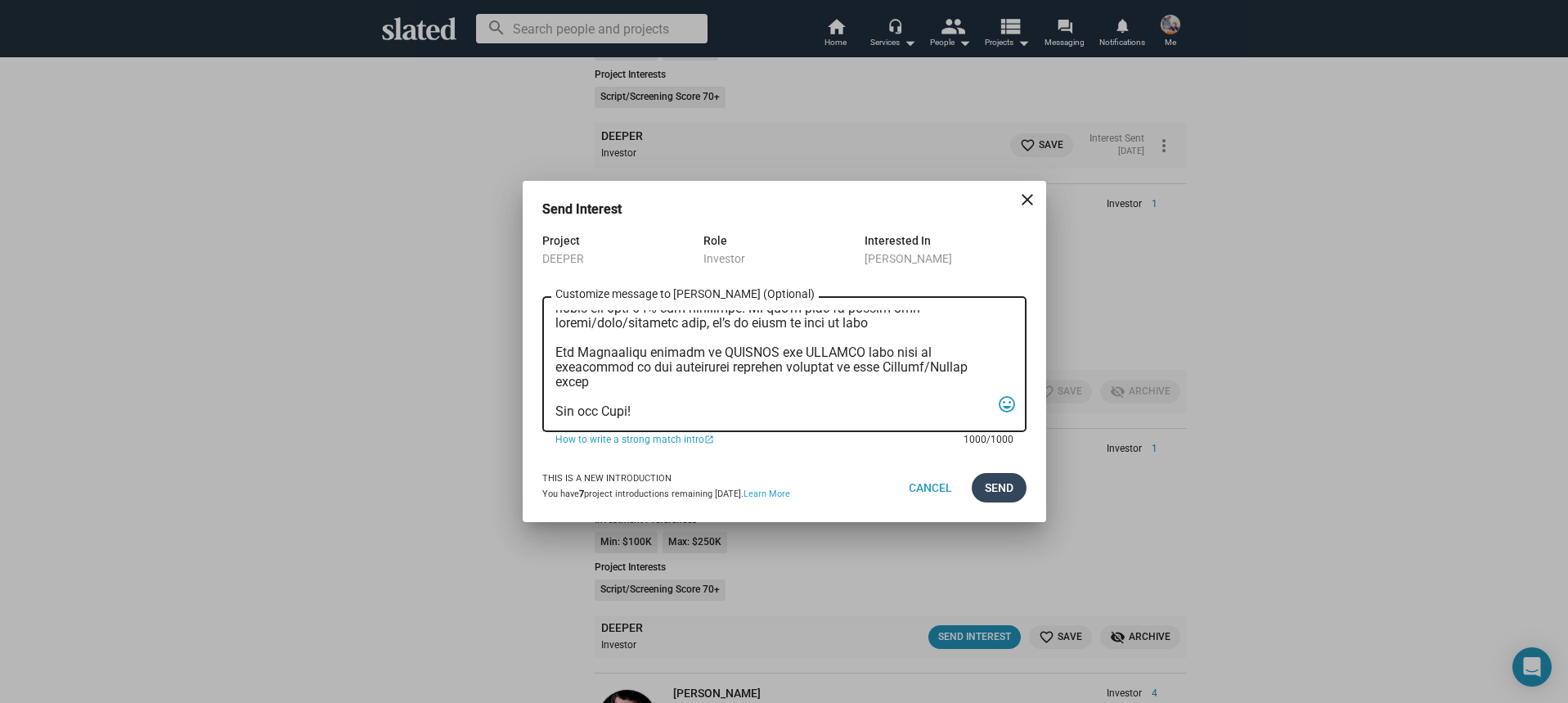
type textarea "Hi, My name is Nathan Thomas, and I’m assistant producer of DEEPER, a psycholog…"
click at [994, 492] on span "Send" at bounding box center [999, 487] width 28 height 29
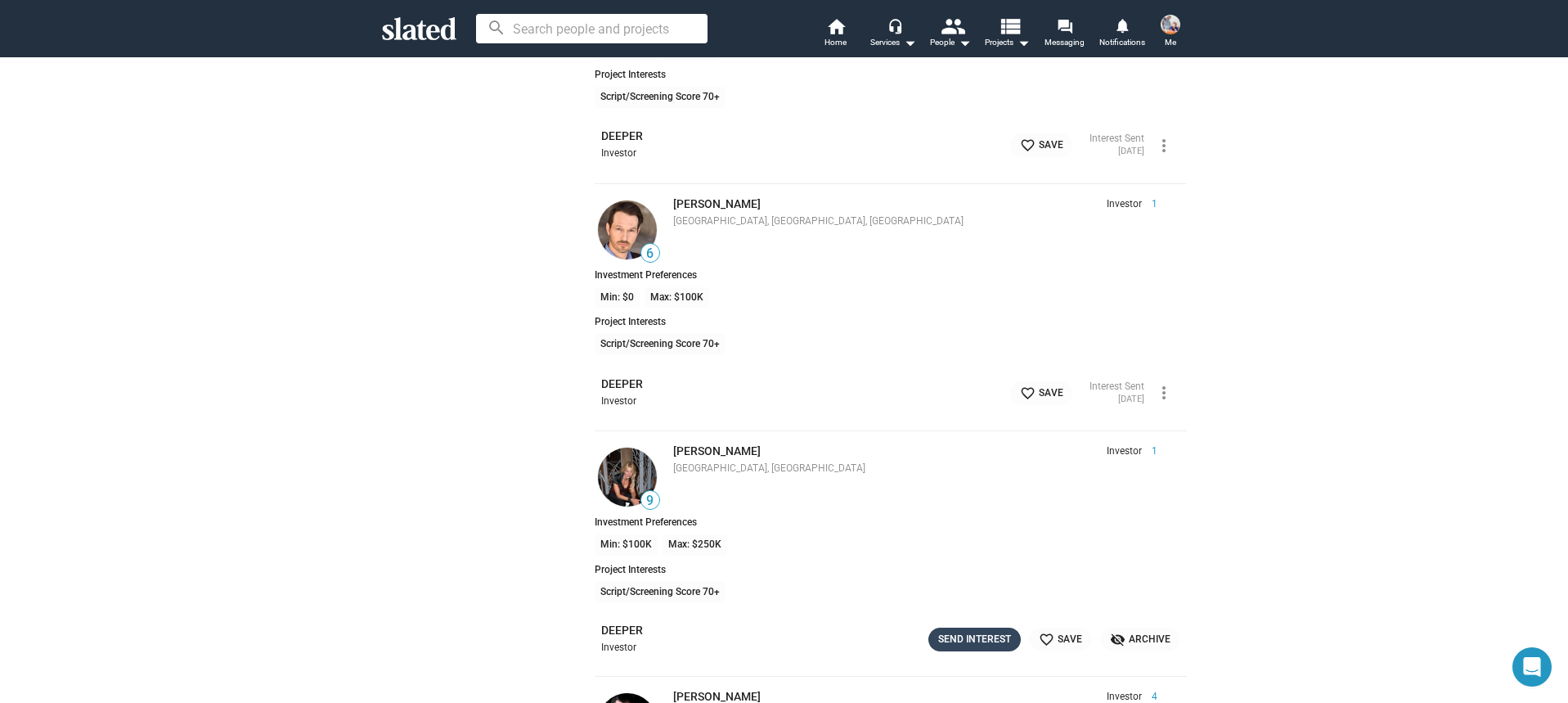
click at [985, 638] on div "Send Interest" at bounding box center [974, 639] width 73 height 18
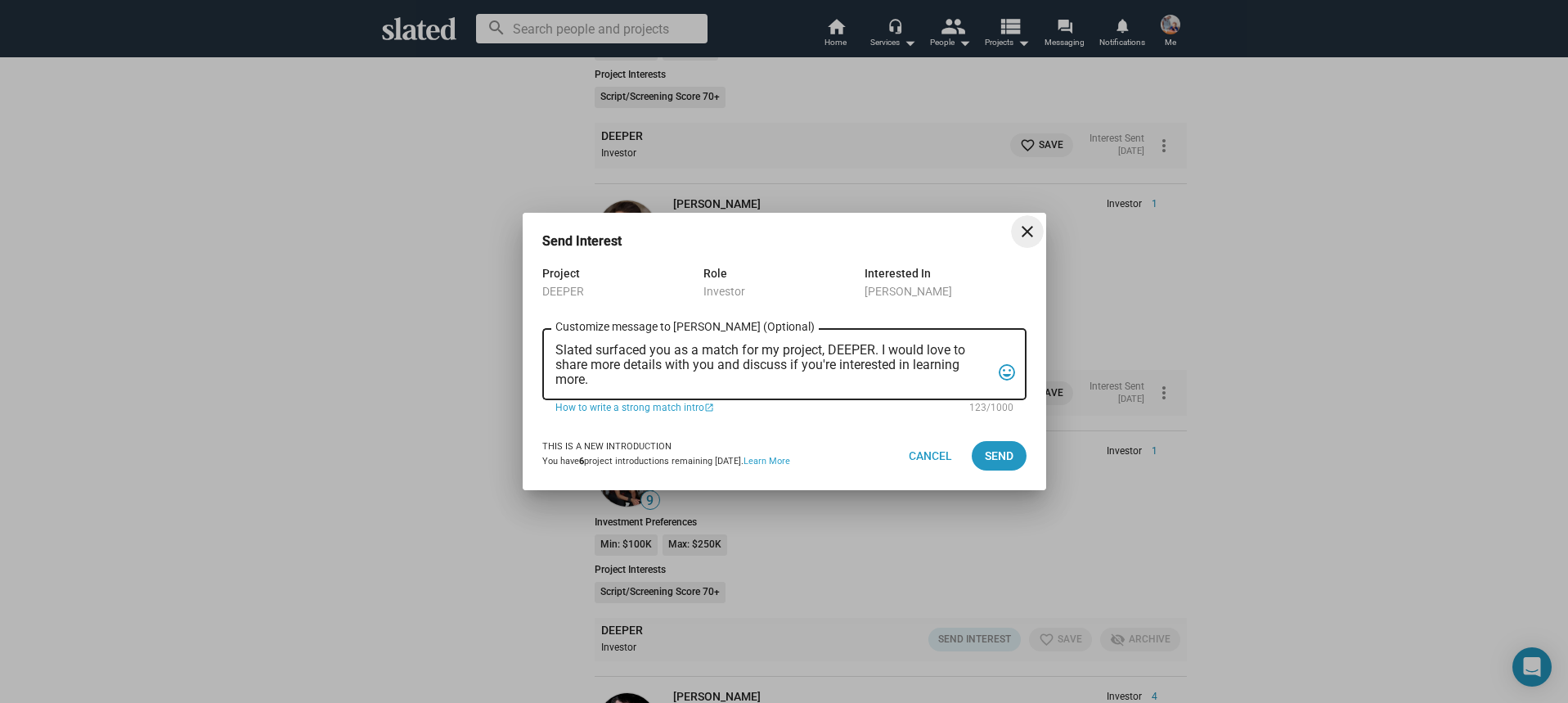
click at [794, 373] on textarea "Slated surfaced you as a match for my project, DEEPER. I would love to share mo…" at bounding box center [773, 364] width 435 height 44
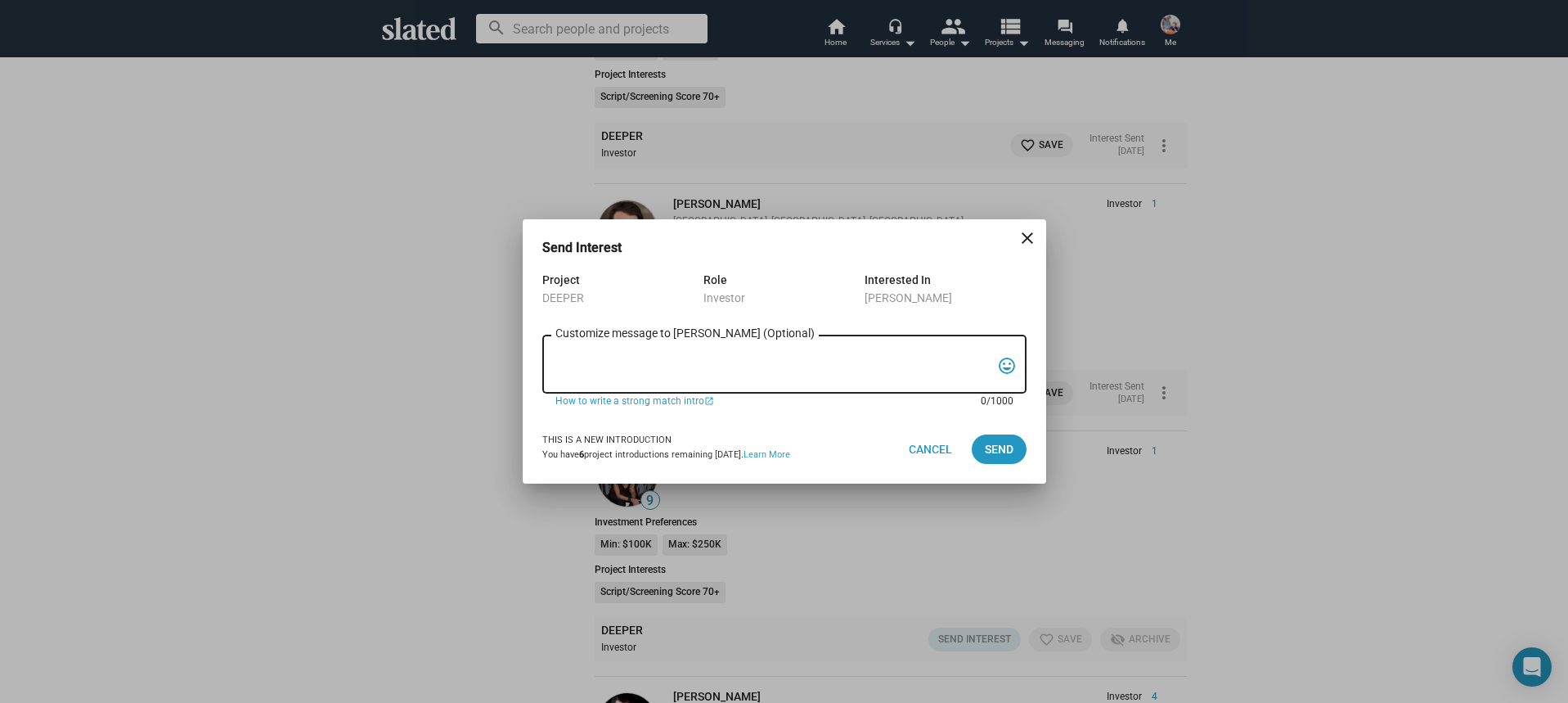
paste textarea "Hi, My name is Nathan Thomas, and I’m assistant producer of DEEPER, a psycholog…"
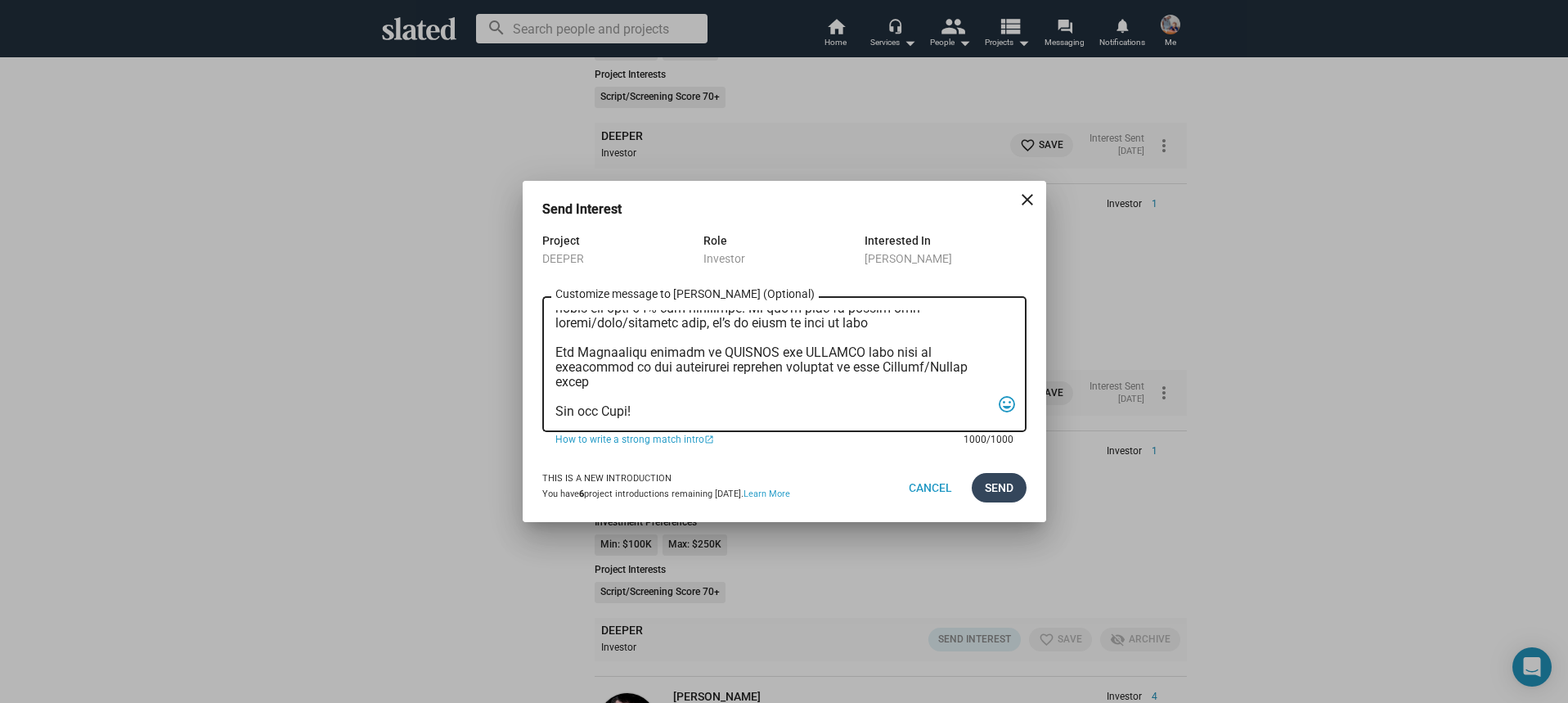
type textarea "Hi, My name is Nathan Thomas, and I’m assistant producer of DEEPER, a psycholog…"
click at [1016, 485] on button "Send" at bounding box center [999, 487] width 55 height 29
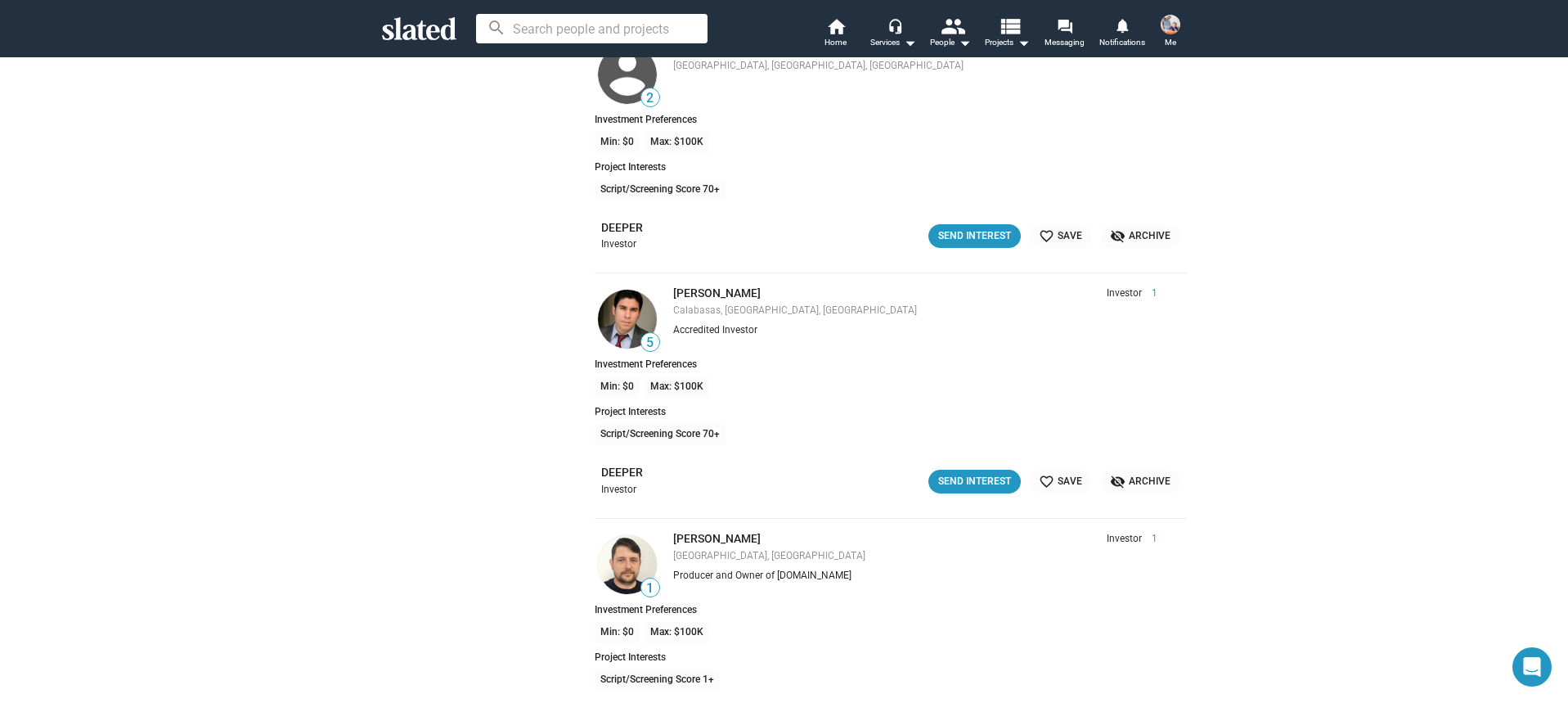
scroll to position [21137, 0]
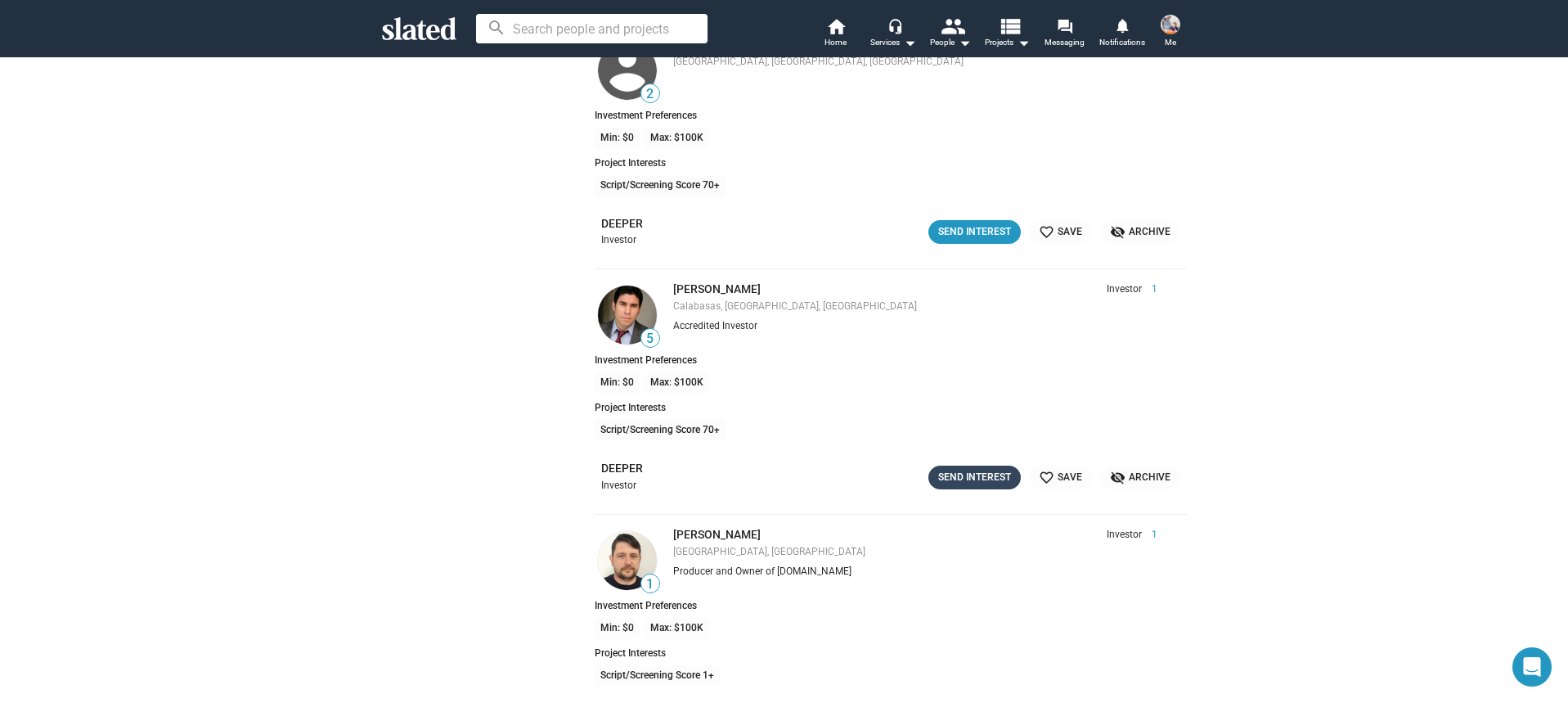
click at [953, 473] on div "Send Interest" at bounding box center [974, 477] width 73 height 18
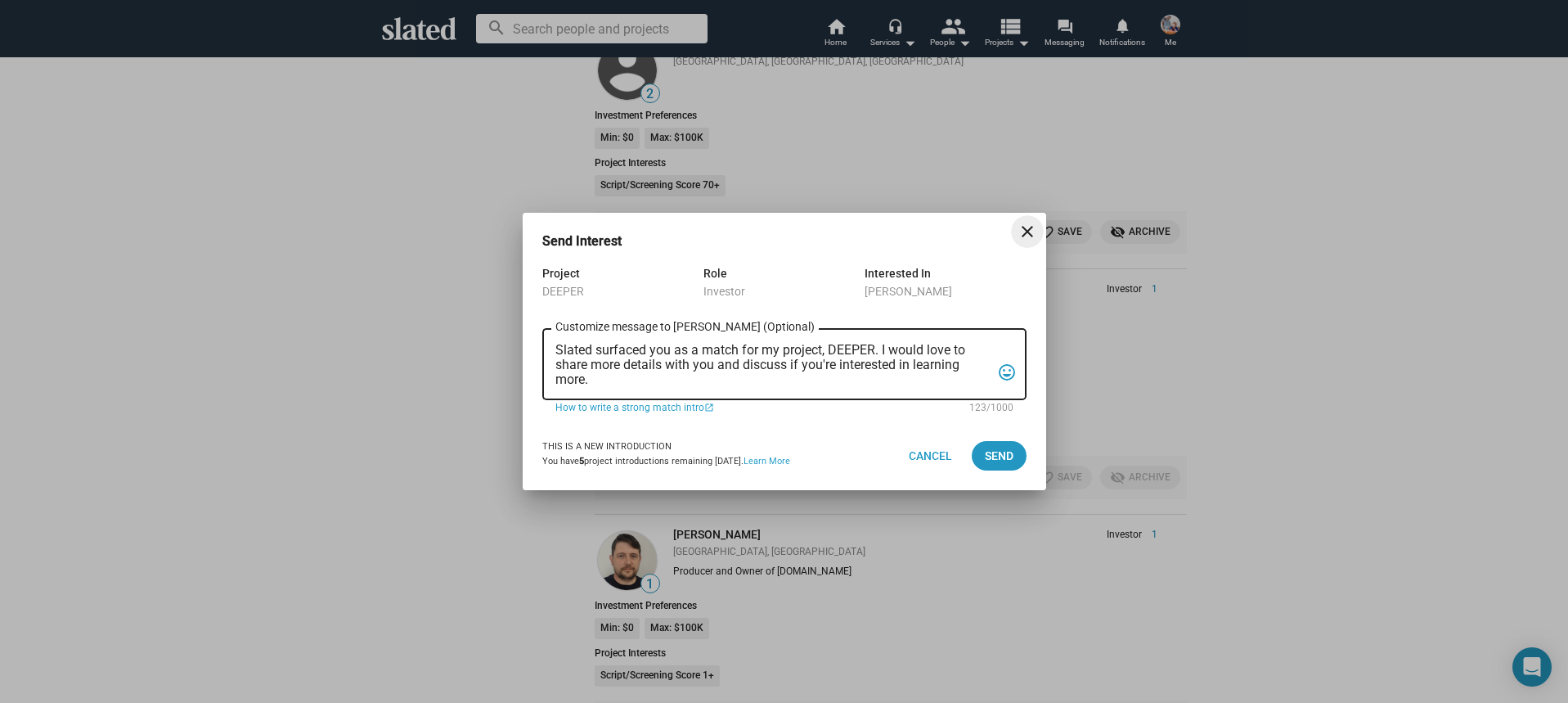
click at [754, 357] on textarea "Slated surfaced you as a match for my project, DEEPER. I would love to share mo…" at bounding box center [773, 364] width 435 height 44
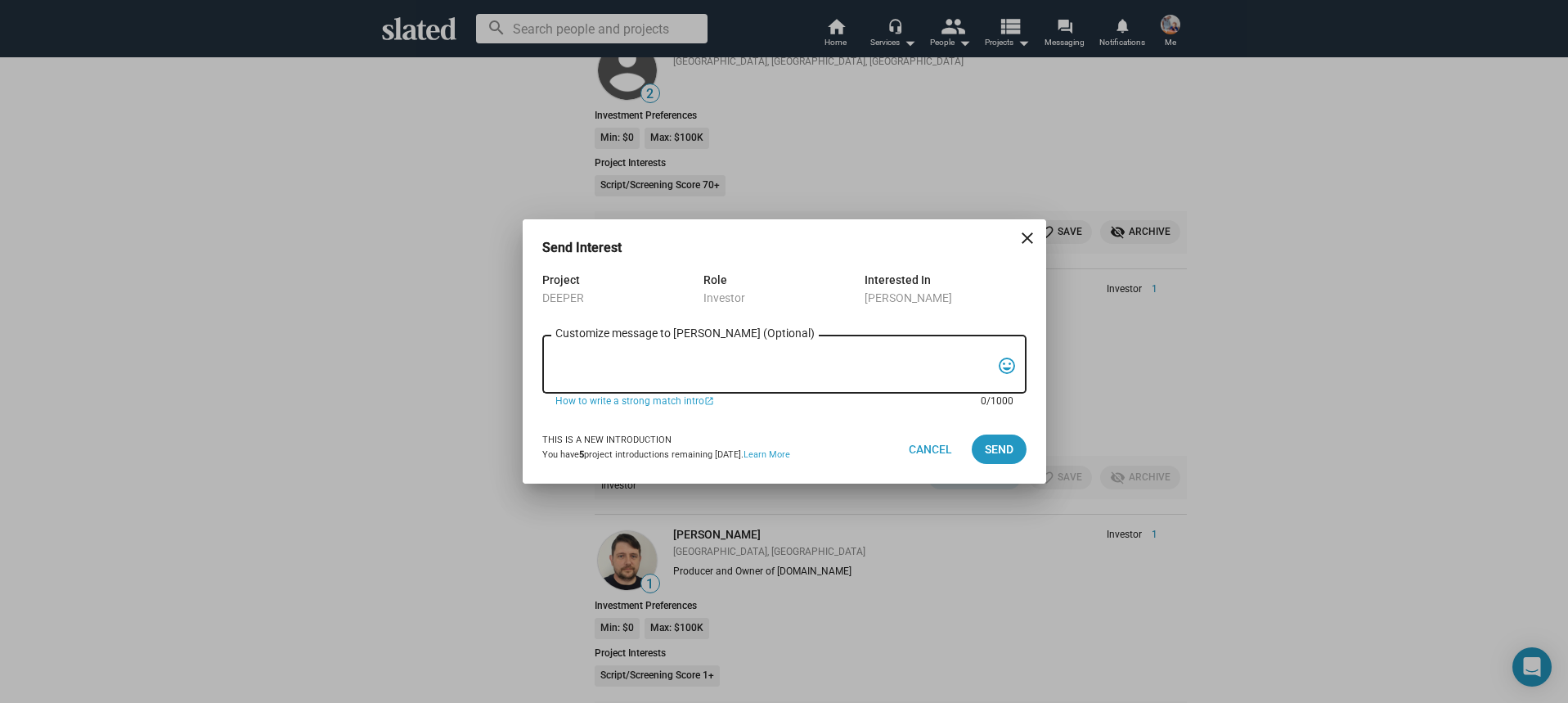
paste textarea "Hi, My name is Nathan Thomas, and I’m assistant producer of DEEPER, a psycholog…"
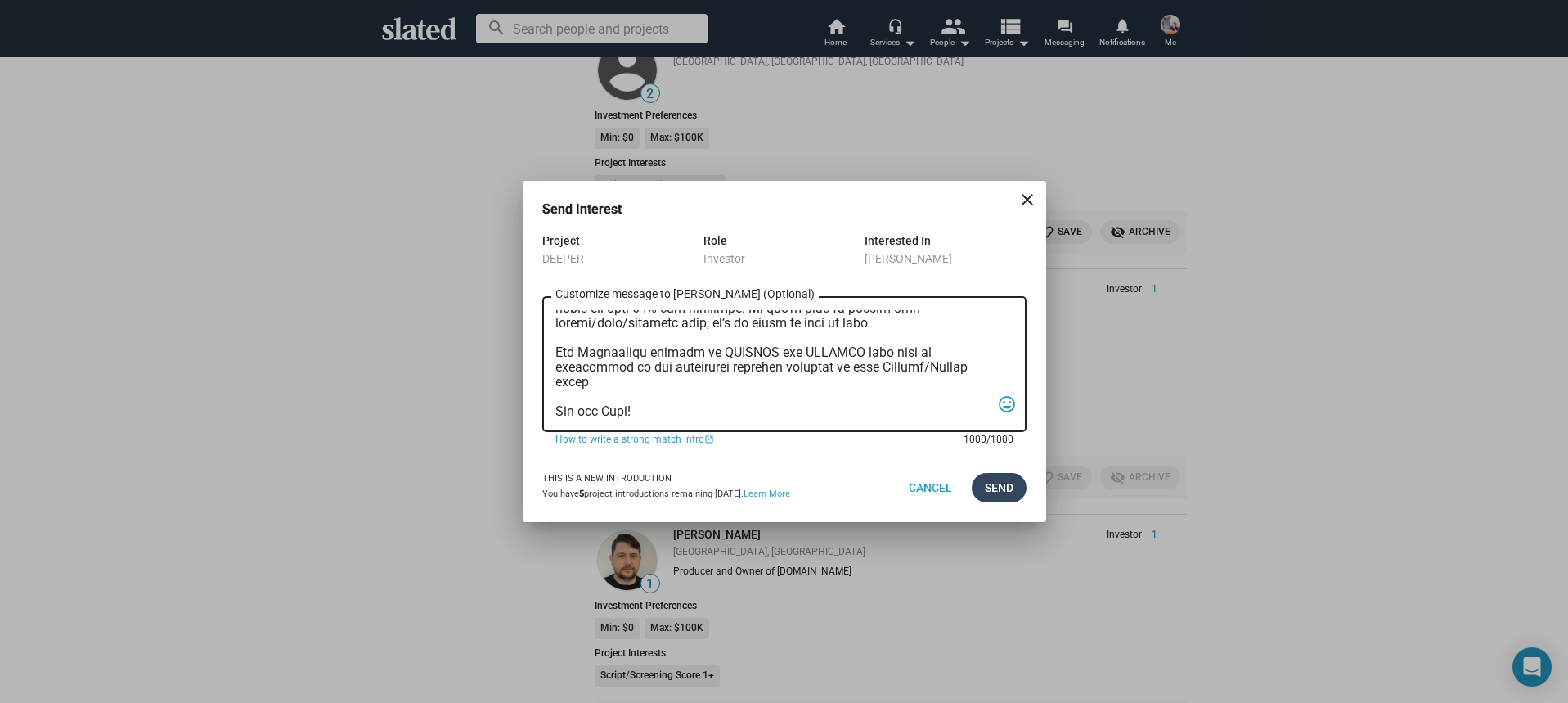
type textarea "Hi, My name is Nathan Thomas, and I’m assistant producer of DEEPER, a psycholog…"
click at [994, 493] on span "Send" at bounding box center [999, 487] width 28 height 29
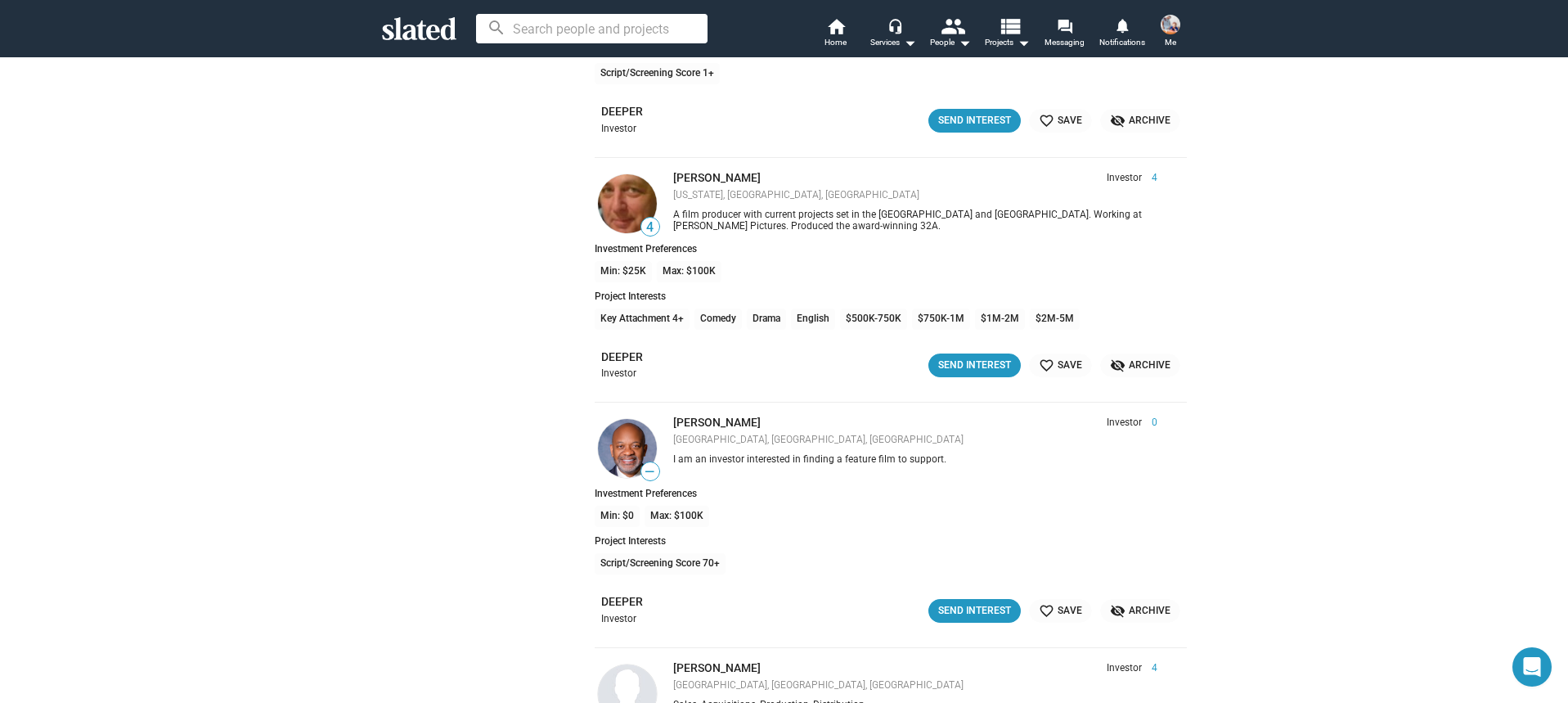
scroll to position [21753, 0]
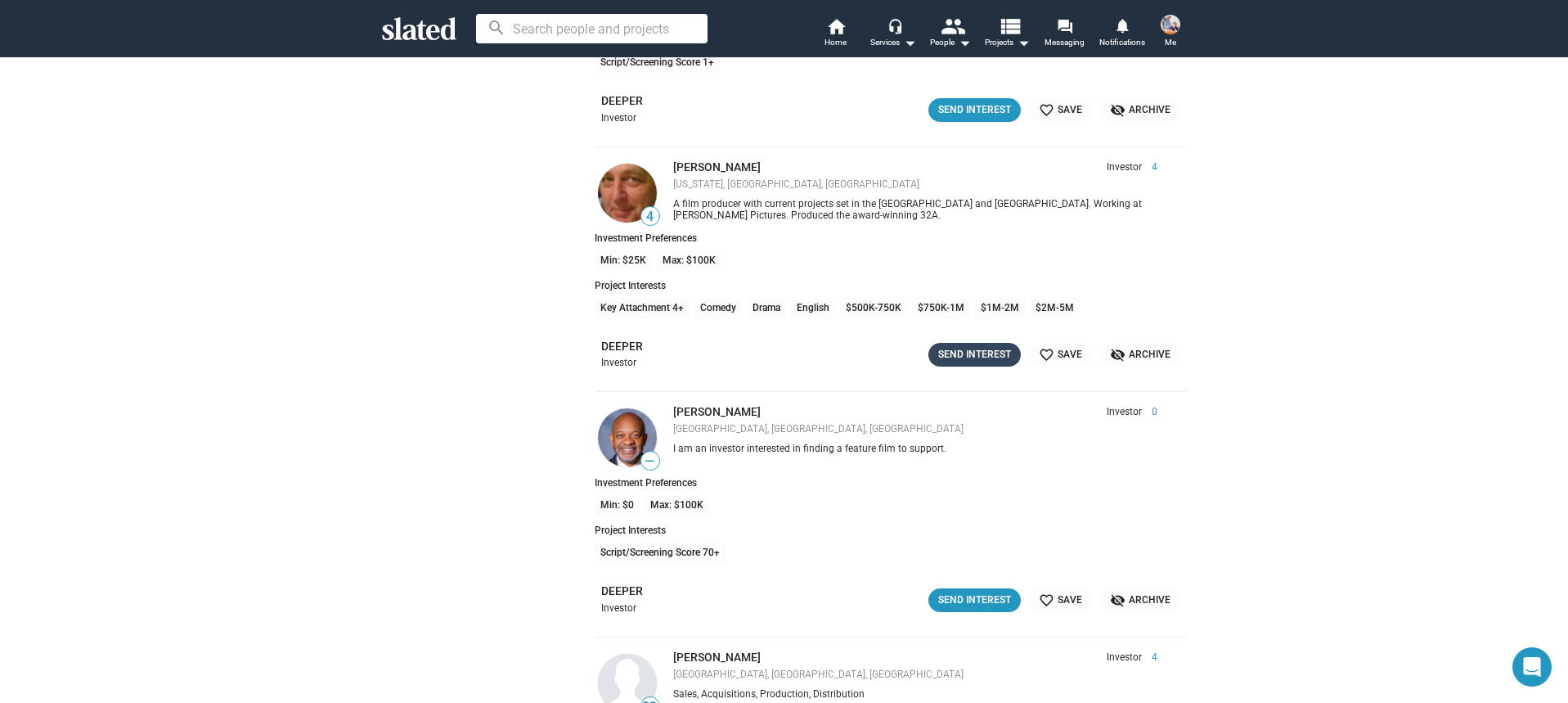
click at [997, 353] on div "Send Interest" at bounding box center [974, 354] width 73 height 18
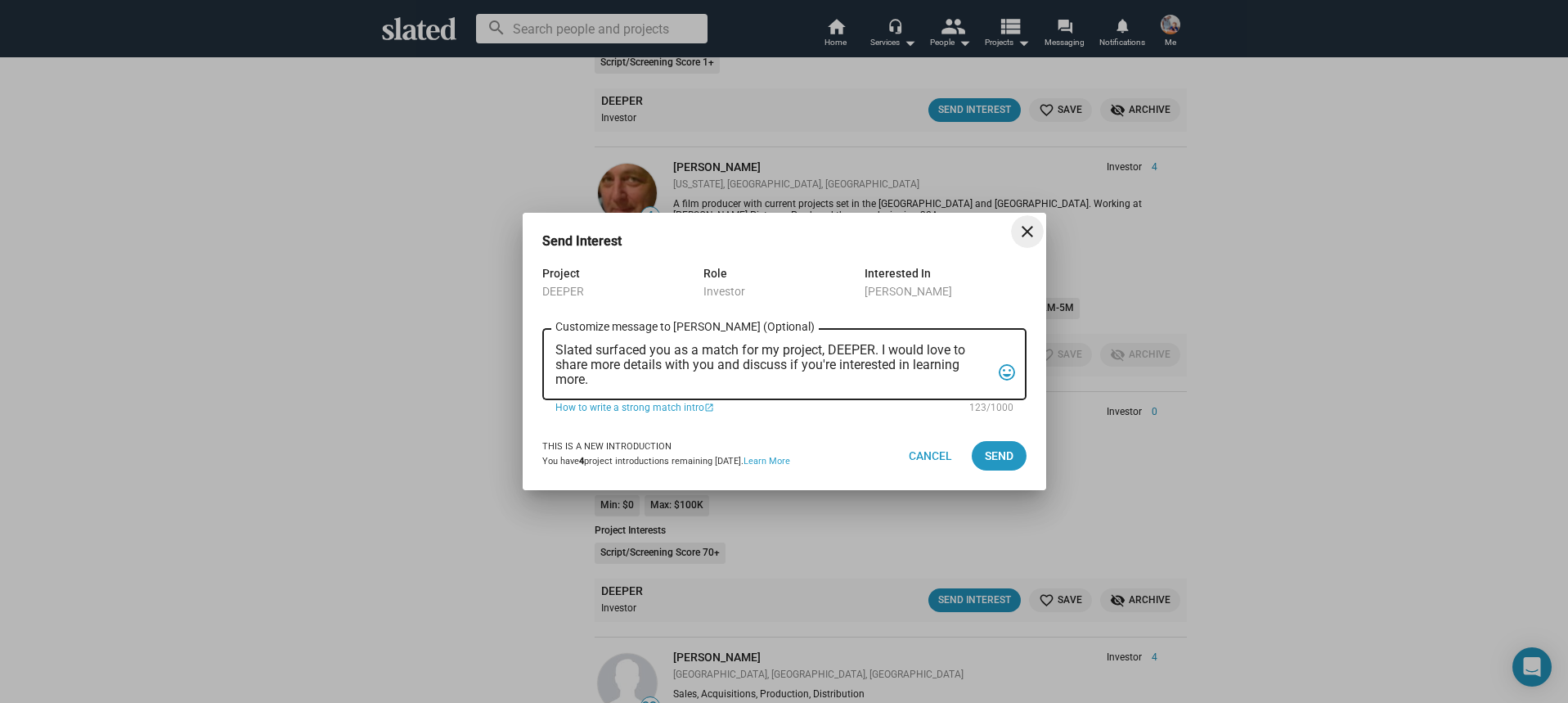
click at [839, 375] on textarea "Slated surfaced you as a match for my project, DEEPER. I would love to share mo…" at bounding box center [773, 364] width 435 height 44
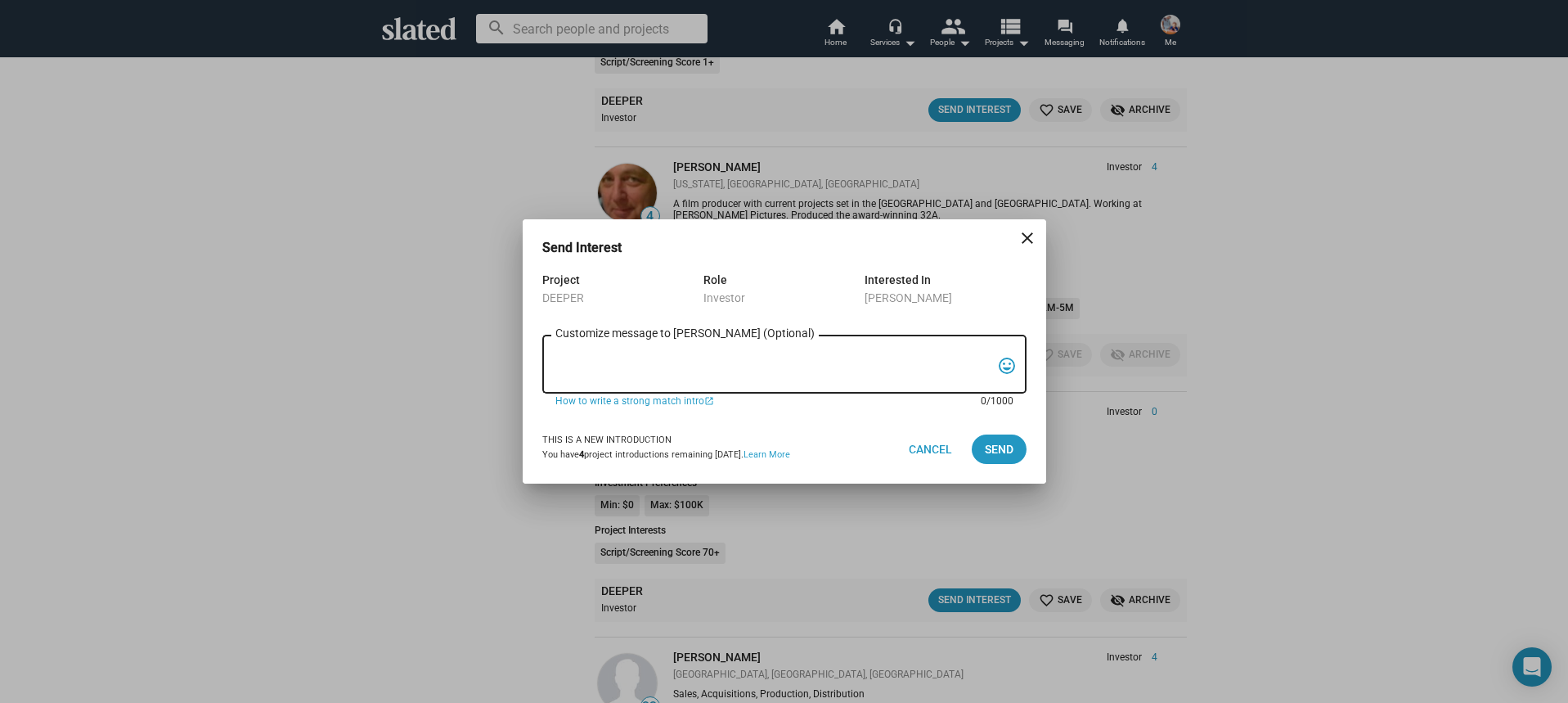
paste textarea "Hi, My name is Nathan Thomas, and I’m assistant producer of DEEPER, a psycholog…"
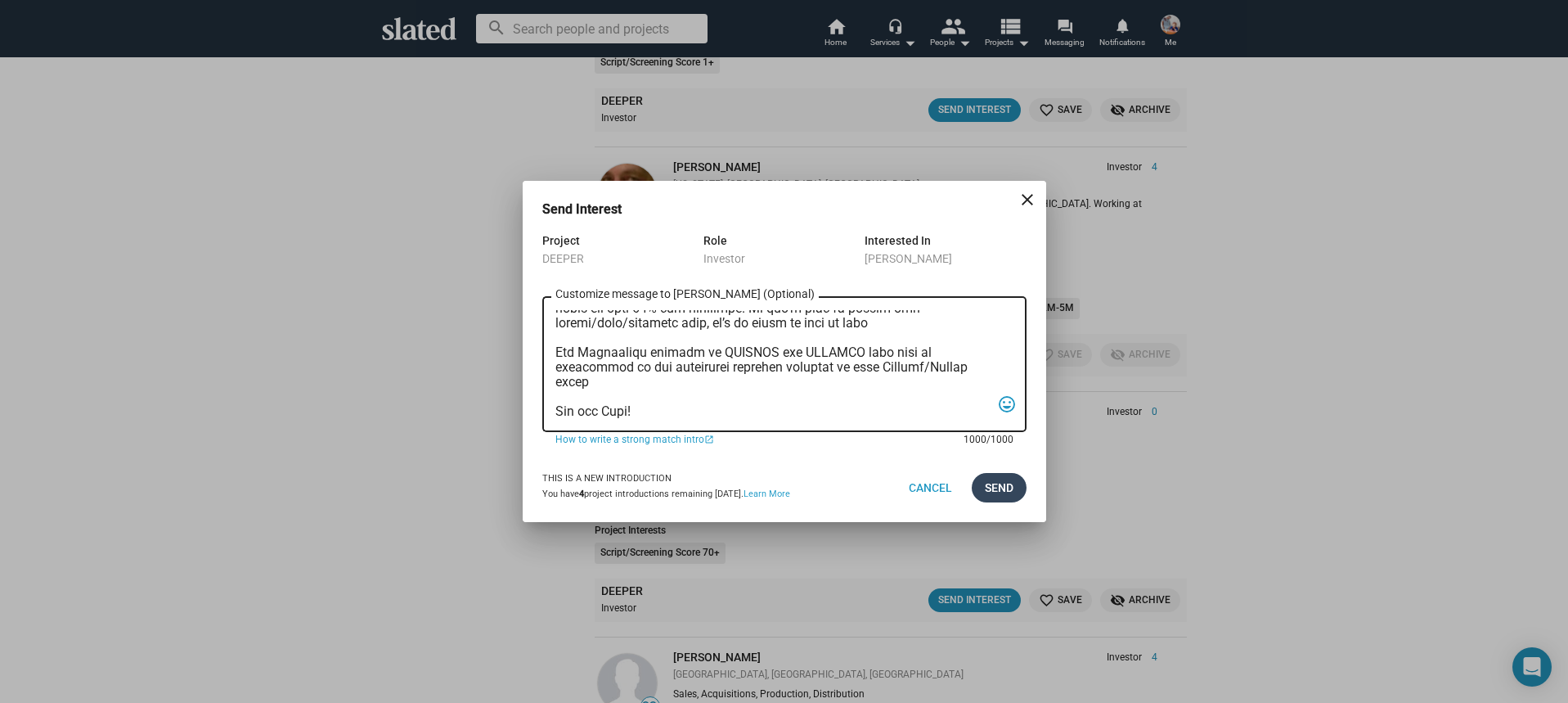
type textarea "Hi, My name is Nathan Thomas, and I’m assistant producer of DEEPER, a psycholog…"
click at [1002, 483] on span "Send" at bounding box center [999, 487] width 28 height 29
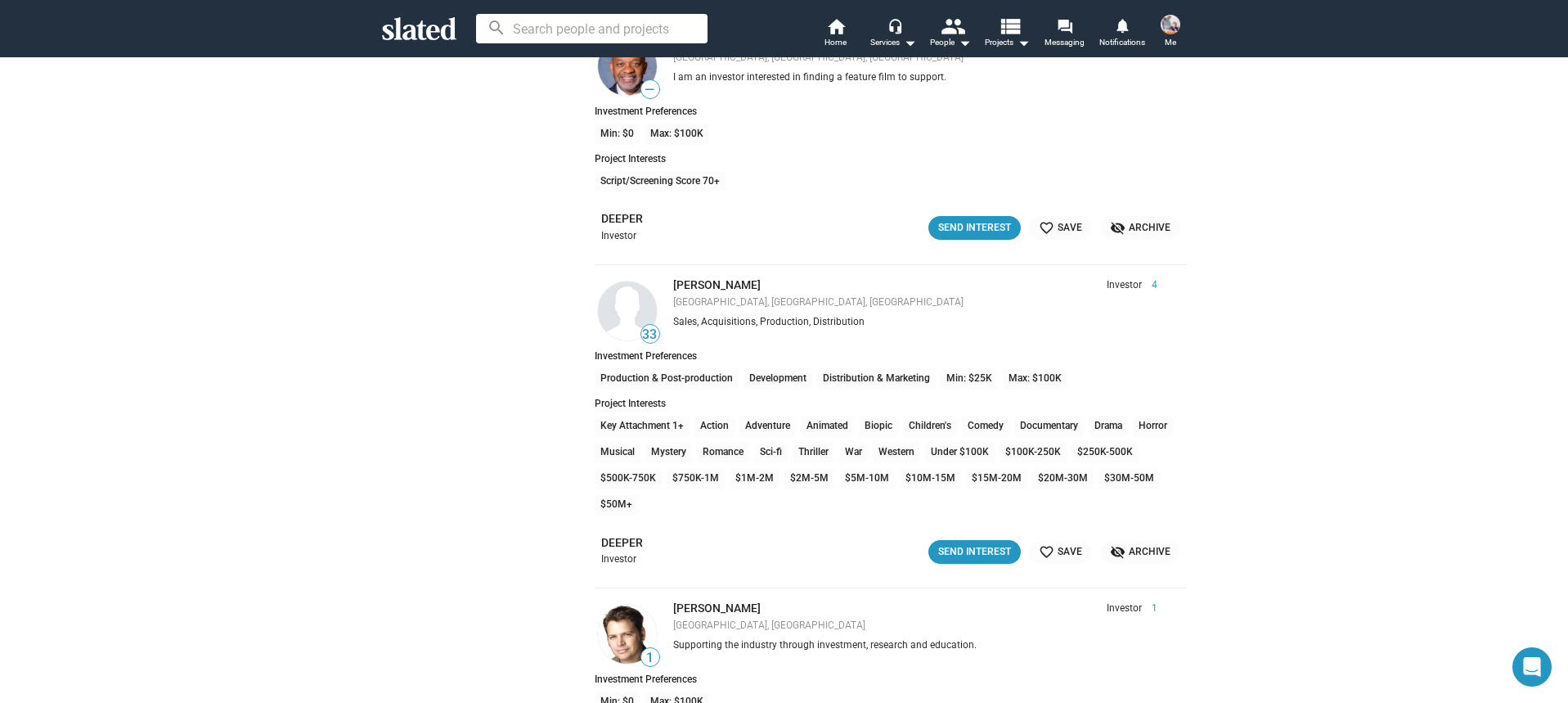
scroll to position [22137, 0]
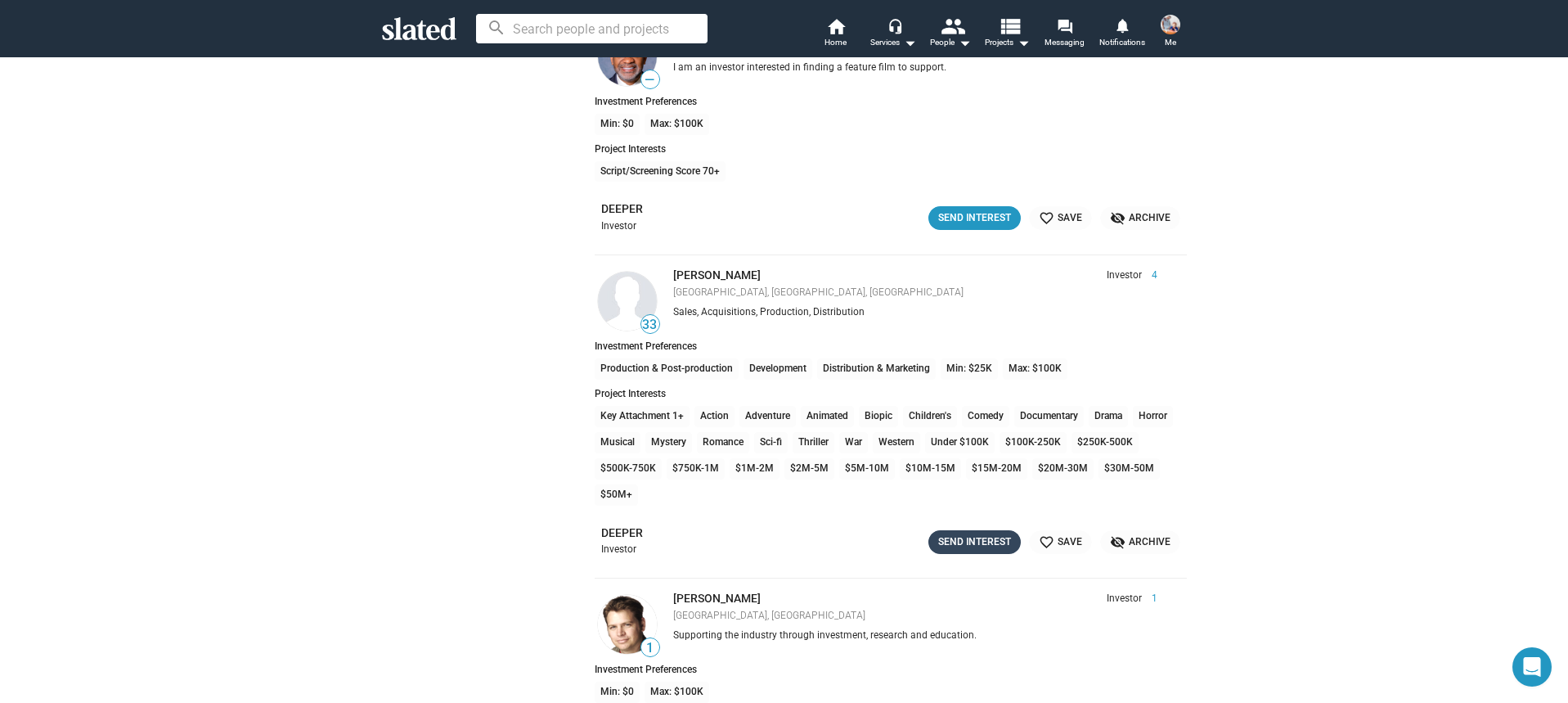
click at [971, 539] on div "Send Interest" at bounding box center [974, 542] width 73 height 18
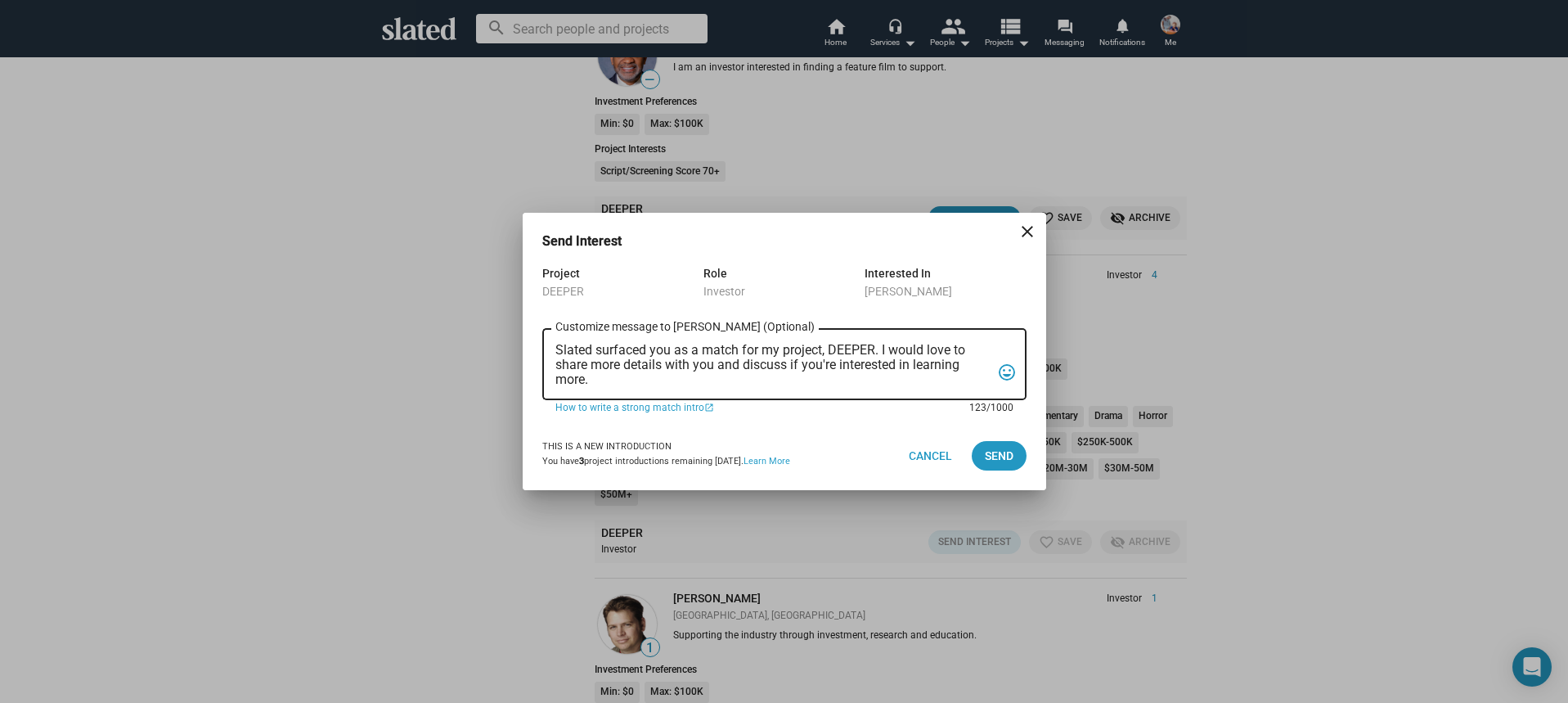
click at [756, 383] on textarea "Slated surfaced you as a match for my project, DEEPER. I would love to share mo…" at bounding box center [773, 364] width 435 height 44
click at [755, 383] on textarea "Slated surfaced you as a match for my project, DEEPER. I would love to share mo…" at bounding box center [773, 364] width 435 height 44
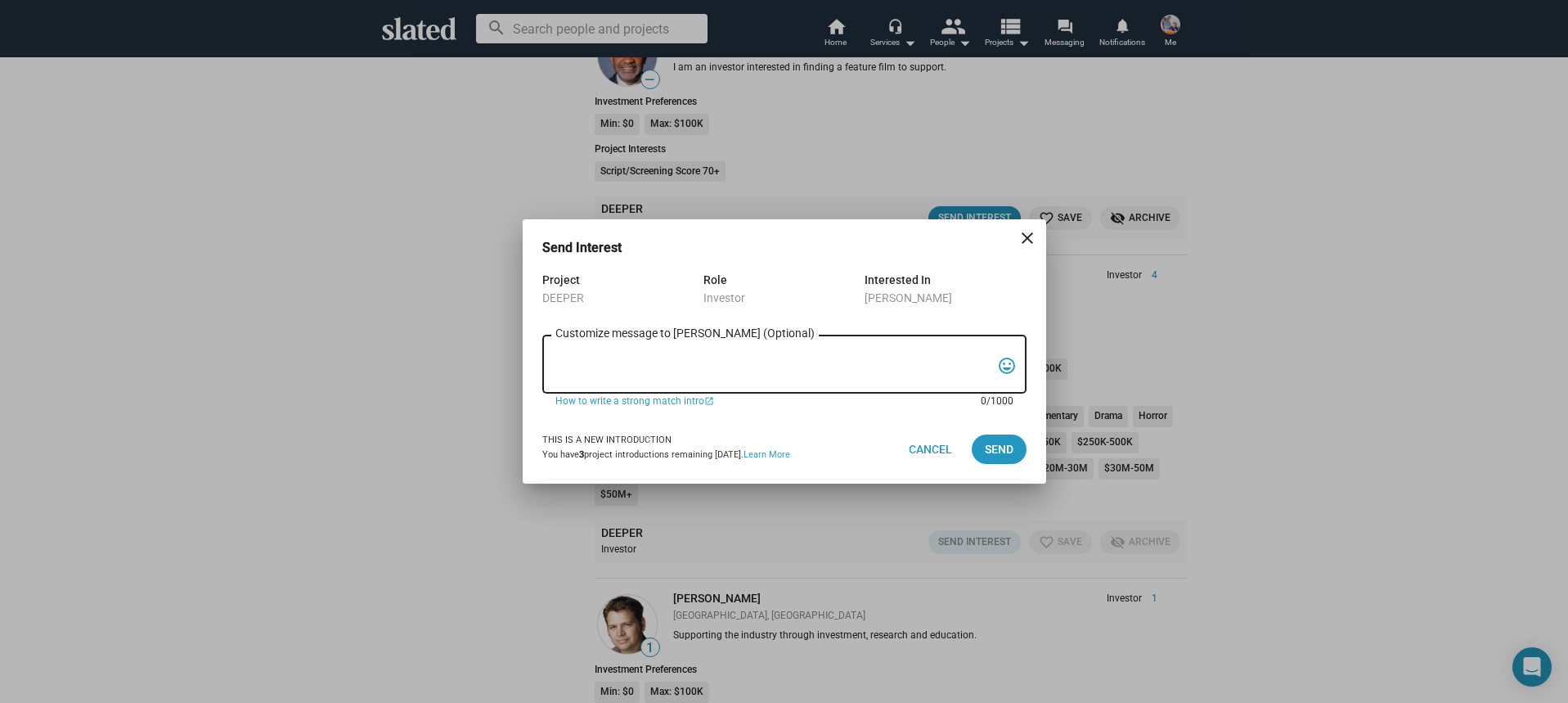
paste textarea "Hi, My name is Nathan Thomas, and I’m assistant producer of DEEPER, a psycholog…"
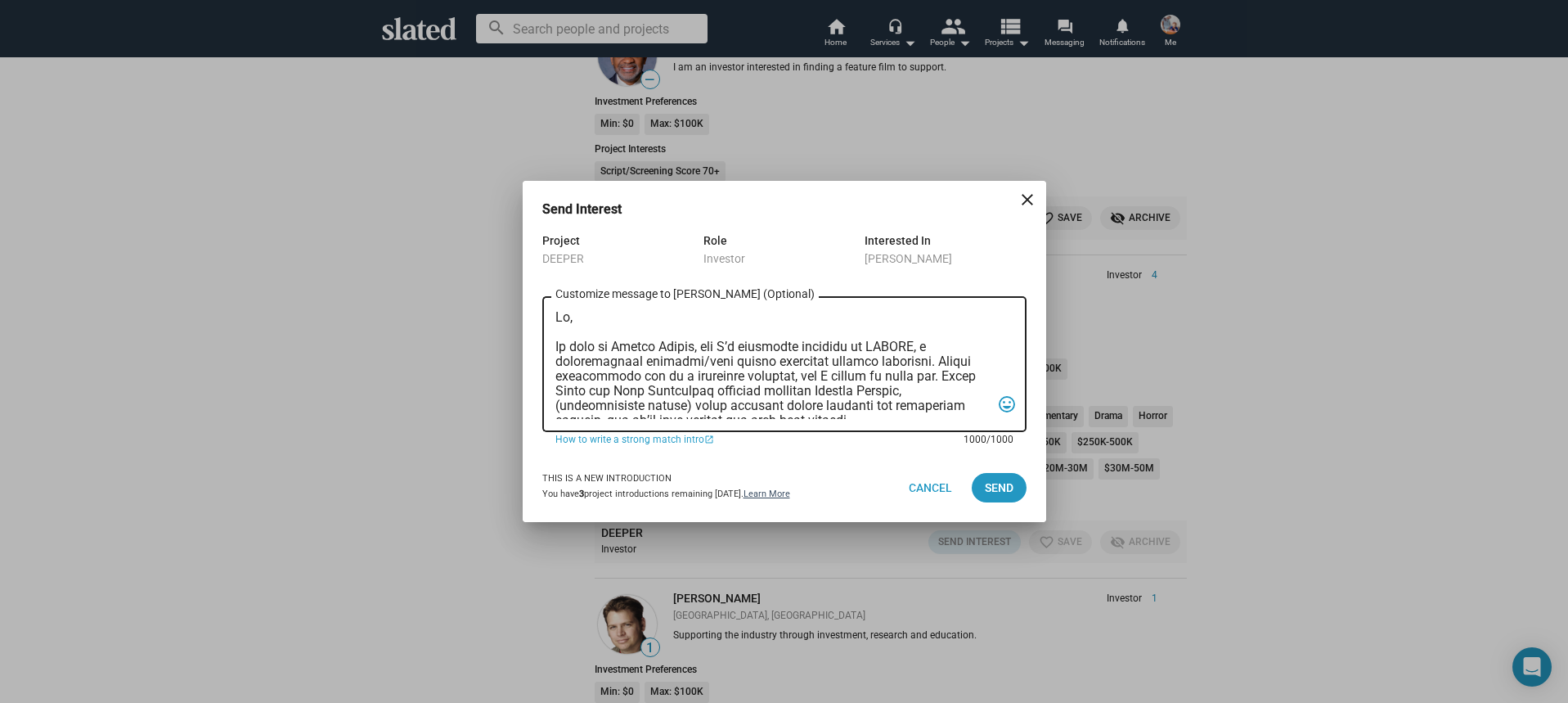
scroll to position [436, 0]
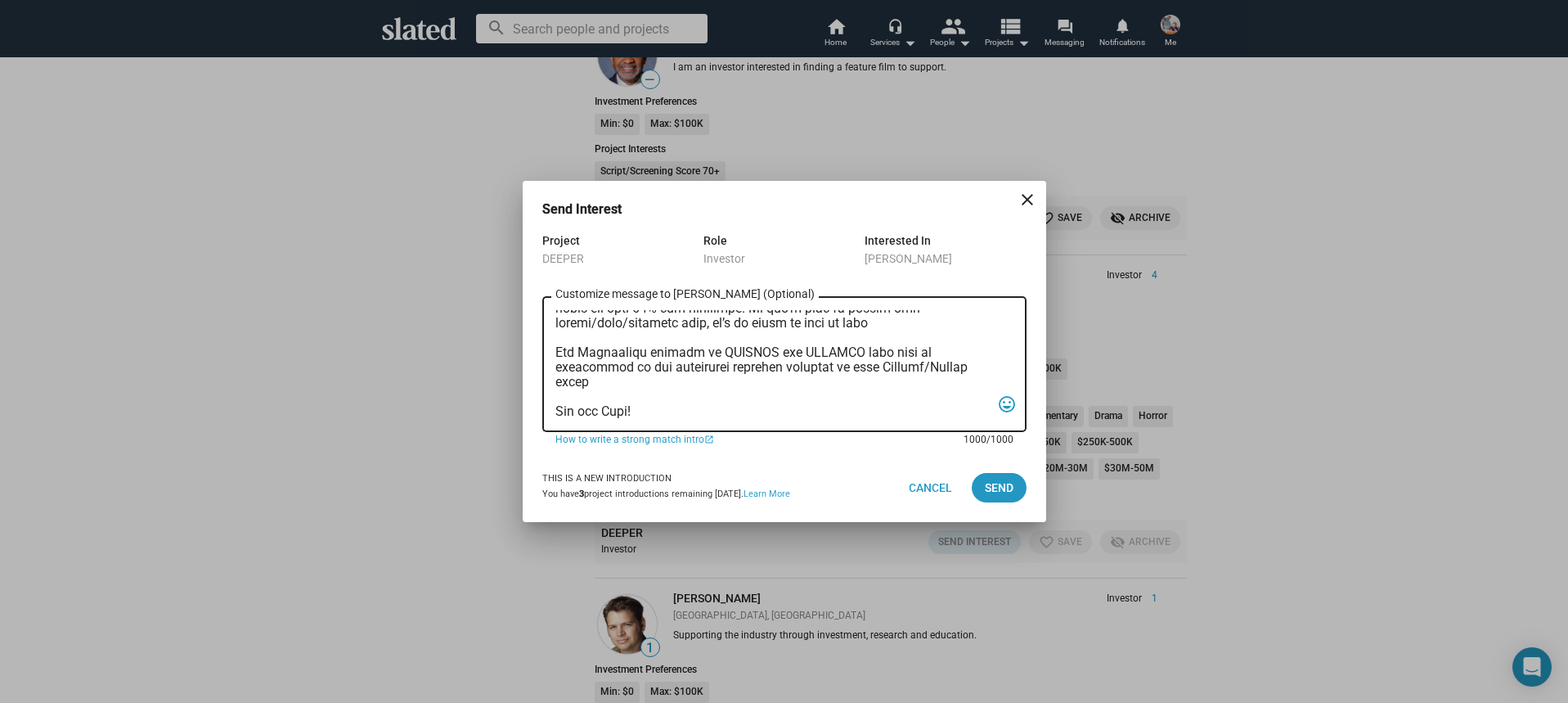
drag, startPoint x: 597, startPoint y: 395, endPoint x: 555, endPoint y: 395, distance: 42.0
click at [556, 395] on textarea "Customize message to Jeffrey (Optional) Customize message (Optional)" at bounding box center [773, 364] width 435 height 109
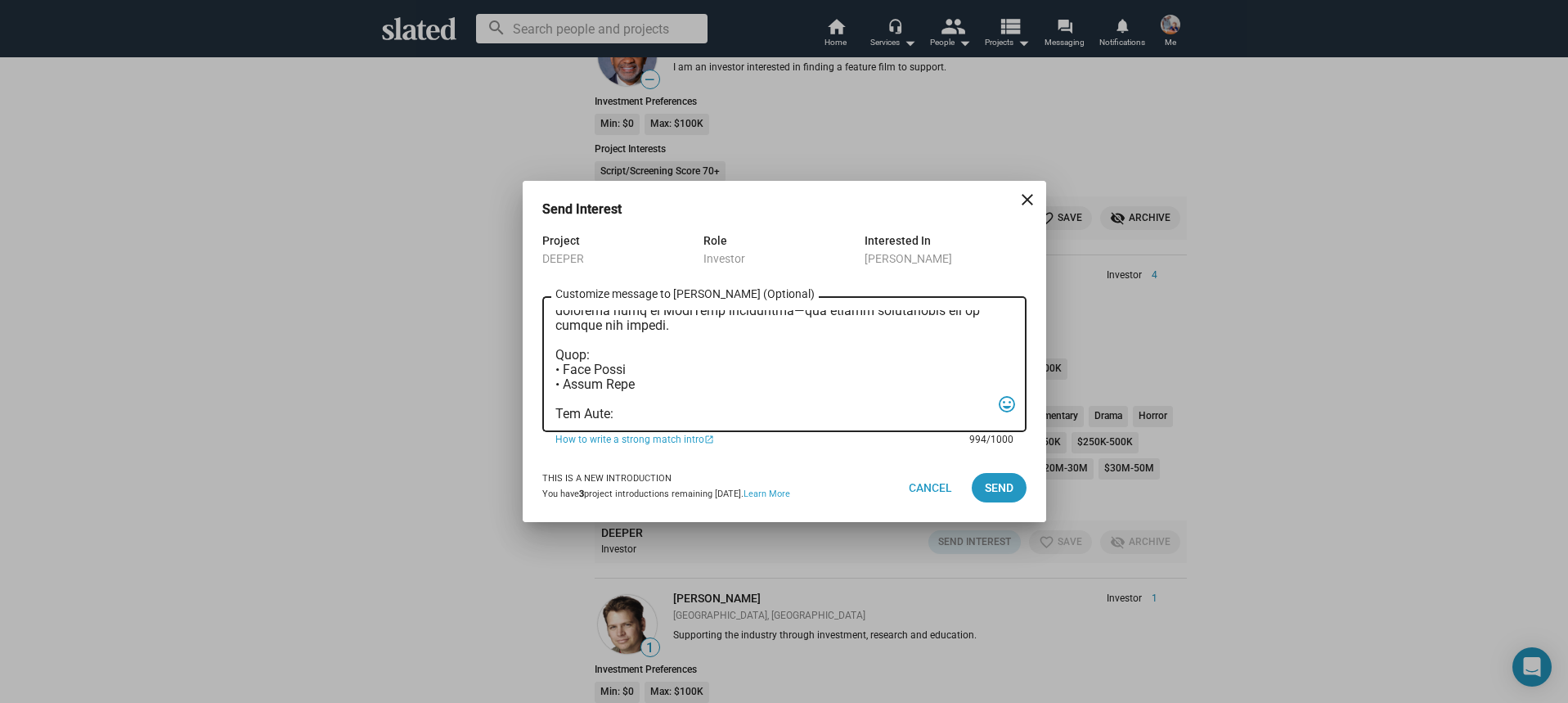
scroll to position [0, 0]
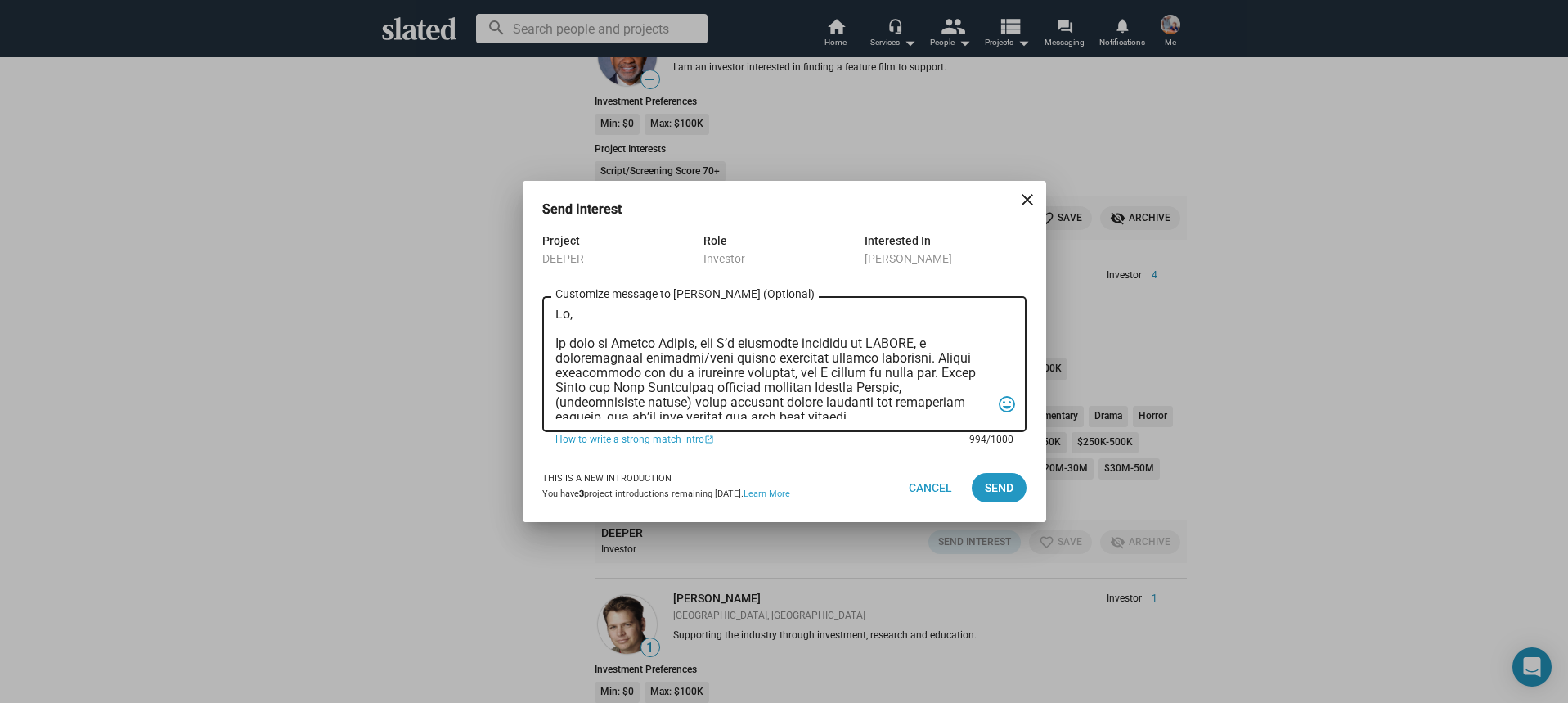
click at [566, 317] on textarea "Customize message to Jeffrey (Optional) Customize message (Optional)" at bounding box center [773, 364] width 435 height 109
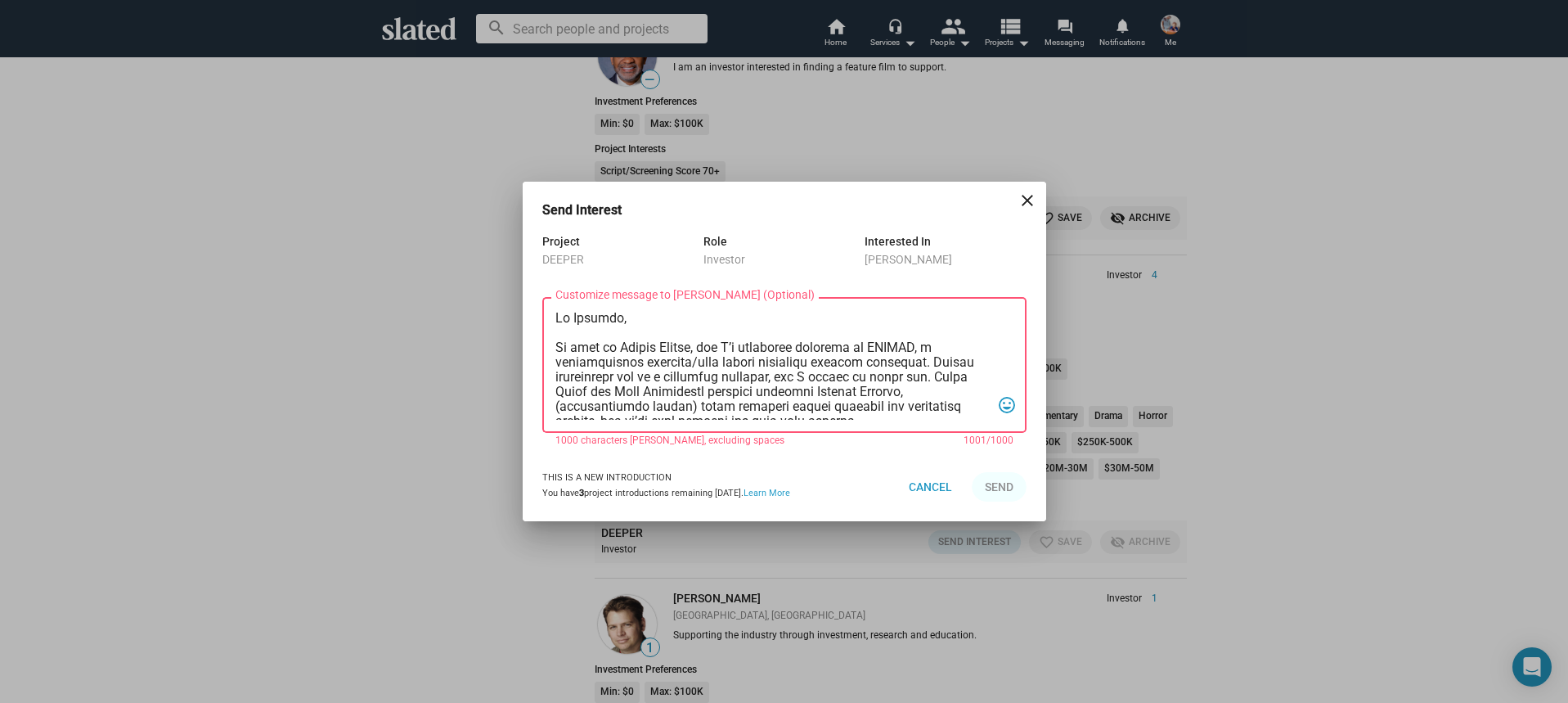
click at [571, 319] on textarea "Customize message to Jeffrey (Optional) Customize message (Optional)" at bounding box center [773, 365] width 435 height 109
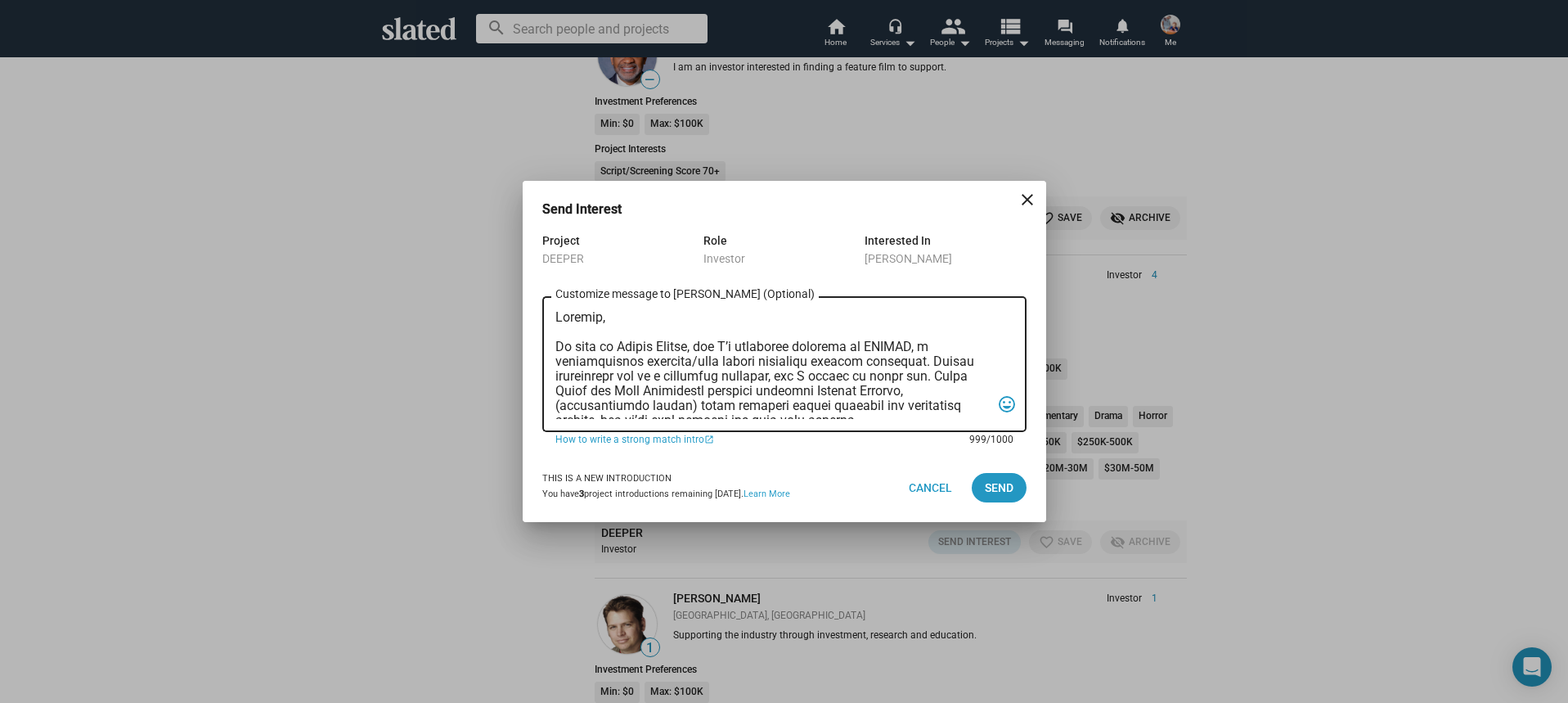
drag, startPoint x: 672, startPoint y: 347, endPoint x: 711, endPoint y: 354, distance: 39.6
click at [672, 347] on textarea "Customize message to Jeffrey (Optional) Customize message (Optional)" at bounding box center [773, 364] width 435 height 109
type textarea "Jeffrey, My name is Nathan Thomas, and I’m assistant producer of DEEPER, a psyc…"
click at [1010, 492] on span "Send" at bounding box center [999, 487] width 28 height 29
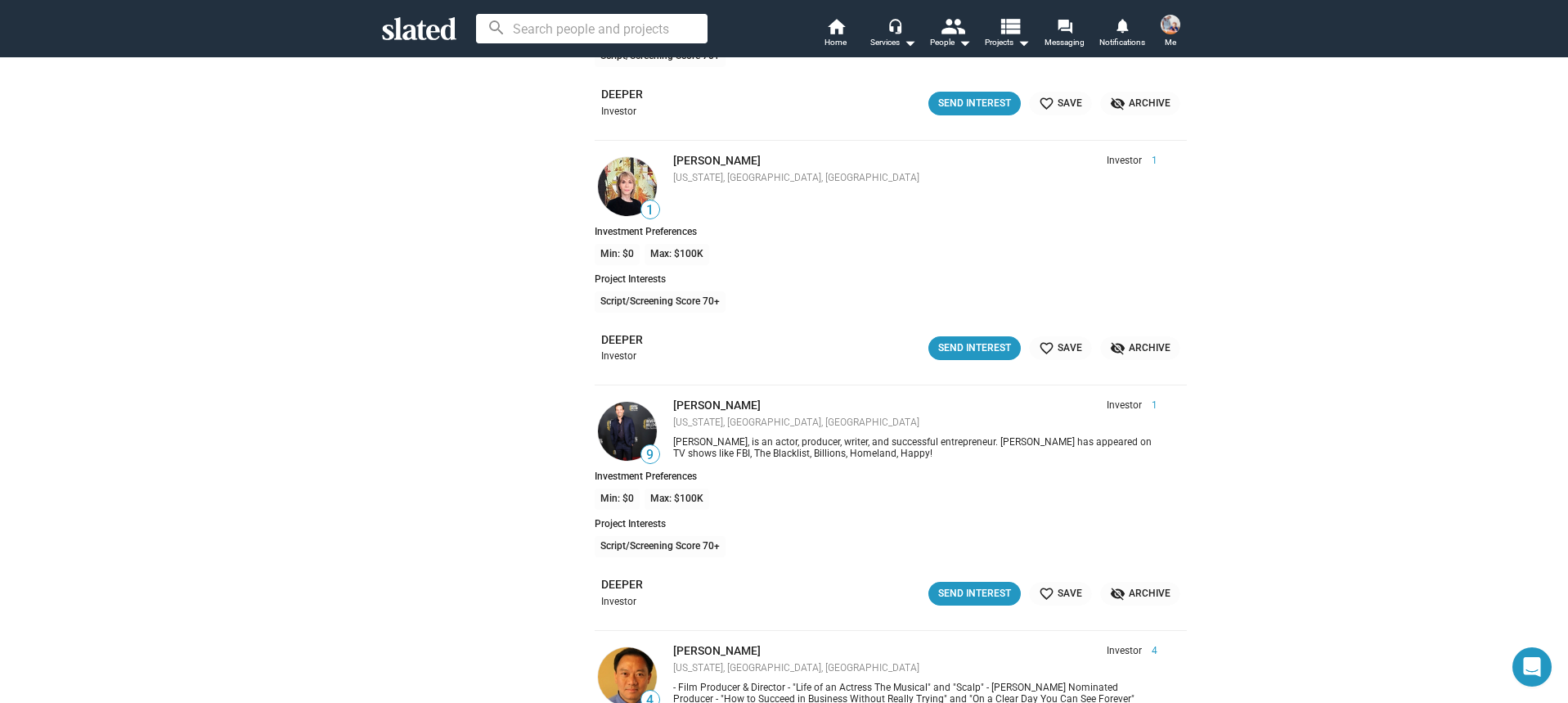
scroll to position [23561, 0]
click at [972, 594] on div "Send Interest" at bounding box center [974, 592] width 73 height 18
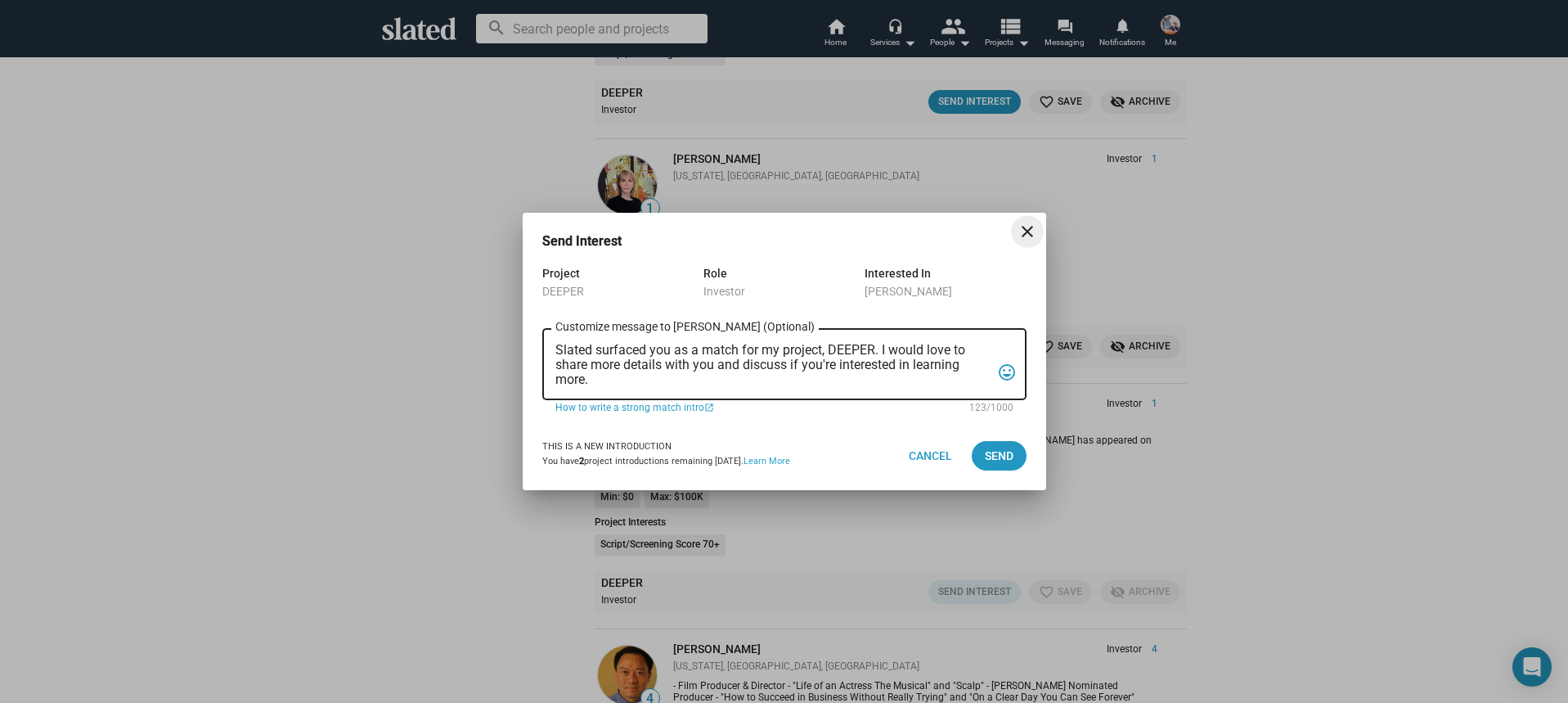
click at [763, 380] on textarea "Slated surfaced you as a match for my project, DEEPER. I would love to share mo…" at bounding box center [773, 364] width 435 height 44
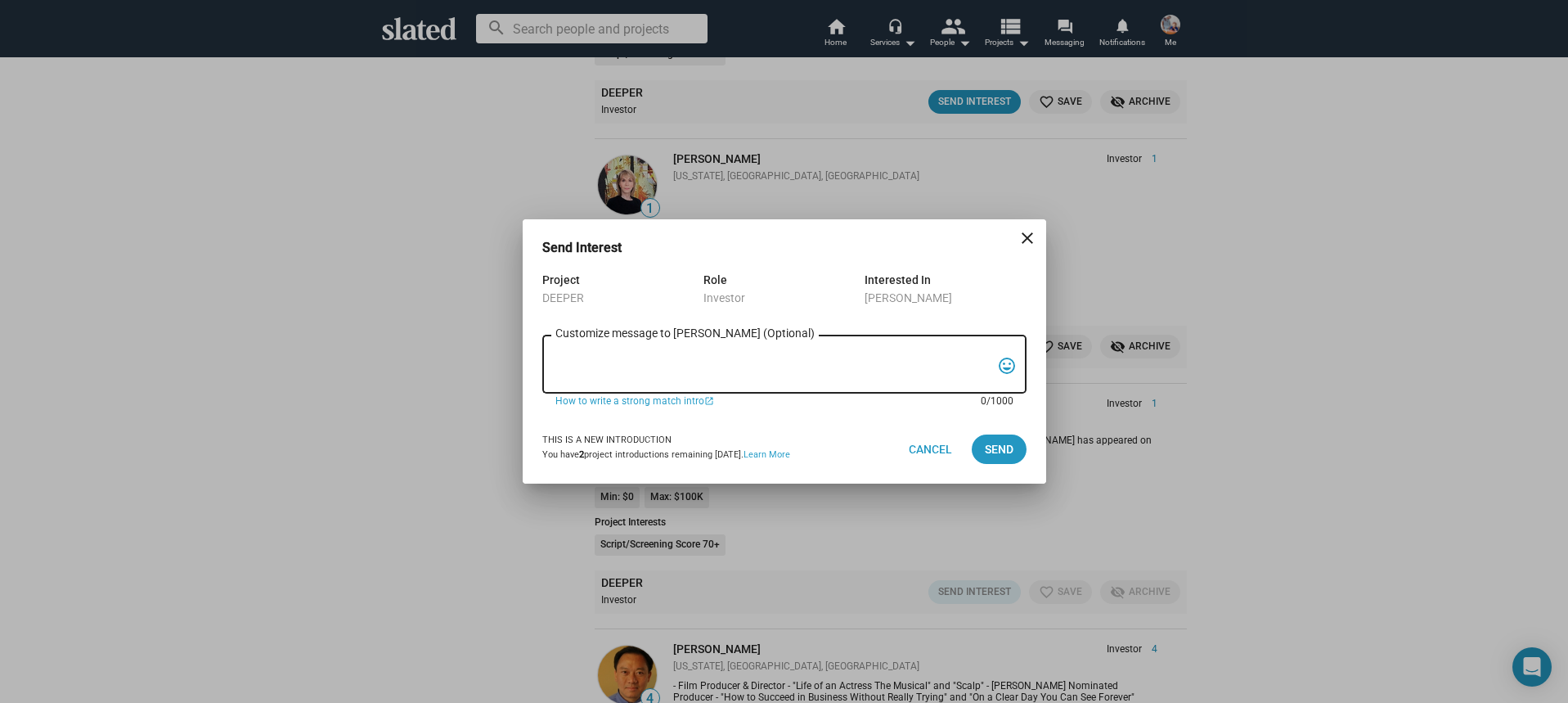
paste textarea "Hi, My name is Nathan Thomas, and I’m assistant producer of DEEPER, a psycholog…"
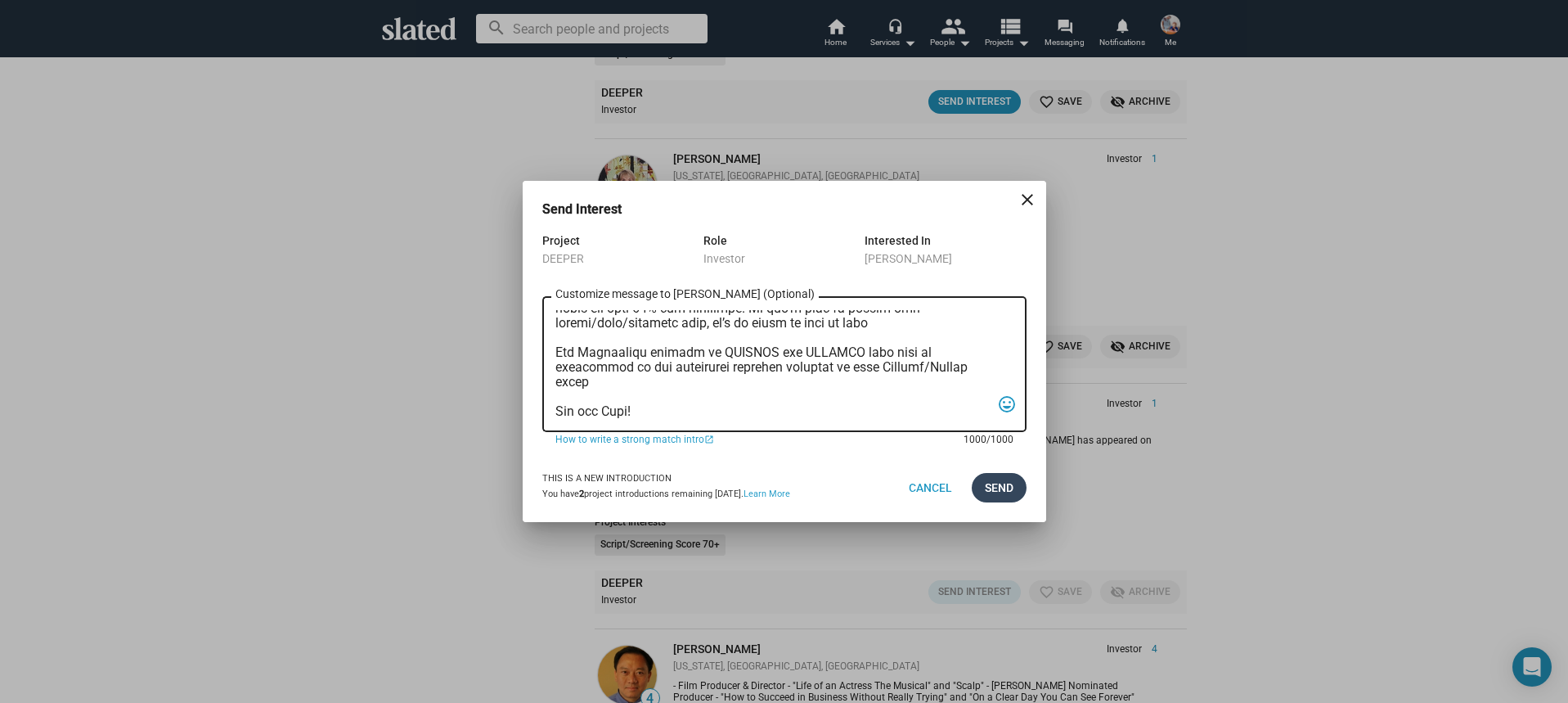
type textarea "Hi, My name is Nathan Thomas, and I’m assistant producer of DEEPER, a psycholog…"
click at [1007, 493] on span "Send" at bounding box center [999, 487] width 28 height 29
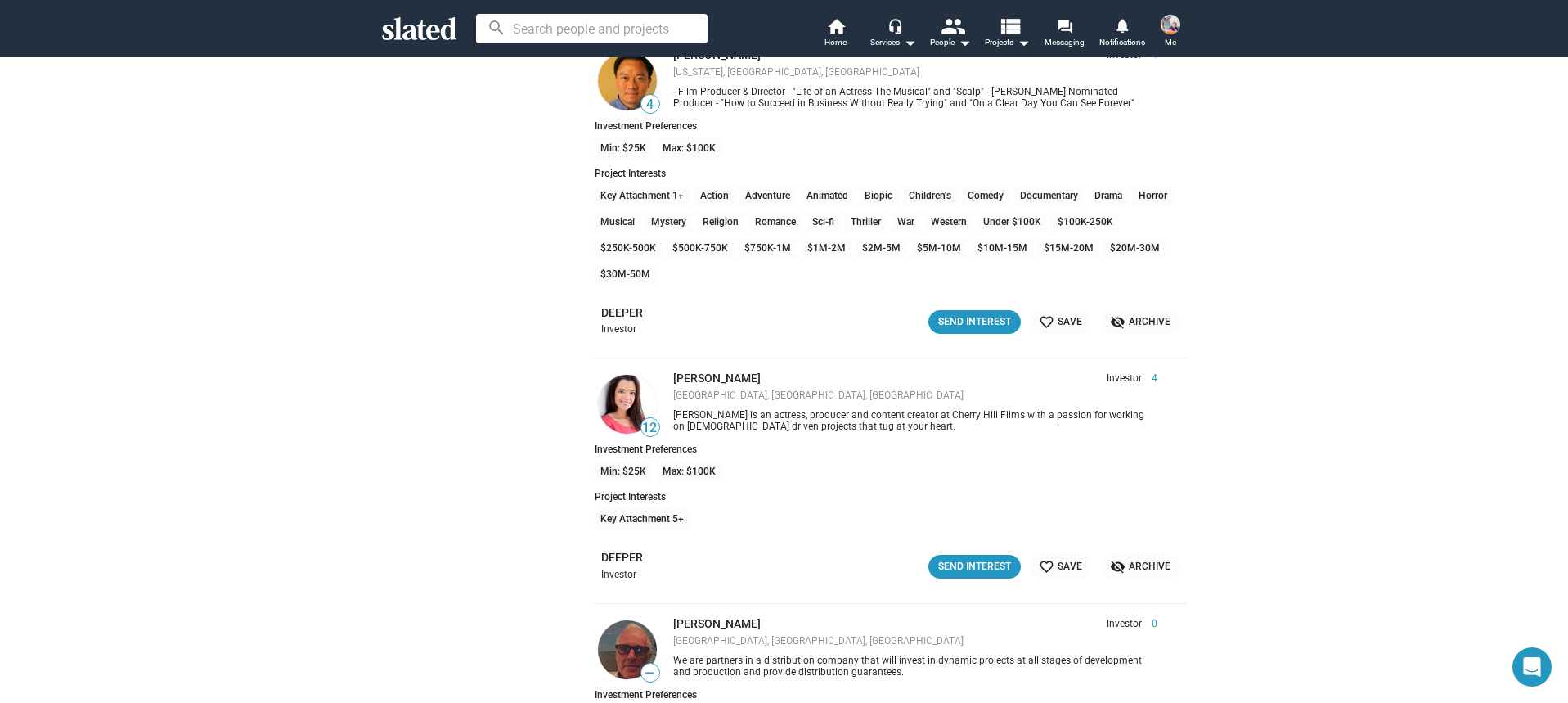
scroll to position [24159, 0]
drag, startPoint x: 1075, startPoint y: 565, endPoint x: 1041, endPoint y: 553, distance: 36.1
click at [1077, 565] on span "favorite_border Save" at bounding box center [1061, 565] width 43 height 18
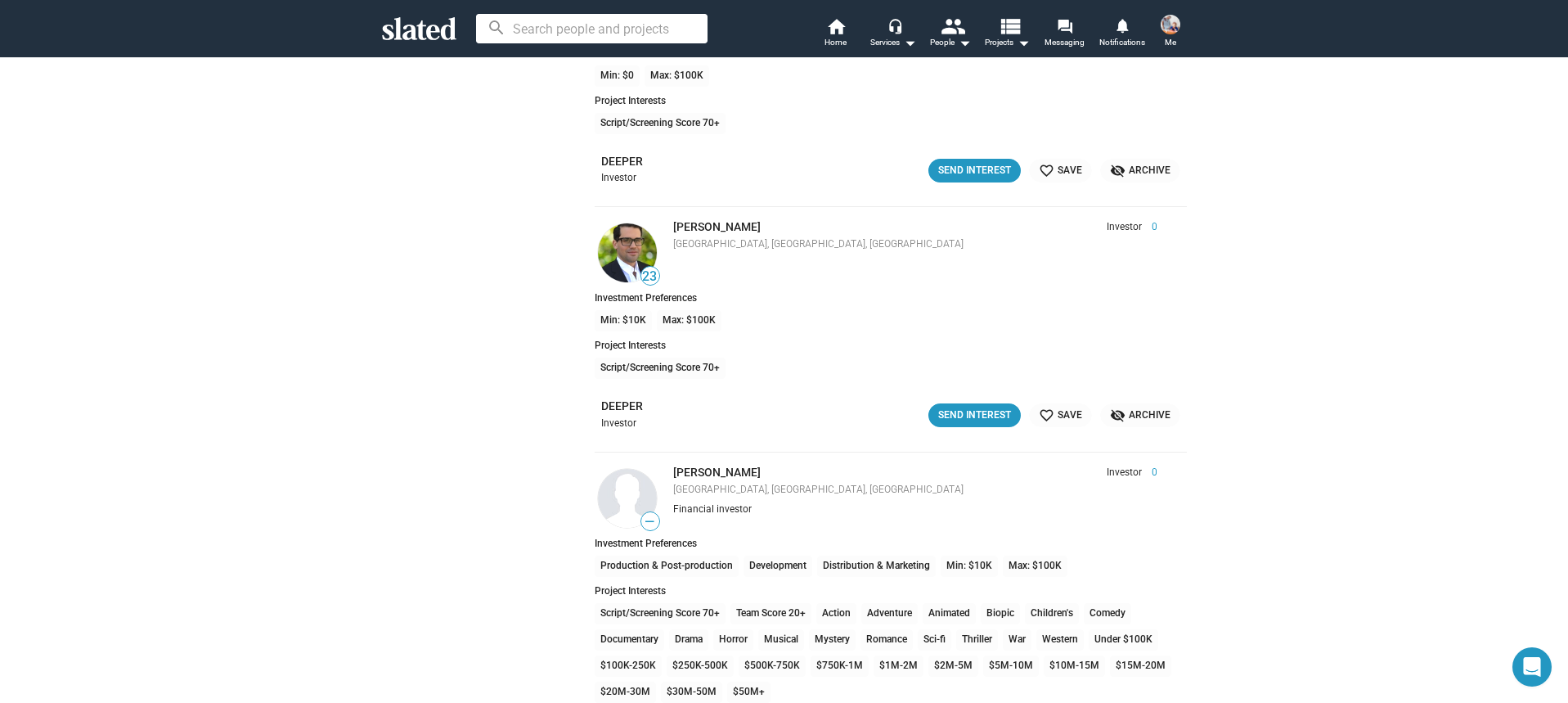
scroll to position [30377, 0]
click at [940, 413] on div "Send Interest" at bounding box center [974, 414] width 73 height 18
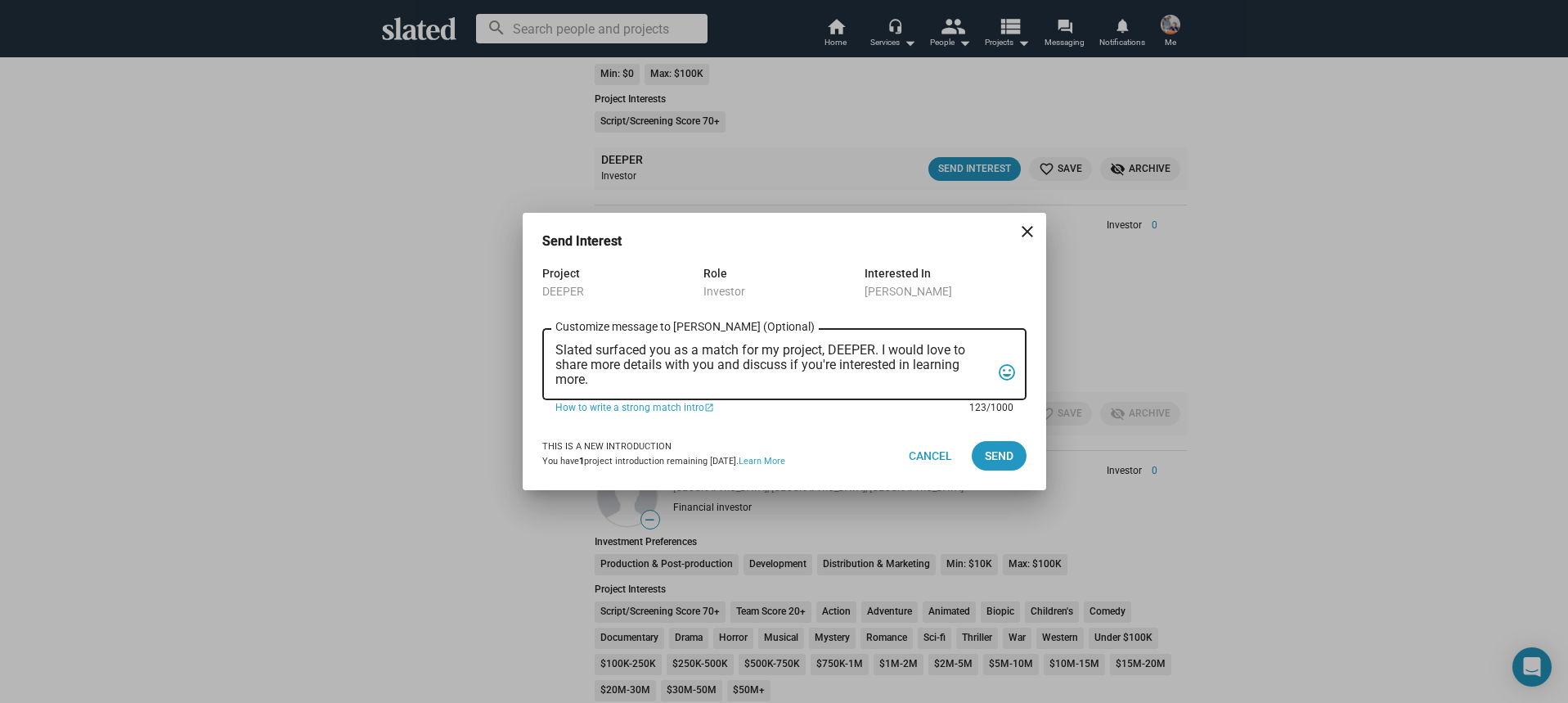
click at [709, 376] on textarea "Slated surfaced you as a match for my project, DEEPER. I would love to share mo…" at bounding box center [773, 364] width 435 height 44
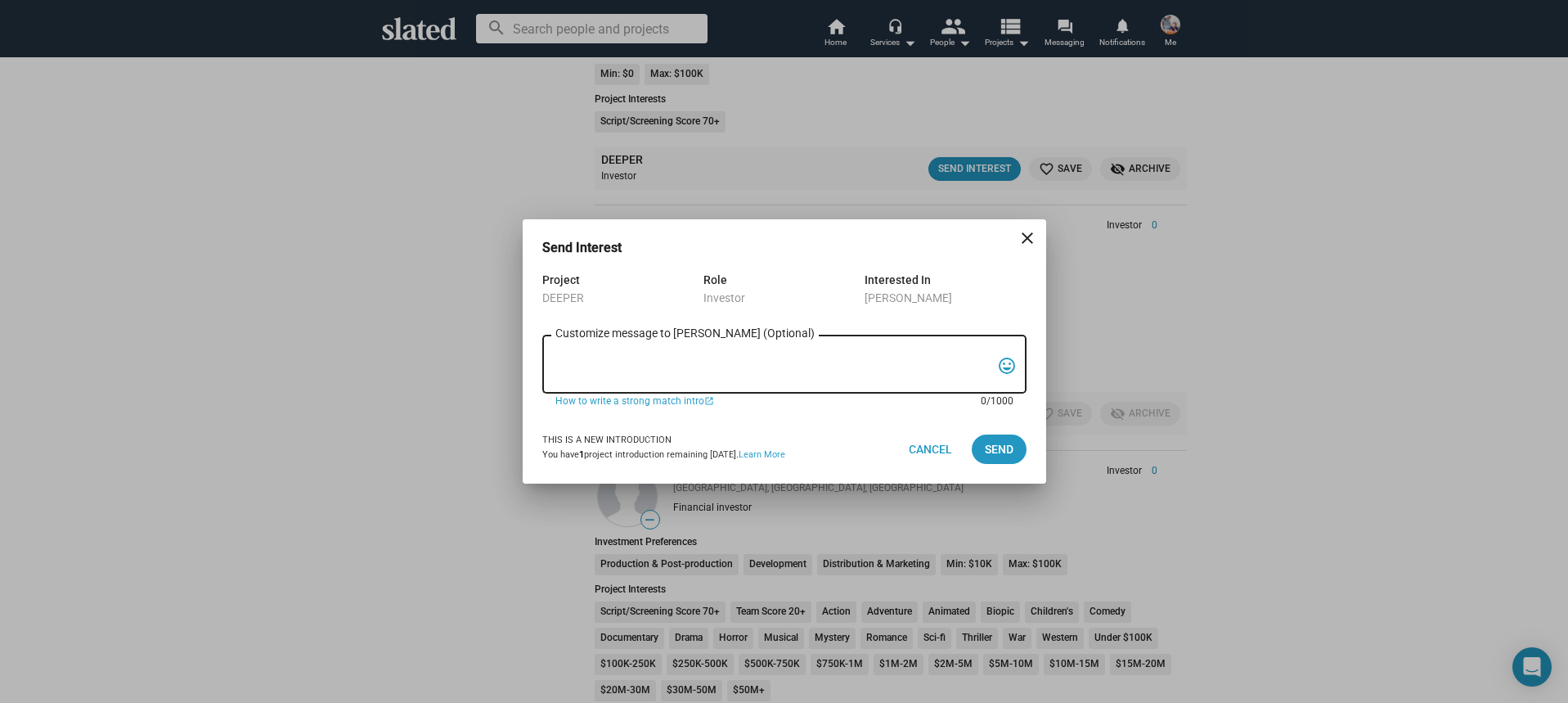
paste textarea "Hi, My name is Nathan Thomas, and I’m assistant producer of DEEPER, a psycholog…"
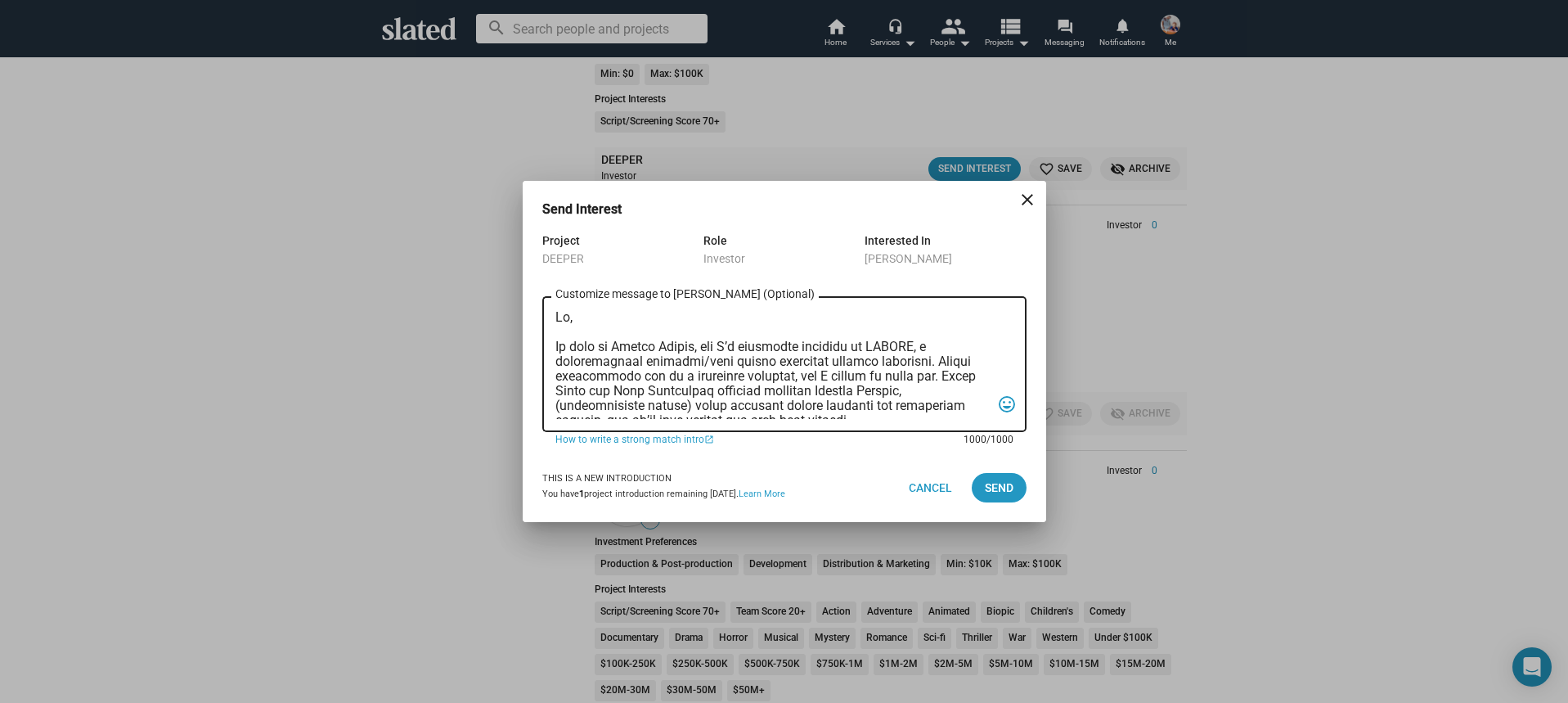
scroll to position [436, 0]
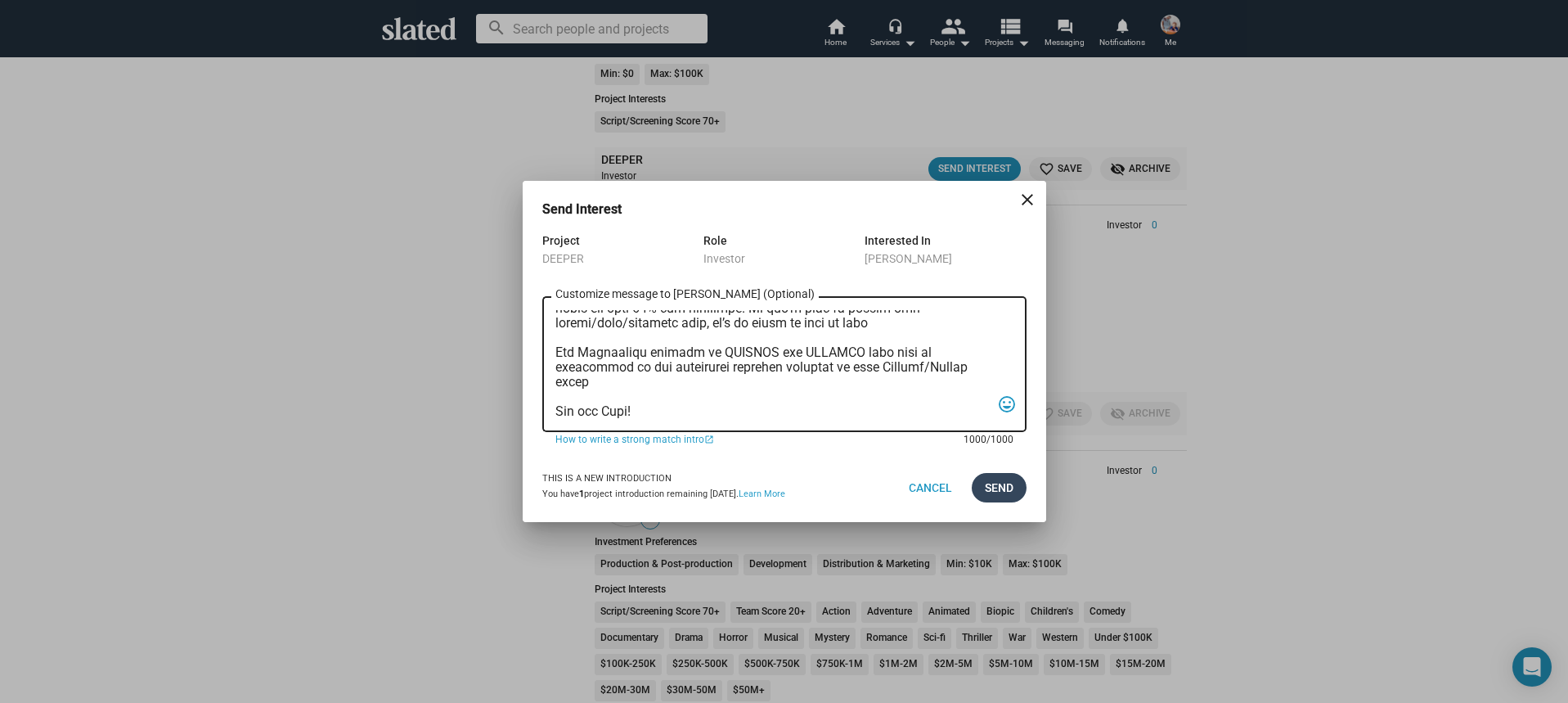
type textarea "Hi, My name is Nathan Thomas, and I’m assistant producer of DEEPER, a psycholog…"
click at [999, 489] on span "Send" at bounding box center [999, 487] width 28 height 29
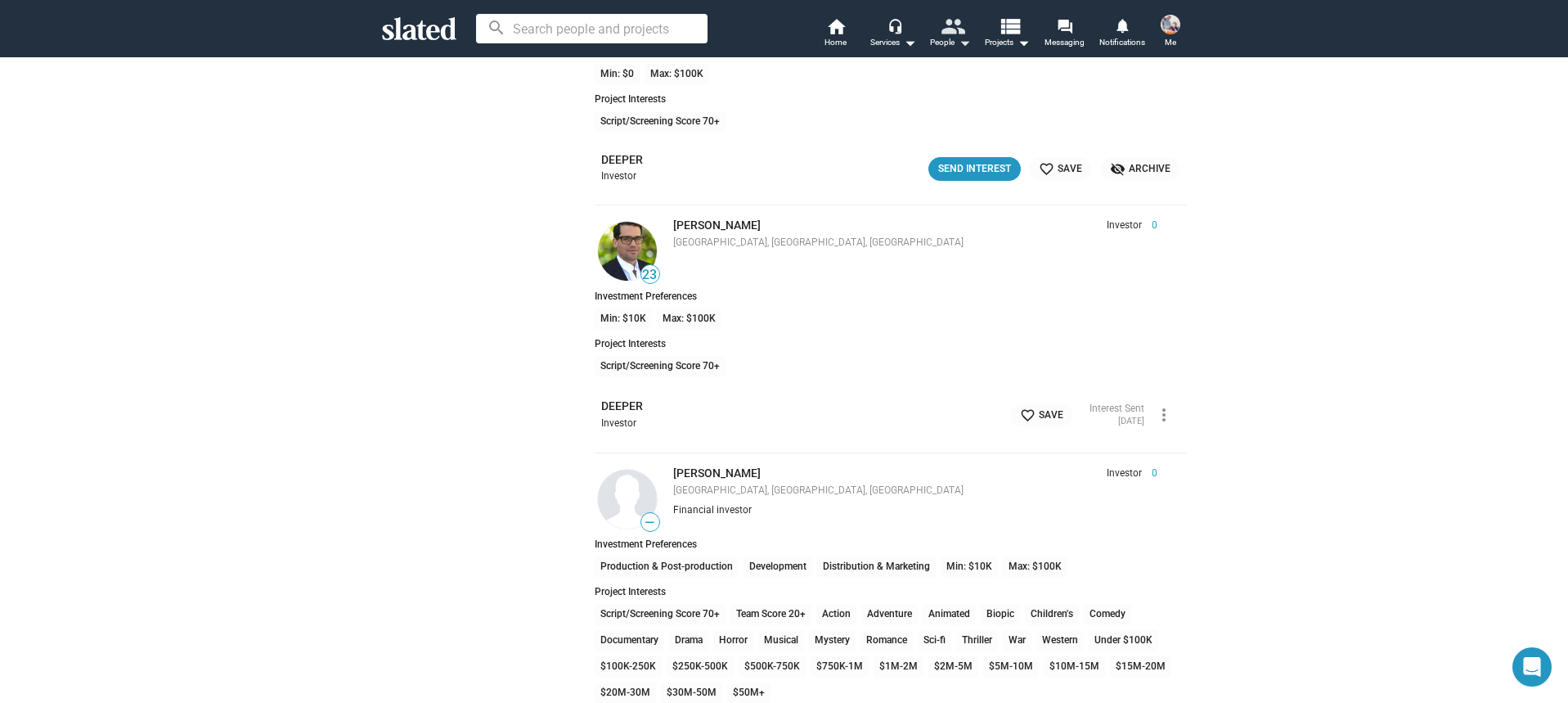
click at [956, 23] on mat-icon "people" at bounding box center [951, 26] width 23 height 23
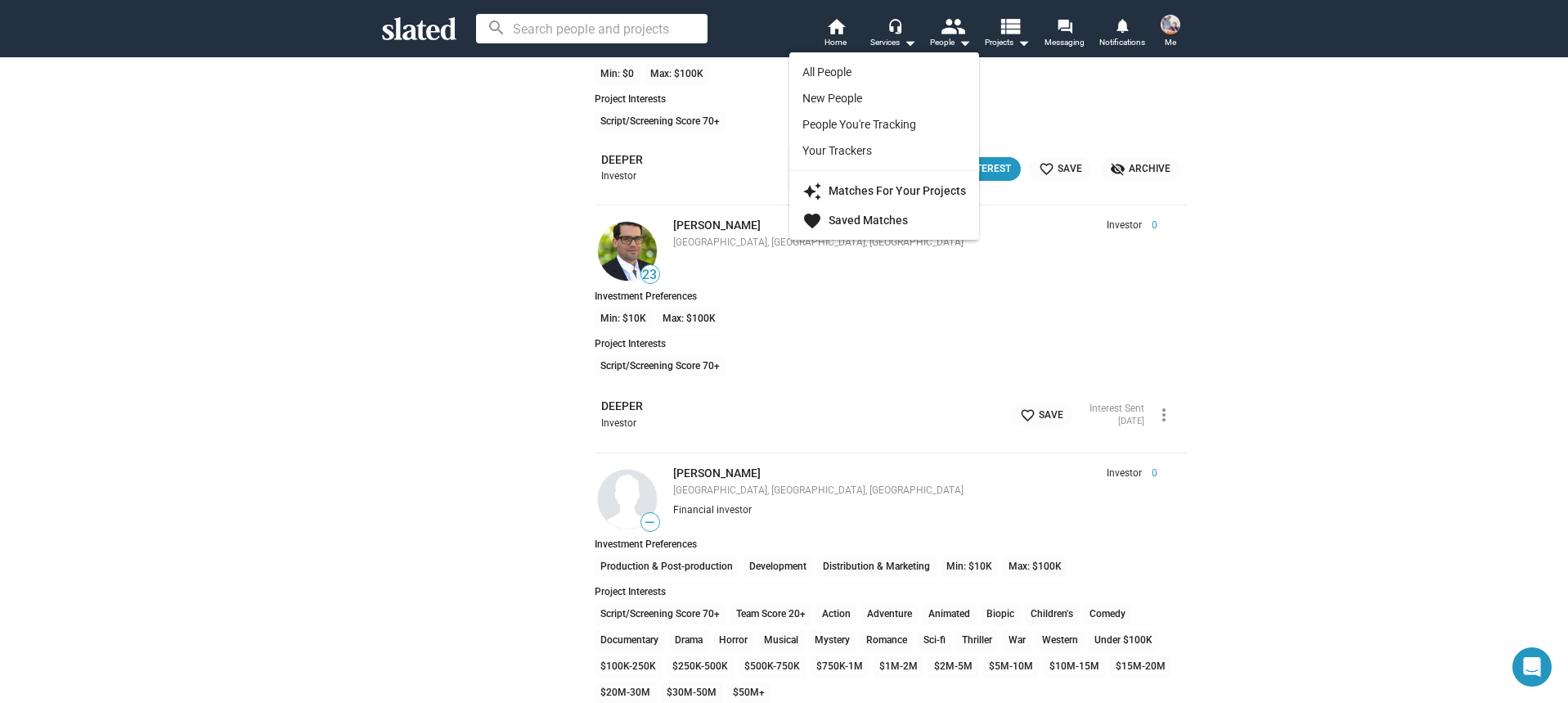
click at [850, 224] on strong "Saved Matches" at bounding box center [868, 221] width 79 height 13
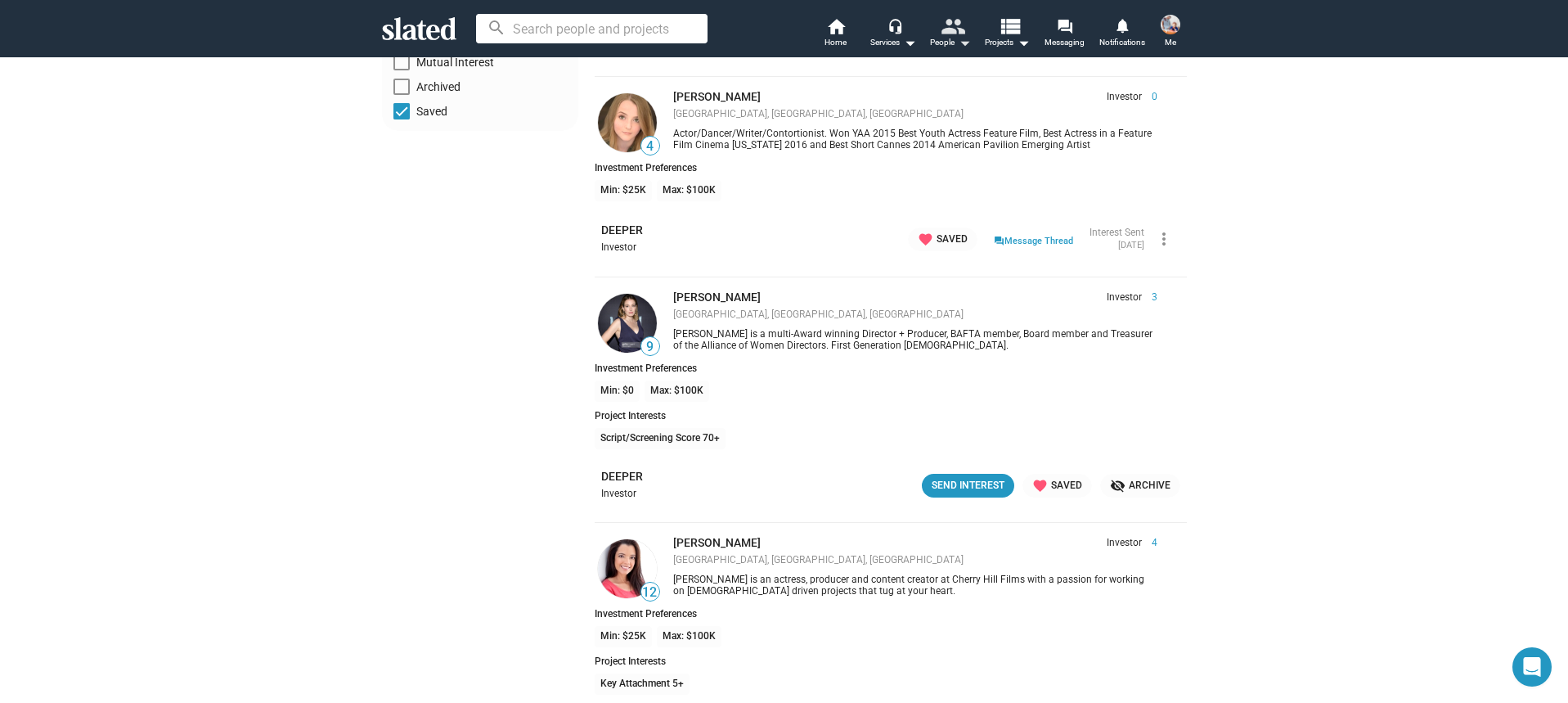
scroll to position [373, 0]
click at [994, 486] on div "Send Interest" at bounding box center [967, 483] width 73 height 18
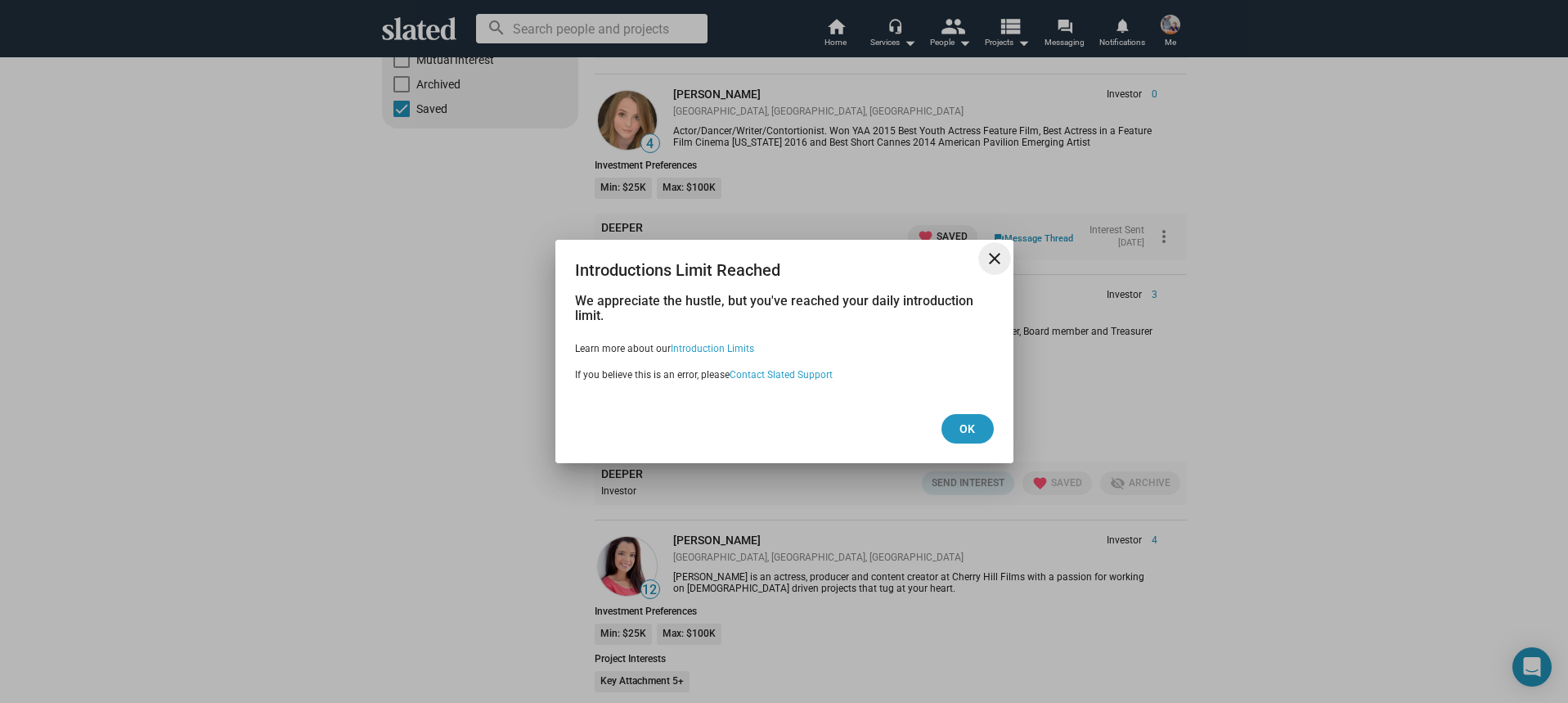
click at [1000, 257] on mat-icon "close" at bounding box center [995, 259] width 20 height 20
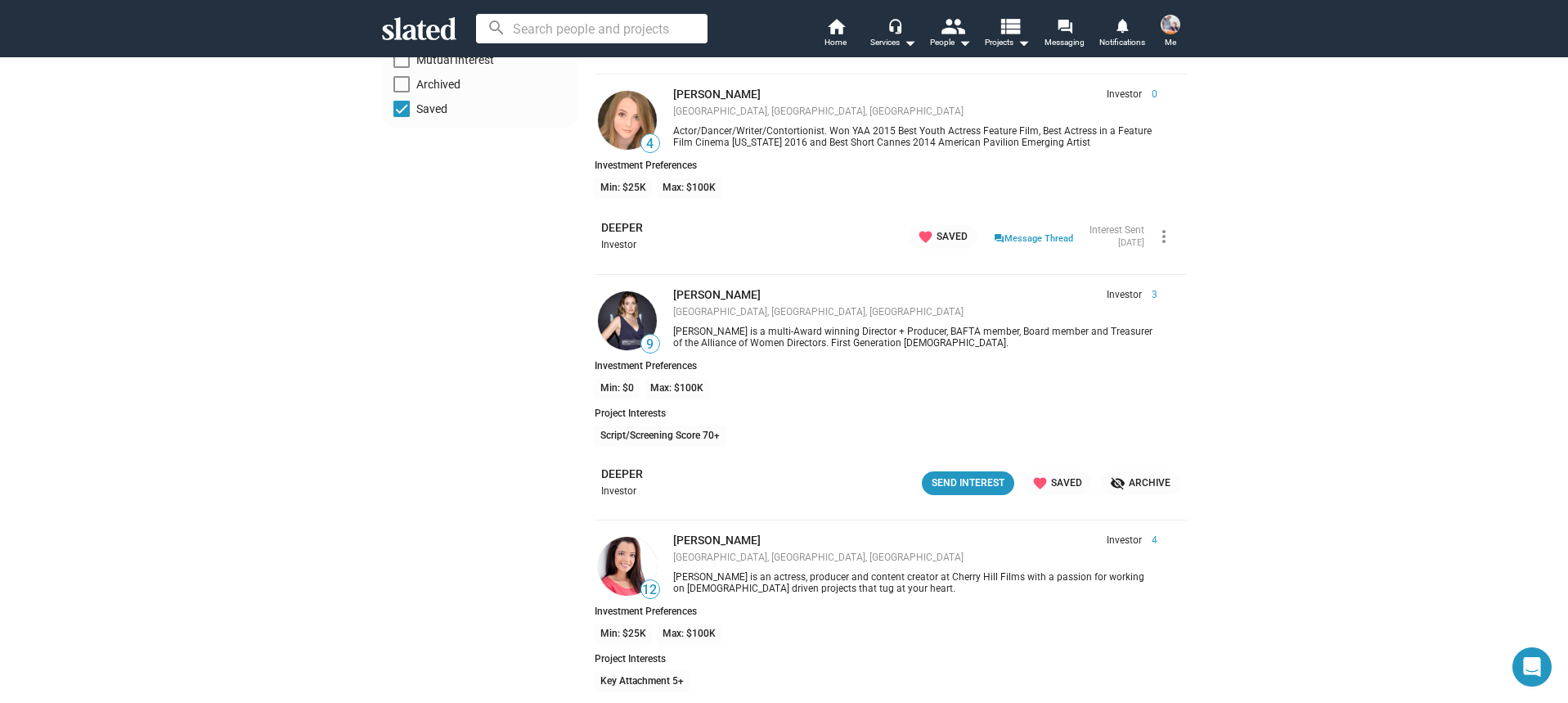
click at [1174, 24] on img at bounding box center [1171, 25] width 20 height 20
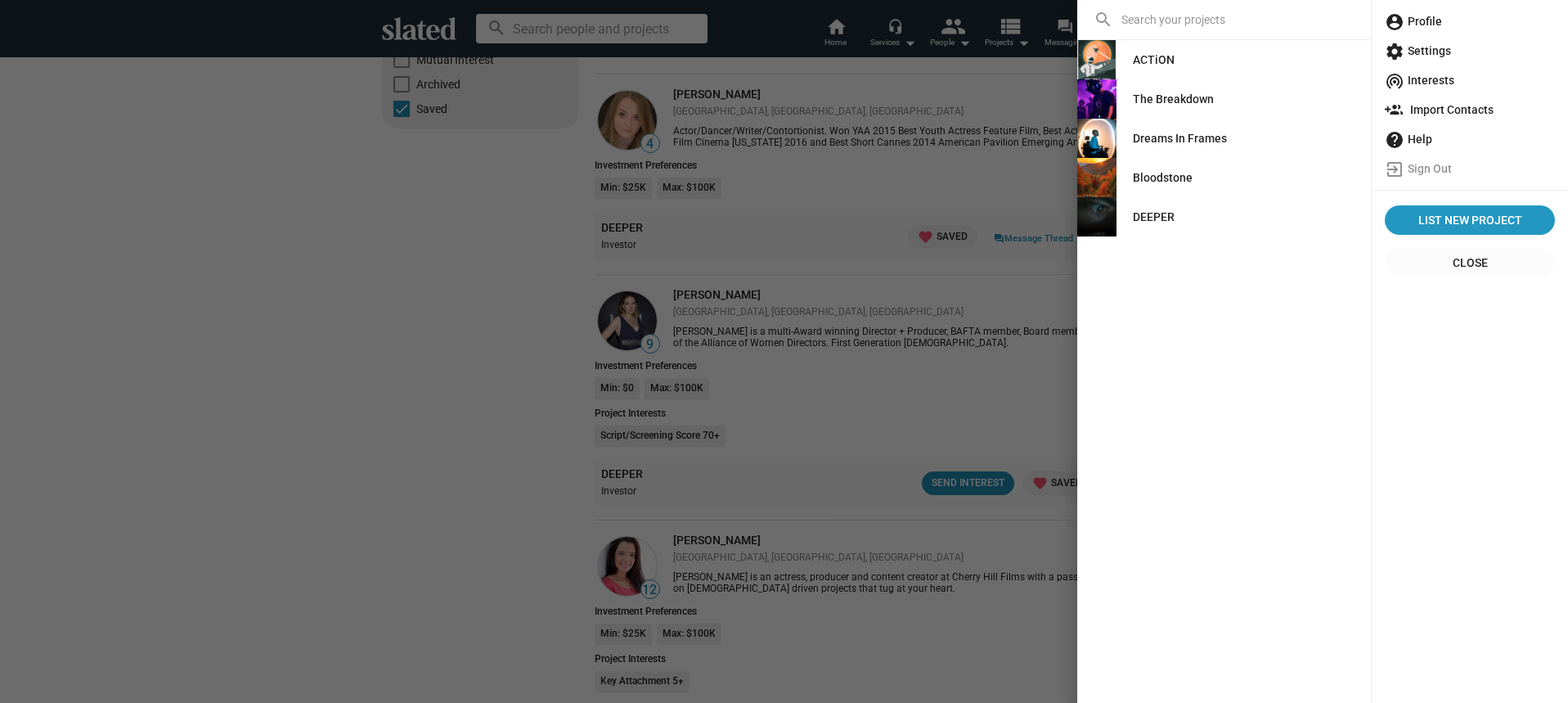
click at [1439, 20] on span "account_circle Profile" at bounding box center [1470, 21] width 170 height 29
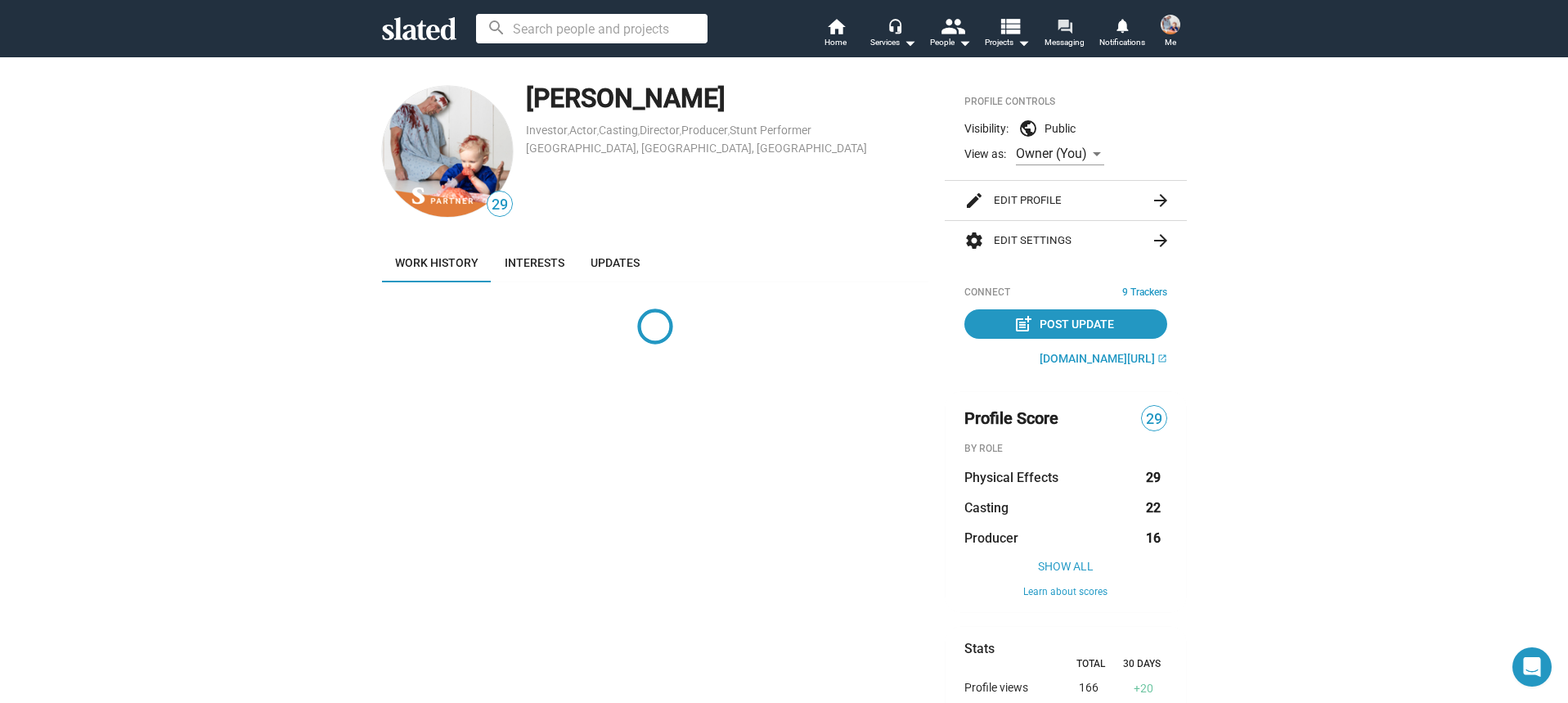
click at [1076, 37] on span "Messaging" at bounding box center [1065, 43] width 40 height 20
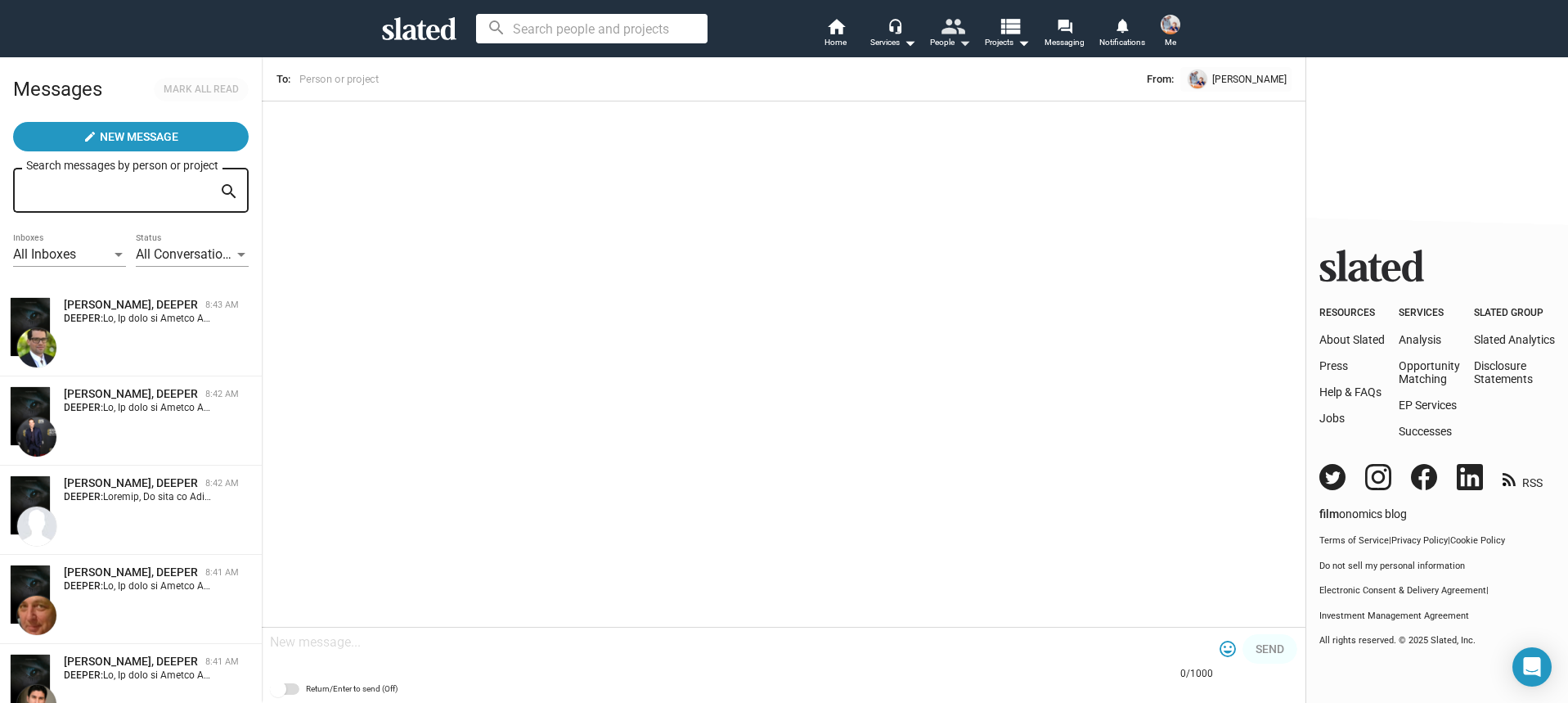
click at [948, 29] on mat-icon "people" at bounding box center [951, 26] width 23 height 23
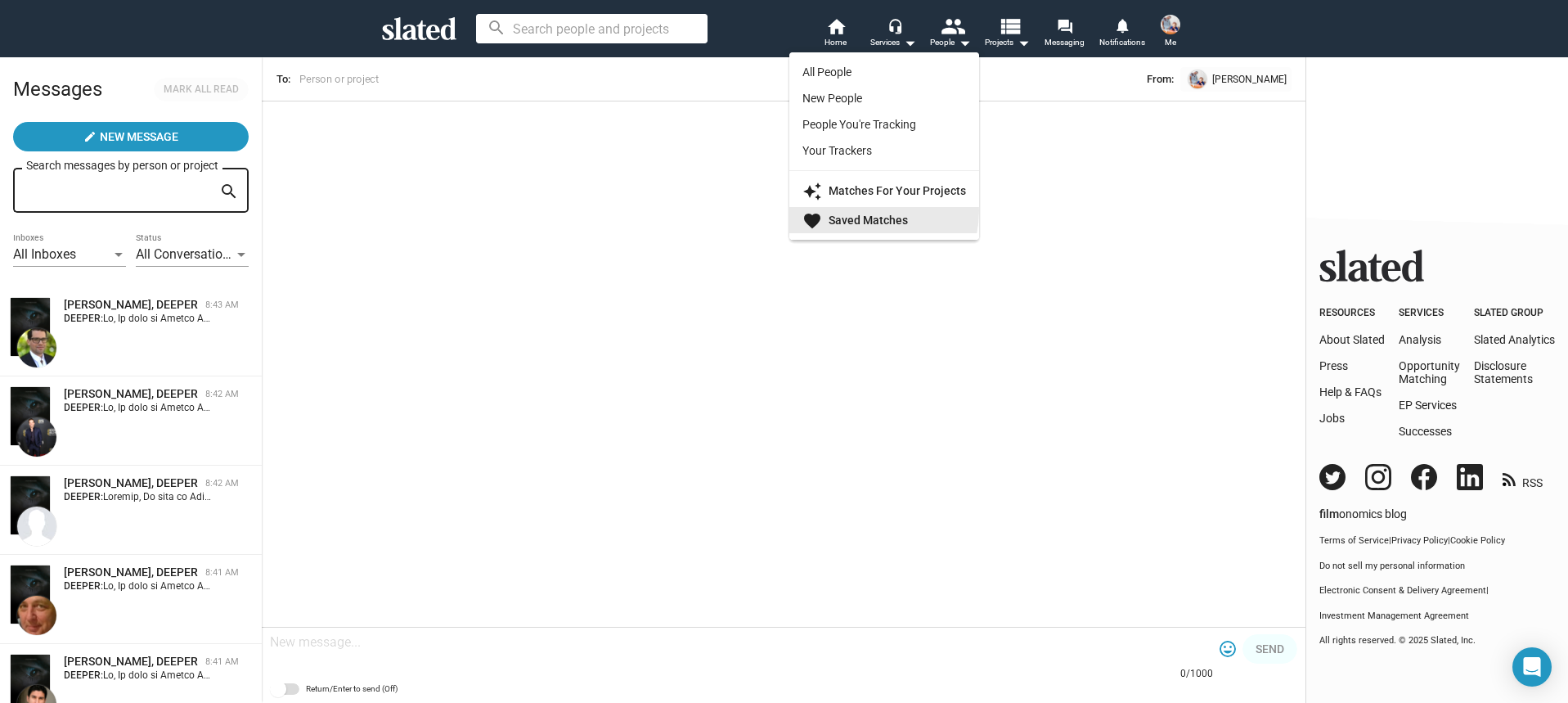
click at [865, 211] on link "favorite Saved Matches" at bounding box center [884, 220] width 190 height 26
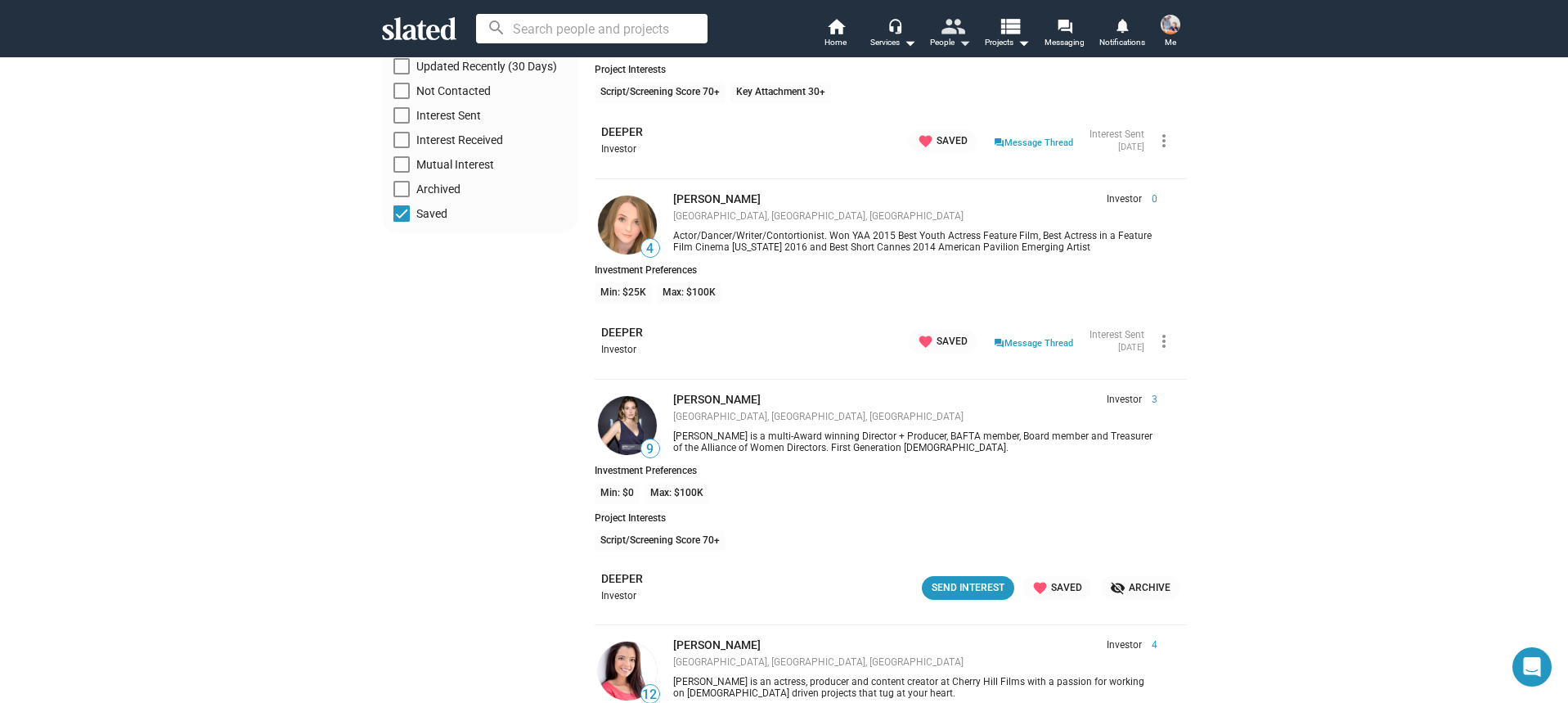
scroll to position [269, 0]
click at [945, 587] on div "Send Interest" at bounding box center [967, 586] width 73 height 18
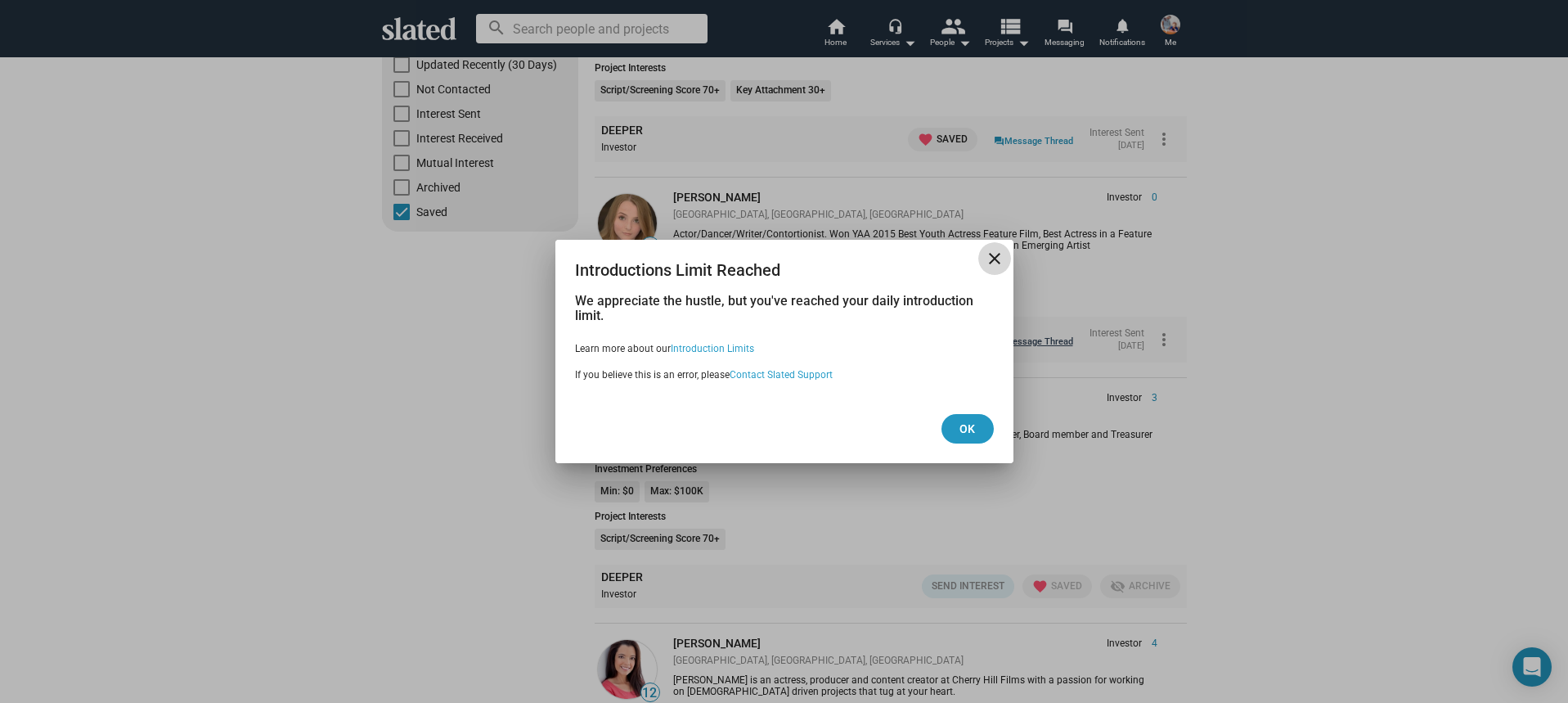
drag, startPoint x: 994, startPoint y: 263, endPoint x: 980, endPoint y: 336, distance: 74.3
click at [994, 263] on mat-icon "close" at bounding box center [995, 259] width 20 height 20
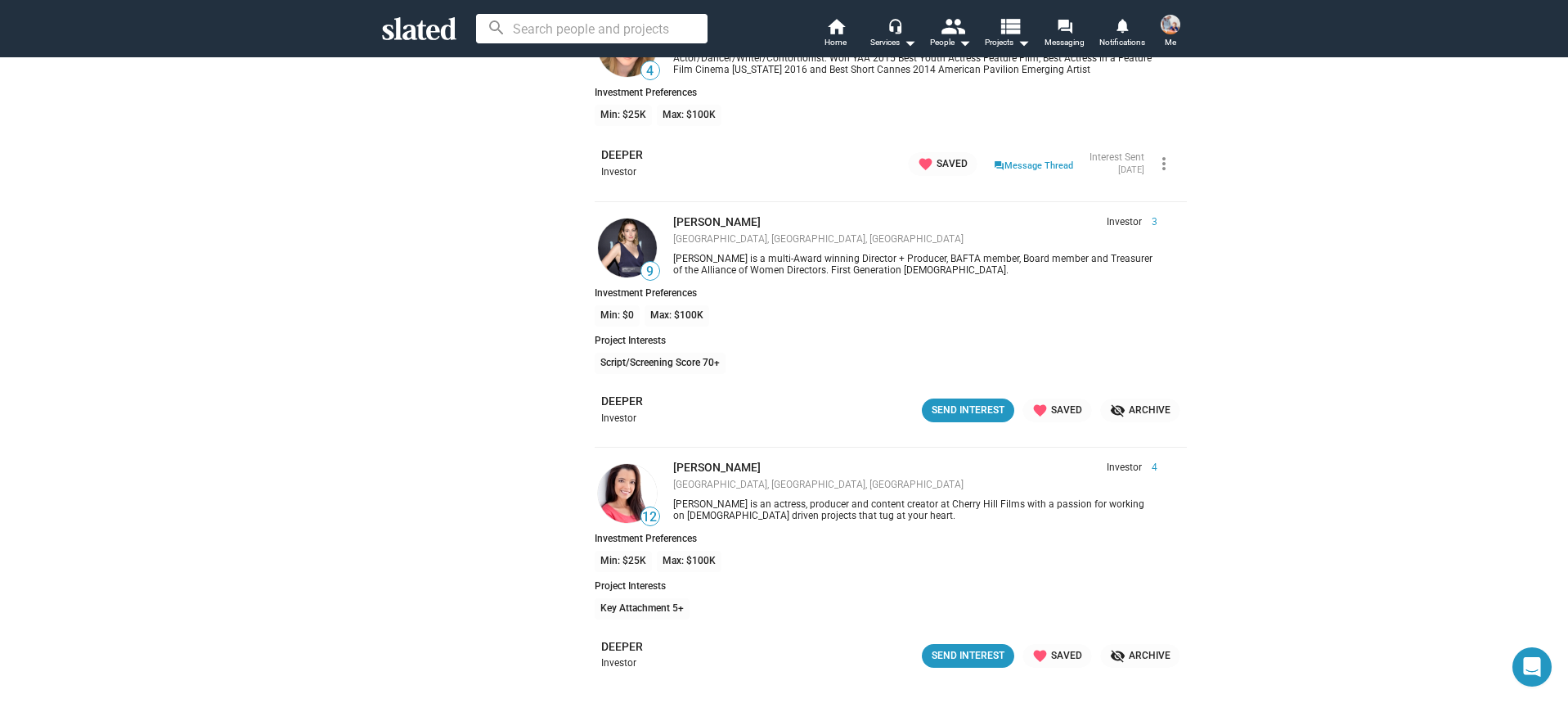
scroll to position [445, 0]
click at [730, 222] on link "J. Piechoczek" at bounding box center [717, 223] width 88 height 13
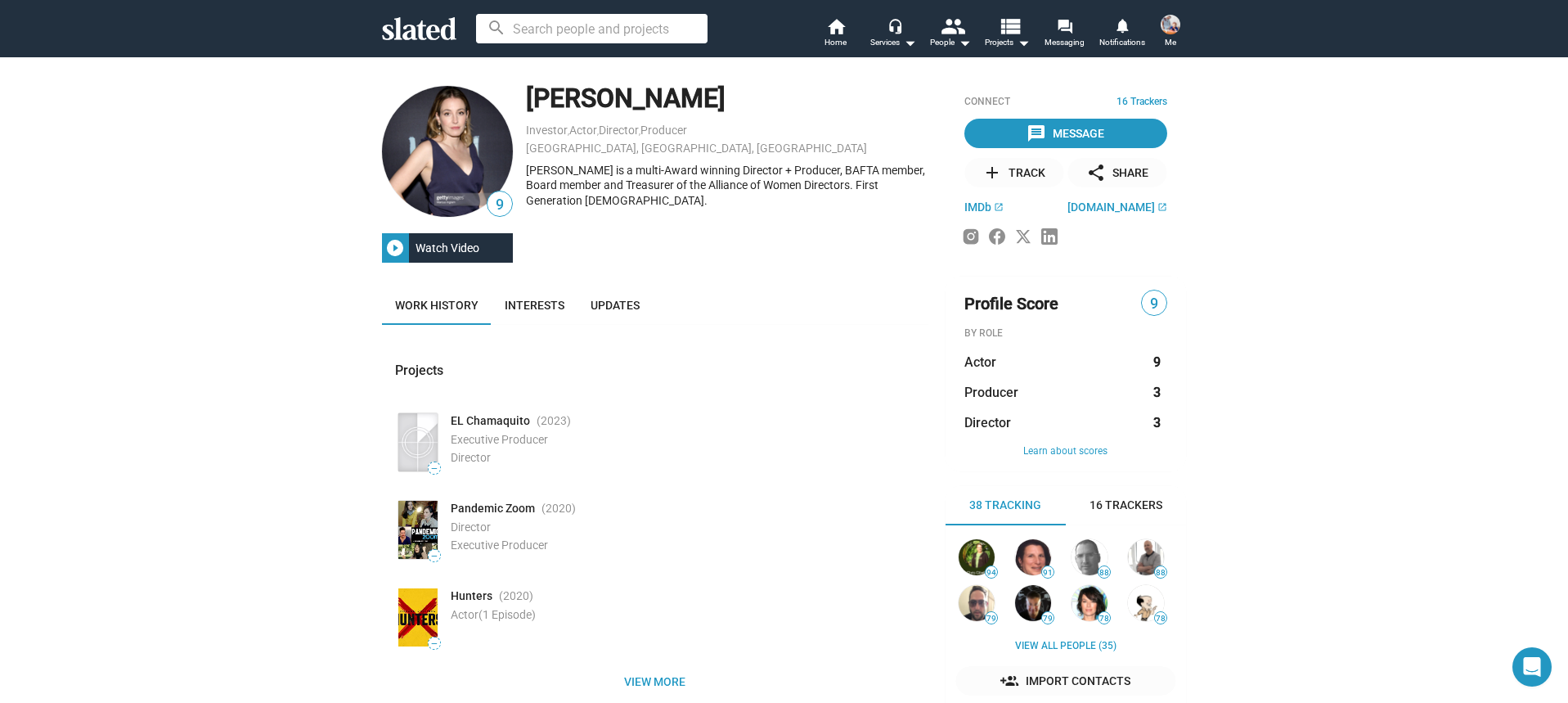
click at [495, 163] on img at bounding box center [447, 151] width 131 height 131
click at [470, 247] on div "Watch Video" at bounding box center [448, 247] width 77 height 29
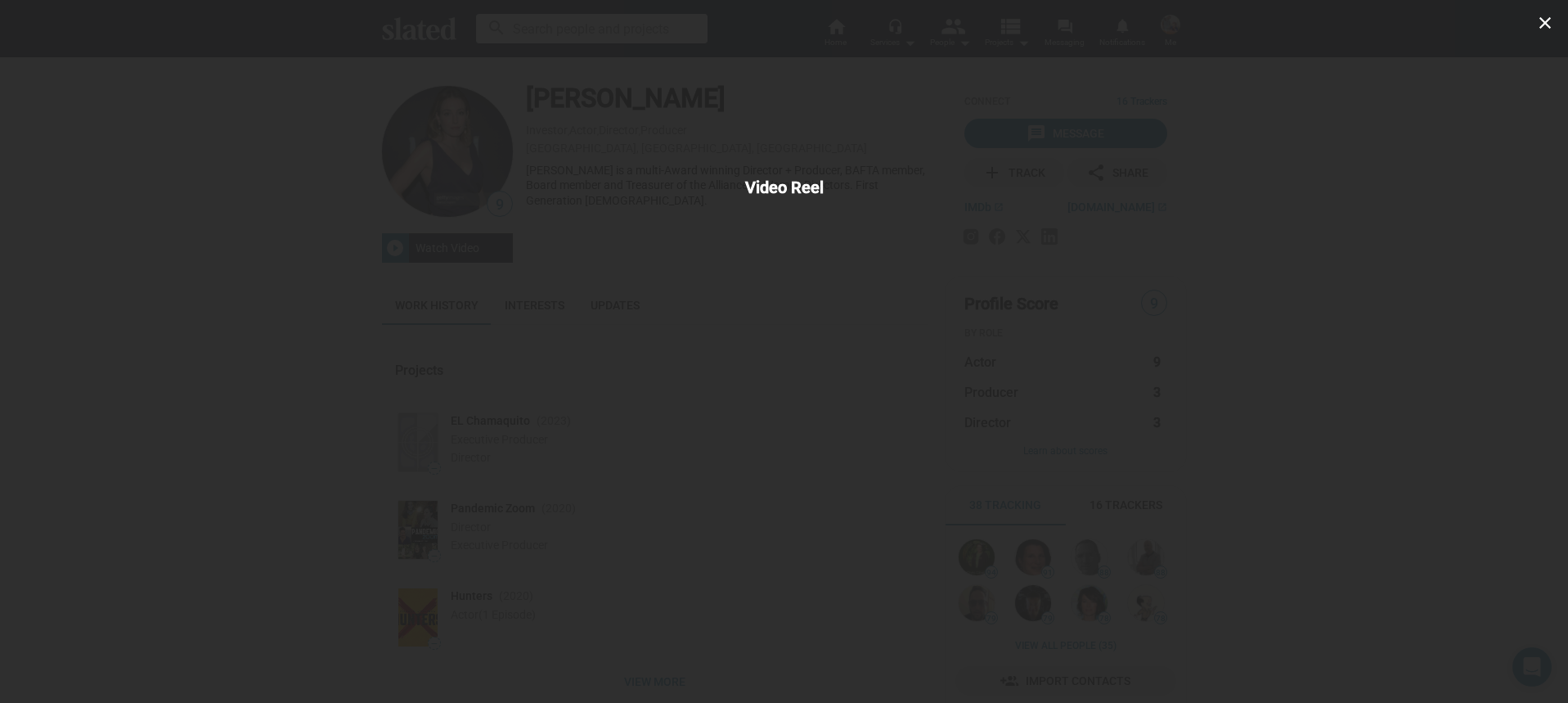
click at [206, 364] on div "close Video Reel" at bounding box center [784, 351] width 1568 height 703
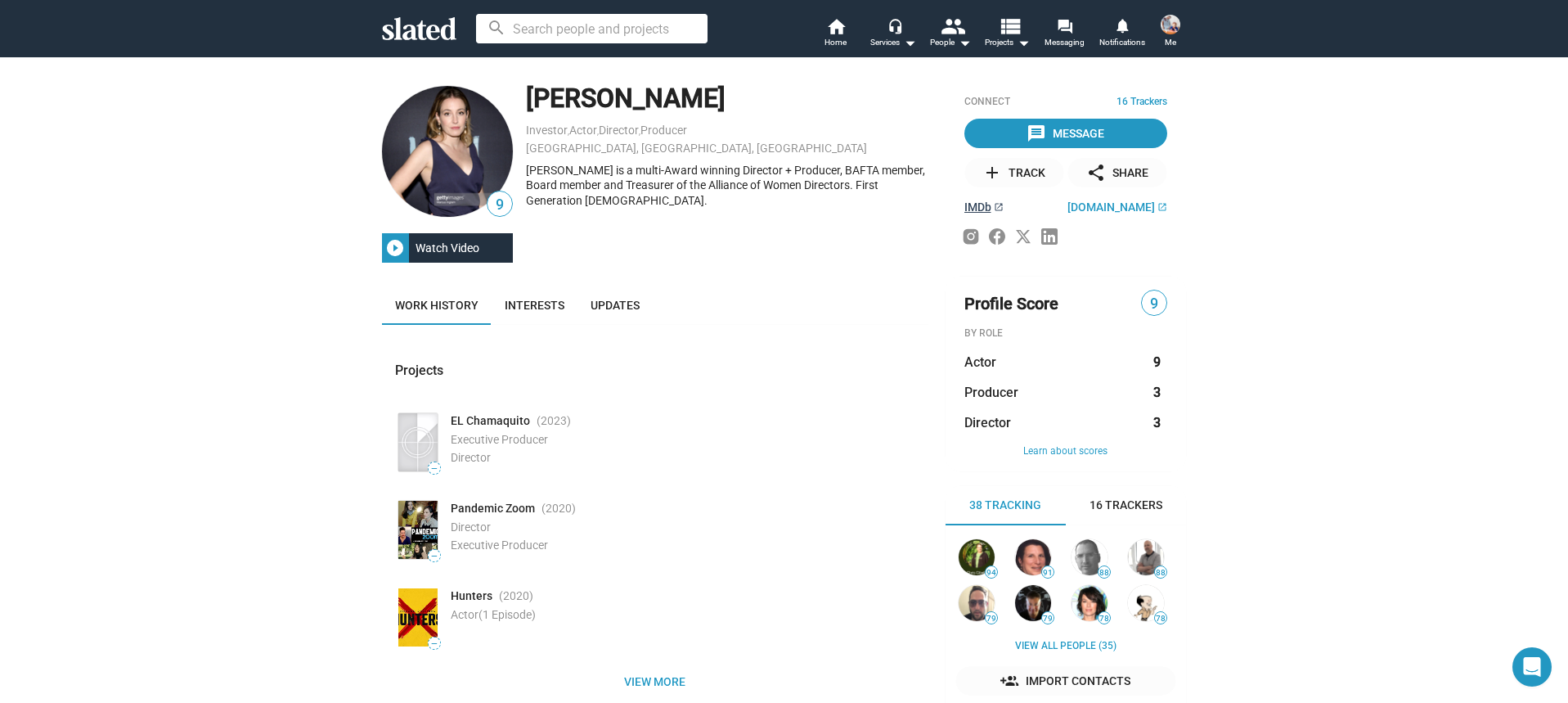
click at [978, 211] on span "IMDb" at bounding box center [978, 207] width 27 height 13
click at [548, 311] on span "Interests" at bounding box center [534, 305] width 59 height 13
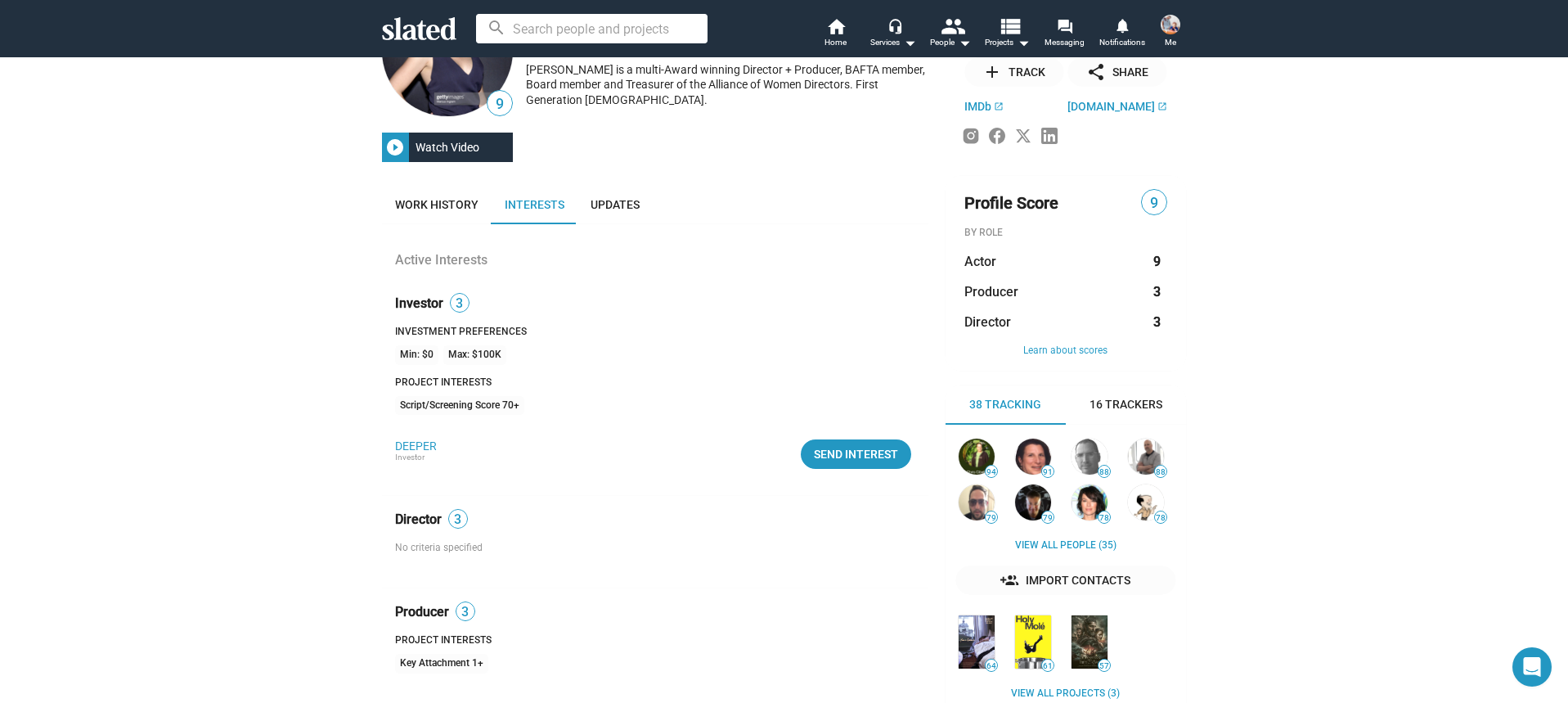
scroll to position [57, 0]
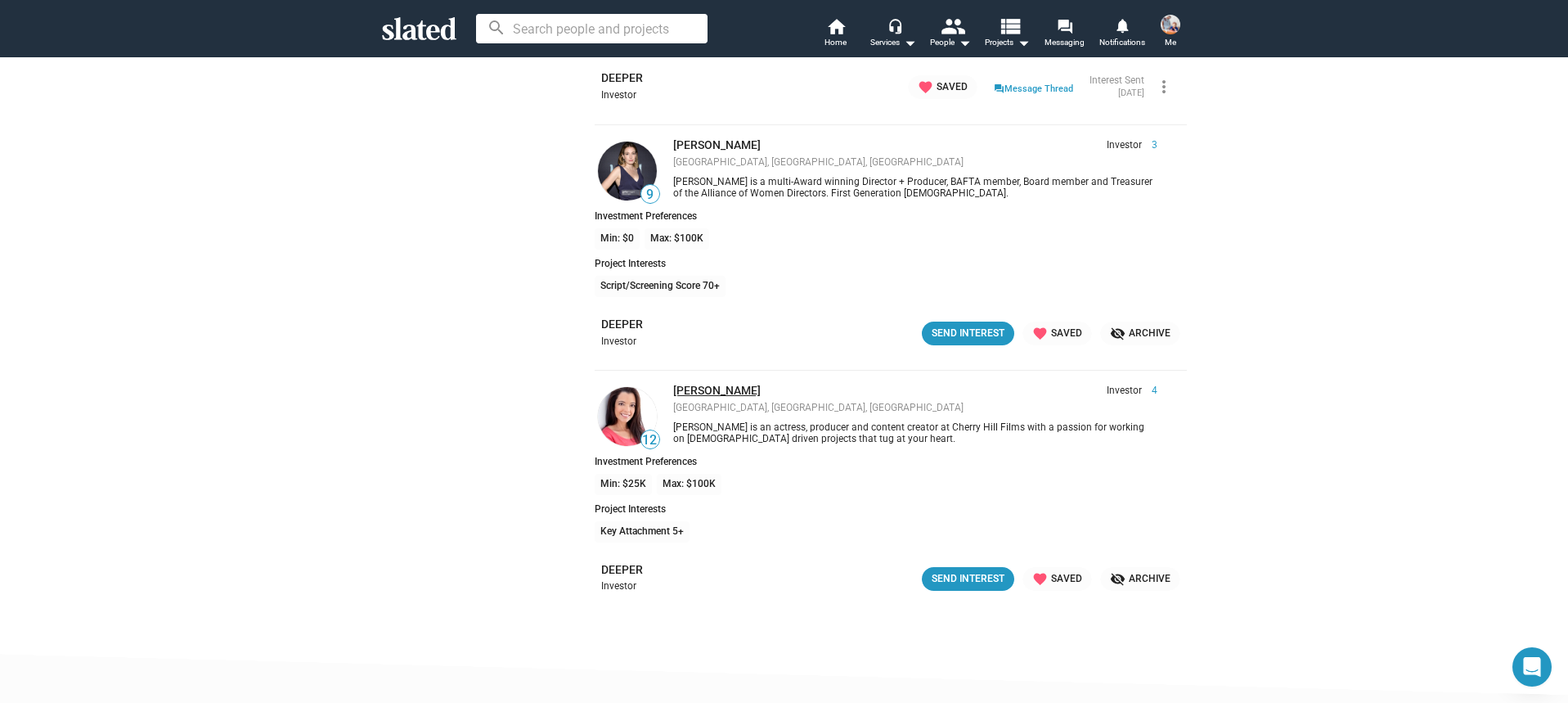
scroll to position [523, 0]
click at [728, 388] on link "[PERSON_NAME]" at bounding box center [717, 390] width 88 height 13
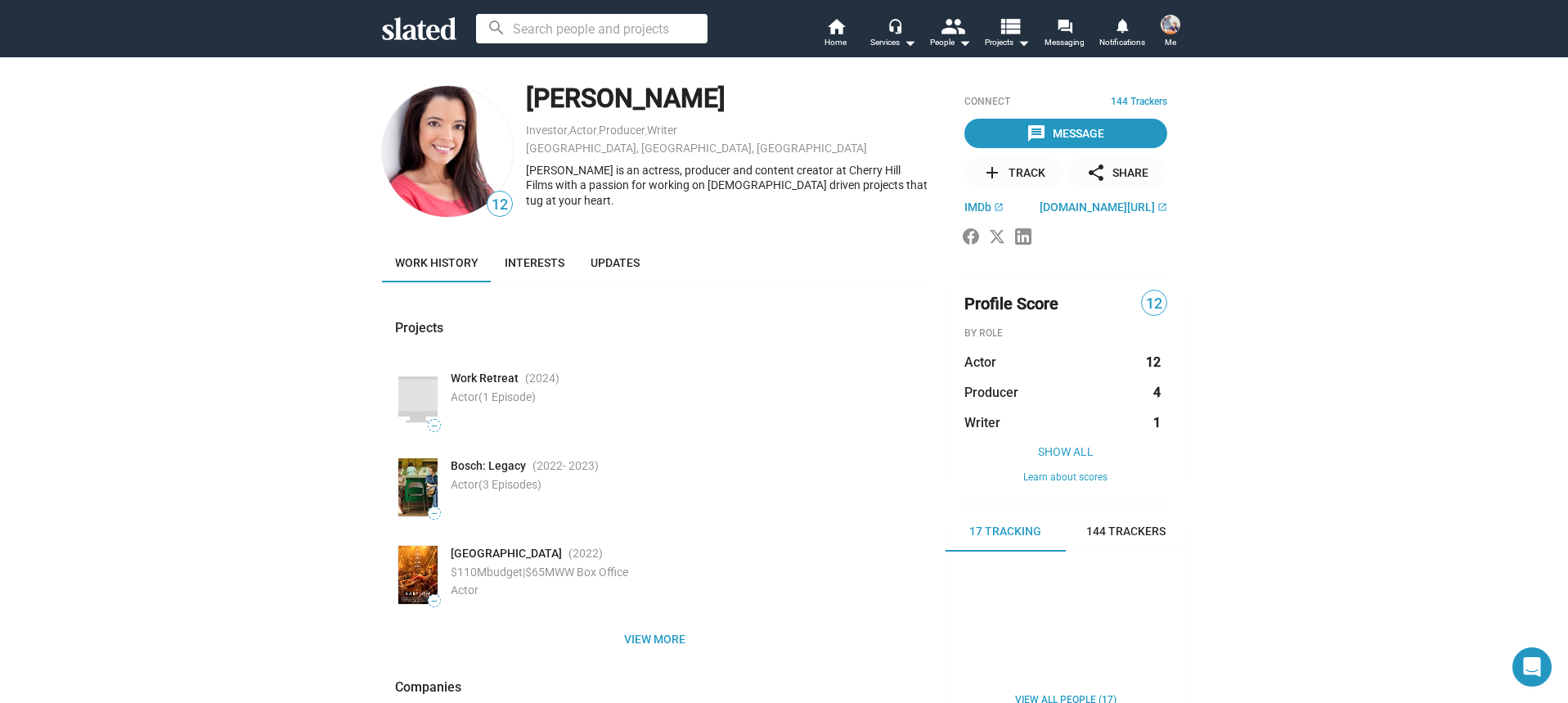
scroll to position [1, 0]
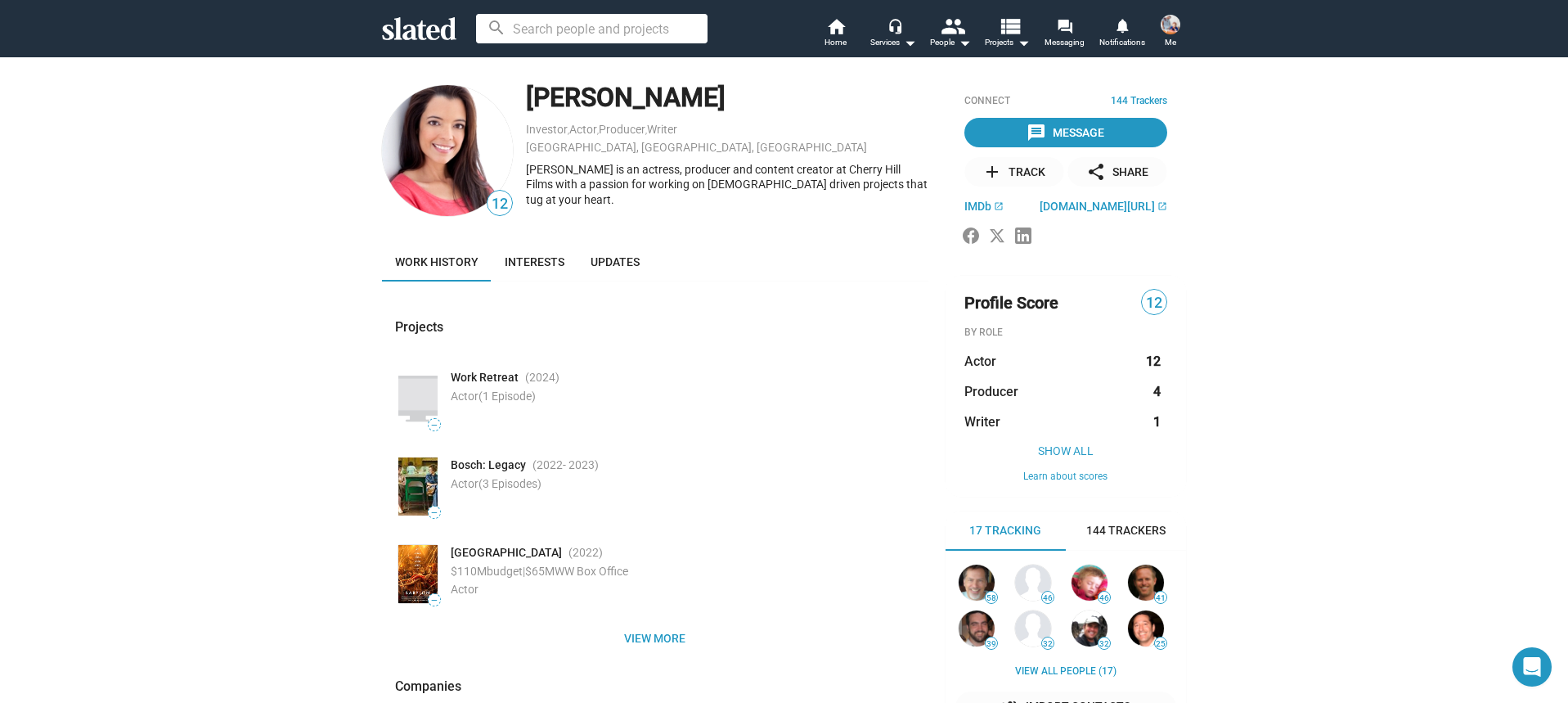
click at [988, 216] on div "Connect 144 Trackers message Message add Track share Share IMDb open_in_new [DO…" at bounding box center [1066, 171] width 242 height 180
click at [977, 205] on span "IMDb" at bounding box center [978, 206] width 27 height 13
